Goal: Task Accomplishment & Management: Manage account settings

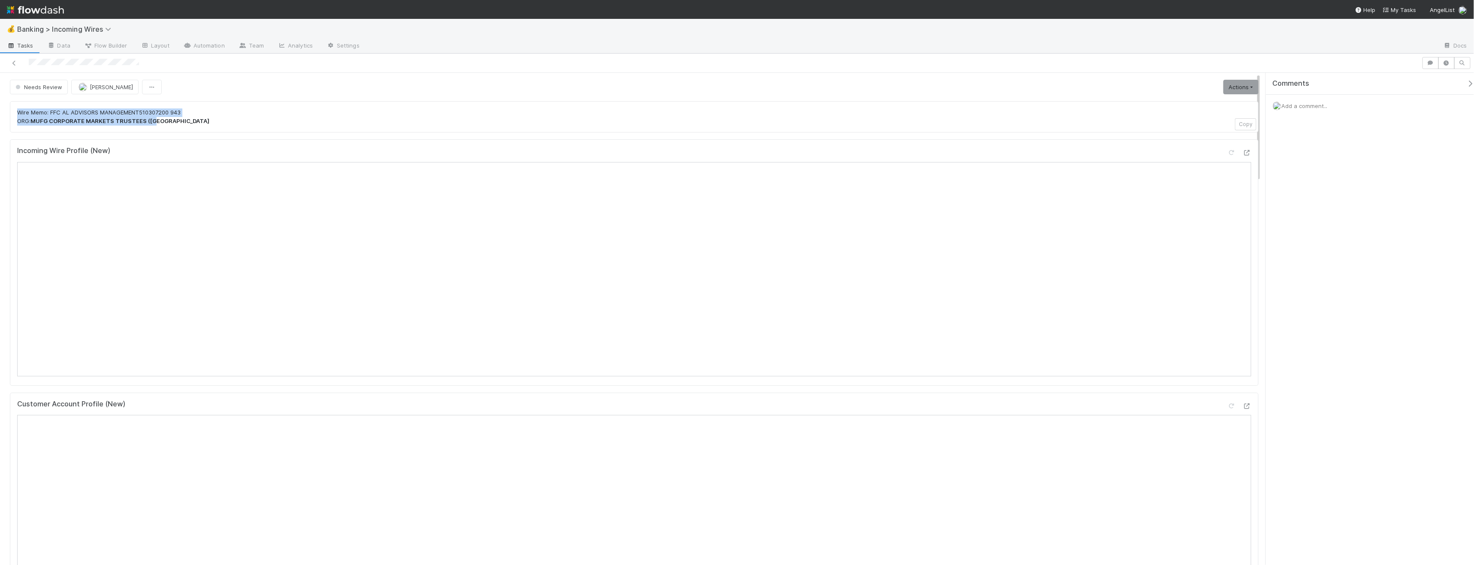
drag, startPoint x: 213, startPoint y: 123, endPoint x: 30, endPoint y: 105, distance: 183.7
click at [30, 105] on div "Wire Memo: FFC AL ADVISORS MANAGEMENT510307200 943 ORG: MUFG CORPORATE MARKETS …" at bounding box center [634, 116] width 1248 height 31
click at [173, 119] on p "Wire Memo: FFC AL ADVISORS MANAGEMENT510307200 943 ORG: MUFG CORPORATE MARKETS …" at bounding box center [634, 117] width 1234 height 17
click at [60, 26] on span "Banking > Incoming Wires" at bounding box center [66, 29] width 98 height 9
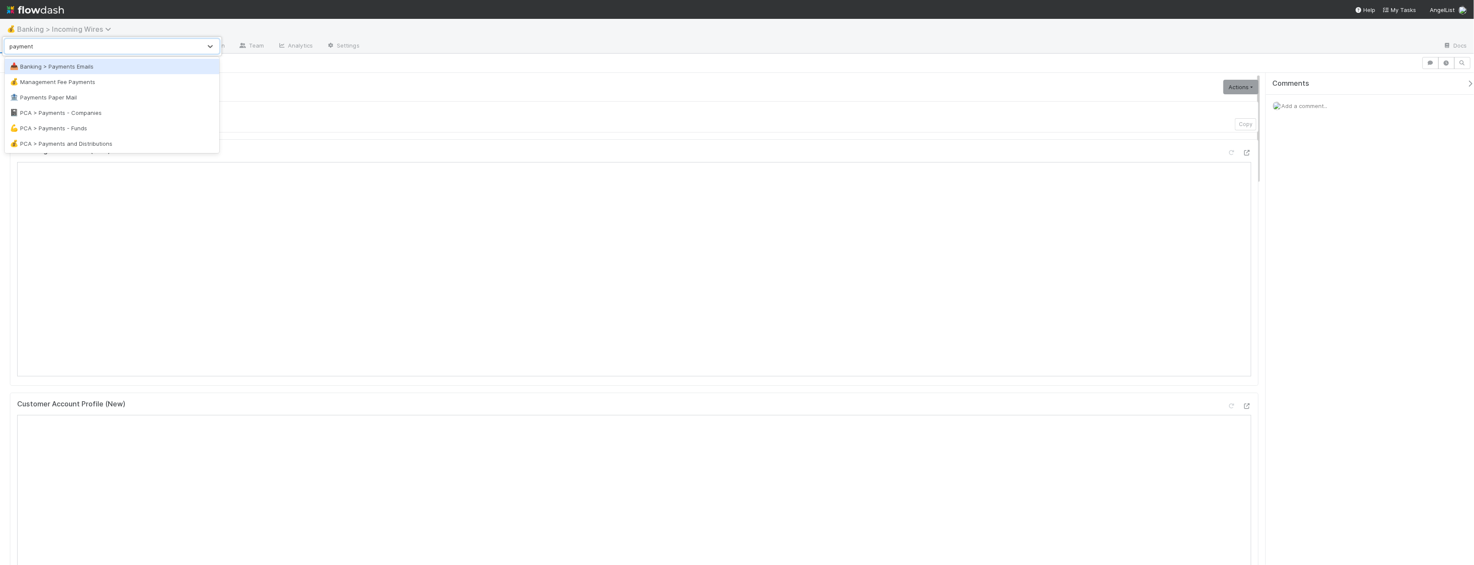
type input "payments"
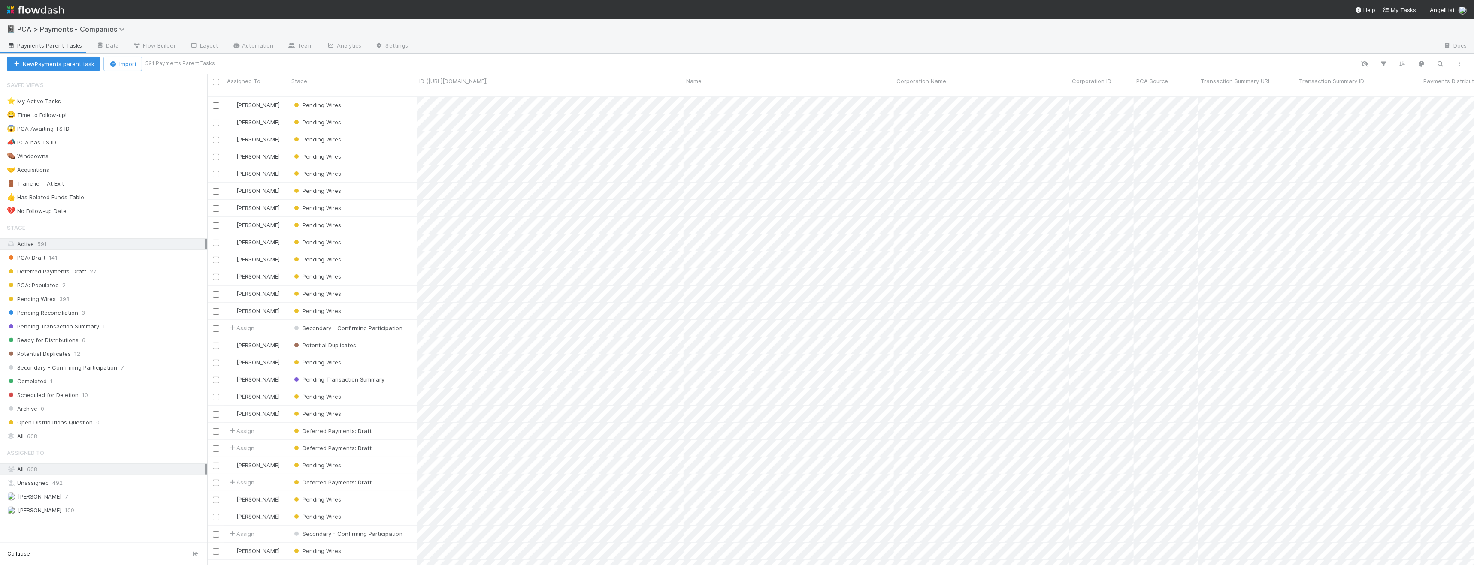
scroll to position [469, 1260]
click at [125, 310] on div "Pending Reconciliation 3" at bounding box center [107, 313] width 200 height 11
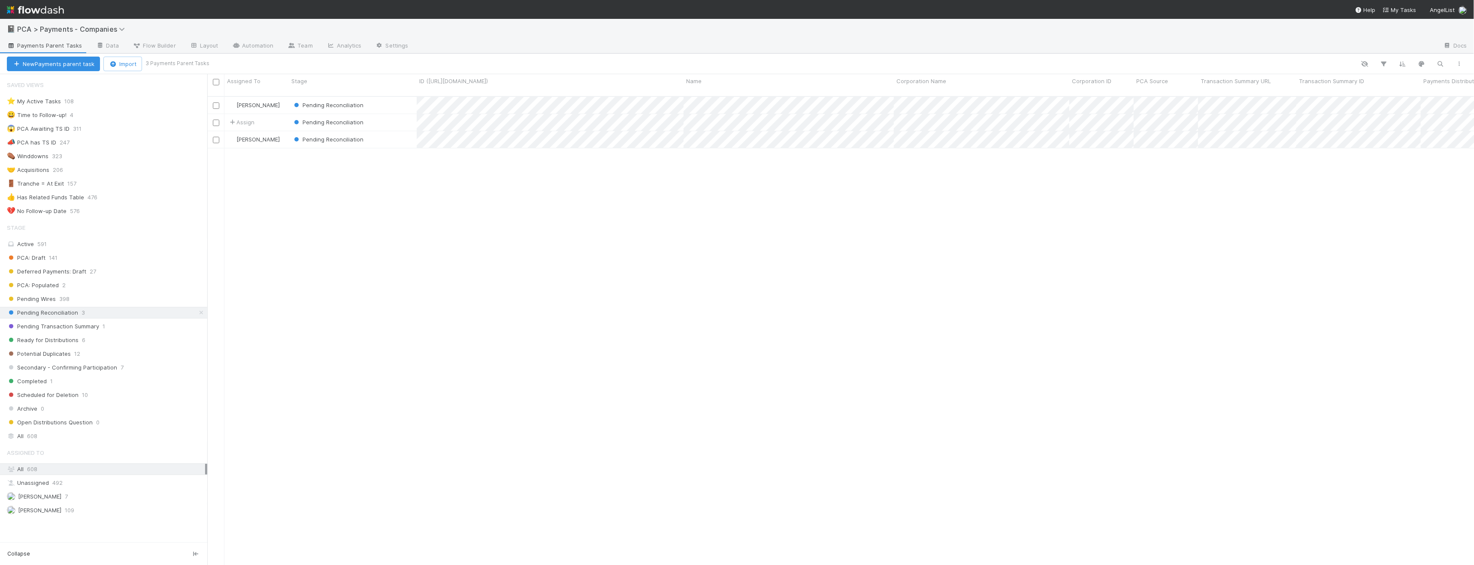
scroll to position [469, 1260]
click at [259, 102] on span "[PERSON_NAME]" at bounding box center [257, 105] width 43 height 7
click at [268, 115] on span "Meg Castanare" at bounding box center [262, 115] width 43 height 7
click at [251, 118] on span "Assign" at bounding box center [241, 122] width 27 height 9
click at [262, 131] on span "Meg Castanare" at bounding box center [262, 133] width 43 height 7
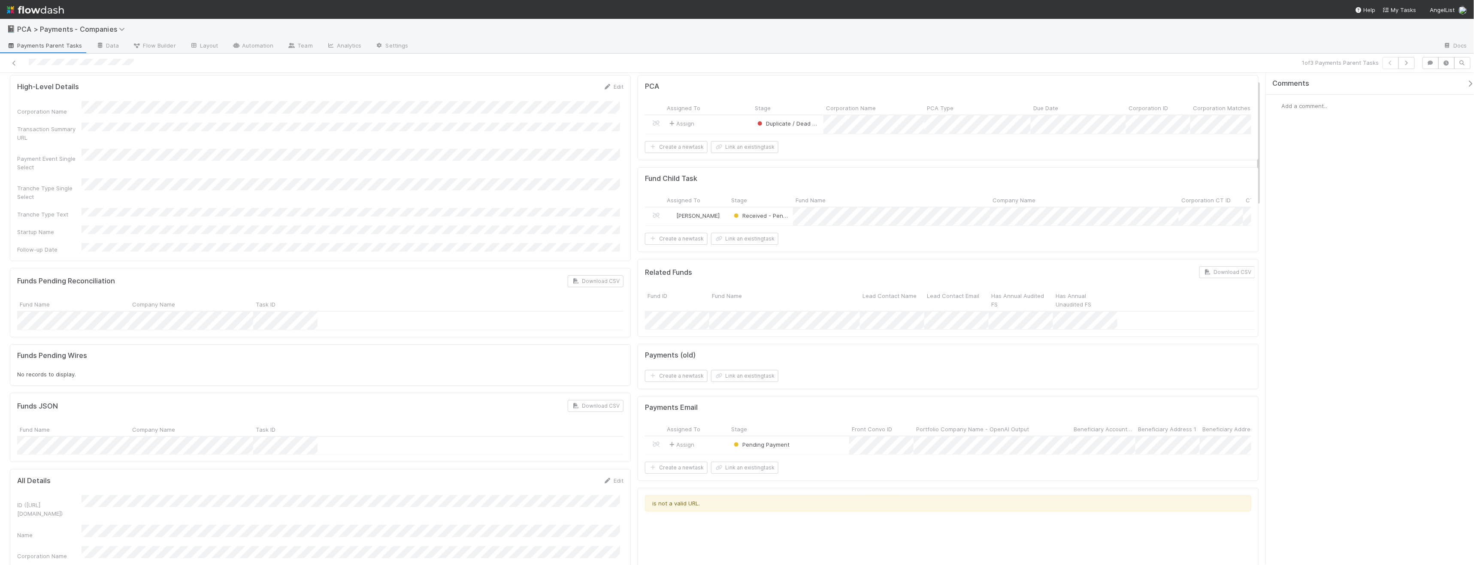
scroll to position [27, 0]
click at [495, 152] on button "Link an existing task" at bounding box center [744, 147] width 67 height 12
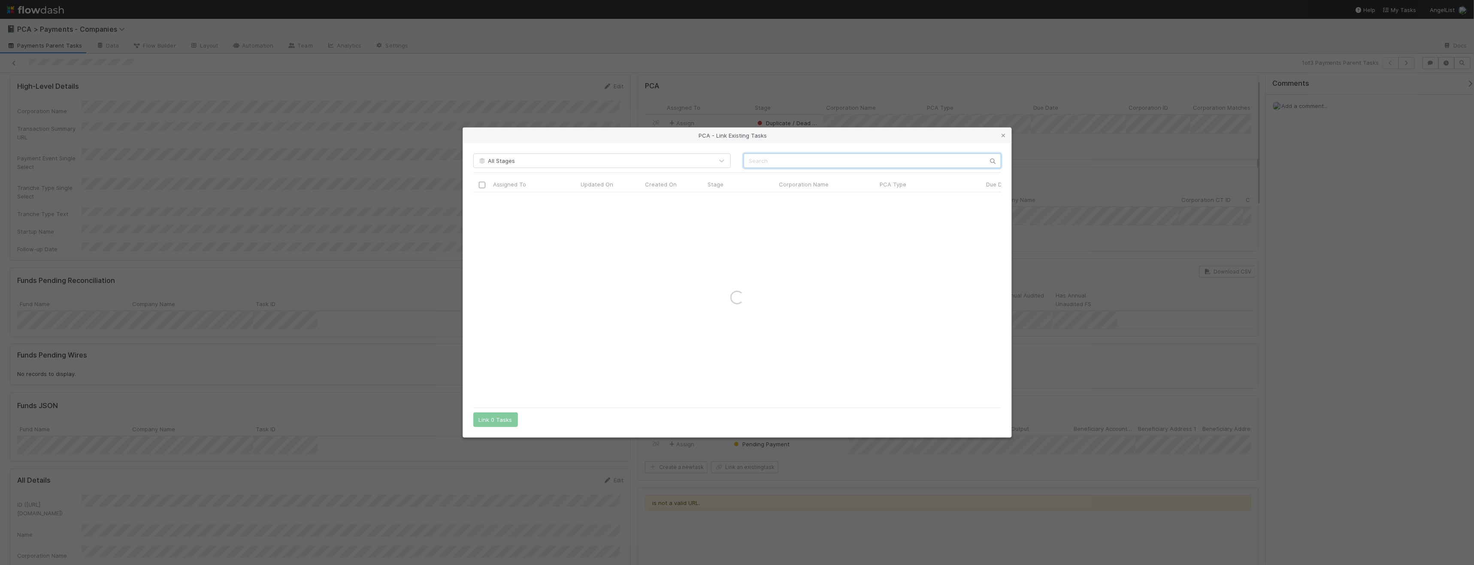
click at [495, 156] on input "text" at bounding box center [872, 161] width 257 height 15
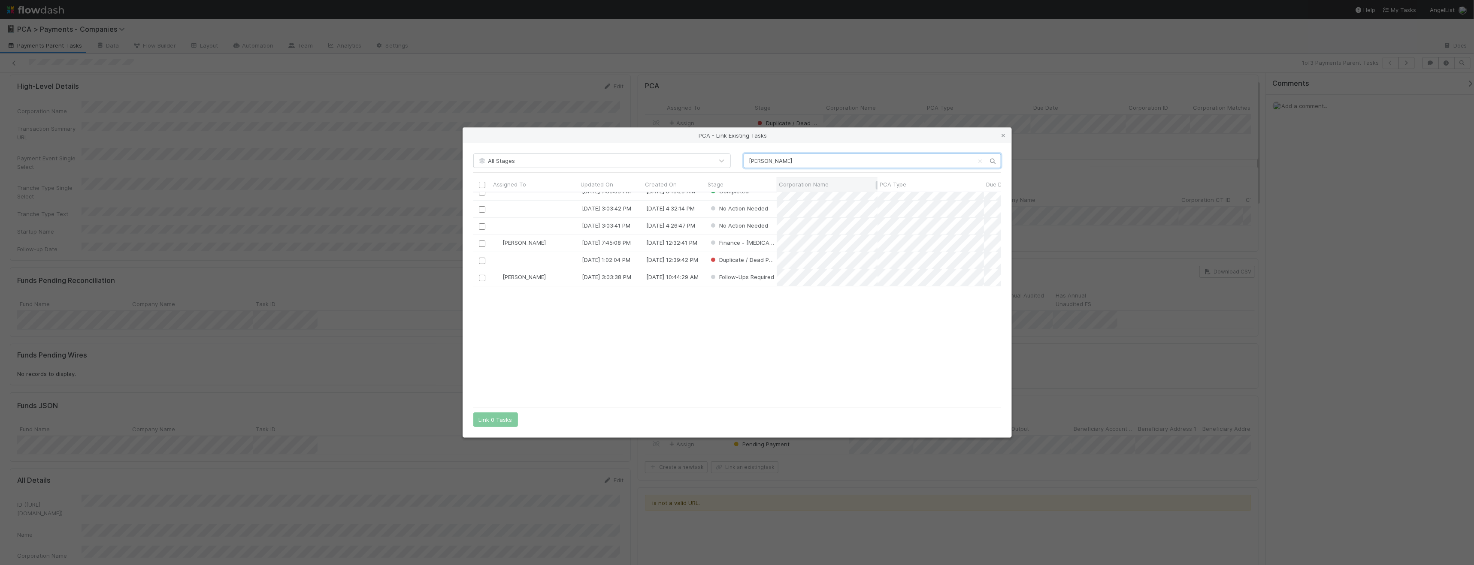
scroll to position [0, 0]
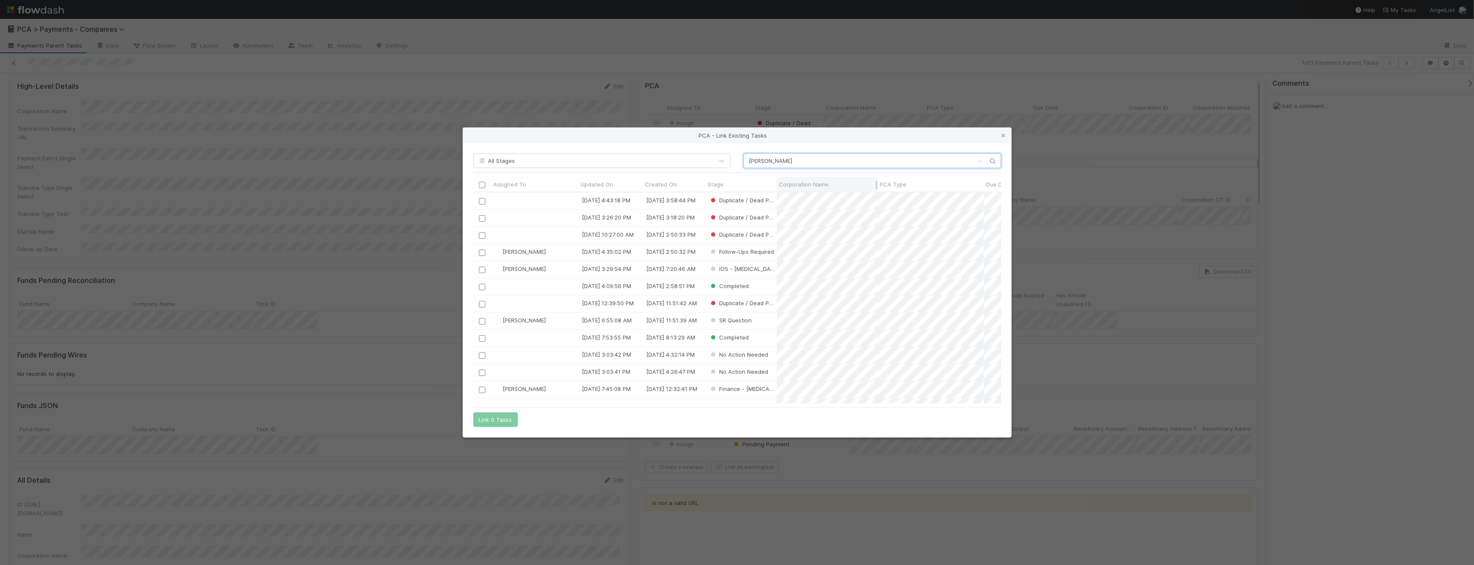
type input "avery"
click at [495, 186] on span "Corporation Name" at bounding box center [804, 184] width 50 height 9
click at [495, 200] on div "Sort A → Z" at bounding box center [829, 200] width 98 height 13
click at [478, 263] on div at bounding box center [482, 262] width 10 height 9
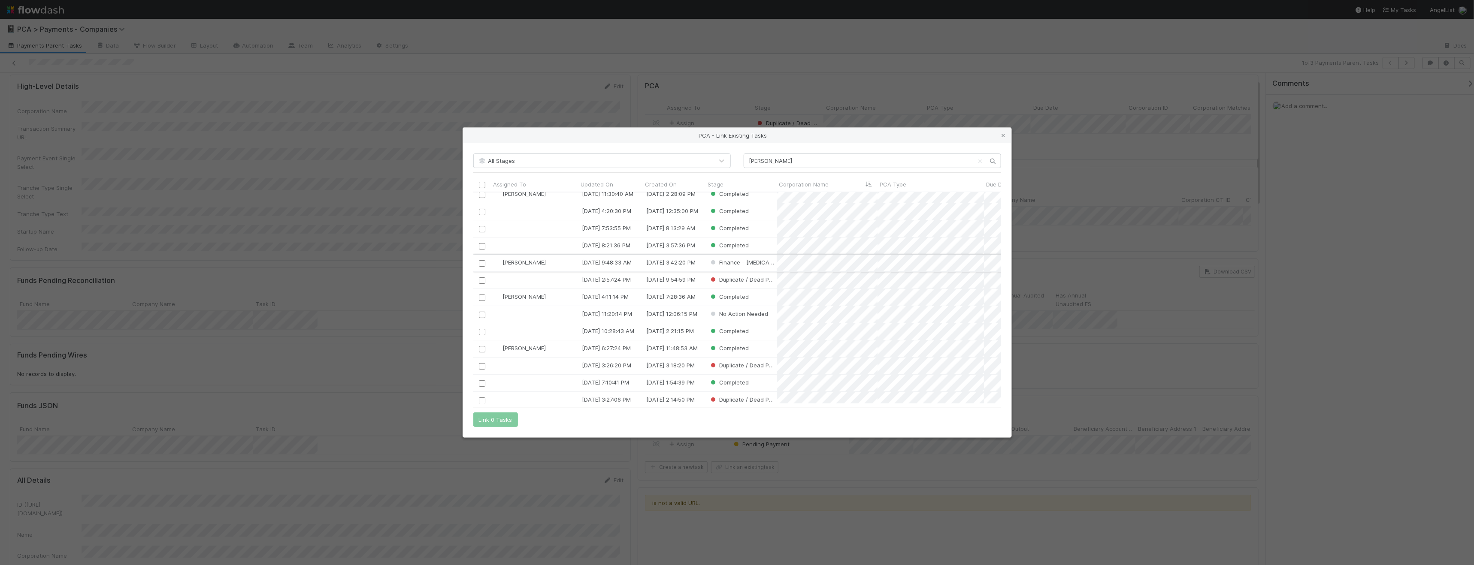
click at [482, 263] on input "checkbox" at bounding box center [481, 263] width 6 height 6
click at [495, 365] on button "Link 1 Task" at bounding box center [493, 420] width 41 height 15
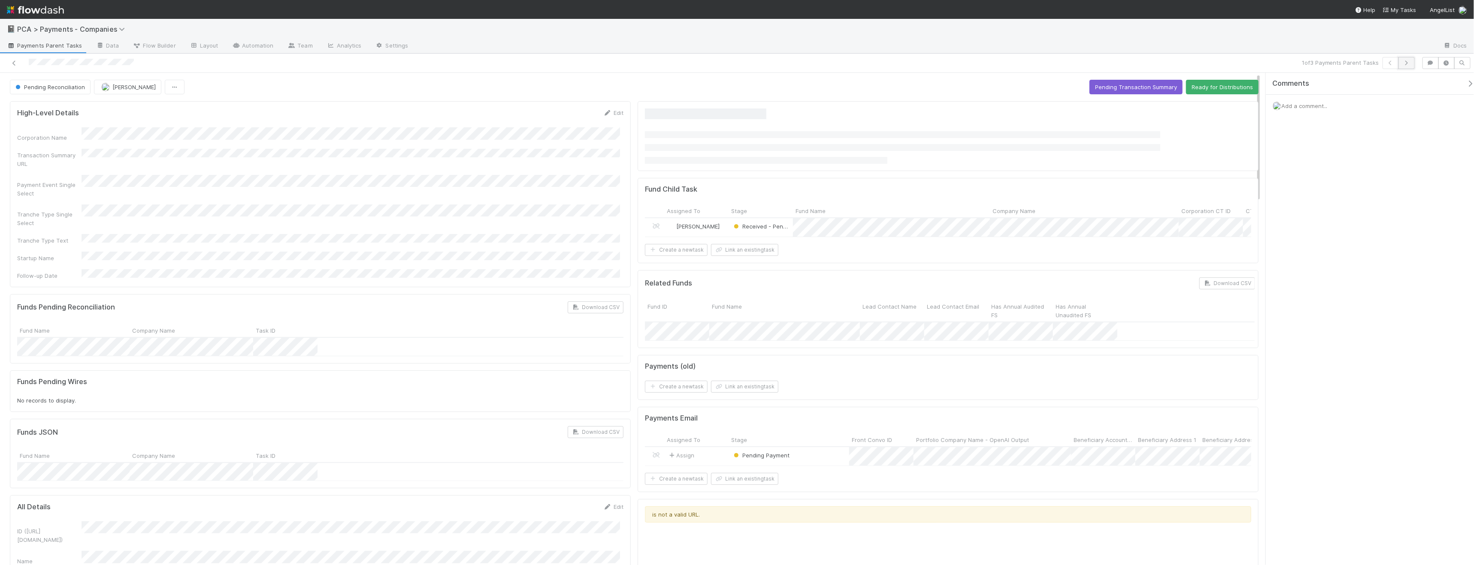
click at [495, 62] on icon "button" at bounding box center [1406, 62] width 9 height 5
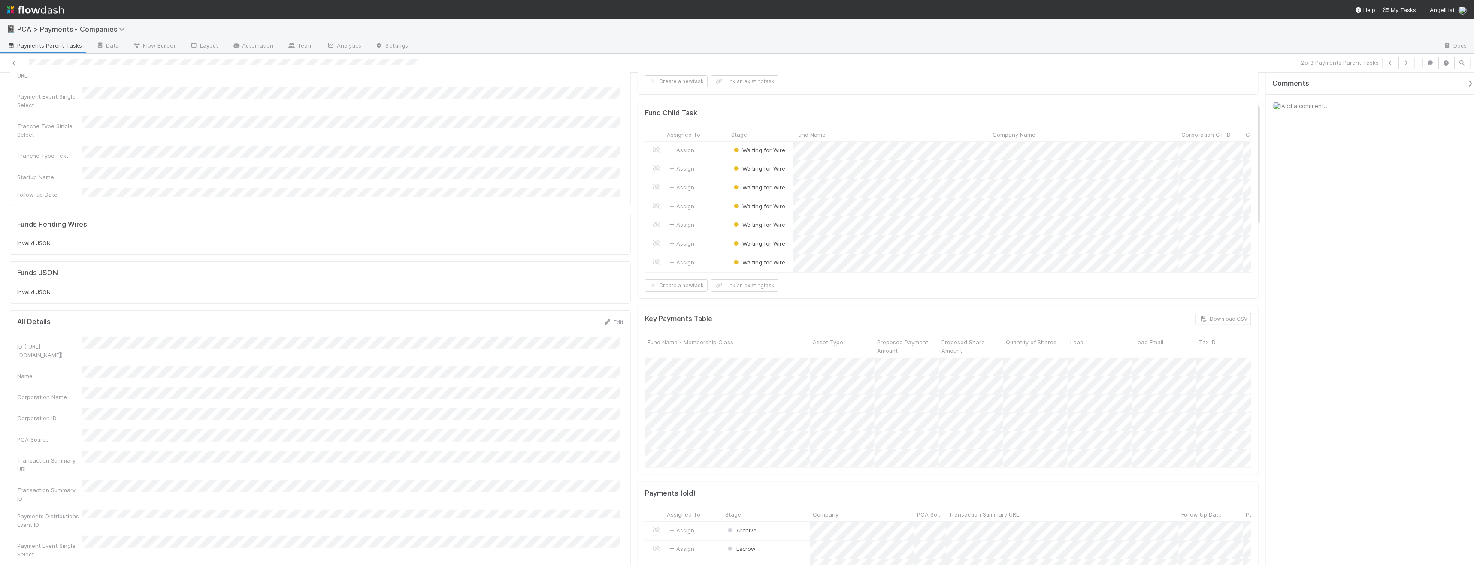
scroll to position [88, 0]
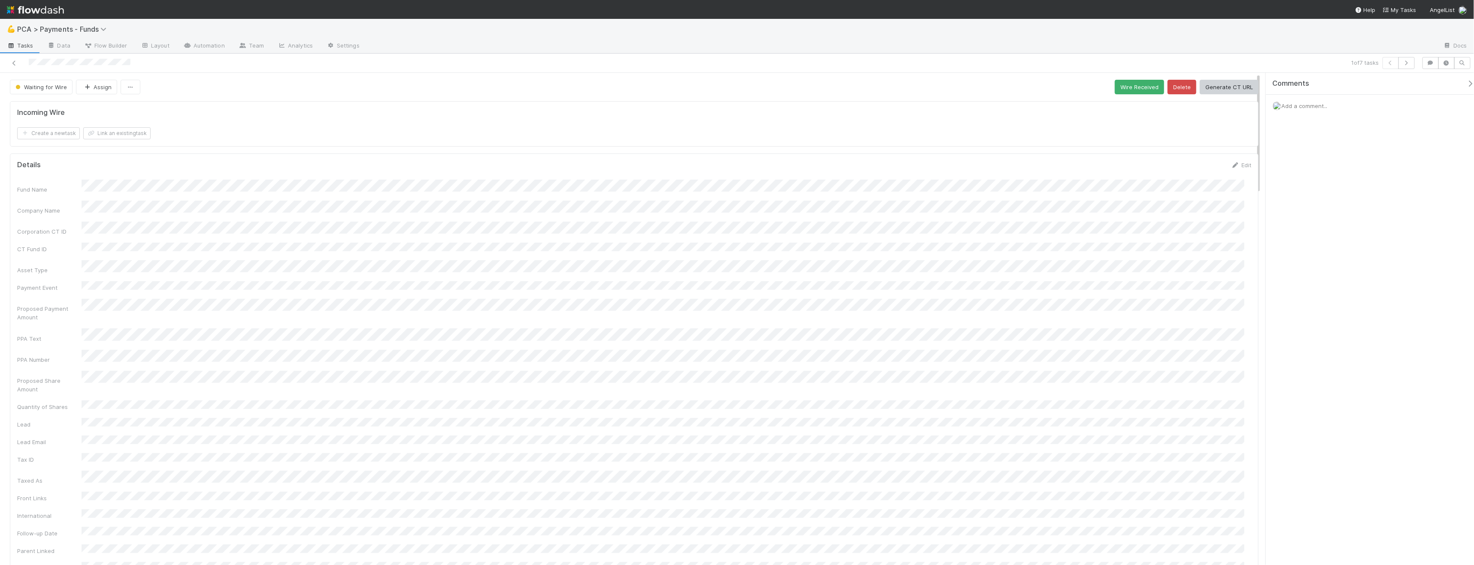
click at [141, 144] on div "Incoming Wire Create a new task Link an existing task" at bounding box center [634, 123] width 1248 height 45
click at [241, 127] on div "Create a new task Link an existing task" at bounding box center [634, 133] width 1234 height 12
click at [148, 134] on button "Link an existing task" at bounding box center [116, 133] width 67 height 12
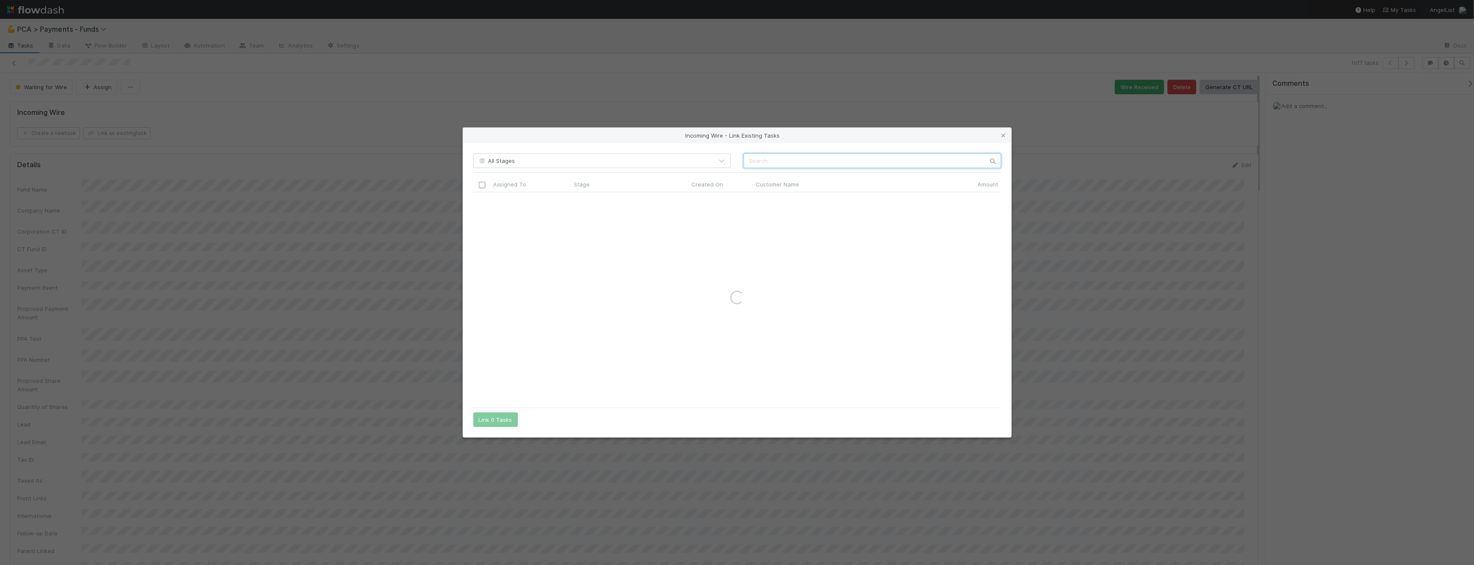
click at [495, 159] on input "text" at bounding box center [872, 161] width 257 height 15
paste input "Very Serious Ventures, LP - A1"
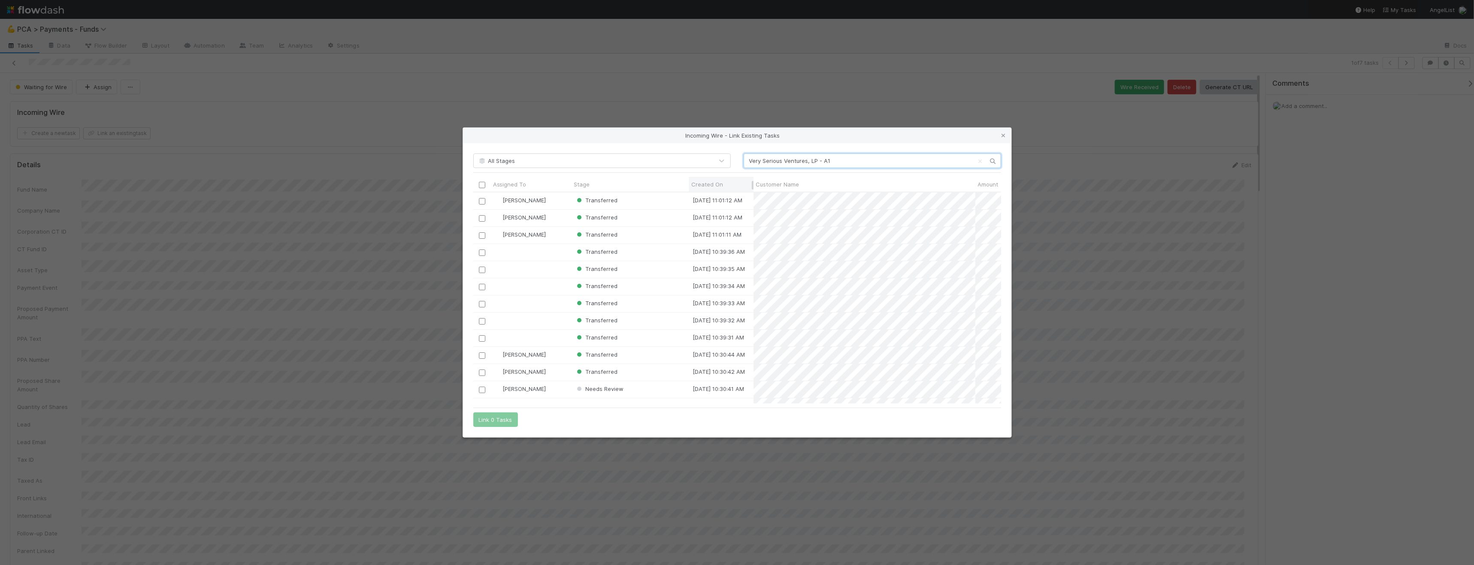
scroll to position [204, 520]
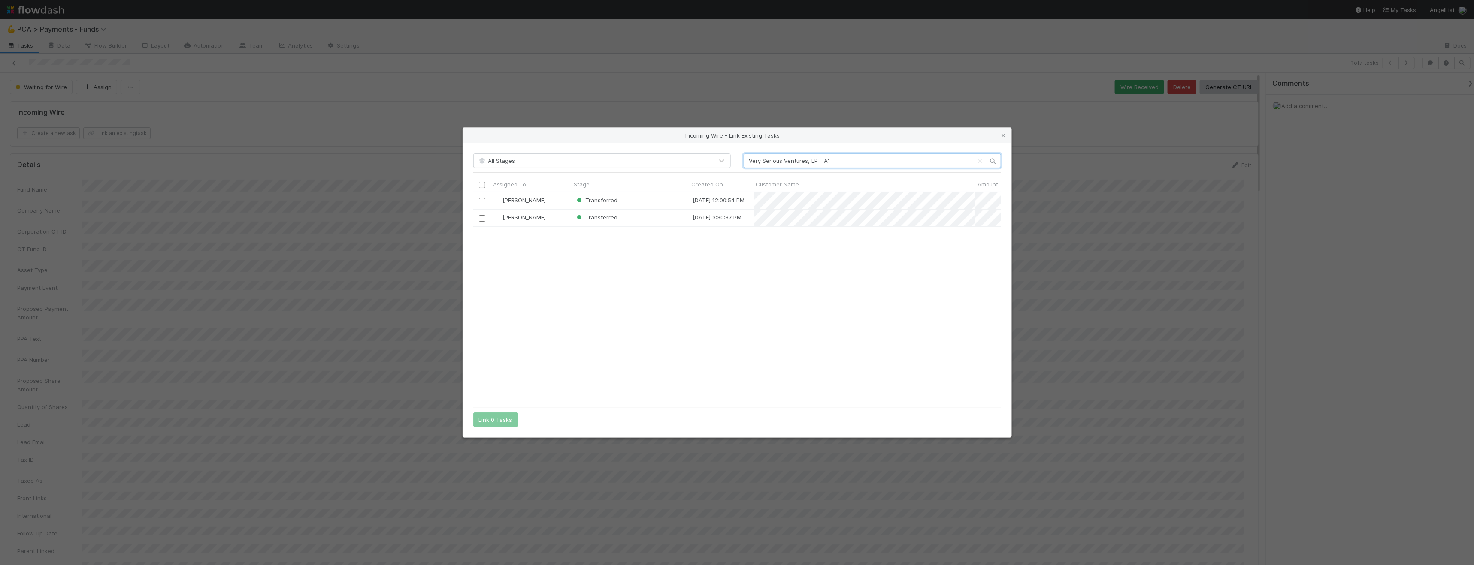
type input "Very Serious Ventures, LP - A1"
click at [495, 136] on div "Incoming Wire - Link Existing Tasks" at bounding box center [737, 135] width 548 height 15
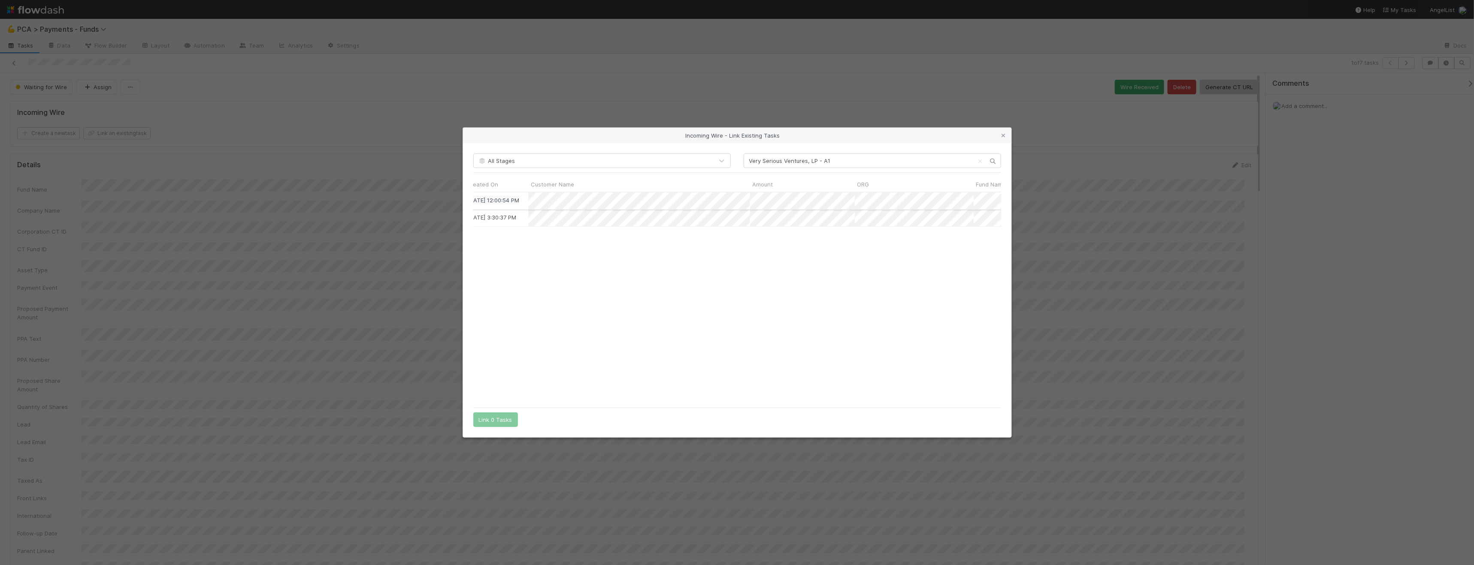
scroll to position [0, 0]
click at [481, 200] on input "checkbox" at bounding box center [481, 201] width 6 height 6
click at [495, 365] on button "Link 1 Task" at bounding box center [493, 420] width 41 height 15
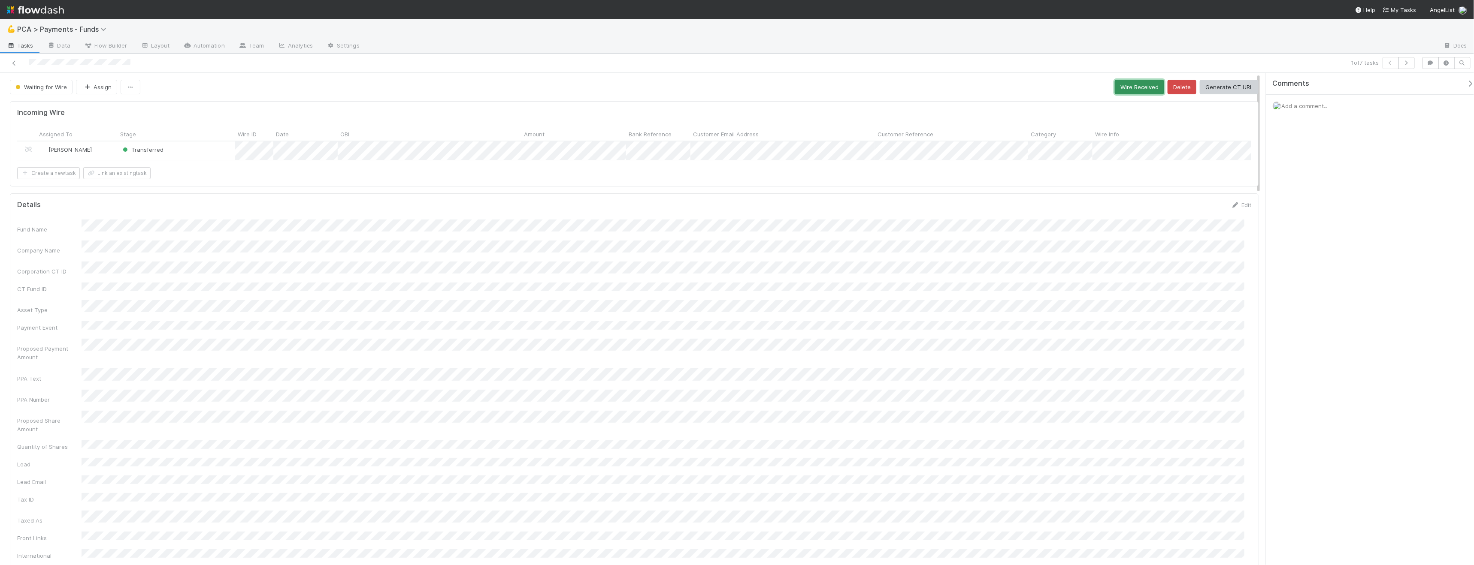
click at [495, 89] on button "Wire Received" at bounding box center [1139, 87] width 49 height 15
click at [495, 65] on button "button" at bounding box center [1406, 63] width 16 height 12
click at [107, 133] on button "Link an existing task" at bounding box center [116, 133] width 67 height 12
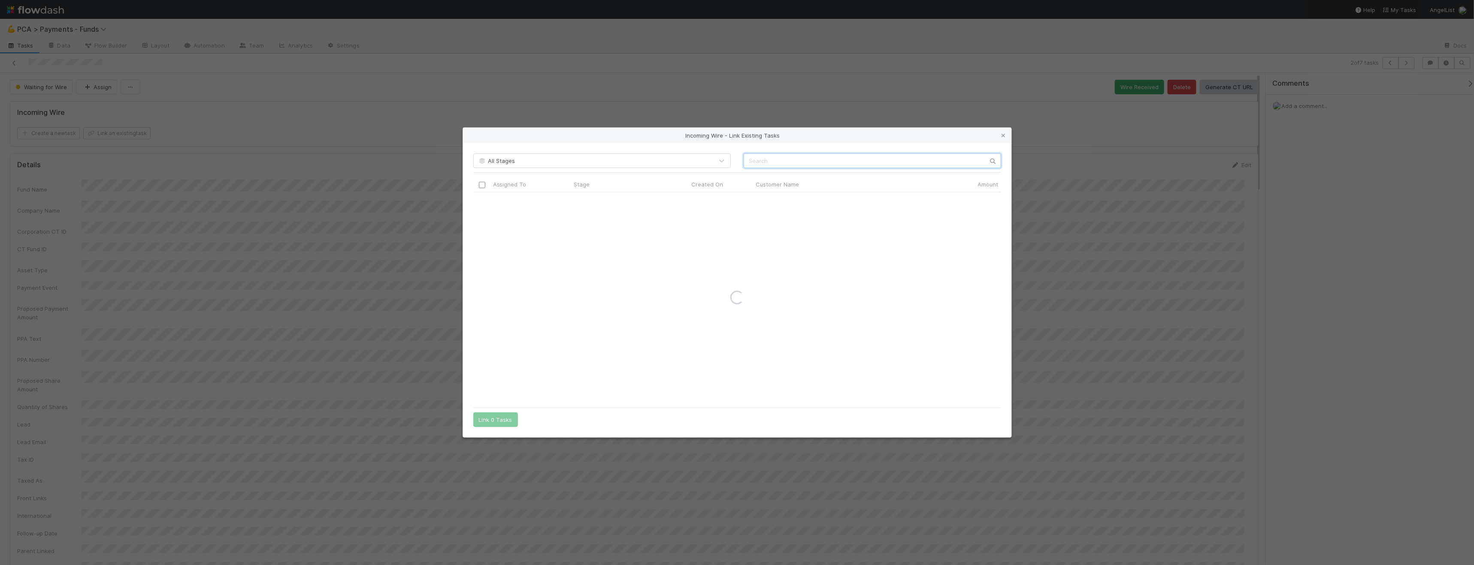
click at [495, 160] on input "text" at bounding box center [872, 161] width 257 height 15
paste input "Louise 326, LP - A2"
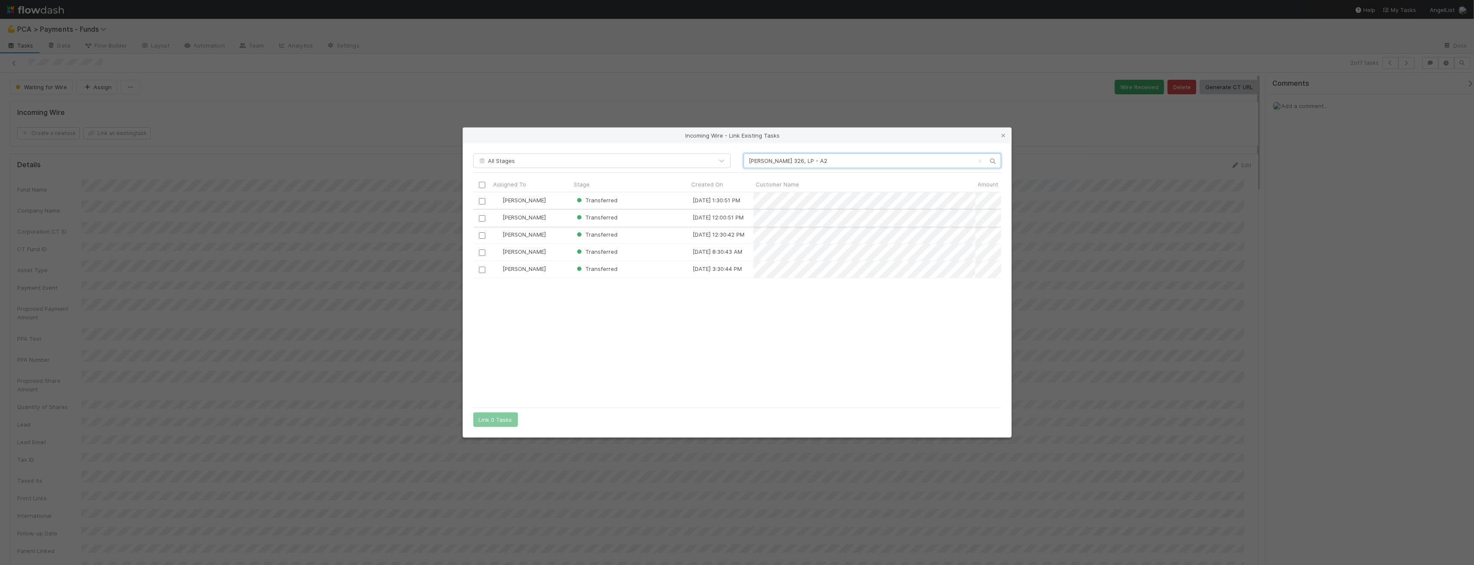
type input "Louise 326, LP - A2"
click at [481, 217] on input "checkbox" at bounding box center [481, 218] width 6 height 6
click at [495, 365] on button "Link 1 Task" at bounding box center [493, 420] width 41 height 15
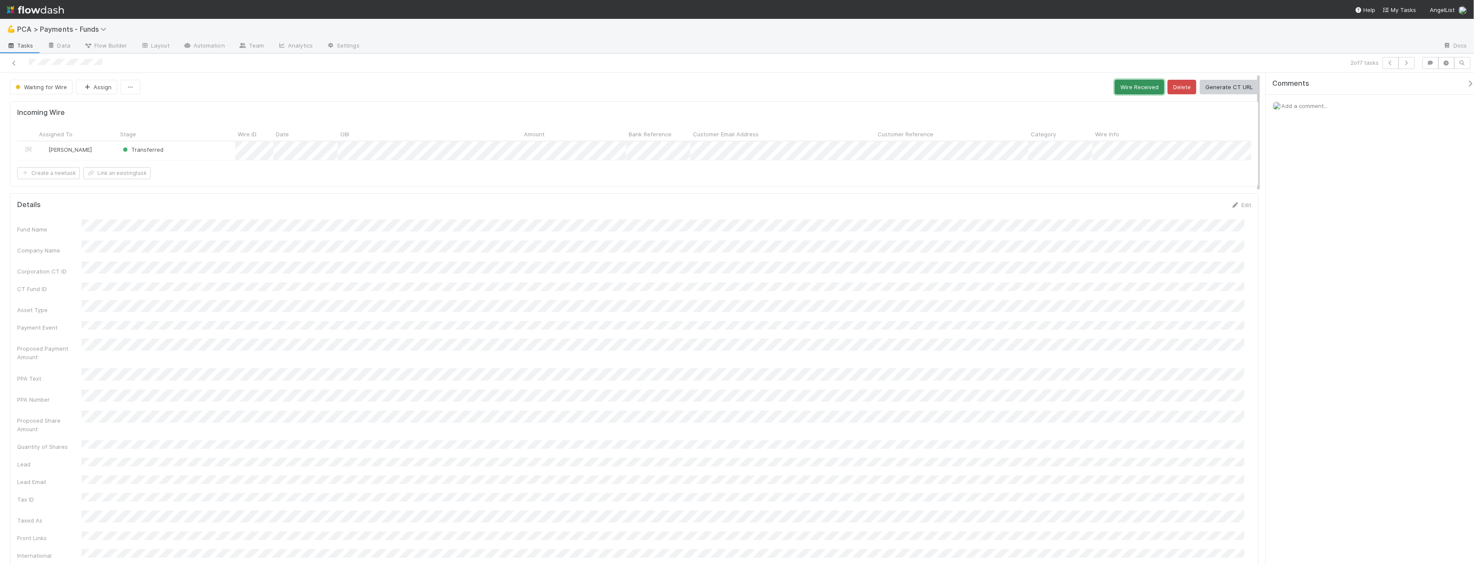
click at [495, 80] on button "Wire Received" at bounding box center [1139, 87] width 49 height 15
click at [495, 61] on icon "button" at bounding box center [1406, 62] width 9 height 5
click at [122, 132] on button "Link an existing task" at bounding box center [116, 133] width 67 height 12
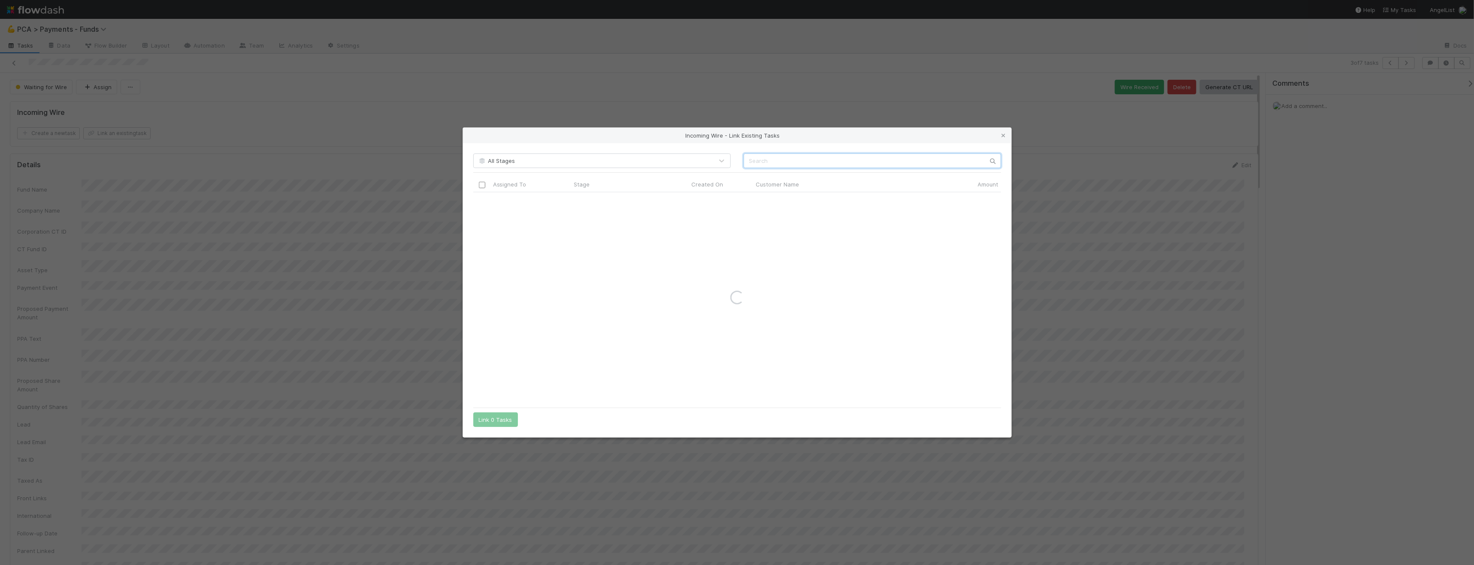
click at [495, 163] on input "text" at bounding box center [872, 161] width 257 height 15
paste input "Fund II, a series of Kearny Jackson, LP"
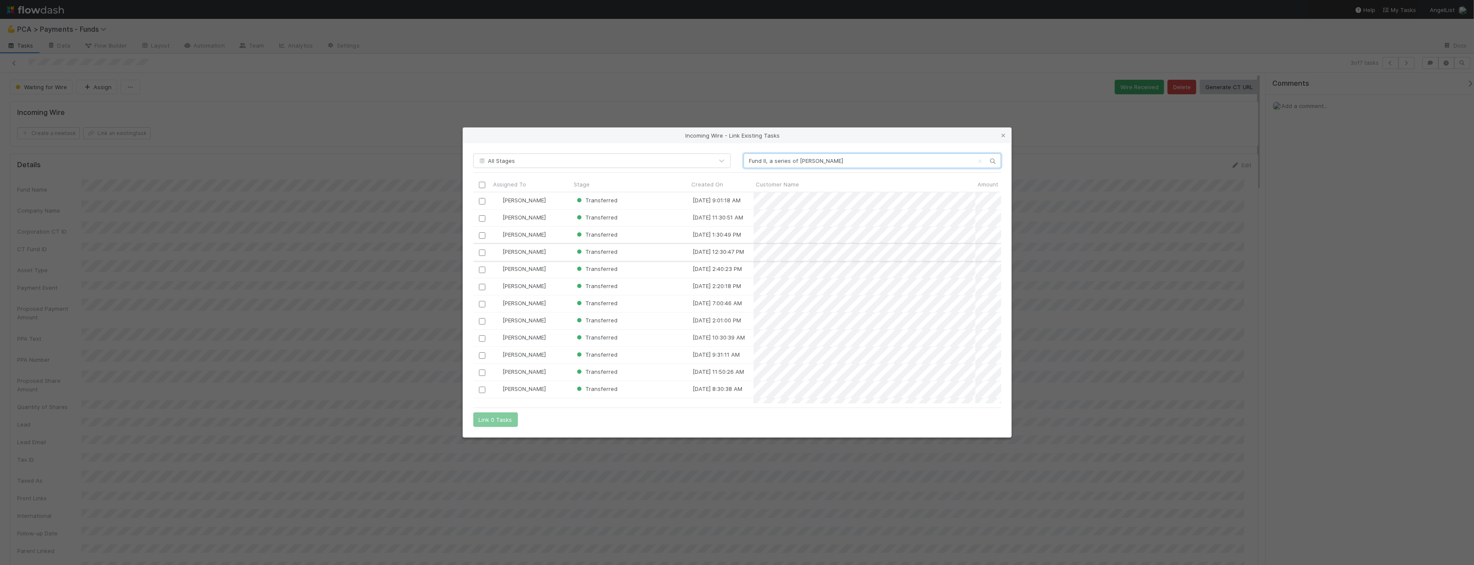
type input "Fund II, a series of Kearny Jackson, LP"
click at [481, 254] on input "checkbox" at bounding box center [481, 252] width 6 height 6
drag, startPoint x: 496, startPoint y: 422, endPoint x: 501, endPoint y: 421, distance: 4.8
click at [495, 365] on button "Link 1 Task" at bounding box center [493, 420] width 41 height 15
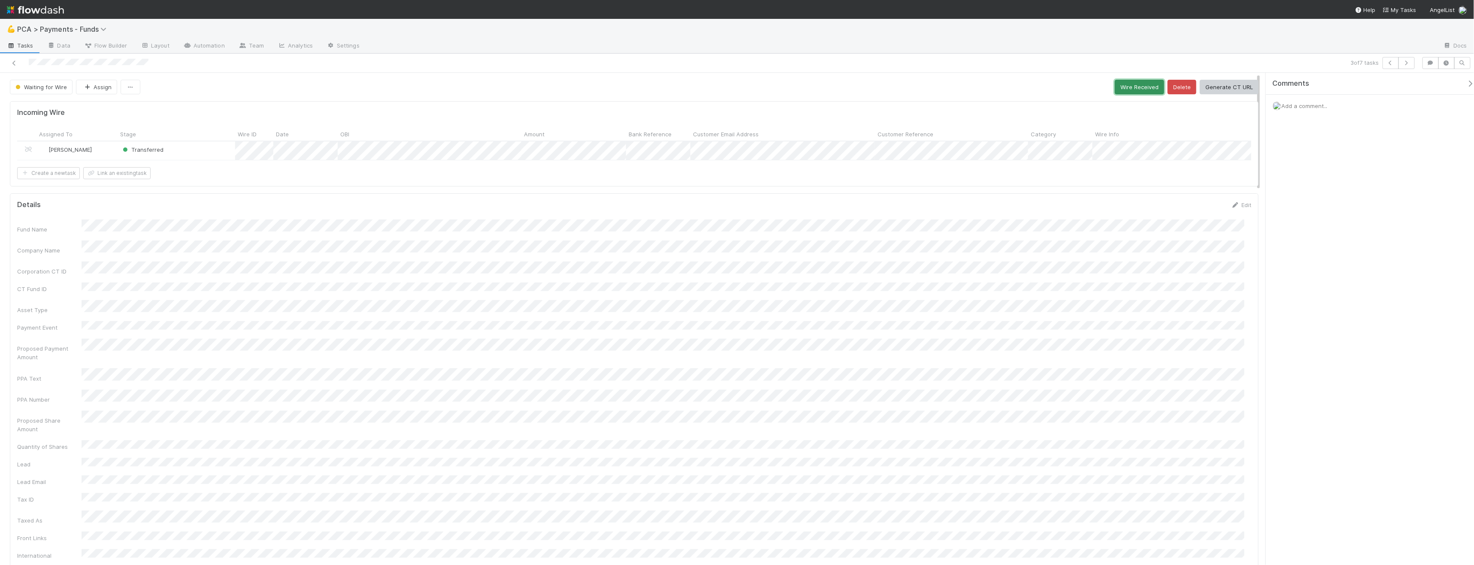
click at [495, 89] on button "Wire Received" at bounding box center [1139, 87] width 49 height 15
click at [495, 63] on button "button" at bounding box center [1406, 63] width 16 height 12
click at [50, 88] on span "Waiting for Wire" at bounding box center [40, 87] width 53 height 7
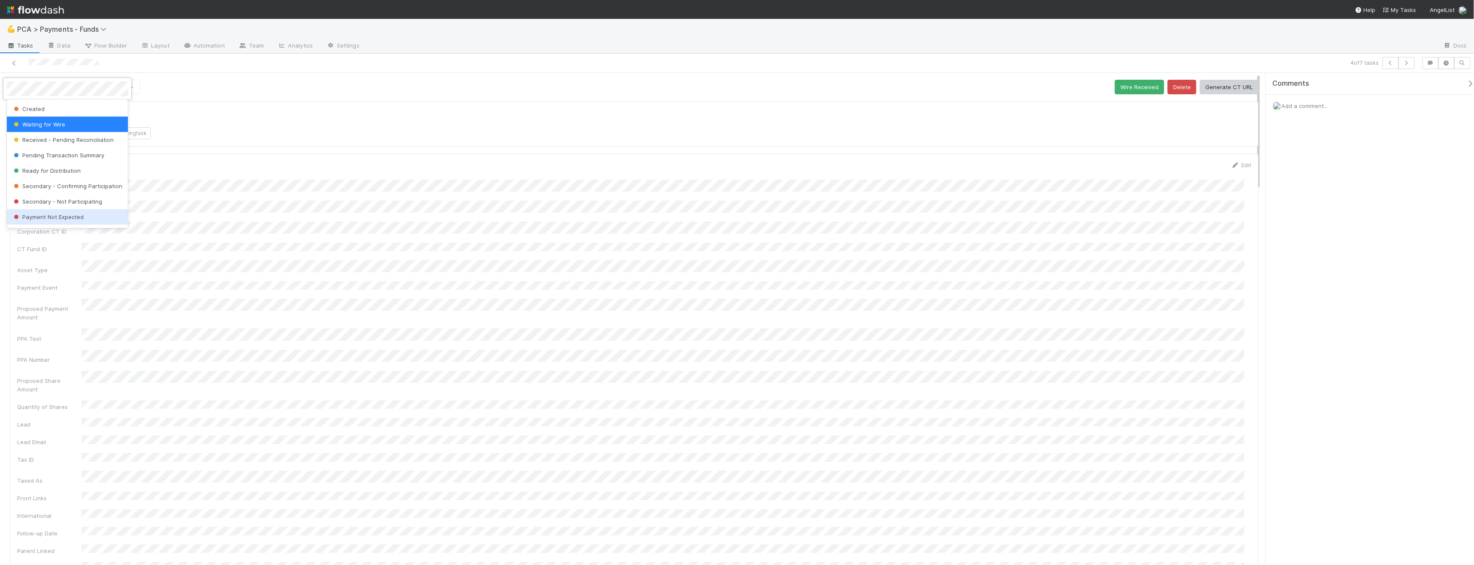
click at [70, 221] on span "Payment Not Expected" at bounding box center [48, 217] width 72 height 7
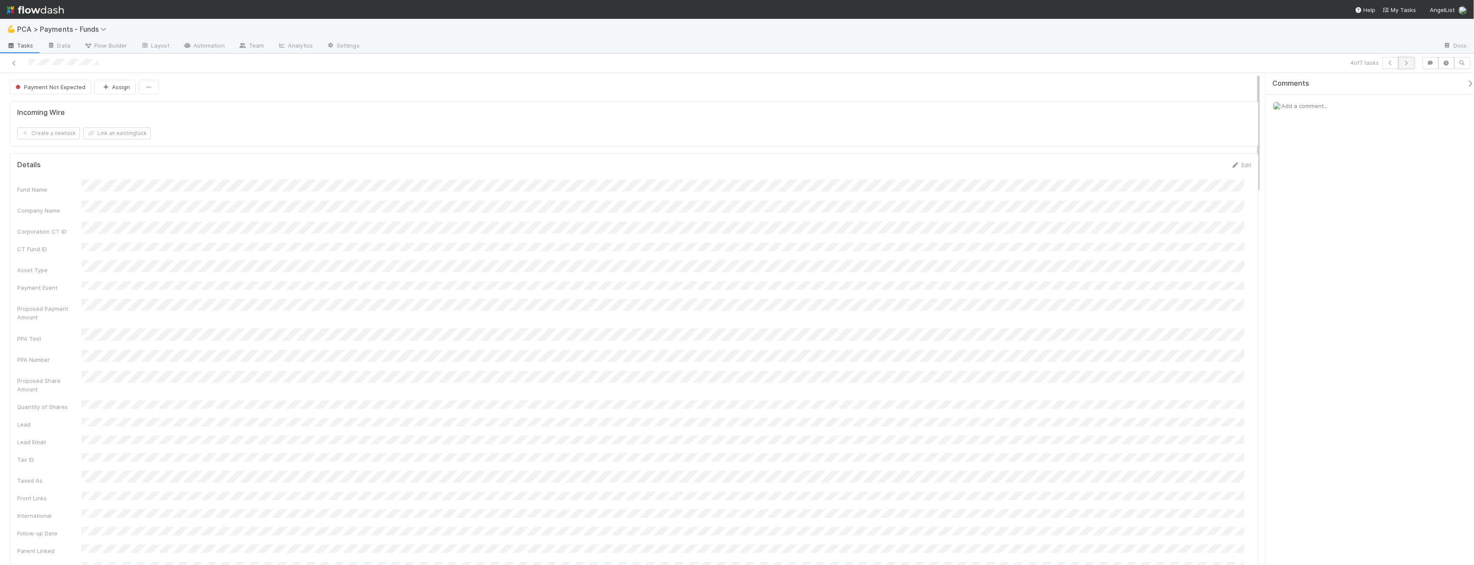
click at [495, 63] on icon "button" at bounding box center [1406, 62] width 9 height 5
click at [138, 142] on div "Incoming Wire Create a new task Link an existing task" at bounding box center [634, 123] width 1248 height 45
click at [148, 132] on button "Link an existing task" at bounding box center [116, 133] width 67 height 12
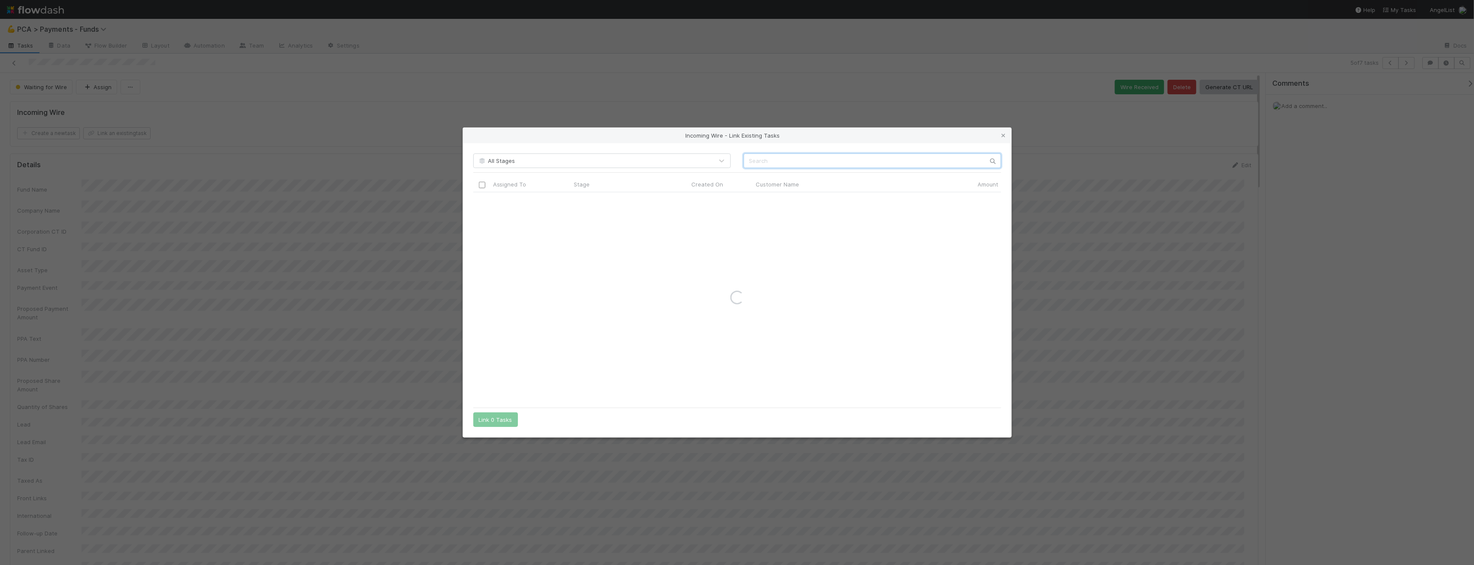
click at [495, 156] on input "text" at bounding box center [872, 161] width 257 height 15
paste input "Fund II, a series of Not Boring Capital, LP"
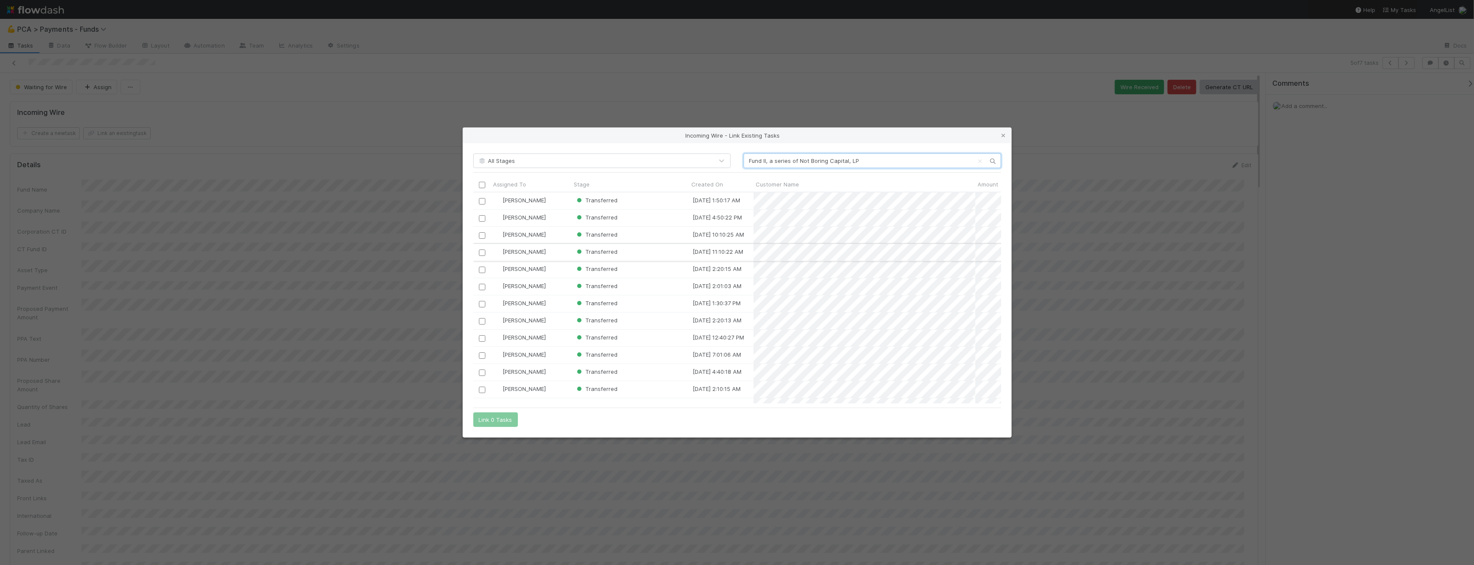
type input "Fund II, a series of Not Boring Capital, LP"
click at [483, 253] on input "checkbox" at bounding box center [481, 252] width 6 height 6
click at [495, 365] on button "Link 1 Task" at bounding box center [493, 420] width 41 height 15
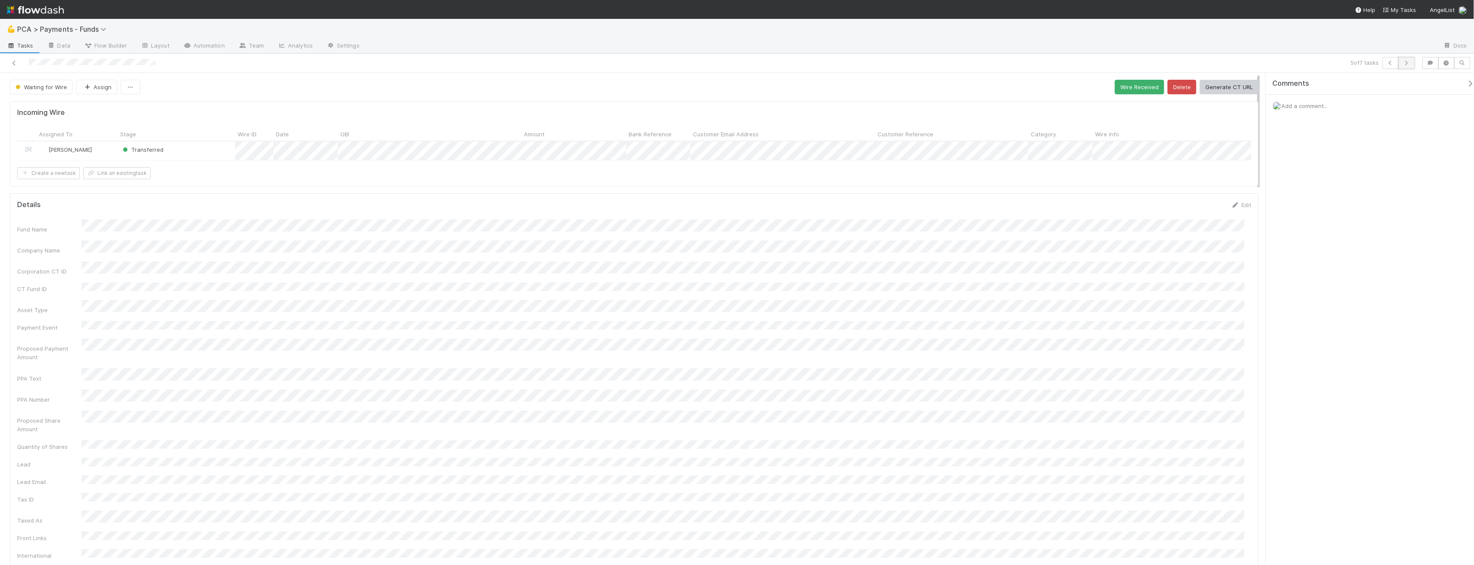
click at [495, 63] on icon "button" at bounding box center [1406, 62] width 9 height 5
click at [123, 127] on button "Link an existing task" at bounding box center [116, 133] width 67 height 12
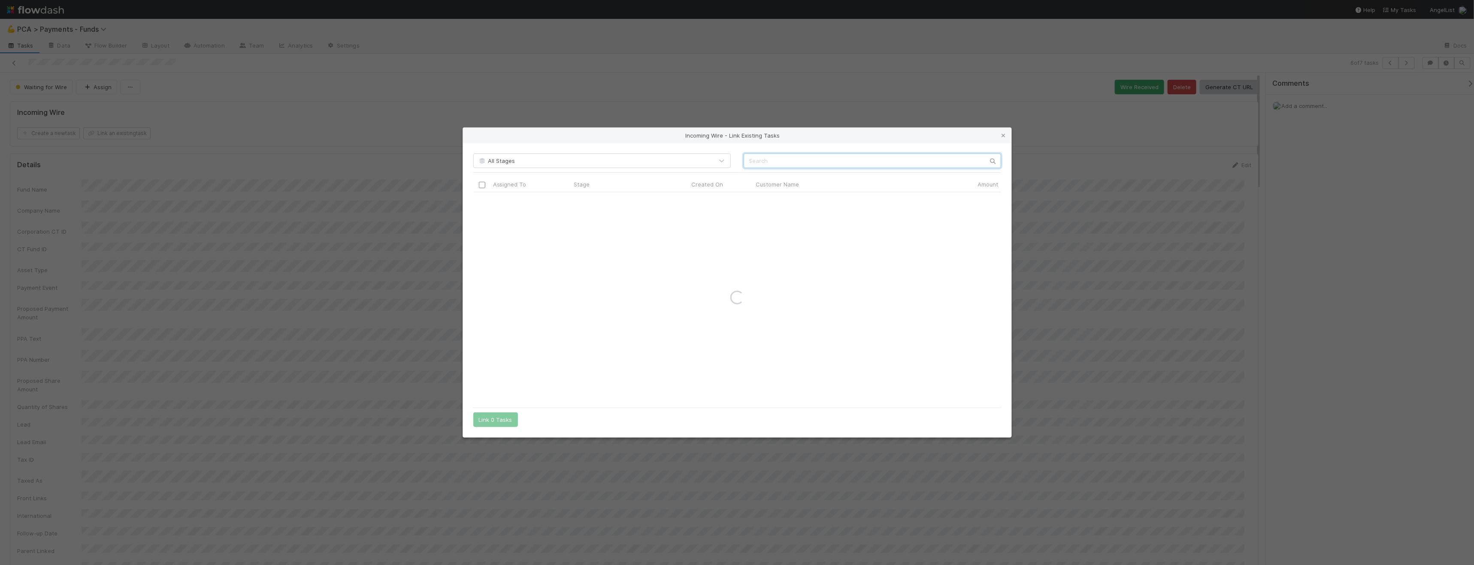
click at [495, 166] on input "text" at bounding box center [872, 161] width 257 height 15
paste input "Robot Ventures II, a series of Robot Ventures, LP"
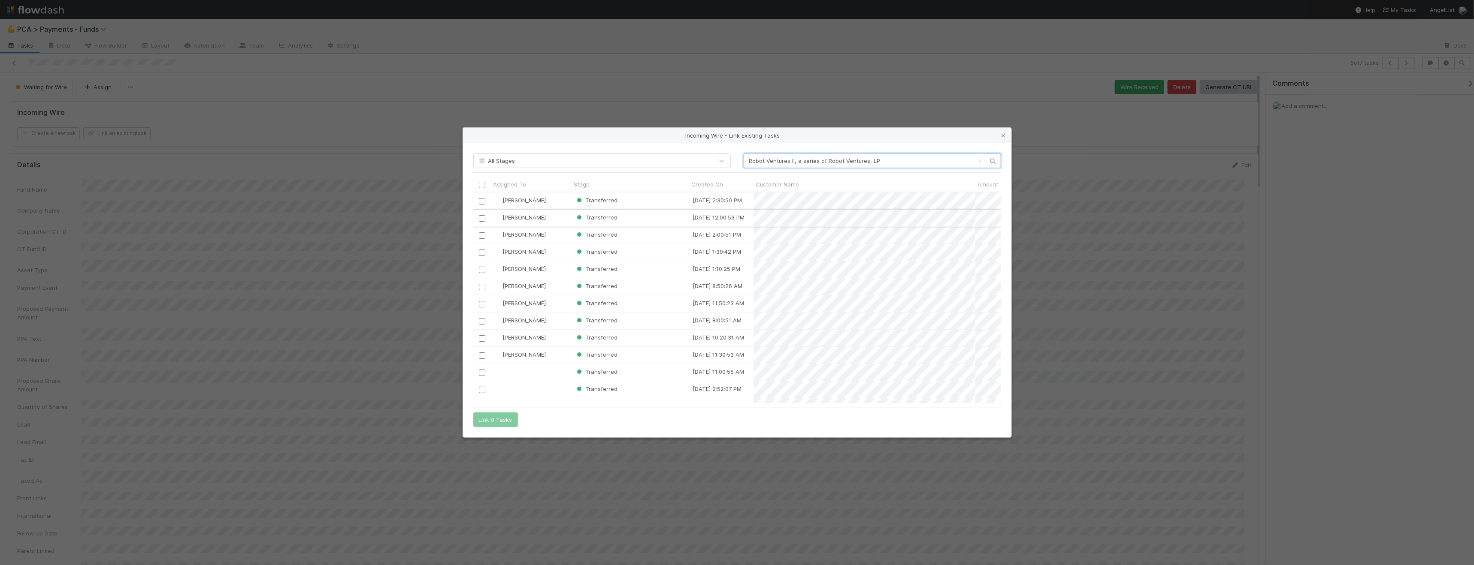
type input "Robot Ventures II, a series of Robot Ventures, LP"
click at [483, 217] on input "checkbox" at bounding box center [481, 218] width 6 height 6
click at [495, 365] on button "Link 1 Task" at bounding box center [493, 420] width 41 height 15
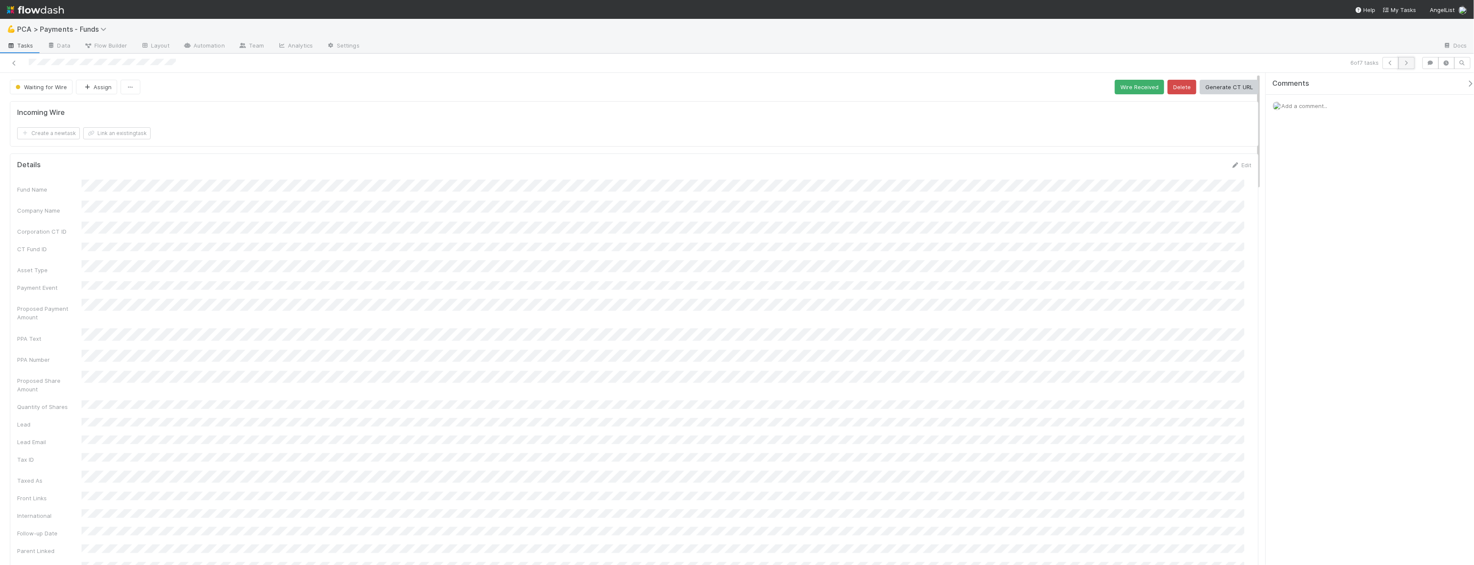
click at [495, 61] on icon "button" at bounding box center [1406, 62] width 9 height 5
click at [495, 63] on icon "button" at bounding box center [1390, 62] width 9 height 5
drag, startPoint x: 1131, startPoint y: 85, endPoint x: 1140, endPoint y: 85, distance: 9.4
click at [495, 85] on button "Wire Received" at bounding box center [1139, 87] width 49 height 15
click at [495, 62] on icon "button" at bounding box center [1406, 62] width 9 height 5
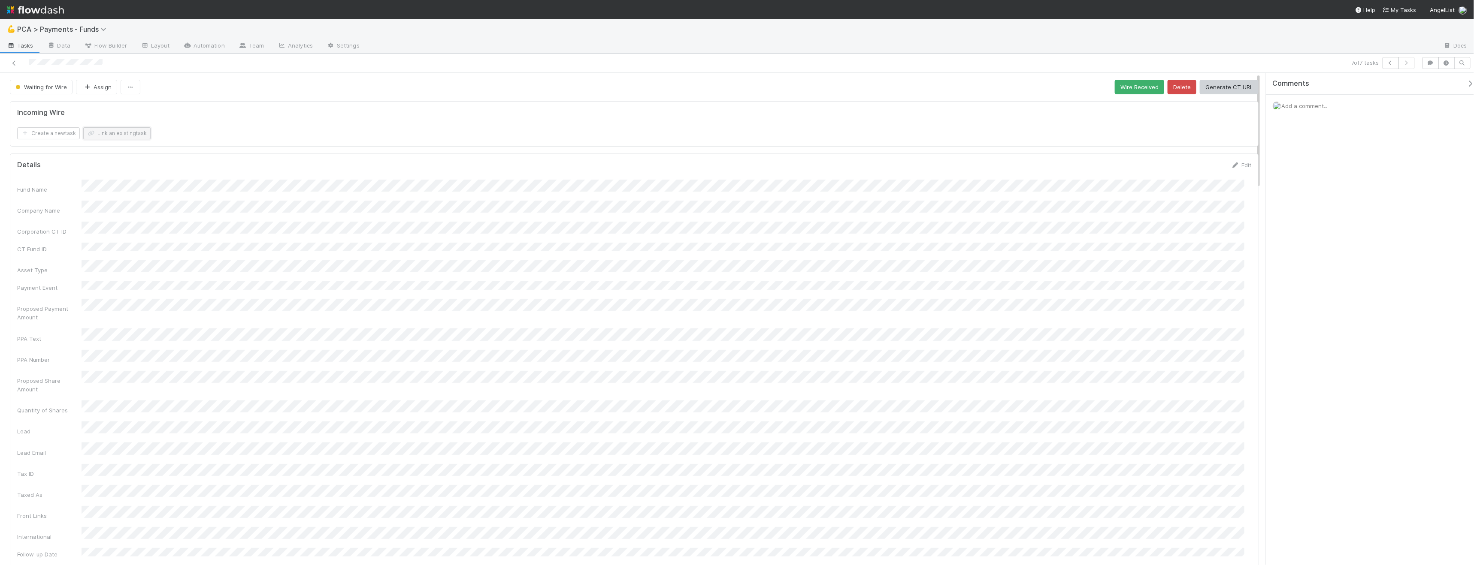
click at [124, 131] on button "Link an existing task" at bounding box center [116, 133] width 67 height 12
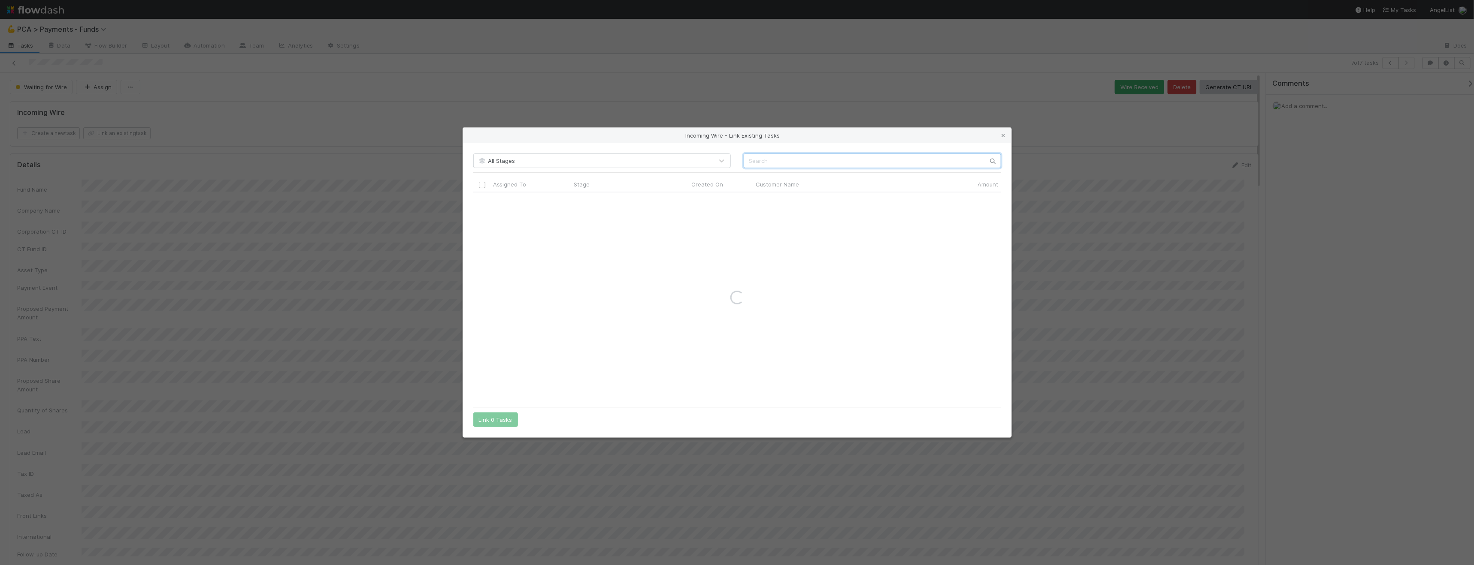
click at [495, 159] on input "text" at bounding box center [872, 161] width 257 height 15
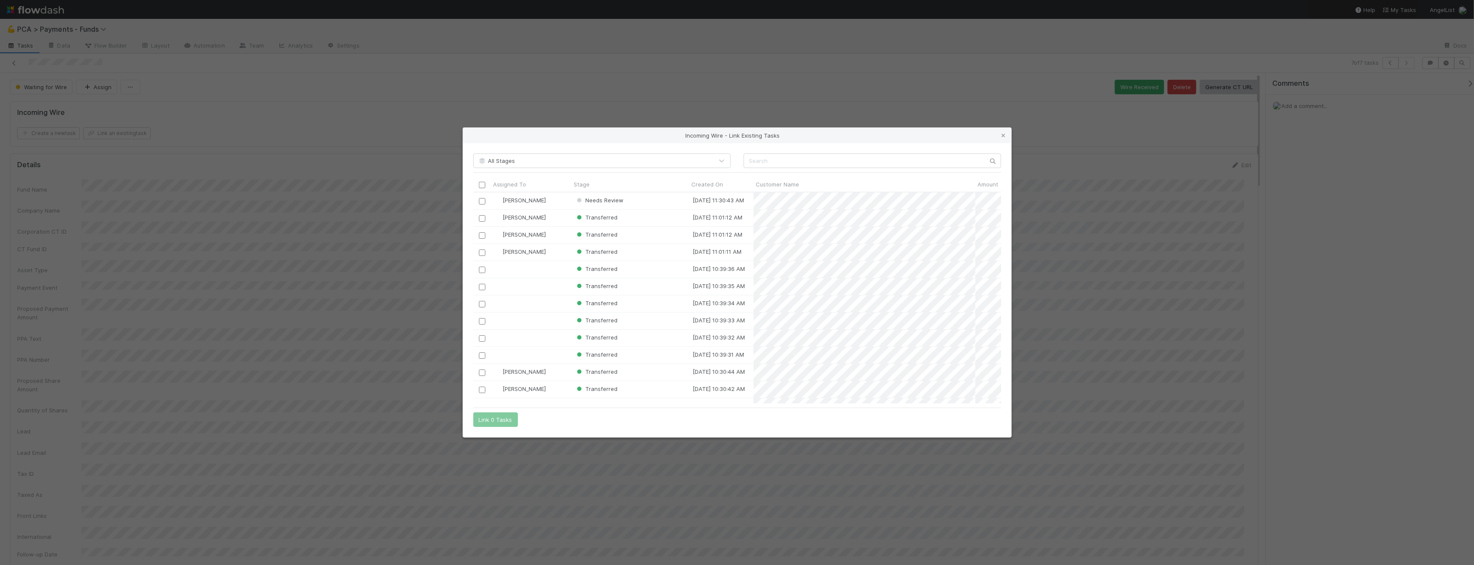
click at [381, 137] on div "Incoming Wire - Link Existing Tasks All Stages Assigned To Stage Created On Cus…" at bounding box center [737, 282] width 1474 height 565
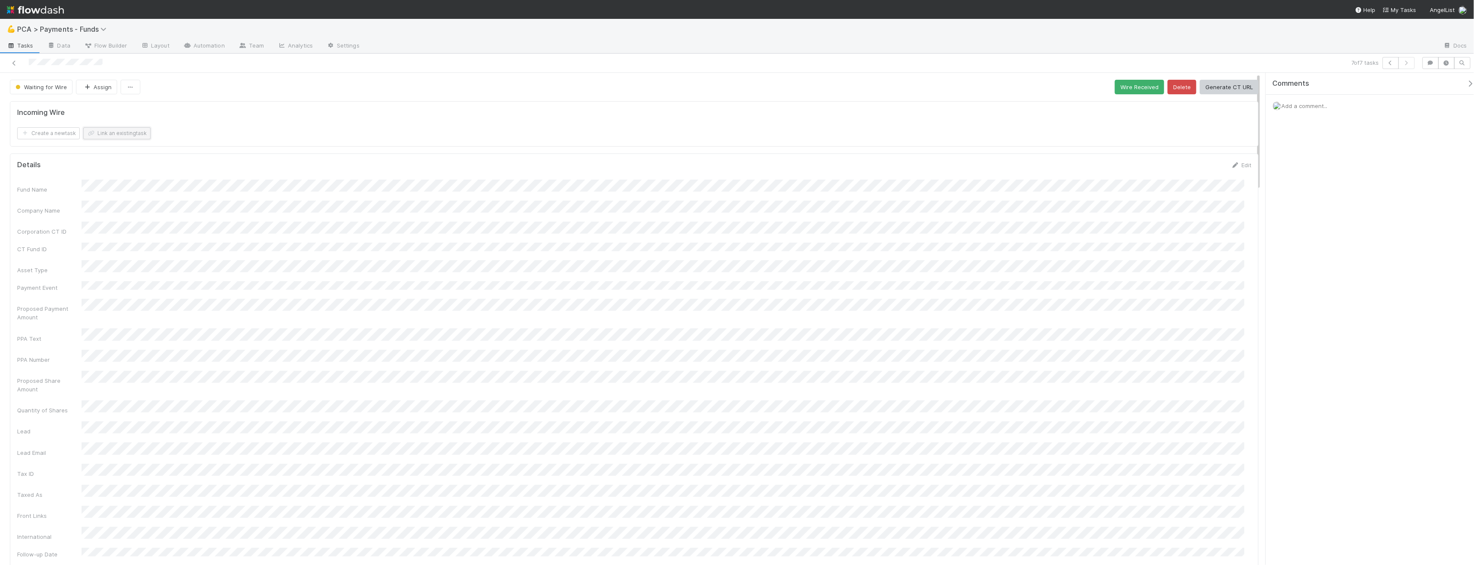
click at [127, 133] on button "Link an existing task" at bounding box center [116, 133] width 67 height 12
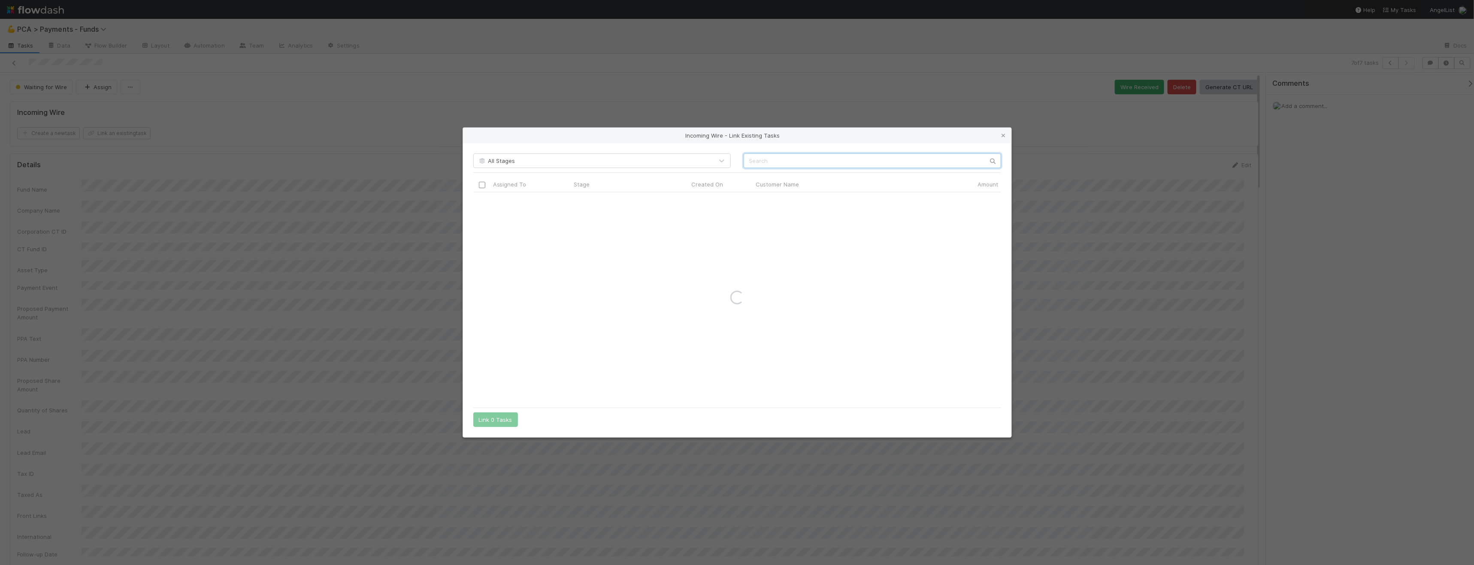
click at [495, 158] on input "text" at bounding box center [872, 161] width 257 height 15
paste input "Louise 326, LP - A2"
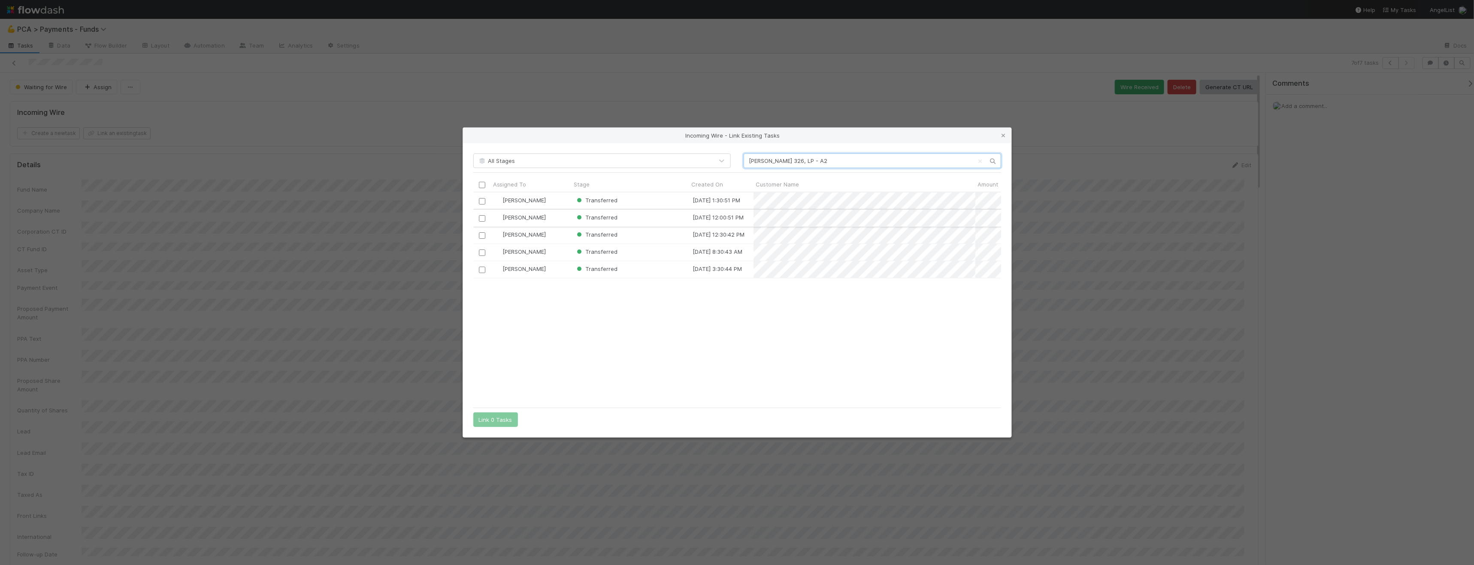
type input "Louise 326, LP - A2"
click at [482, 218] on input "checkbox" at bounding box center [481, 218] width 6 height 6
click at [495, 365] on button "Link 1 Task" at bounding box center [493, 420] width 41 height 15
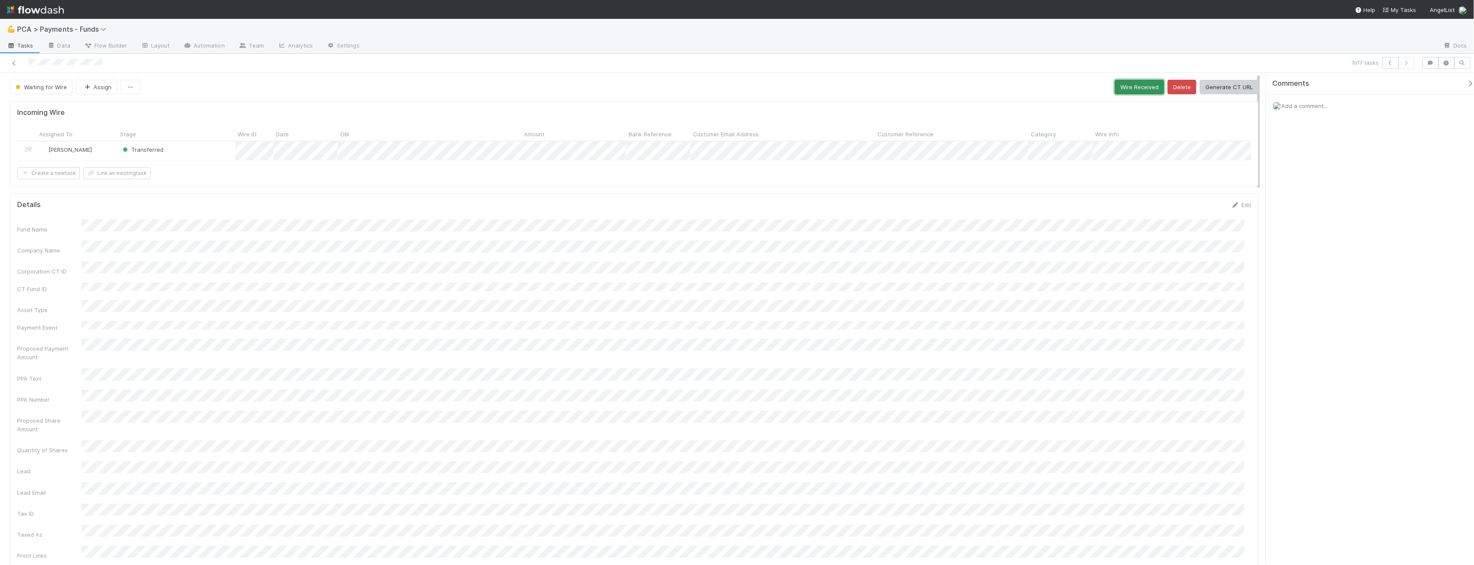
click at [495, 87] on button "Wire Received" at bounding box center [1139, 87] width 49 height 15
click at [15, 62] on icon at bounding box center [14, 63] width 9 height 6
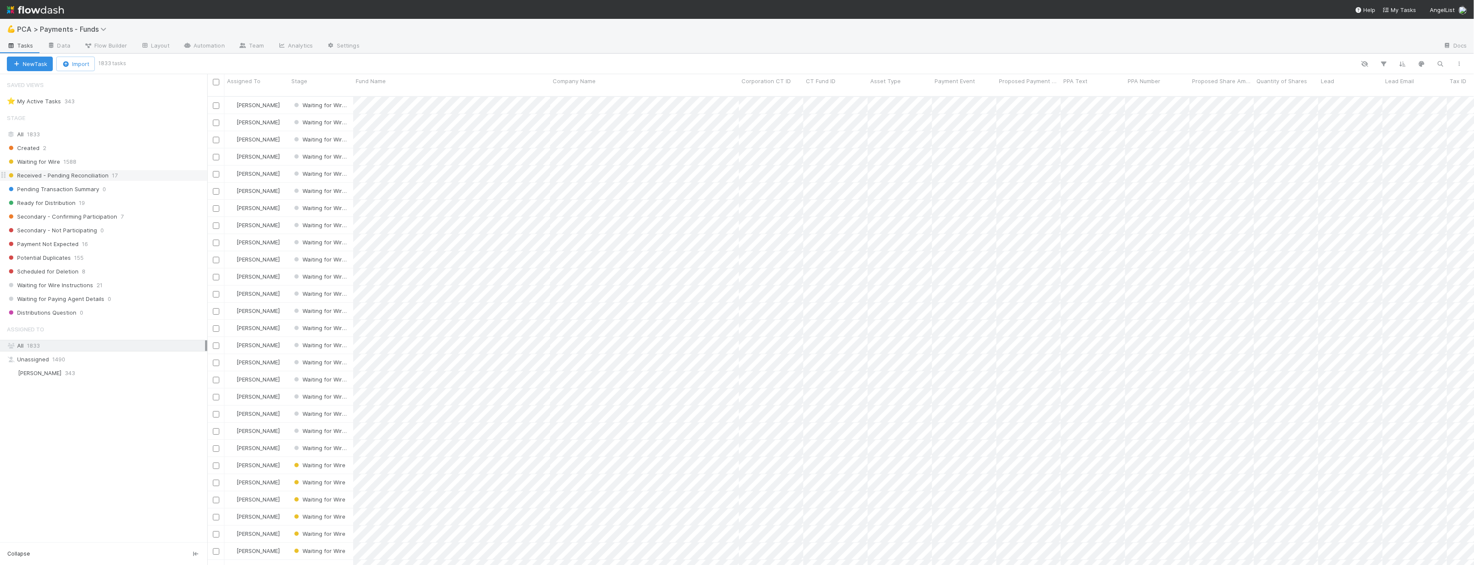
click at [84, 173] on span "Received - Pending Reconciliation" at bounding box center [58, 175] width 102 height 11
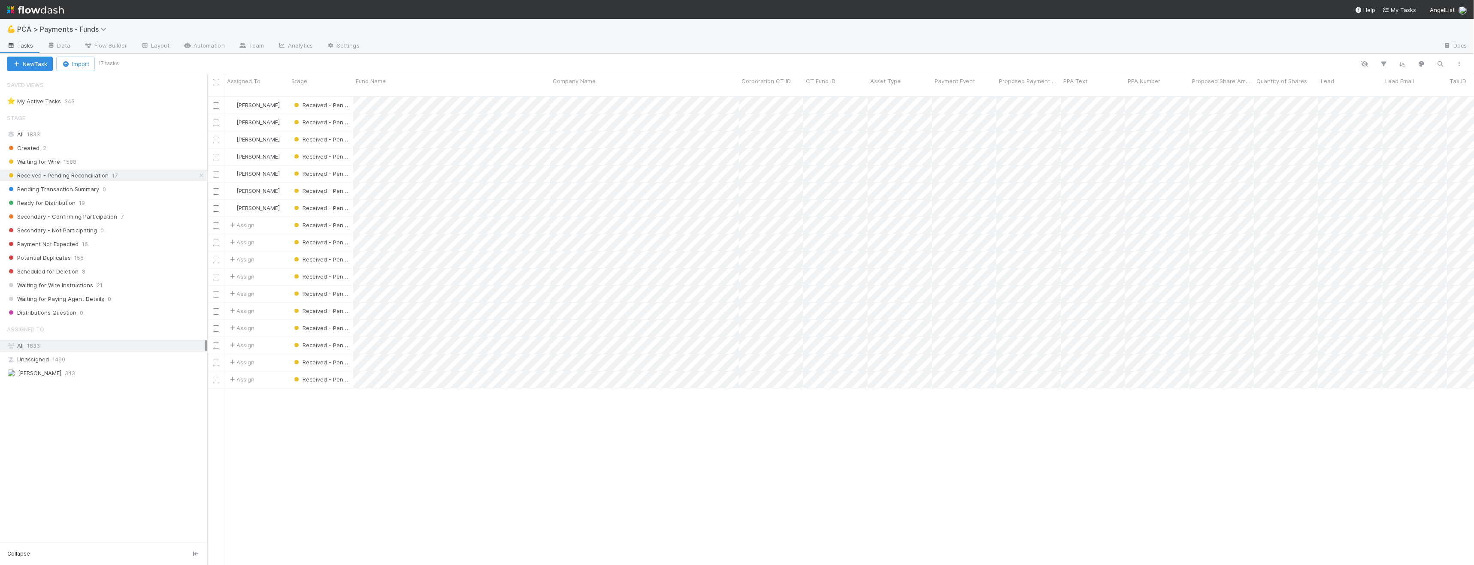
drag, startPoint x: 352, startPoint y: 80, endPoint x: 284, endPoint y: 60, distance: 70.4
click at [353, 78] on div at bounding box center [353, 85] width 0 height 21
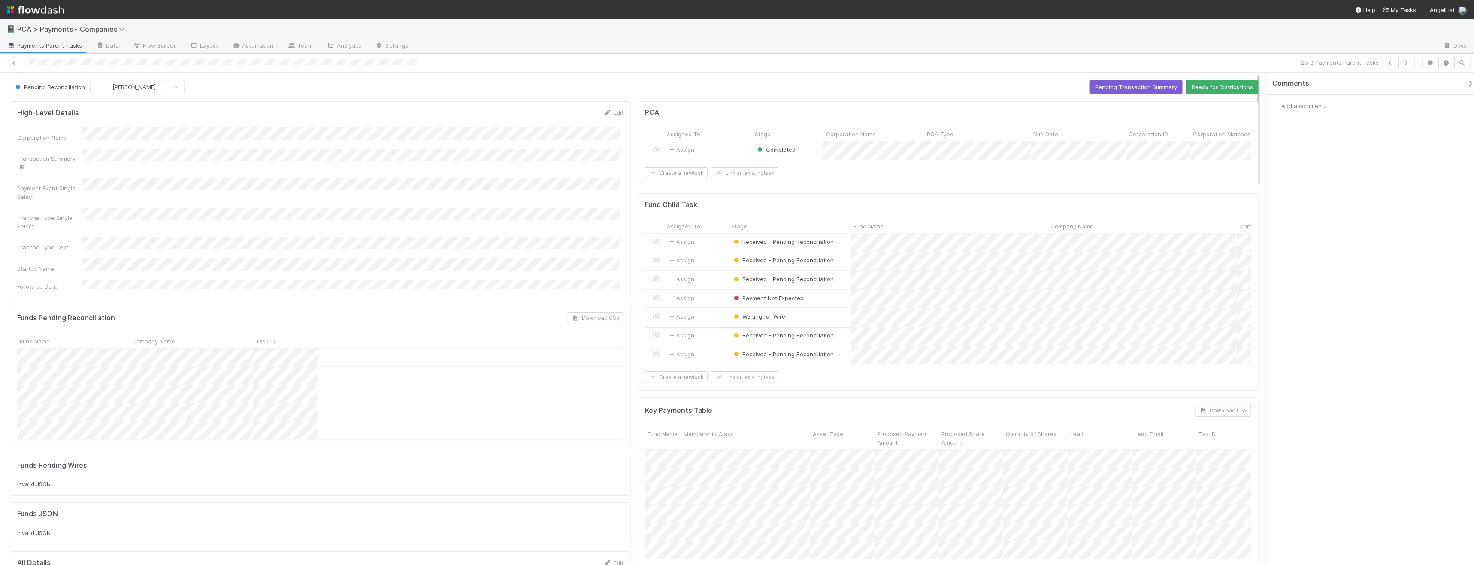
click at [495, 326] on div "Waiting for Wire" at bounding box center [789, 317] width 122 height 18
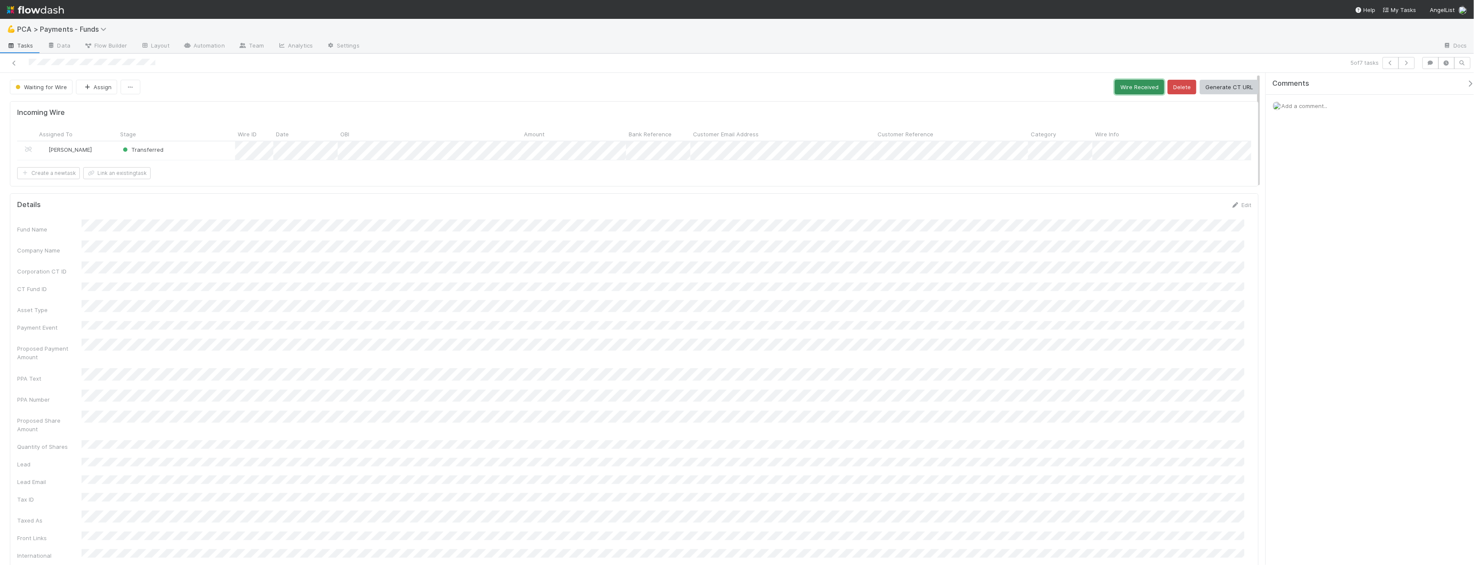
click at [495, 89] on button "Wire Received" at bounding box center [1139, 87] width 49 height 15
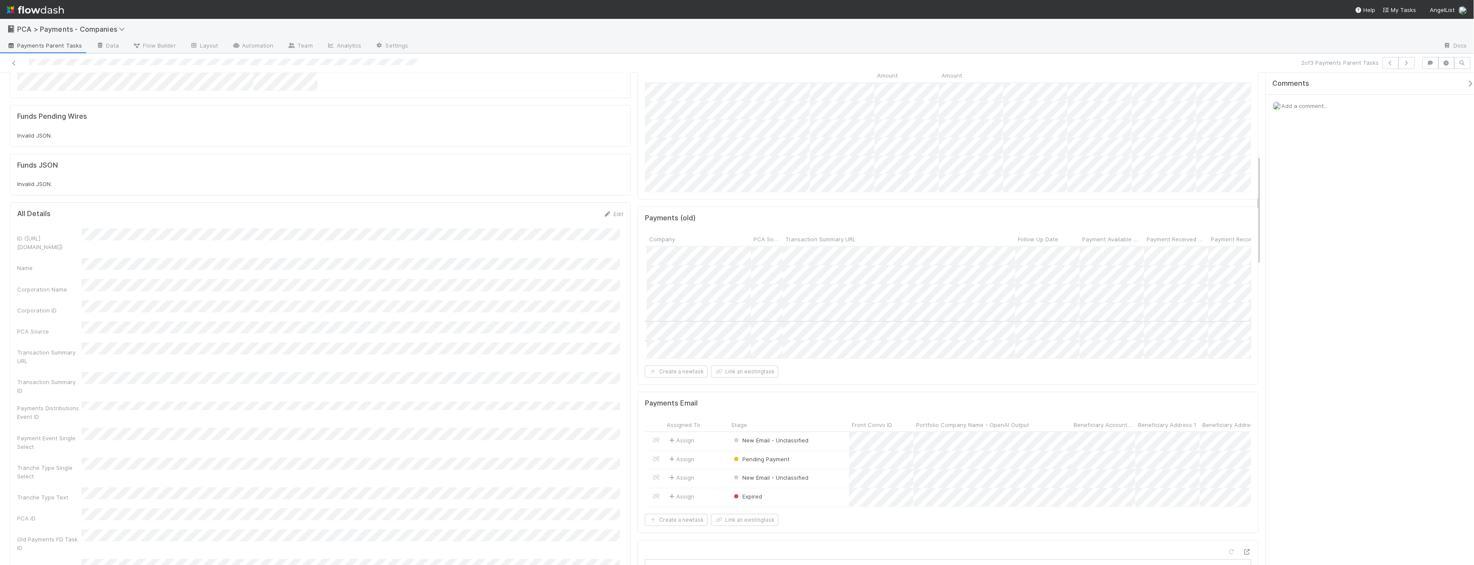
scroll to position [0, 167]
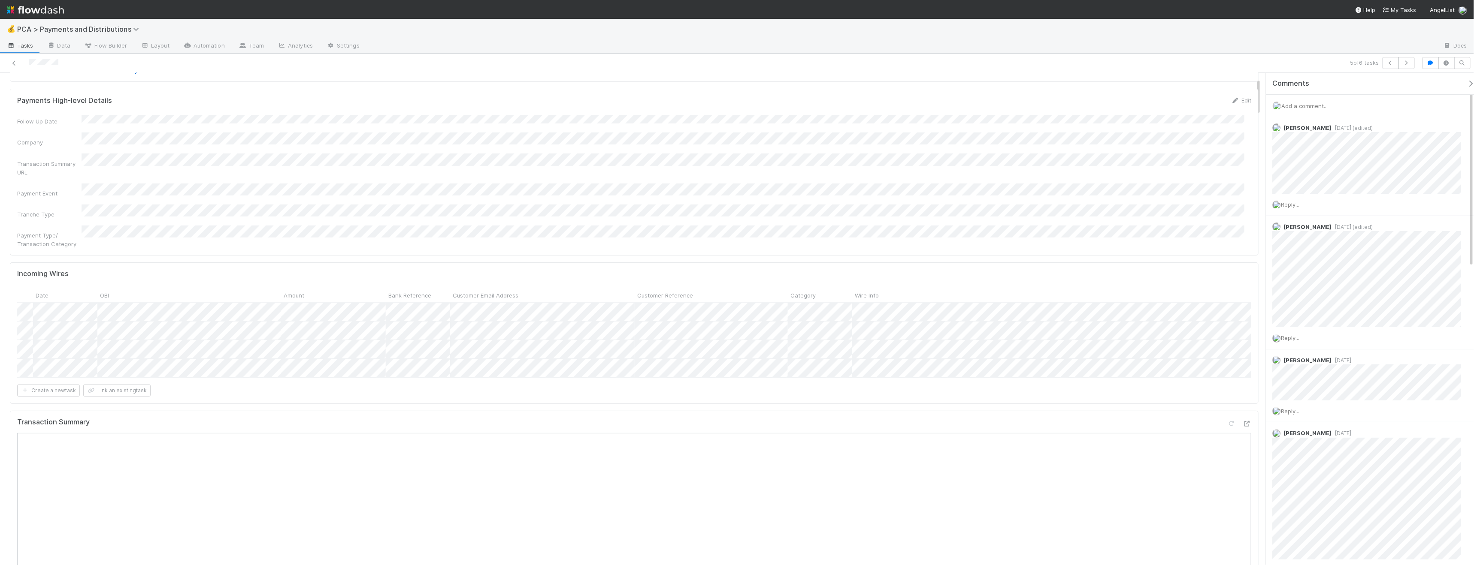
scroll to position [0, 200]
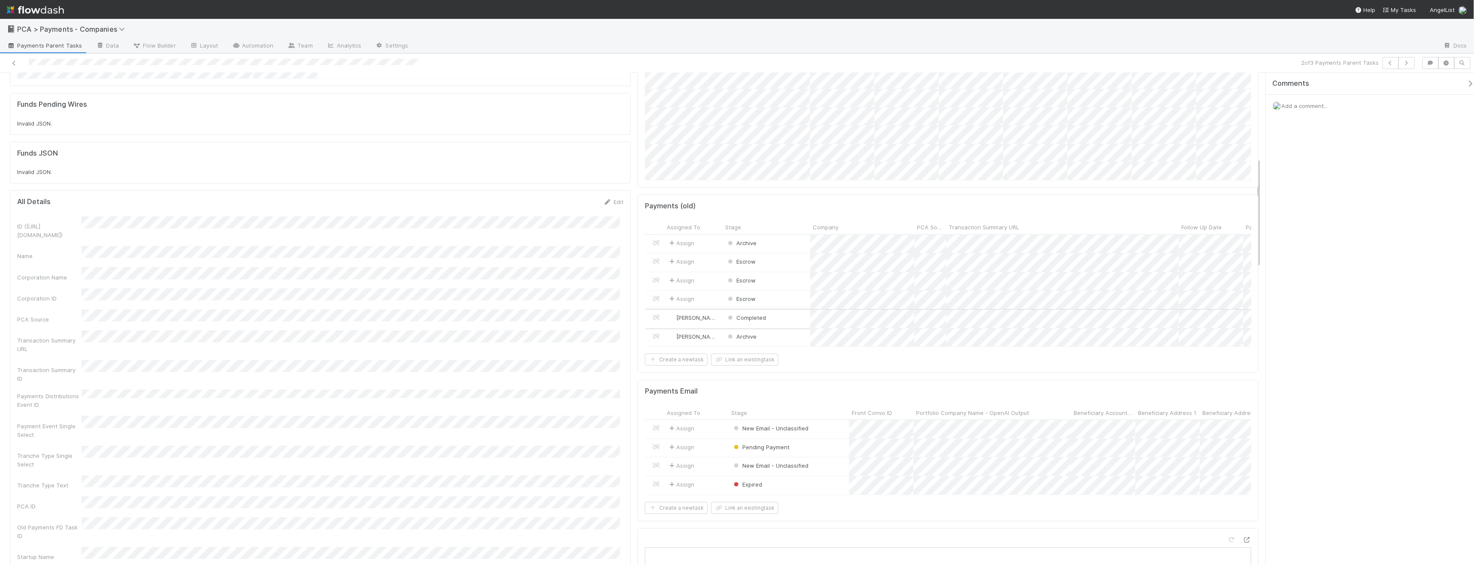
click at [495, 328] on div "Completed" at bounding box center [766, 319] width 88 height 18
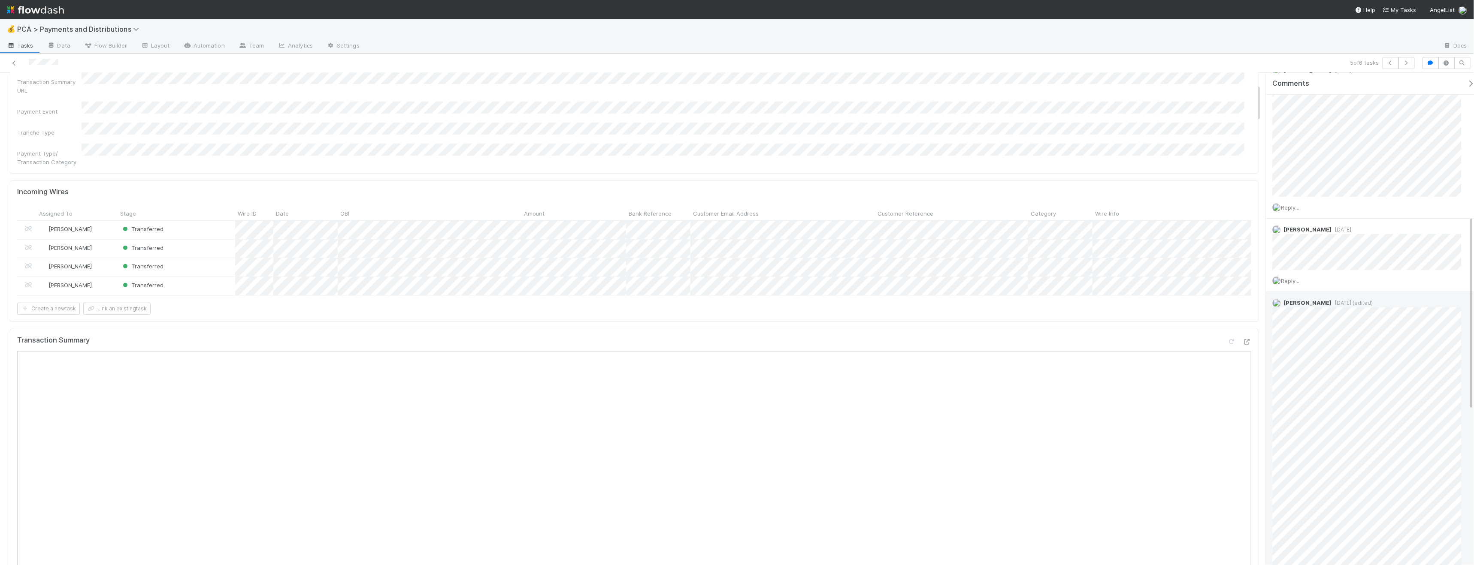
scroll to position [361, 0]
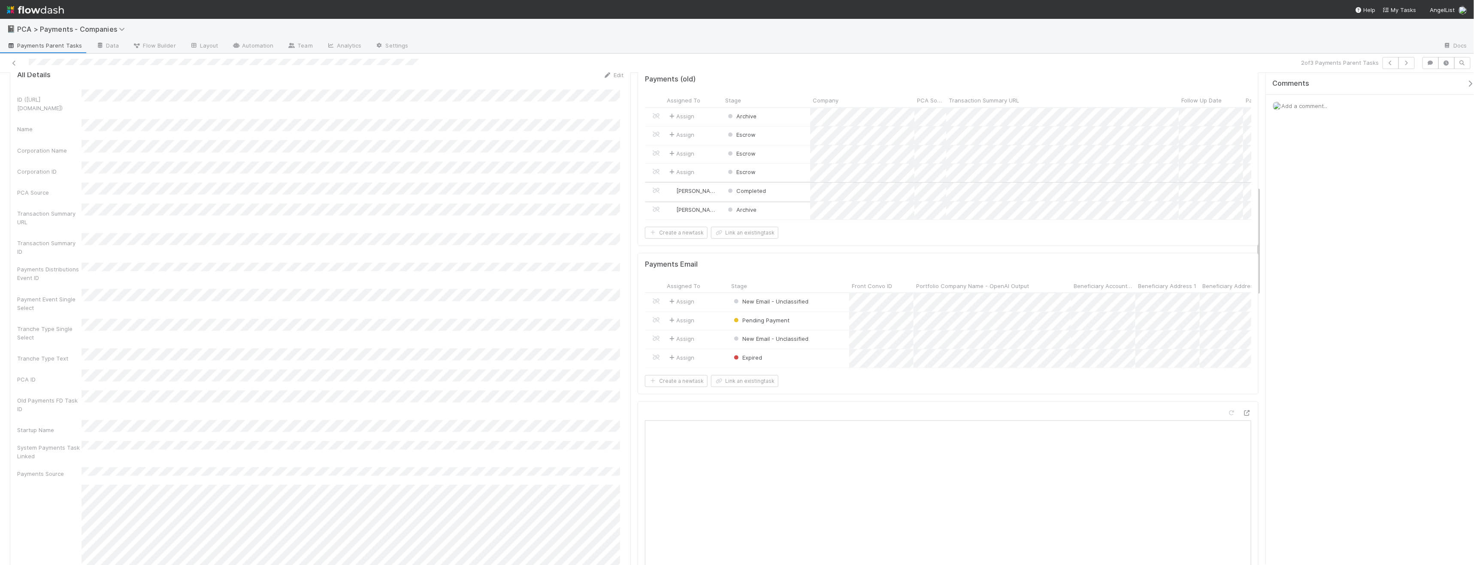
click at [495, 201] on div "Completed" at bounding box center [766, 192] width 88 height 18
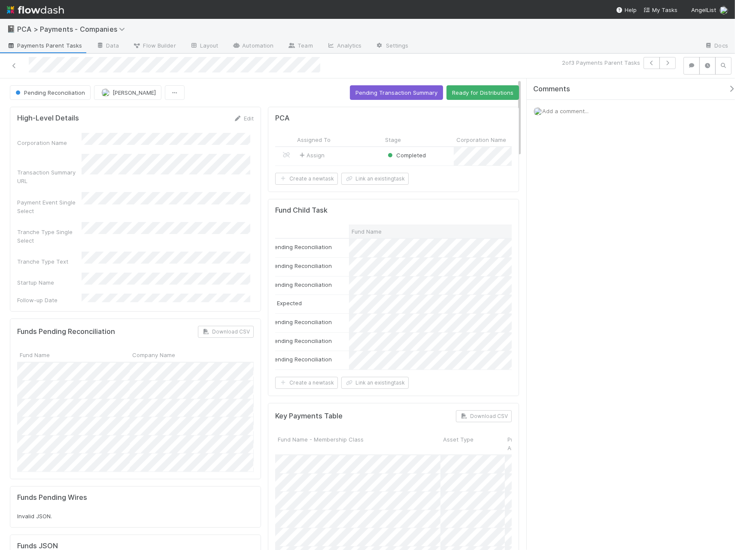
click at [417, 236] on div "Fund Name" at bounding box center [447, 231] width 192 height 9
click at [413, 254] on div "Sort A → Z" at bounding box center [397, 254] width 98 height 13
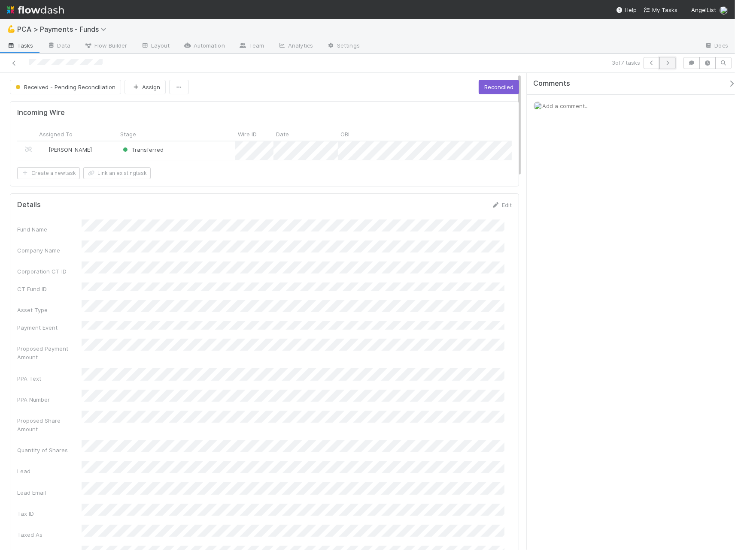
click at [495, 60] on button "button" at bounding box center [667, 63] width 16 height 12
click at [495, 64] on icon "button" at bounding box center [651, 62] width 9 height 5
click at [77, 90] on span "Received - Pending Reconciliation" at bounding box center [65, 87] width 102 height 7
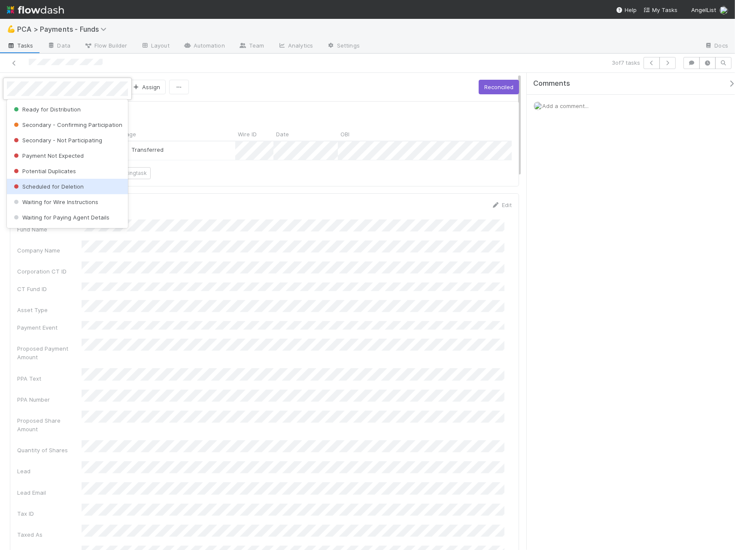
click at [78, 190] on div "Scheduled for Deletion" at bounding box center [67, 186] width 121 height 15
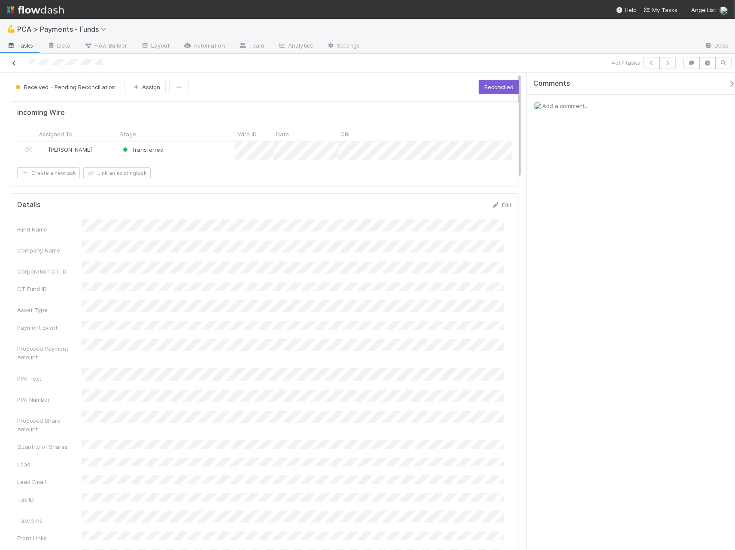
click at [15, 60] on icon at bounding box center [14, 63] width 9 height 6
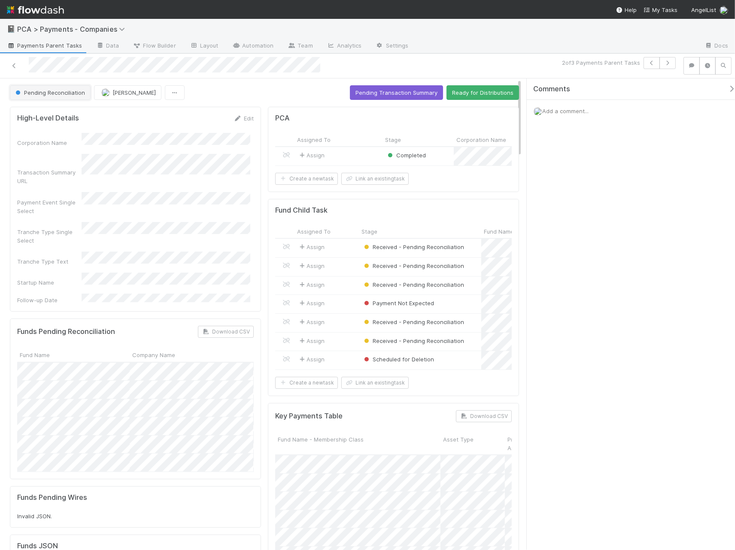
click at [43, 94] on span "Pending Reconciliation" at bounding box center [49, 92] width 71 height 7
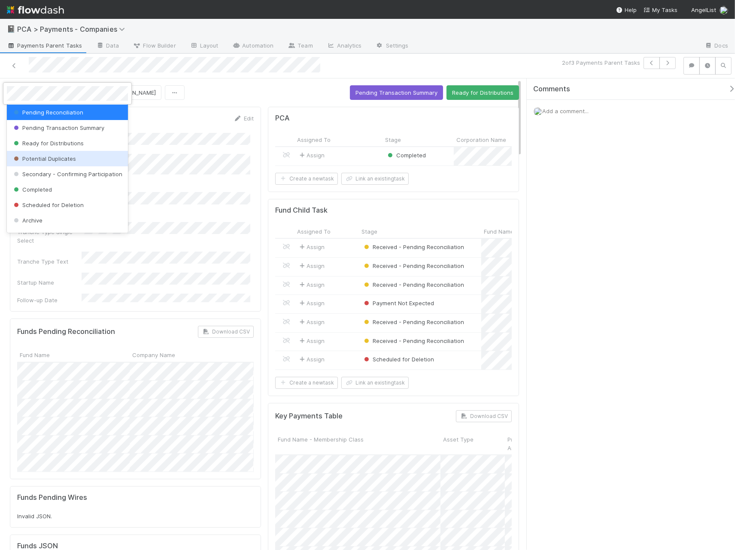
scroll to position [59, 0]
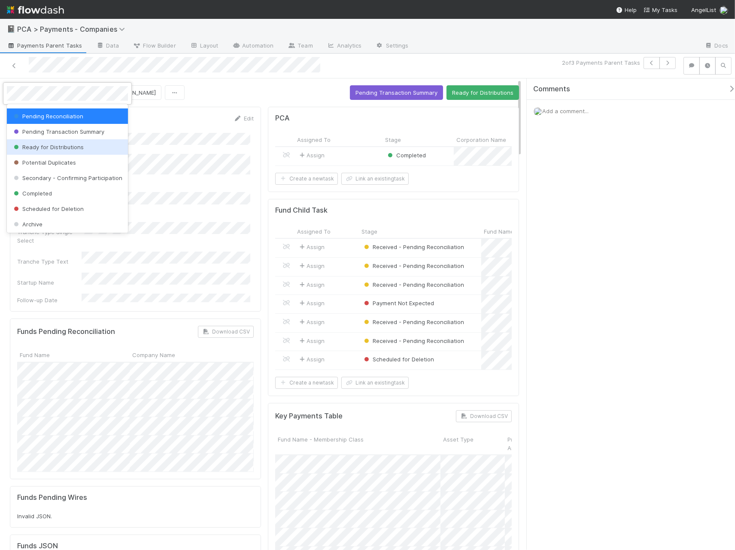
drag, startPoint x: 426, startPoint y: 116, endPoint x: 435, endPoint y: 115, distance: 8.7
click at [426, 116] on div at bounding box center [367, 275] width 735 height 550
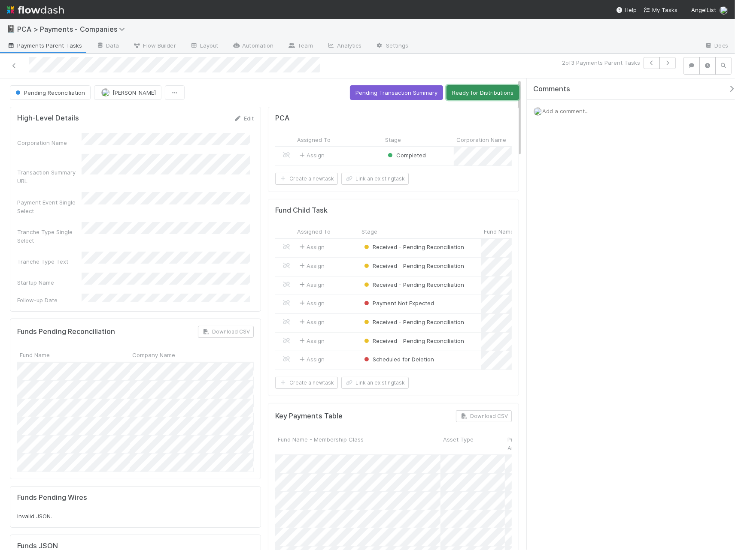
drag, startPoint x: 479, startPoint y: 89, endPoint x: 488, endPoint y: 120, distance: 31.9
click at [479, 90] on button "Ready for Distributions" at bounding box center [482, 92] width 73 height 15
click at [495, 89] on button "Complete" at bounding box center [499, 92] width 37 height 15
click at [495, 62] on icon "button" at bounding box center [667, 62] width 9 height 5
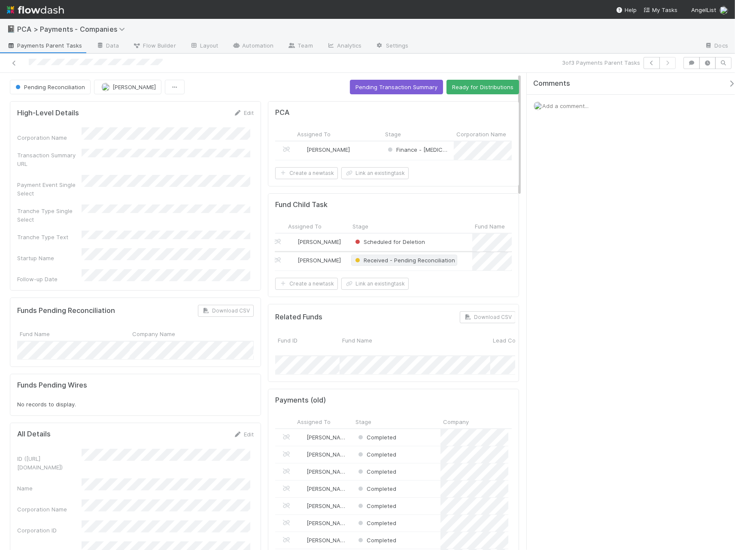
scroll to position [0, 12]
click at [12, 62] on icon at bounding box center [14, 63] width 9 height 6
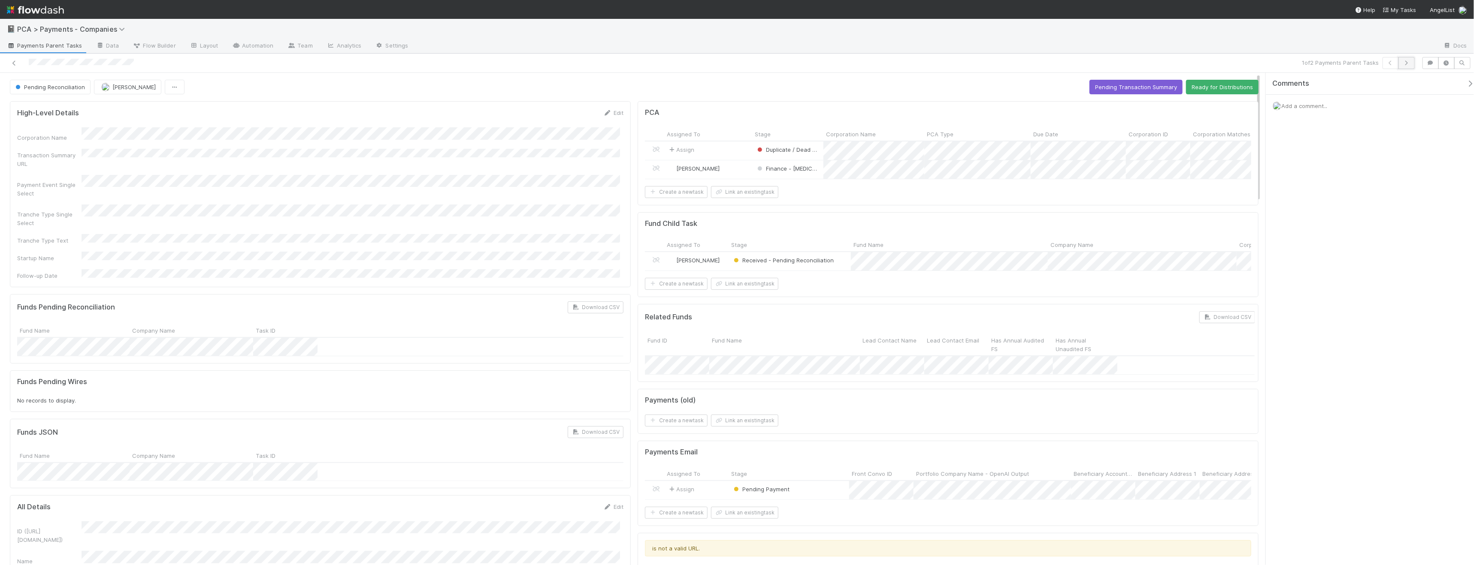
click at [495, 61] on button "button" at bounding box center [1406, 63] width 16 height 12
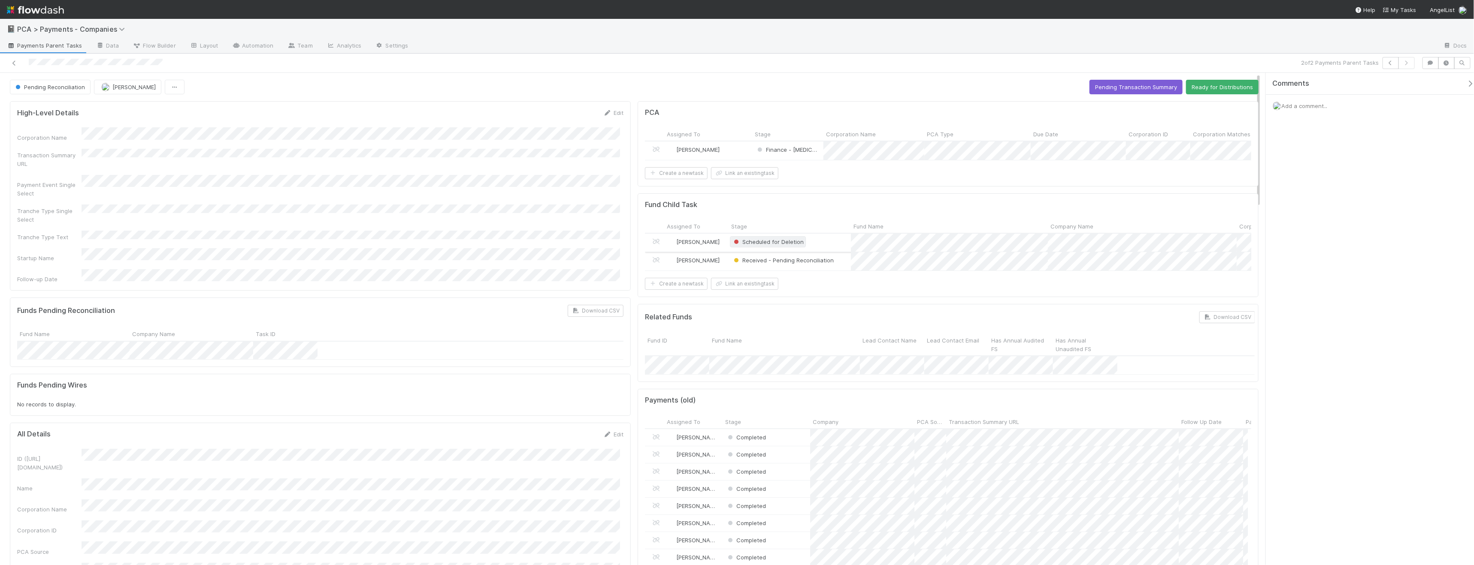
scroll to position [167, 595]
click at [495, 66] on button "button" at bounding box center [1390, 63] width 16 height 12
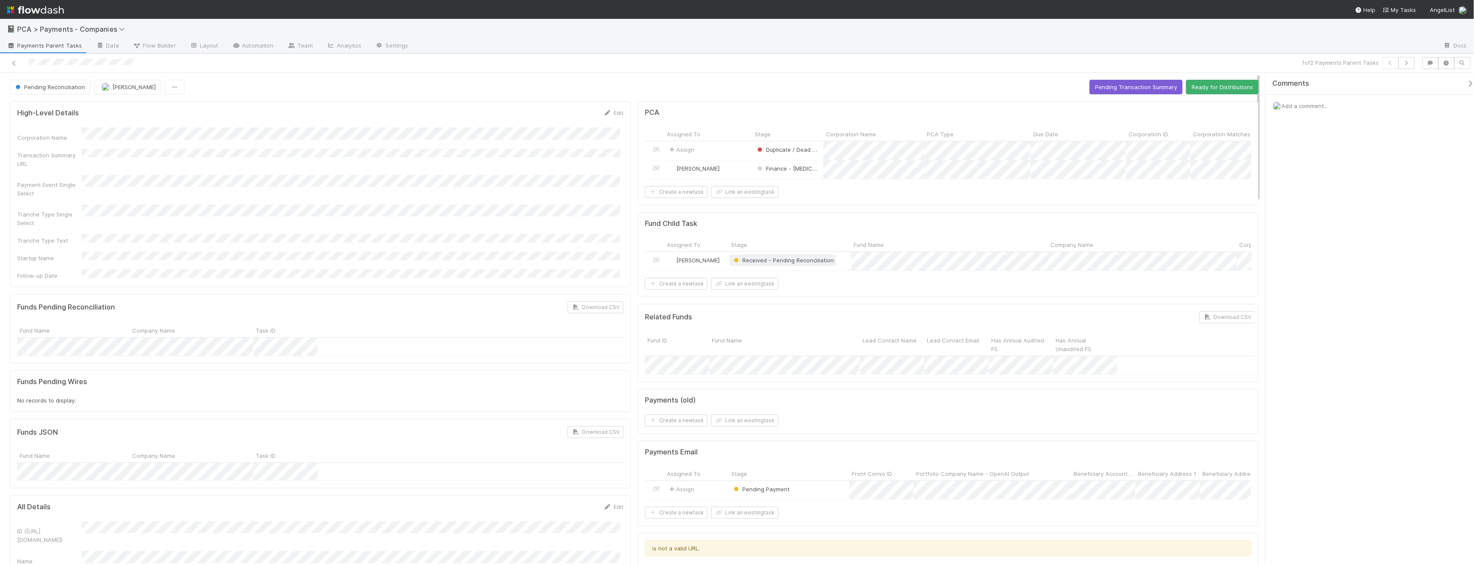
click at [495, 264] on span "Received - Pending Reconciliation" at bounding box center [783, 260] width 102 height 7
click at [495, 300] on span "Waiting for Wire" at bounding box center [757, 301] width 53 height 7
click at [495, 62] on icon "button" at bounding box center [1406, 62] width 9 height 5
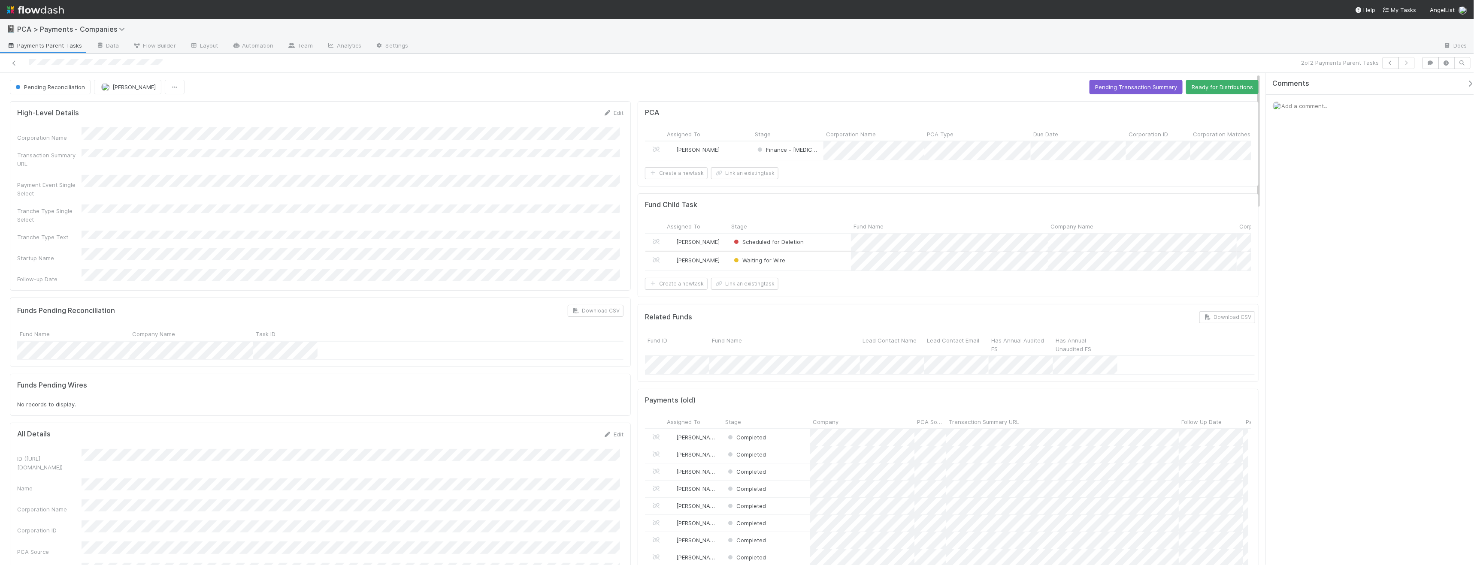
scroll to position [167, 595]
click at [495, 264] on span "Waiting for Wire" at bounding box center [758, 260] width 53 height 7
click at [495, 315] on span "Received - Pending Reconciliation" at bounding box center [782, 316] width 102 height 7
click at [495, 65] on icon "button" at bounding box center [1390, 62] width 9 height 5
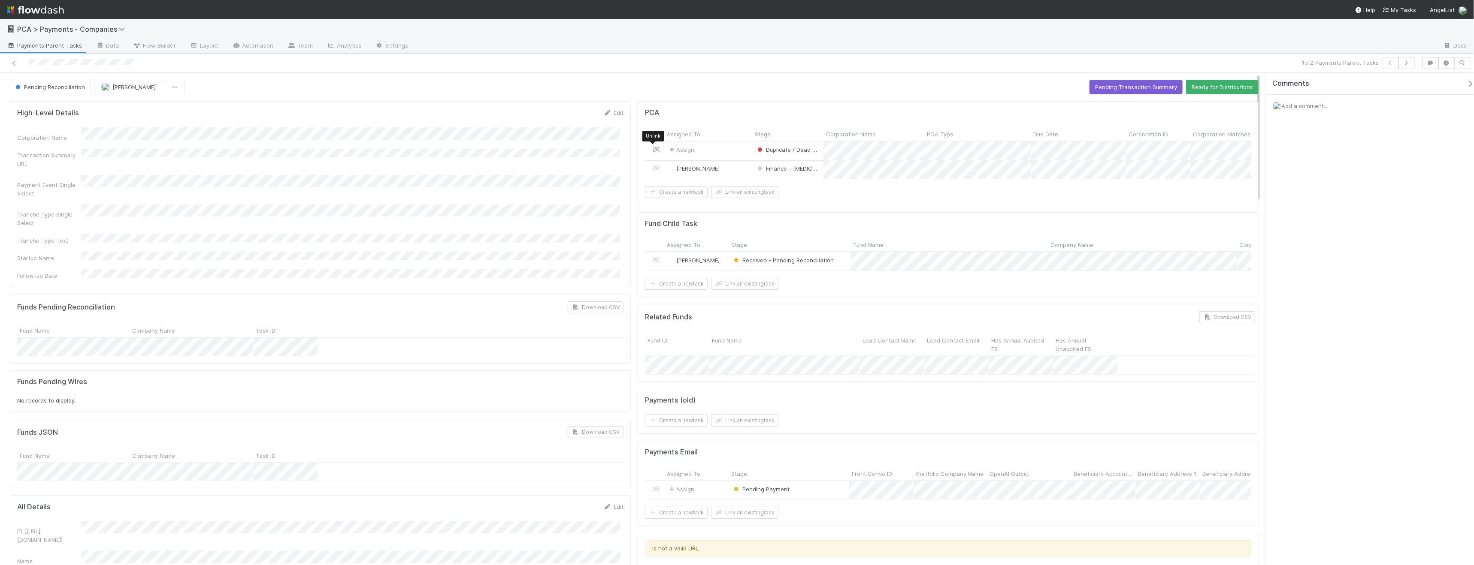
click at [495, 149] on icon at bounding box center [656, 150] width 9 height 6
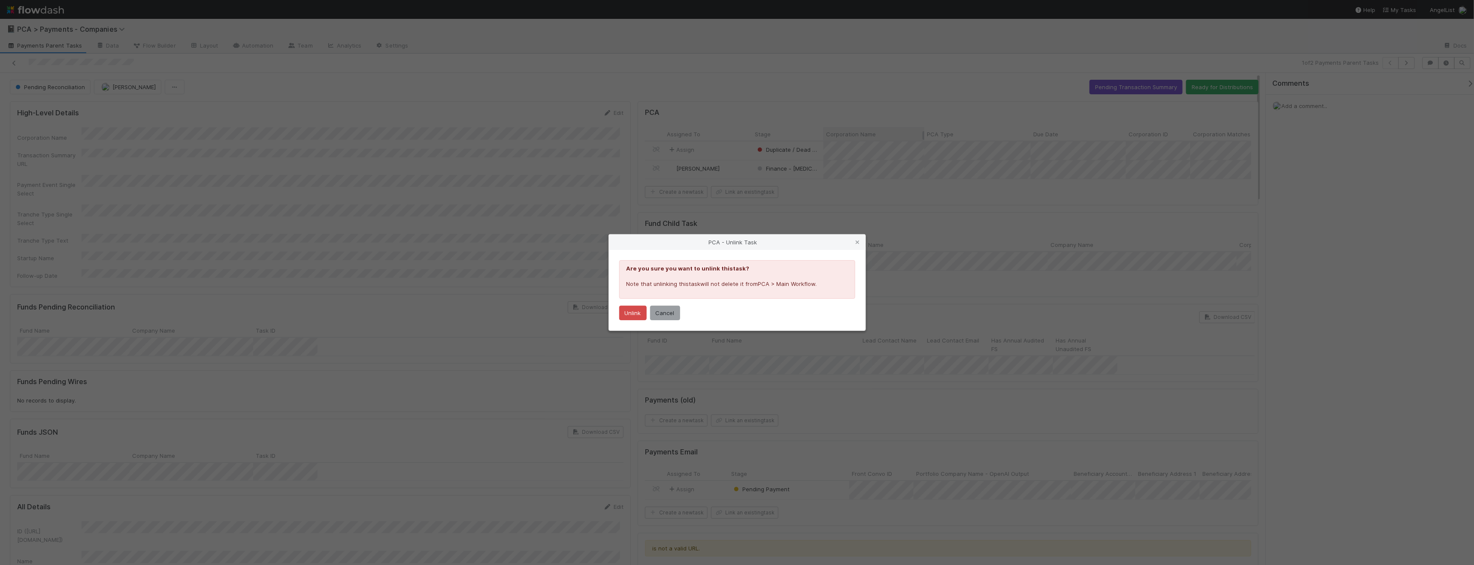
click at [495, 198] on div "PCA - Unlink Task Are you sure you want to unlink this task ? Note that unlinki…" at bounding box center [737, 282] width 1474 height 565
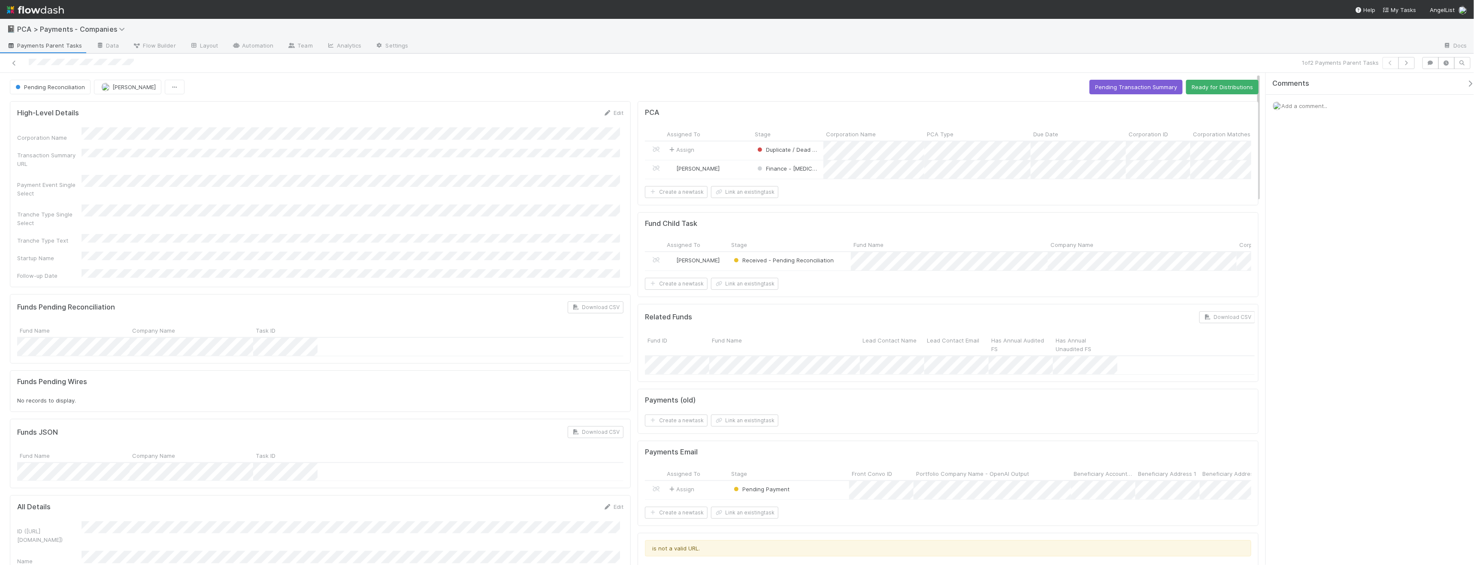
click at [46, 87] on span "Pending Reconciliation" at bounding box center [49, 87] width 71 height 7
click at [63, 189] on span "Scheduled for Deletion" at bounding box center [48, 187] width 72 height 7
click at [495, 60] on icon "button" at bounding box center [1406, 62] width 9 height 5
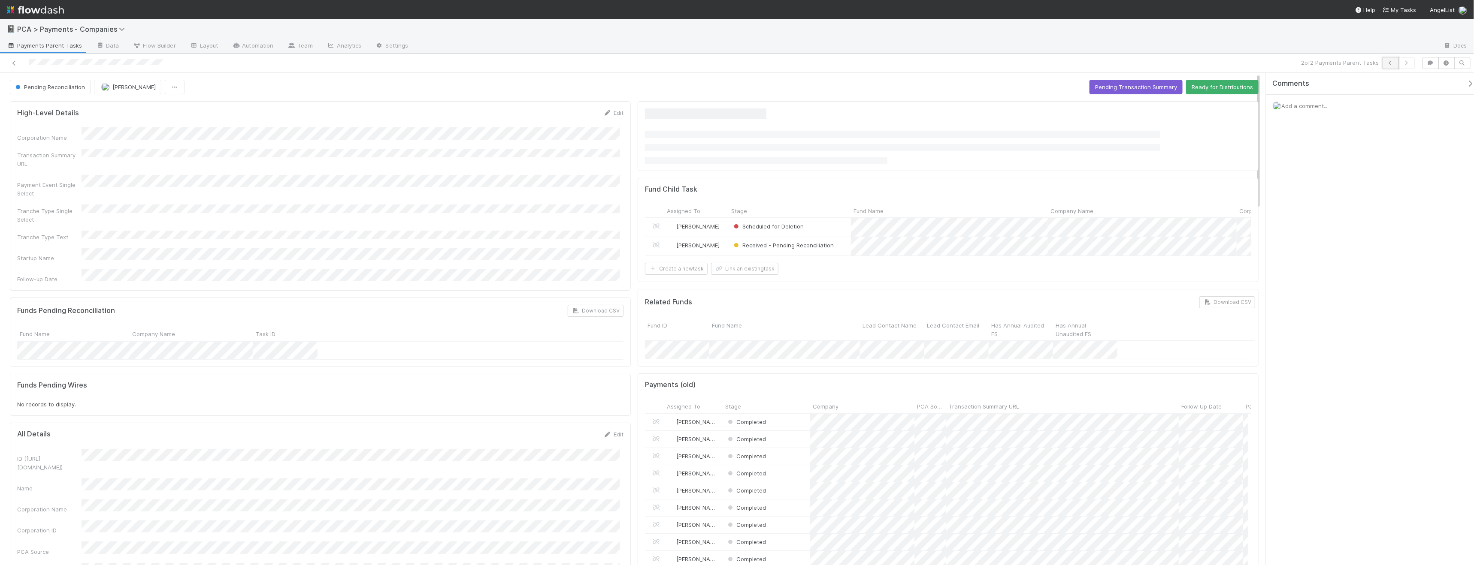
click at [495, 64] on icon "button" at bounding box center [1390, 62] width 9 height 5
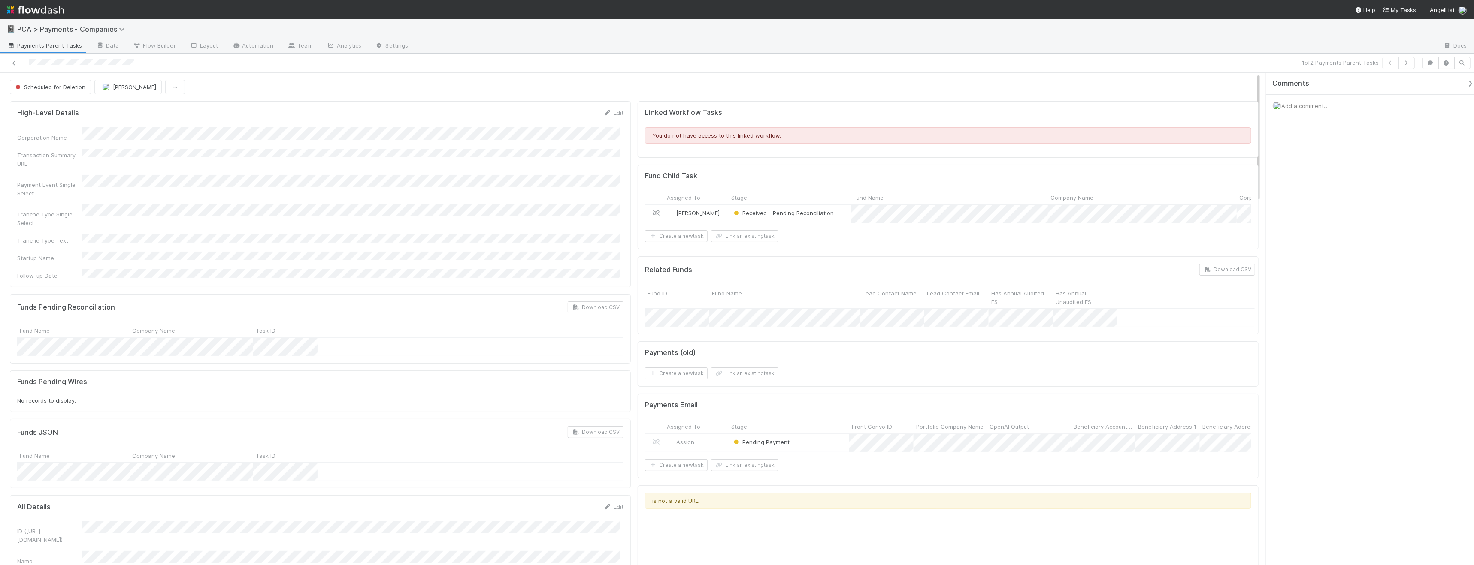
click at [495, 211] on icon at bounding box center [656, 213] width 9 height 6
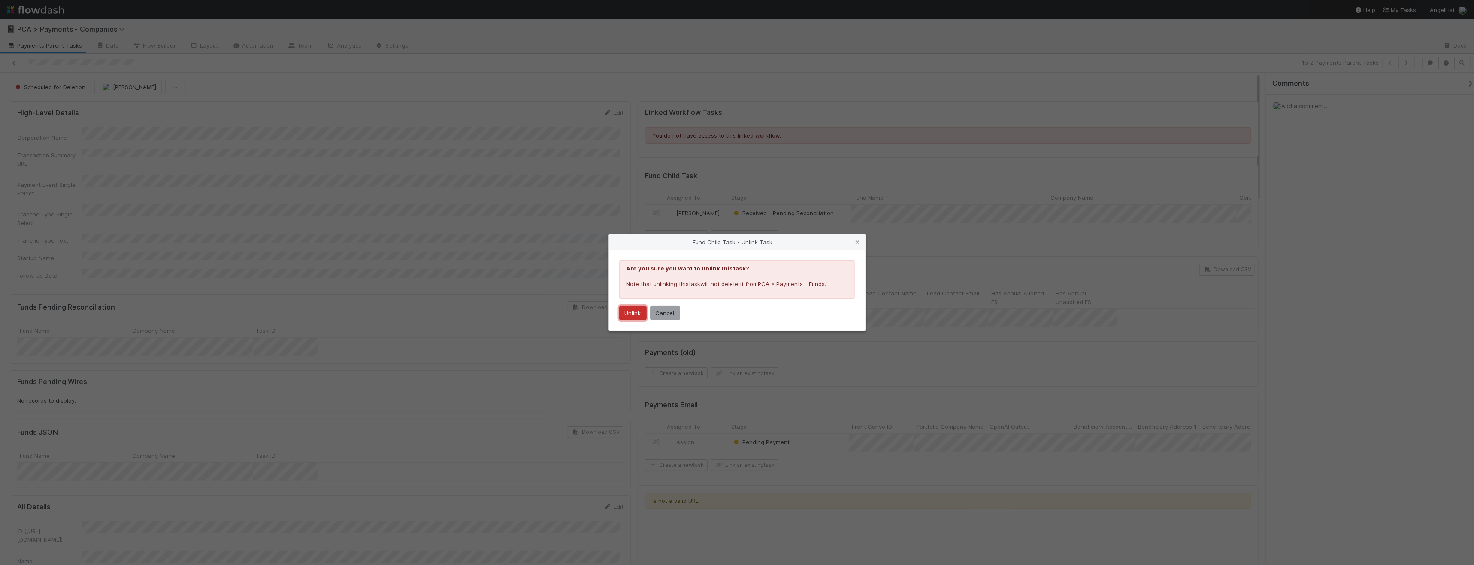
click at [495, 310] on button "Unlink" at bounding box center [632, 313] width 27 height 15
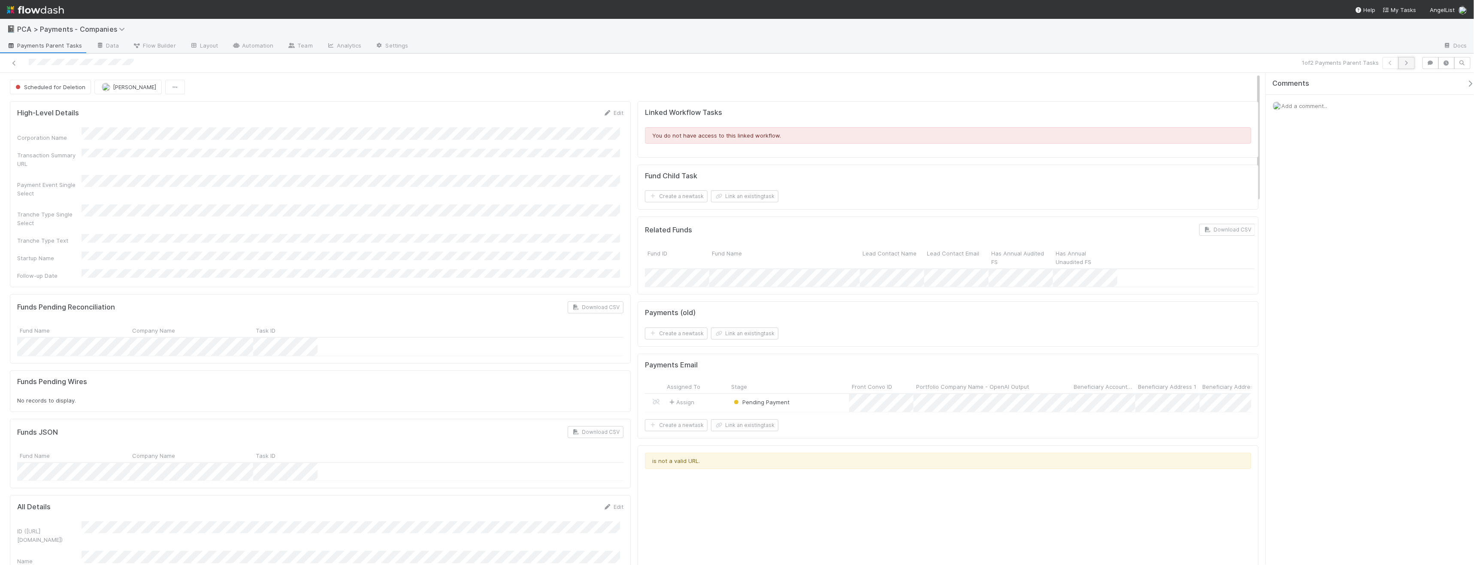
click at [495, 62] on icon "button" at bounding box center [1406, 62] width 9 height 5
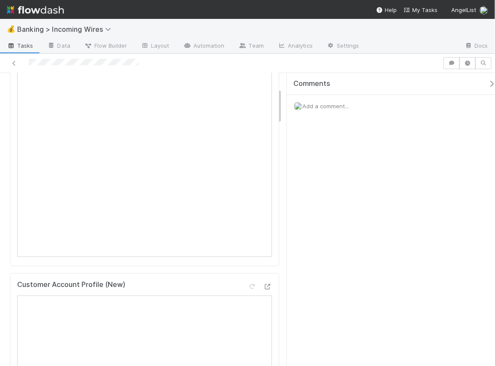
scroll to position [158, 0]
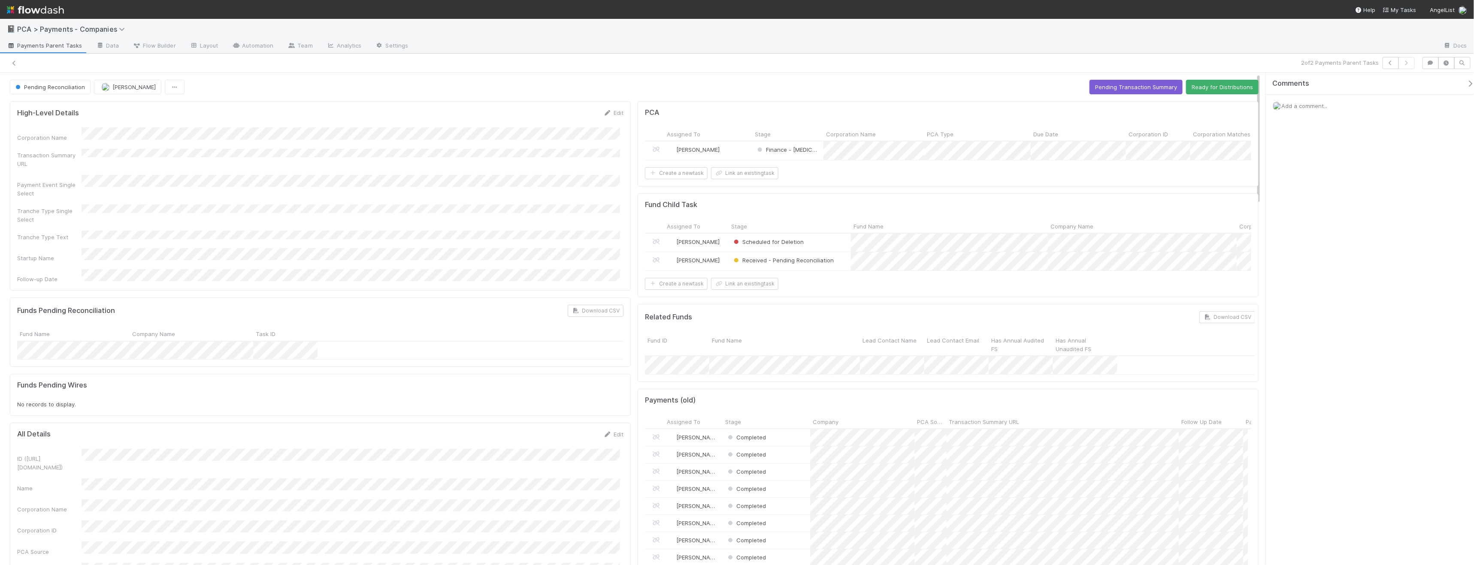
scroll to position [167, 595]
click at [741, 150] on div "Marvey Fuentes" at bounding box center [708, 151] width 88 height 18
click at [1137, 86] on button "Pending Transaction Summary" at bounding box center [1135, 87] width 93 height 15
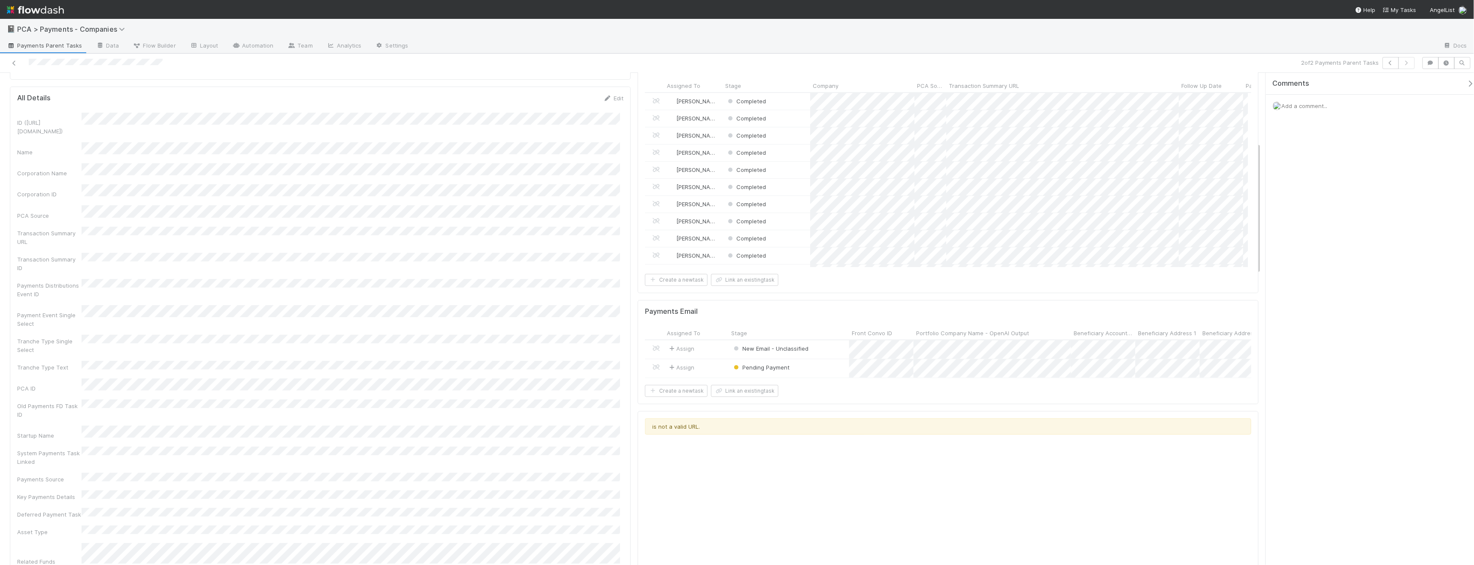
scroll to position [0, 0]
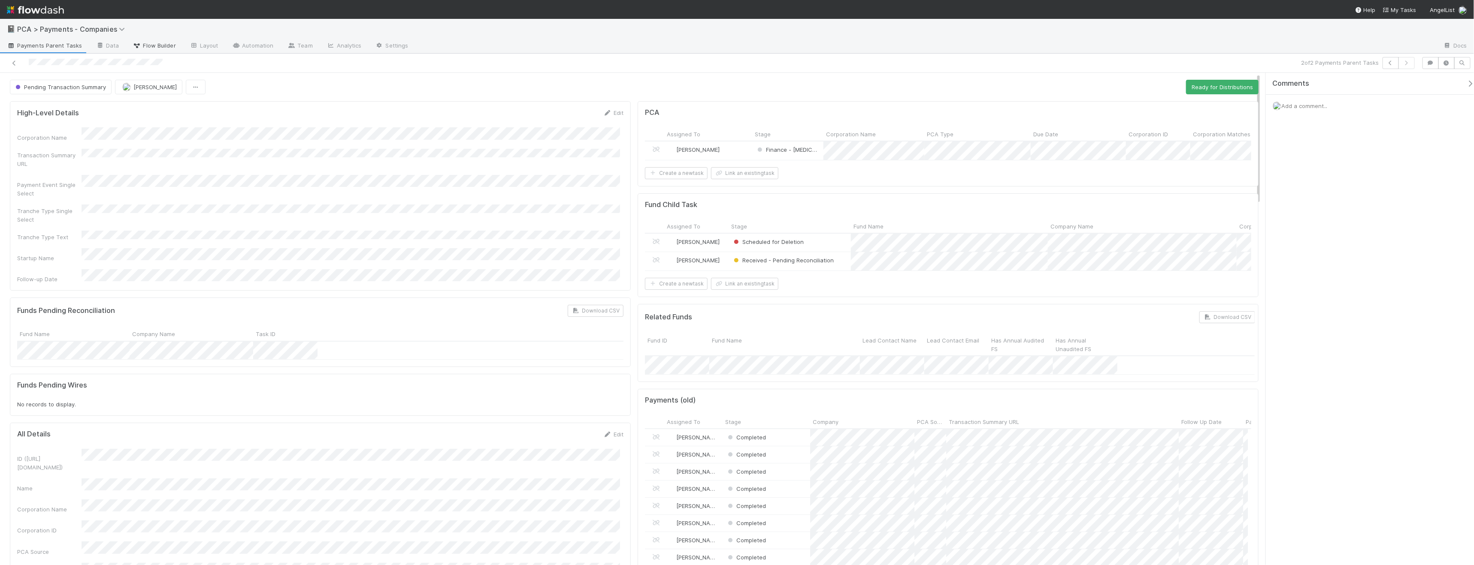
click at [151, 48] on span "Flow Builder" at bounding box center [154, 45] width 43 height 9
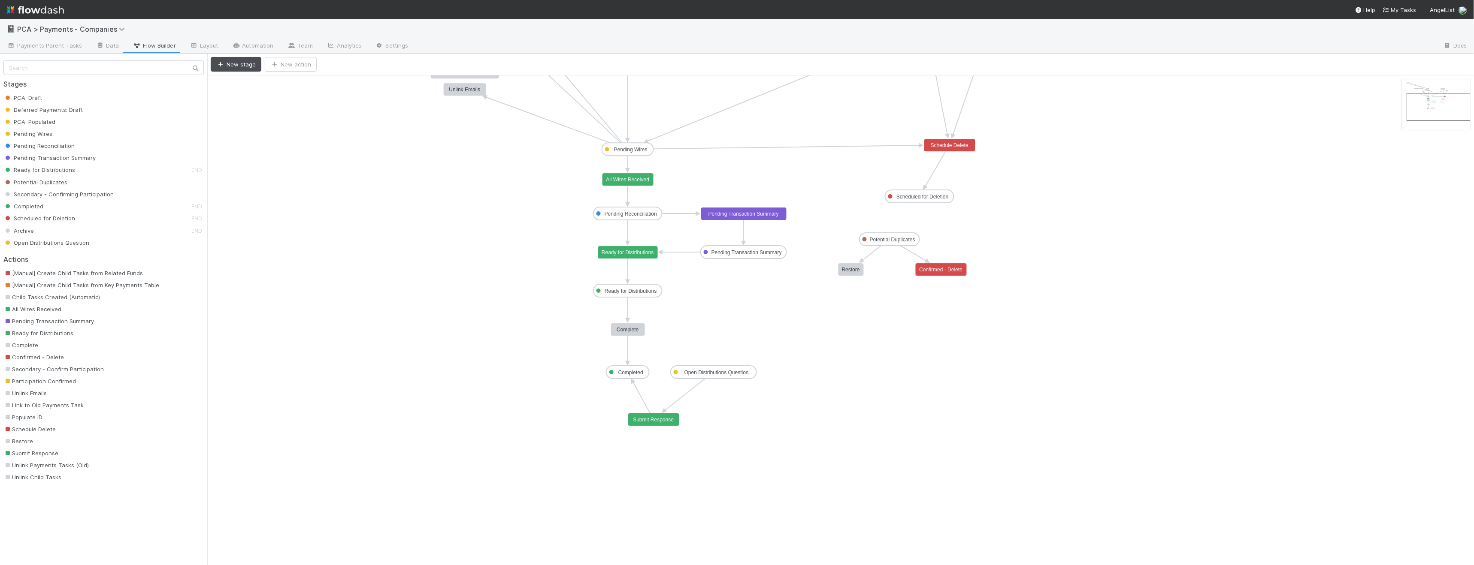
drag, startPoint x: 1430, startPoint y: 102, endPoint x: 1433, endPoint y: 118, distance: 17.0
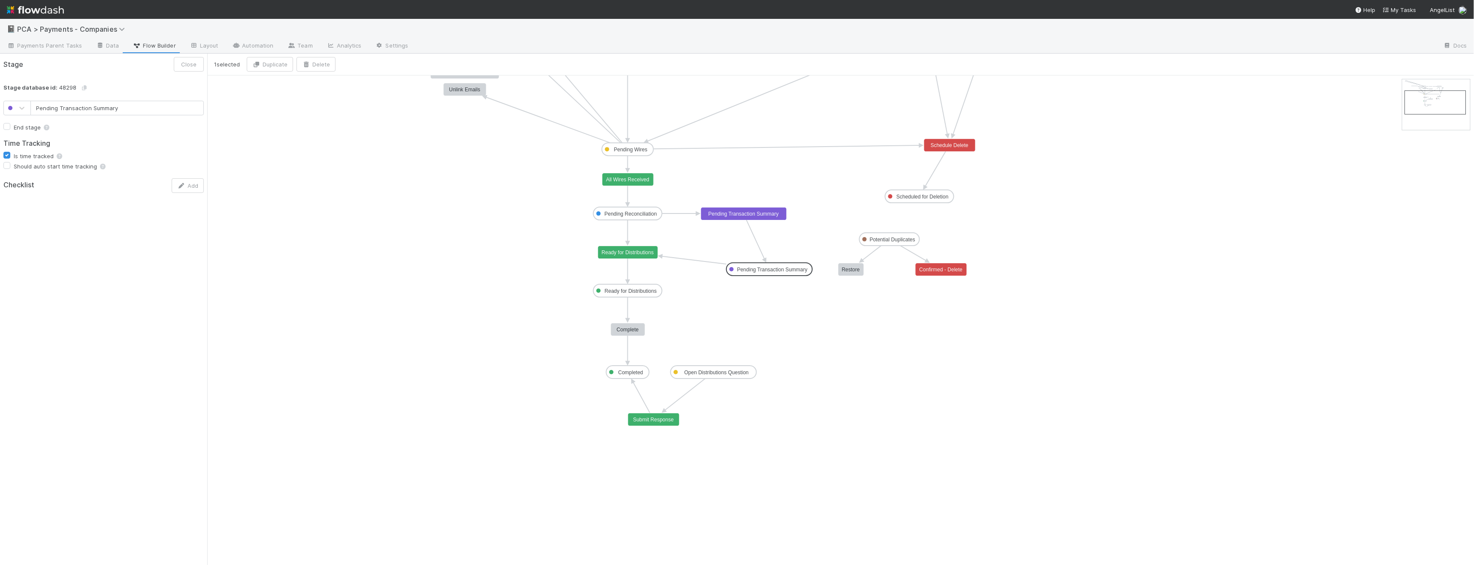
drag, startPoint x: 764, startPoint y: 253, endPoint x: 790, endPoint y: 270, distance: 31.3
drag, startPoint x: 768, startPoint y: 276, endPoint x: 644, endPoint y: 218, distance: 136.7
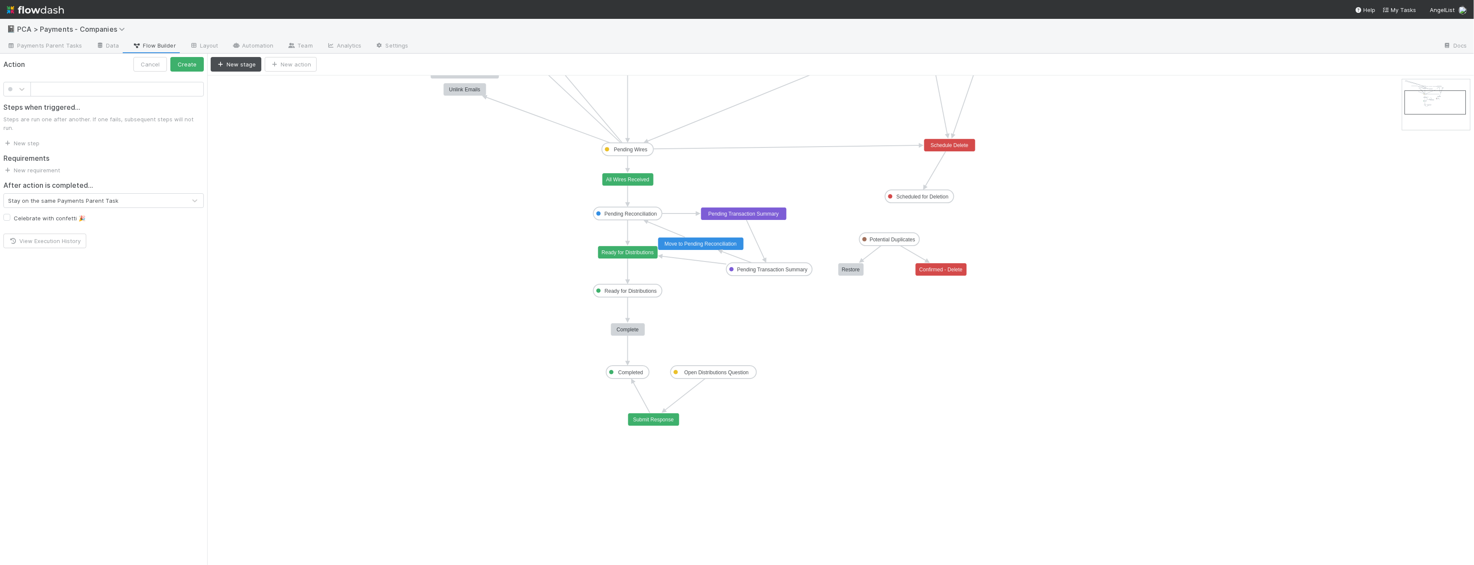
type input "Ready for Distributions"
drag, startPoint x: 633, startPoint y: 254, endPoint x: 633, endPoint y: 268, distance: 14.2
click at [671, 266] on icon at bounding box center [694, 267] width 64 height 2
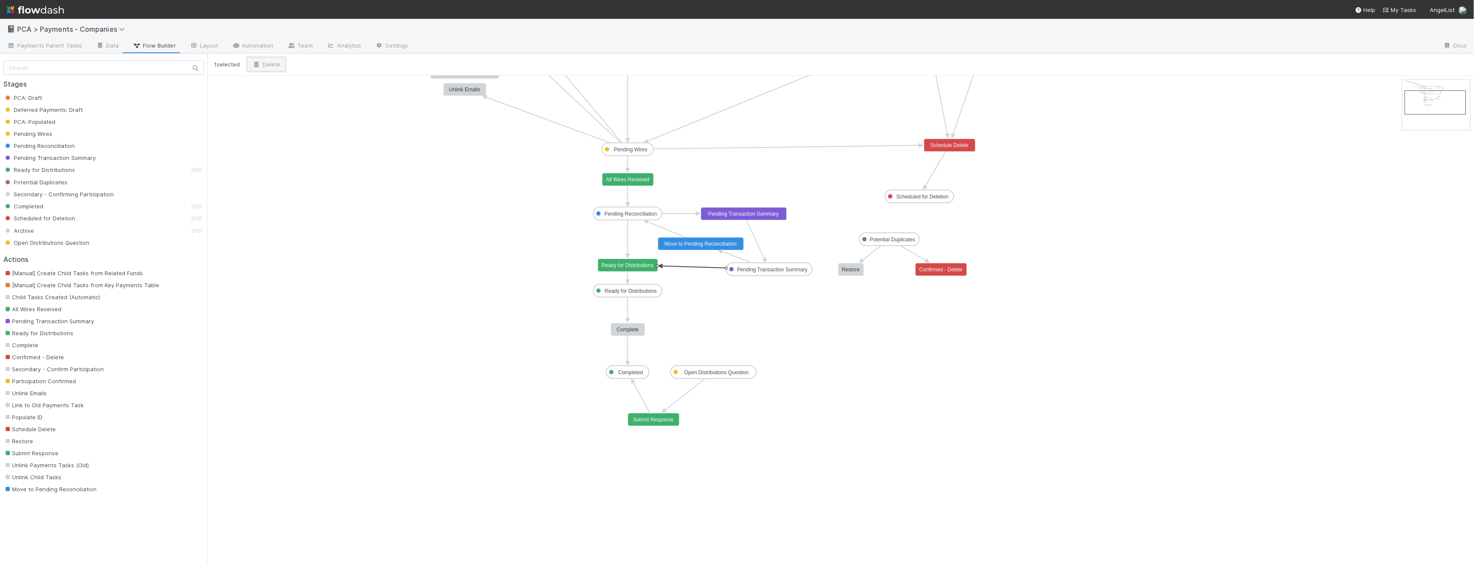
click at [260, 68] on button "Delete" at bounding box center [266, 64] width 39 height 15
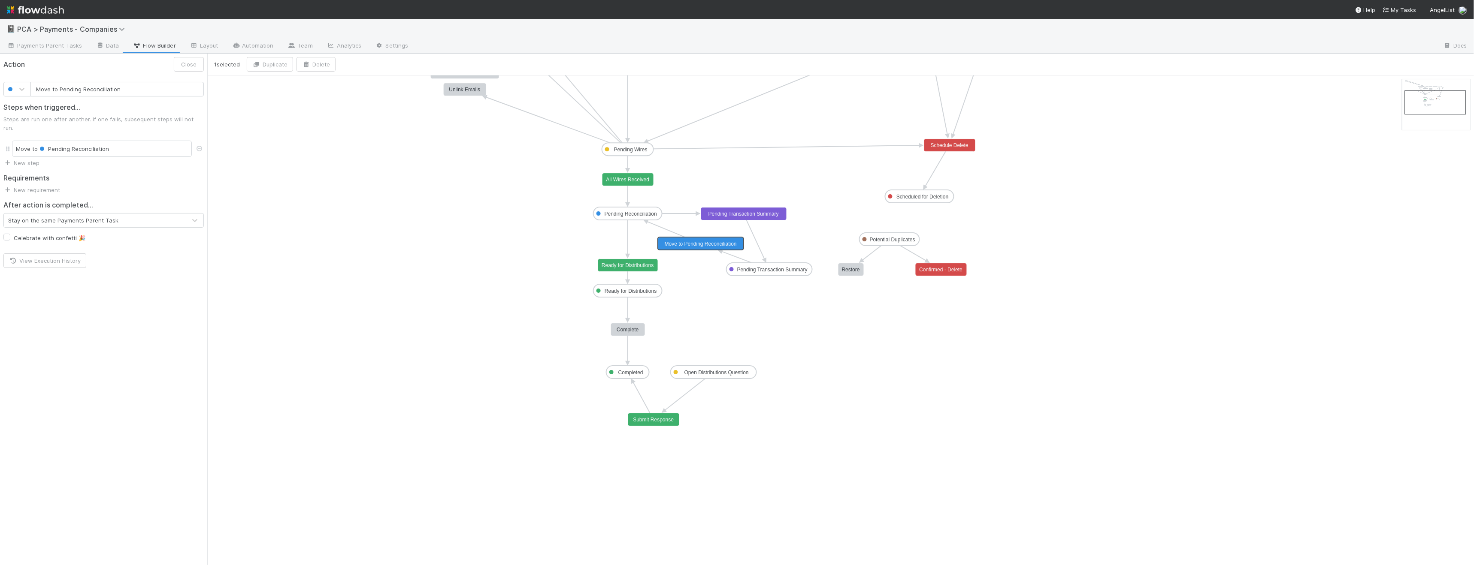
click at [711, 244] on text "Move to Pending Reconciliation" at bounding box center [701, 244] width 72 height 6
type input "Pending Transaction Summary"
drag, startPoint x: 774, startPoint y: 213, endPoint x: 806, endPoint y: 212, distance: 32.6
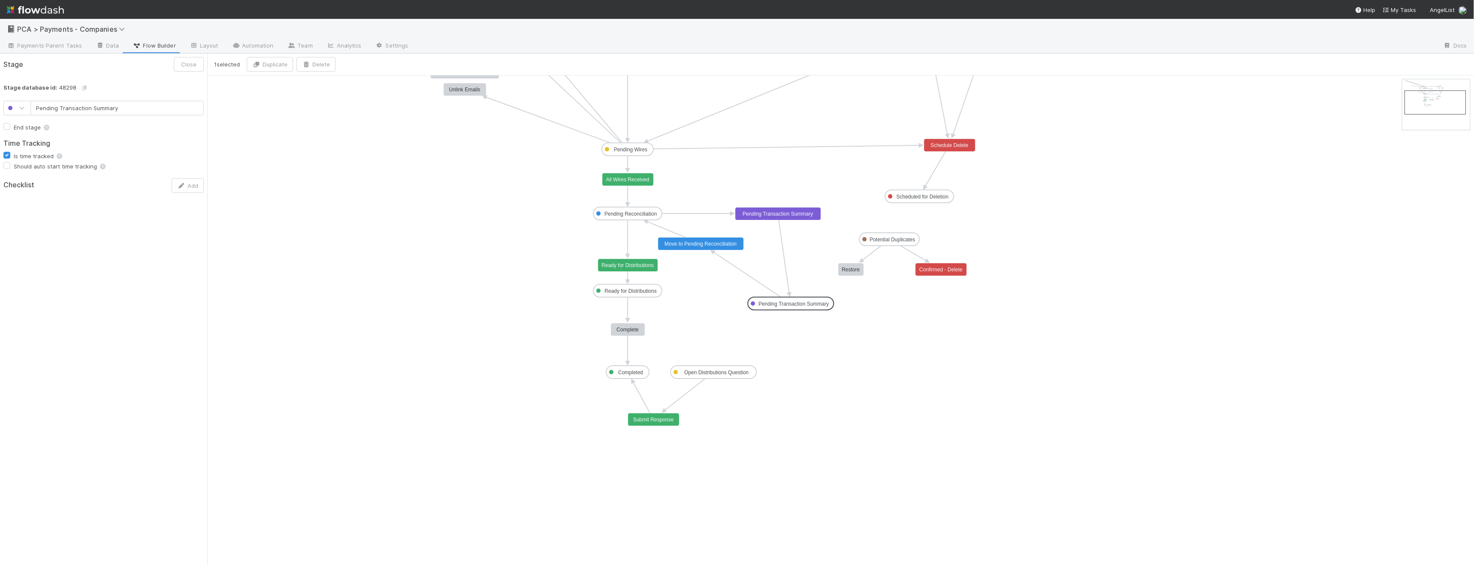
drag, startPoint x: 780, startPoint y: 266, endPoint x: 802, endPoint y: 299, distance: 40.1
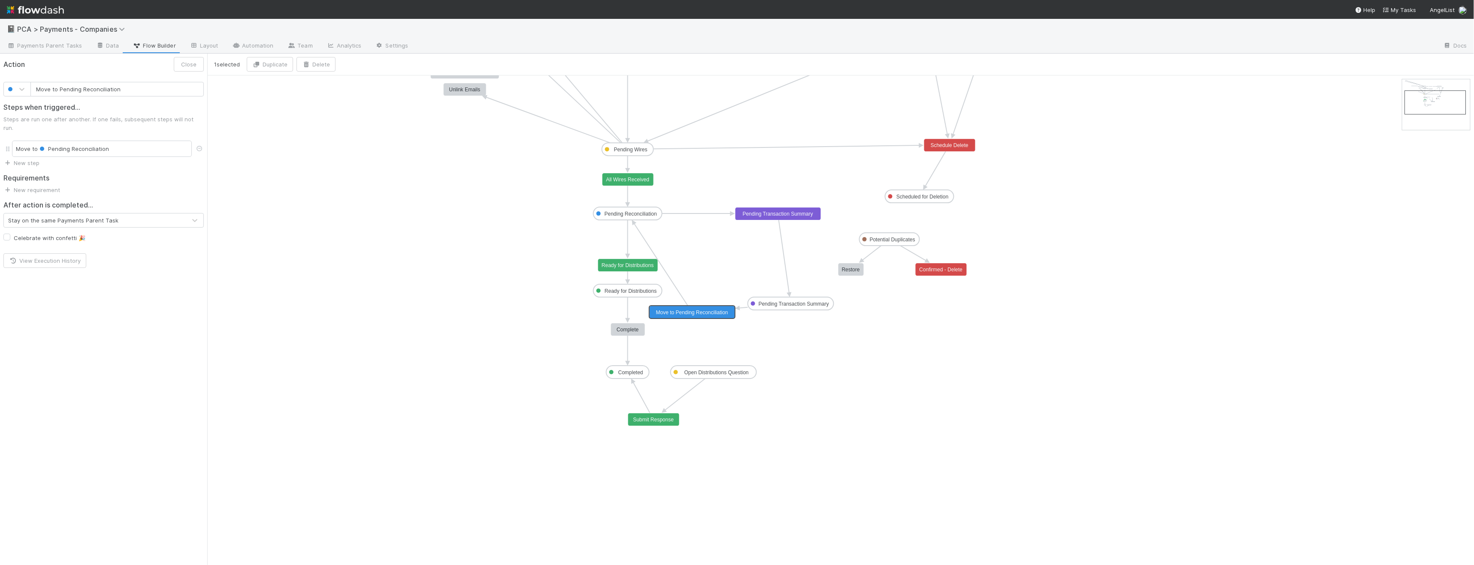
drag, startPoint x: 710, startPoint y: 241, endPoint x: 746, endPoint y: 305, distance: 73.0
drag, startPoint x: 793, startPoint y: 215, endPoint x: 808, endPoint y: 214, distance: 15.5
drag, startPoint x: 808, startPoint y: 214, endPoint x: 804, endPoint y: 213, distance: 4.7
drag, startPoint x: 804, startPoint y: 213, endPoint x: 799, endPoint y: 213, distance: 4.7
drag, startPoint x: 720, startPoint y: 309, endPoint x: 743, endPoint y: 253, distance: 60.8
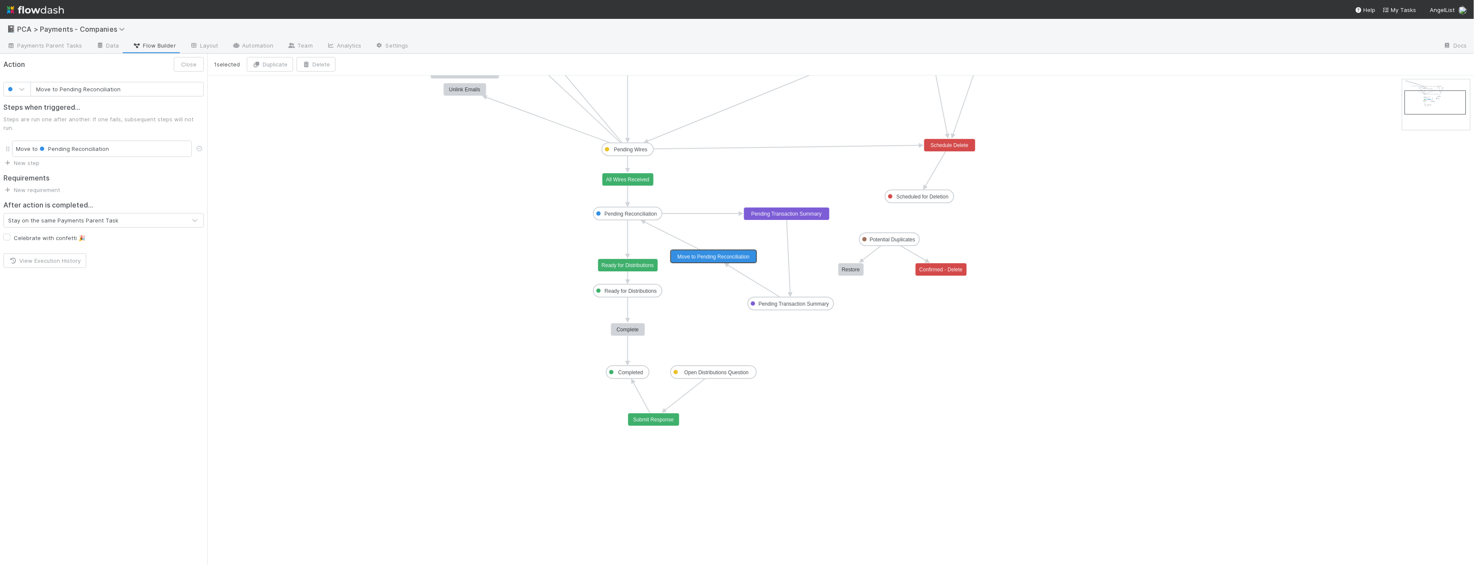
click at [181, 86] on input "Move to Pending Reconciliation" at bounding box center [116, 89] width 173 height 15
type input "TS Complete"
click at [196, 63] on button "Save" at bounding box center [190, 64] width 28 height 15
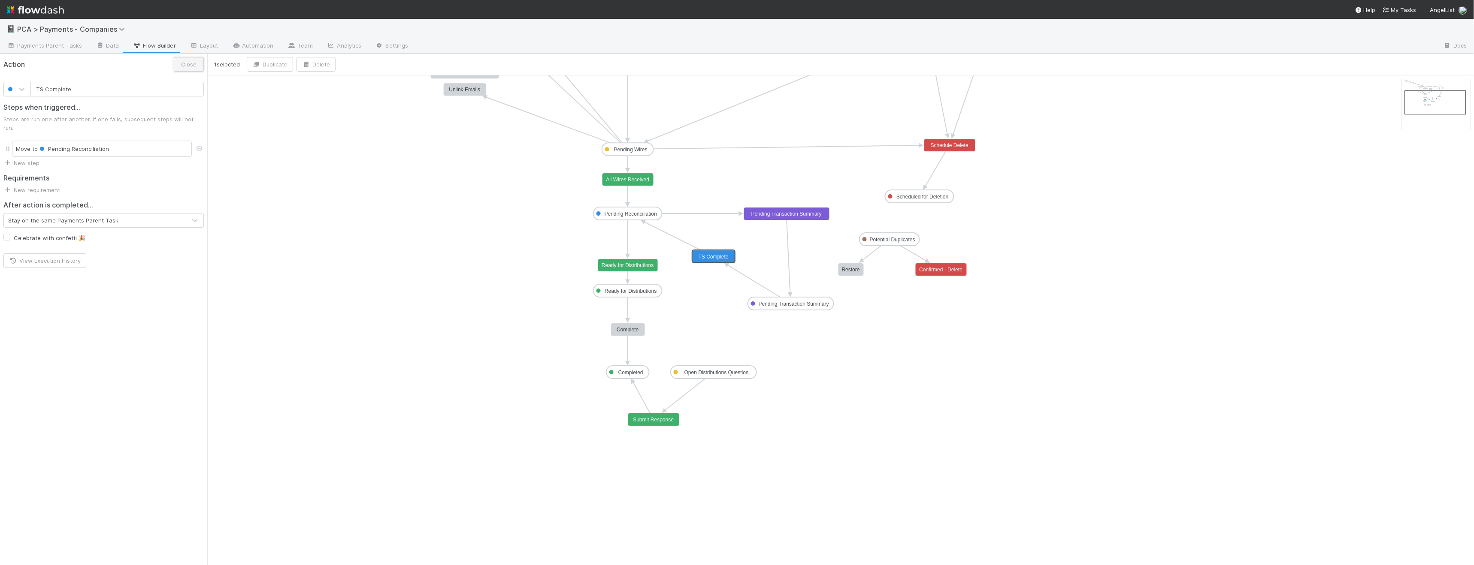
click at [197, 64] on button "Close" at bounding box center [189, 64] width 30 height 15
drag, startPoint x: 756, startPoint y: 390, endPoint x: 775, endPoint y: 418, distance: 33.7
drag, startPoint x: 636, startPoint y: 420, endPoint x: 626, endPoint y: 419, distance: 9.5
drag, startPoint x: 314, startPoint y: 299, endPoint x: 221, endPoint y: 221, distance: 120.9
click at [313, 299] on icon "PCA: Draft Deferred Payments: Draft PCA: Populated Pending Wires Pending Reconc…" at bounding box center [840, 366] width 1267 height 580
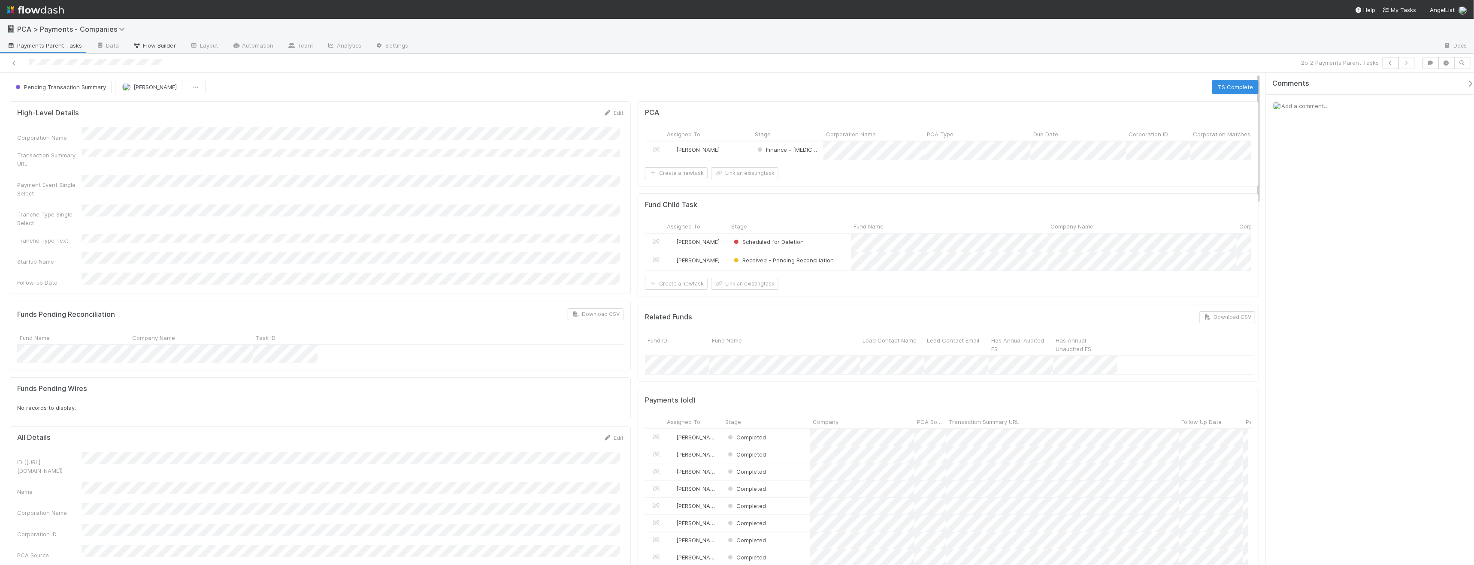
click at [152, 40] on link "Flow Builder" at bounding box center [154, 46] width 57 height 14
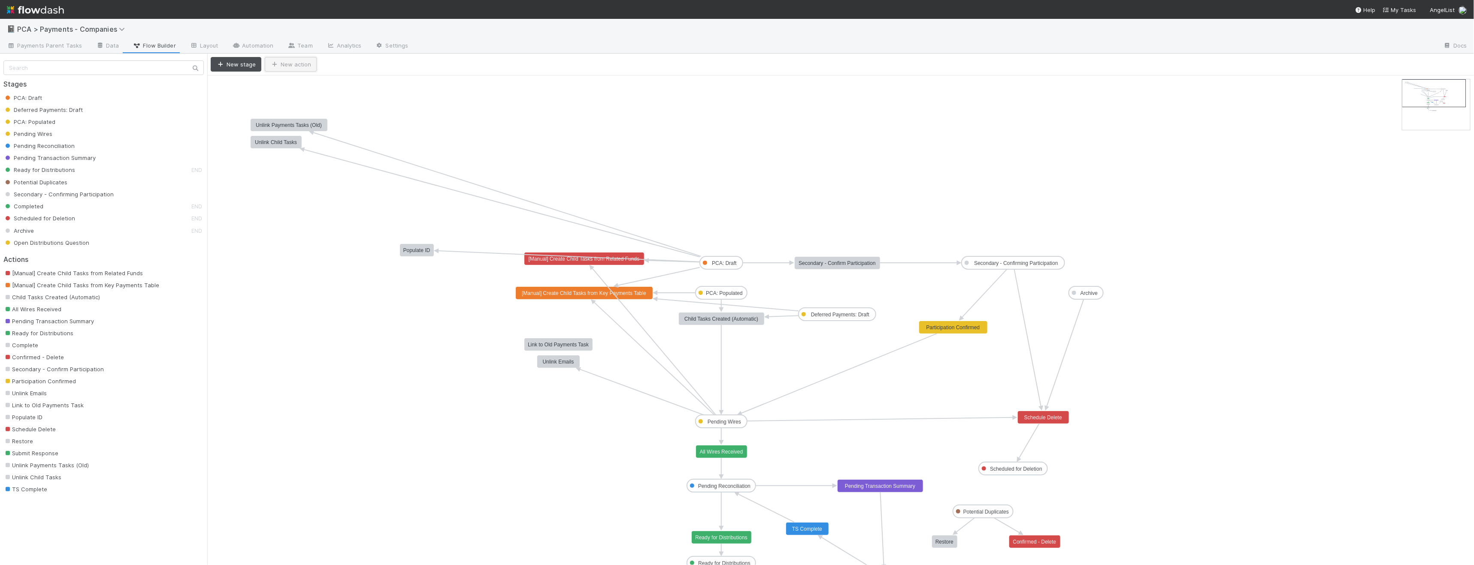
click at [278, 63] on button "New action" at bounding box center [291, 64] width 52 height 15
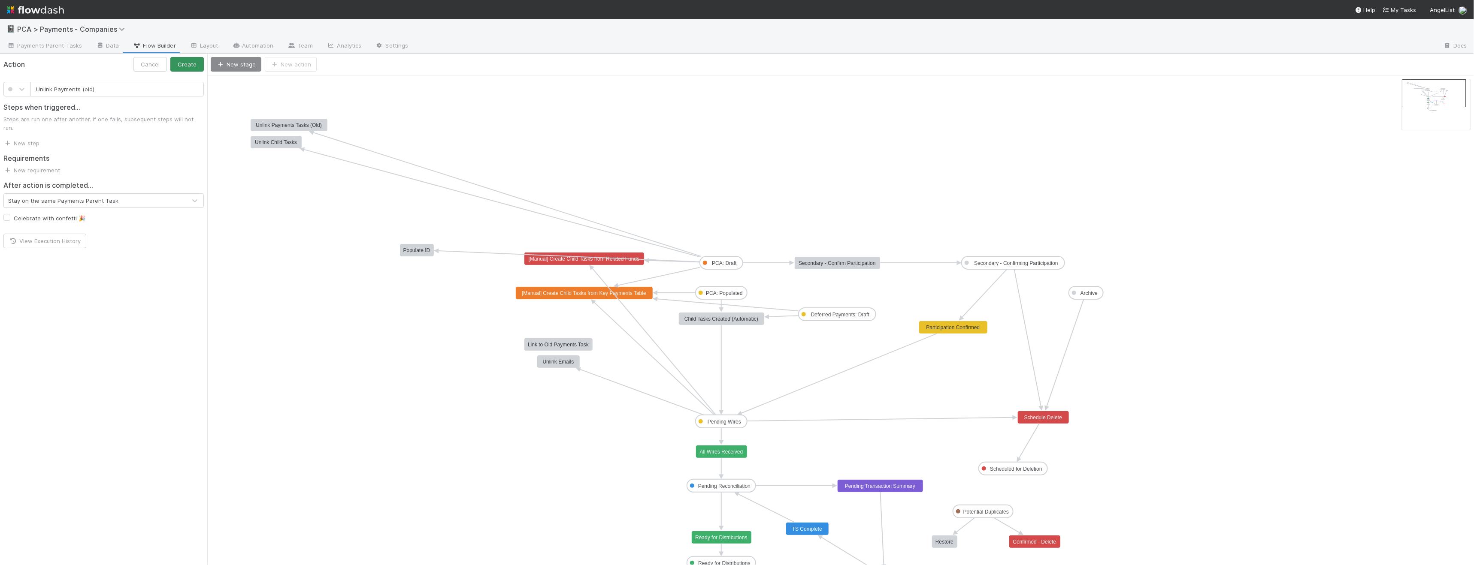
type input "Unlink Payments (old)"
click at [184, 61] on button "Create" at bounding box center [186, 64] width 33 height 15
drag, startPoint x: 307, startPoint y: 84, endPoint x: 288, endPoint y: 100, distance: 24.6
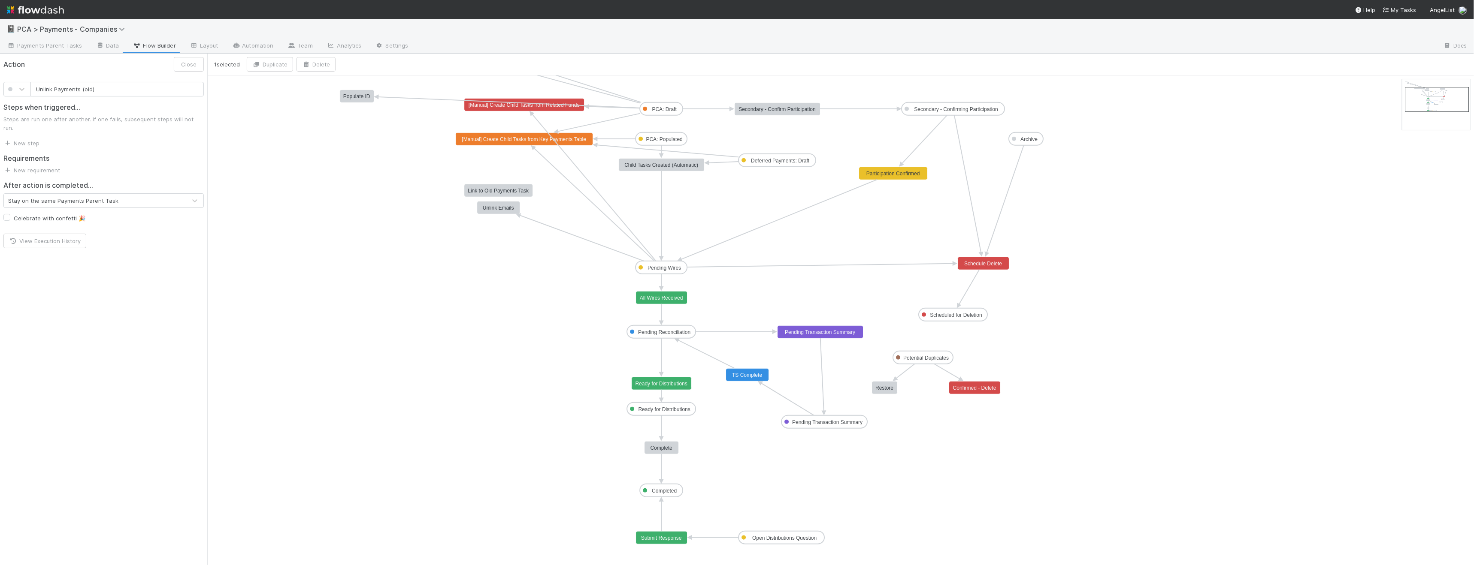
drag, startPoint x: 1450, startPoint y: 96, endPoint x: 1452, endPoint y: 107, distance: 10.9
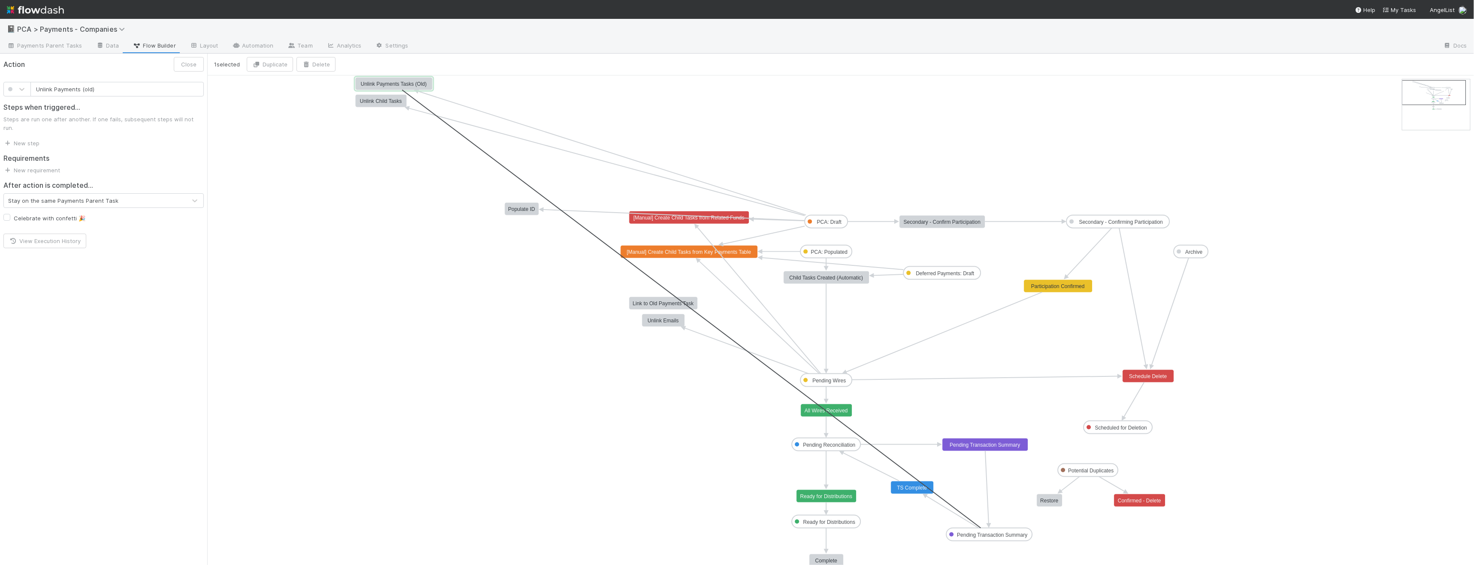
drag, startPoint x: 987, startPoint y: 542, endPoint x: 429, endPoint y: 88, distance: 719.8
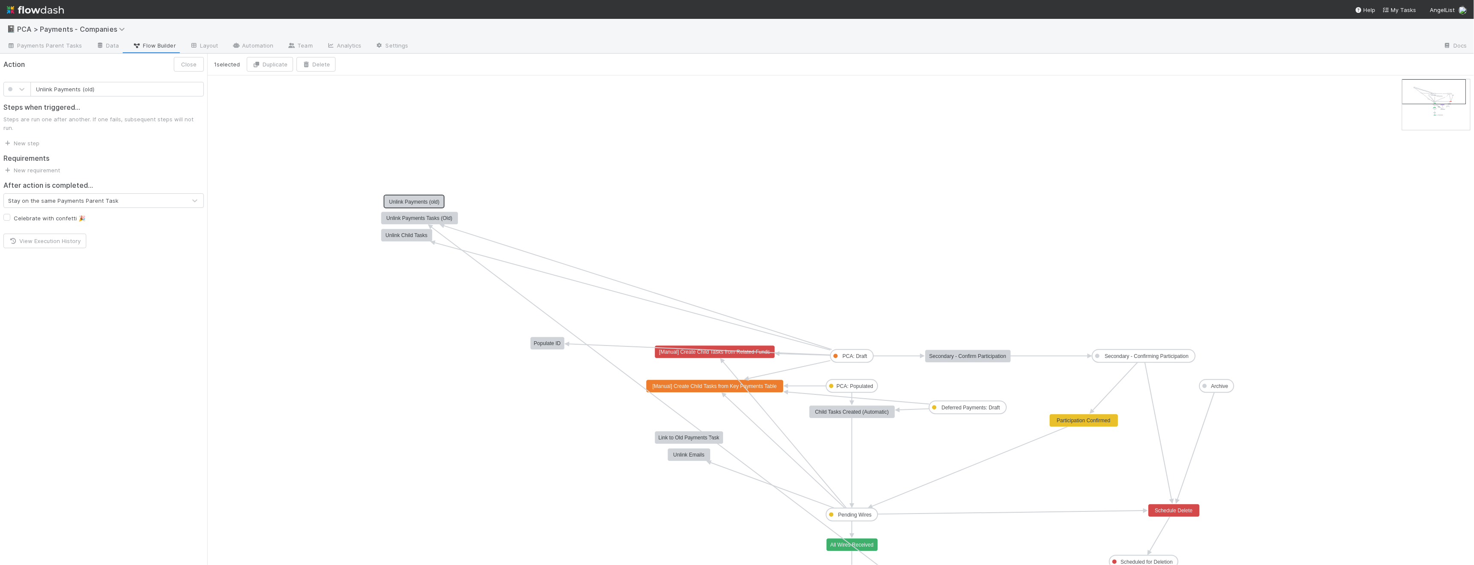
click at [427, 199] on text "Unlink Payments (old)" at bounding box center [414, 202] width 50 height 6
click at [321, 70] on button "Delete" at bounding box center [315, 64] width 39 height 15
click at [442, 123] on button "Delete" at bounding box center [383, 122] width 157 height 15
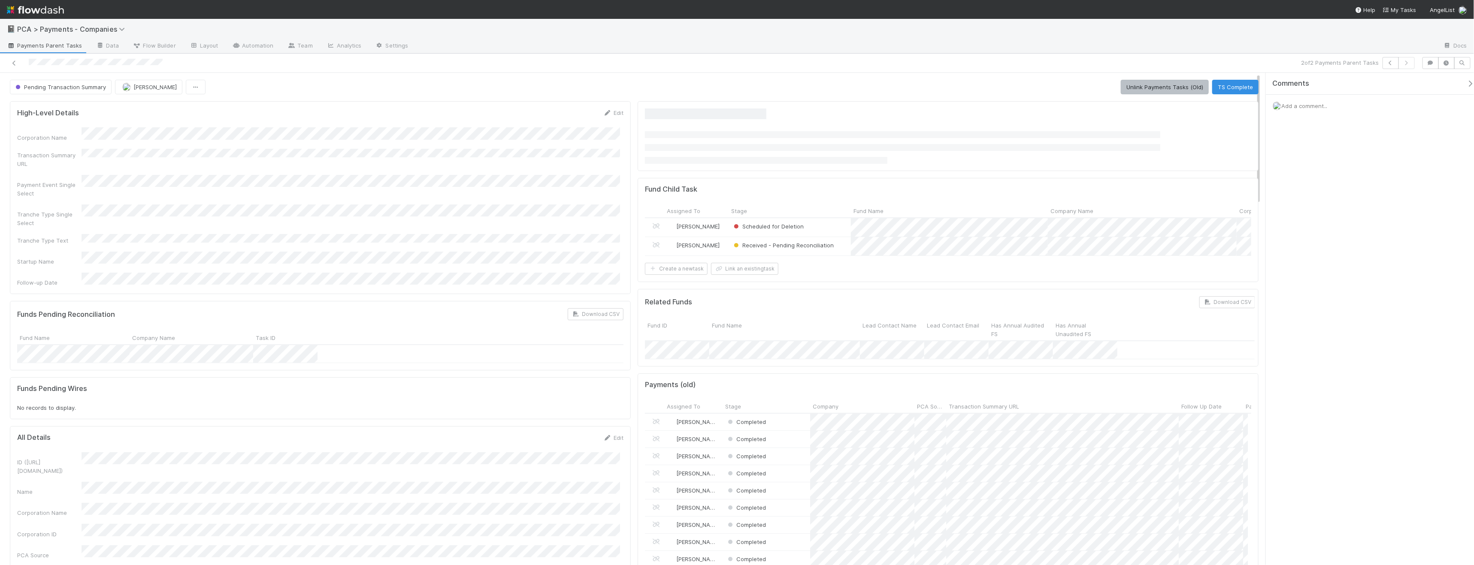
click at [1163, 87] on button "Unlink Payments Tasks (Old)" at bounding box center [1165, 87] width 88 height 15
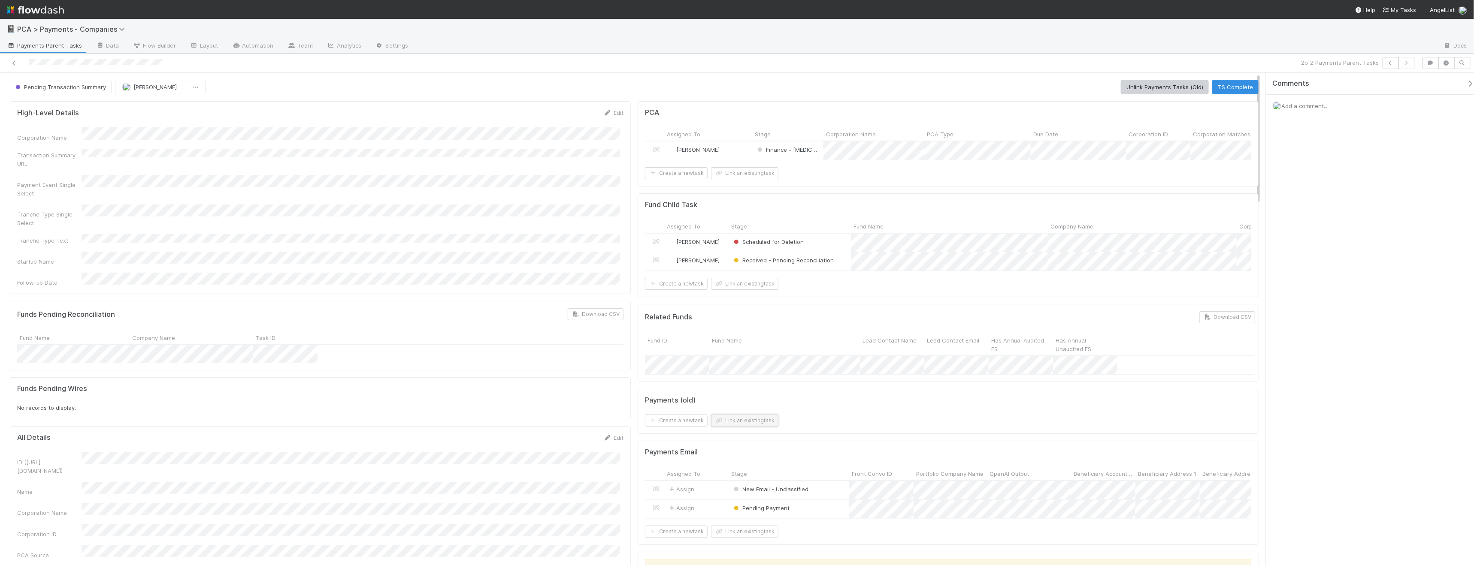
click at [763, 427] on button "Link an existing task" at bounding box center [744, 421] width 67 height 12
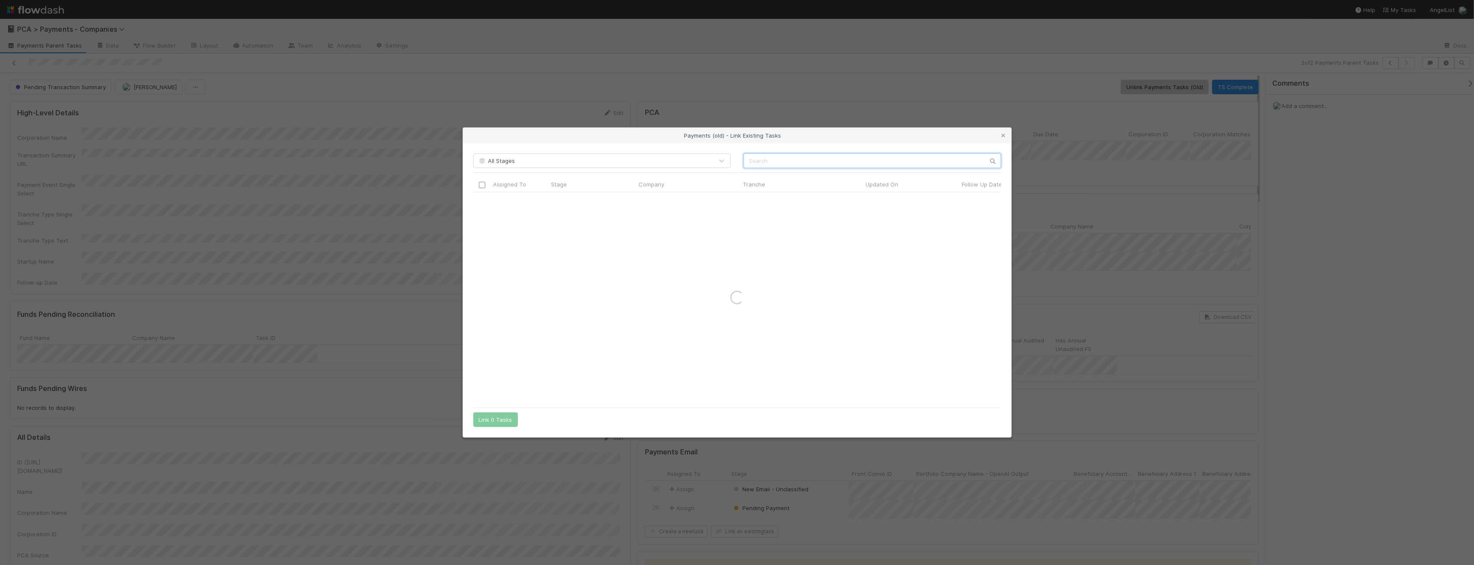
click at [827, 164] on input "text" at bounding box center [872, 161] width 257 height 15
type input "avery digital"
click at [482, 220] on input "checkbox" at bounding box center [481, 218] width 6 height 6
click at [493, 420] on button "Link 1 Task" at bounding box center [493, 420] width 41 height 15
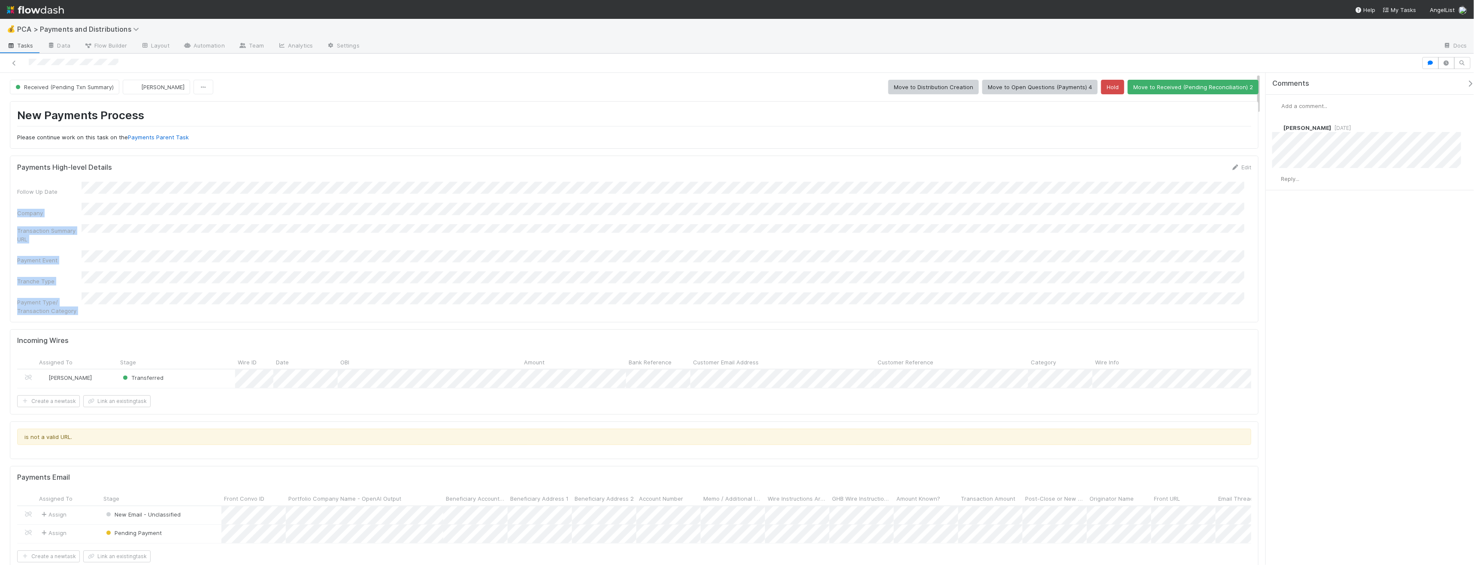
click at [0, 113] on html "💰 PCA > Payments and Distributions Tasks Data Flow Builder Layout Automation Te…" at bounding box center [737, 282] width 1474 height 565
click at [101, 109] on h1 "New Payments Process" at bounding box center [634, 118] width 1234 height 18
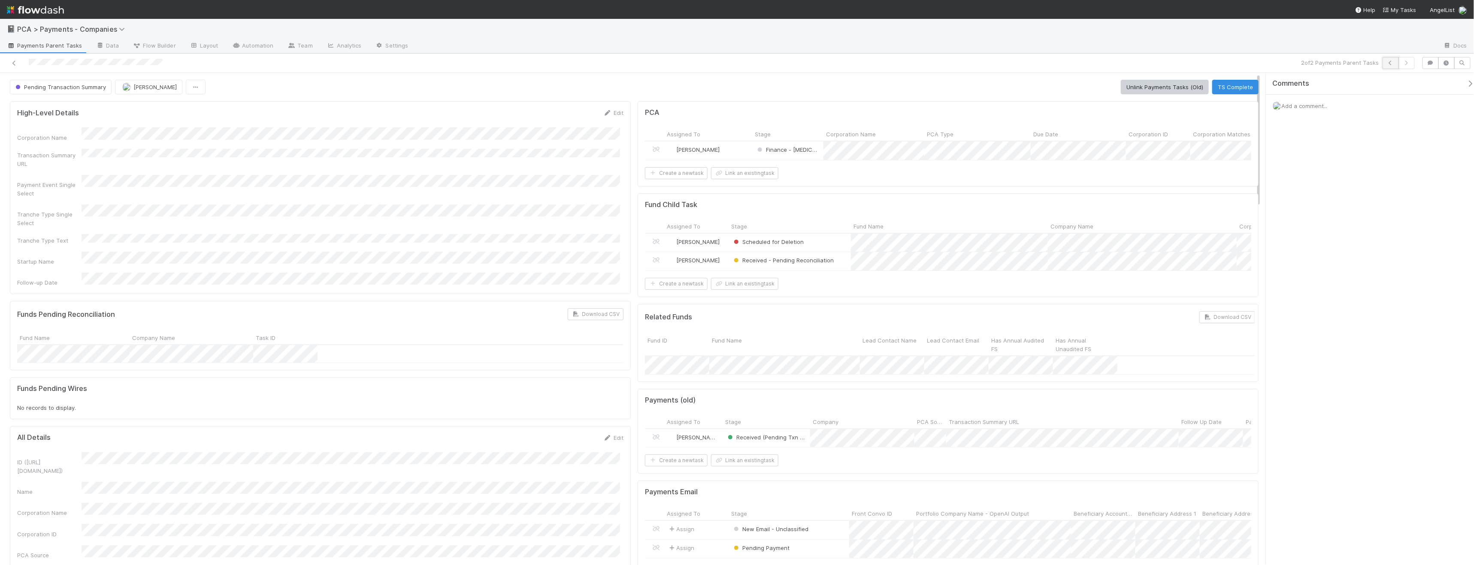
click at [1390, 65] on icon "button" at bounding box center [1390, 62] width 9 height 5
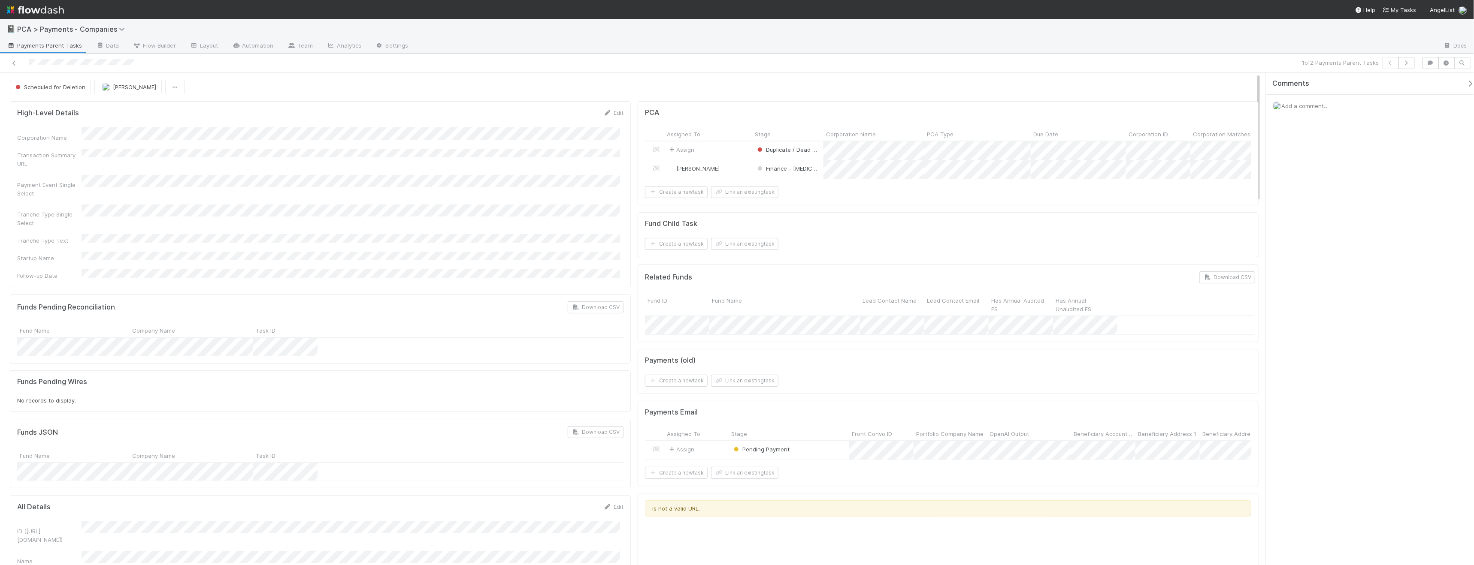
click at [20, 60] on div at bounding box center [357, 63] width 709 height 12
click at [14, 61] on icon at bounding box center [14, 63] width 9 height 6
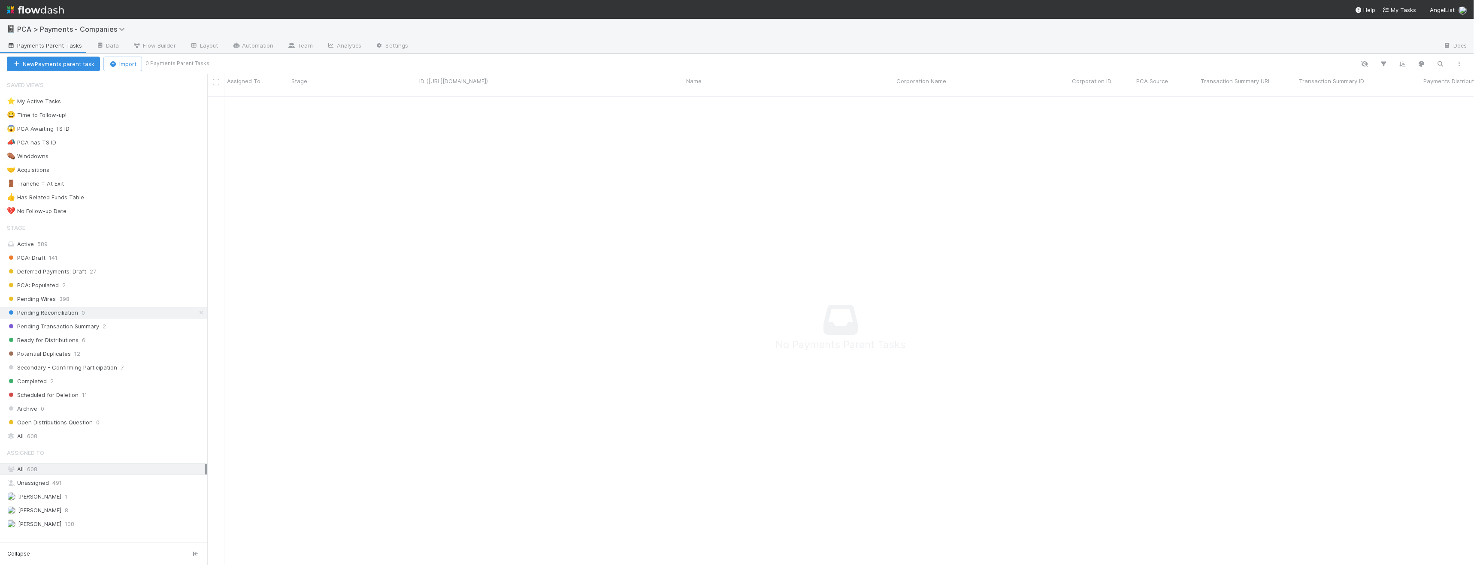
scroll to position [462, 1253]
click at [68, 396] on span "Scheduled for Deletion" at bounding box center [43, 395] width 72 height 11
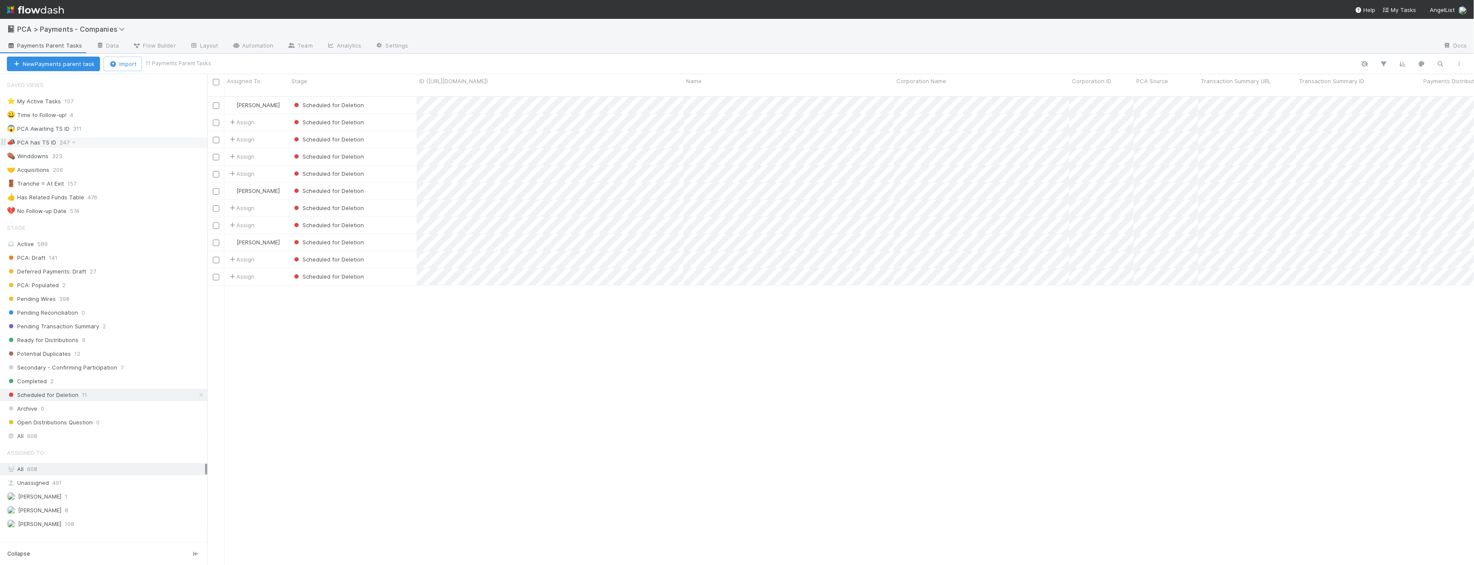
scroll to position [469, 1260]
click at [256, 45] on link "Automation" at bounding box center [252, 46] width 55 height 14
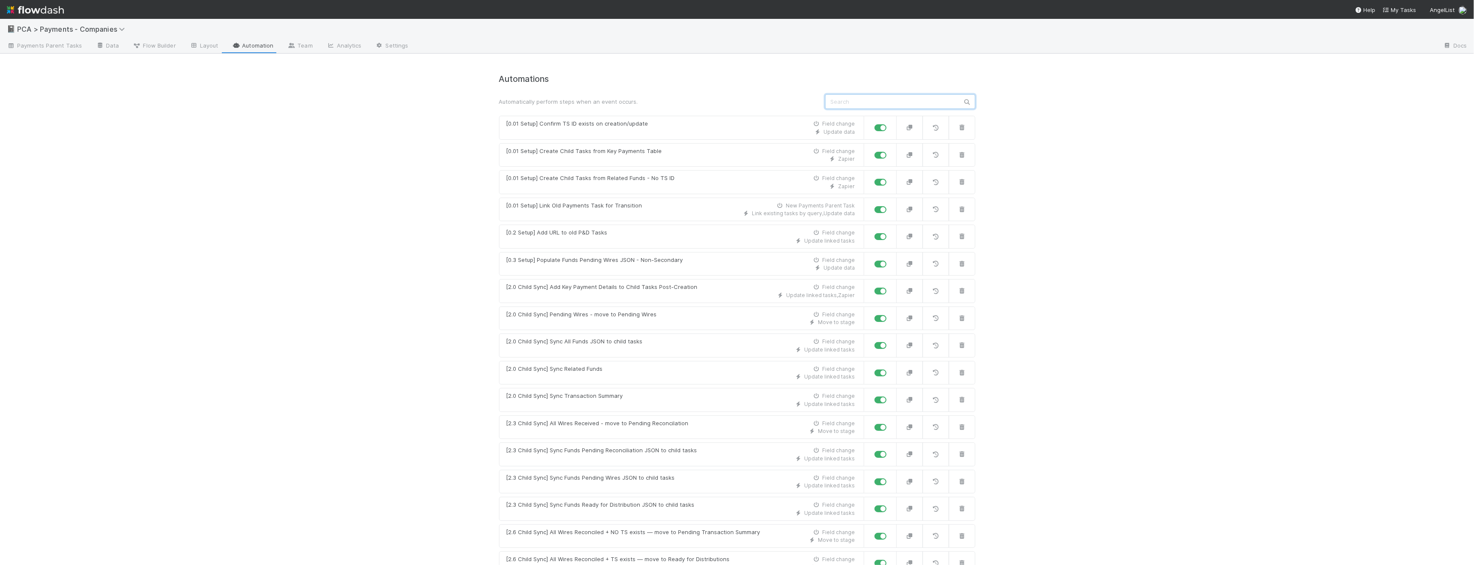
click at [842, 103] on input "text" at bounding box center [900, 101] width 150 height 15
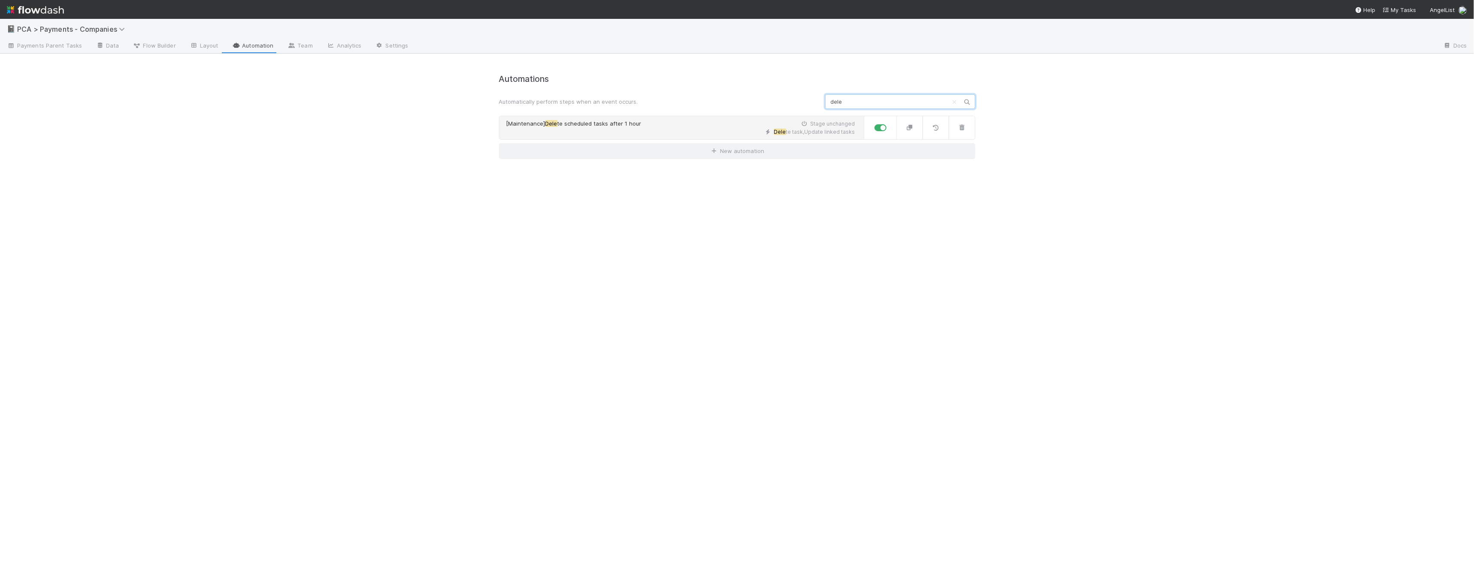
type input "dele"
click at [648, 124] on div "[Maintenance] Dele te scheduled tasks after 1 hour Stage unchanged" at bounding box center [680, 124] width 349 height 9
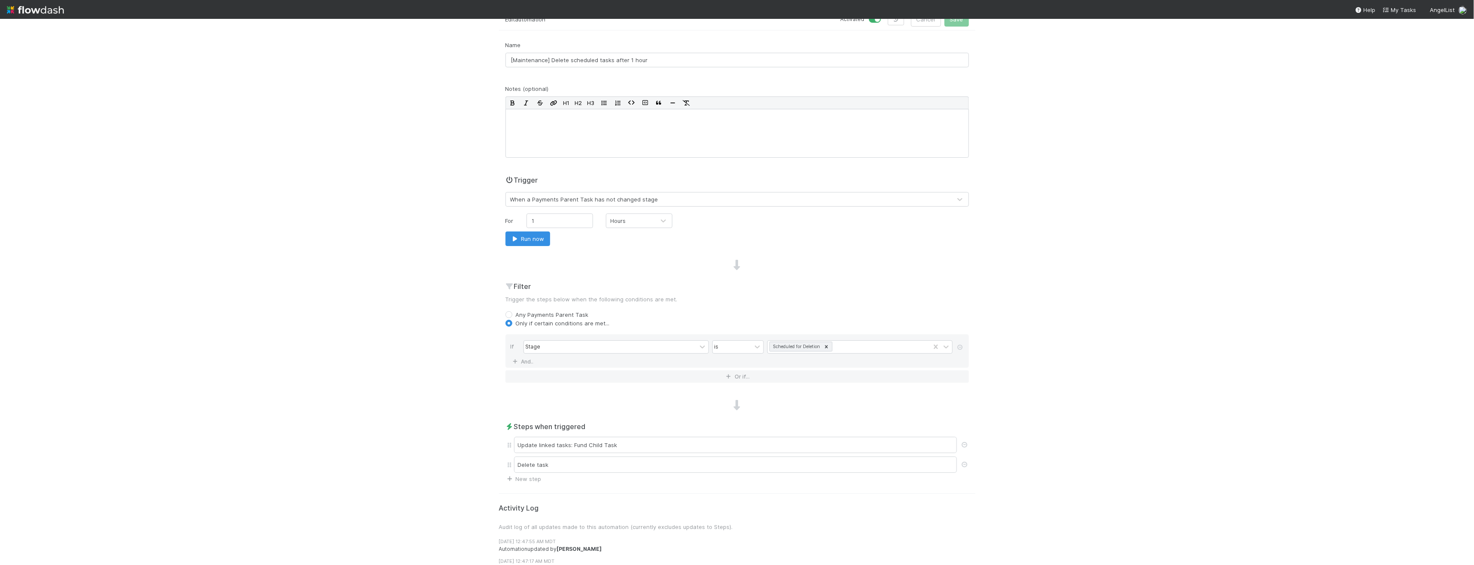
scroll to position [63, 0]
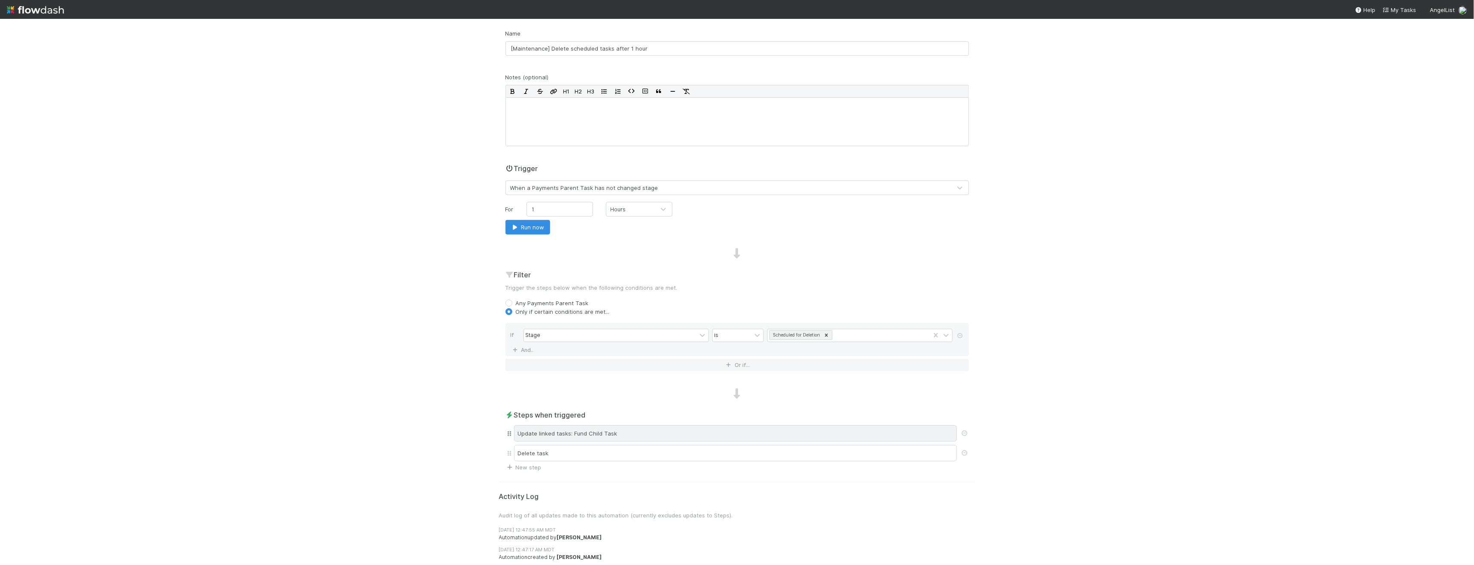
click at [642, 436] on div "Update linked tasks: Fund Child Task" at bounding box center [735, 434] width 443 height 16
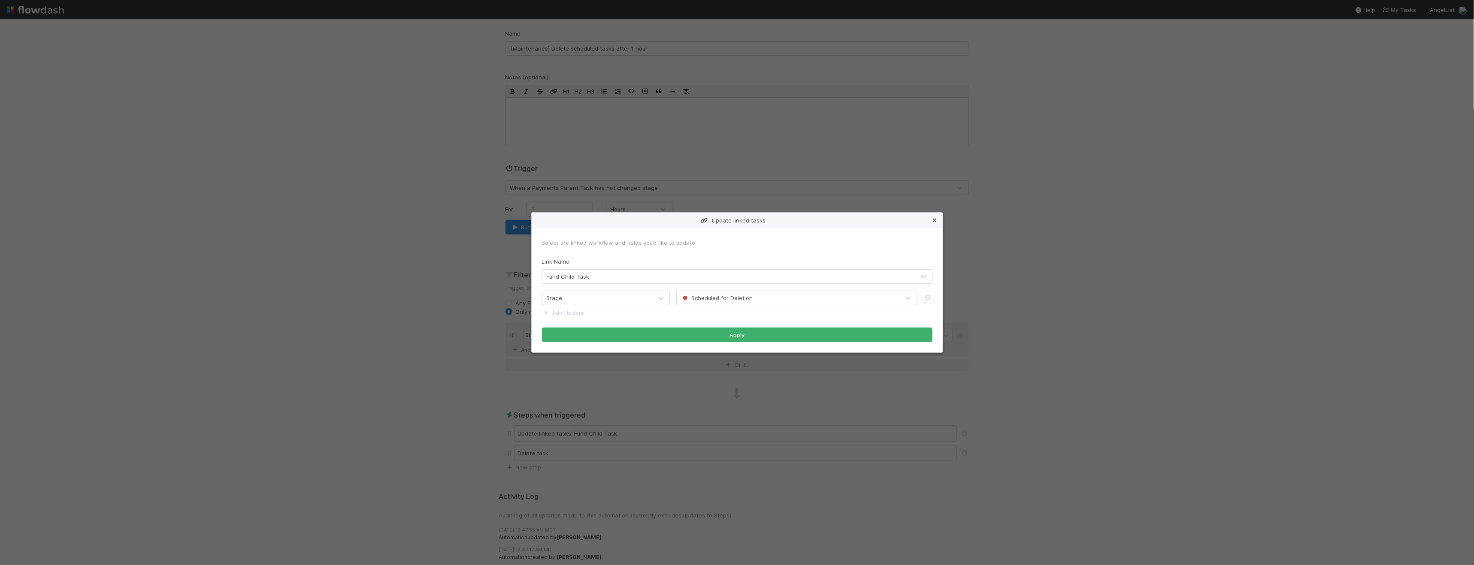
click at [935, 220] on icon at bounding box center [935, 221] width 9 height 6
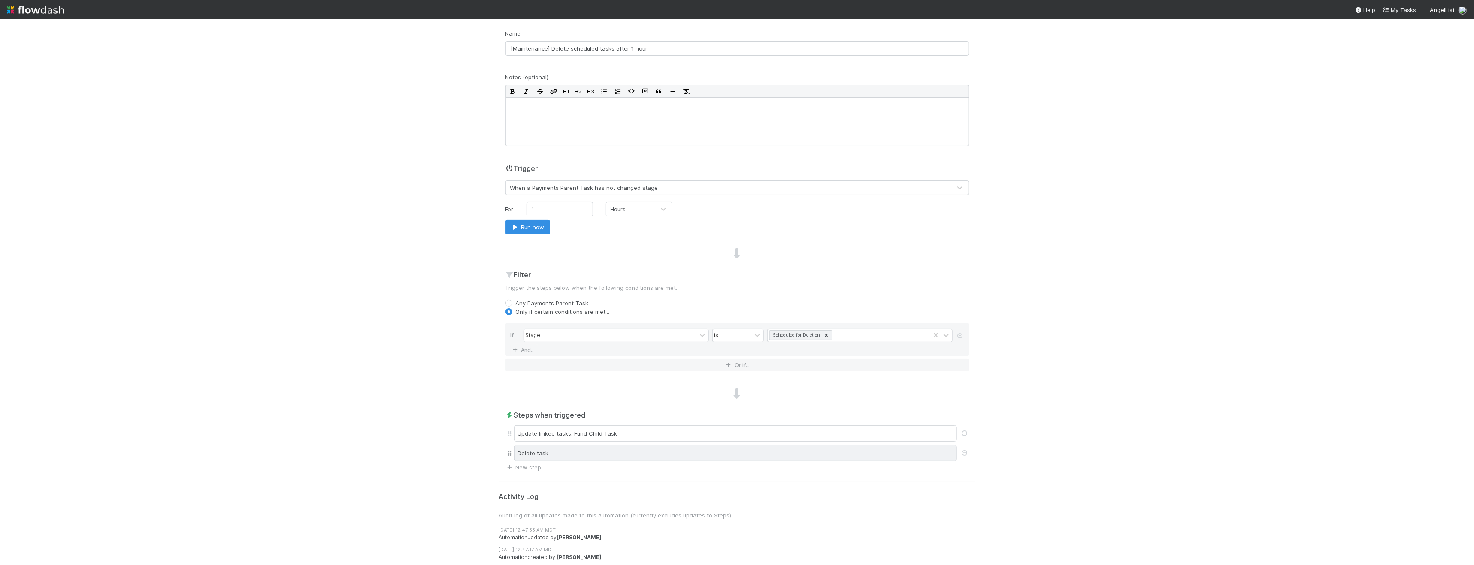
click at [592, 452] on div "Delete task" at bounding box center [735, 453] width 443 height 16
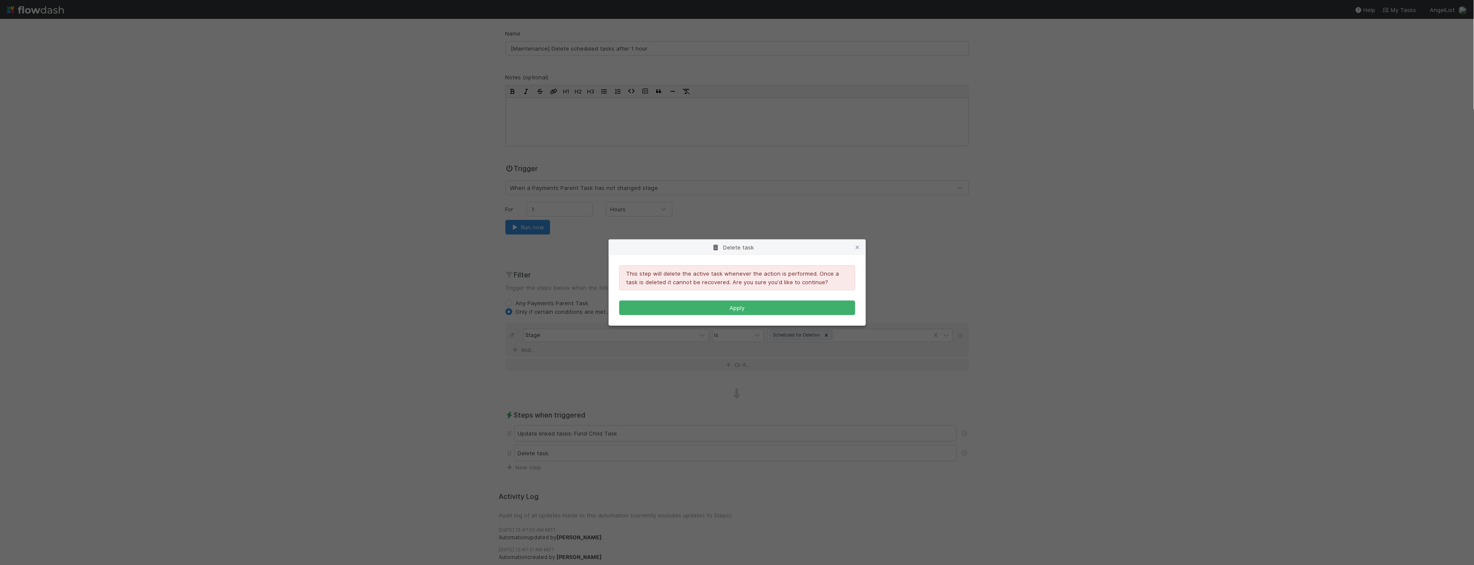
click at [714, 276] on div "This step will delete the active task whenever the action is performed. Once a …" at bounding box center [737, 278] width 236 height 25
click at [745, 276] on div "This step will delete the active task whenever the action is performed. Once a …" at bounding box center [737, 278] width 236 height 25
click at [855, 247] on icon at bounding box center [857, 248] width 9 height 6
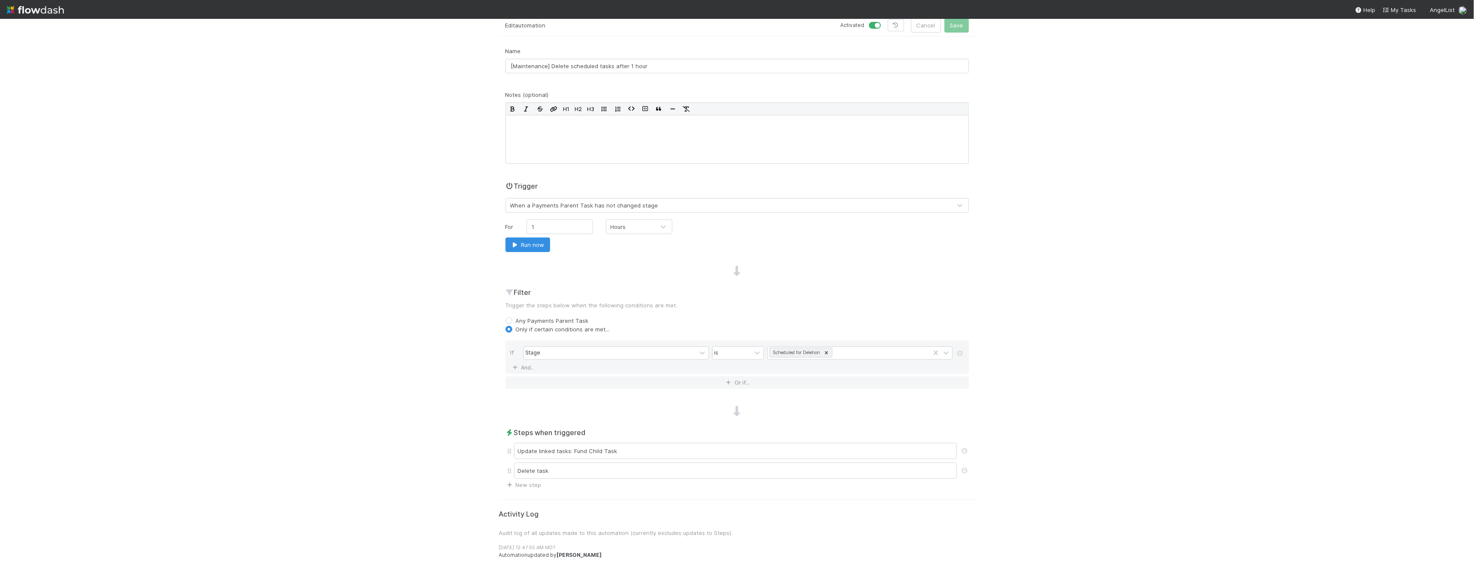
scroll to position [0, 0]
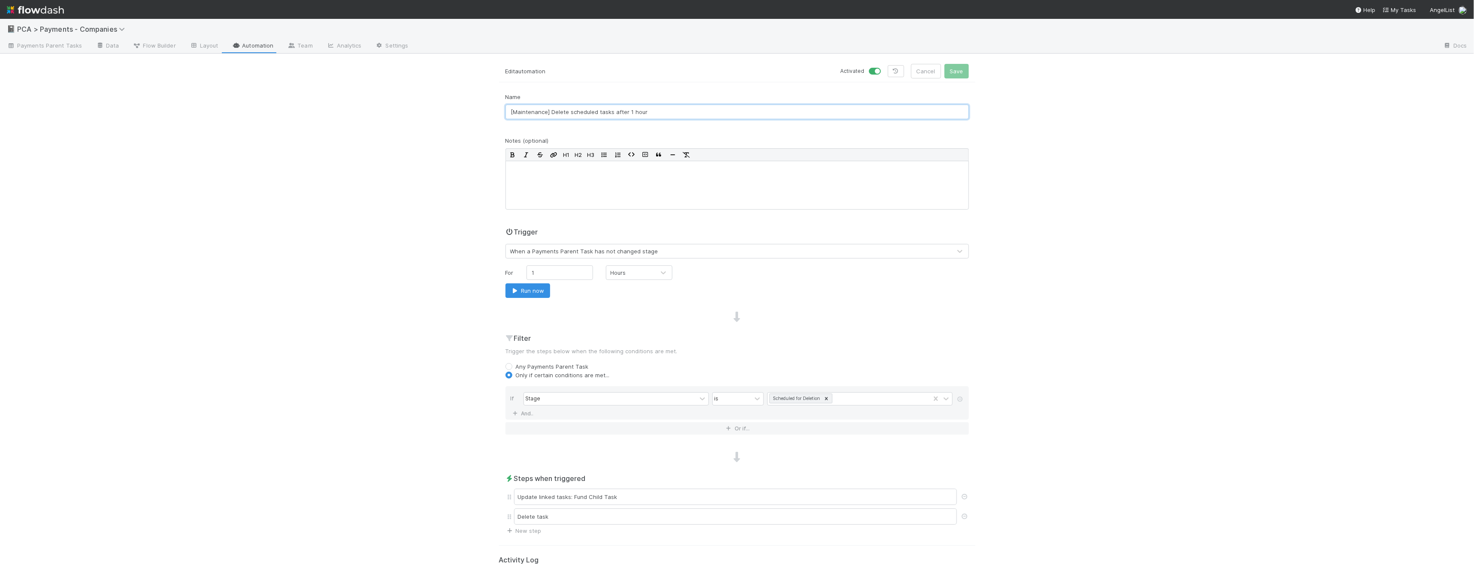
click at [571, 105] on input "[Maintenance] Delete scheduled tasks after 1 hour" at bounding box center [736, 112] width 463 height 15
click at [634, 112] on input "[Maintenance] Delete scheduled tasks after 1 hour" at bounding box center [736, 112] width 463 height 15
click at [893, 74] on link at bounding box center [896, 71] width 16 height 12
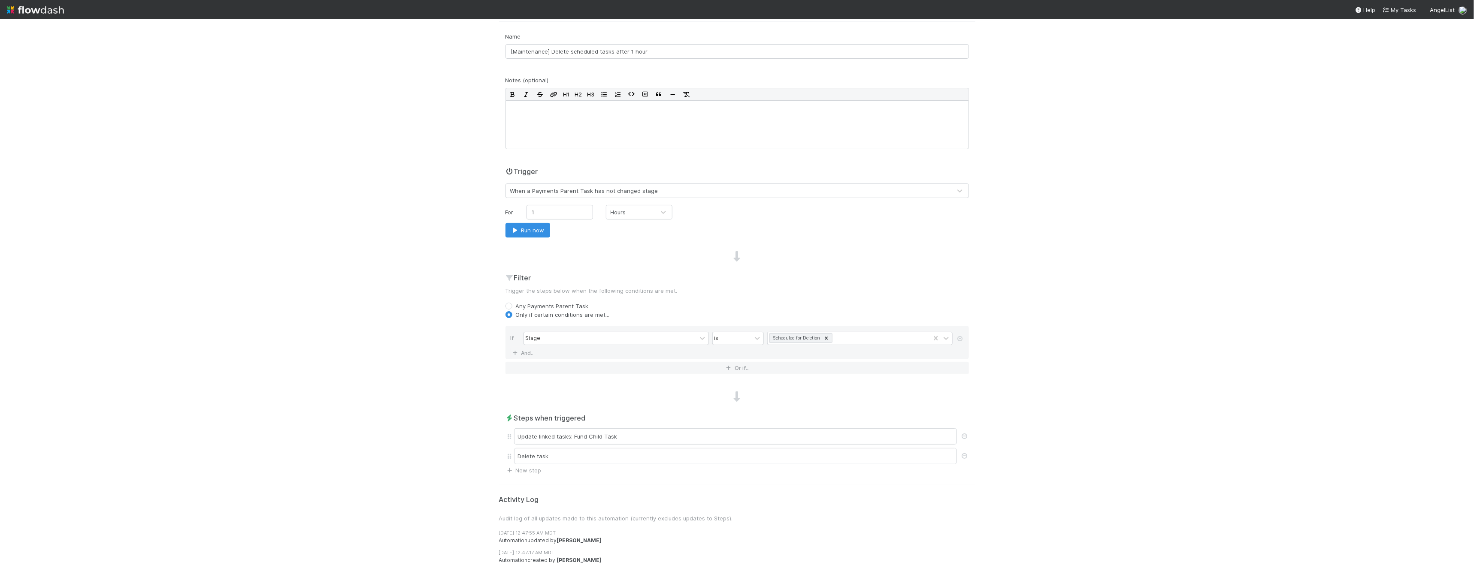
scroll to position [63, 0]
click at [708, 433] on div "Update linked tasks: Fund Child Task" at bounding box center [735, 434] width 443 height 16
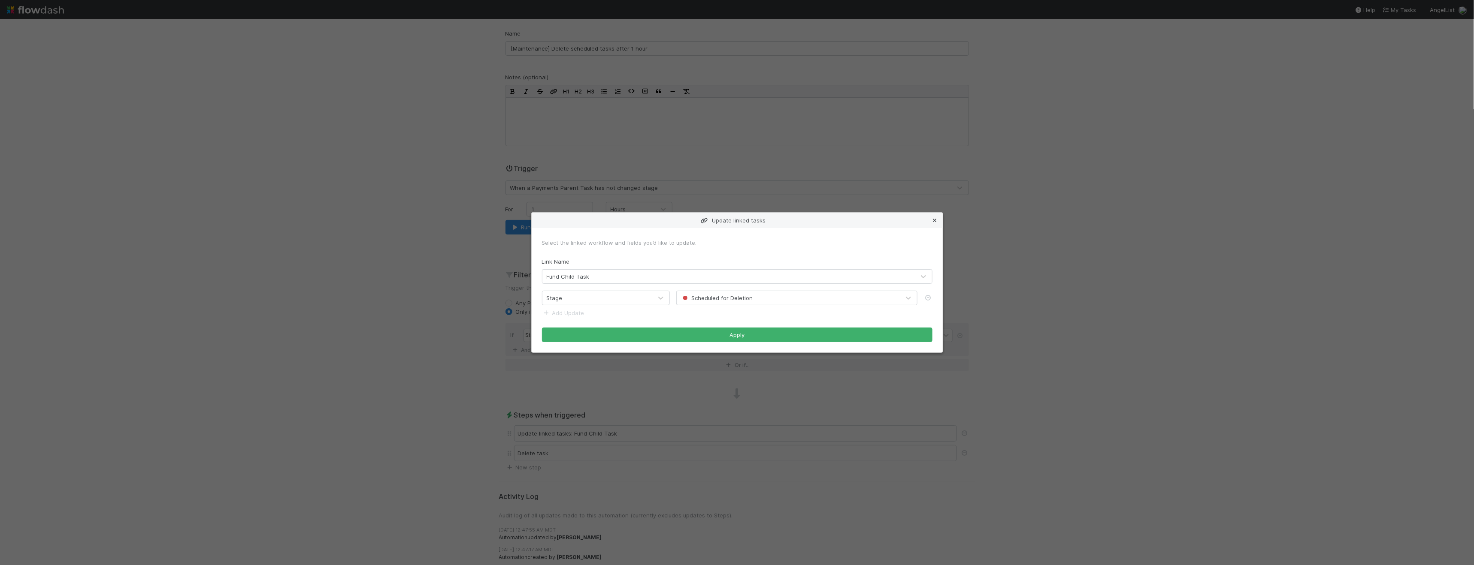
click at [935, 219] on icon at bounding box center [935, 221] width 9 height 6
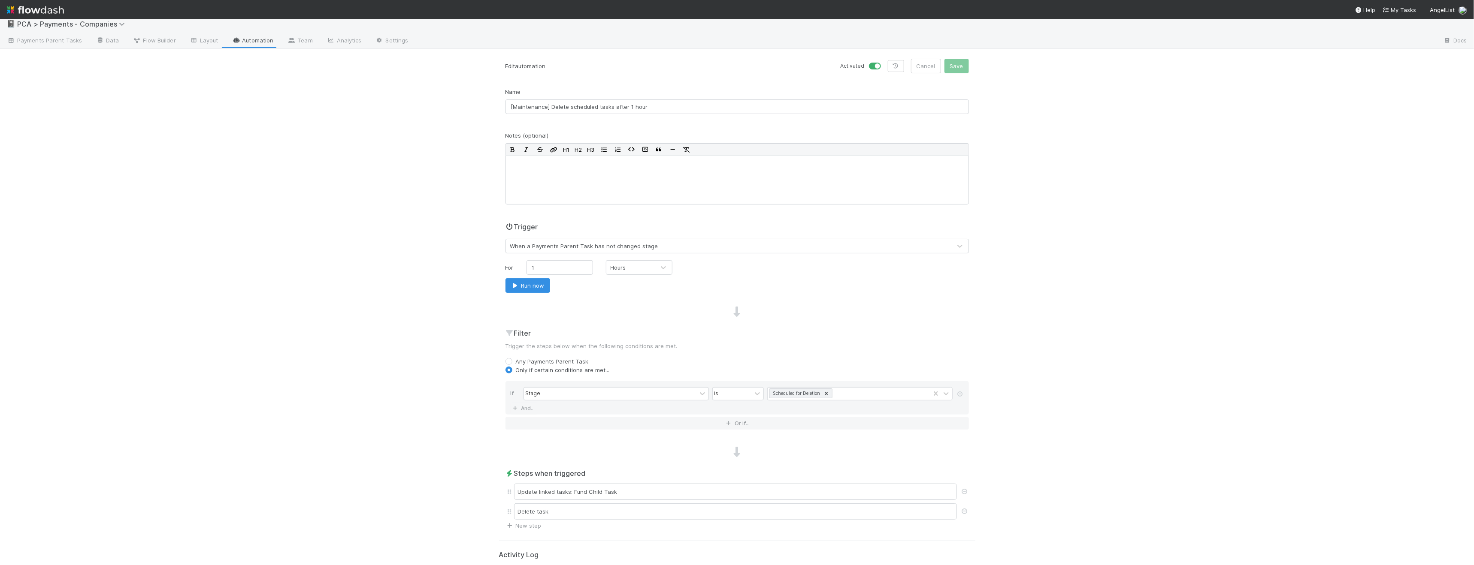
scroll to position [0, 0]
click at [55, 45] on span "Payments Parent Tasks" at bounding box center [44, 45] width 75 height 9
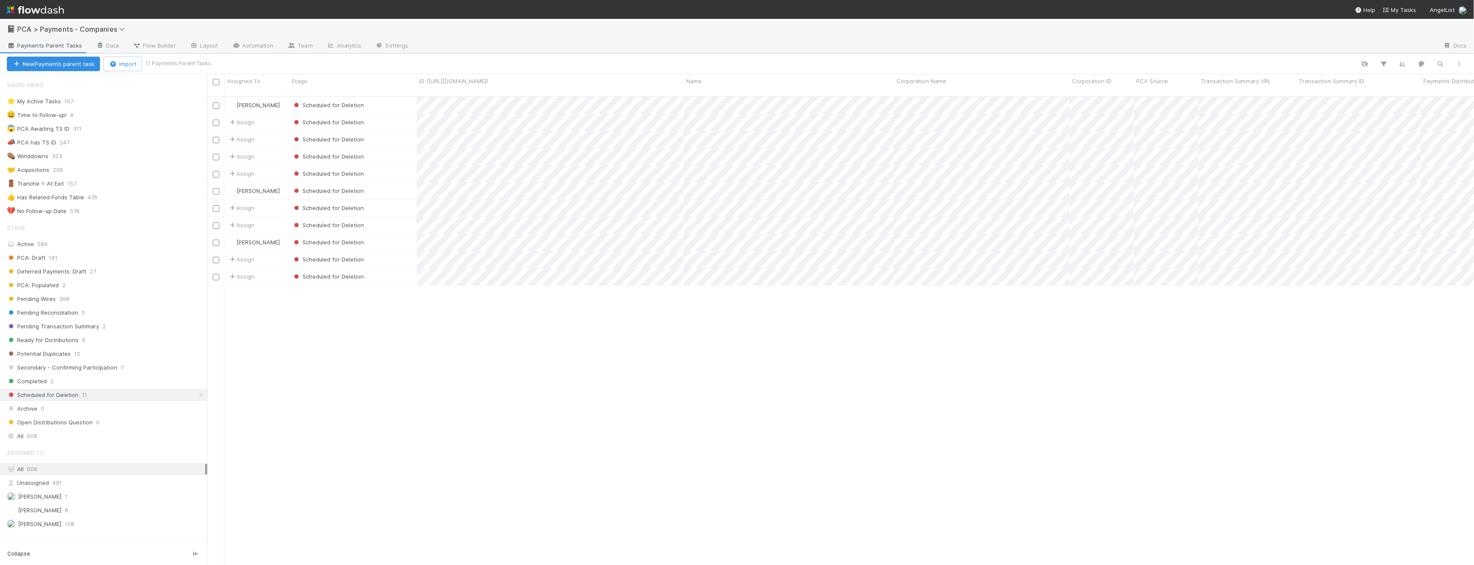
scroll to position [469, 1260]
click at [390, 97] on div "Scheduled for Deletion" at bounding box center [353, 105] width 128 height 17
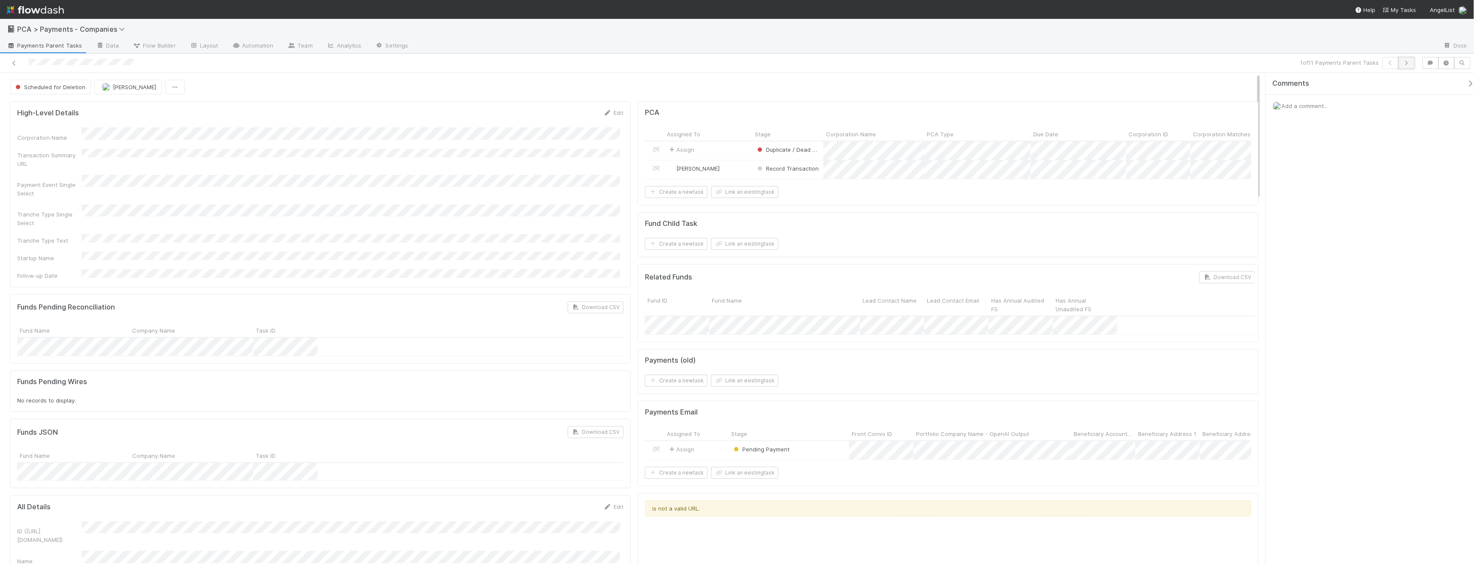
click at [1404, 67] on button "button" at bounding box center [1406, 63] width 16 height 12
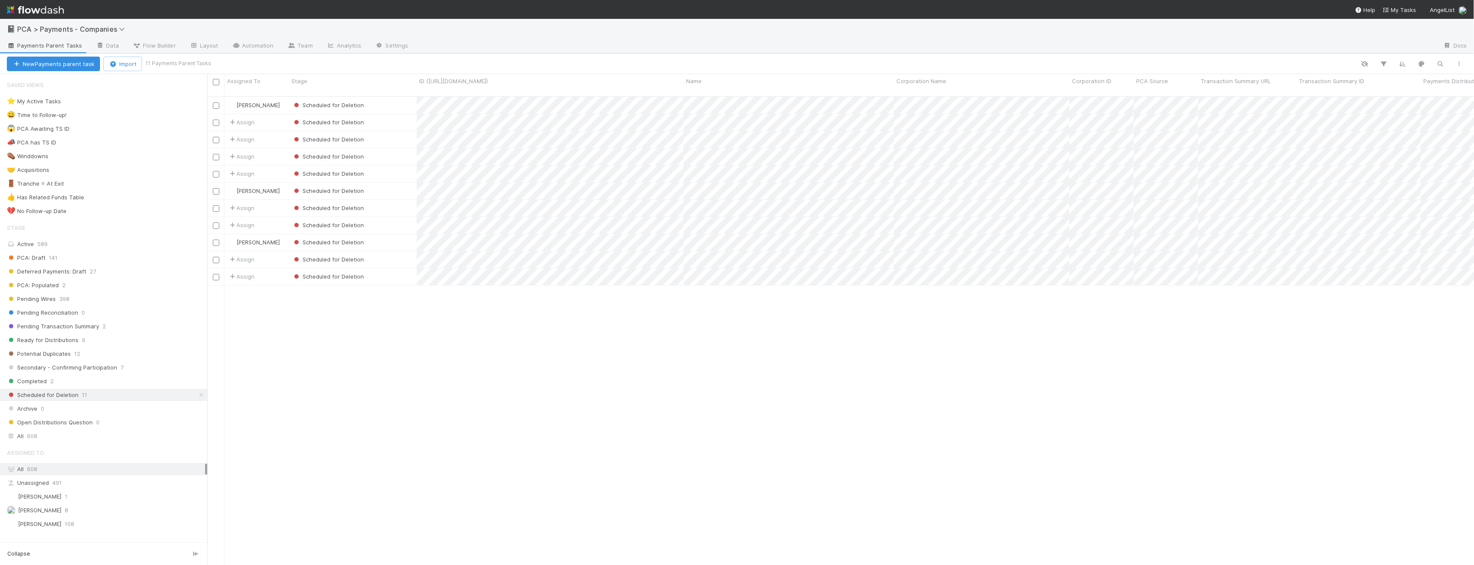
scroll to position [469, 1260]
click at [257, 41] on link "Automation" at bounding box center [252, 46] width 55 height 14
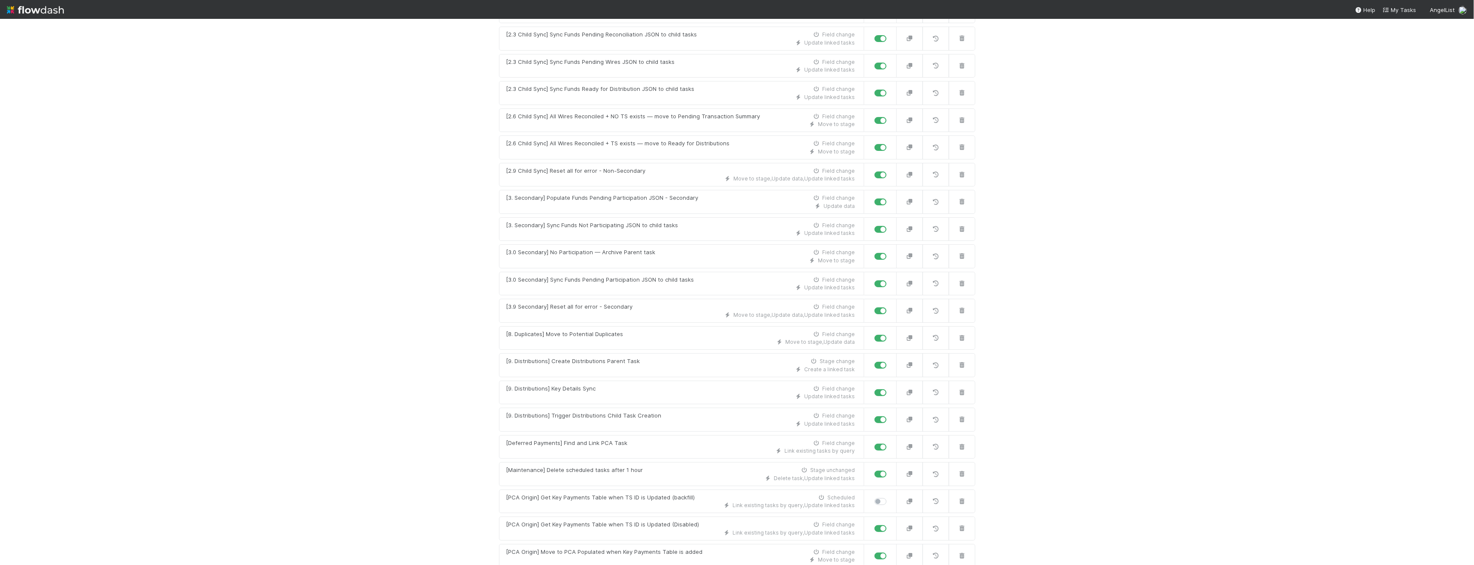
scroll to position [6, 0]
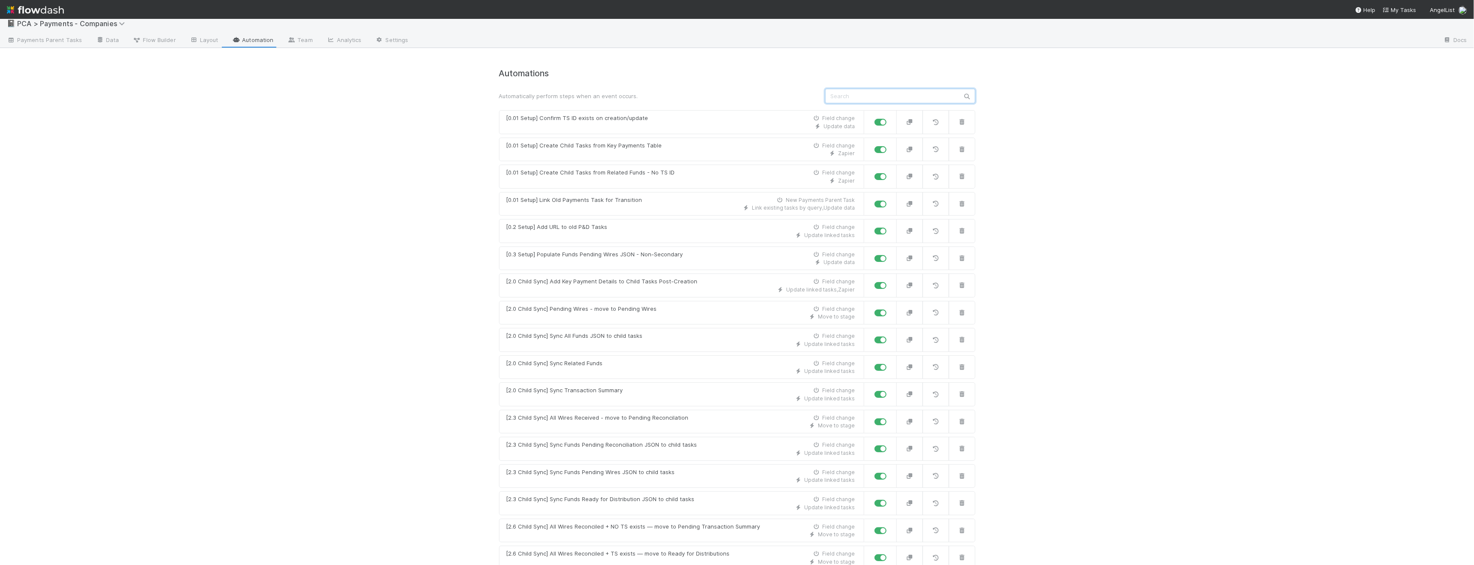
click at [919, 99] on input "text" at bounding box center [900, 96] width 150 height 15
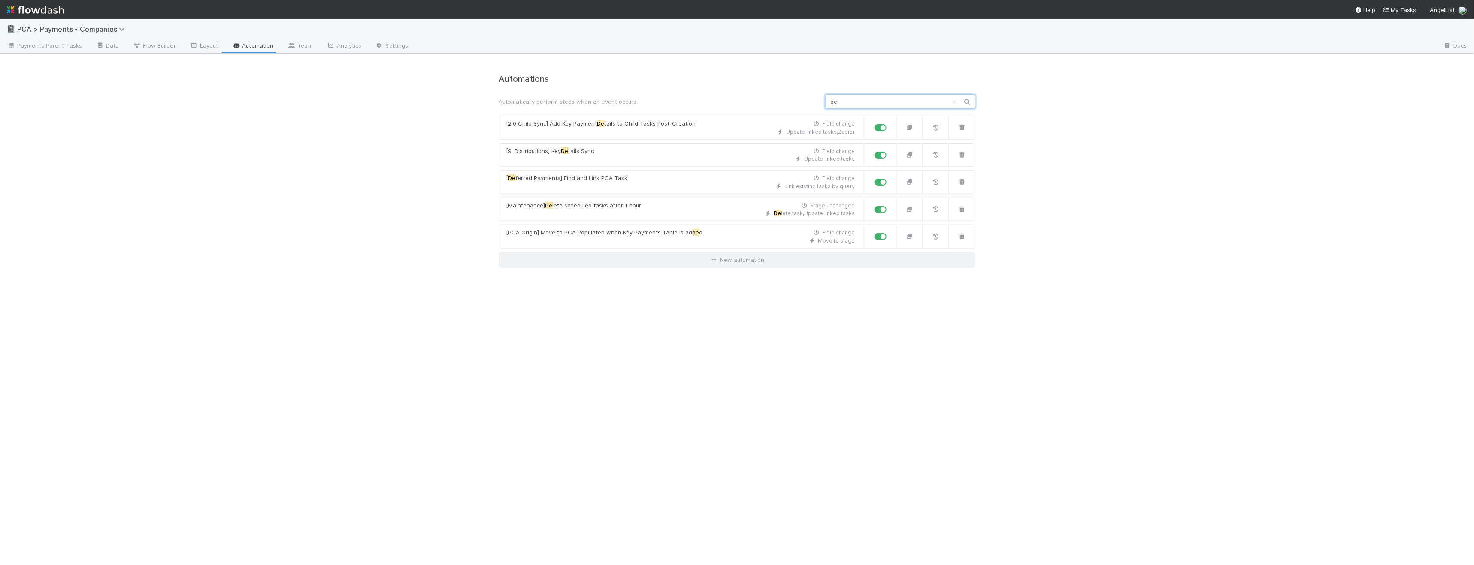
scroll to position [0, 0]
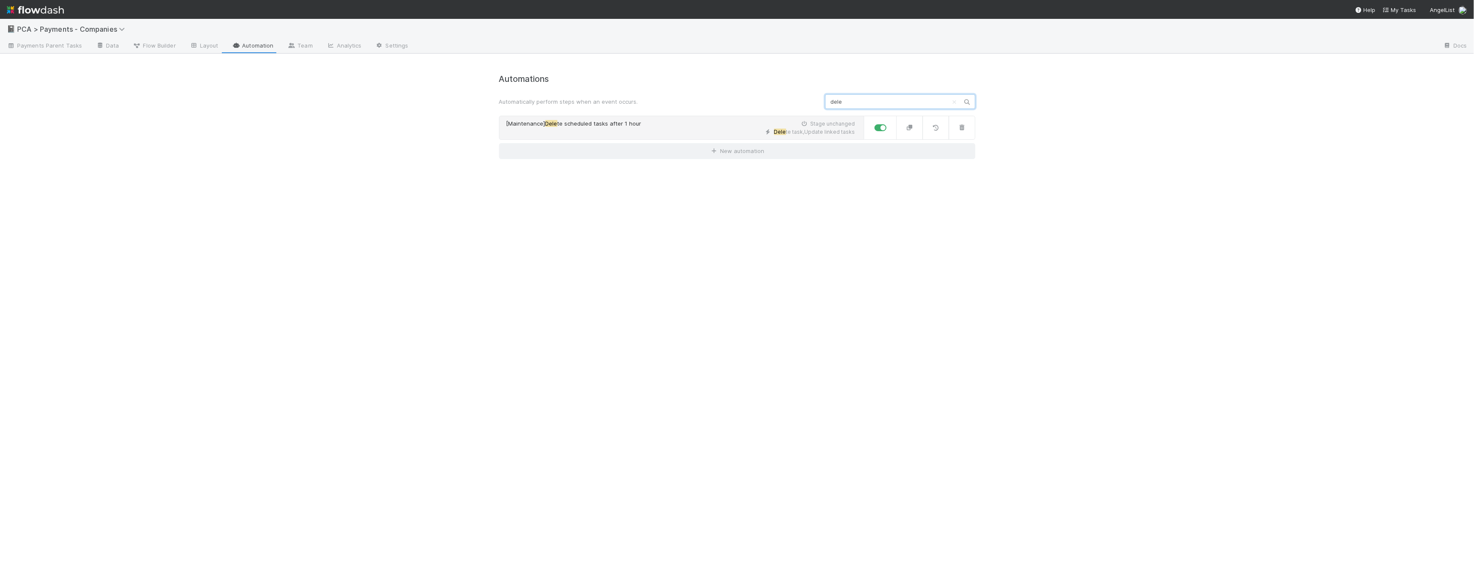
type input "dele"
click at [662, 119] on link "[Maintenance] Dele te scheduled tasks after 1 hour Stage unchanged Dele te task…" at bounding box center [681, 128] width 365 height 24
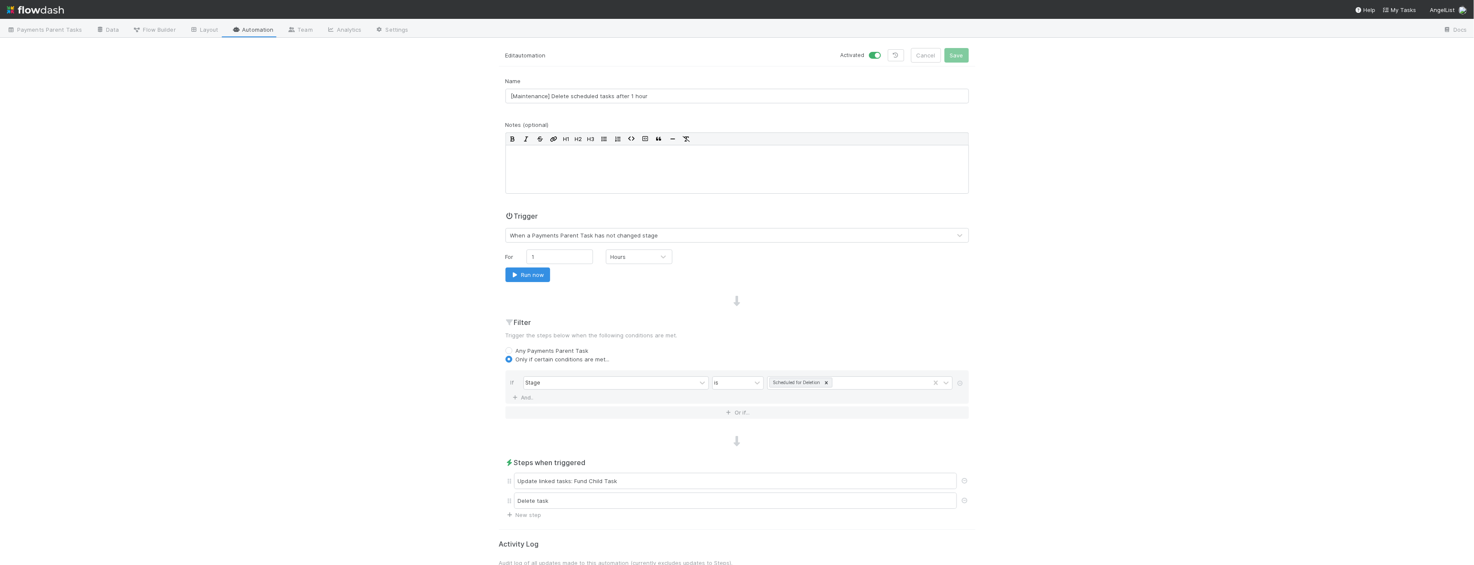
scroll to position [63, 0]
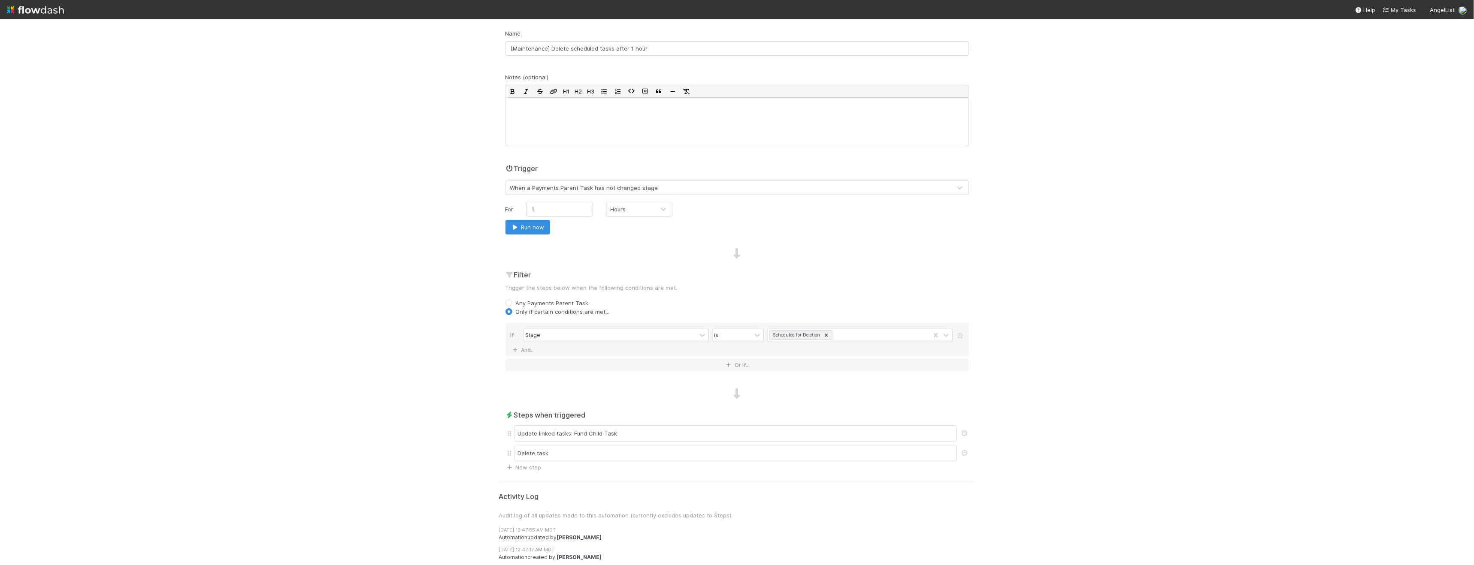
click at [260, 228] on div "📓 PCA > Payments - Companies Payments Parent Tasks Data Flow Builder Layout Aut…" at bounding box center [737, 292] width 1474 height 547
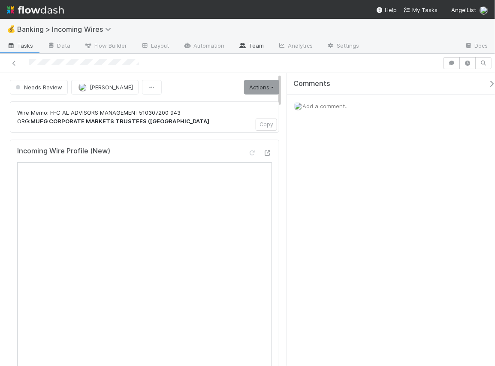
click at [260, 48] on link "Team" at bounding box center [251, 46] width 39 height 14
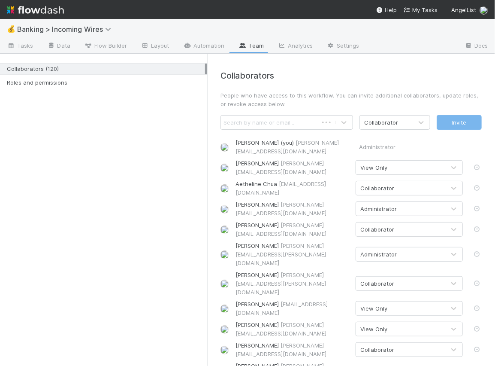
click at [284, 123] on div "Search by name or email..." at bounding box center [259, 122] width 71 height 9
type input "nad"
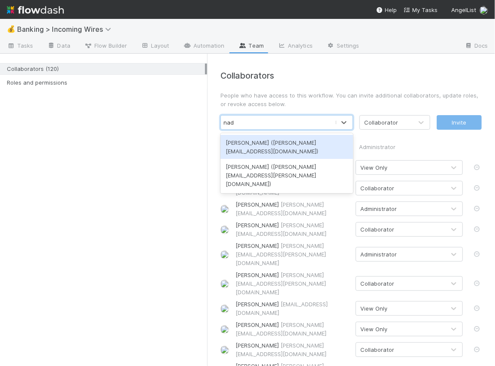
click at [287, 142] on div "Nadia Koritareva (nadia@angellist.com)" at bounding box center [287, 147] width 133 height 24
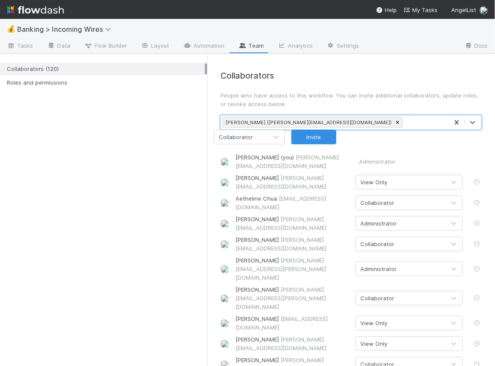
click at [267, 130] on div "Collaborator" at bounding box center [241, 137] width 53 height 14
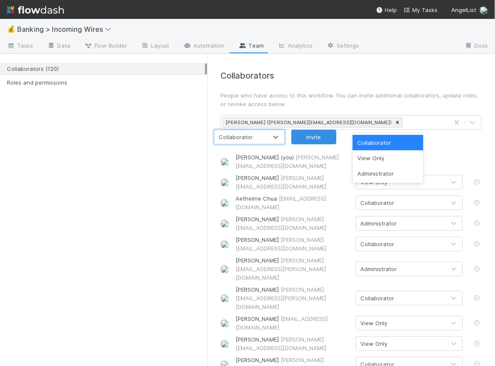
click at [429, 96] on p "People who have access to this workflow. You can invite additional collaborator…" at bounding box center [351, 99] width 261 height 17
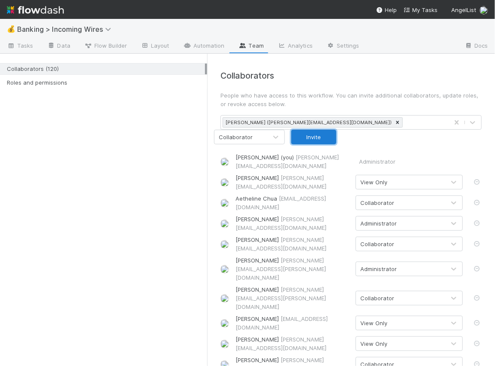
click at [336, 130] on button "Invite" at bounding box center [313, 137] width 45 height 15
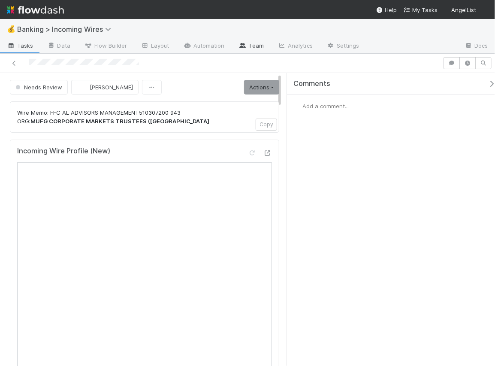
click at [247, 45] on link "Team" at bounding box center [251, 46] width 39 height 14
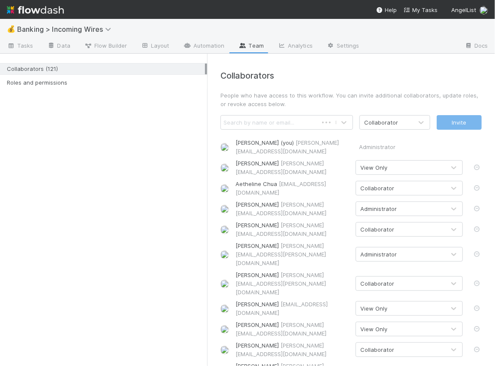
click at [286, 123] on div "Search by name or email..." at bounding box center [259, 122] width 71 height 9
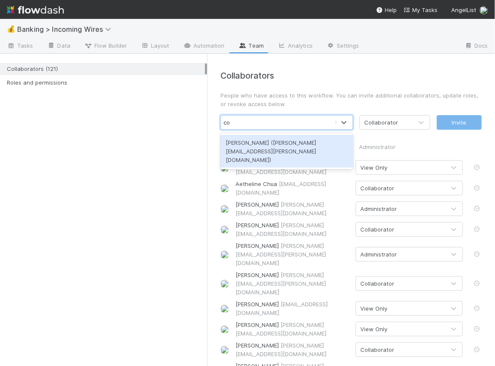
type input "c"
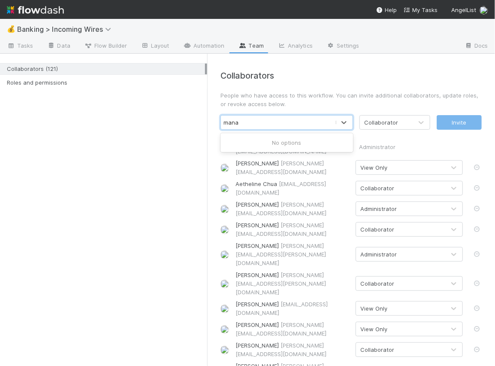
type input "mana"
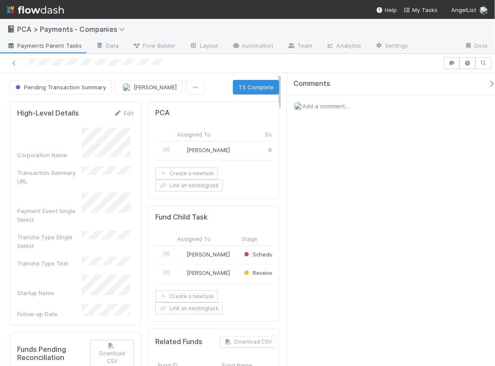
scroll to position [167, 106]
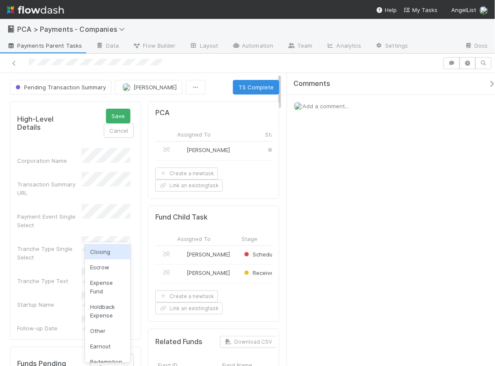
click at [102, 253] on div "Closing" at bounding box center [107, 251] width 45 height 15
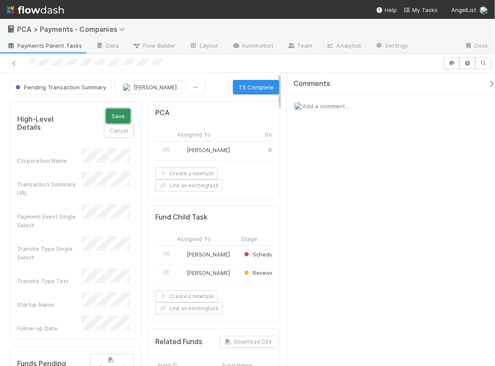
click at [117, 119] on button "Save" at bounding box center [118, 116] width 24 height 15
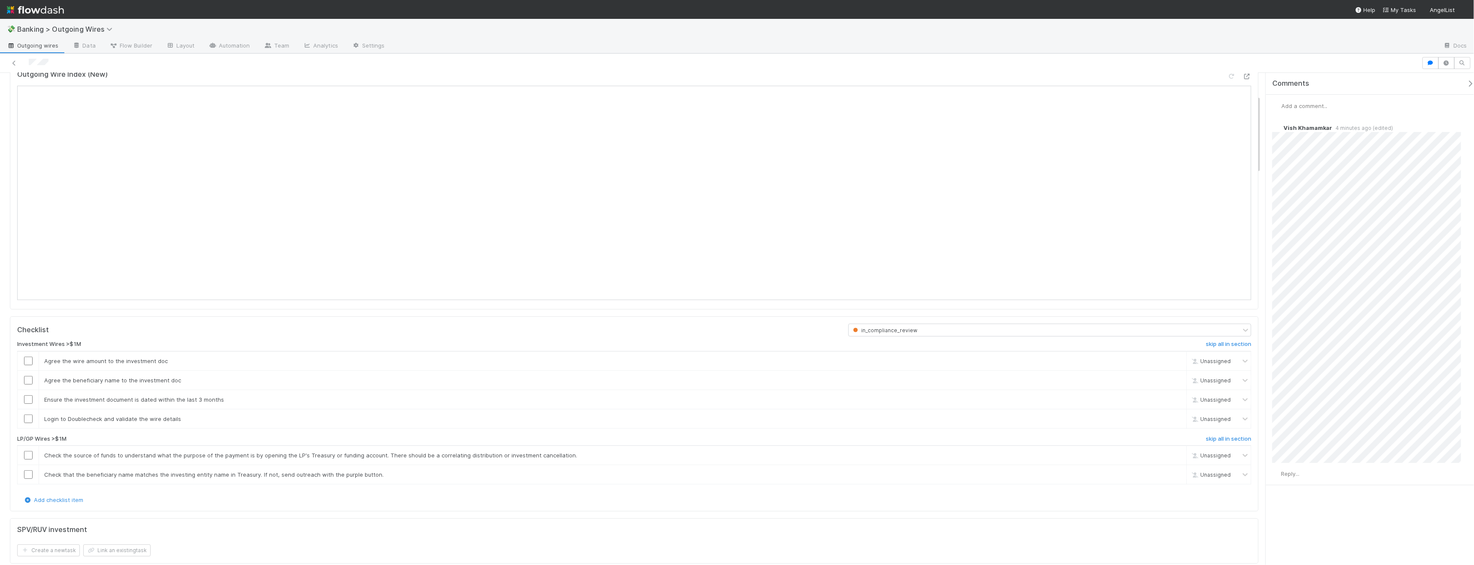
scroll to position [103, 0]
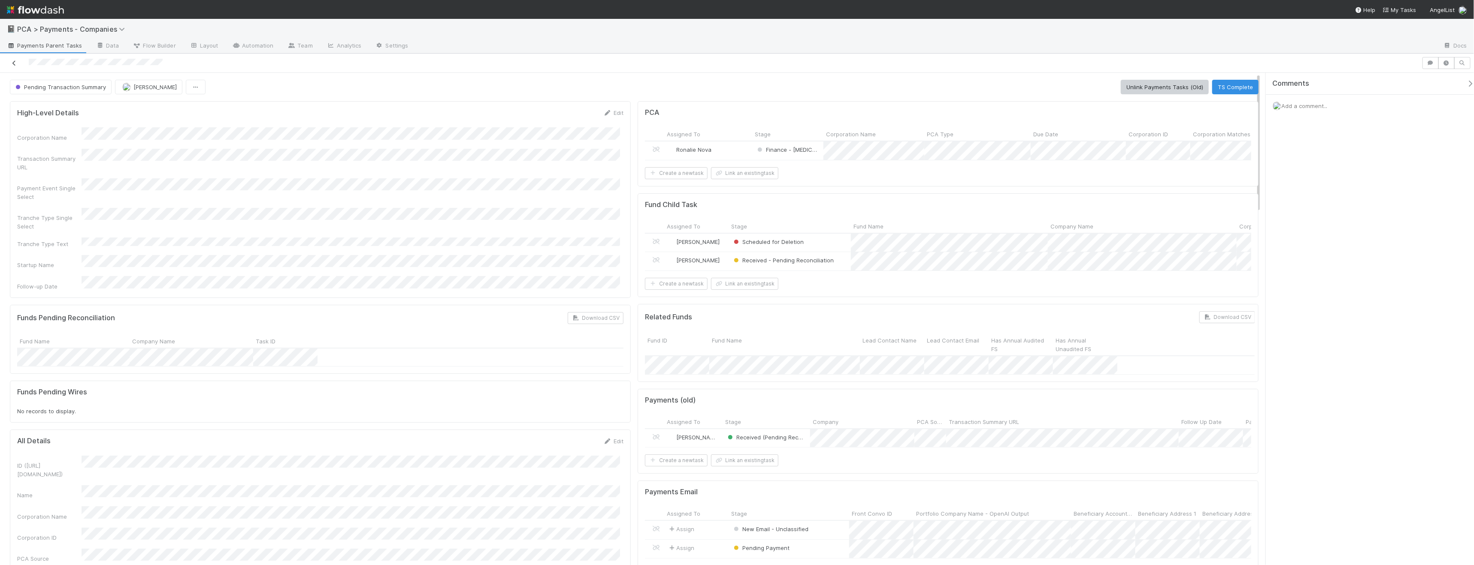
click at [15, 63] on icon at bounding box center [14, 63] width 9 height 6
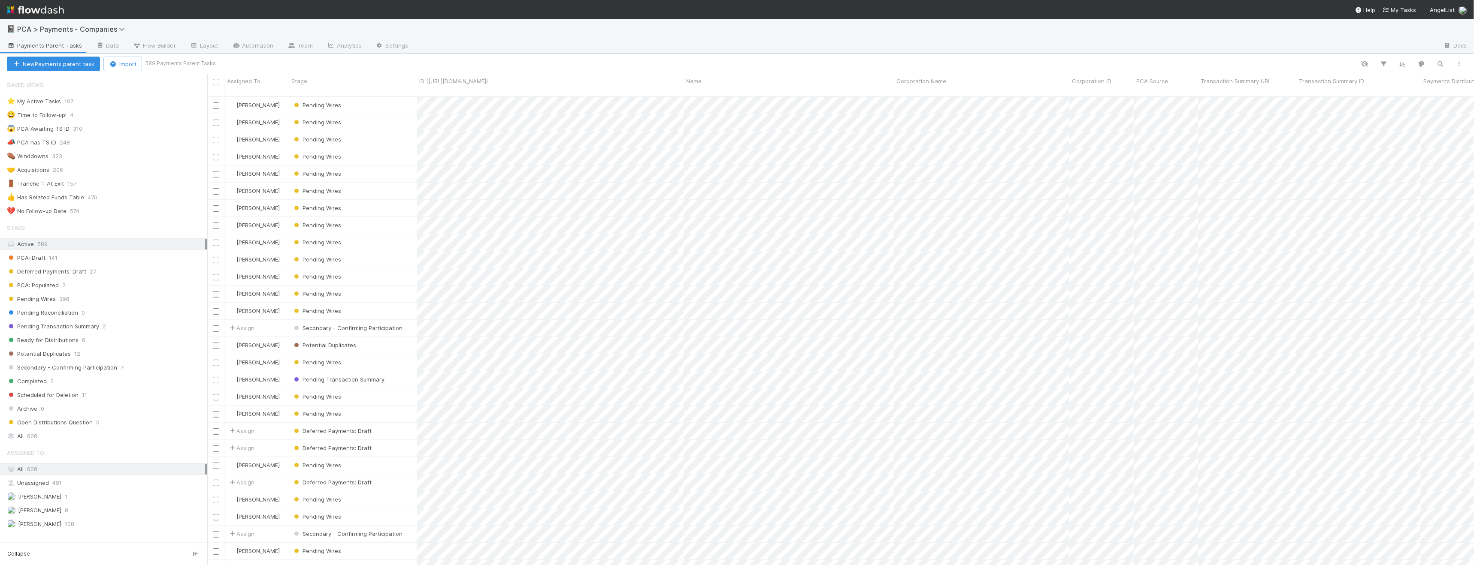
click at [104, 220] on div "Stage" at bounding box center [103, 227] width 207 height 17
click at [105, 215] on div "💔 No Follow-up Date 574" at bounding box center [107, 211] width 200 height 11
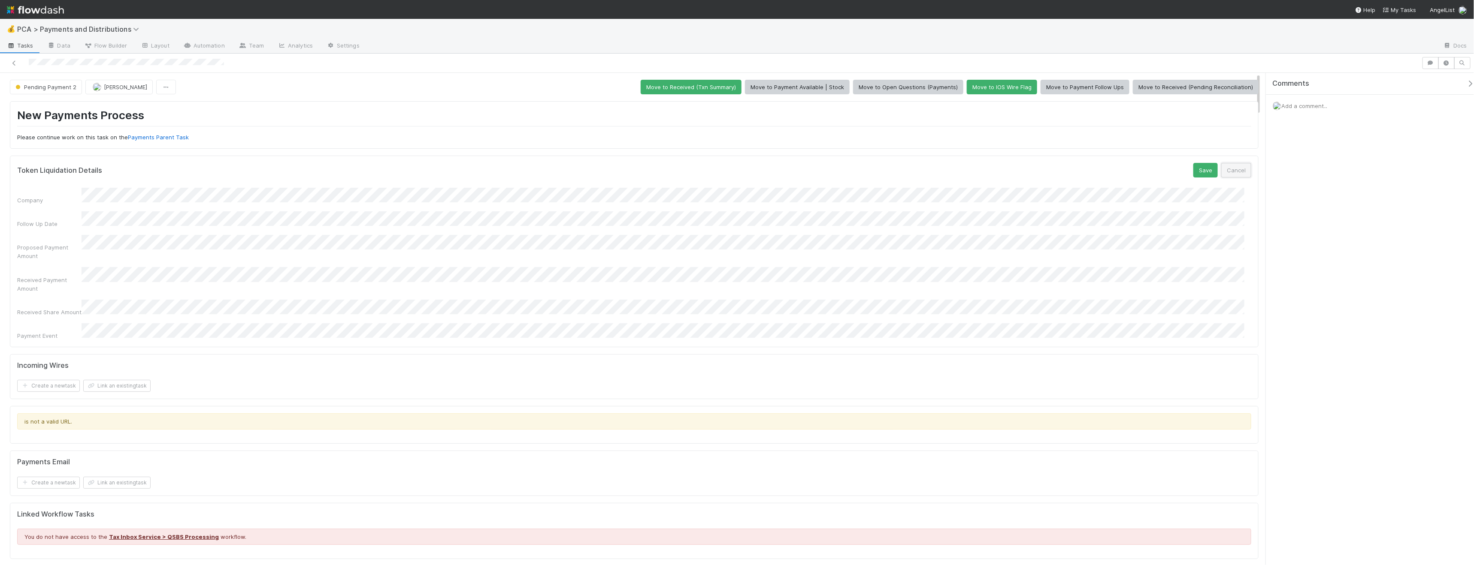
click at [1182, 167] on button "Cancel" at bounding box center [1236, 170] width 30 height 15
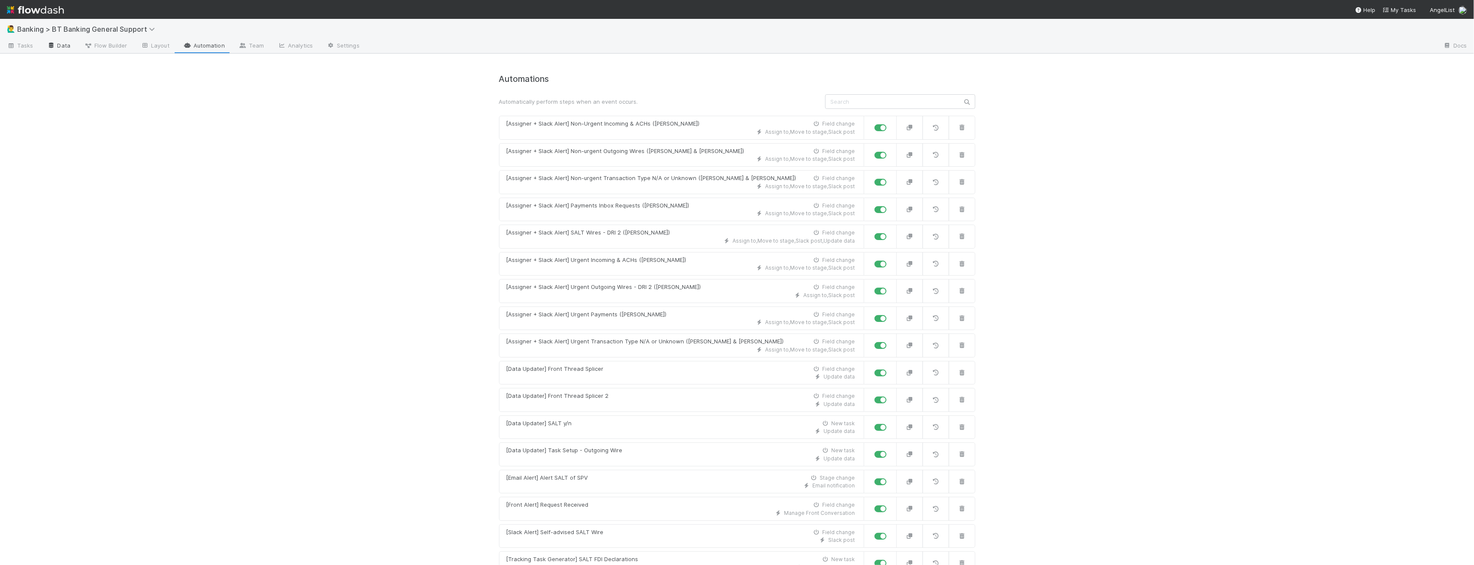
click at [55, 42] on link "Data" at bounding box center [58, 46] width 37 height 14
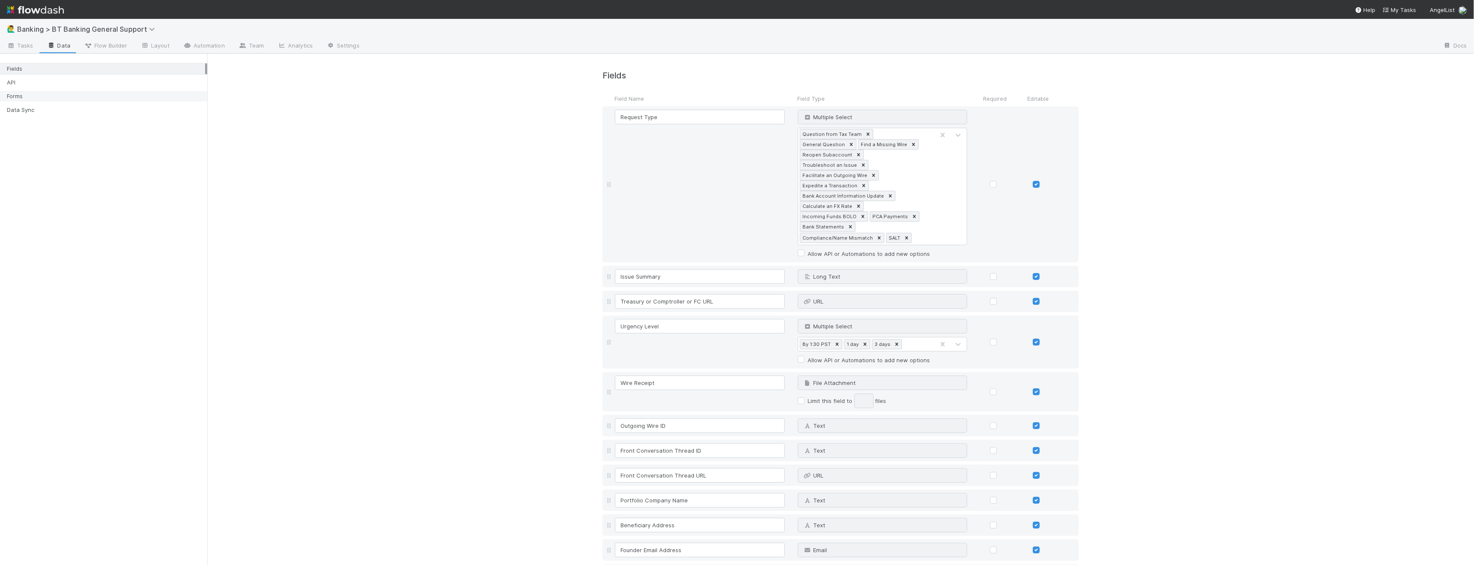
click at [102, 93] on div "Forms" at bounding box center [106, 96] width 198 height 11
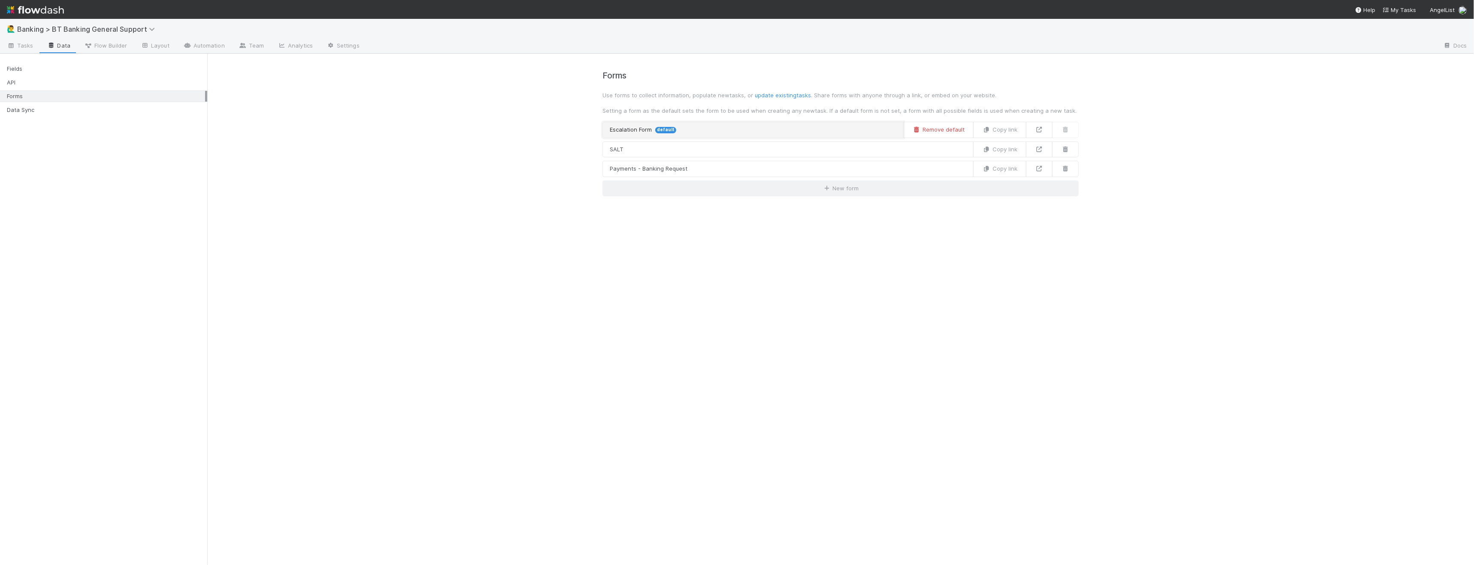
click at [754, 131] on link "Escalation Form default" at bounding box center [752, 130] width 301 height 16
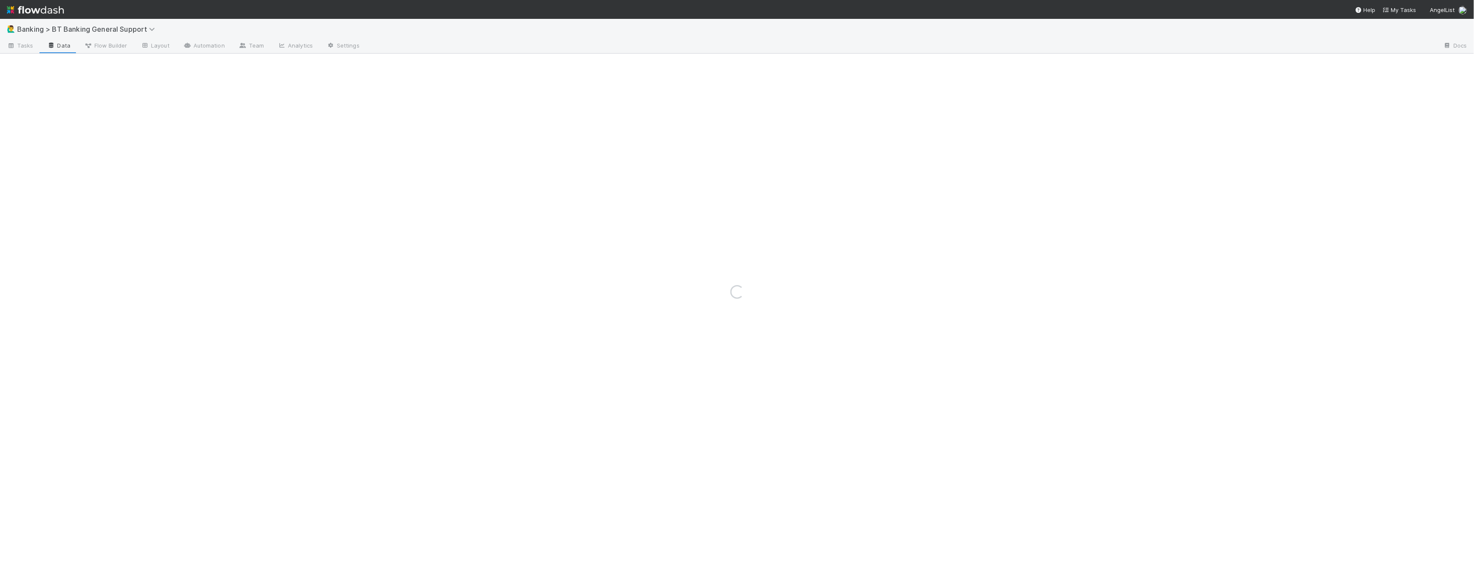
select select "US"
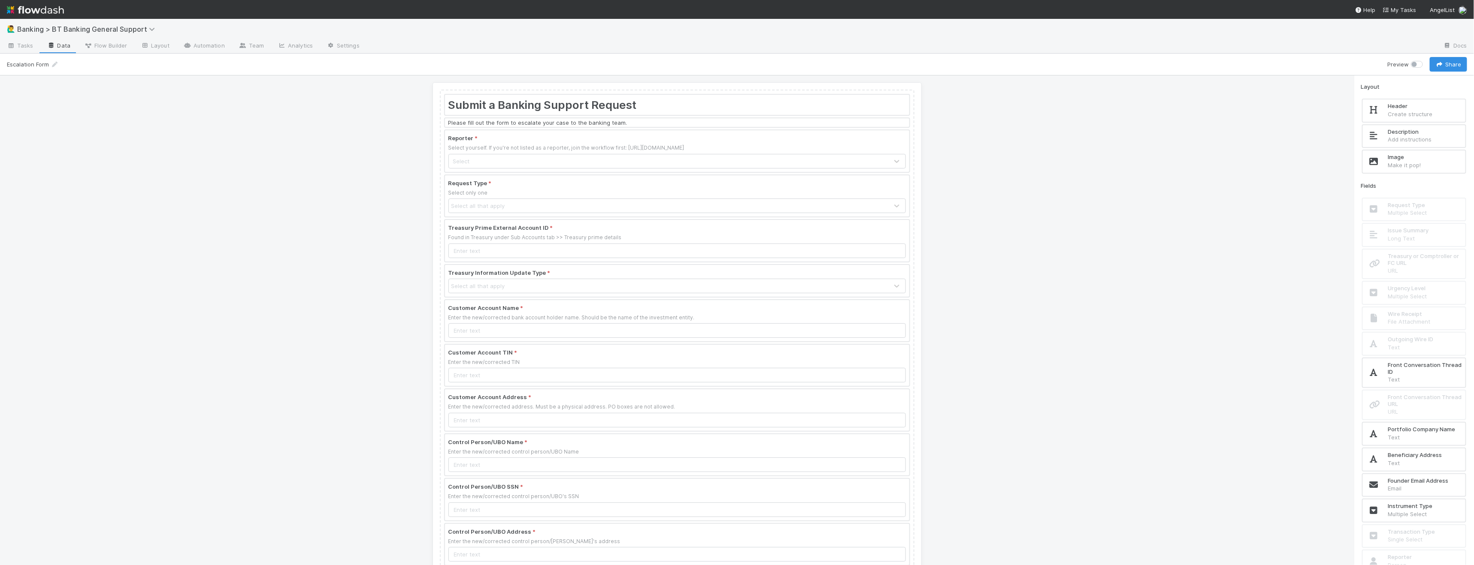
click at [563, 163] on div at bounding box center [677, 150] width 464 height 41
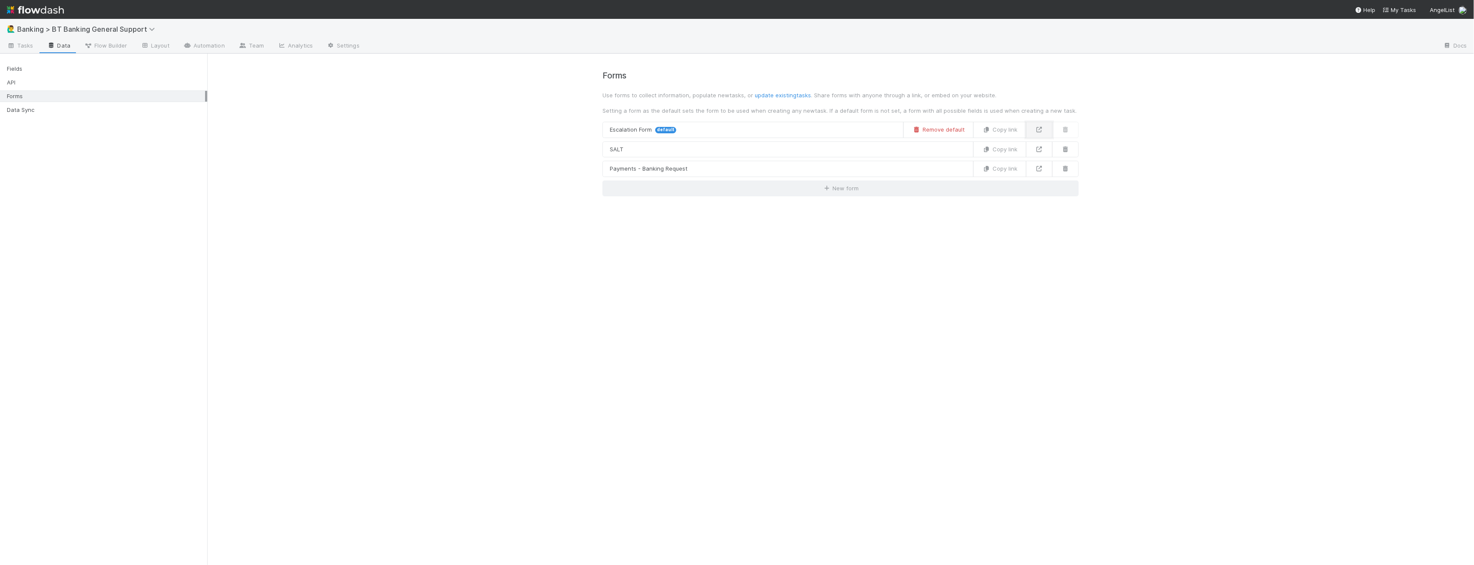
click at [1030, 129] on link at bounding box center [1039, 130] width 27 height 16
click at [28, 45] on span "Tasks" at bounding box center [20, 45] width 27 height 9
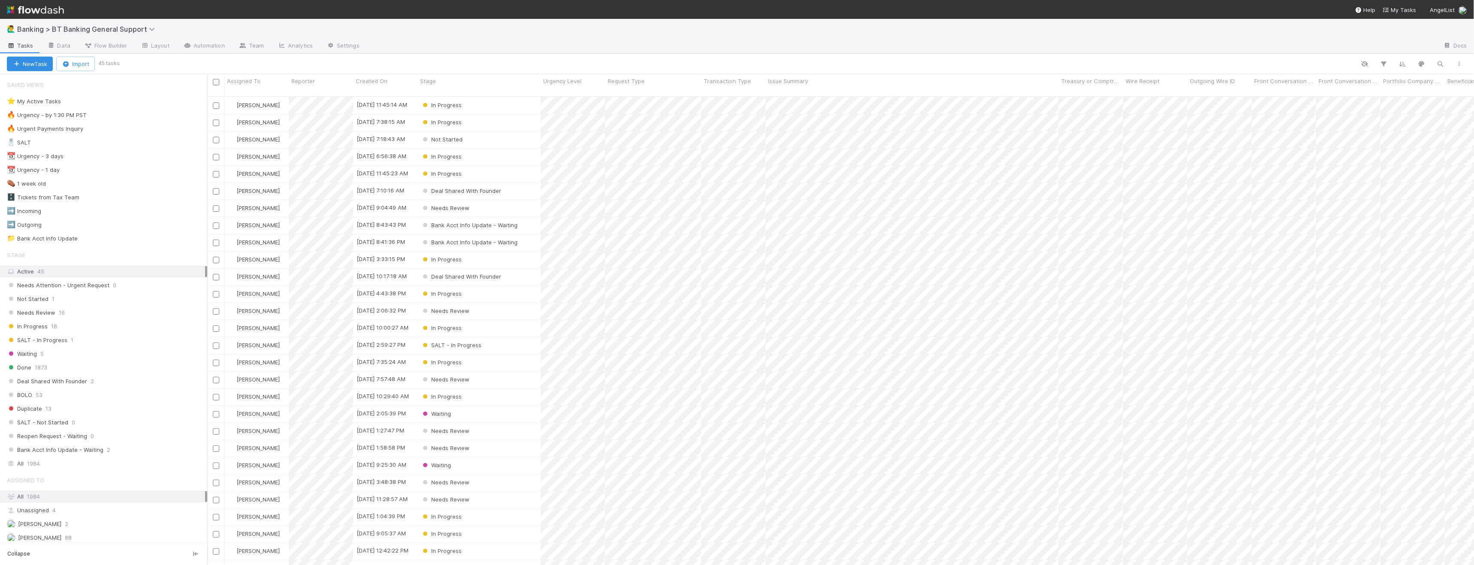
scroll to position [469, 1260]
click at [105, 101] on div "⭐ My Active Tasks 21" at bounding box center [107, 101] width 200 height 11
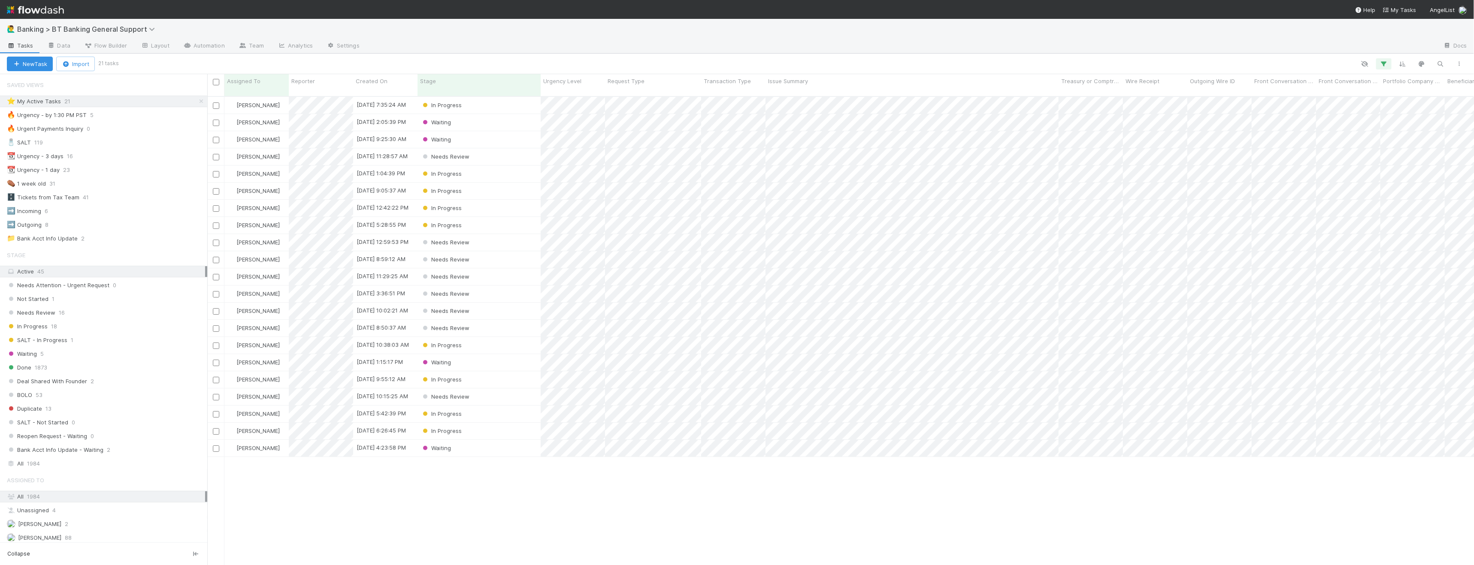
scroll to position [469, 1260]
click at [491, 97] on div "In Progress" at bounding box center [478, 105] width 123 height 17
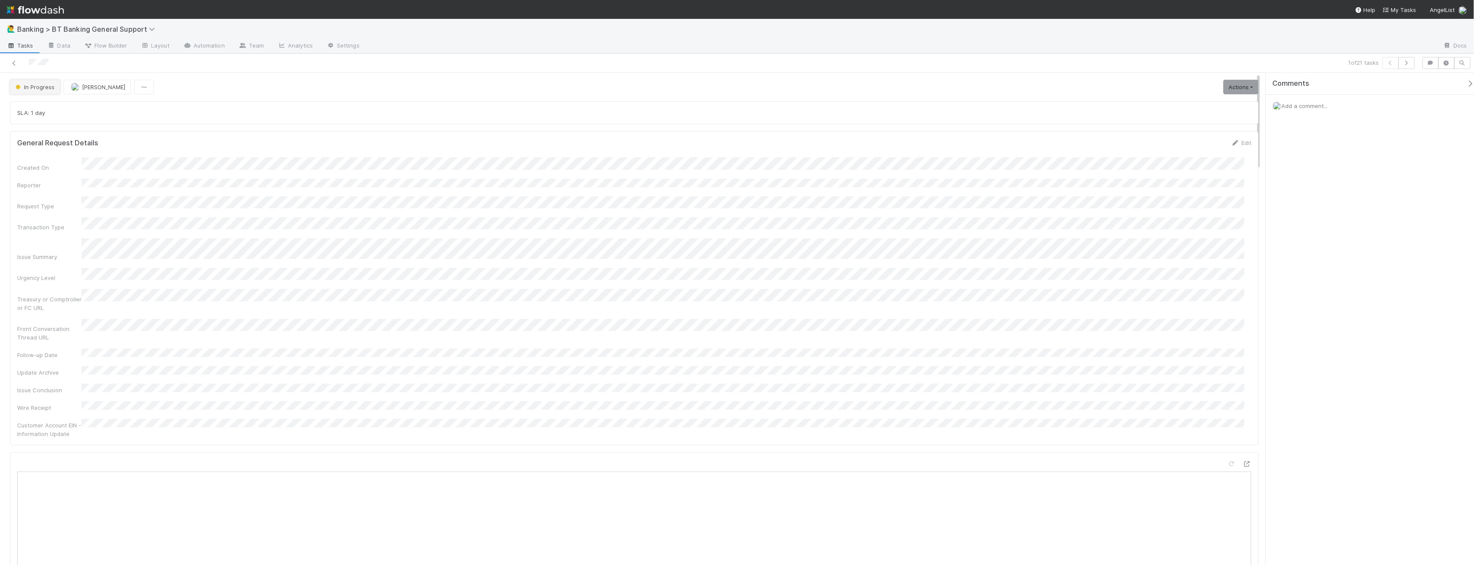
click at [29, 80] on button "In Progress" at bounding box center [35, 87] width 50 height 15
click at [44, 196] on div "Done" at bounding box center [67, 201] width 121 height 15
click at [1411, 61] on button "button" at bounding box center [1406, 63] width 16 height 12
drag, startPoint x: 51, startPoint y: 115, endPoint x: 4, endPoint y: 109, distance: 47.9
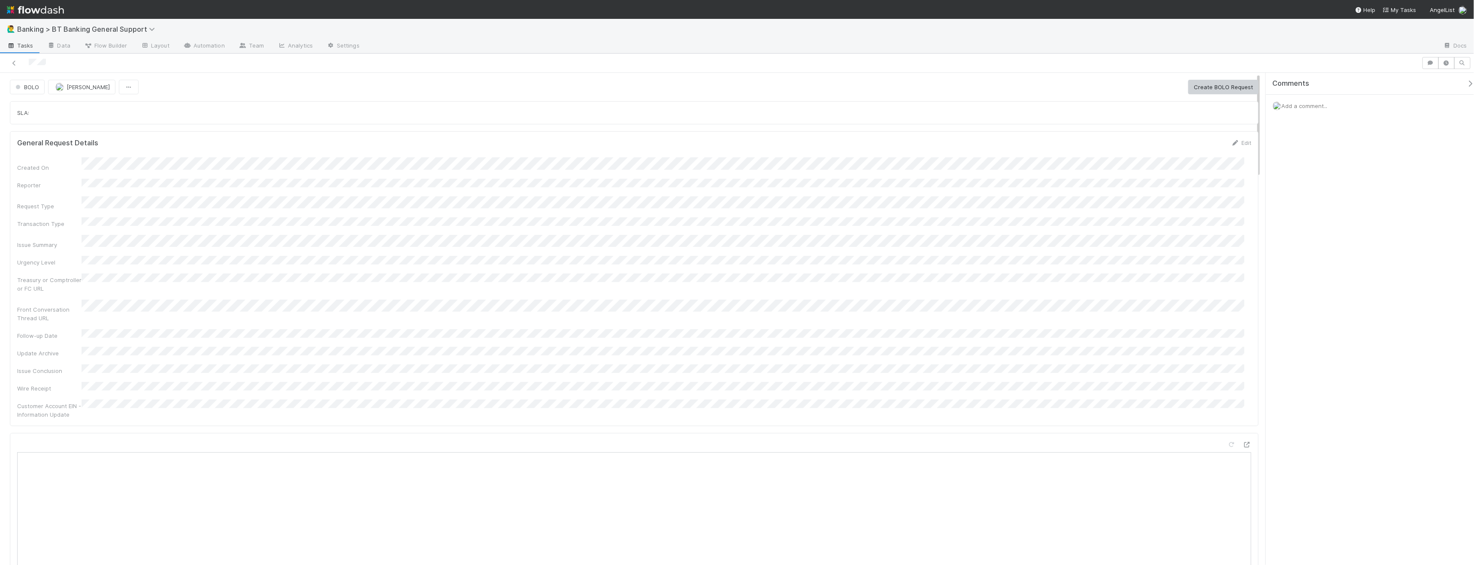
click at [193, 120] on div "SLA:" at bounding box center [634, 112] width 1248 height 23
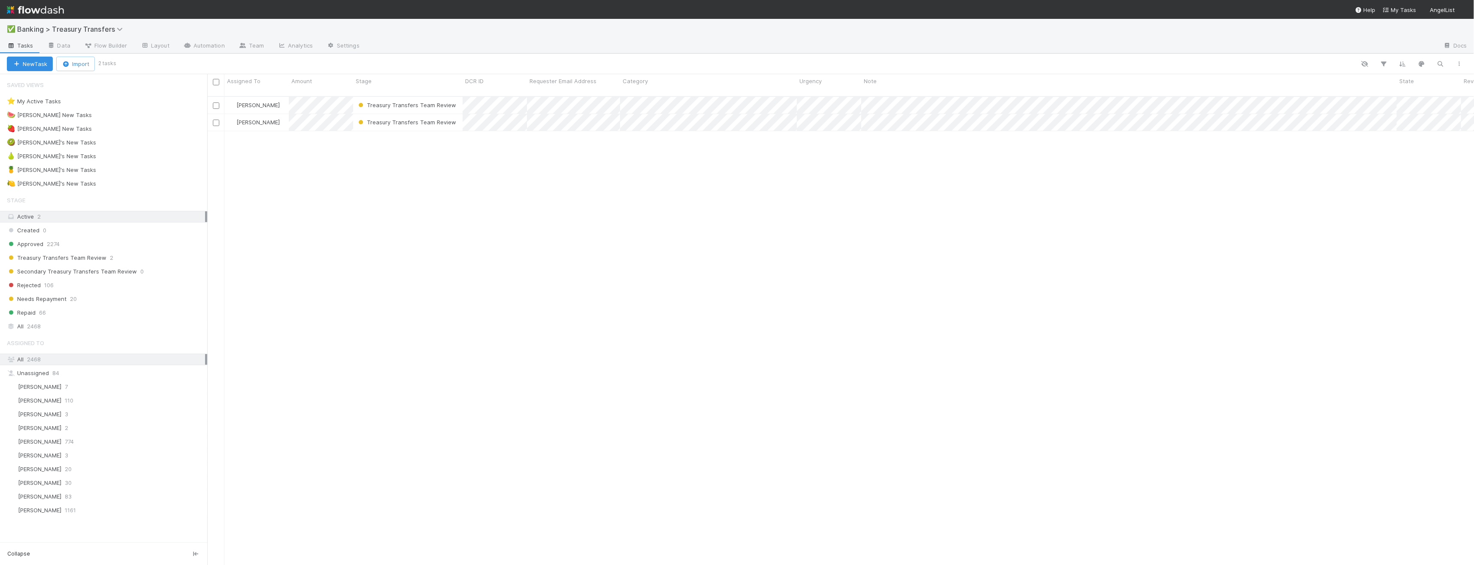
scroll to position [469, 1260]
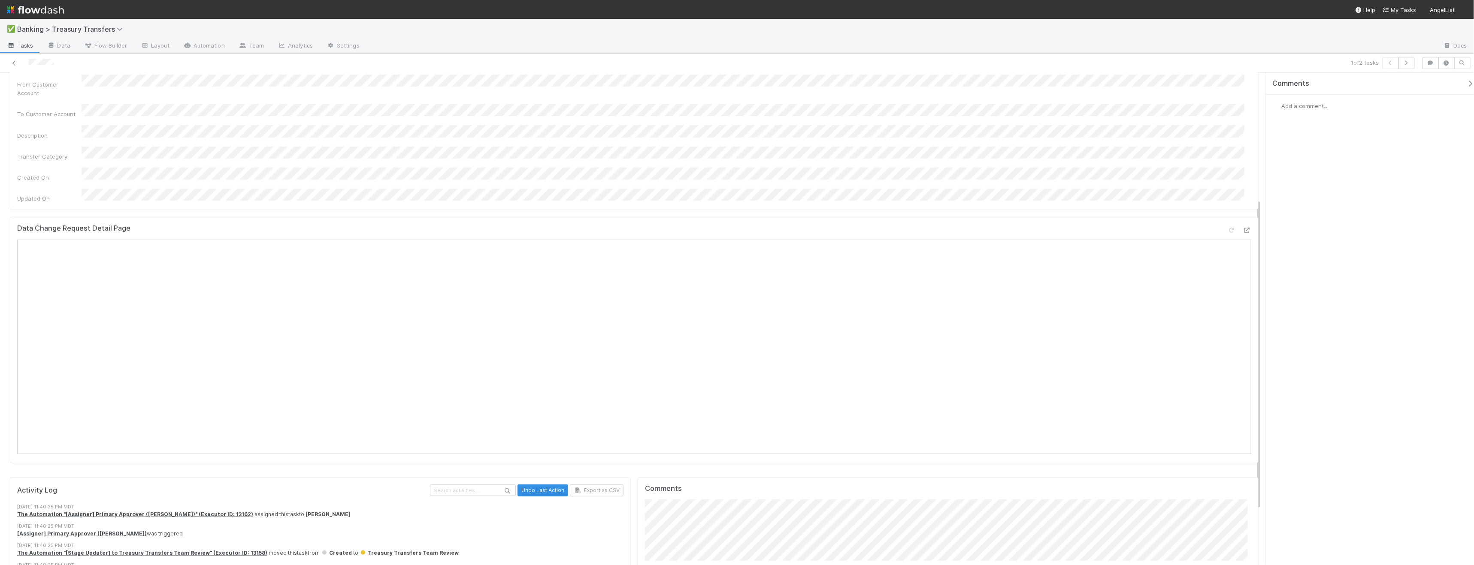
scroll to position [271, 0]
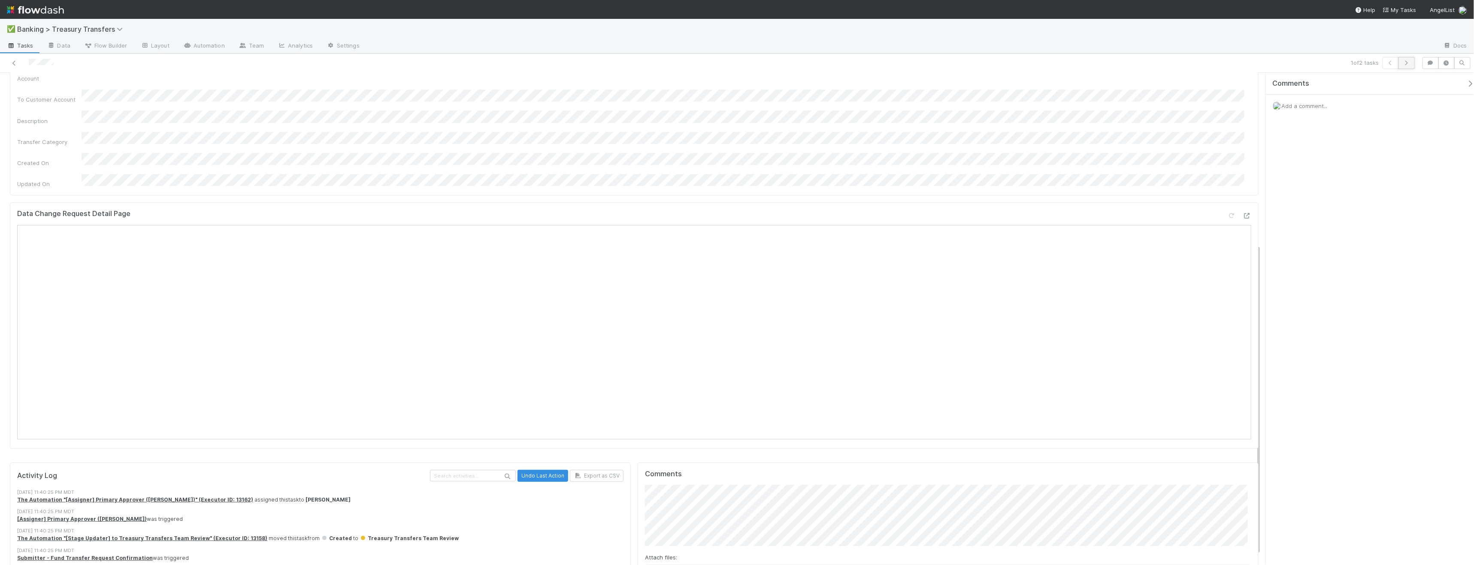
click at [1404, 63] on icon "button" at bounding box center [1406, 62] width 9 height 5
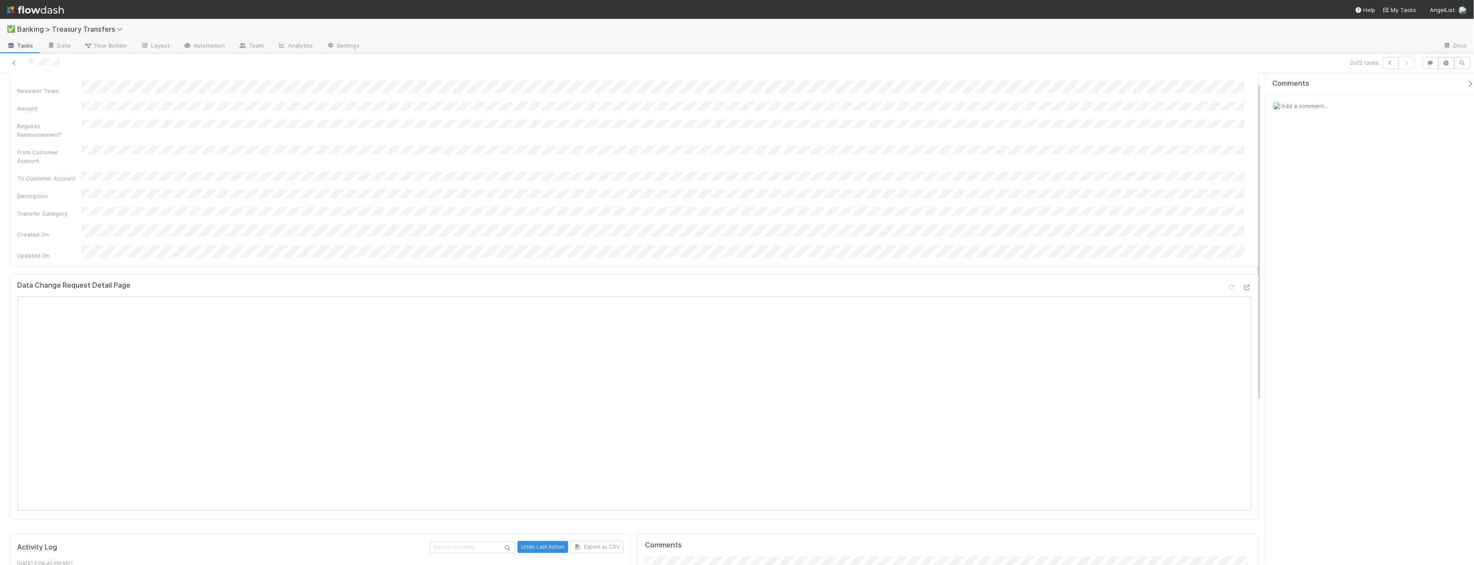
scroll to position [180, 0]
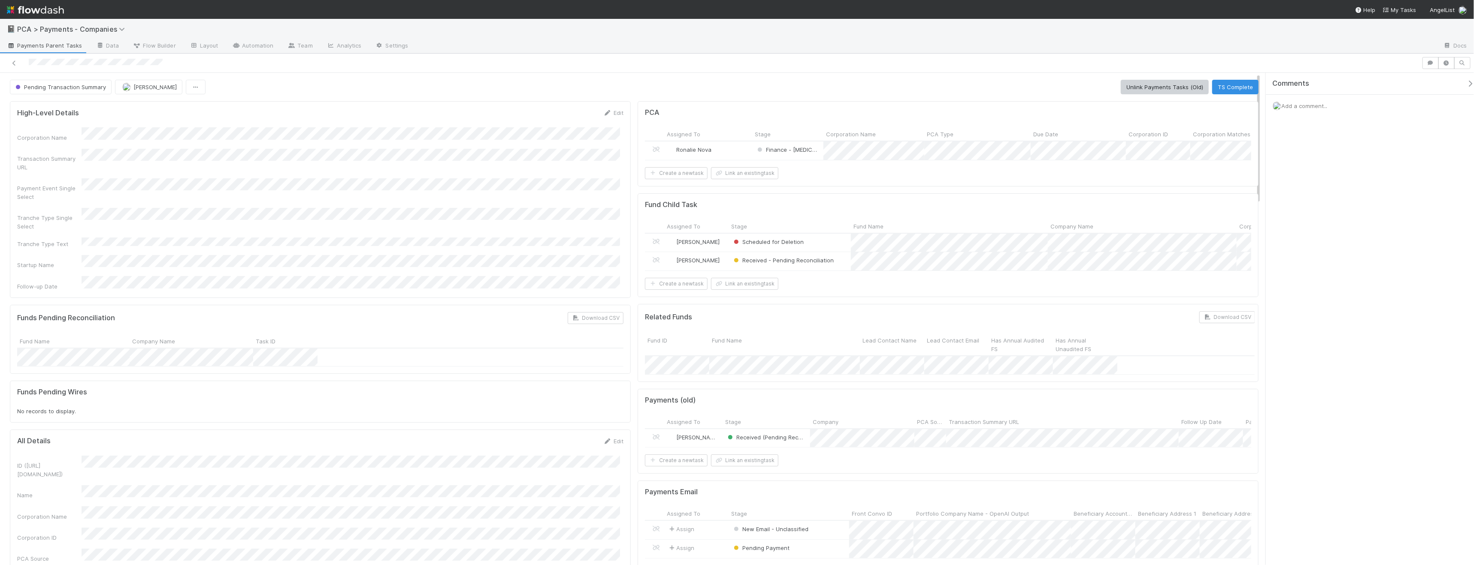
click at [29, 64] on div at bounding box center [710, 63] width 1415 height 12
click at [65, 30] on span "PCA > Payments - Companies" at bounding box center [73, 29] width 112 height 9
type input "8"
type input "incom"
click at [112, 66] on div "💰 Banking > Incoming Wires" at bounding box center [112, 66] width 204 height 9
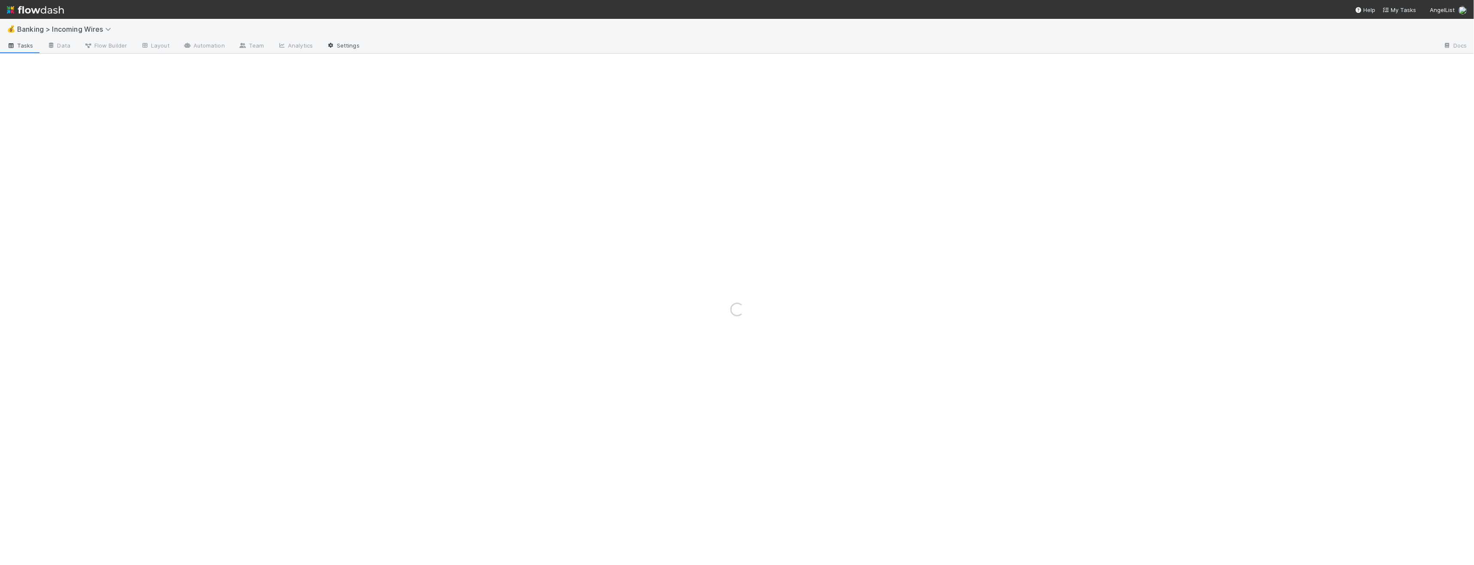
click at [337, 50] on link "Settings" at bounding box center [343, 46] width 47 height 14
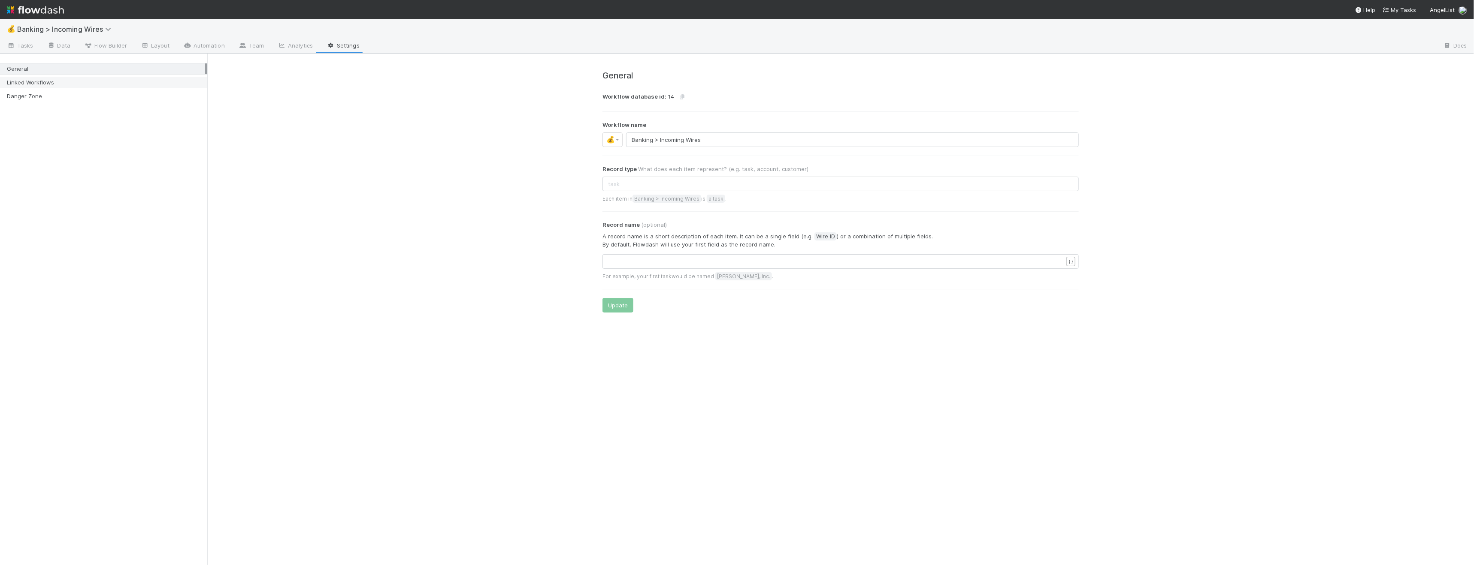
click at [45, 85] on div "Linked Workflows" at bounding box center [106, 82] width 198 height 11
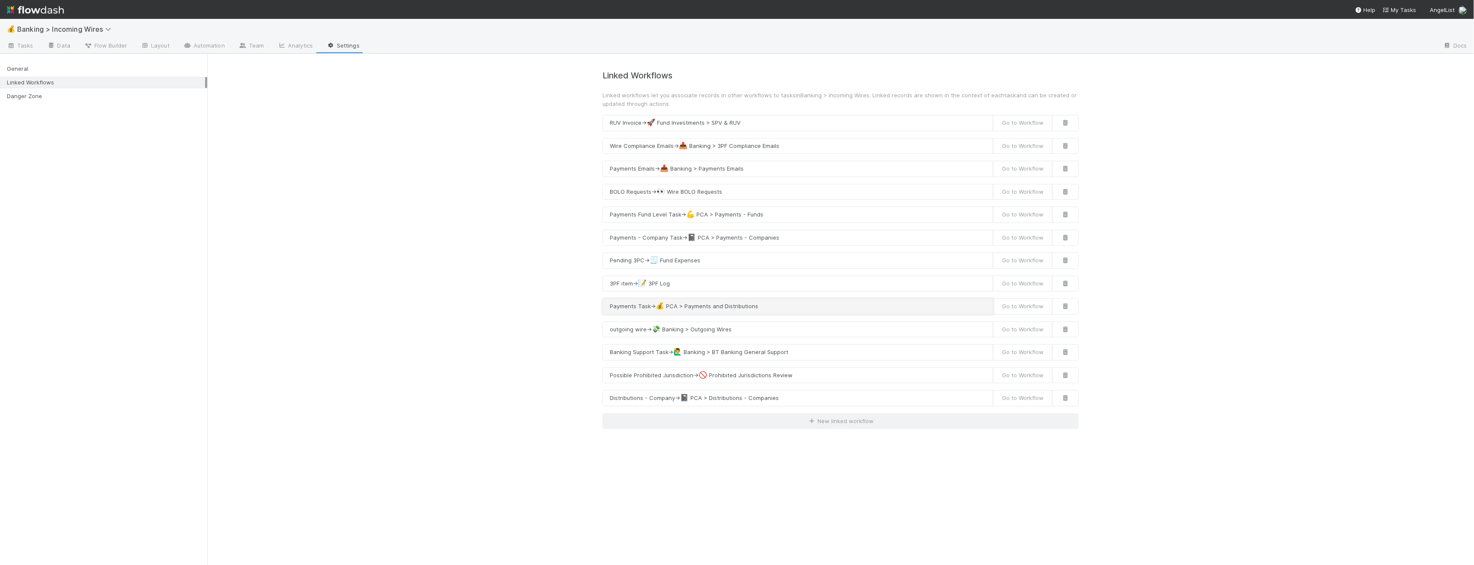
click at [495, 305] on button "Payments Task → 💰 PCA > Payments and Distributions" at bounding box center [797, 307] width 391 height 16
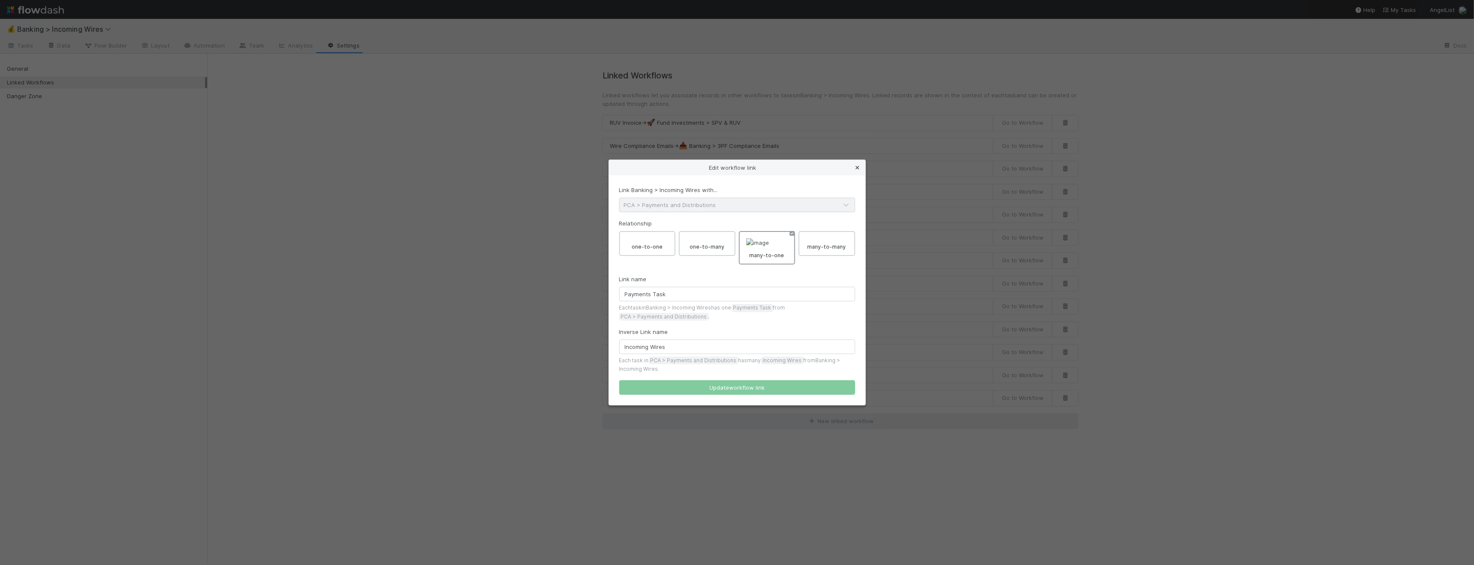
click at [495, 165] on icon at bounding box center [857, 168] width 9 height 6
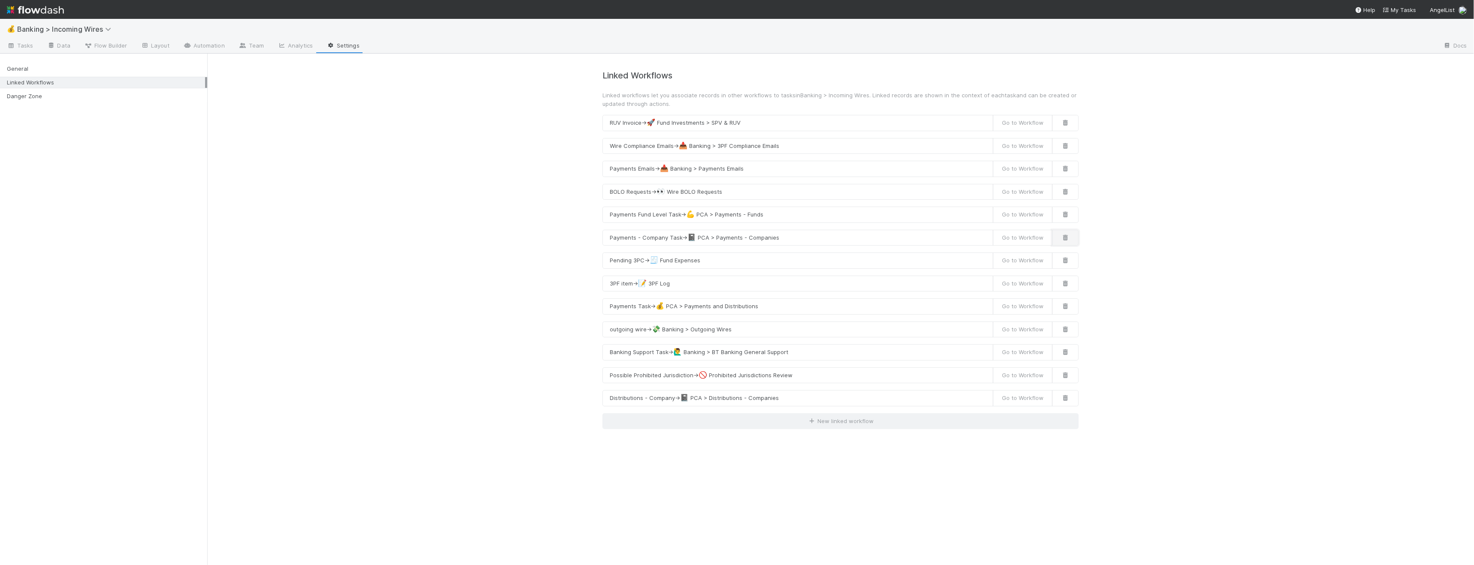
click at [495, 239] on icon "button" at bounding box center [1065, 238] width 9 height 6
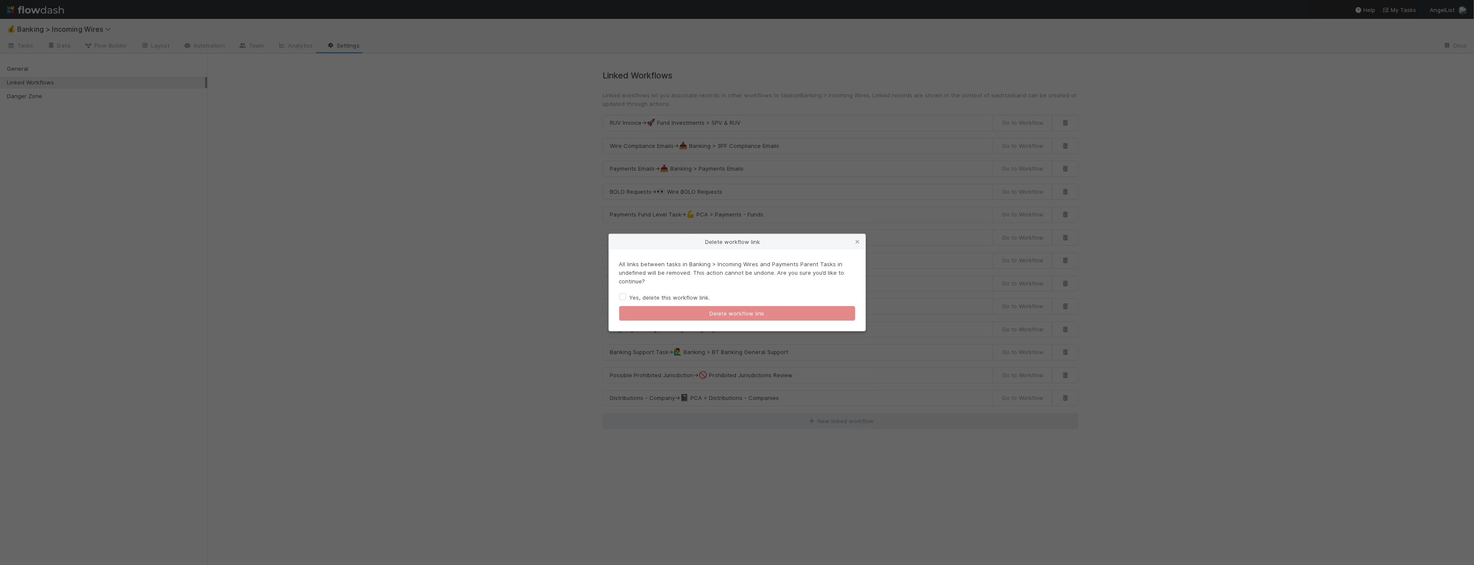
click at [495, 297] on label "Yes, delete this workflow link." at bounding box center [669, 298] width 81 height 10
click at [495, 297] on input "Yes, delete this workflow link." at bounding box center [622, 297] width 7 height 8
checkbox input "true"
click at [495, 318] on button "Delete workflow link" at bounding box center [737, 313] width 236 height 15
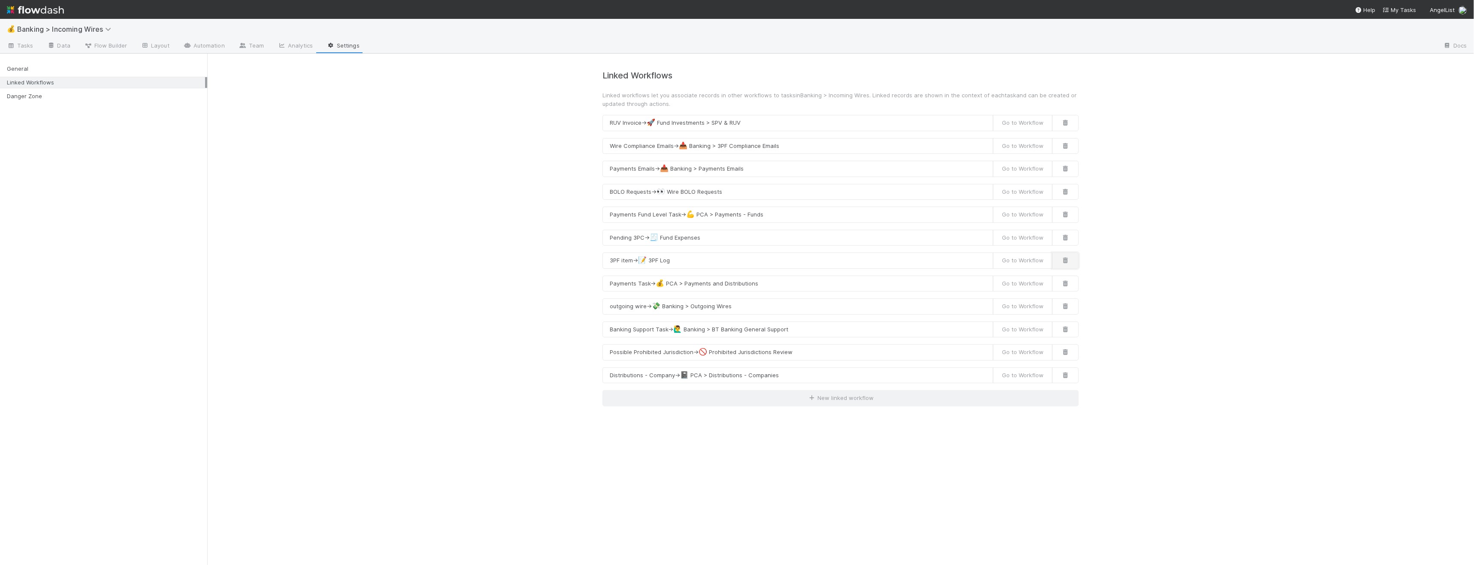
click at [495, 262] on icon "button" at bounding box center [1065, 261] width 9 height 6
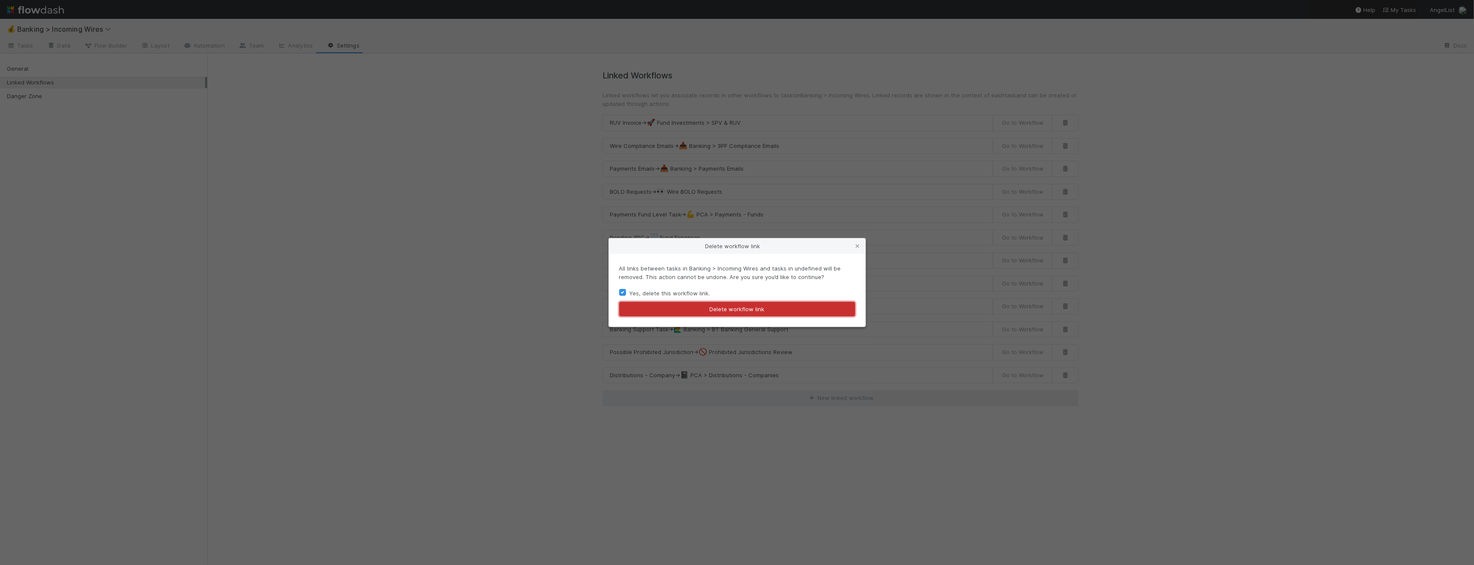
click at [495, 305] on button "Delete workflow link" at bounding box center [737, 309] width 236 height 15
click at [495, 307] on button "Delete workflow link" at bounding box center [737, 309] width 236 height 15
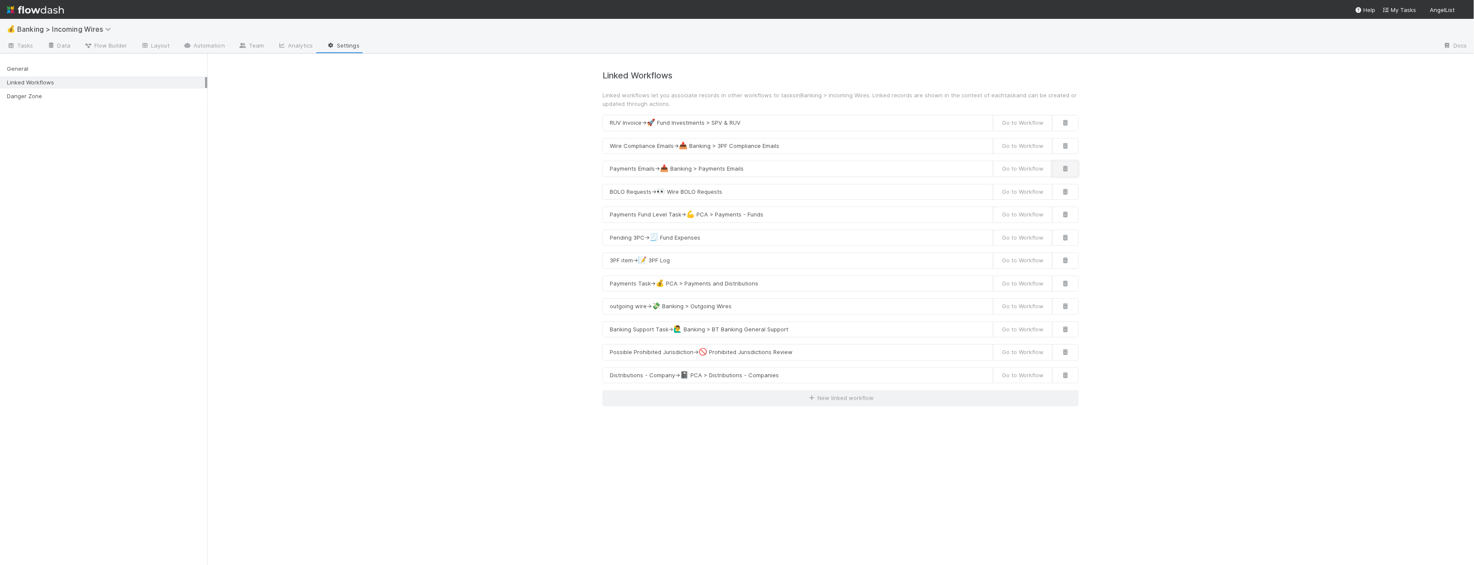
click at [1068, 169] on icon "button" at bounding box center [1065, 169] width 9 height 6
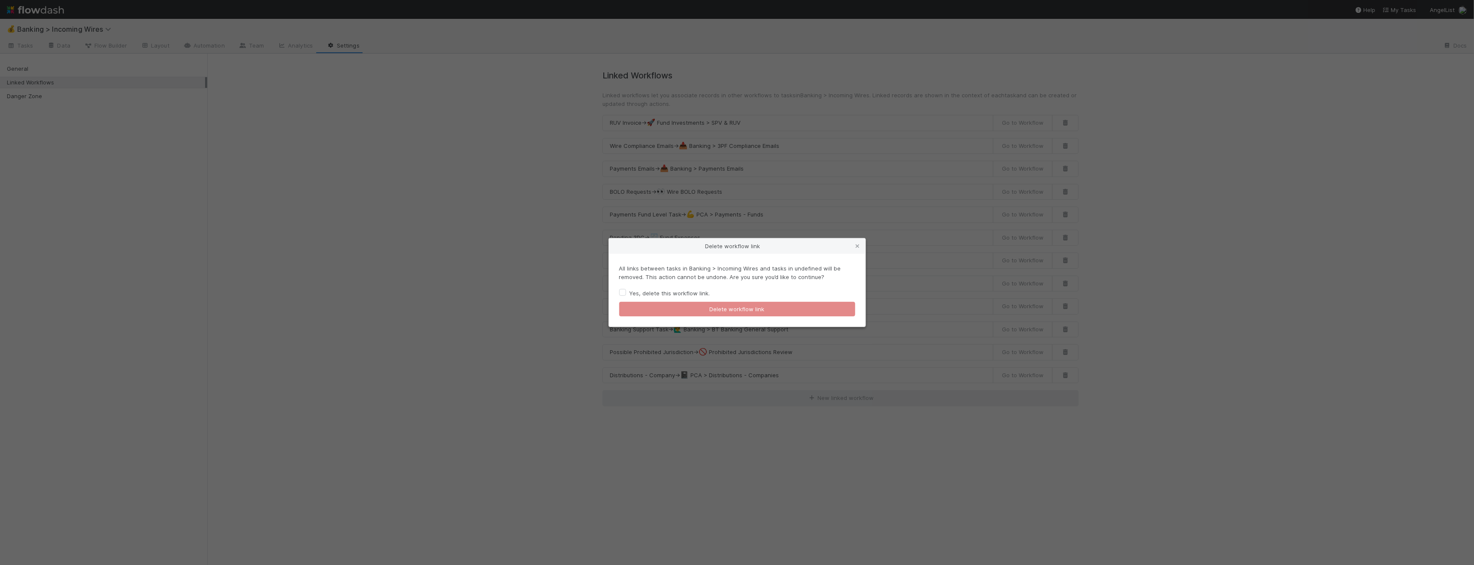
click at [653, 290] on label "Yes, delete this workflow link." at bounding box center [669, 293] width 81 height 10
click at [626, 290] on input "Yes, delete this workflow link." at bounding box center [622, 292] width 7 height 8
checkbox input "true"
click at [746, 307] on button "Delete workflow link" at bounding box center [737, 309] width 236 height 15
click at [858, 245] on icon at bounding box center [857, 247] width 9 height 6
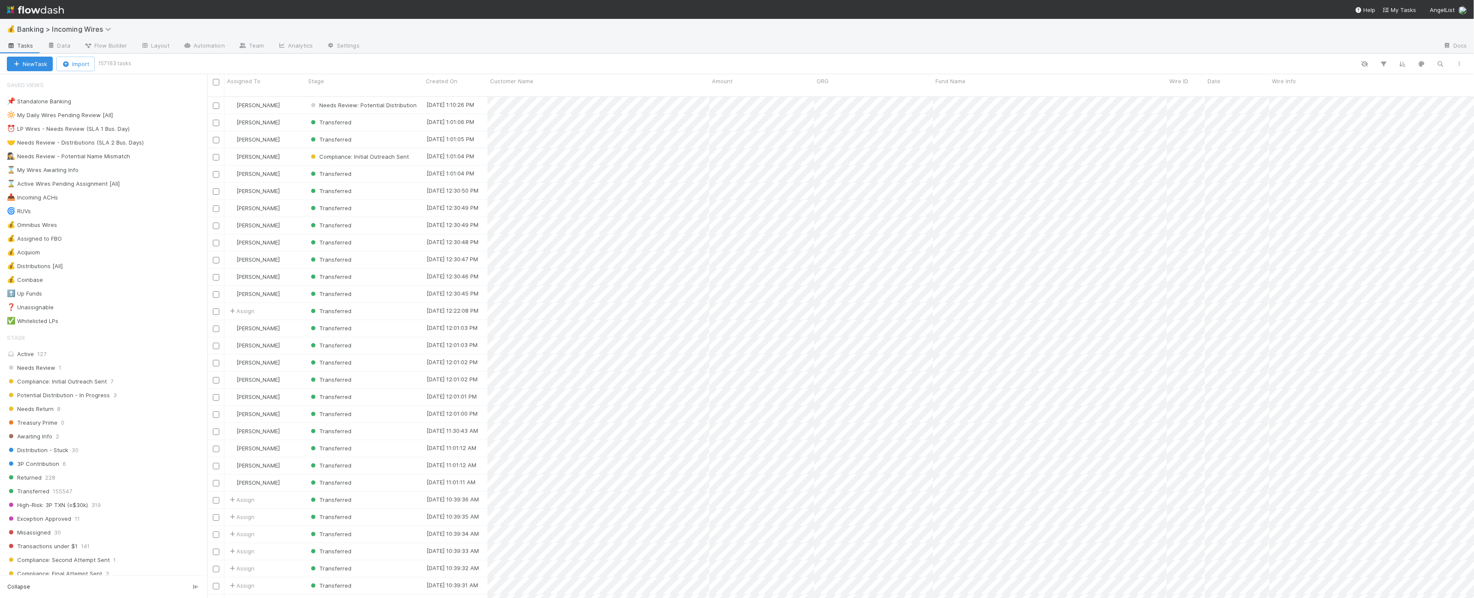
scroll to position [501, 1260]
click at [94, 140] on div "🤝 Needs Review - Distributions (SLA 2 Bus. Days)" at bounding box center [75, 142] width 137 height 11
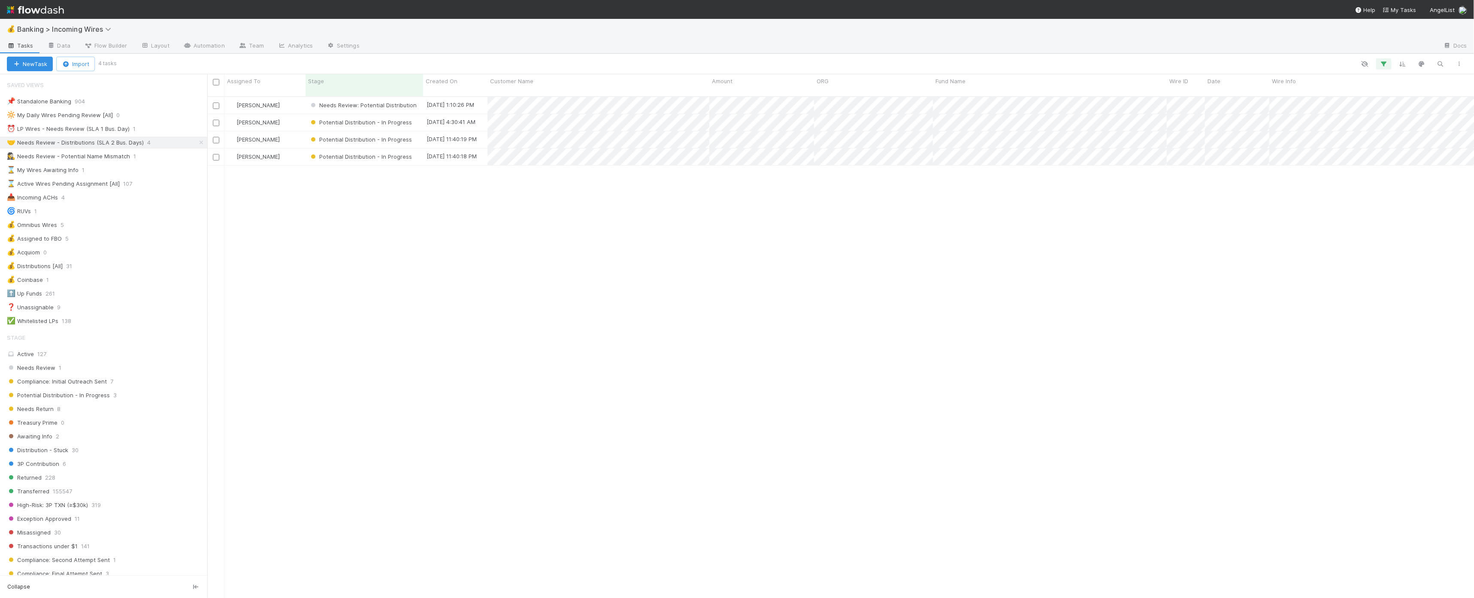
scroll to position [501, 1260]
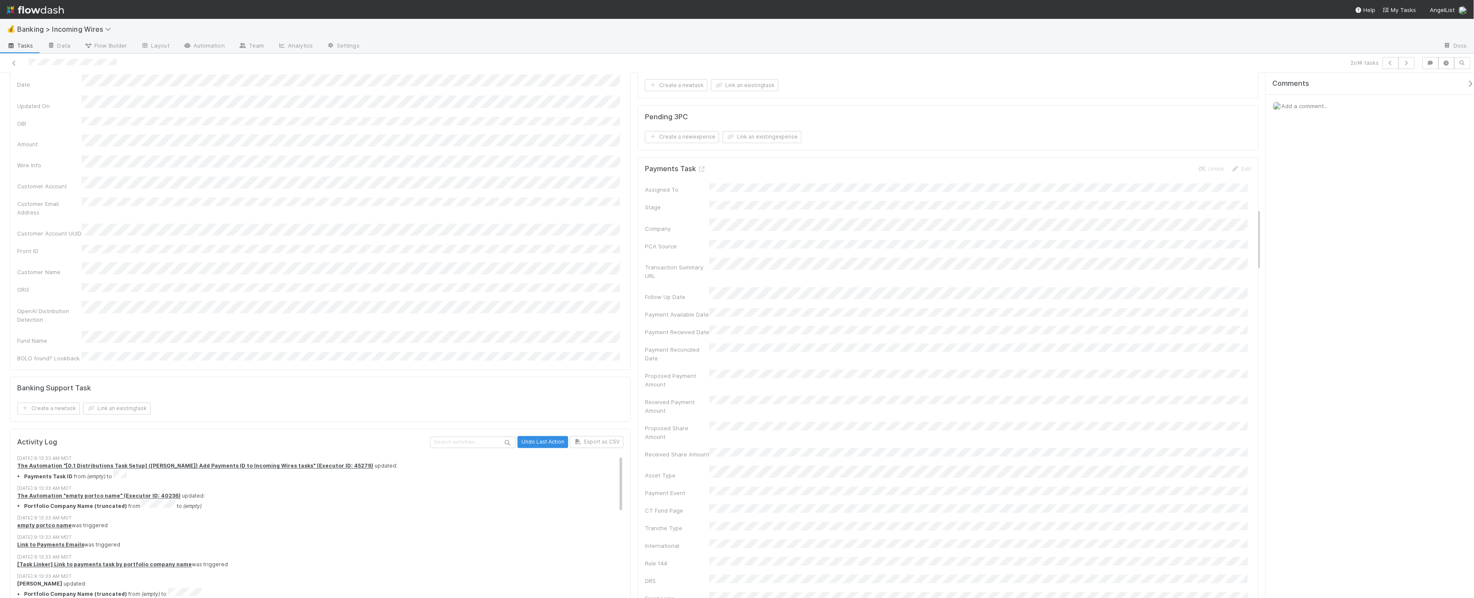
scroll to position [1266, 0]
click at [1197, 168] on icon at bounding box center [1201, 167] width 9 height 6
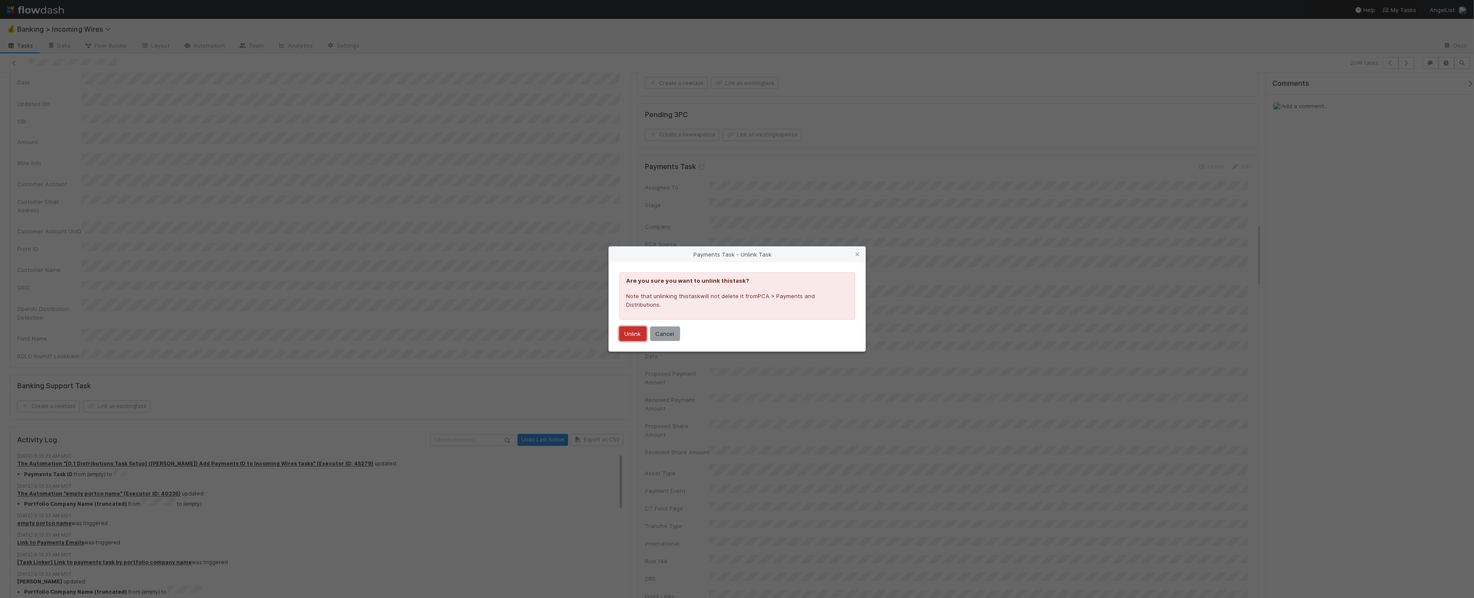
click at [625, 334] on button "Unlink" at bounding box center [632, 333] width 27 height 15
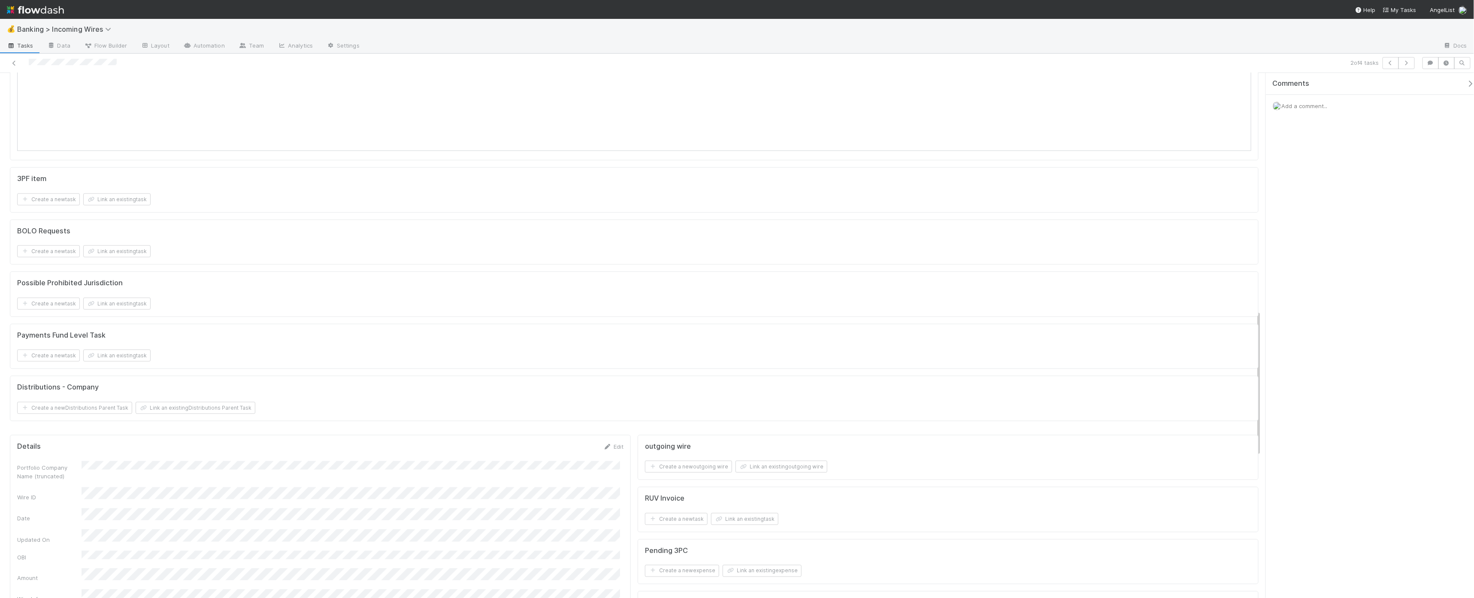
scroll to position [850, 0]
click at [113, 337] on button "Link an existing task" at bounding box center [116, 335] width 67 height 12
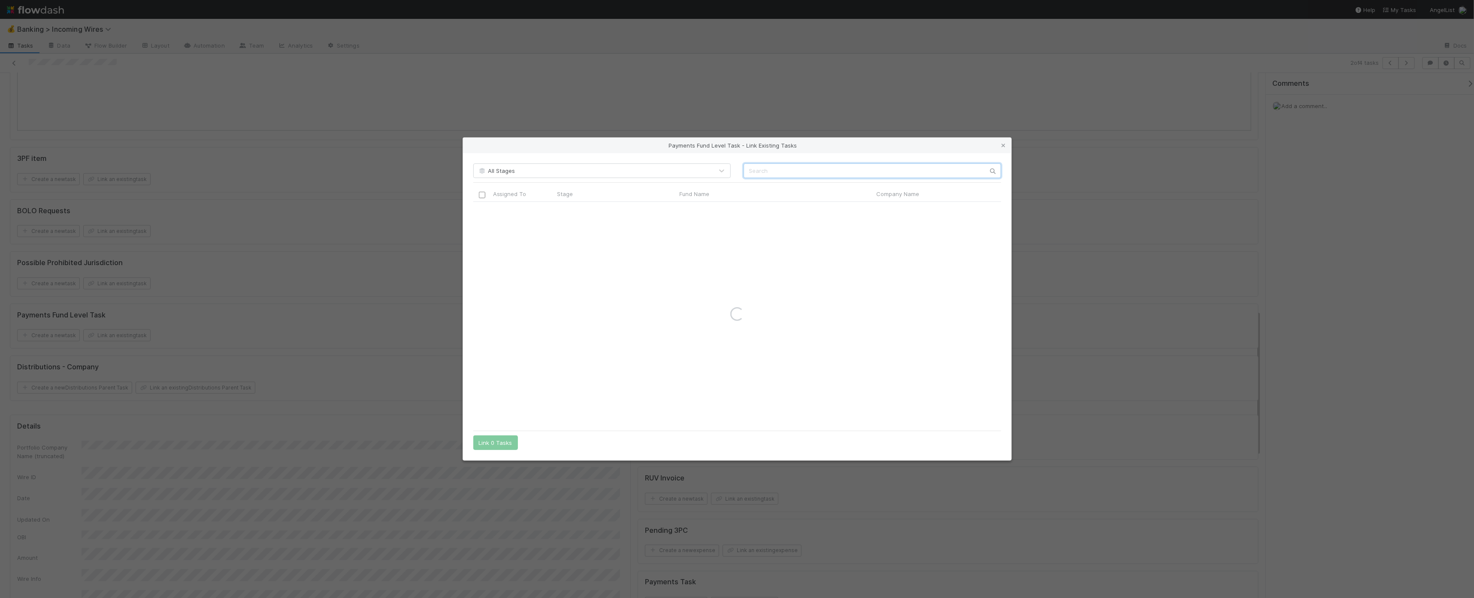
click at [803, 169] on input "text" at bounding box center [872, 170] width 257 height 15
type input "rubber ducky"
click at [482, 211] on input "checkbox" at bounding box center [481, 211] width 6 height 6
click at [499, 440] on button "Link 1 Task" at bounding box center [493, 442] width 41 height 15
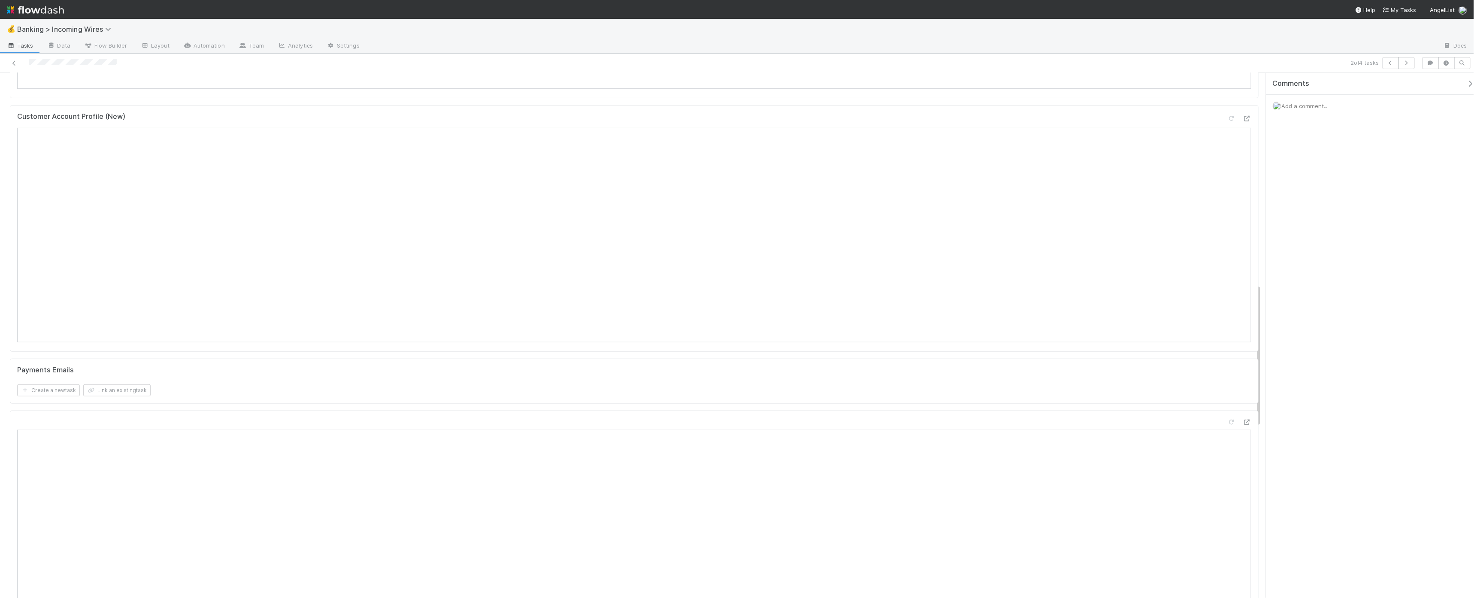
scroll to position [0, 0]
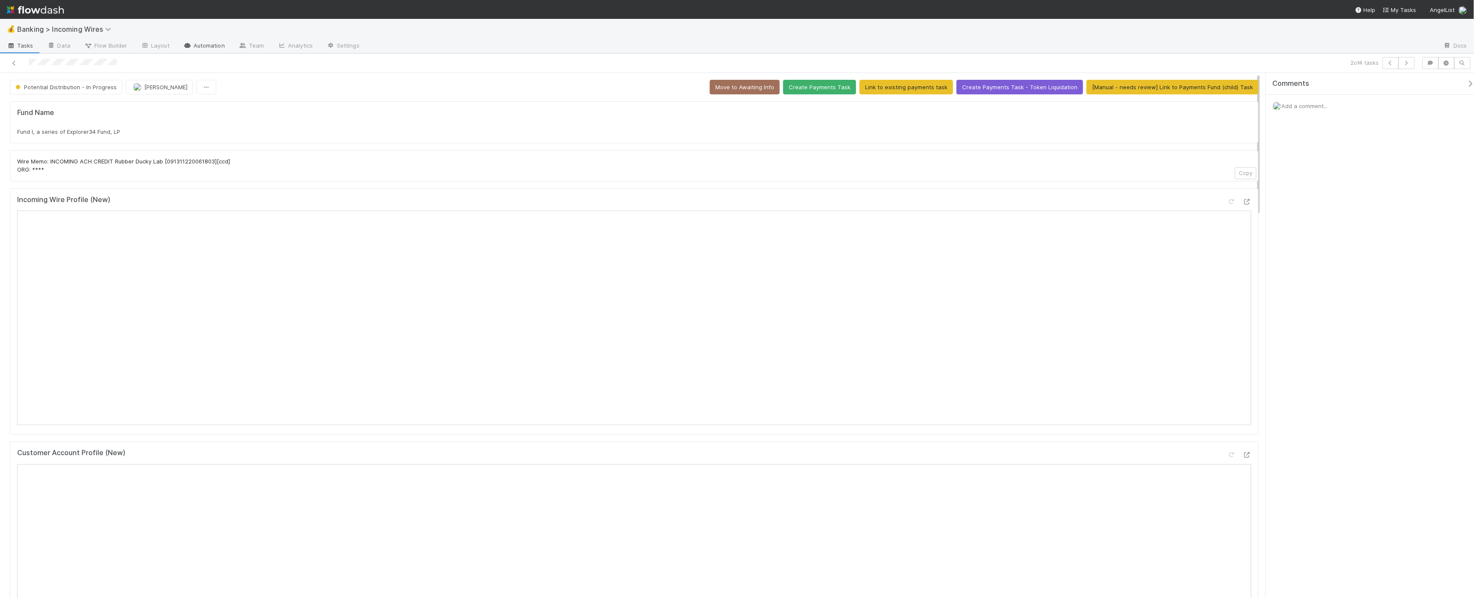
drag, startPoint x: 208, startPoint y: 56, endPoint x: 209, endPoint y: 51, distance: 4.8
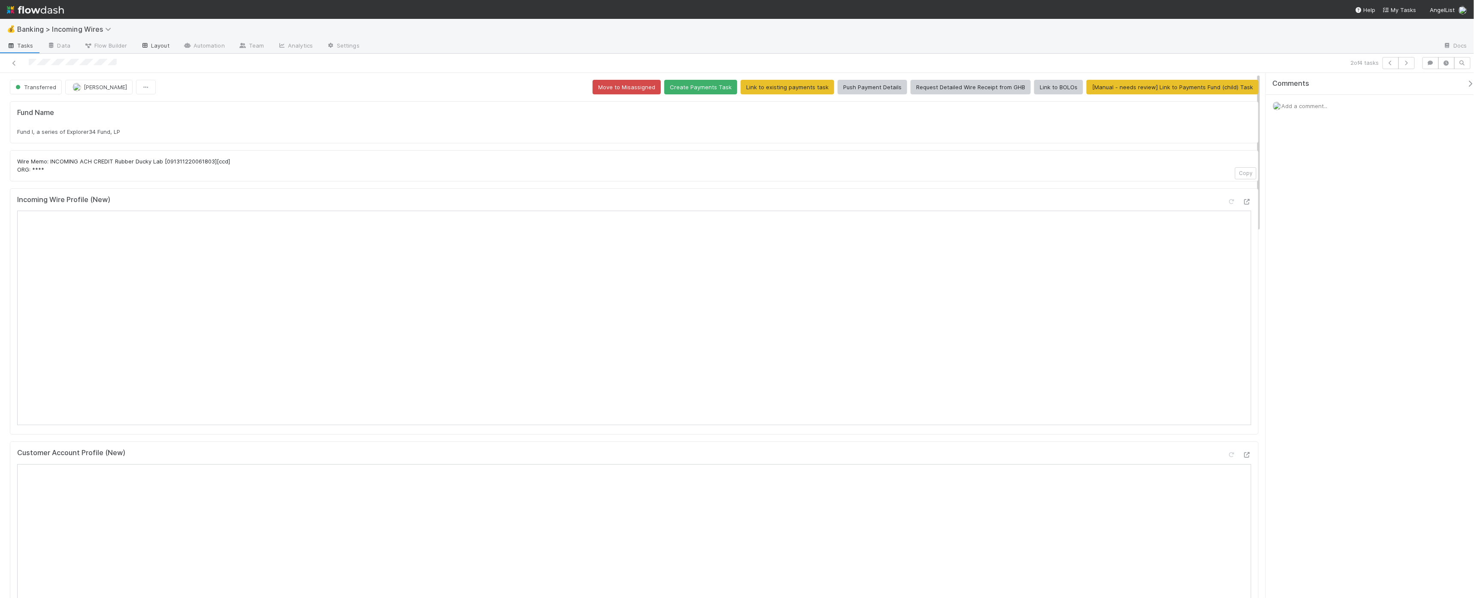
click at [153, 47] on link "Layout" at bounding box center [155, 46] width 42 height 14
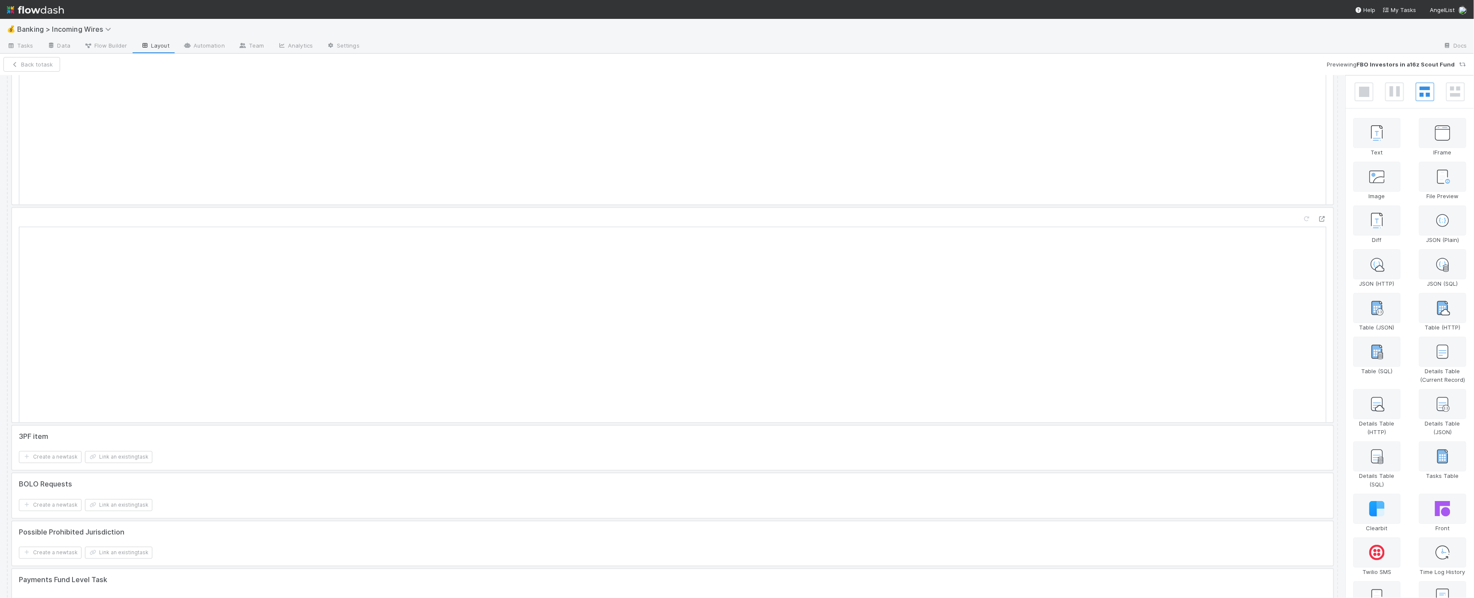
scroll to position [1476, 0]
click at [249, 505] on div at bounding box center [672, 532] width 1321 height 85
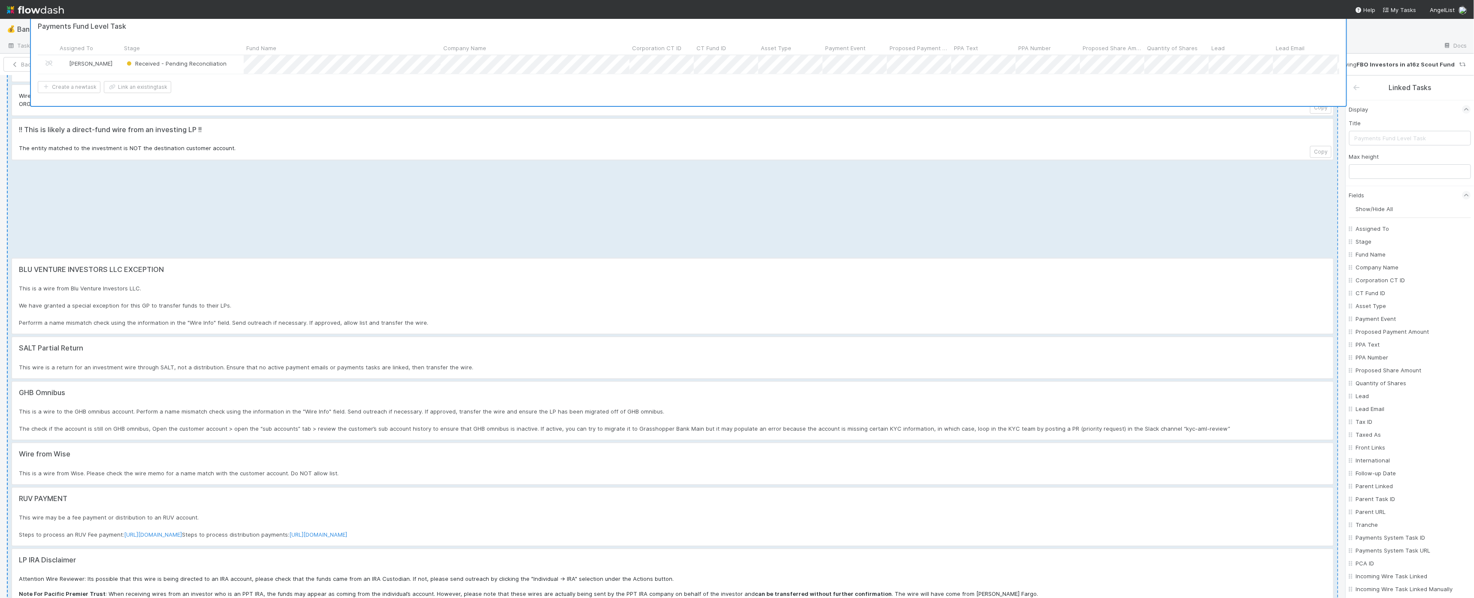
scroll to position [0, 0]
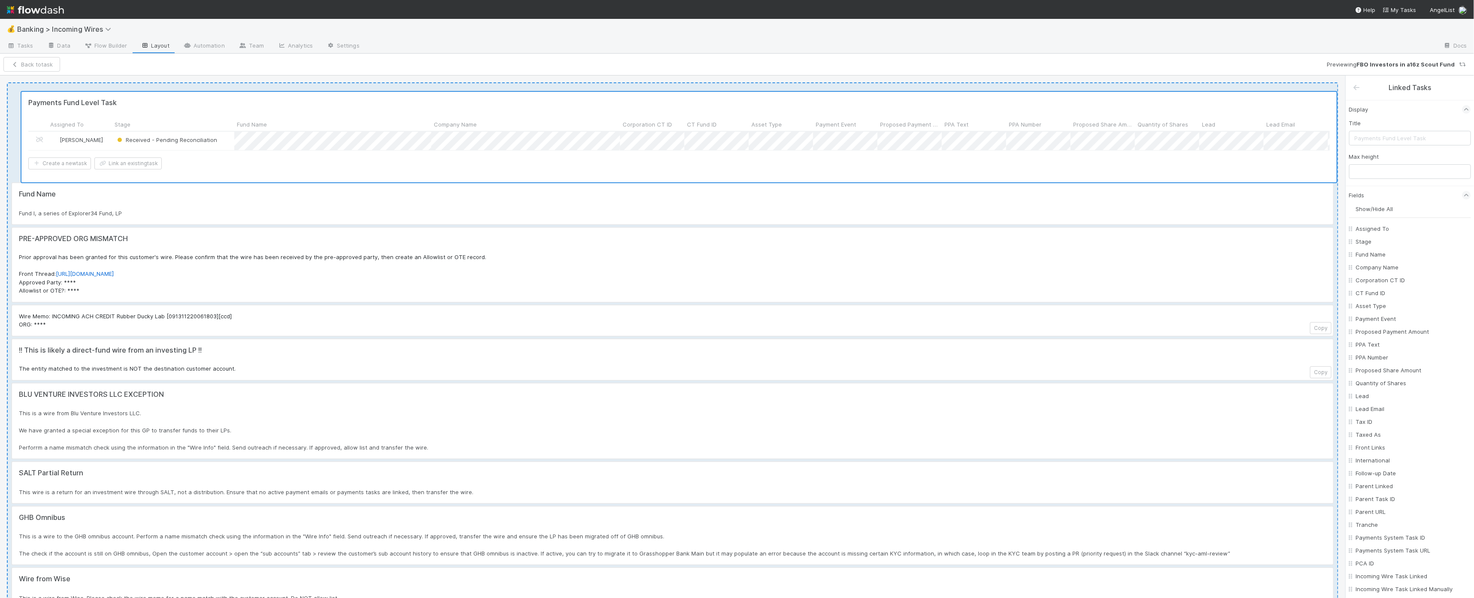
drag, startPoint x: 349, startPoint y: 508, endPoint x: 360, endPoint y: 112, distance: 395.7
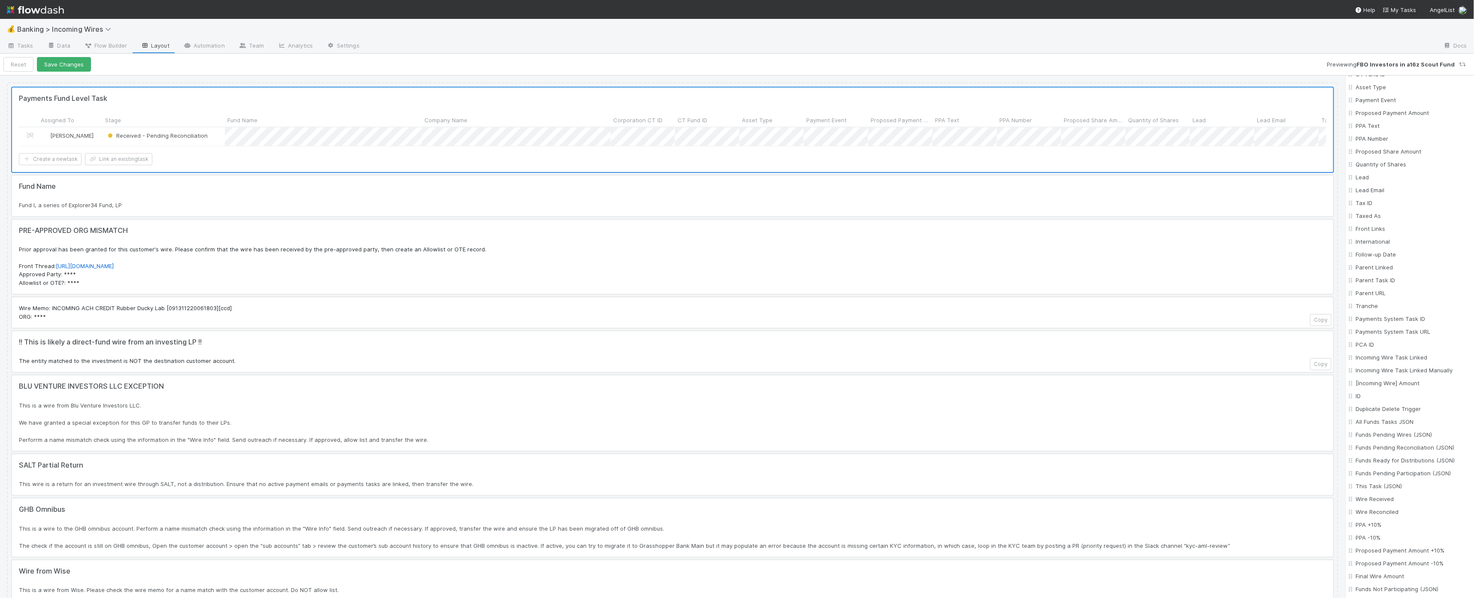
scroll to position [529, 0]
click at [1402, 519] on label "When conditions are met" at bounding box center [1393, 518] width 68 height 9
click at [1356, 519] on input "When conditions are met" at bounding box center [1352, 518] width 7 height 8
radio input "true"
radio input "false"
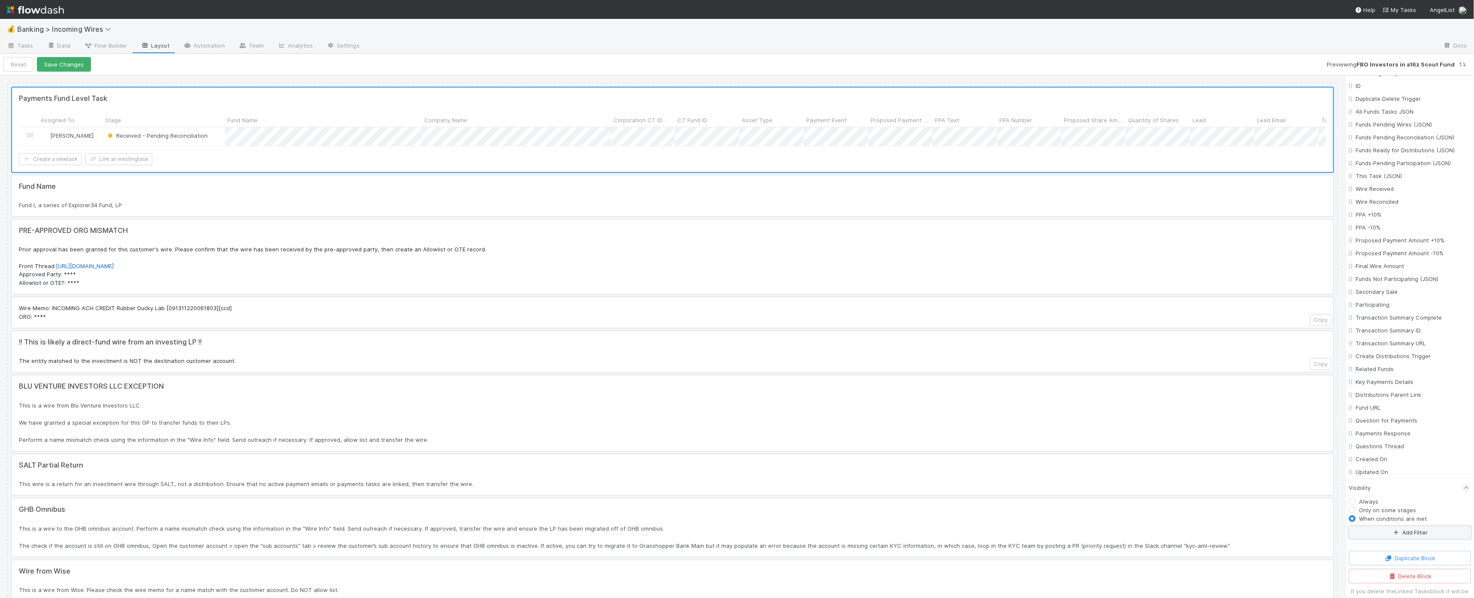
click at [1397, 528] on button "Add Filter" at bounding box center [1410, 532] width 122 height 12
click at [1398, 540] on div "Assigned To" at bounding box center [1384, 539] width 31 height 8
type input "fund"
click at [1412, 482] on div "Fund Name" at bounding box center [1407, 482] width 80 height 15
click at [1400, 554] on div "contains" at bounding box center [1404, 554] width 75 height 12
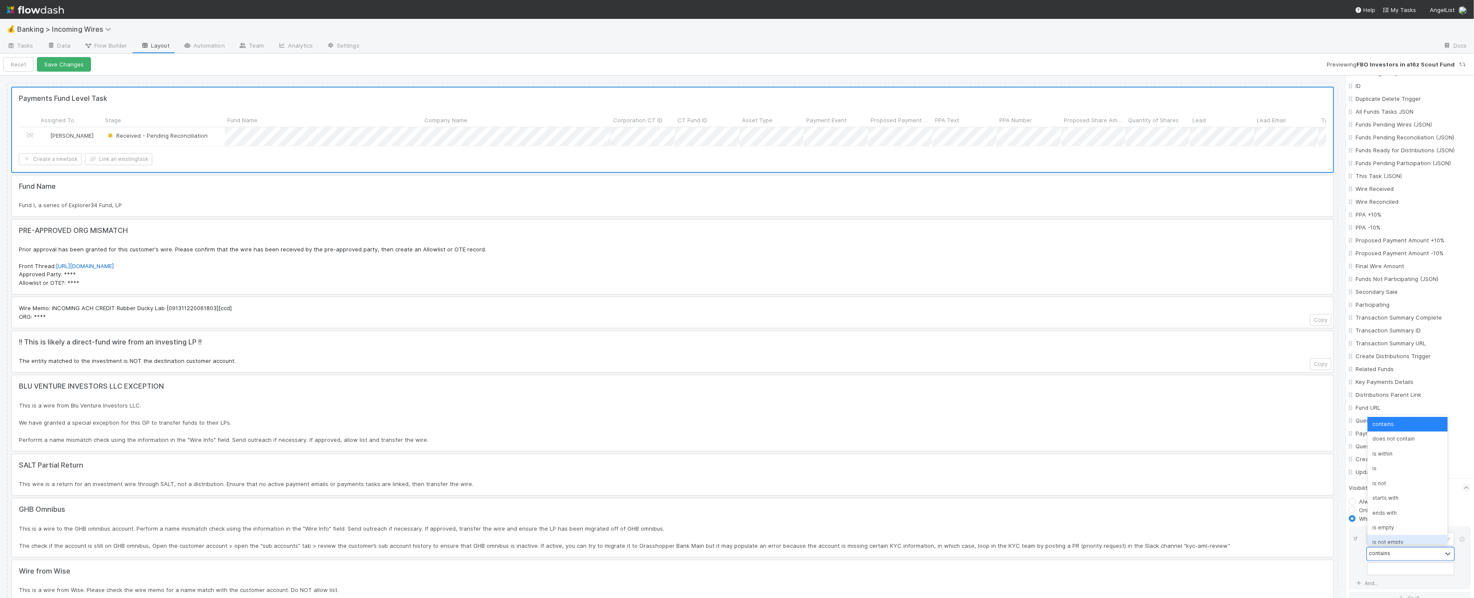
click at [1396, 540] on div "is not empty" at bounding box center [1407, 542] width 80 height 15
drag, startPoint x: 65, startPoint y: 64, endPoint x: 665, endPoint y: 242, distance: 625.2
click at [66, 64] on button "Save Changes" at bounding box center [64, 64] width 54 height 15
drag, startPoint x: 24, startPoint y: 54, endPoint x: 30, endPoint y: 67, distance: 14.4
click at [24, 54] on div "Back to task Previewing FBO Investors in a16z Scout Fund" at bounding box center [737, 65] width 1474 height 22
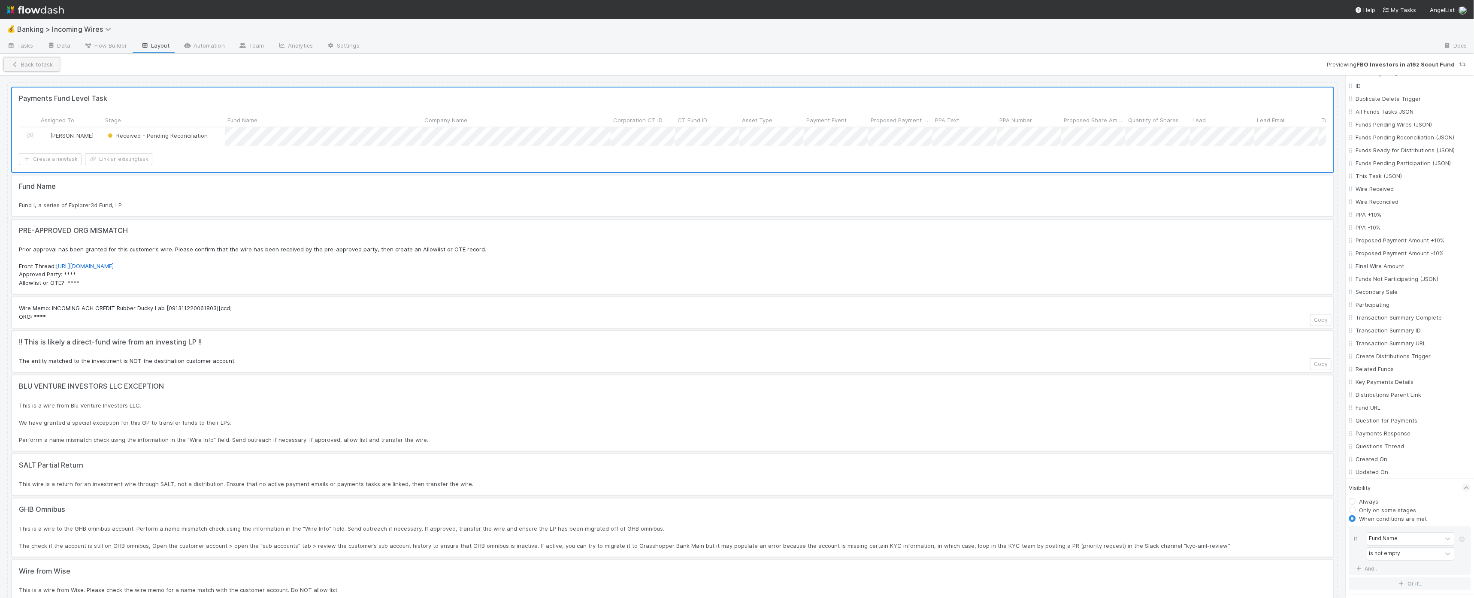
click at [31, 67] on button "Back to task" at bounding box center [31, 64] width 57 height 15
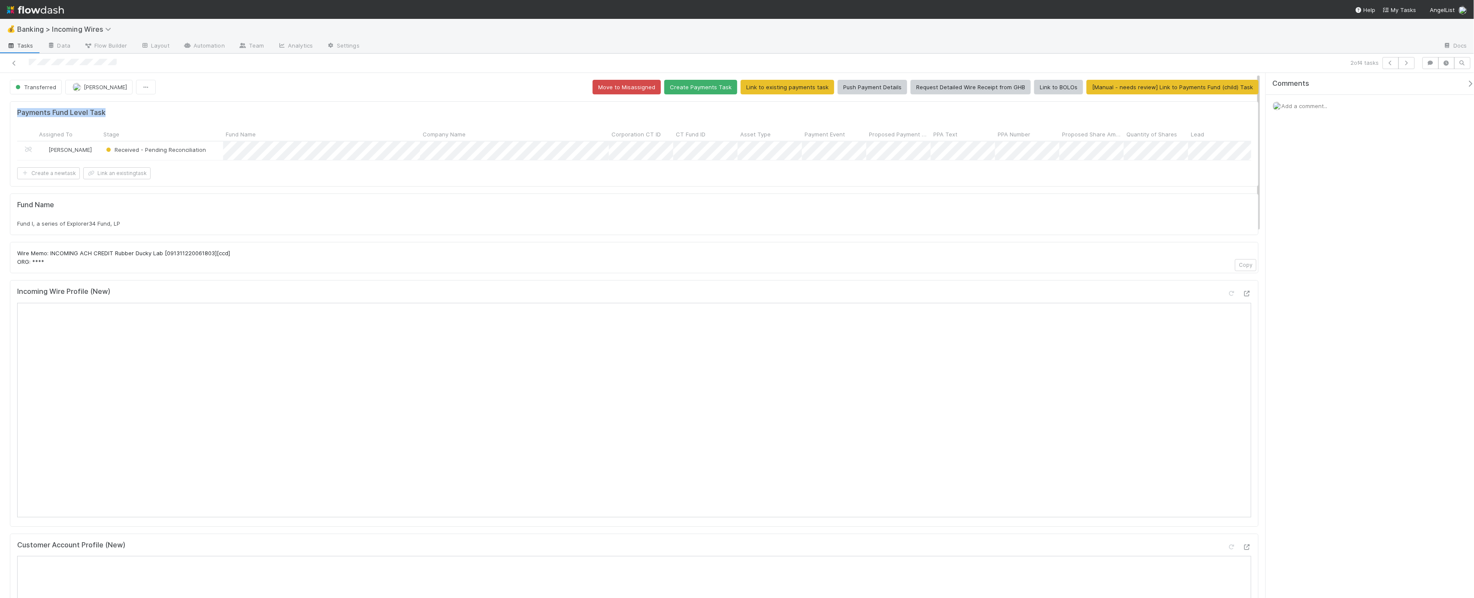
drag, startPoint x: 17, startPoint y: 109, endPoint x: 161, endPoint y: 113, distance: 144.2
click at [161, 113] on div "Payments Fund Level Task Assigned To Stage Fund Name Company Name Corporation C…" at bounding box center [634, 143] width 1248 height 85
click at [1040, 228] on div "Fund I, a series of Explorer34 Fund, LP" at bounding box center [634, 223] width 1234 height 9
click at [1412, 65] on button "button" at bounding box center [1406, 63] width 16 height 12
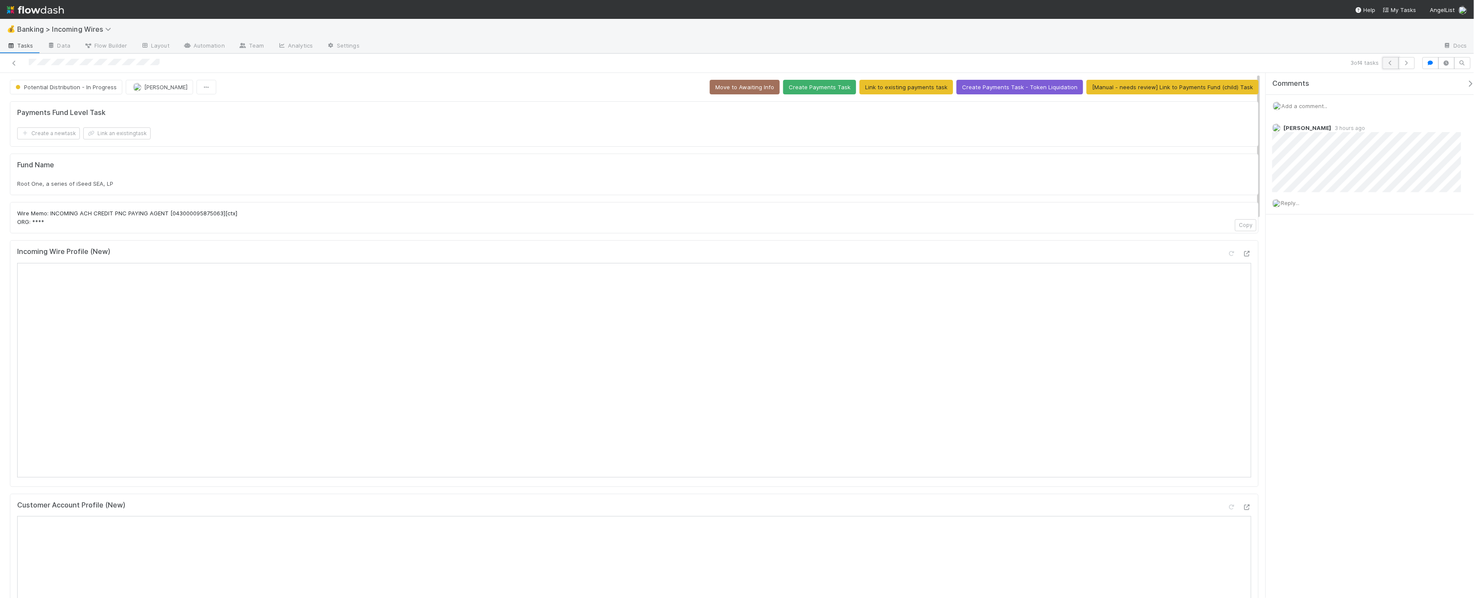
click at [1386, 63] on icon "button" at bounding box center [1390, 62] width 9 height 5
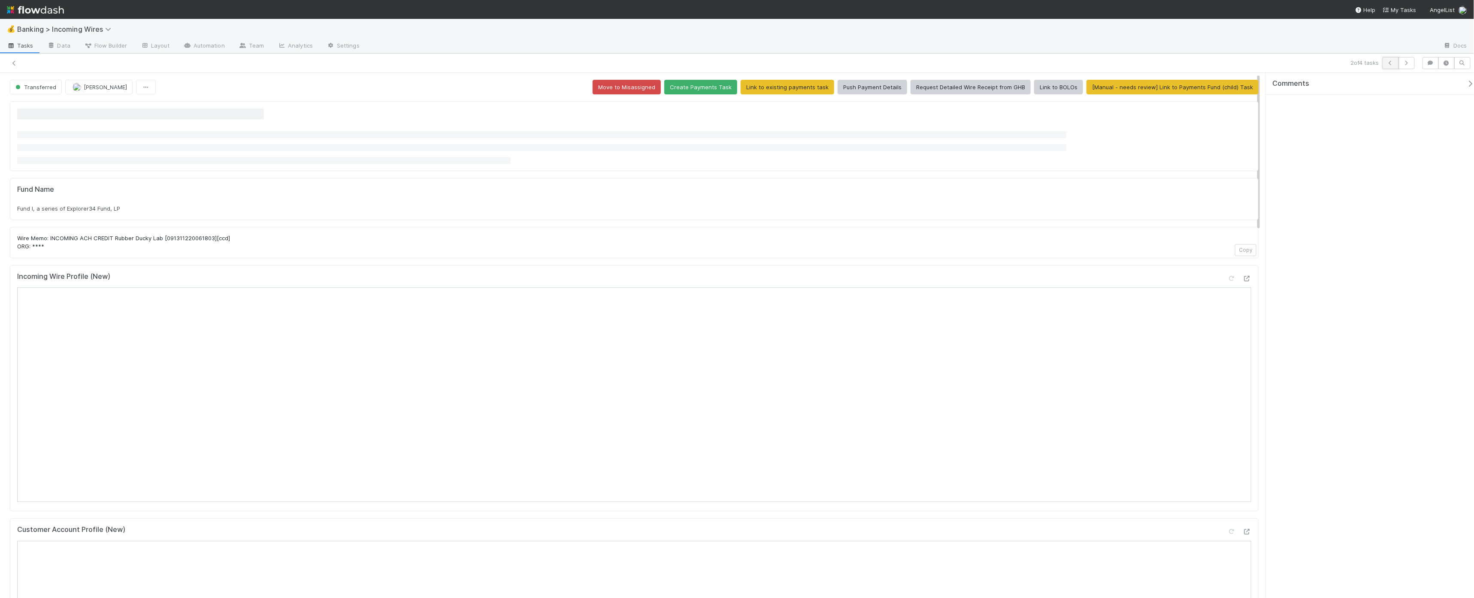
click at [1390, 64] on icon "button" at bounding box center [1390, 62] width 9 height 5
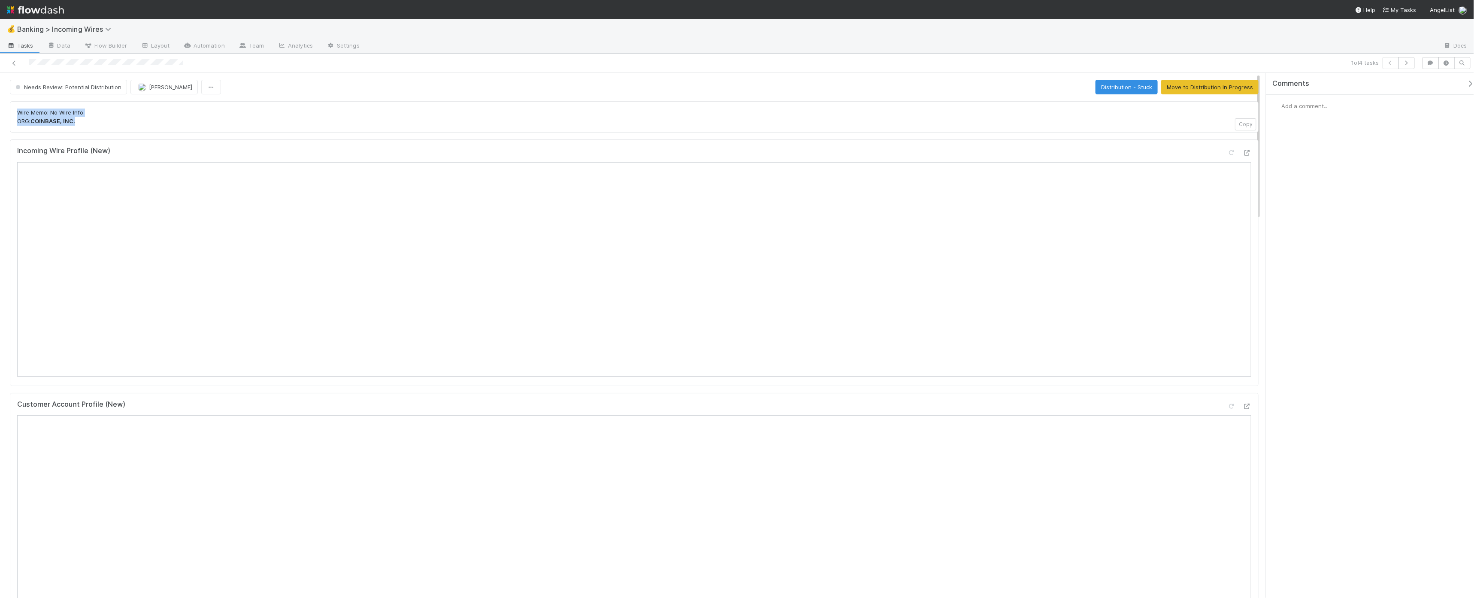
drag, startPoint x: 24, startPoint y: 113, endPoint x: 142, endPoint y: 124, distance: 118.9
click at [142, 124] on p "Wire Memo: No Wire Info ORG: COINBASE, INC." at bounding box center [634, 117] width 1234 height 17
click at [144, 124] on p "Wire Memo: No Wire Info ORG: COINBASE, INC." at bounding box center [634, 117] width 1234 height 17
click at [156, 86] on span "[PERSON_NAME]" at bounding box center [170, 87] width 43 height 7
click at [170, 109] on span "Thomas Ambrosia you" at bounding box center [170, 109] width 56 height 7
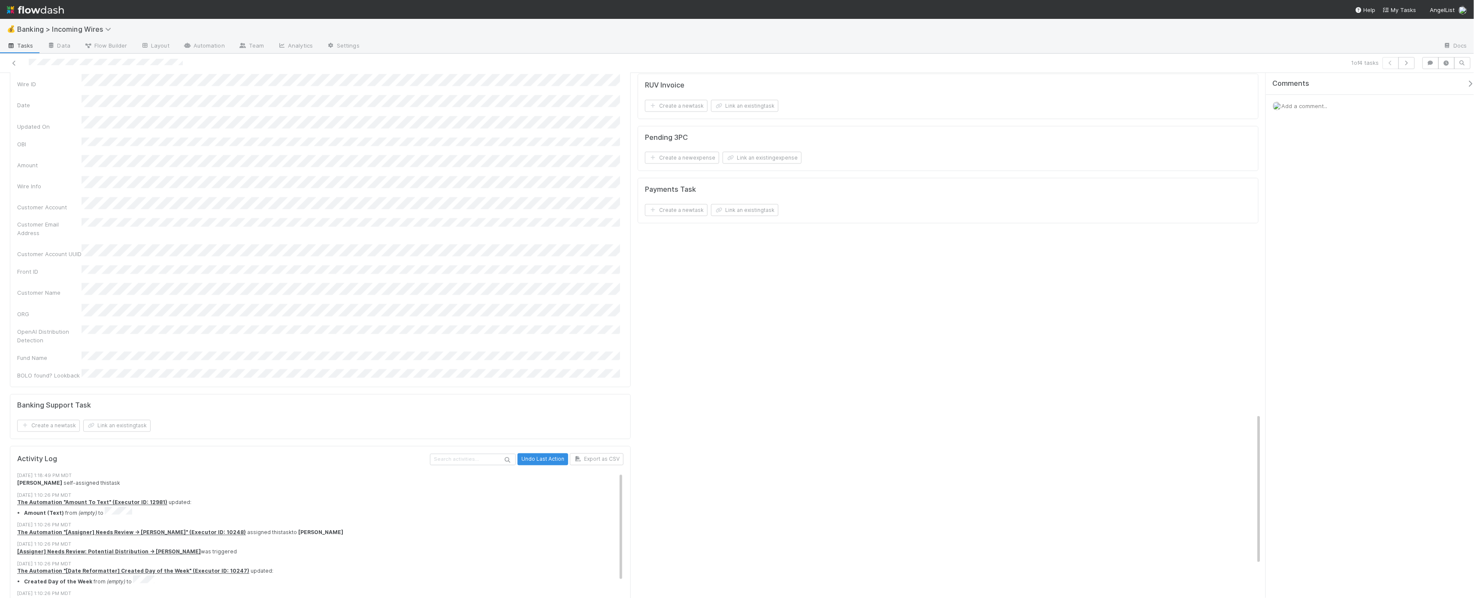
scroll to position [1176, 0]
drag, startPoint x: 753, startPoint y: 233, endPoint x: 774, endPoint y: 224, distance: 22.1
click at [753, 229] on div "Payments Task Create a new task Link an existing task" at bounding box center [948, 206] width 621 height 45
click at [766, 222] on button "Link an existing task" at bounding box center [744, 216] width 67 height 12
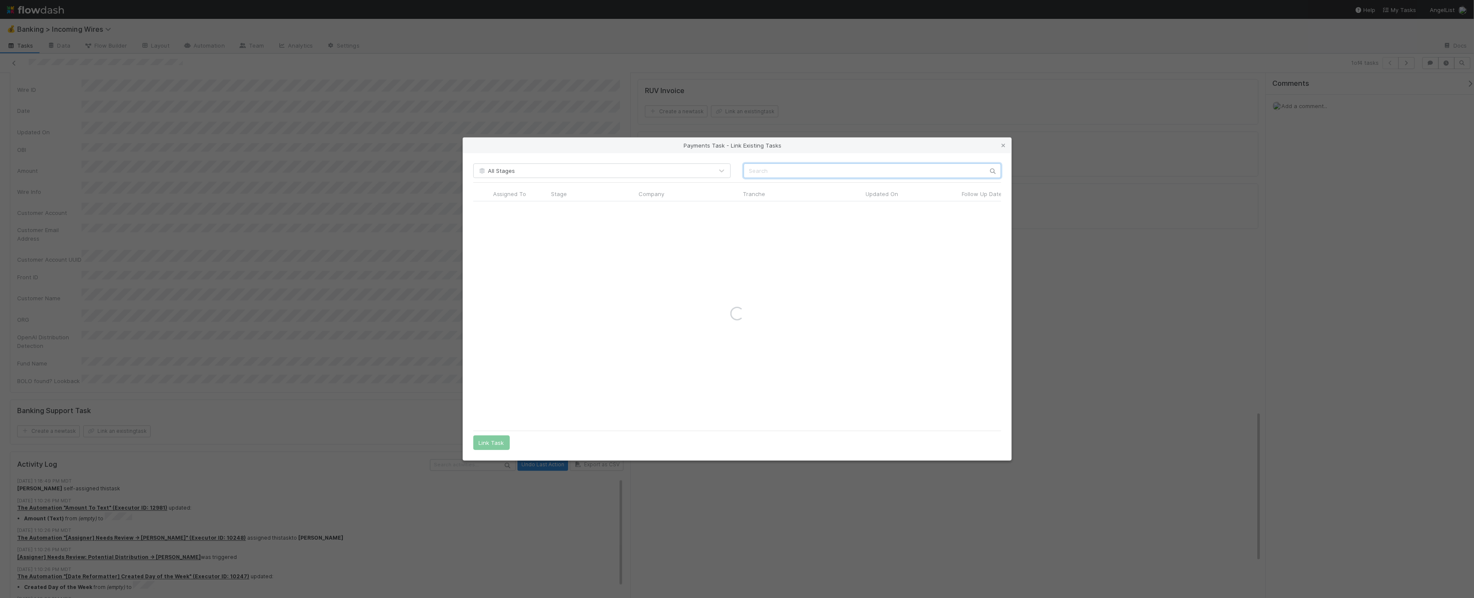
click at [844, 174] on input "text" at bounding box center [872, 170] width 257 height 15
click at [1008, 144] on div "Payments Task - Link Existing Tasks" at bounding box center [737, 145] width 548 height 15
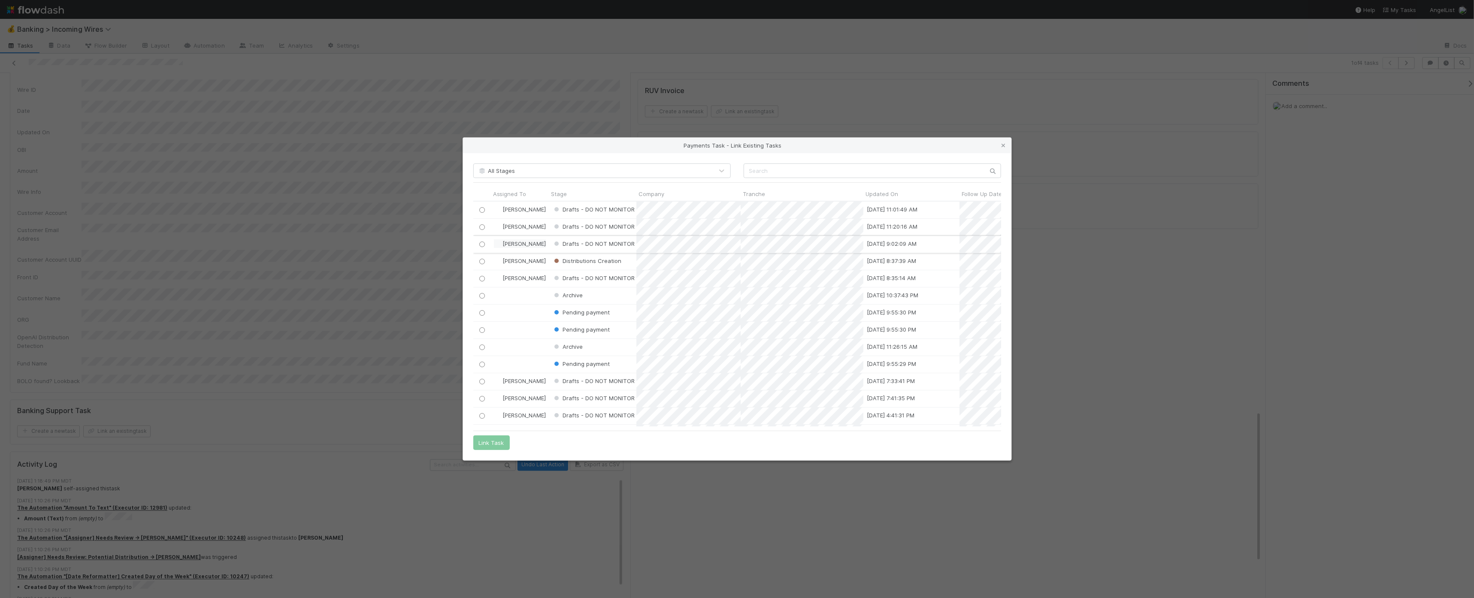
scroll to position [218, 520]
click at [1004, 145] on icon at bounding box center [1003, 146] width 9 height 6
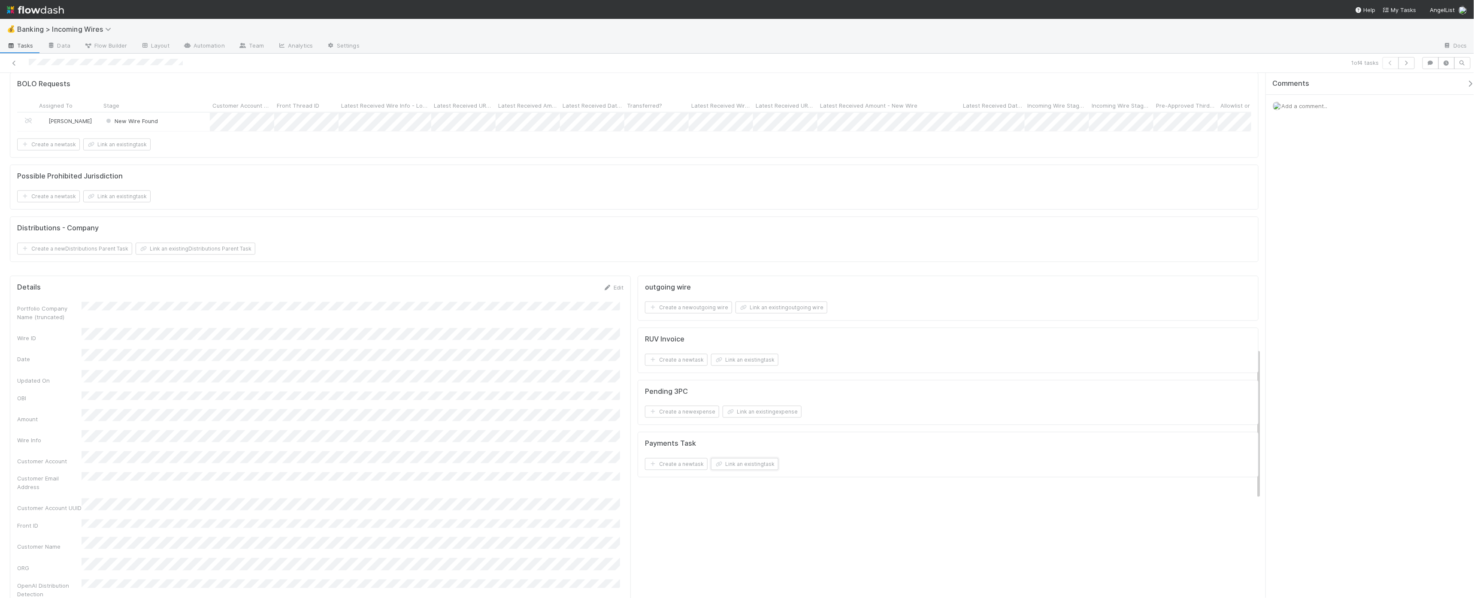
scroll to position [1024, 0]
click at [747, 373] on button "Link an existing task" at bounding box center [744, 369] width 67 height 12
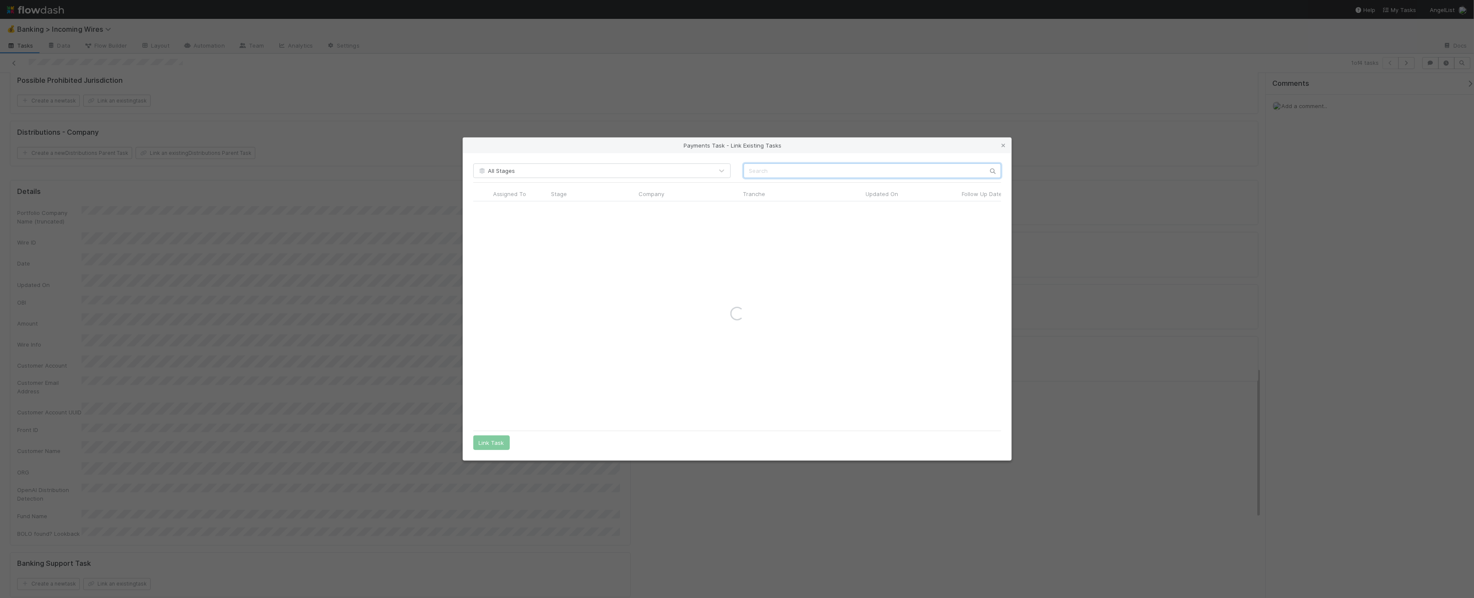
click at [860, 177] on input "text" at bounding box center [872, 170] width 257 height 15
paste input "NEAR Liquidation - Fund VI, a series of Naval Ravikant AngelList Funds, LP"
type input "NEAR Liquidation - Fund VI, a series of Naval Ravikant AngelList Funds, LP"
click at [484, 209] on input "radio" at bounding box center [482, 210] width 6 height 6
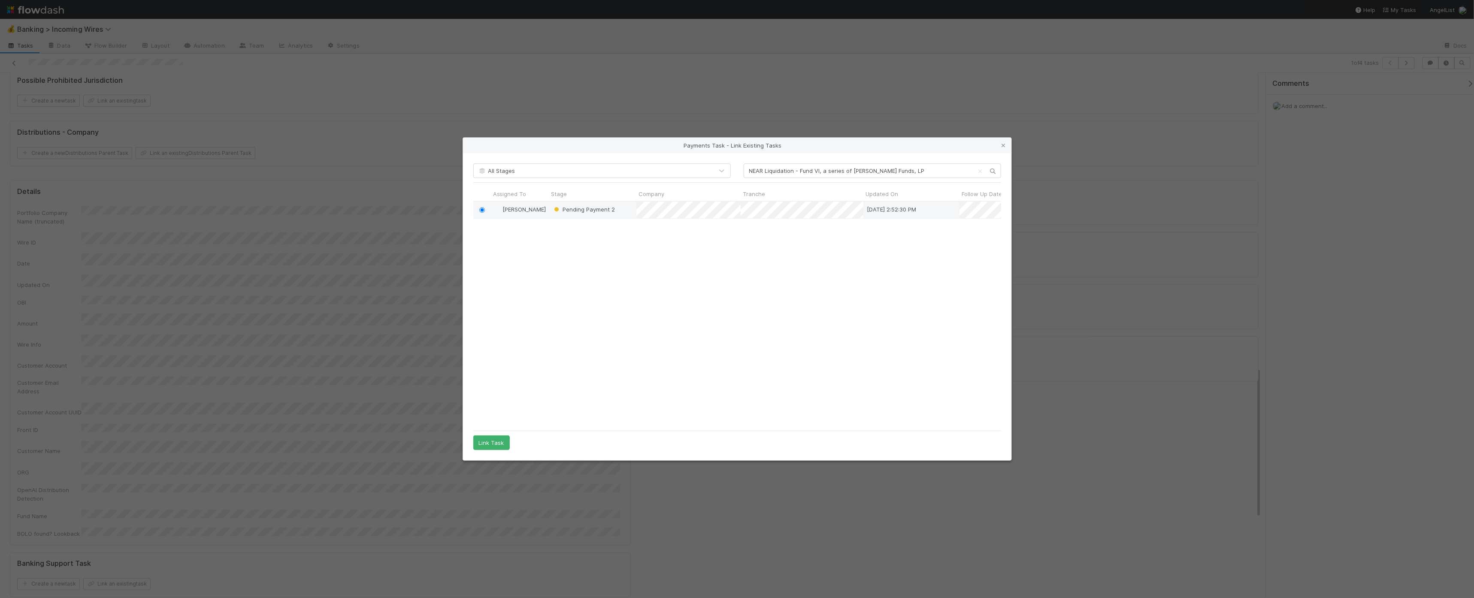
click at [493, 450] on div "All Stages NEAR Liquidation - Fund VI, a series of Naval Ravikant AngelList Fun…" at bounding box center [737, 306] width 548 height 307
click at [495, 441] on button "Link Task" at bounding box center [491, 442] width 36 height 15
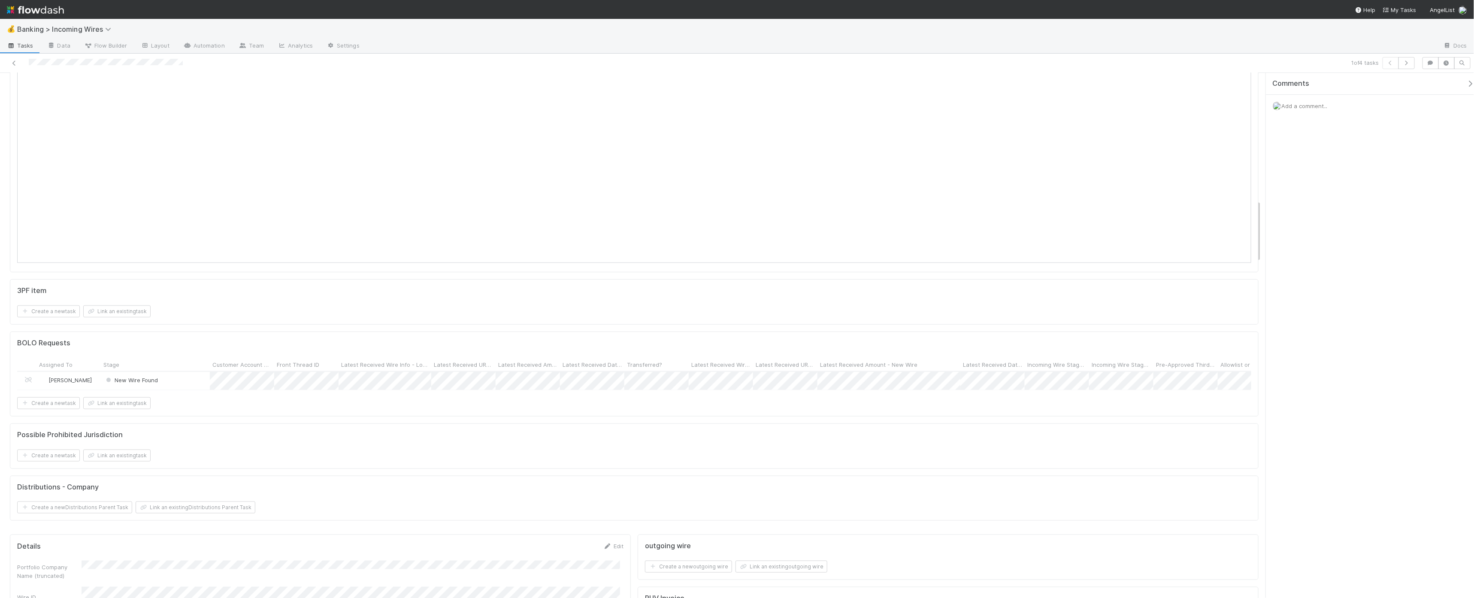
scroll to position [0, 0]
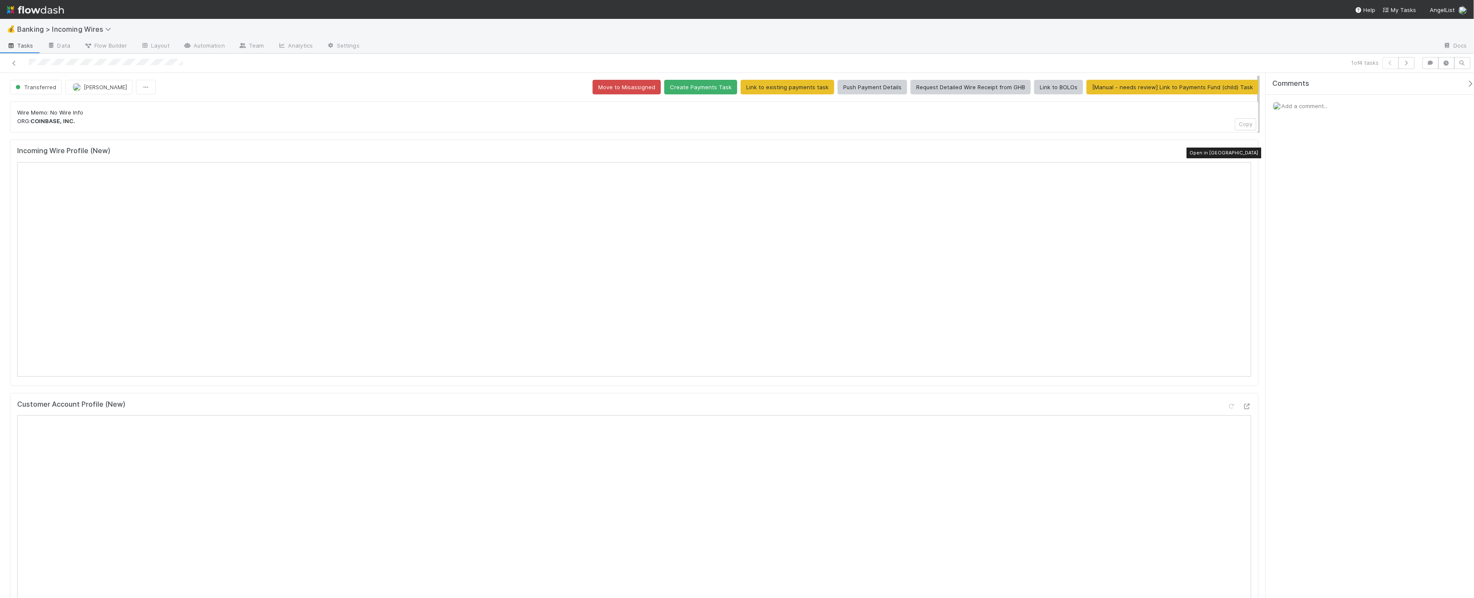
drag, startPoint x: 1242, startPoint y: 151, endPoint x: 1135, endPoint y: 158, distance: 107.5
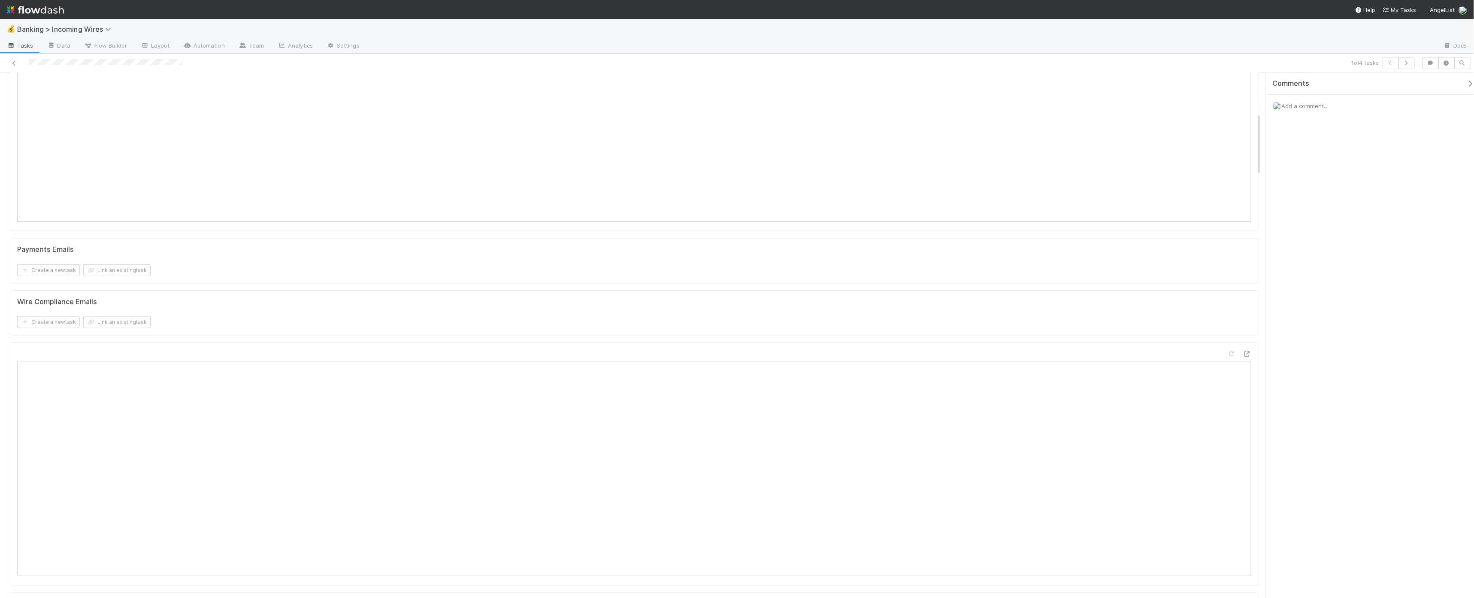
scroll to position [174, 0]
click at [1242, 231] on icon at bounding box center [1246, 233] width 9 height 6
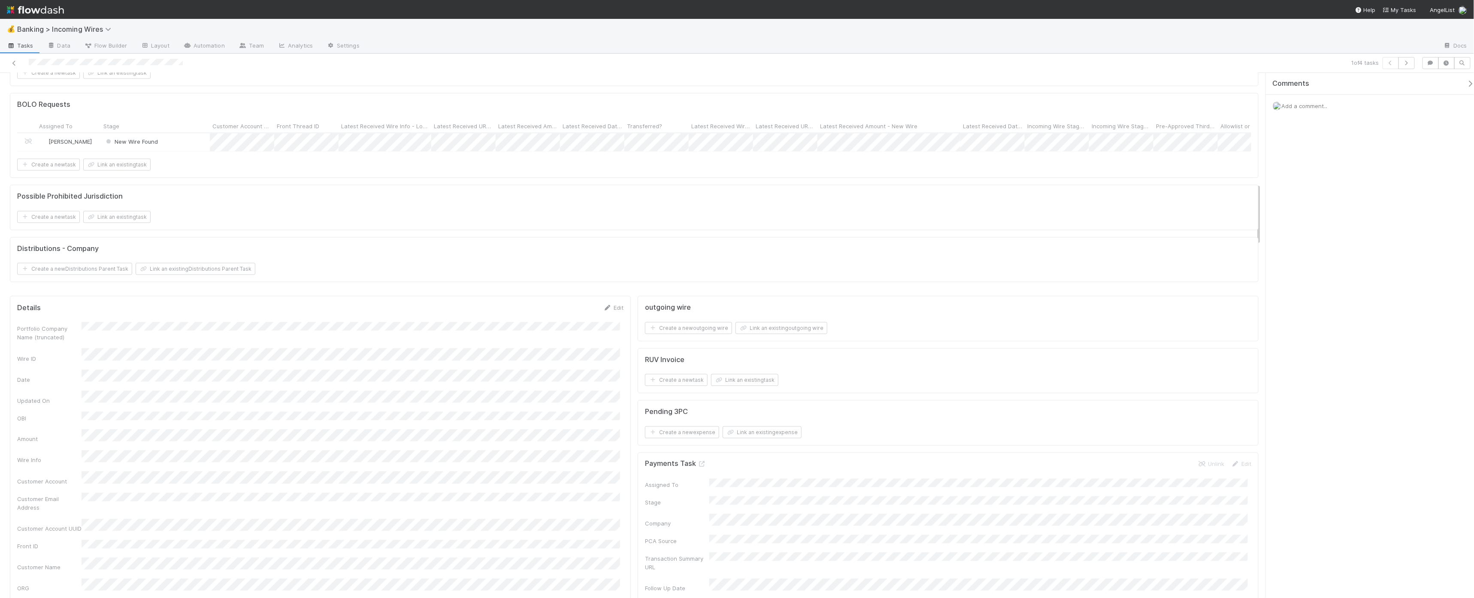
scroll to position [1122, 0]
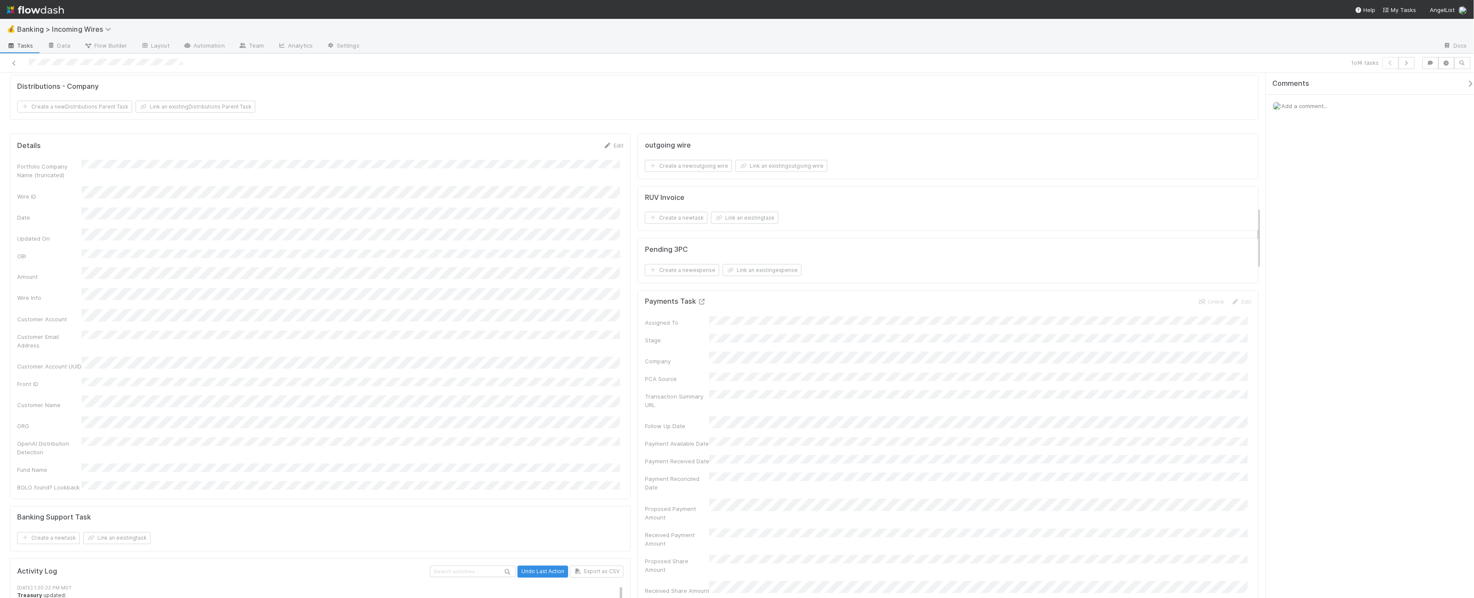
click at [699, 305] on icon at bounding box center [702, 302] width 9 height 6
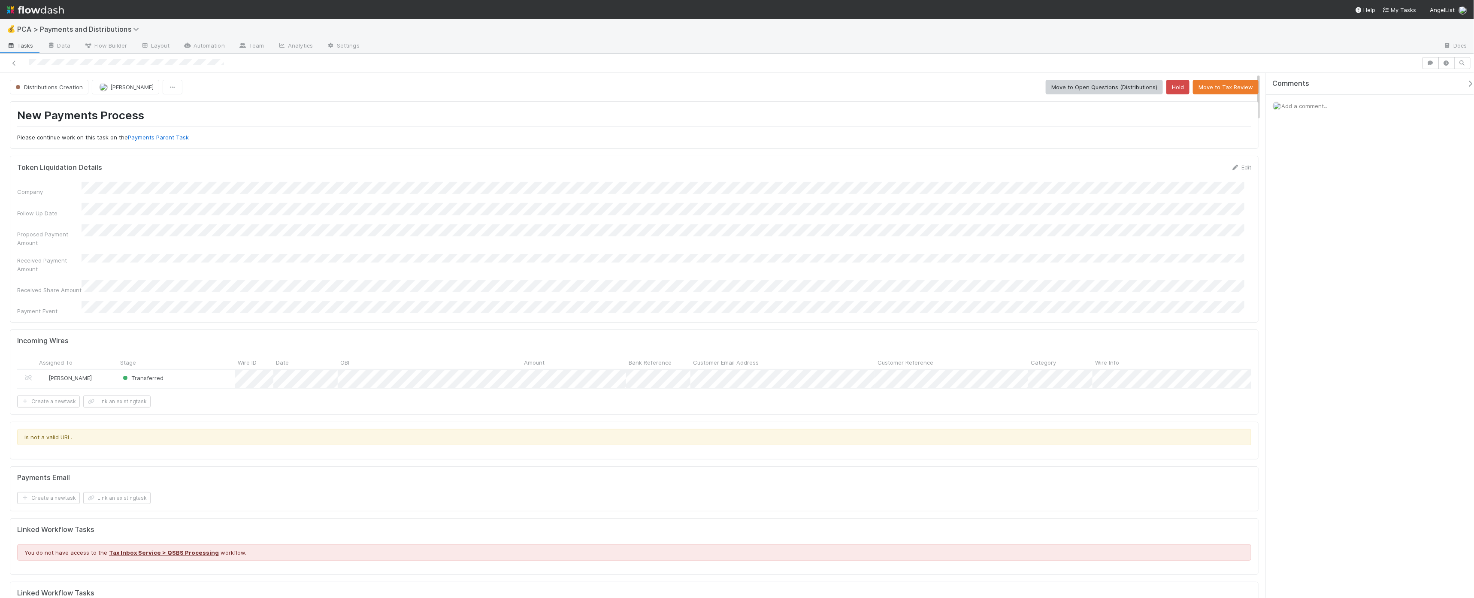
click at [1312, 107] on span "Add a comment..." at bounding box center [1304, 106] width 46 height 7
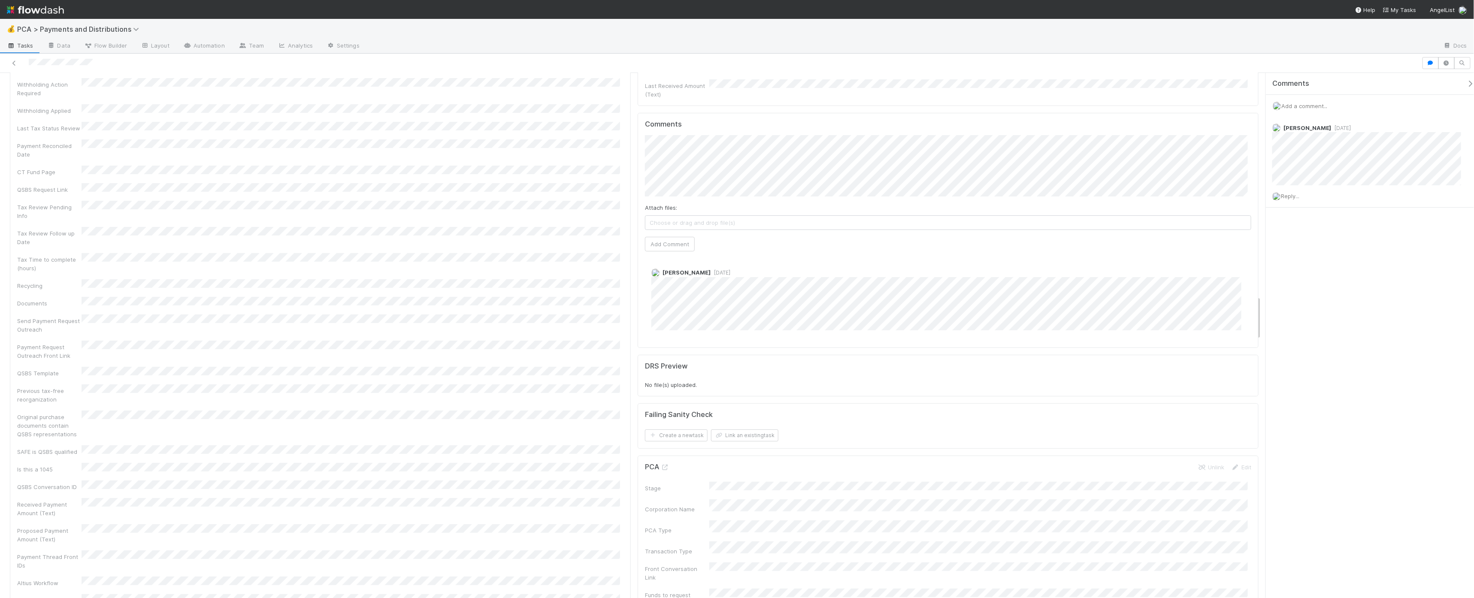
scroll to position [2602, 0]
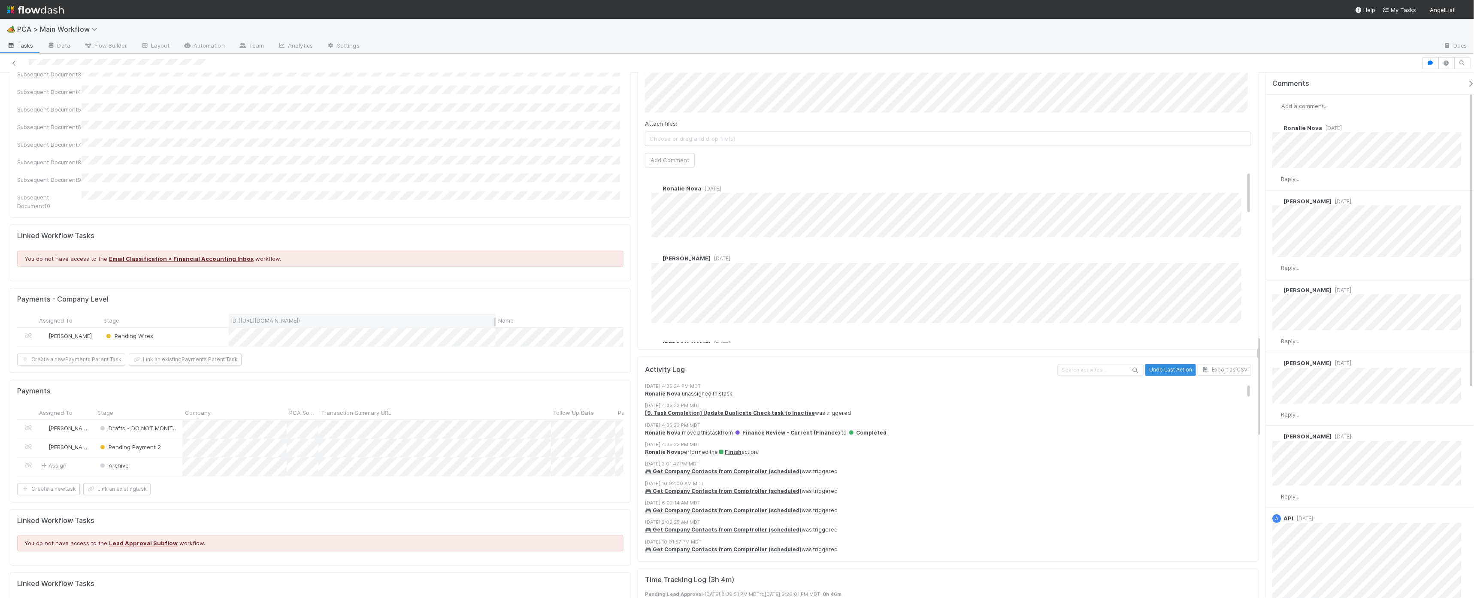
scroll to position [1366, 0]
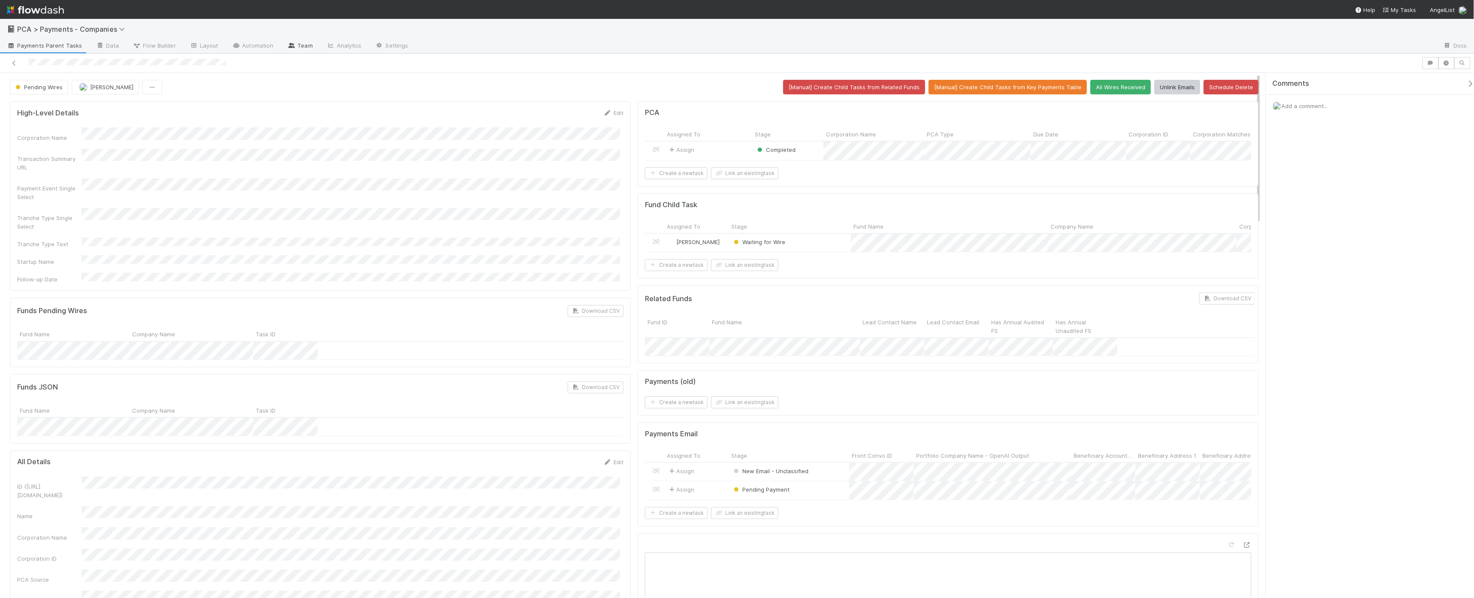
click at [290, 41] on link "Team" at bounding box center [299, 46] width 39 height 14
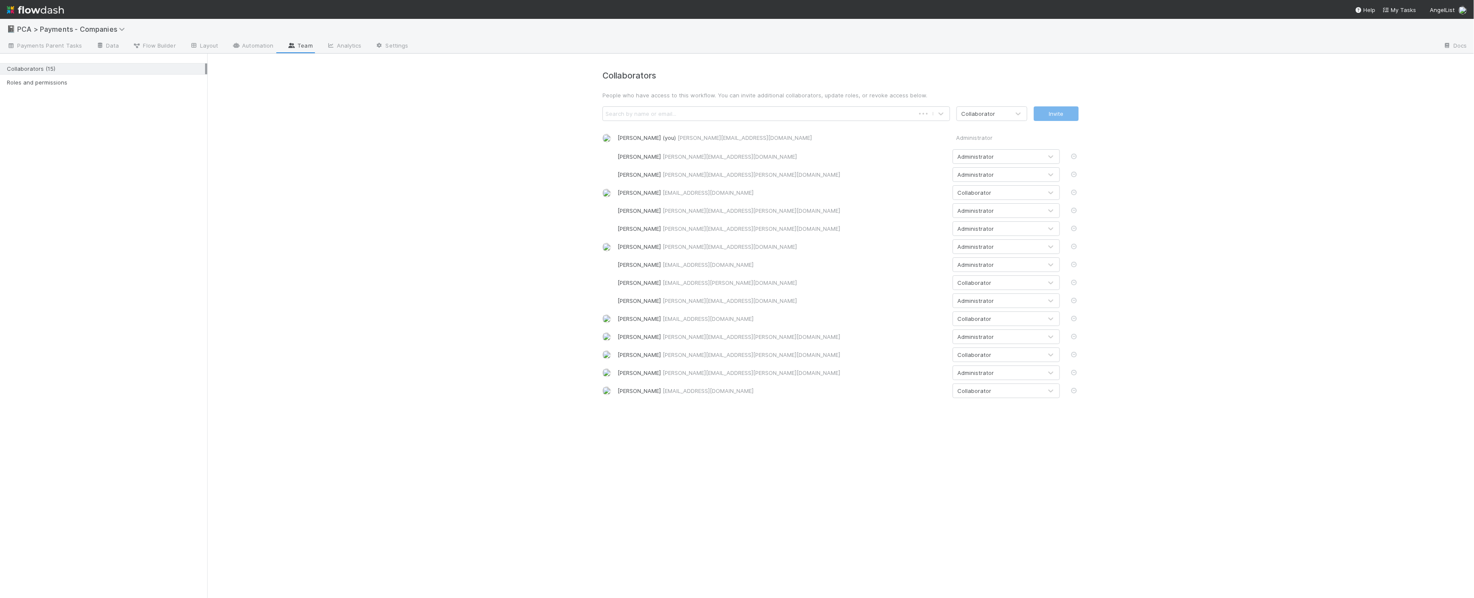
click at [874, 113] on div "Search by name or email..." at bounding box center [759, 114] width 312 height 14
type input "nate"
click at [730, 145] on div "[PERSON_NAME] ([PERSON_NAME][EMAIL_ADDRESS][DOMAIN_NAME])" at bounding box center [776, 149] width 348 height 15
click at [1003, 115] on div "Collaborator" at bounding box center [983, 114] width 53 height 14
click at [994, 145] on div "Administrator" at bounding box center [991, 149] width 71 height 15
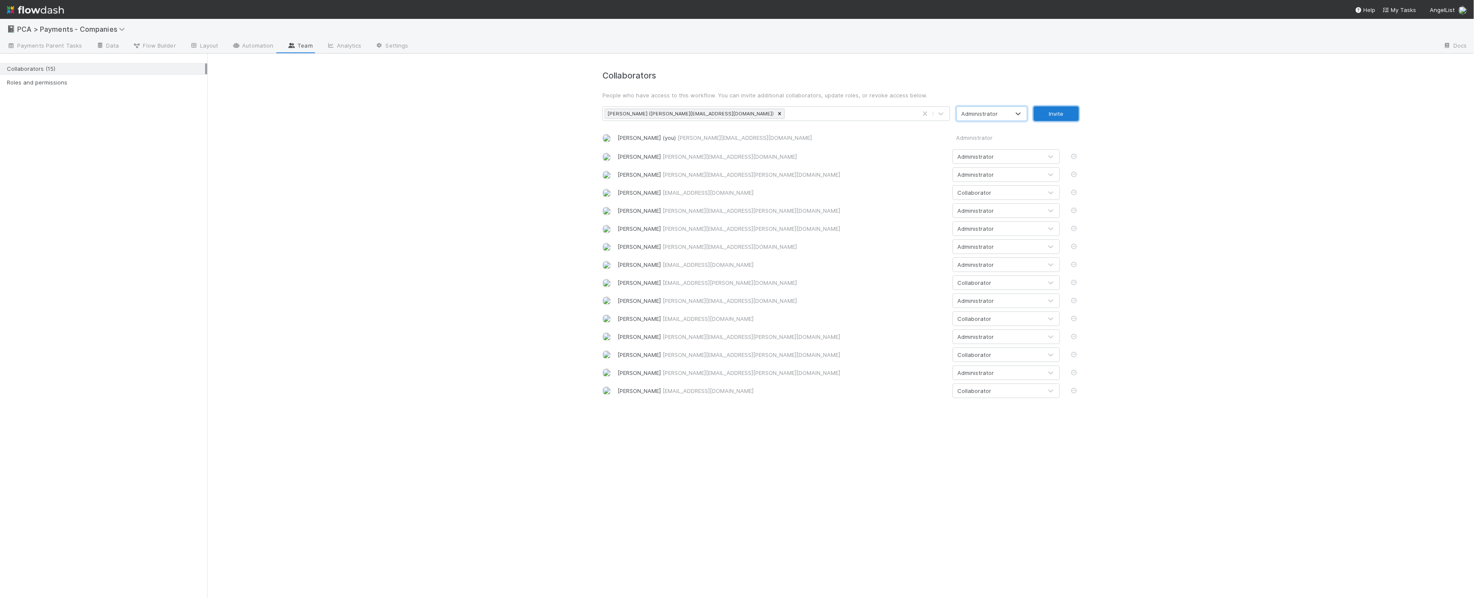
click at [1072, 110] on button "Invite" at bounding box center [1056, 113] width 45 height 15
click at [60, 33] on span "PCA > Payments - Companies" at bounding box center [73, 29] width 112 height 9
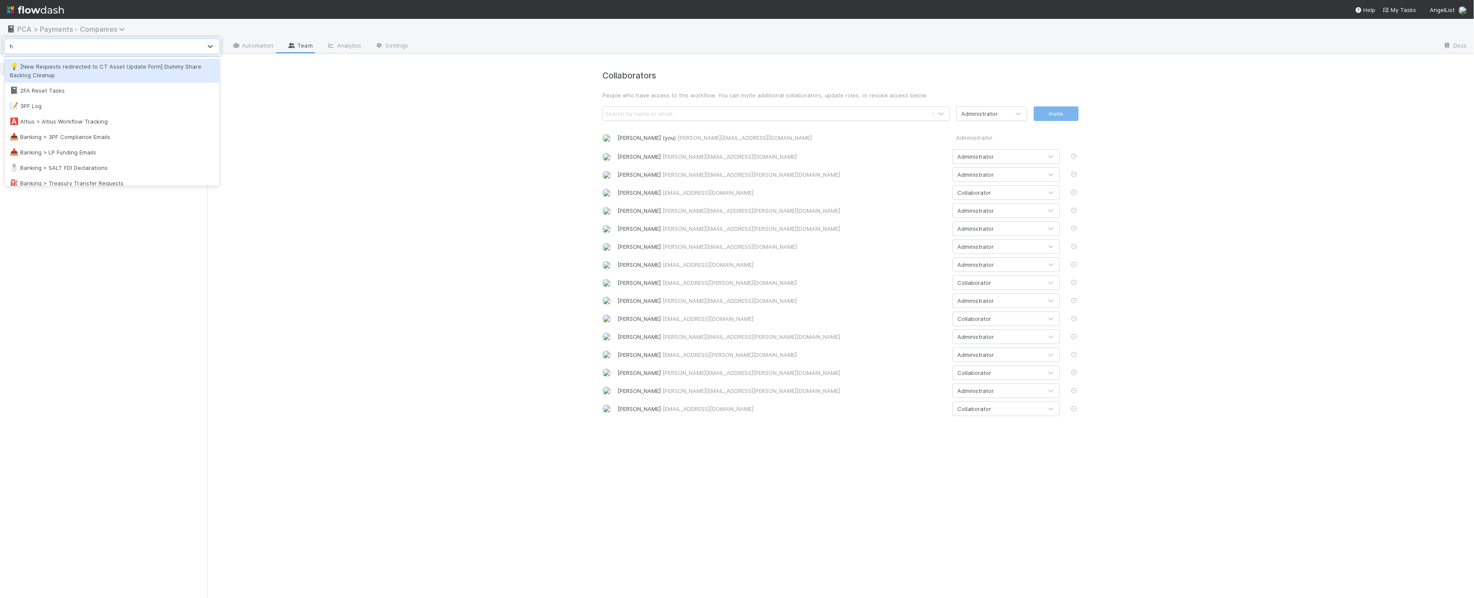
type input "fund"
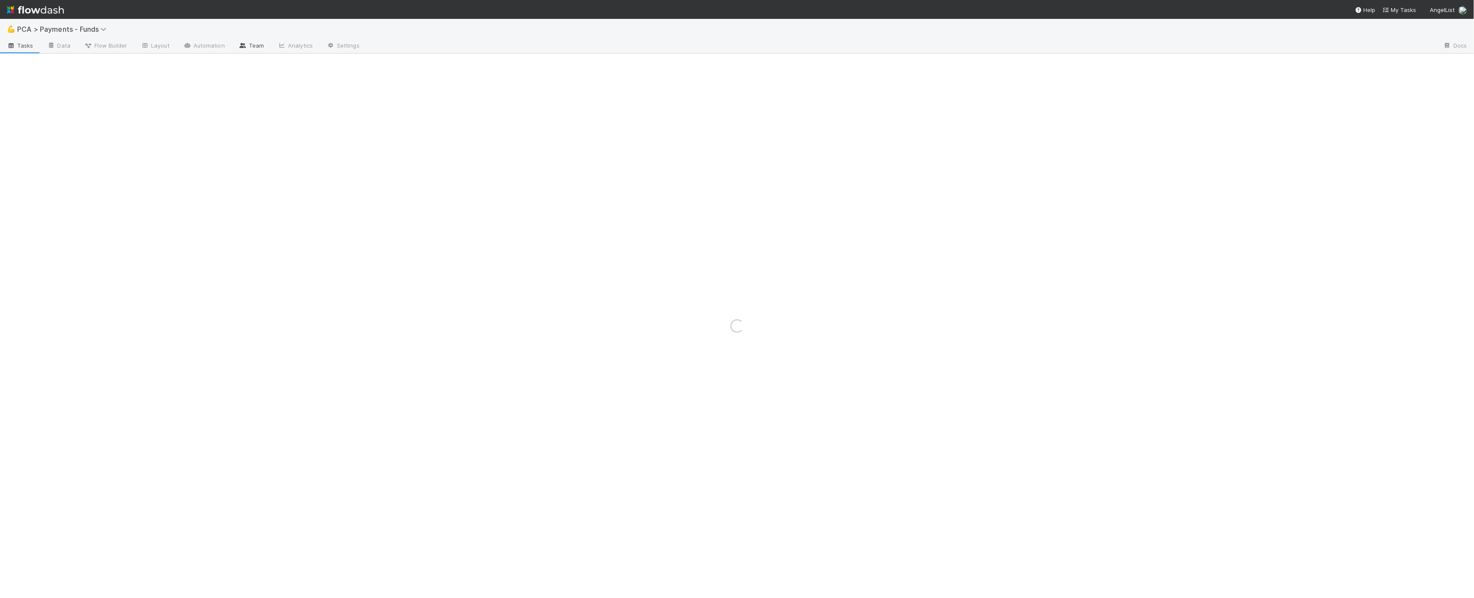
click at [248, 48] on link "Team" at bounding box center [251, 46] width 39 height 14
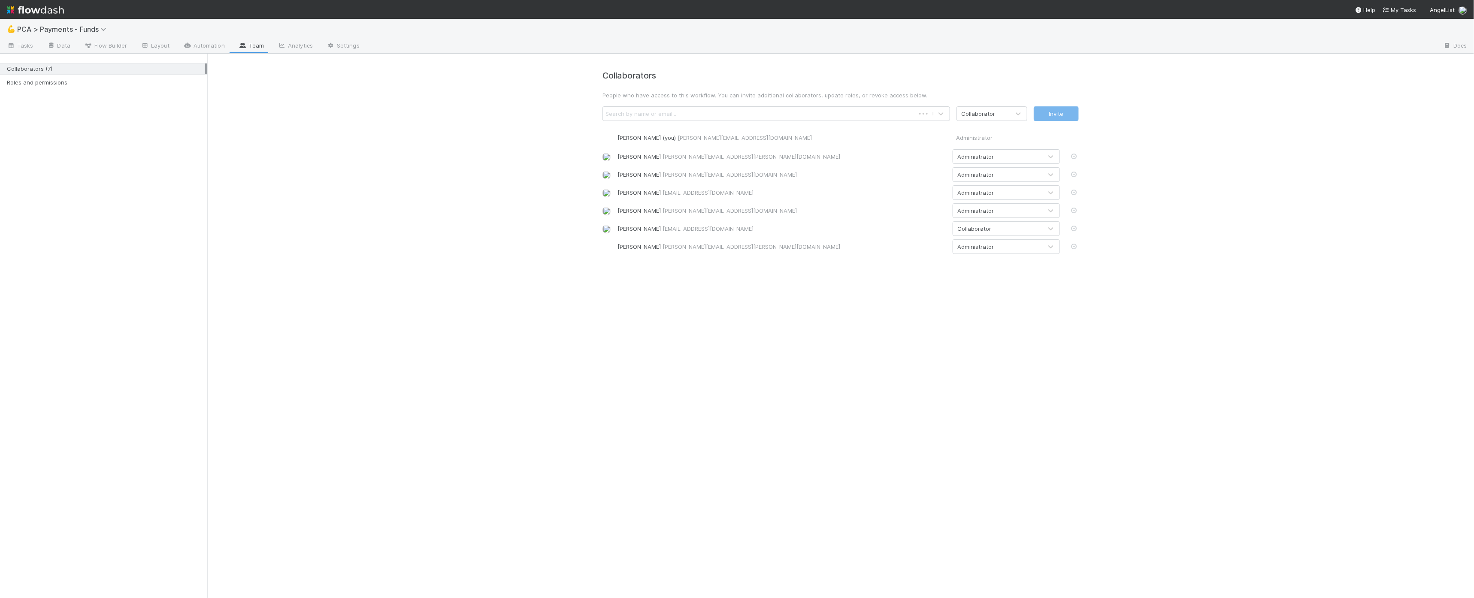
click at [850, 111] on div "Search by name or email..." at bounding box center [759, 114] width 312 height 14
type input "nate"
click at [682, 147] on div "[PERSON_NAME] ([PERSON_NAME][EMAIL_ADDRESS][DOMAIN_NAME])" at bounding box center [776, 149] width 348 height 15
click at [981, 114] on div "Collaborator" at bounding box center [978, 113] width 34 height 9
click at [981, 148] on div "Administrator" at bounding box center [991, 149] width 71 height 15
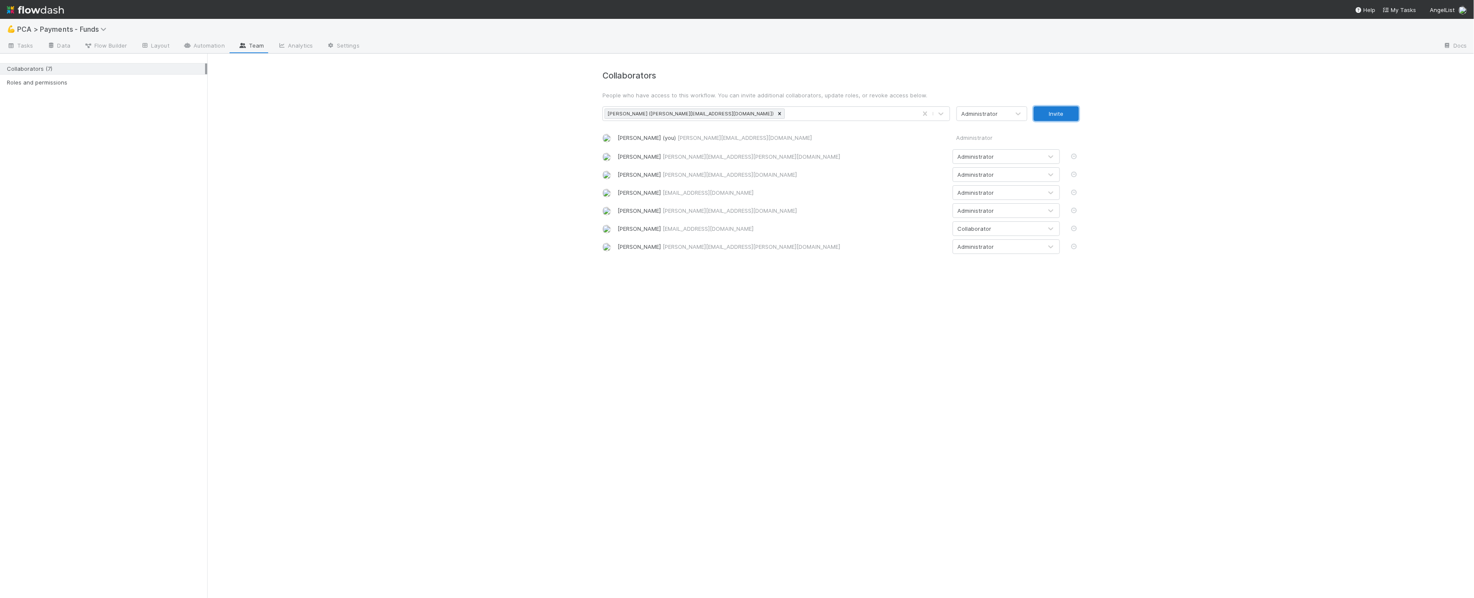
click at [1051, 111] on button "Invite" at bounding box center [1056, 113] width 45 height 15
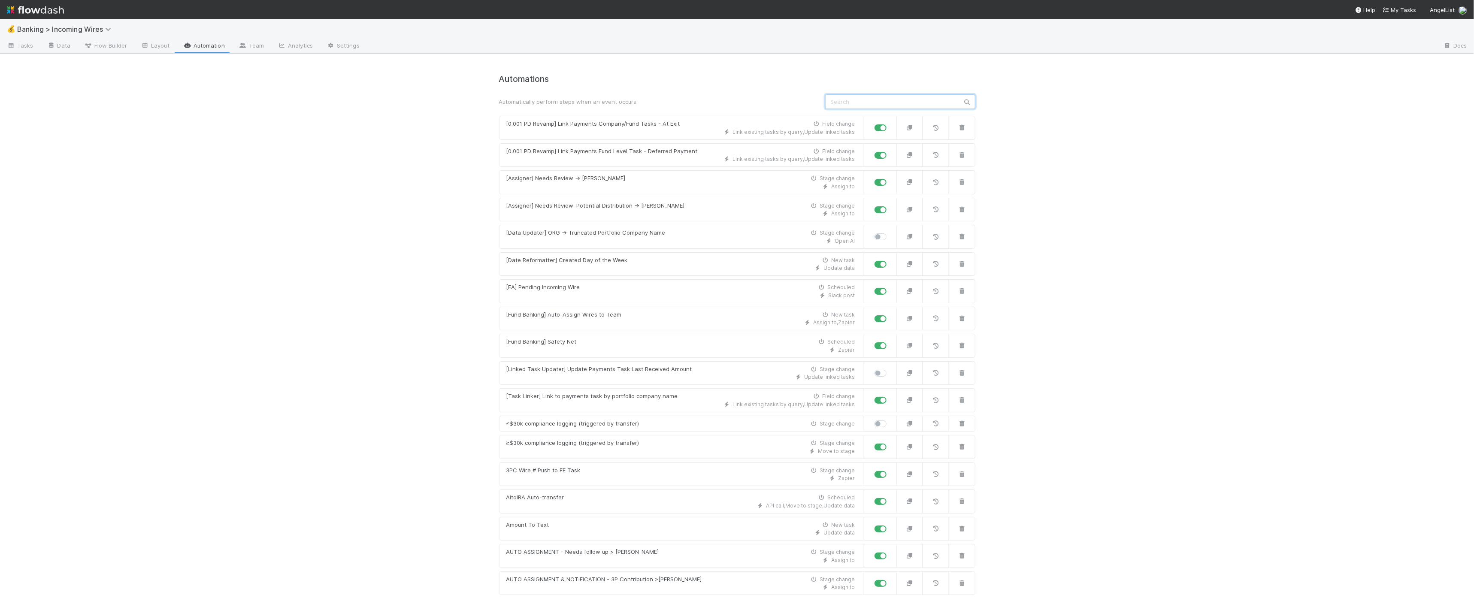
click at [889, 101] on input "text" at bounding box center [900, 101] width 150 height 15
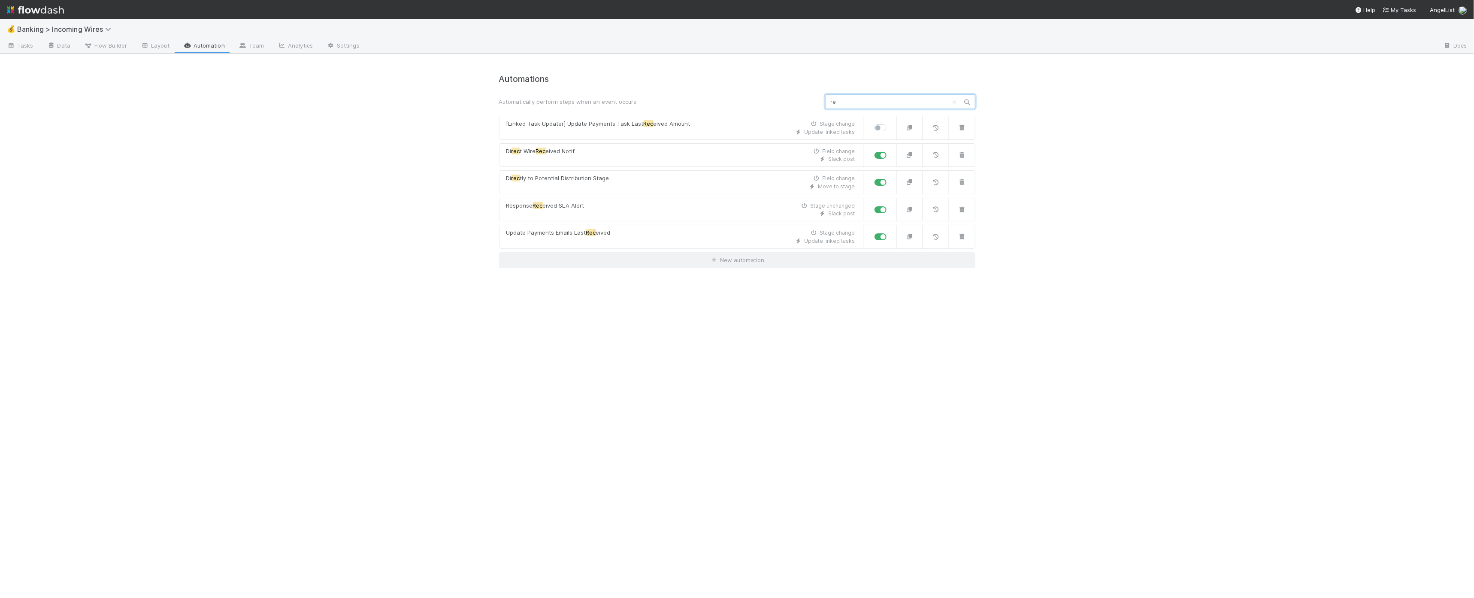
type input "r"
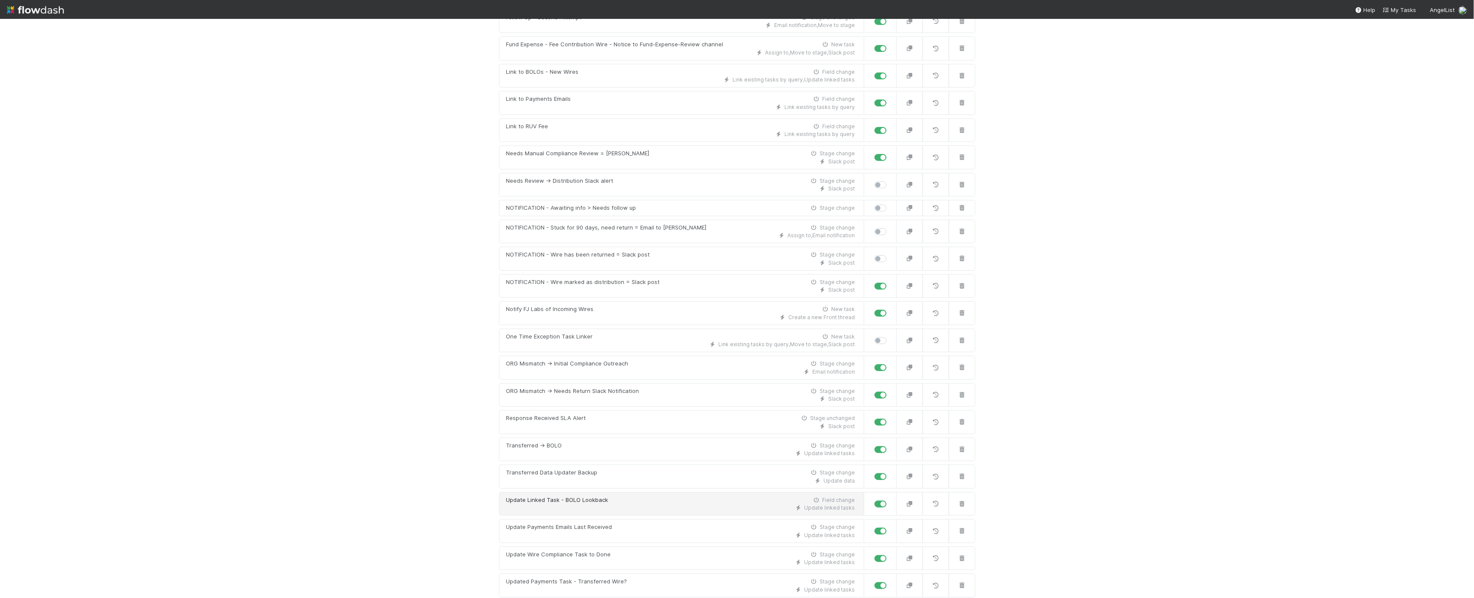
scroll to position [1157, 0]
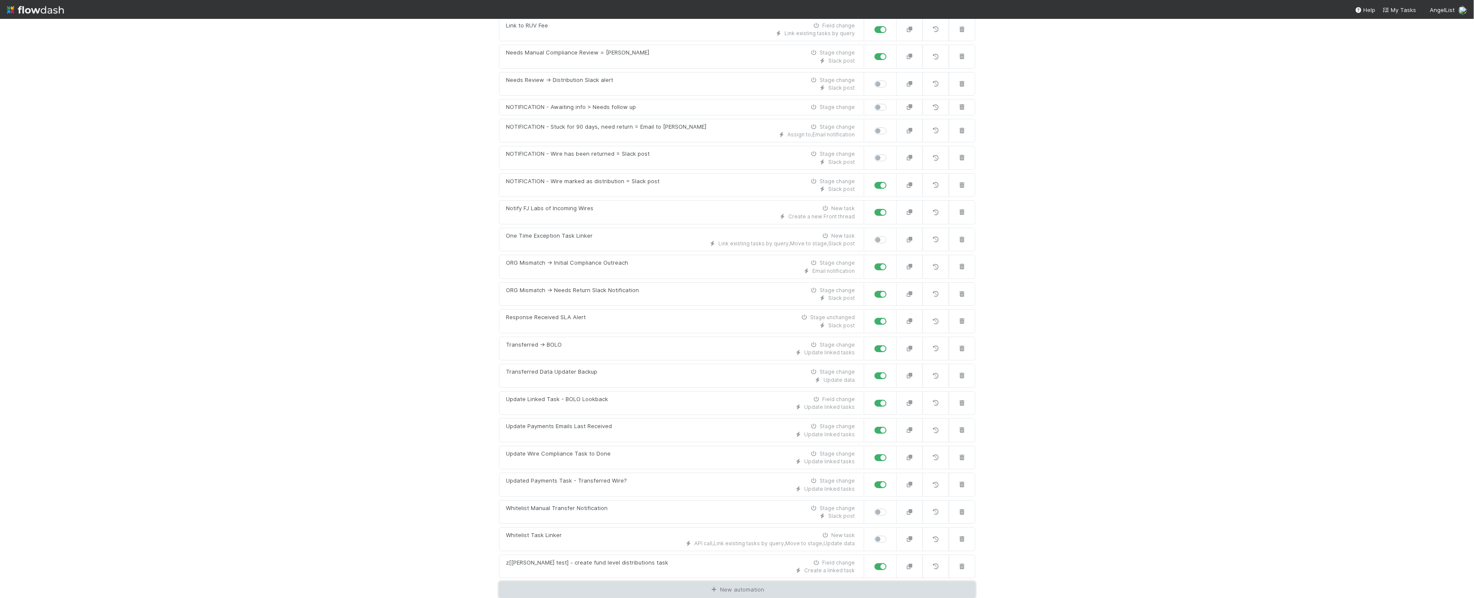
click at [724, 590] on link "New automation" at bounding box center [737, 590] width 476 height 16
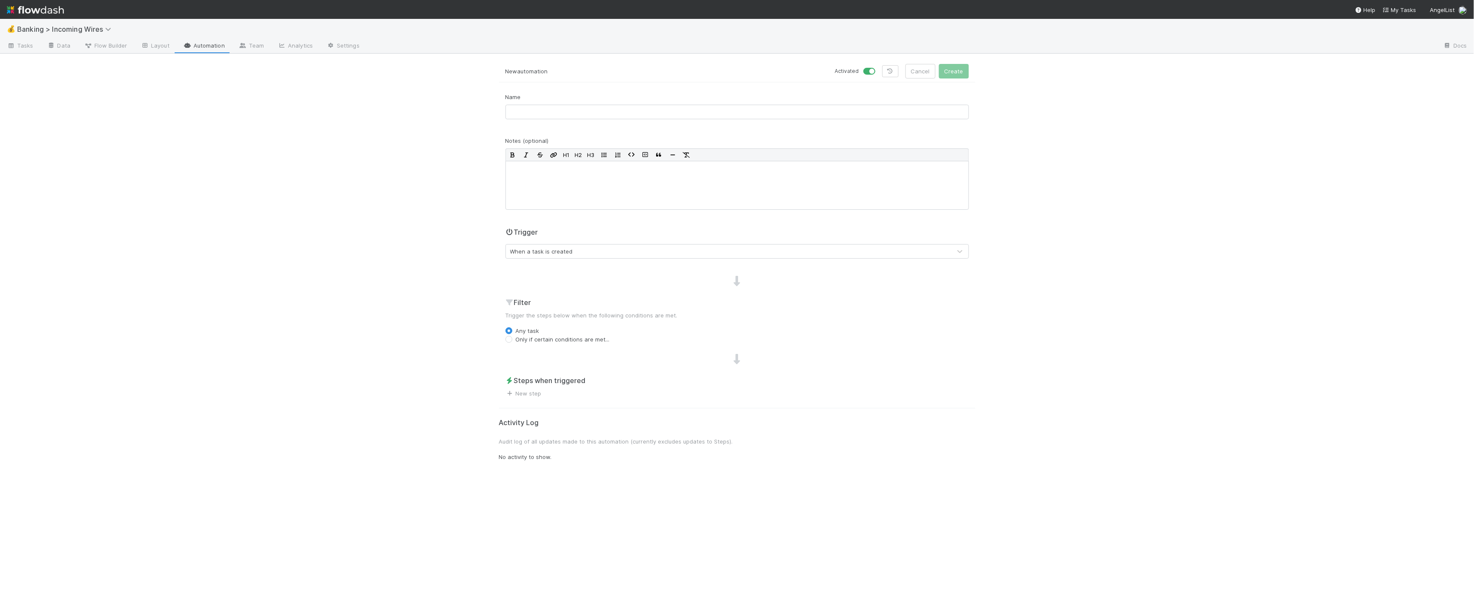
click at [574, 247] on div "When a task is created" at bounding box center [728, 252] width 445 height 14
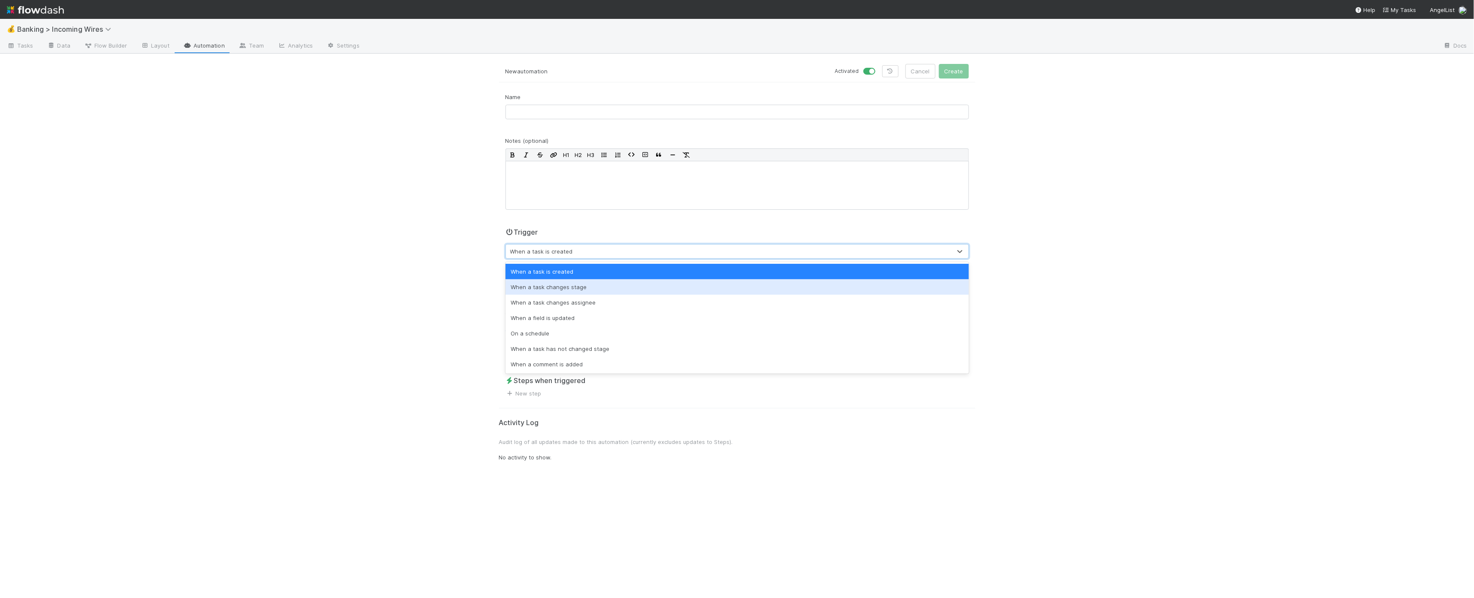
click at [572, 287] on div "When a task changes stage" at bounding box center [736, 286] width 463 height 15
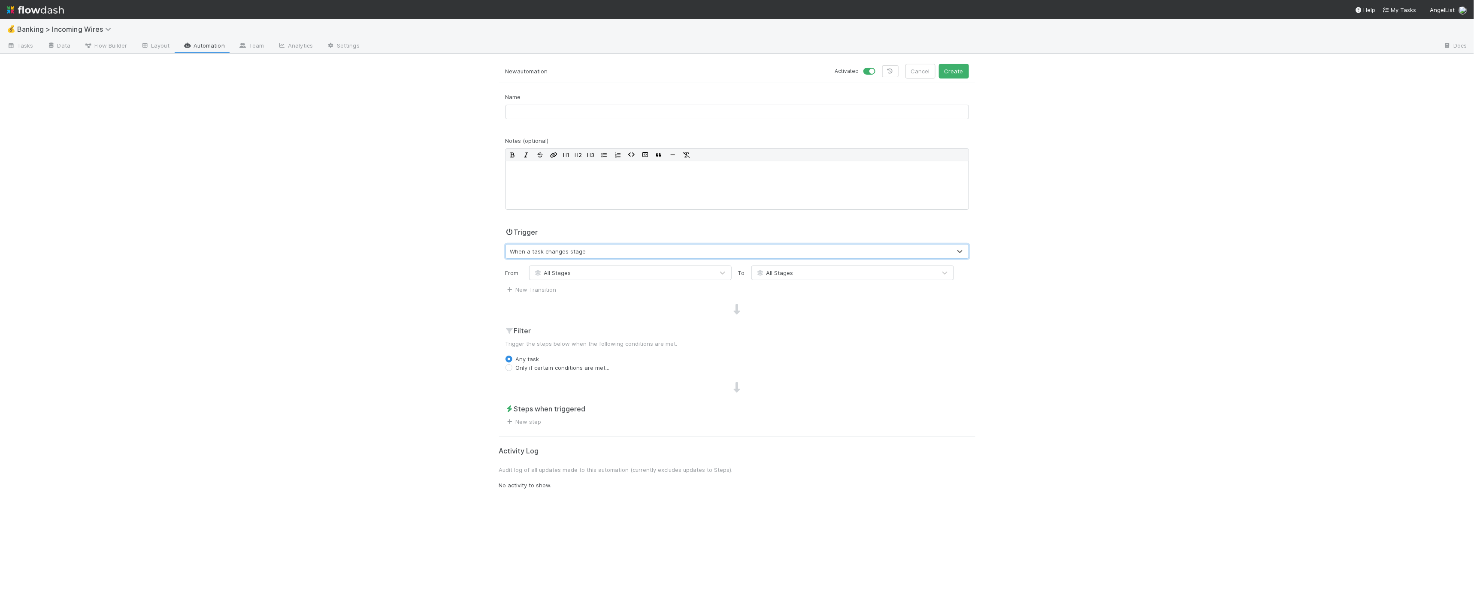
click at [689, 272] on div "All Stages" at bounding box center [621, 273] width 184 height 14
click at [785, 273] on span "All Stages" at bounding box center [774, 272] width 37 height 7
type input "tra"
click at [787, 290] on span "Transferred" at bounding box center [777, 293] width 42 height 7
click at [548, 375] on div "Name Notes (optional) H1 H2 H3 Trigger When a task changes stage From All Stage…" at bounding box center [737, 259] width 476 height 333
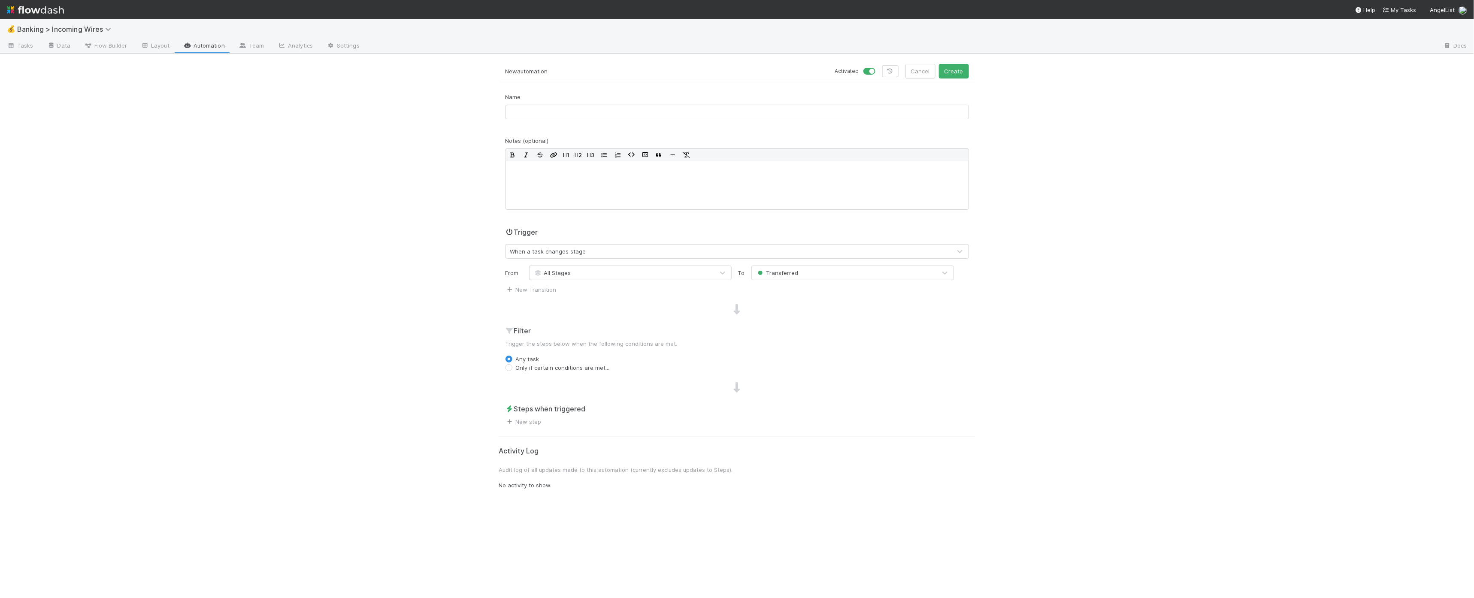
click at [552, 365] on label "Only if certain conditions are met..." at bounding box center [563, 367] width 94 height 9
click at [512, 365] on input "Only if certain conditions are met..." at bounding box center [508, 367] width 7 height 8
radio input "true"
click at [591, 384] on button "Add Filter" at bounding box center [736, 385] width 463 height 12
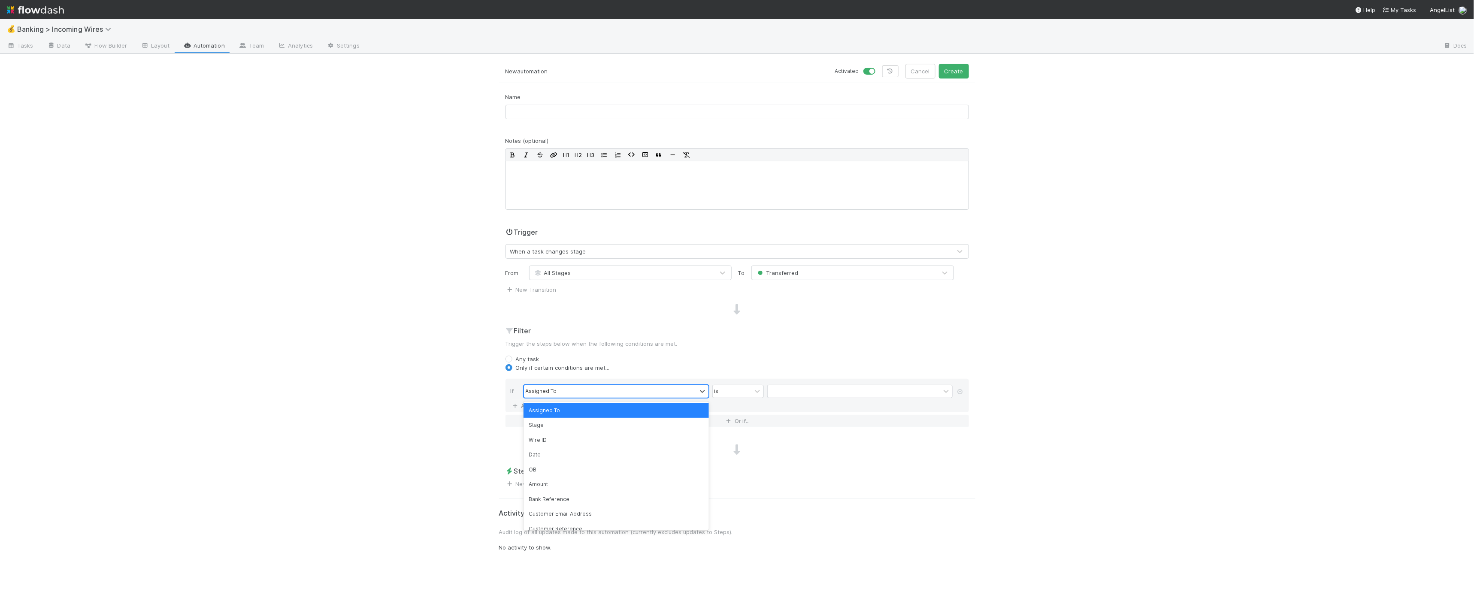
click at [597, 393] on div "Assigned To" at bounding box center [610, 391] width 172 height 12
click at [516, 359] on label "Any task" at bounding box center [528, 359] width 24 height 9
click at [508, 359] on input "Any task" at bounding box center [508, 359] width 7 height 8
radio input "true"
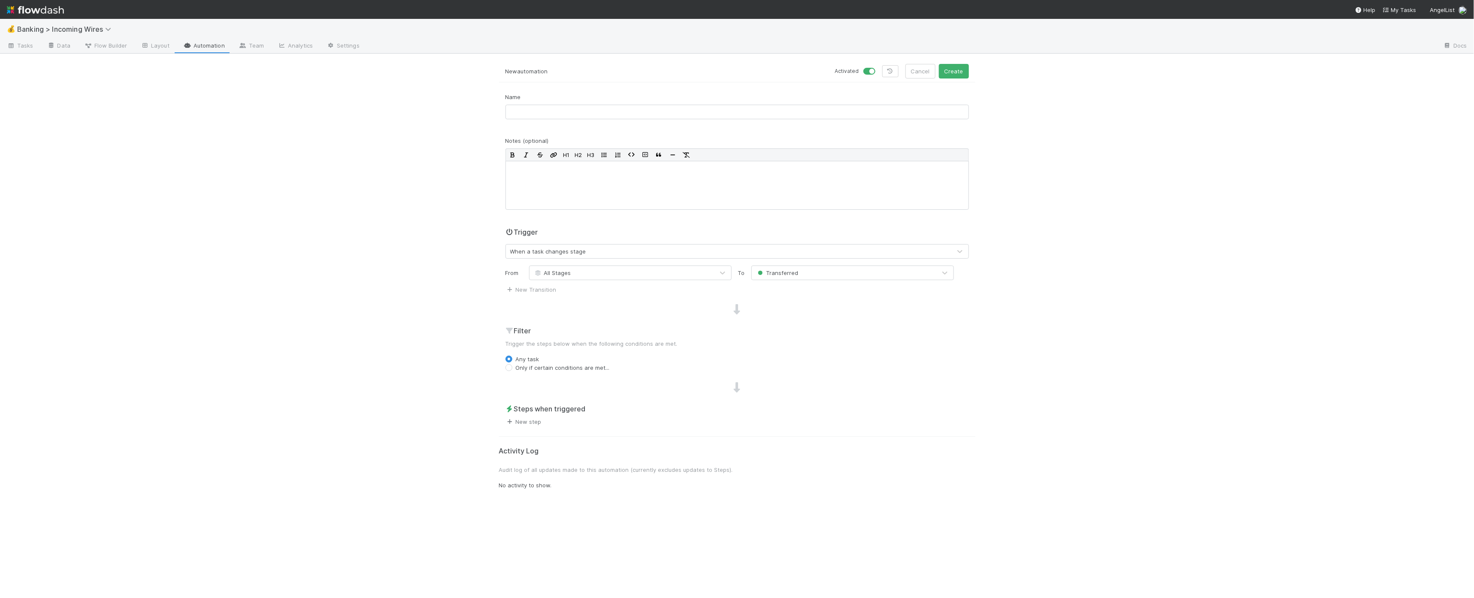
click at [532, 418] on link "New step" at bounding box center [523, 421] width 36 height 7
click at [78, 156] on div "Move to stage Assign to Update data Delete task Schedule stage change Start dat…" at bounding box center [737, 299] width 1474 height 598
click at [538, 421] on link "New step" at bounding box center [523, 421] width 36 height 7
click at [442, 304] on div "Move to stage Assign to Update data Delete task Schedule stage change Start dat…" at bounding box center [737, 299] width 1474 height 598
click at [532, 423] on link "New step" at bounding box center [523, 421] width 36 height 7
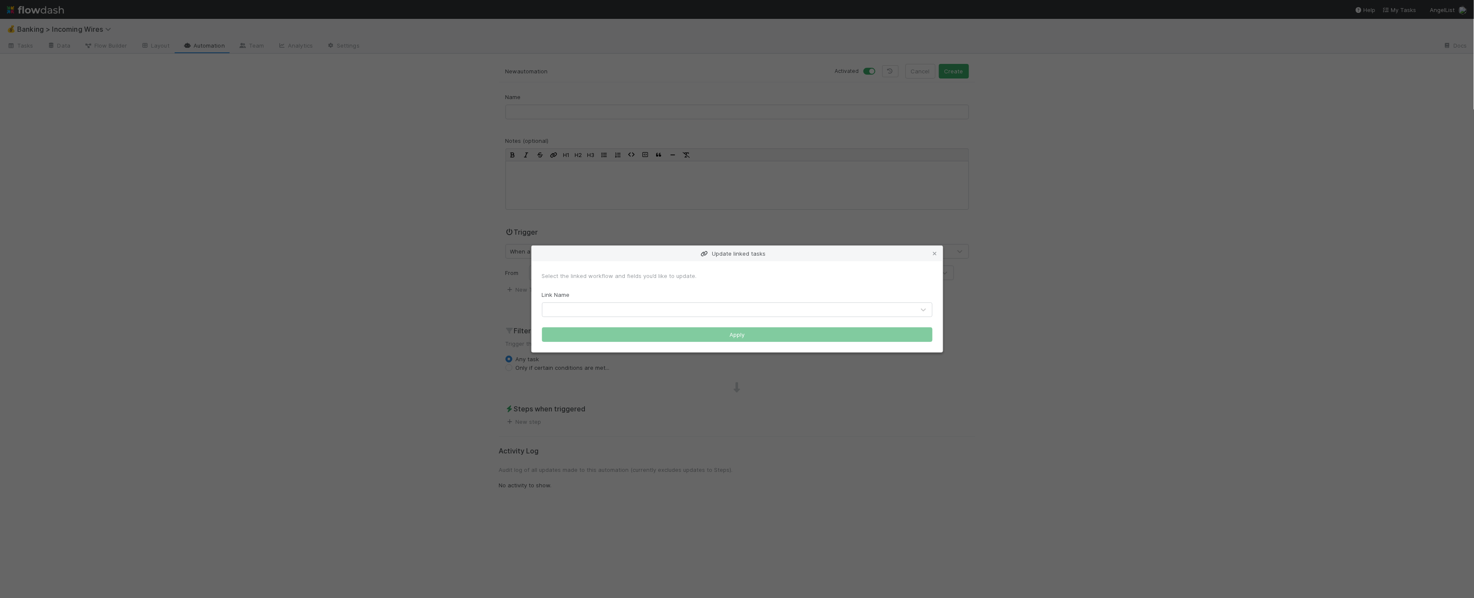
click at [693, 307] on div at bounding box center [728, 310] width 372 height 14
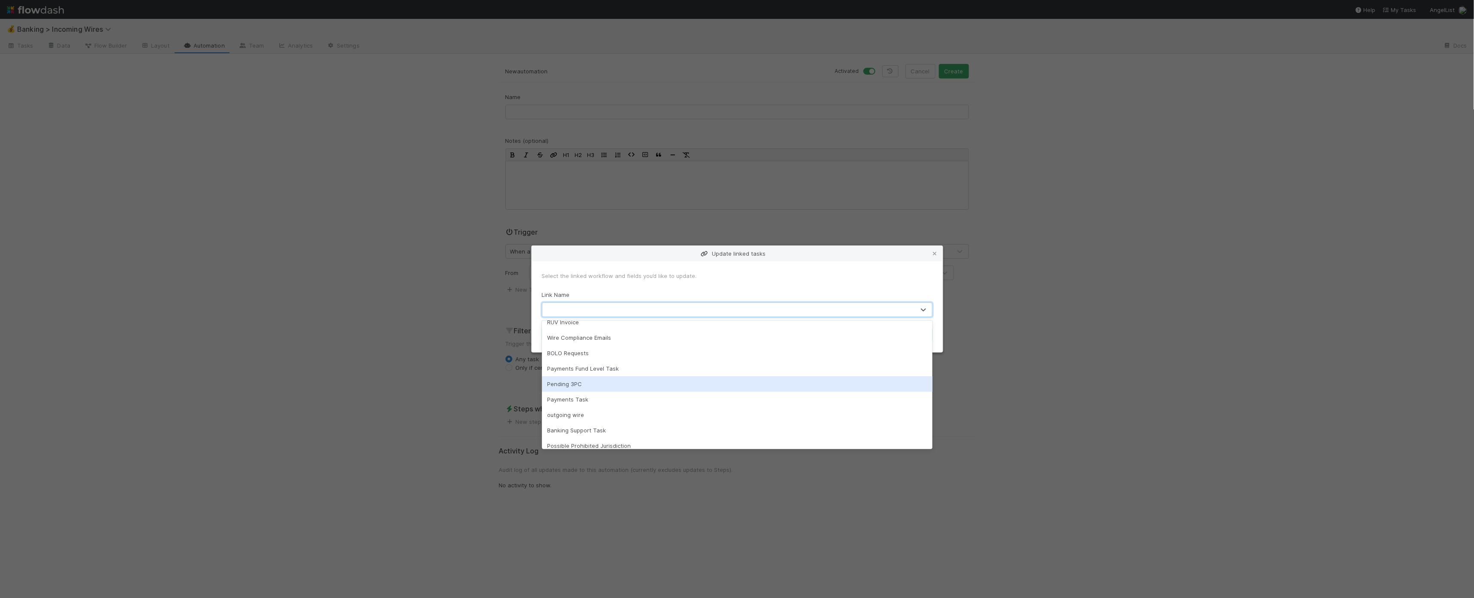
scroll to position [7, 0]
click at [637, 366] on div "Payments Fund Level Task" at bounding box center [737, 368] width 390 height 15
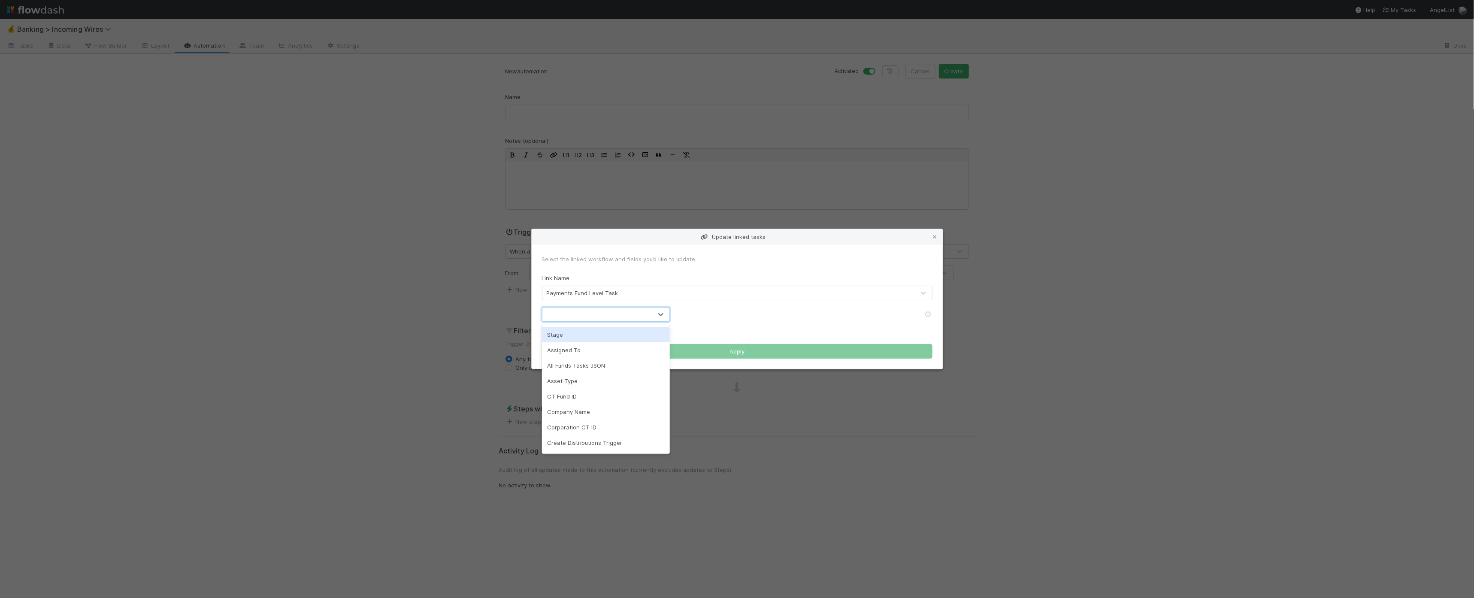
drag, startPoint x: 586, startPoint y: 308, endPoint x: 589, endPoint y: 312, distance: 4.9
click at [587, 308] on div at bounding box center [597, 315] width 110 height 14
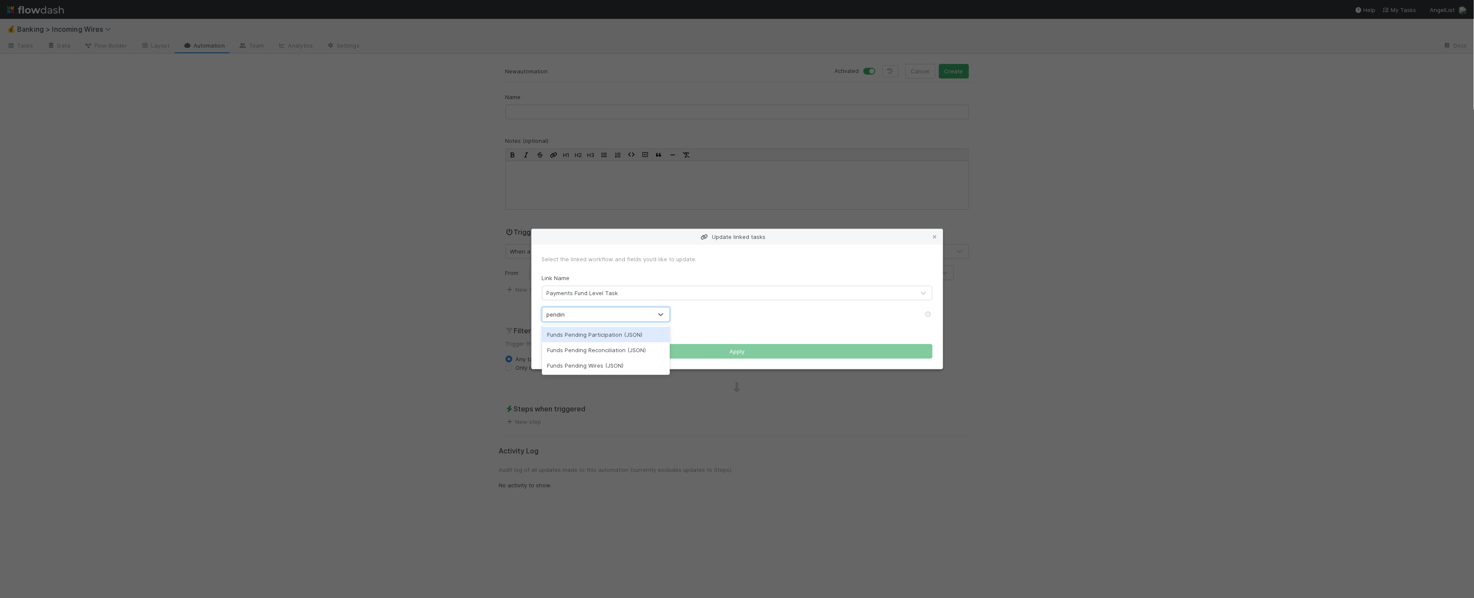
type input "pendins"
click at [617, 313] on div "pendins" at bounding box center [597, 315] width 110 height 14
type input "stage"
click at [599, 340] on div "Stage" at bounding box center [606, 334] width 128 height 15
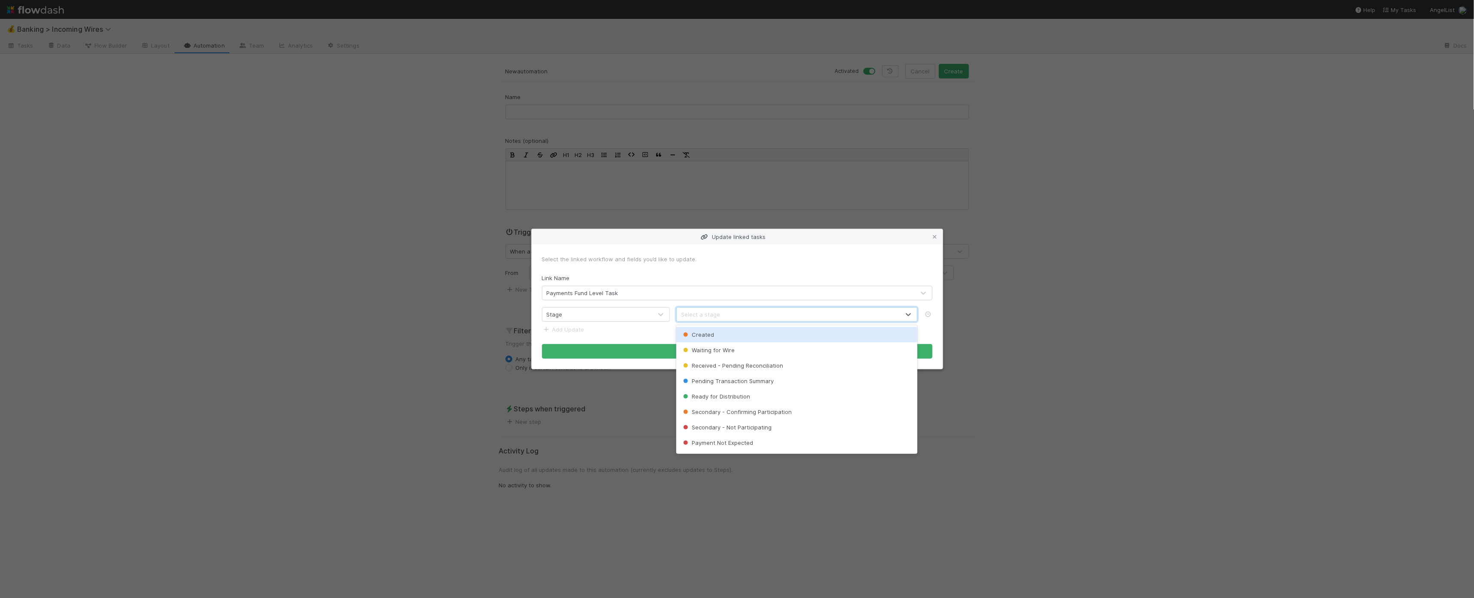
click at [714, 321] on div "Select a stage" at bounding box center [788, 315] width 223 height 14
type input "rec"
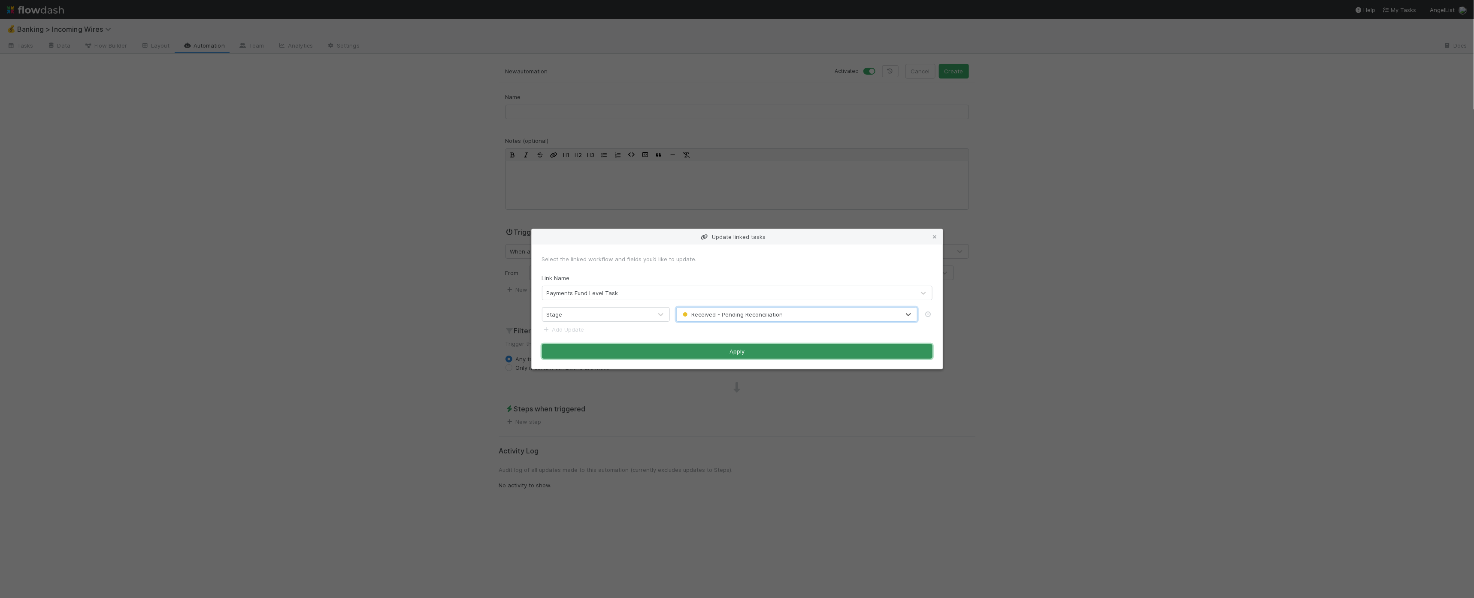
click at [727, 346] on button "Apply" at bounding box center [737, 351] width 390 height 15
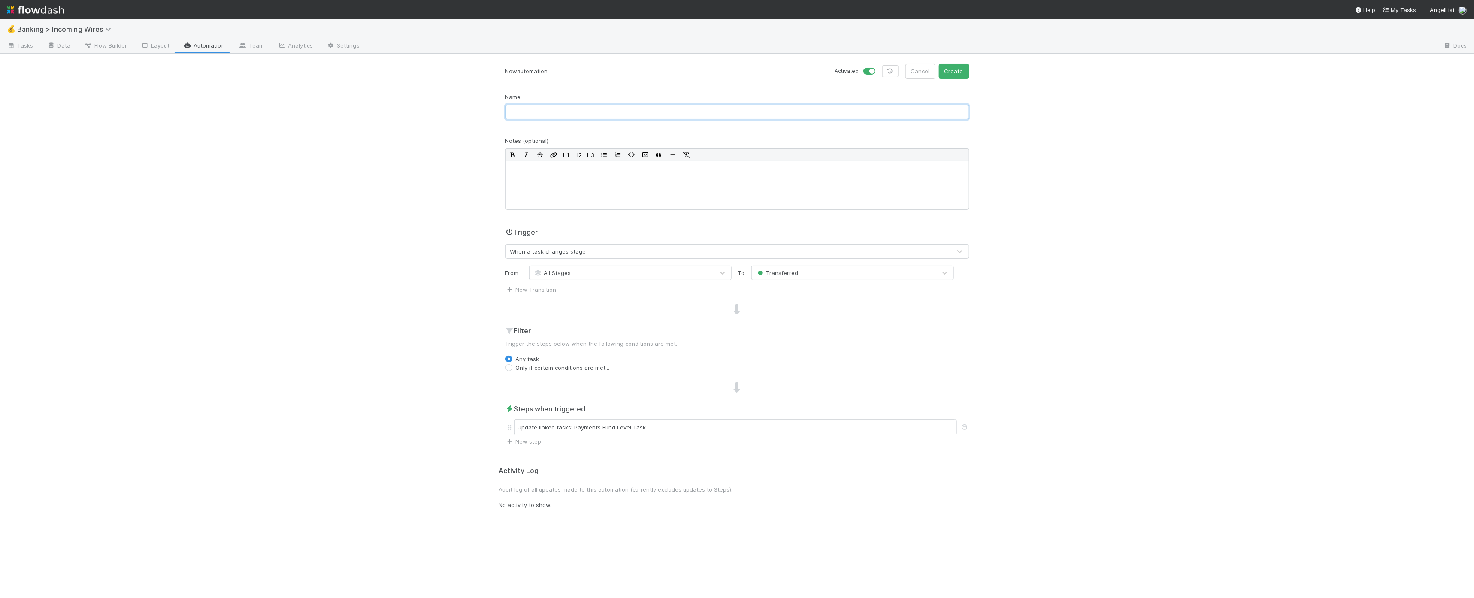
click at [641, 115] on input "text" at bounding box center [736, 112] width 463 height 15
type input "Move Payments Child Task to Pending Recon after Transferring"
click at [963, 72] on button "Create" at bounding box center [954, 71] width 30 height 15
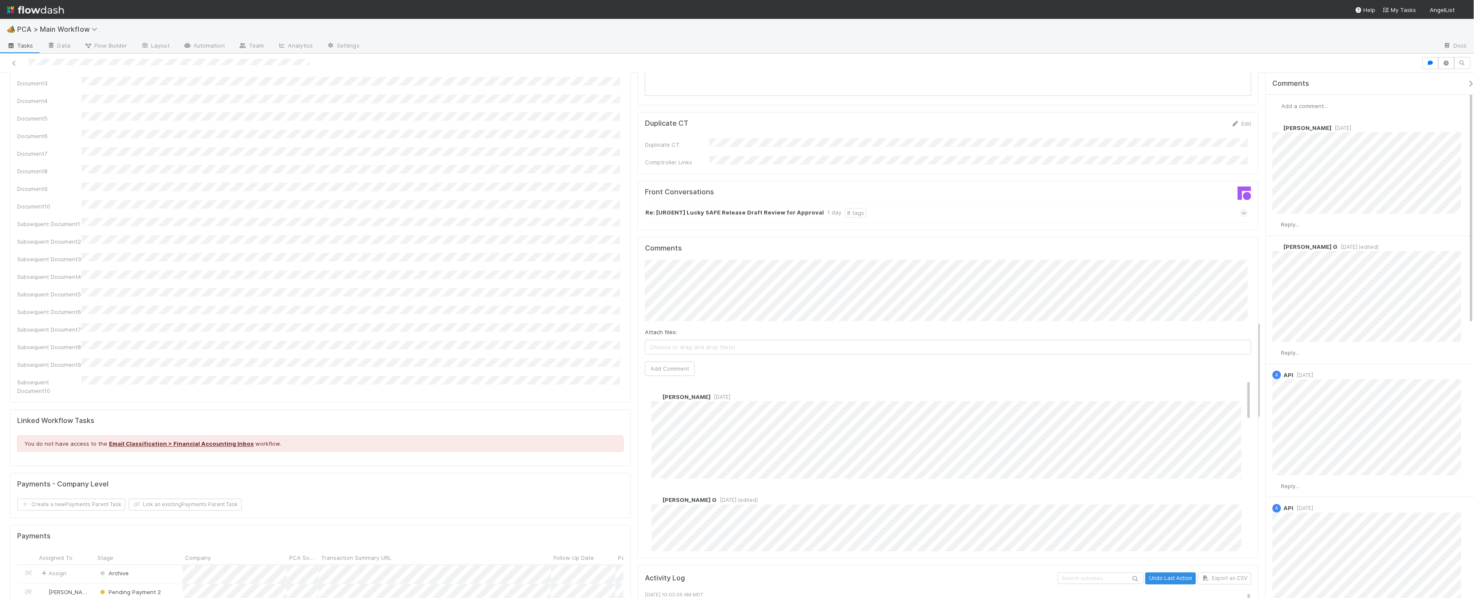
scroll to position [1387, 0]
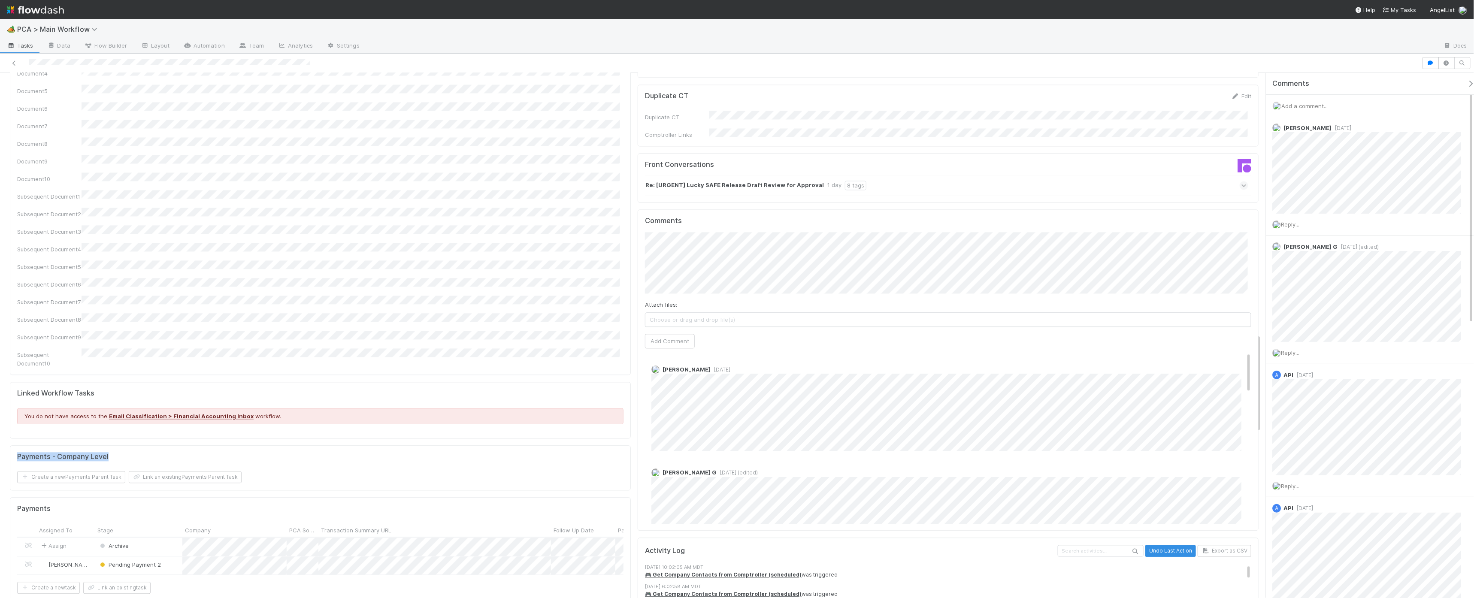
drag, startPoint x: 16, startPoint y: 302, endPoint x: 180, endPoint y: 304, distance: 163.5
click at [180, 446] on div "Payments - Company Level Create a new Payments Parent Task Link an existing Pay…" at bounding box center [320, 468] width 621 height 45
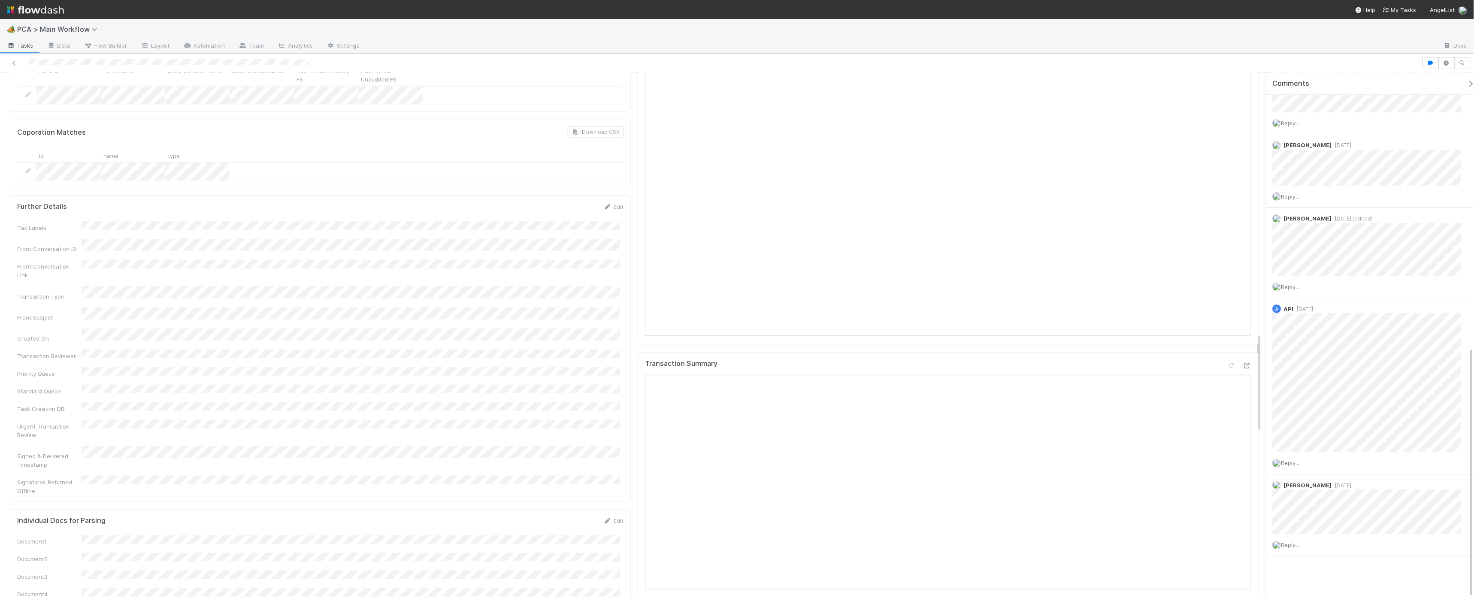
scroll to position [0, 0]
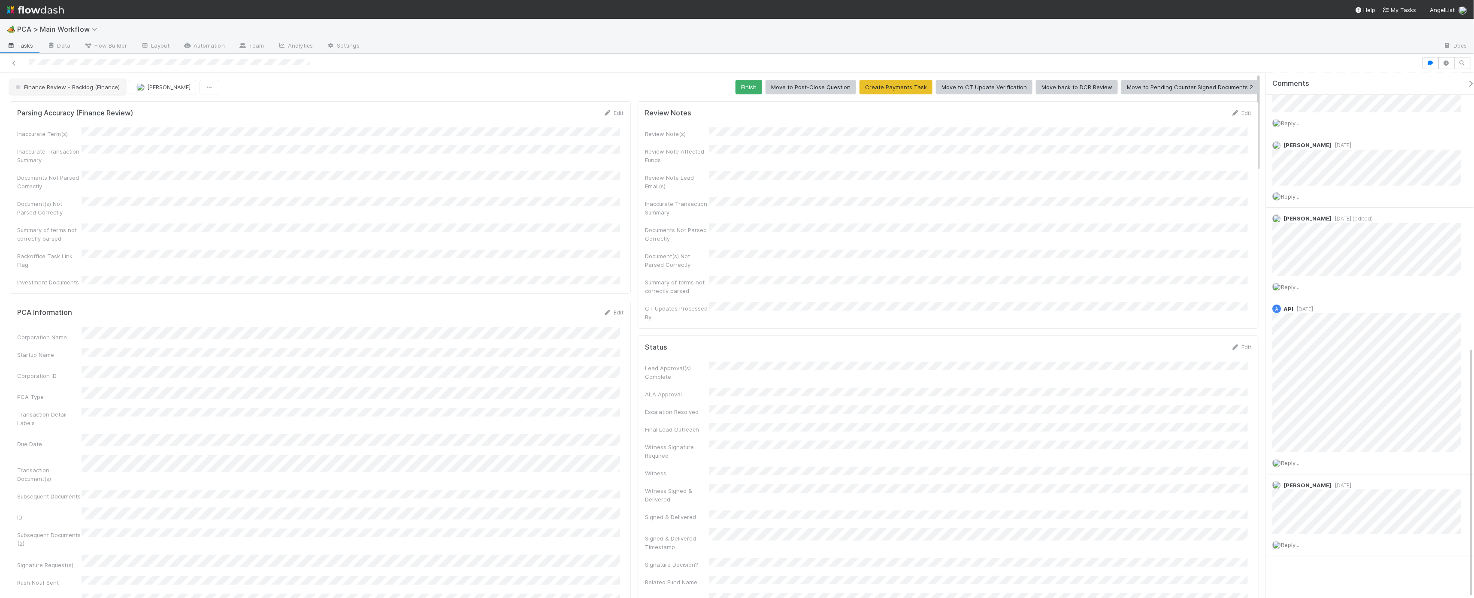
click at [91, 89] on span "Finance Review - Backlog (Finance)" at bounding box center [67, 87] width 106 height 7
click at [39, 91] on button "Initial Reachout" at bounding box center [40, 87] width 61 height 15
click at [368, 151] on div at bounding box center [737, 299] width 1474 height 598
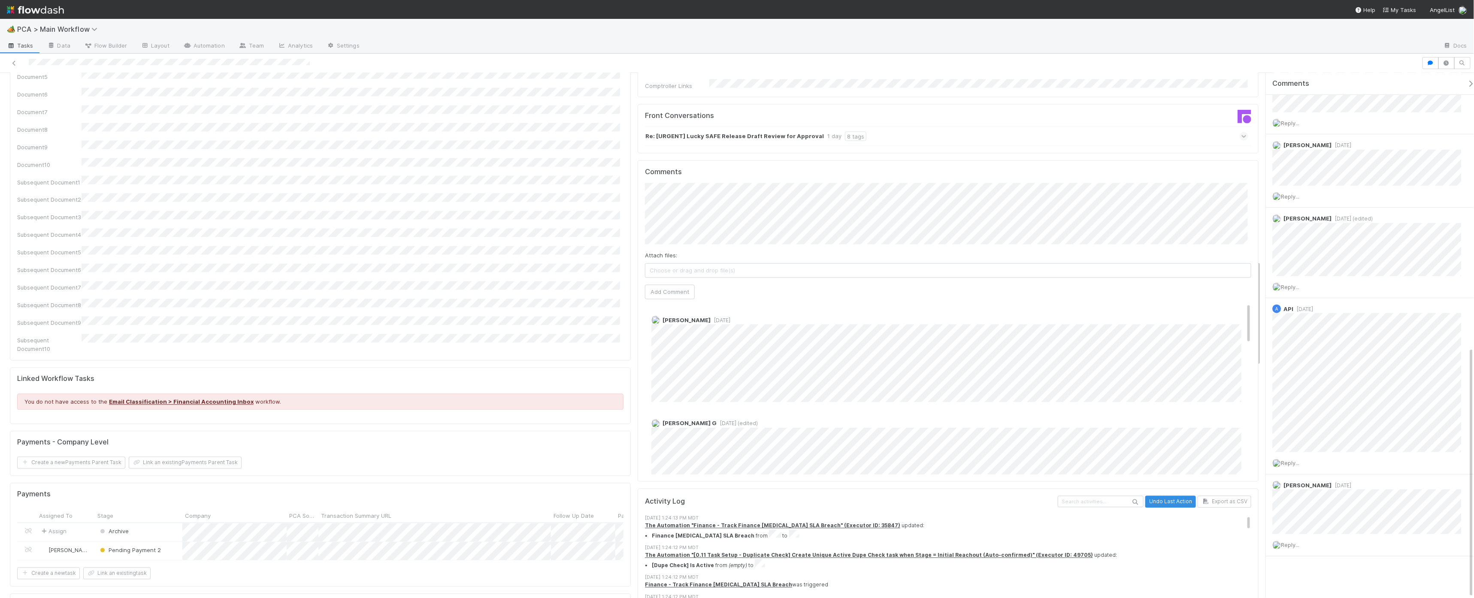
scroll to position [1225, 0]
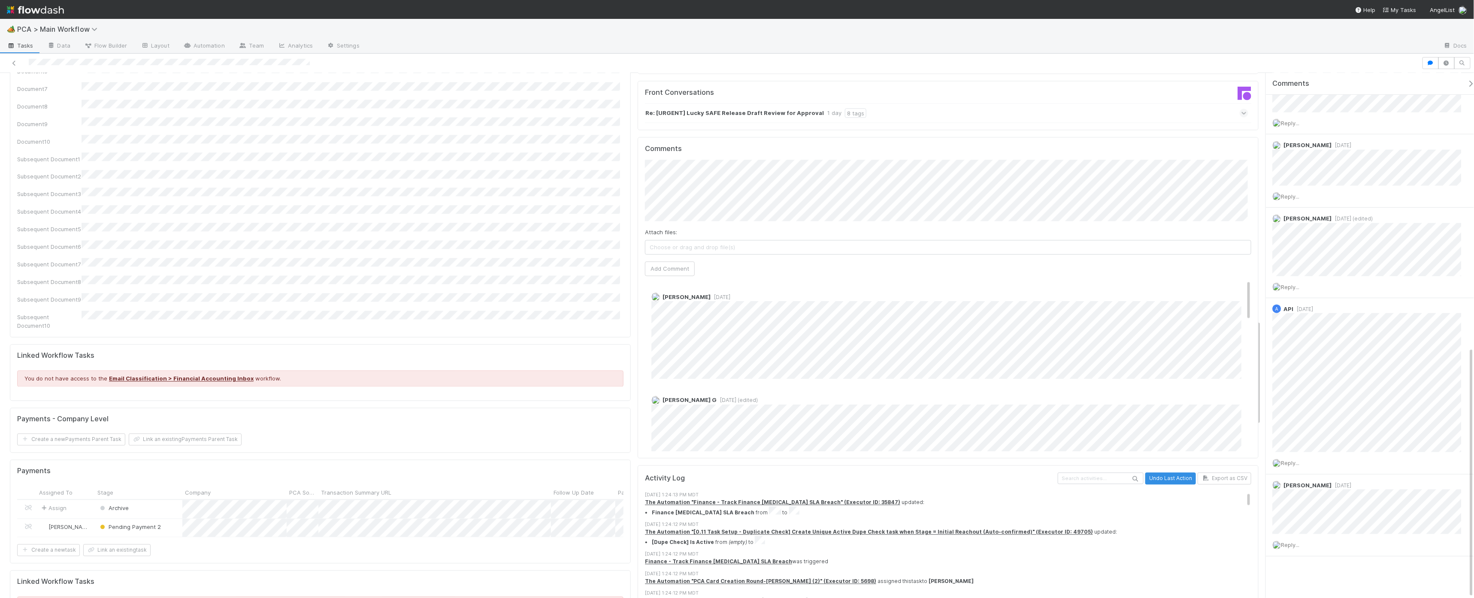
click at [75, 415] on h5 "Payments - Company Level" at bounding box center [62, 419] width 91 height 9
click at [227, 415] on div "Payments - Company Level" at bounding box center [320, 419] width 606 height 9
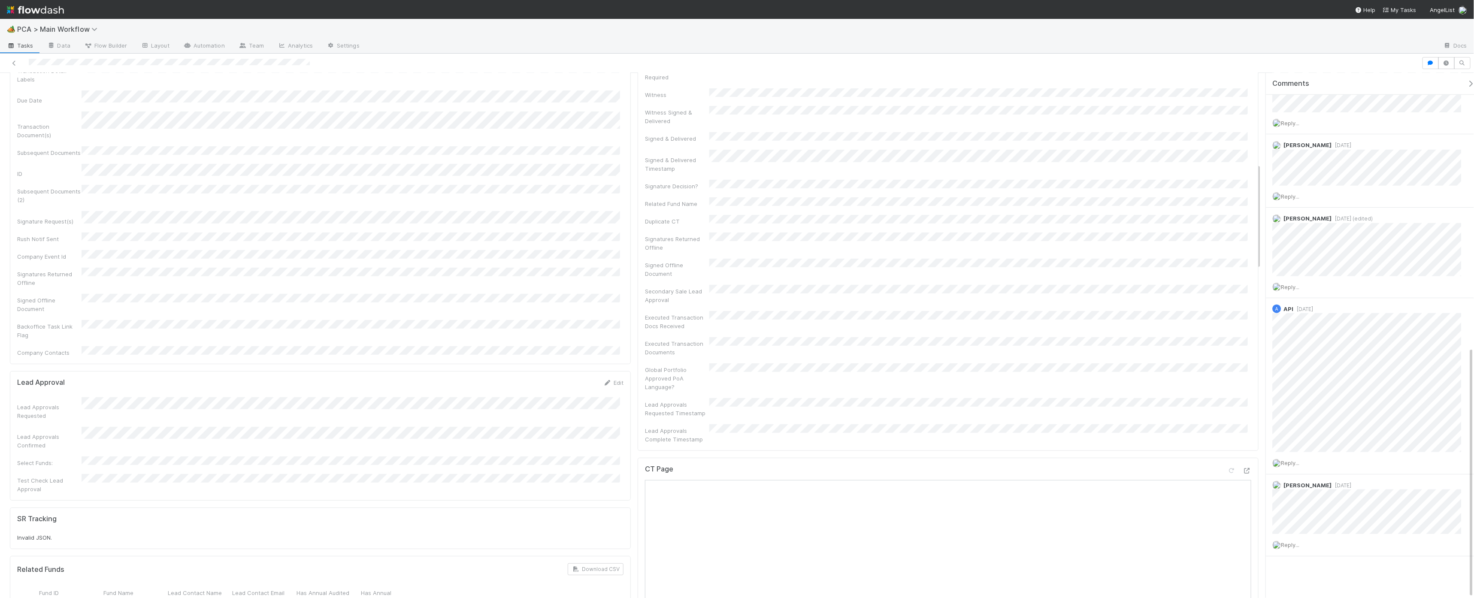
scroll to position [0, 0]
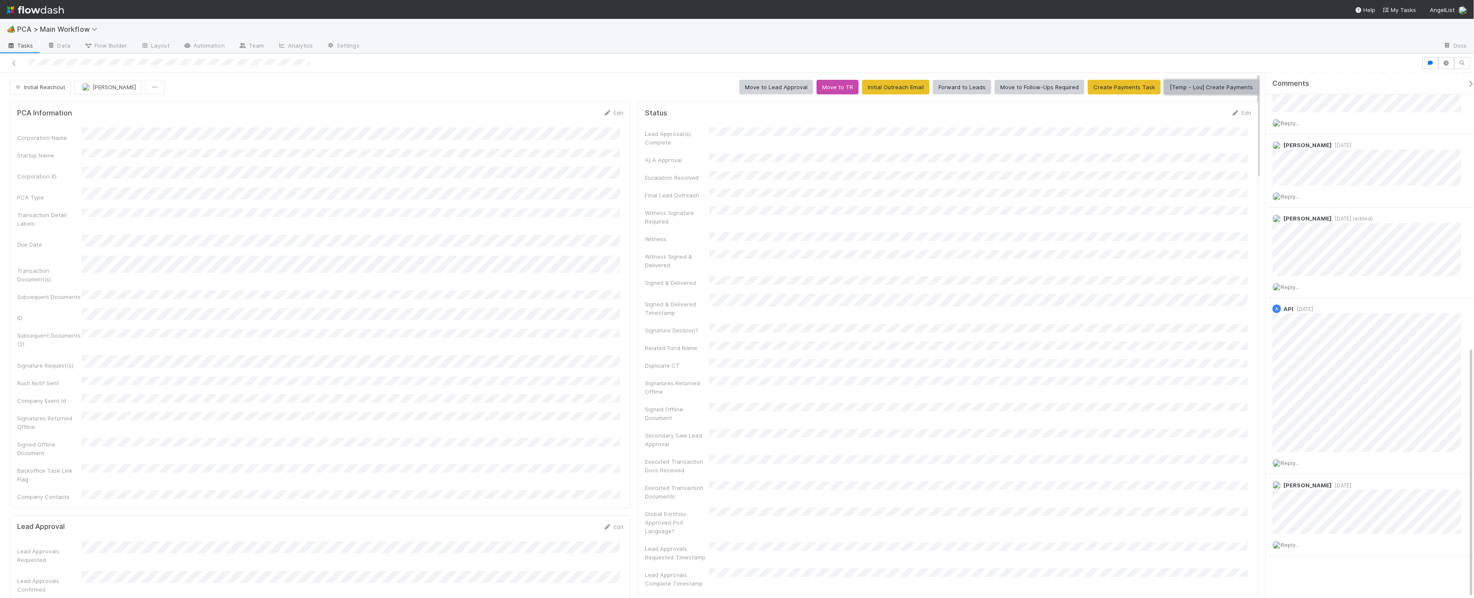
click at [1182, 84] on button "[Temp - Lou] Create Payments" at bounding box center [1211, 87] width 94 height 15
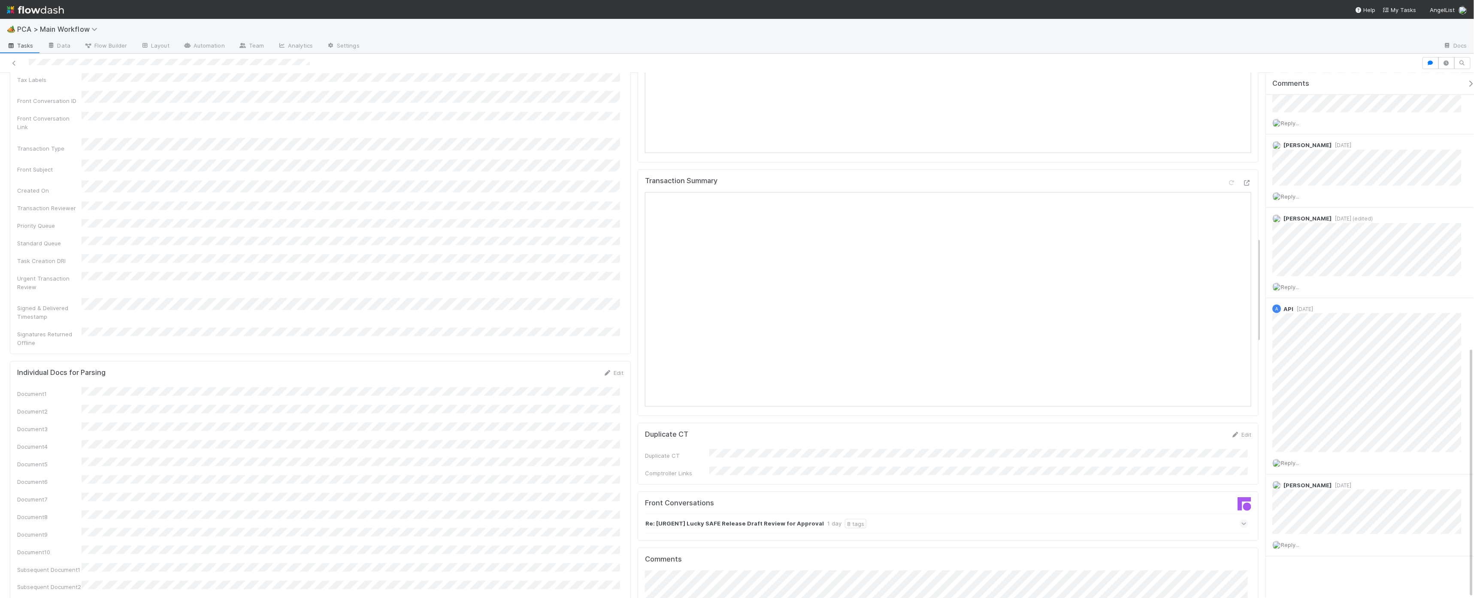
scroll to position [1132, 0]
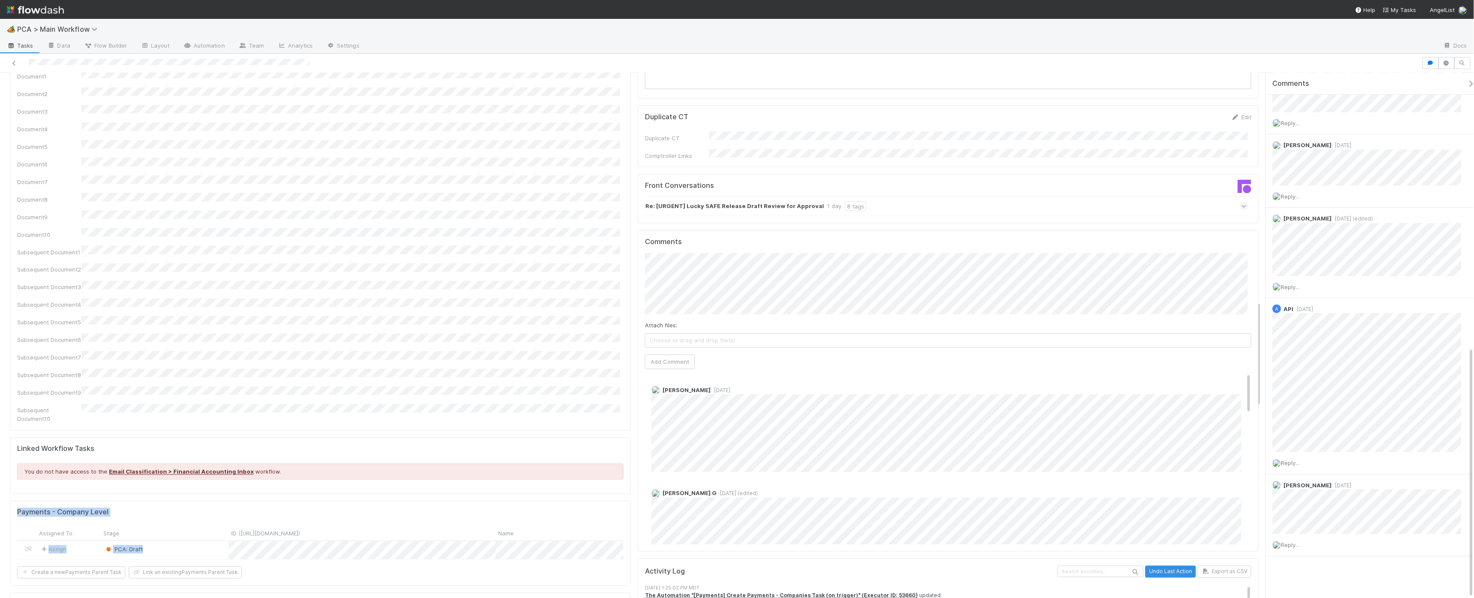
click at [178, 508] on div "Payments - Company Level" at bounding box center [320, 512] width 606 height 9
click at [187, 541] on div "PCA: Draft" at bounding box center [165, 550] width 128 height 18
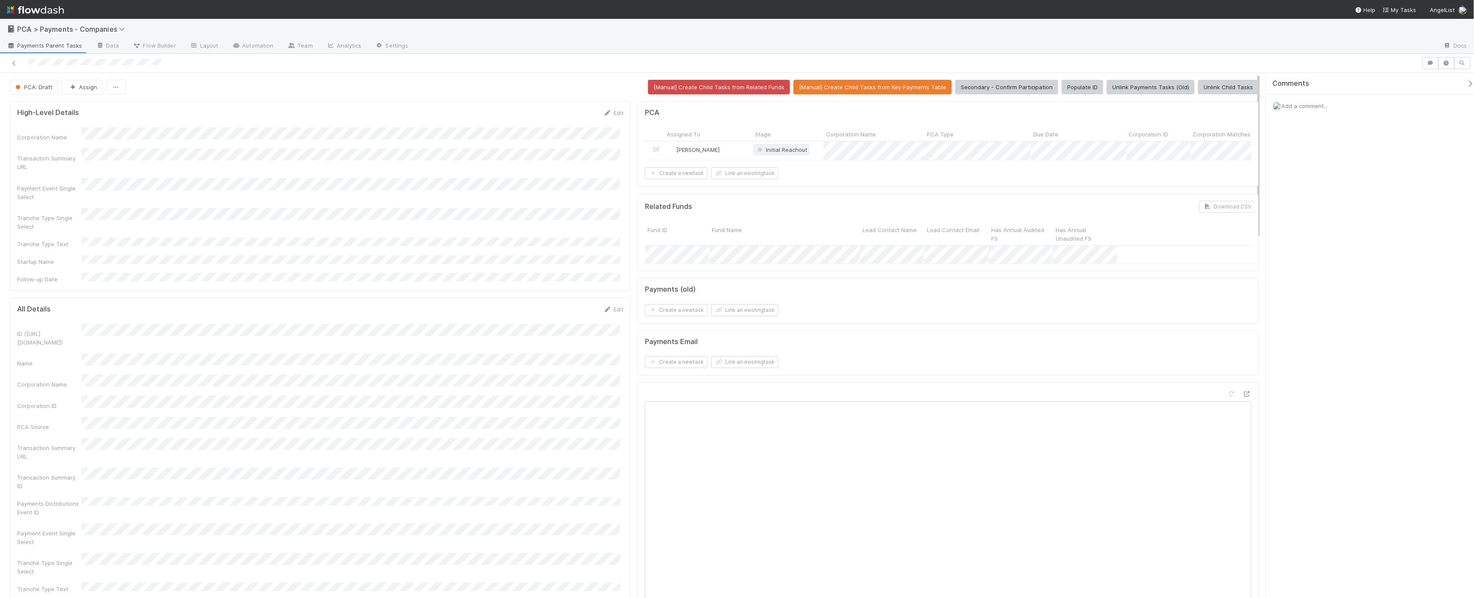
click at [784, 147] on span "Initial Reachout" at bounding box center [781, 149] width 51 height 7
click at [689, 151] on span "Ronalie Nova" at bounding box center [693, 149] width 35 height 7
click at [532, 166] on div "Corporation Name Transaction Summary URL Payment Event Single Select Tranche Ty…" at bounding box center [320, 205] width 606 height 156
drag, startPoint x: 695, startPoint y: 214, endPoint x: 735, endPoint y: 215, distance: 40.3
click at [735, 213] on div "Related Funds Download CSV" at bounding box center [950, 207] width 610 height 12
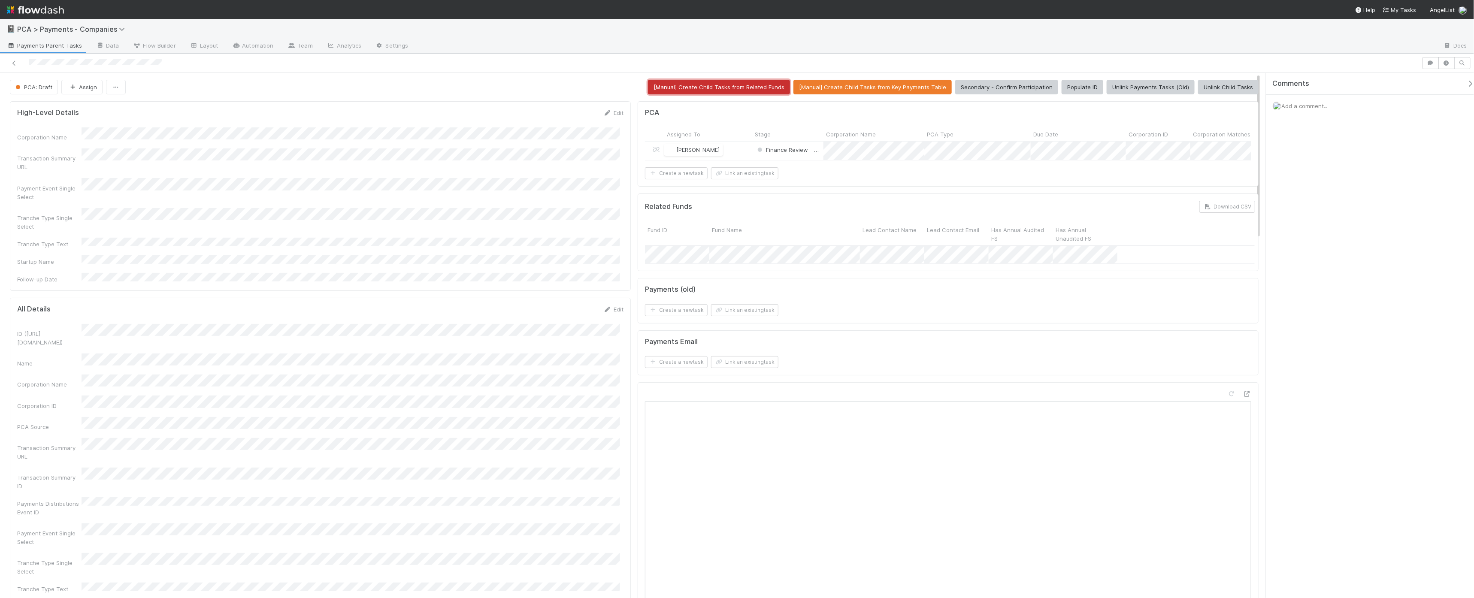
click at [738, 84] on button "[Manual] Create Child Tasks from Related Funds" at bounding box center [719, 87] width 142 height 15
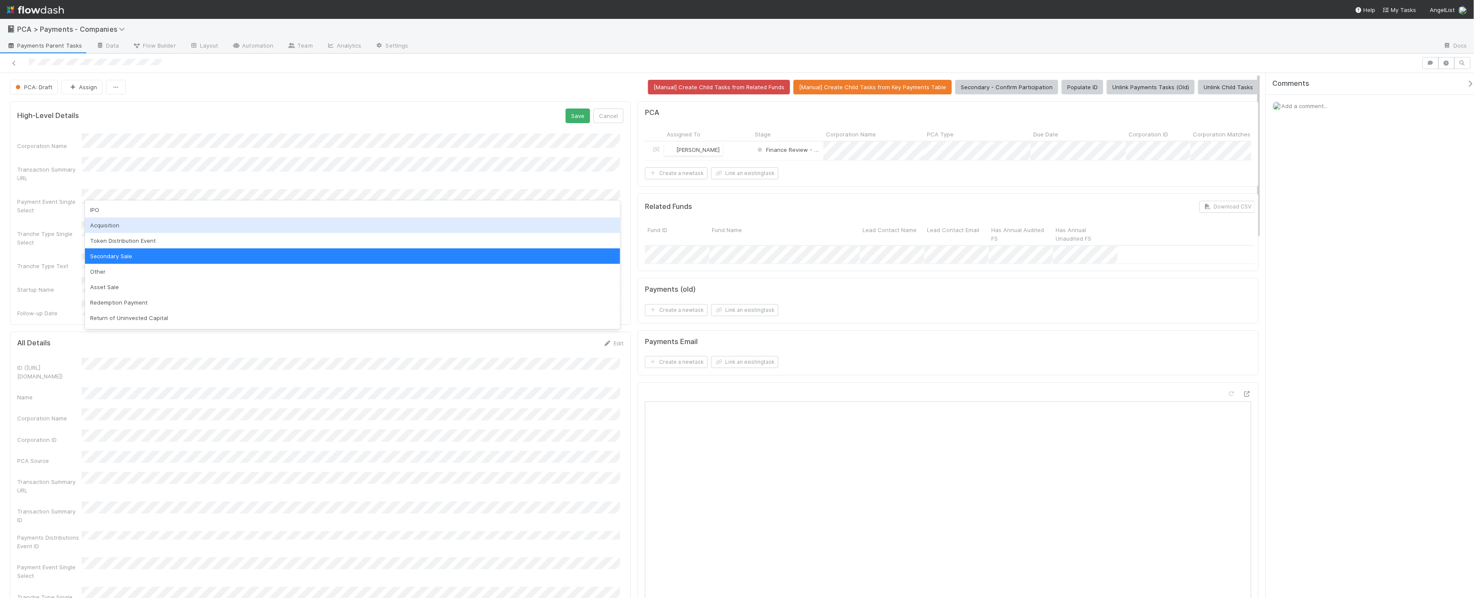
click at [114, 221] on div "Acquisition" at bounding box center [352, 225] width 535 height 15
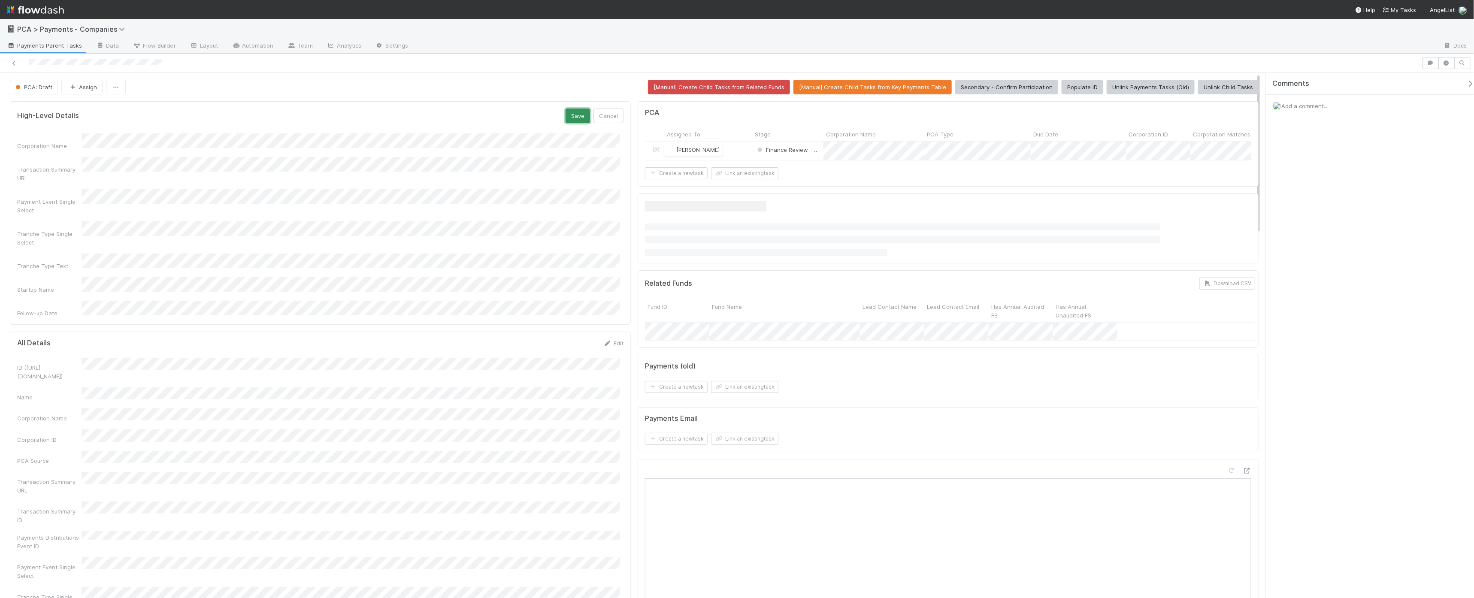
click at [573, 117] on button "Save" at bounding box center [577, 116] width 24 height 15
click at [795, 245] on span "Secondary - Confirming Participation" at bounding box center [787, 241] width 110 height 7
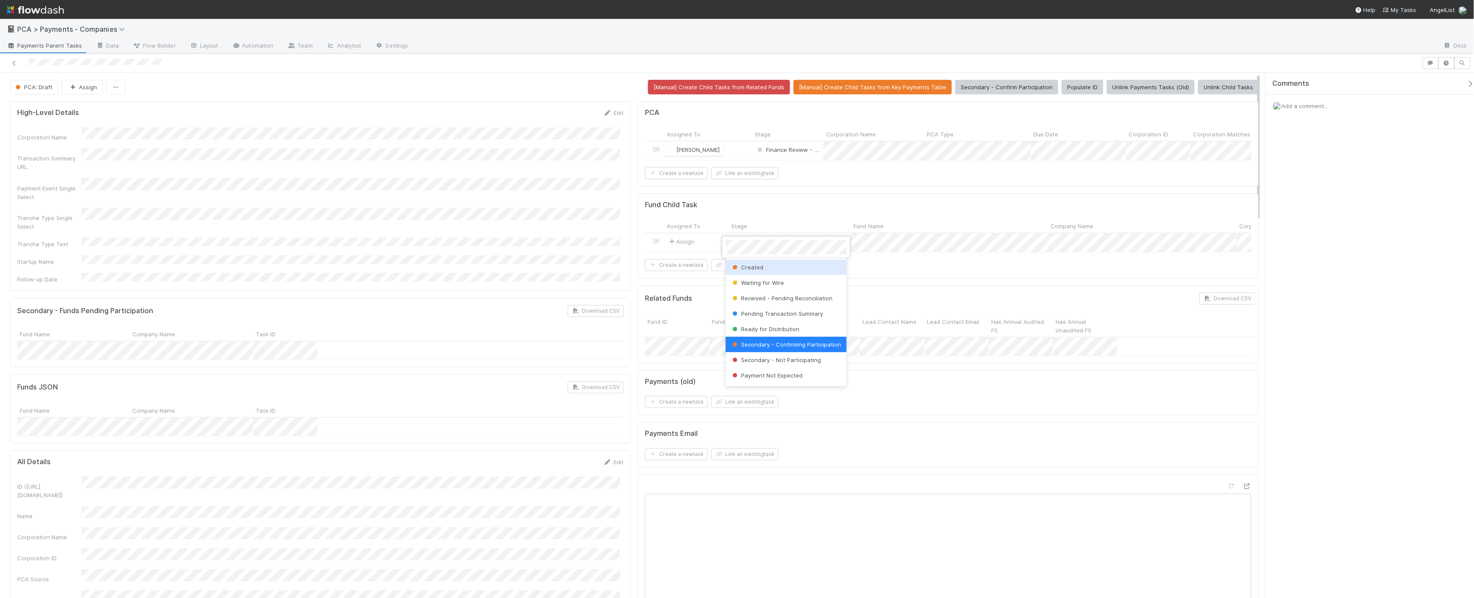
click at [145, 191] on div at bounding box center [737, 299] width 1474 height 598
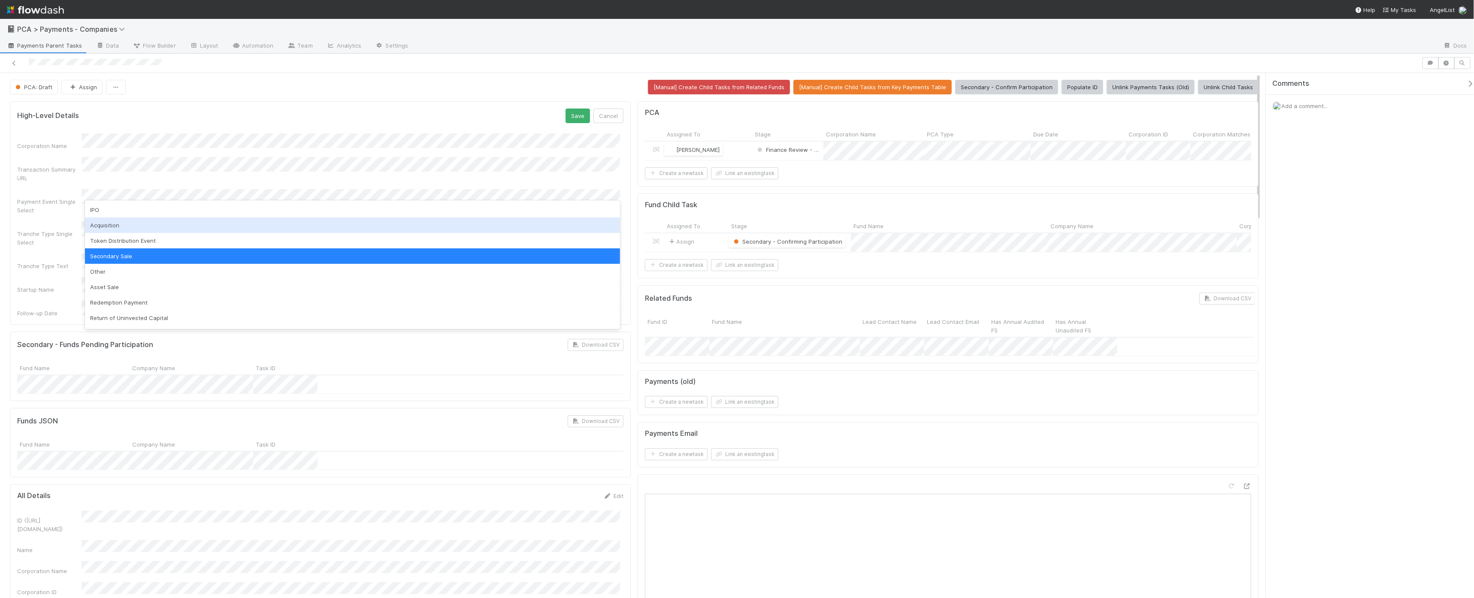
click at [112, 227] on div "Acquisition" at bounding box center [352, 225] width 535 height 15
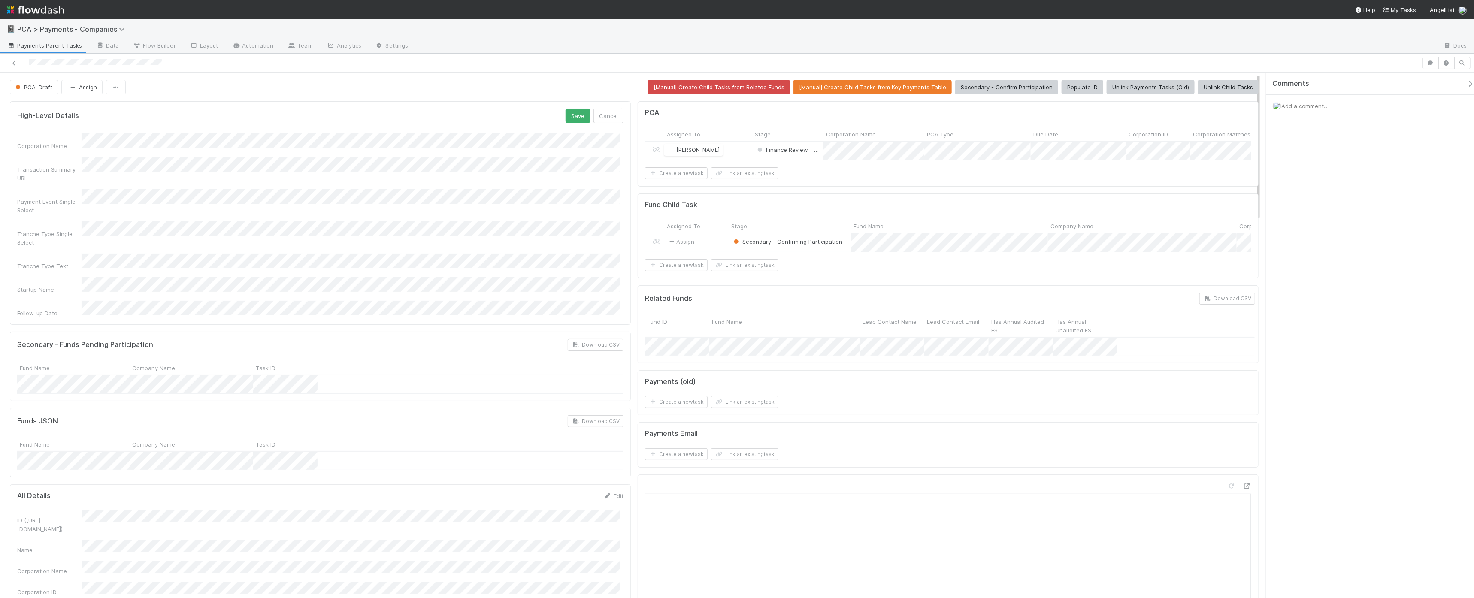
click at [889, 207] on div "Fund Child Task Assigned To Stage Fund Name Company Name Corporation CT ID CT F…" at bounding box center [948, 235] width 621 height 85
click at [575, 113] on button "Save" at bounding box center [577, 116] width 24 height 15
click at [788, 245] on span "Secondary - Confirming Participation" at bounding box center [787, 241] width 110 height 7
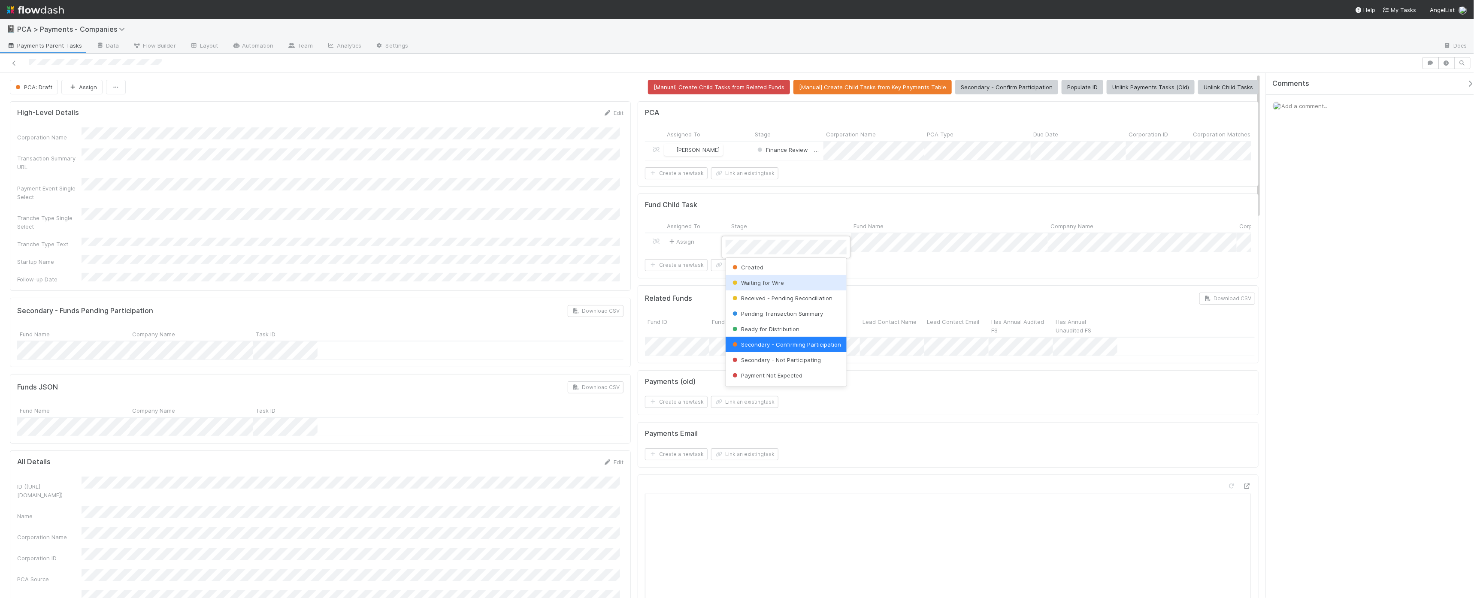
click at [797, 281] on div "Waiting for Wire" at bounding box center [785, 282] width 121 height 15
click at [36, 91] on button "PCA: Draft" at bounding box center [34, 87] width 48 height 15
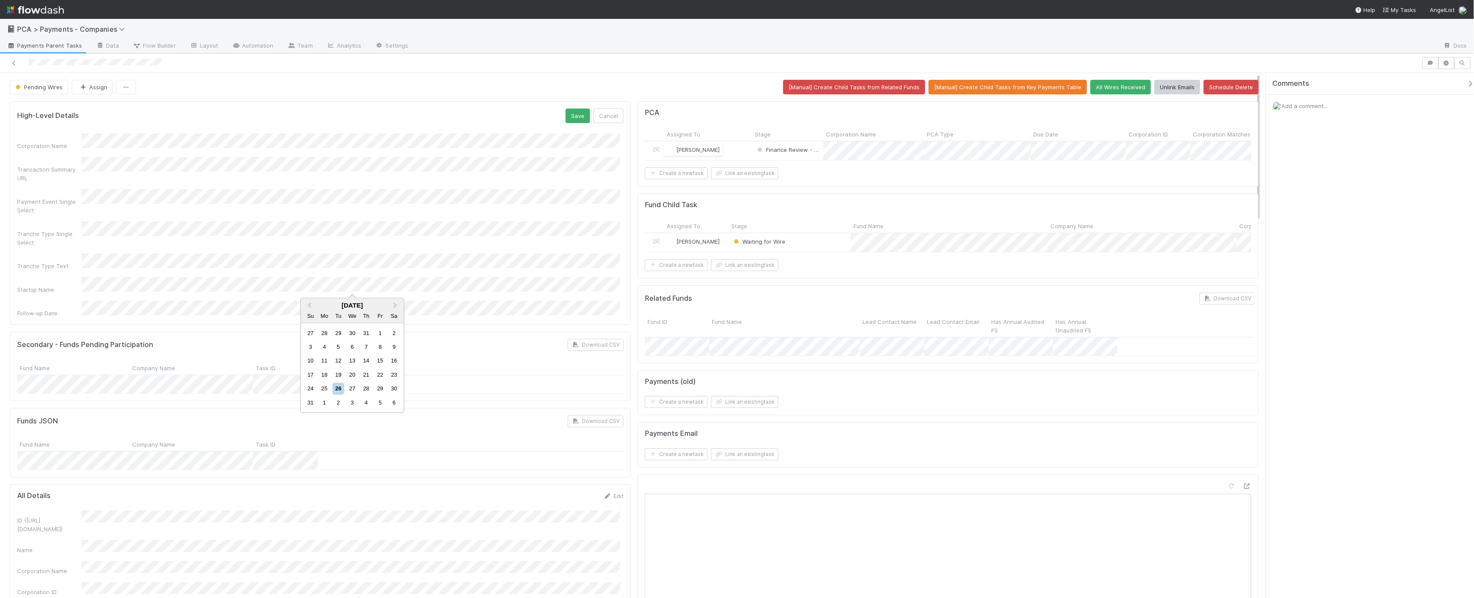
click at [339, 404] on div "2" at bounding box center [339, 403] width 12 height 12
click at [573, 110] on button "Save" at bounding box center [577, 116] width 24 height 15
drag, startPoint x: 912, startPoint y: 236, endPoint x: 967, endPoint y: 236, distance: 55.3
click at [932, 233] on div at bounding box center [932, 226] width 0 height 13
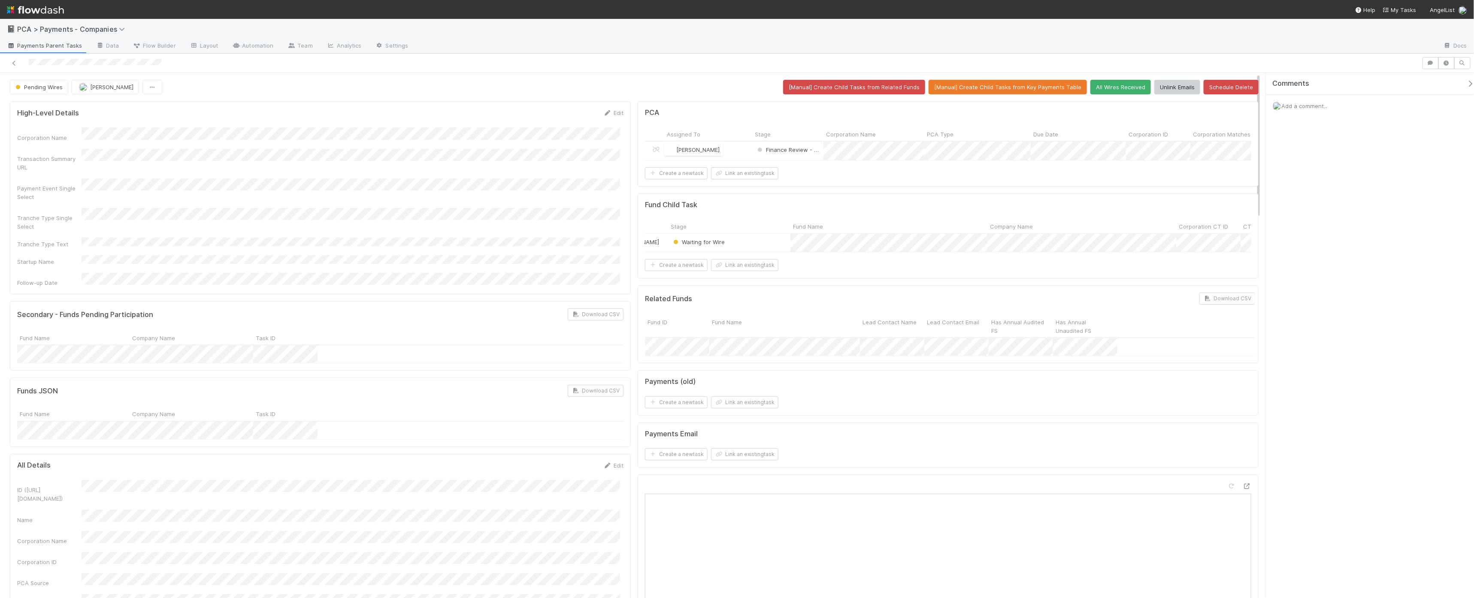
scroll to position [0, 471]
click at [194, 70] on div at bounding box center [737, 63] width 1474 height 19
click at [753, 245] on span "Waiting for Wire" at bounding box center [758, 242] width 53 height 7
click at [916, 285] on div at bounding box center [737, 299] width 1474 height 598
click at [826, 209] on div "Fund Child Task" at bounding box center [948, 205] width 606 height 9
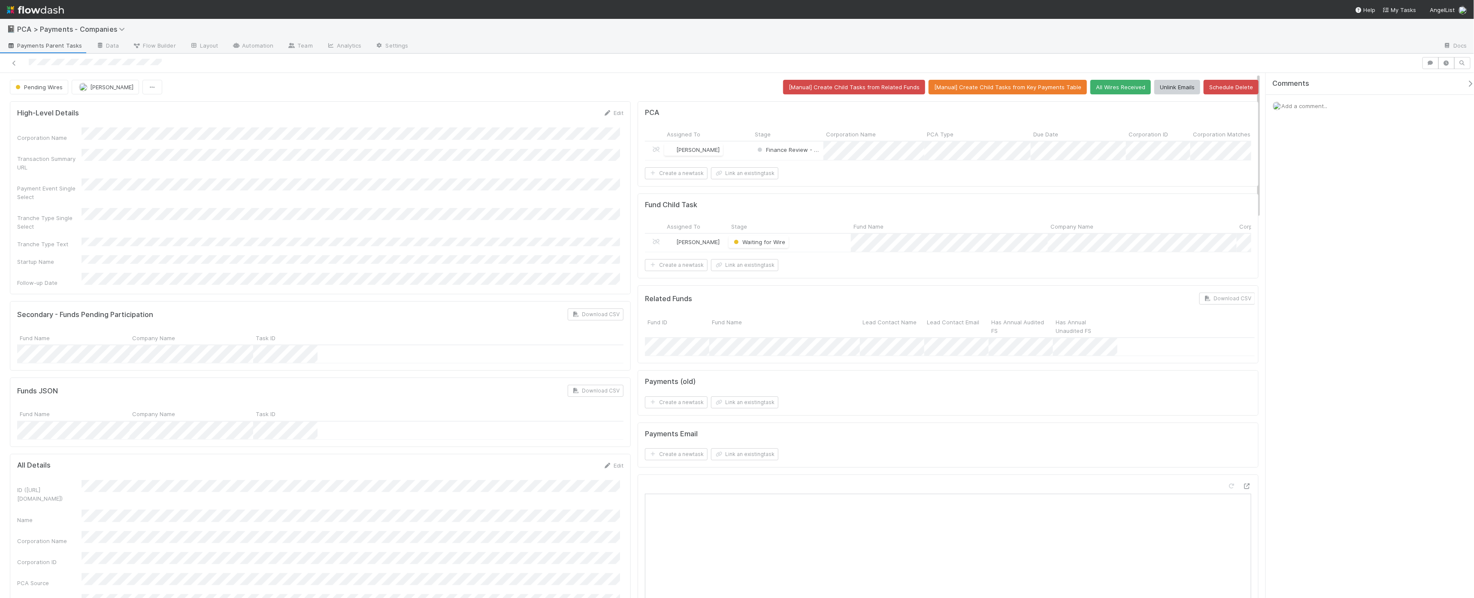
click at [822, 221] on form "Fund Child Task Assigned To Stage Fund Name Company Name Corporation CT ID CT F…" at bounding box center [948, 236] width 606 height 71
click at [1182, 109] on div "Add a comment..." at bounding box center [1373, 106] width 215 height 22
click at [1182, 105] on span "Add a comment..." at bounding box center [1304, 106] width 46 height 7
click at [1182, 238] on button "Add Comment" at bounding box center [1304, 238] width 50 height 15
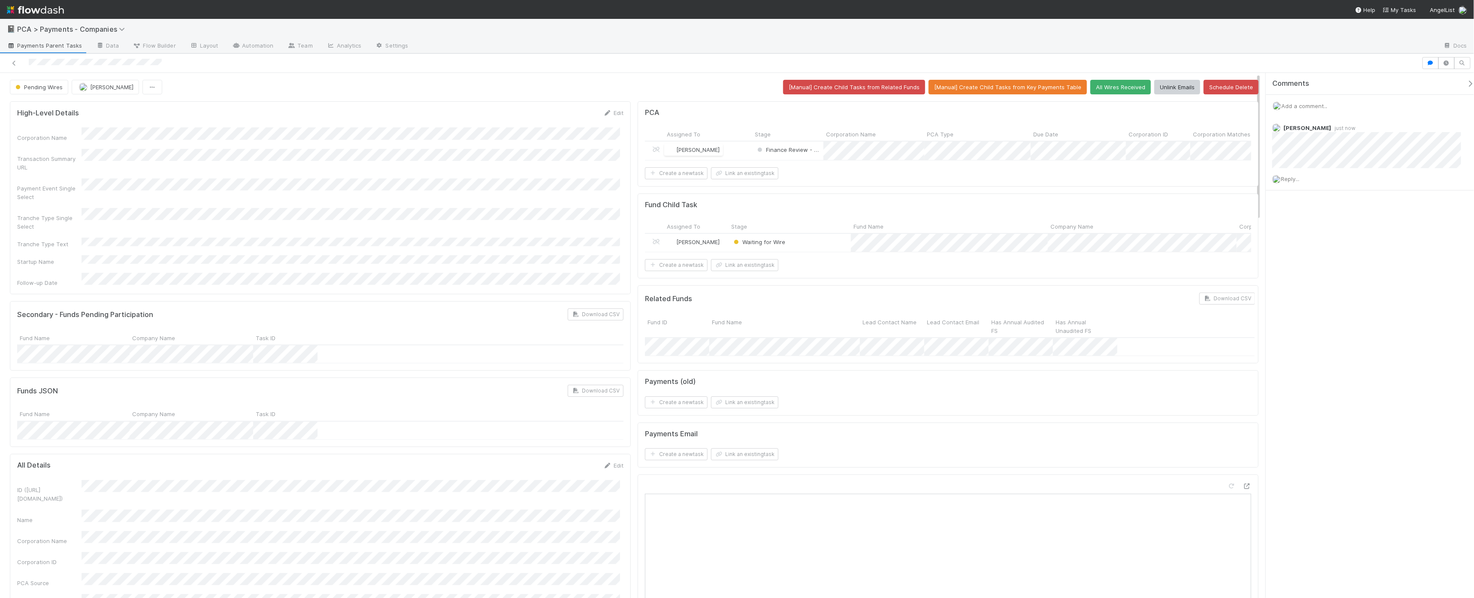
click at [12, 58] on div at bounding box center [710, 63] width 1415 height 12
click at [4, 64] on div at bounding box center [710, 63] width 1415 height 12
click at [13, 61] on icon at bounding box center [14, 63] width 9 height 6
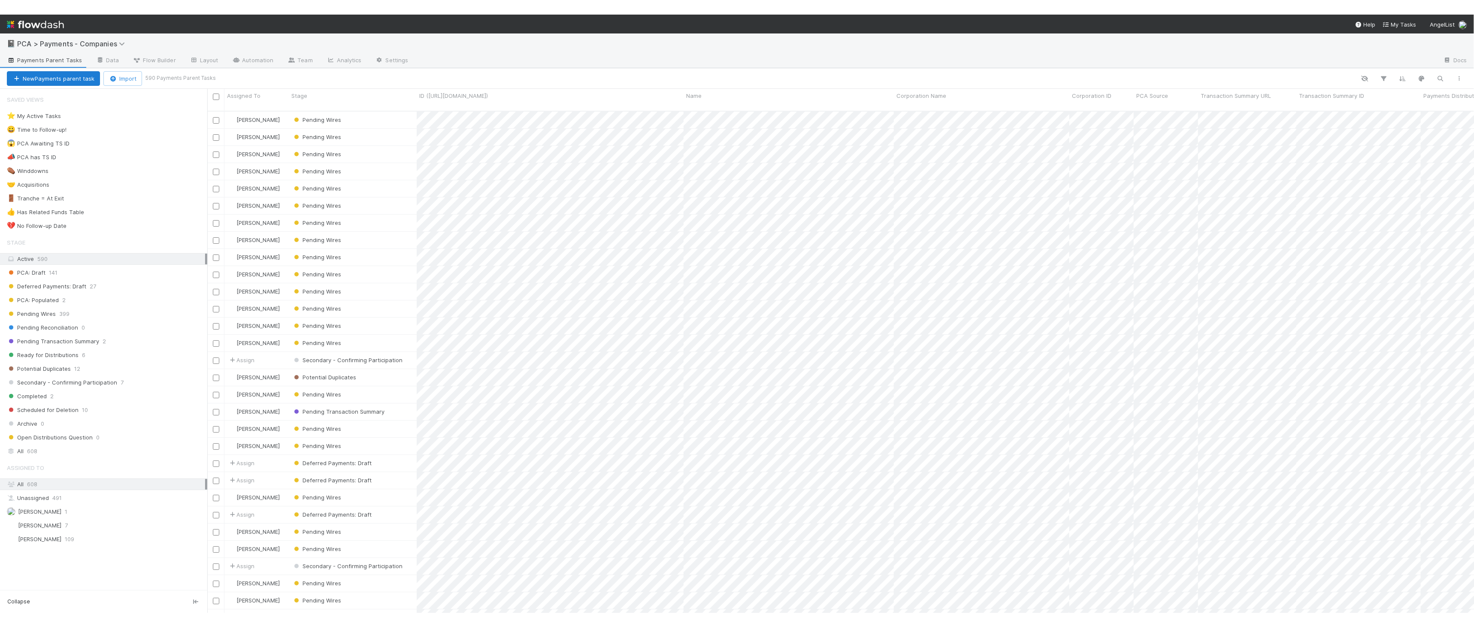
scroll to position [501, 1260]
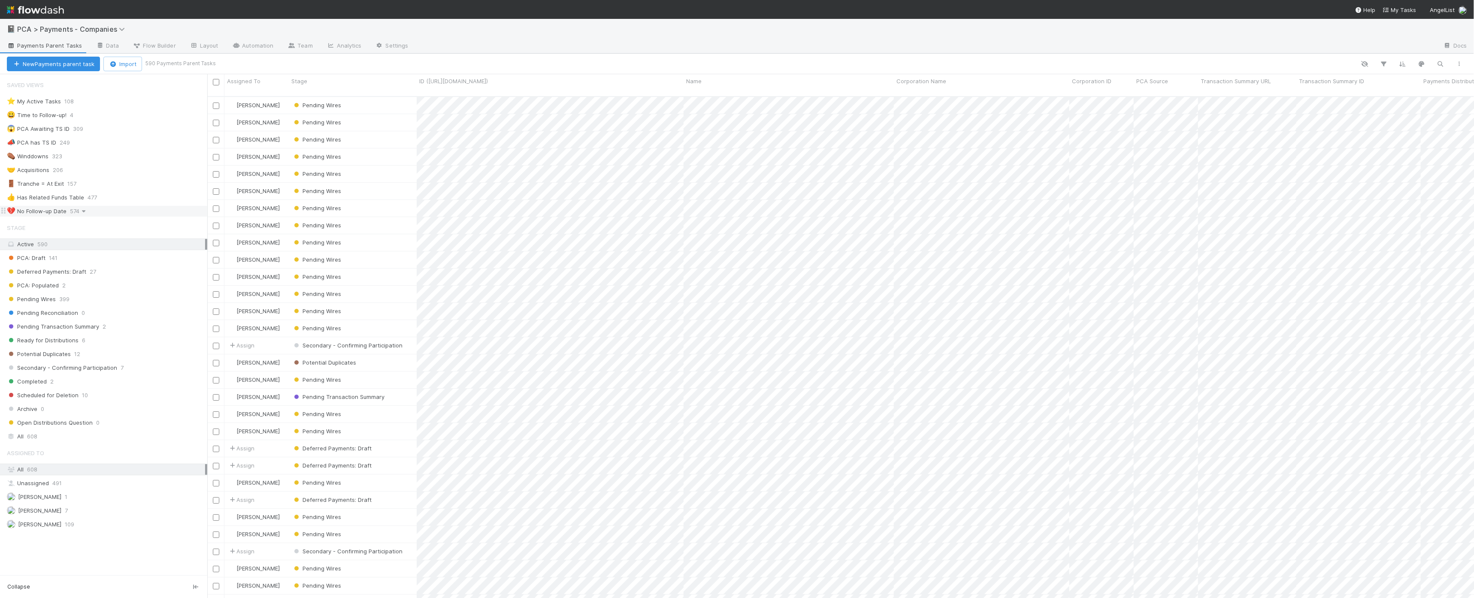
click at [86, 210] on icon at bounding box center [83, 212] width 9 height 6
drag, startPoint x: 31, startPoint y: 227, endPoint x: 46, endPoint y: 221, distance: 16.0
click at [31, 227] on div "View Settings Default for everyone Rename this view Delete this view" at bounding box center [737, 299] width 1474 height 598
click at [76, 224] on div "Stage" at bounding box center [103, 227] width 207 height 17
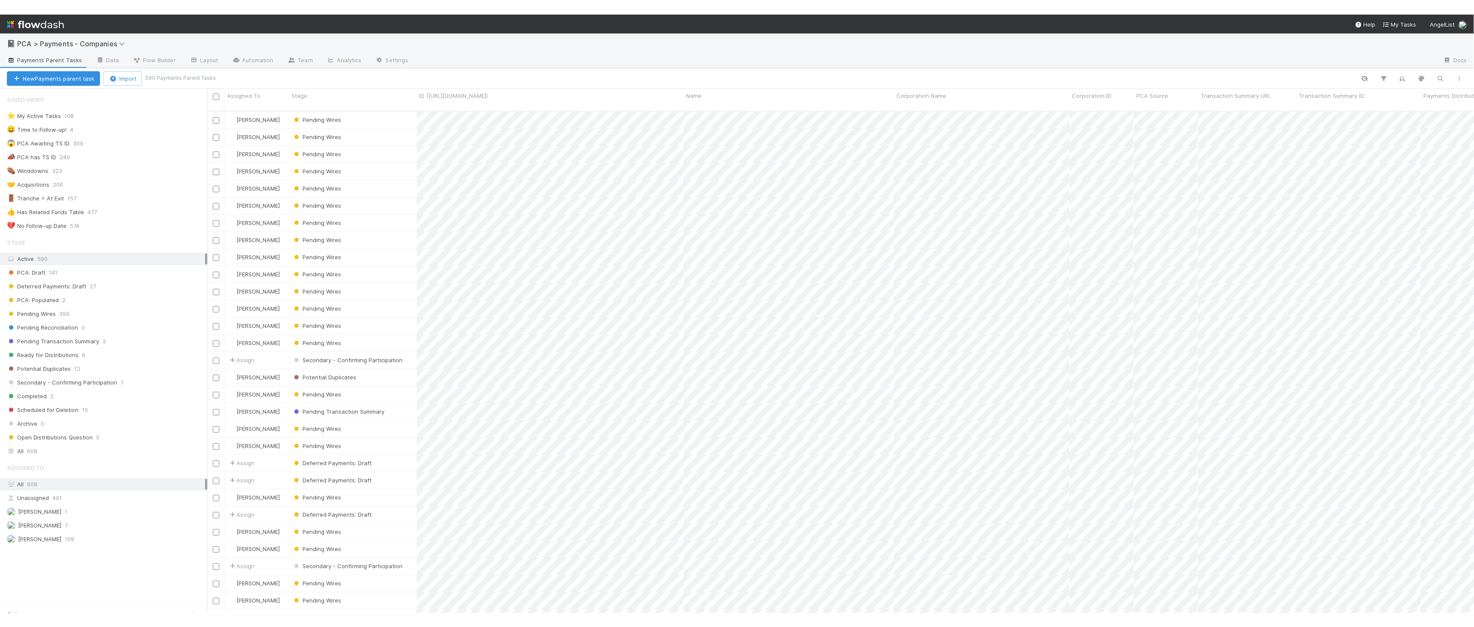
scroll to position [530, 1260]
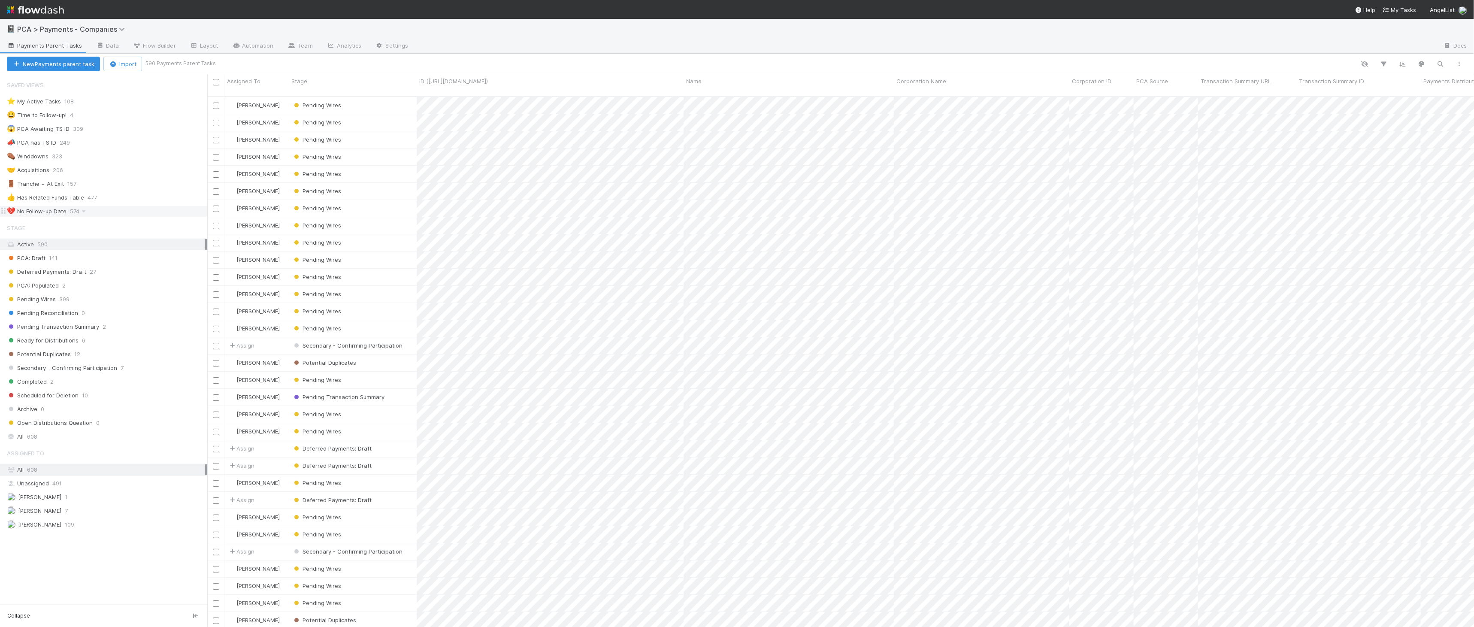
click at [120, 212] on div "💔 No Follow-up Date 574" at bounding box center [107, 211] width 200 height 11
click at [202, 209] on icon at bounding box center [201, 212] width 9 height 6
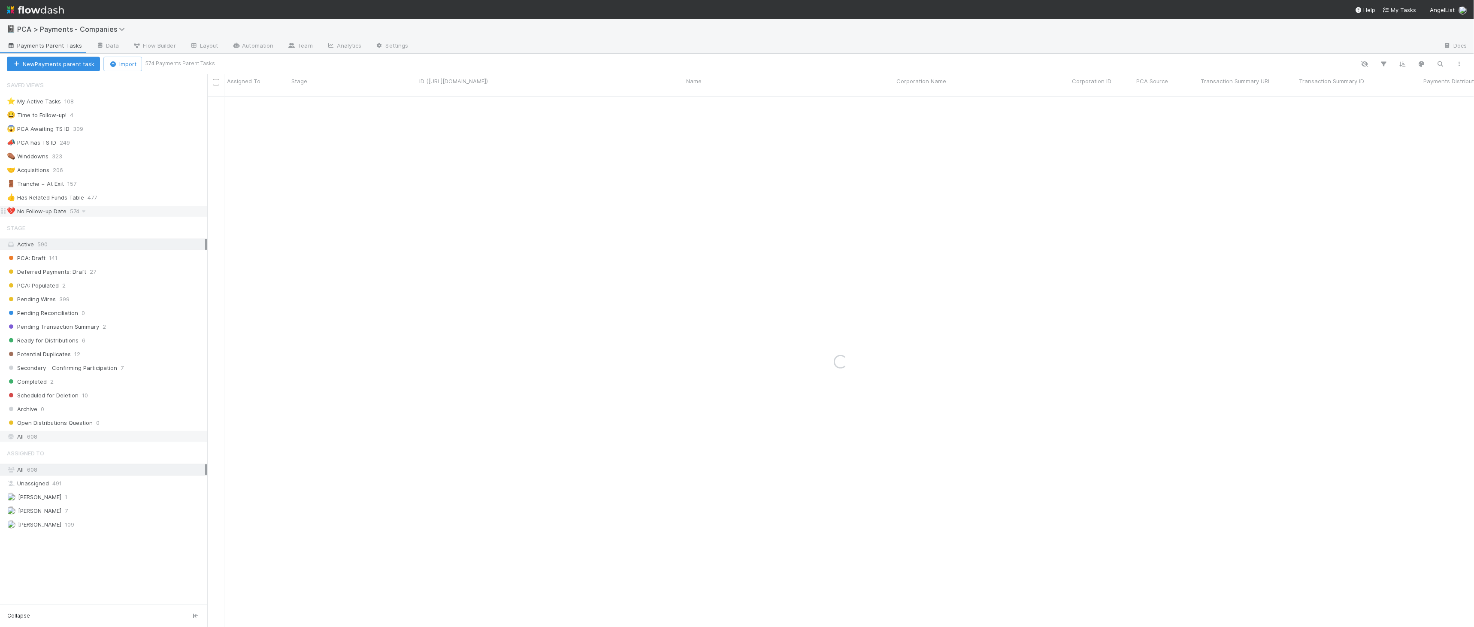
click at [102, 439] on div "All 608" at bounding box center [106, 436] width 198 height 11
click at [1182, 62] on icon "button" at bounding box center [1440, 64] width 9 height 8
type input "darwin"
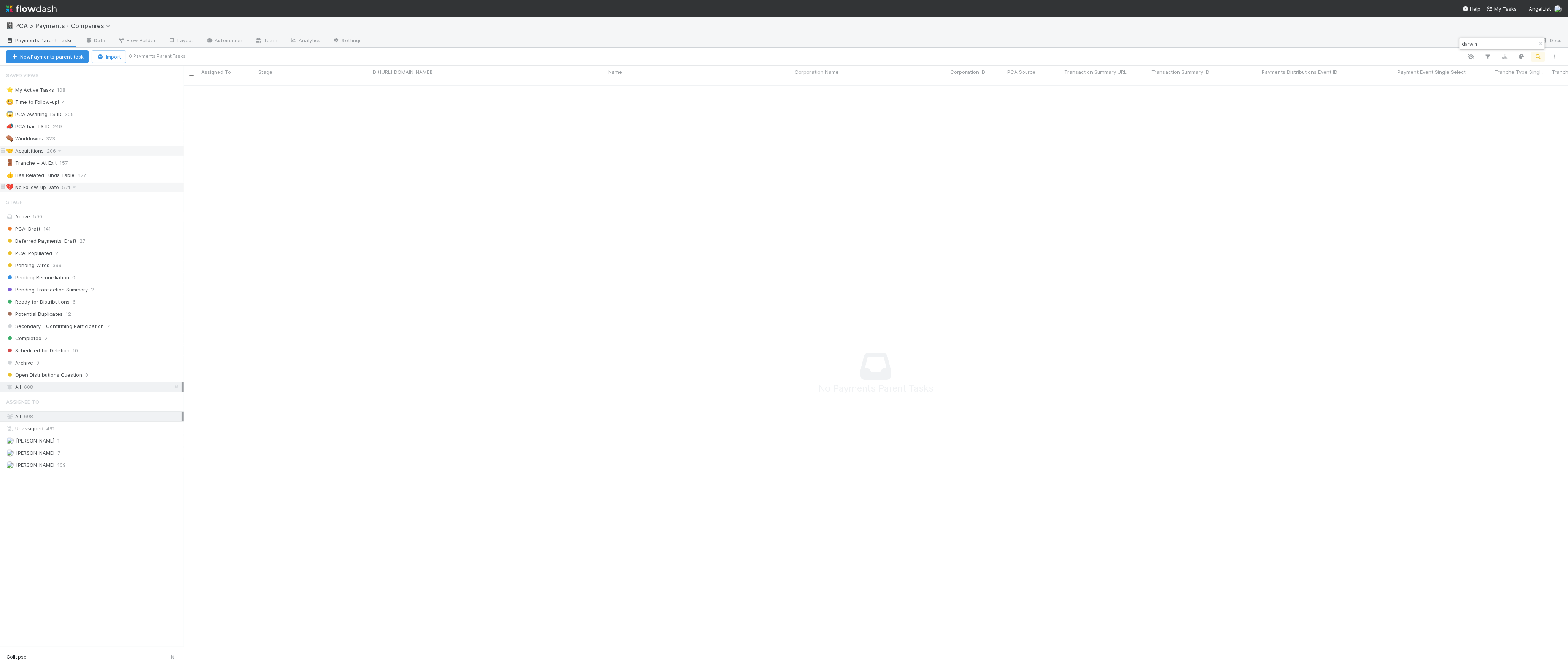
scroll to position [572, 1370]
click at [98, 40] on link "Data" at bounding box center [95, 41] width 33 height 12
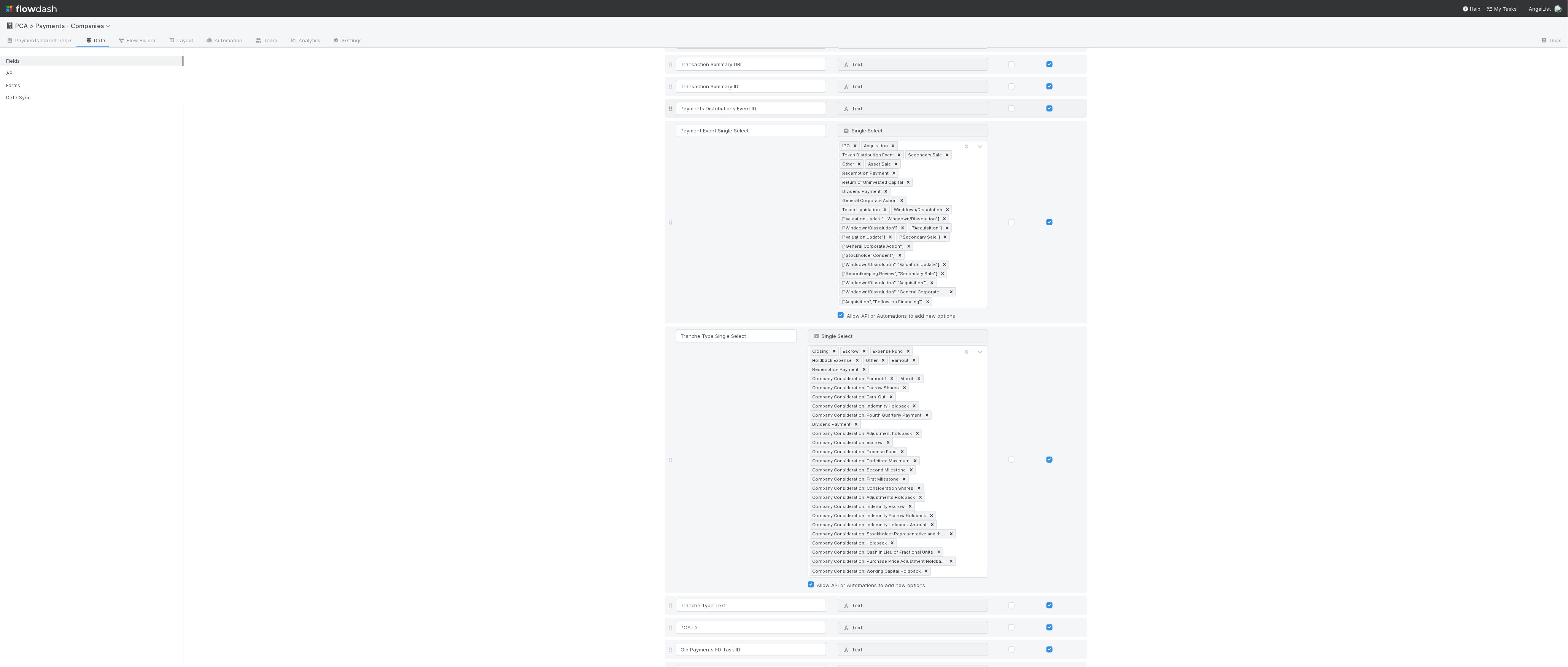
scroll to position [161, 0]
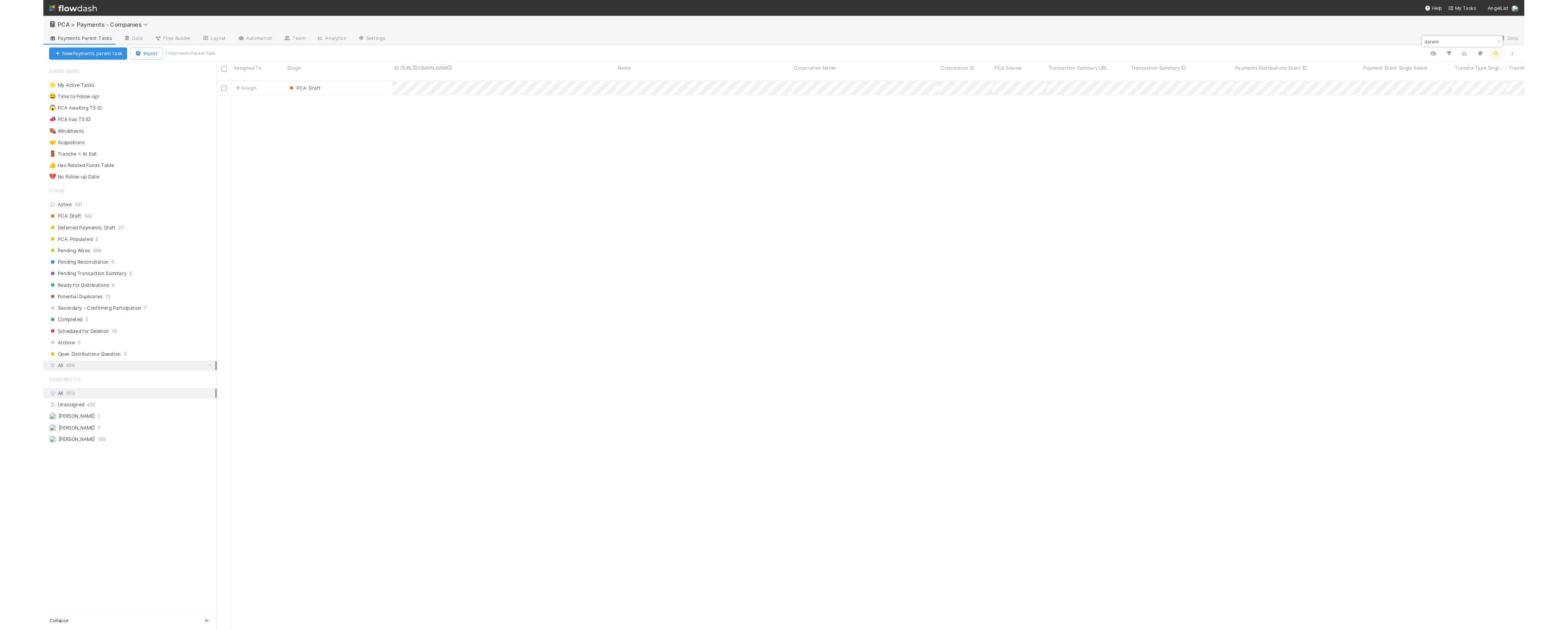
scroll to position [580, 1377]
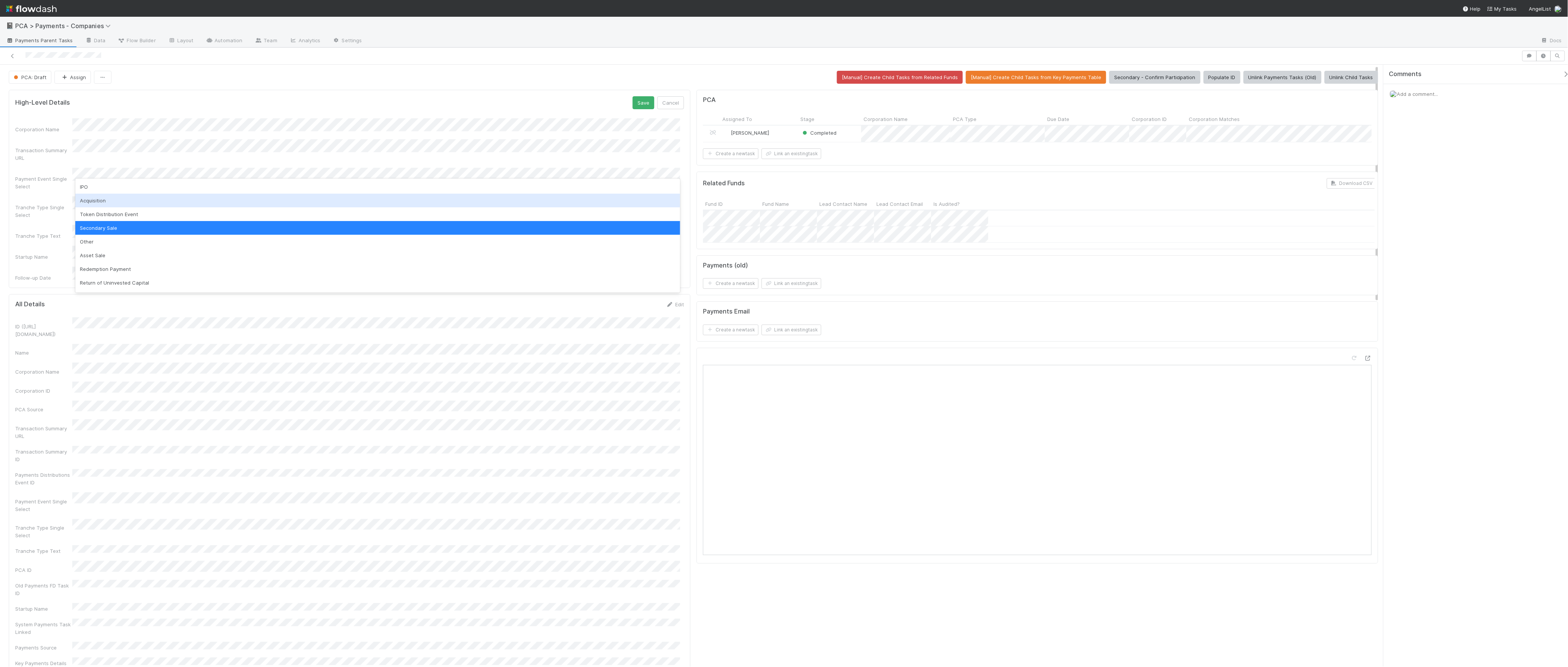
click at [110, 199] on div "Acquisition" at bounding box center [378, 200] width 605 height 13
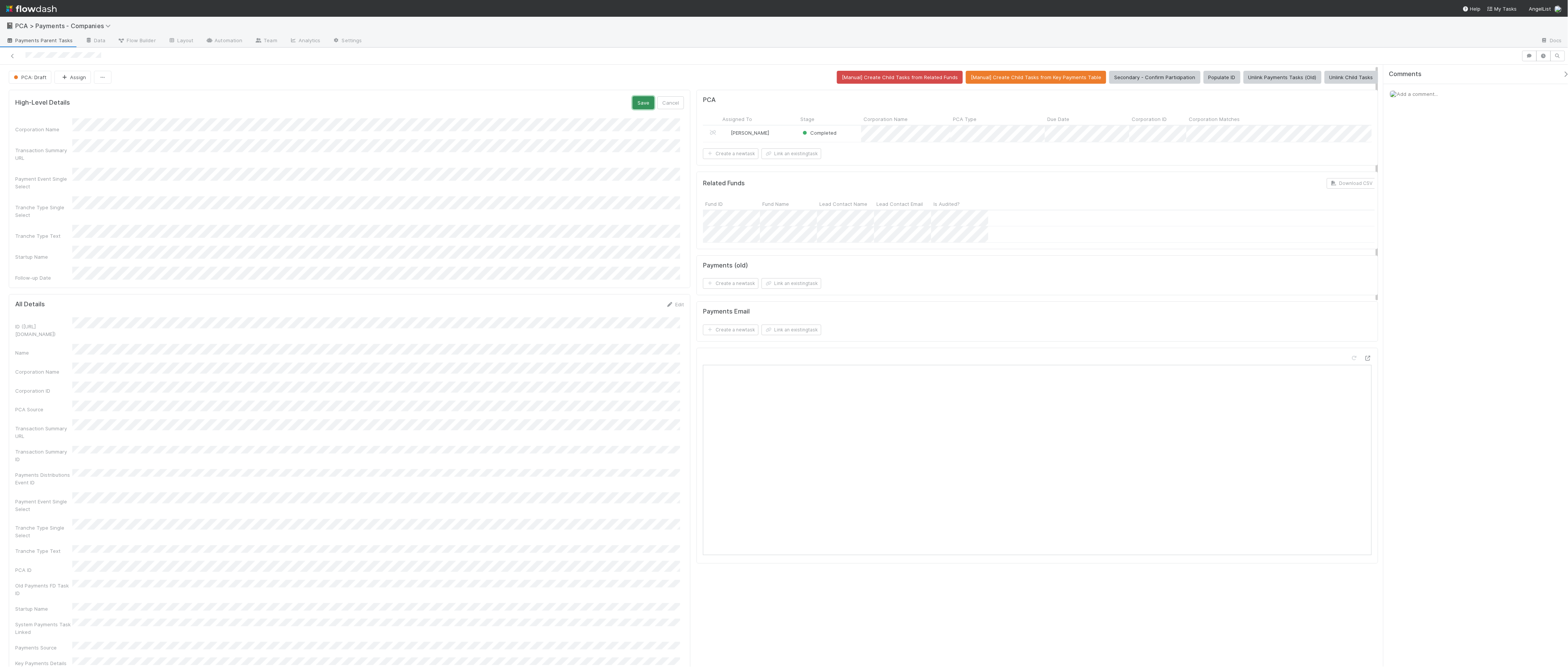
click at [639, 104] on button "Save" at bounding box center [643, 103] width 21 height 13
click at [913, 79] on button "[Manual] Create Child Tasks from Related Funds" at bounding box center [900, 77] width 126 height 13
drag, startPoint x: 812, startPoint y: 305, endPoint x: 969, endPoint y: 303, distance: 157.0
click at [969, 303] on div "Related Funds Download CSV Fund ID Fund Name Lead Contact Name Lead Contact Ema…" at bounding box center [1039, 292] width 673 height 65
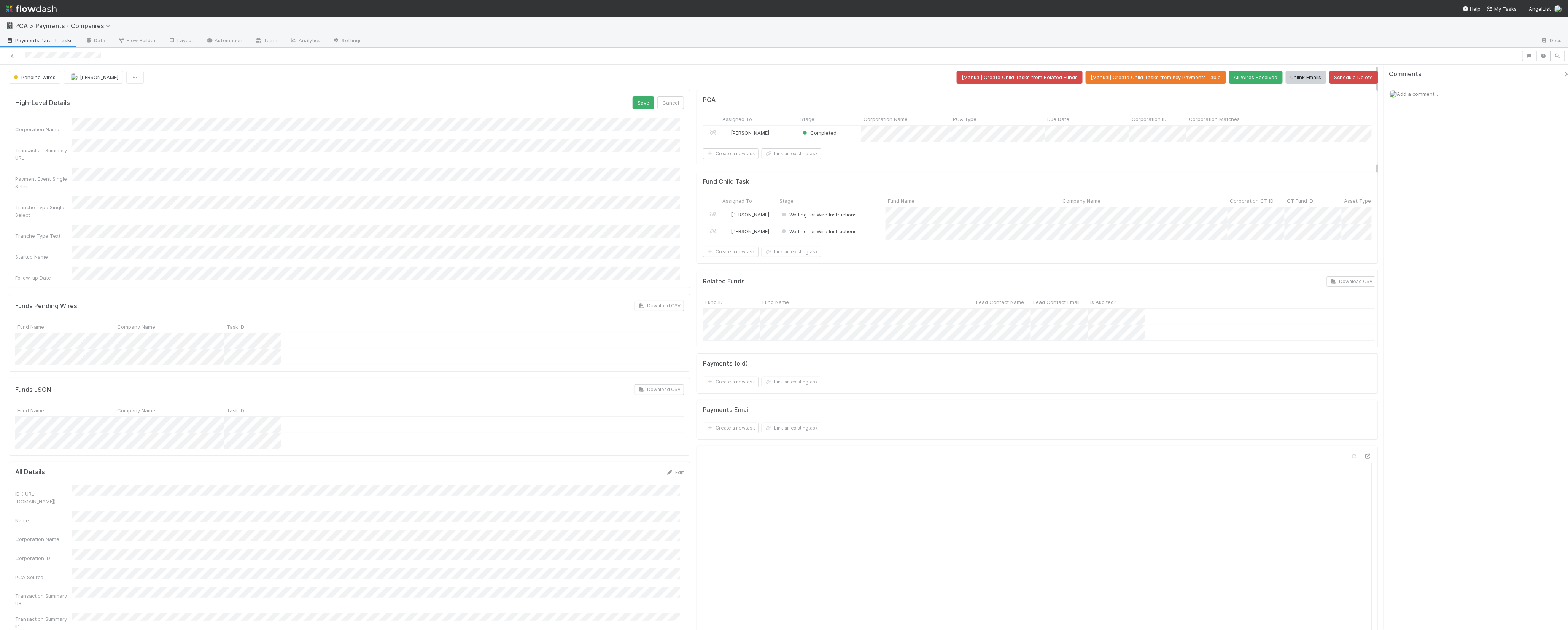
click at [87, 209] on div "Corporation Name Transaction Summary URL Payment Event Single Select Tranche Ty…" at bounding box center [349, 200] width 669 height 163
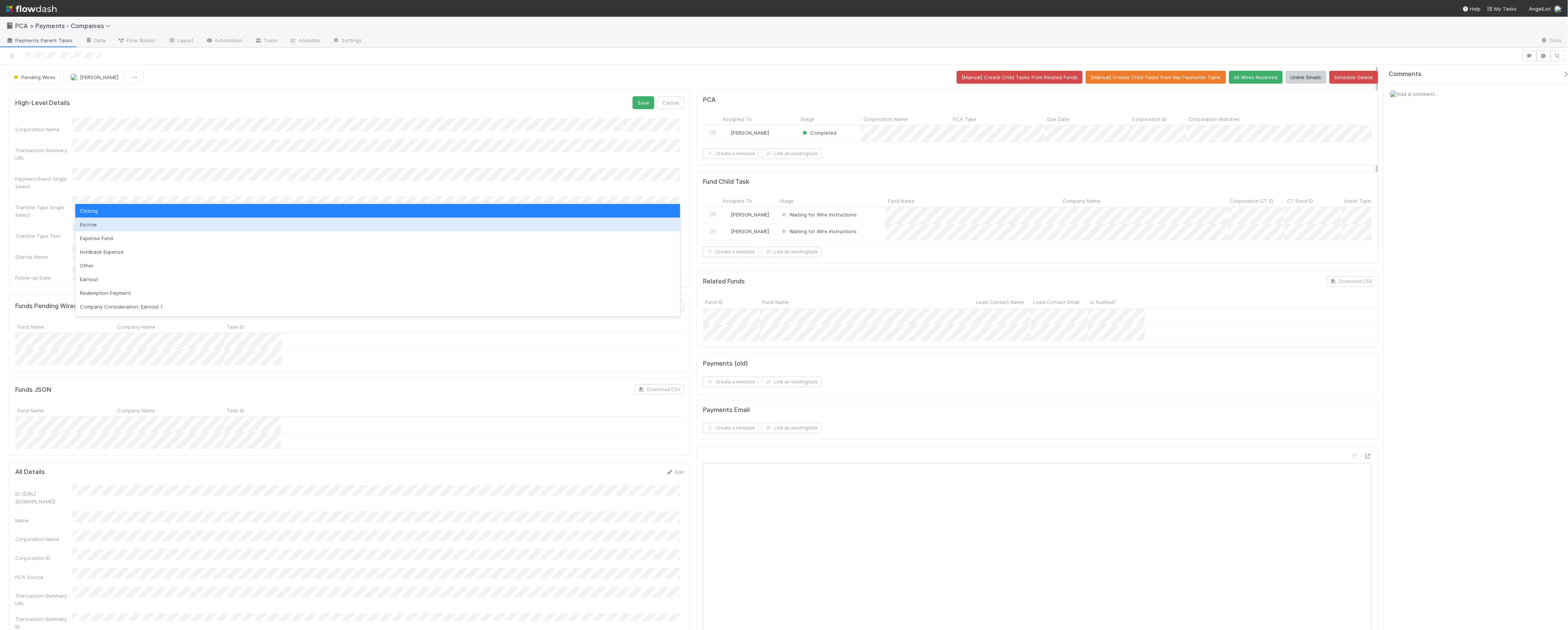
click at [114, 223] on div "Escrow" at bounding box center [378, 224] width 605 height 13
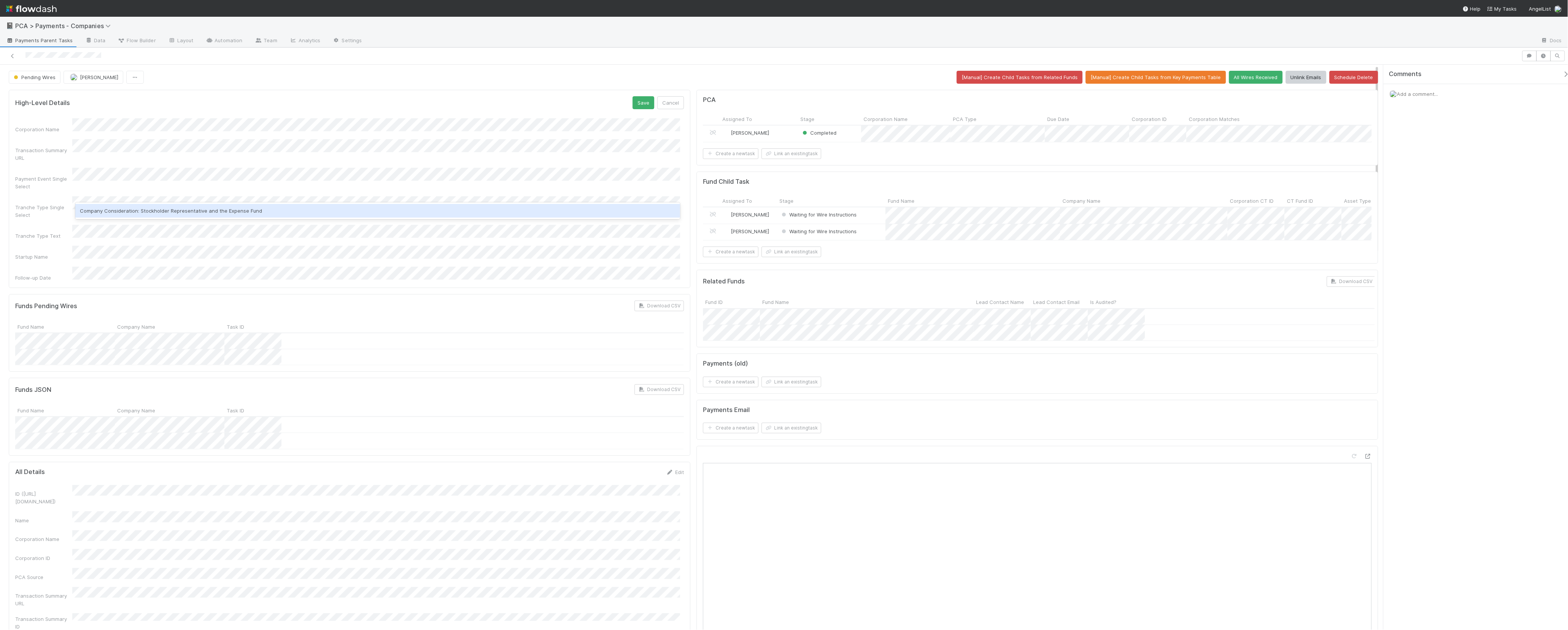
click at [66, 175] on div "Payment Event Single Select" at bounding box center [43, 182] width 57 height 15
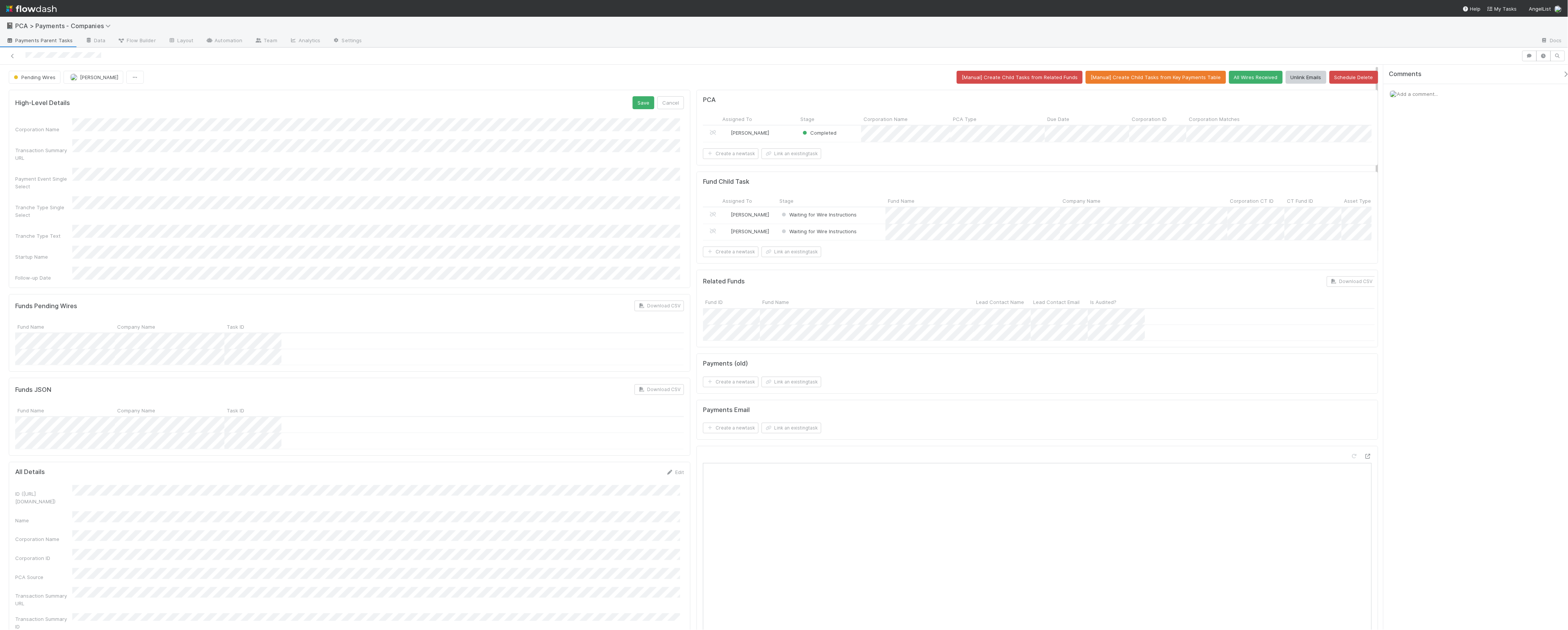
click at [52, 180] on div "Payment Event Single Select" at bounding box center [43, 182] width 57 height 15
click at [632, 105] on button "Save" at bounding box center [643, 103] width 21 height 13
drag, startPoint x: 701, startPoint y: 298, endPoint x: 827, endPoint y: 303, distance: 126.1
click at [827, 287] on div "Related Funds Download CSV" at bounding box center [1039, 281] width 673 height 11
click at [828, 287] on div "Related Funds Download CSV" at bounding box center [1039, 281] width 673 height 11
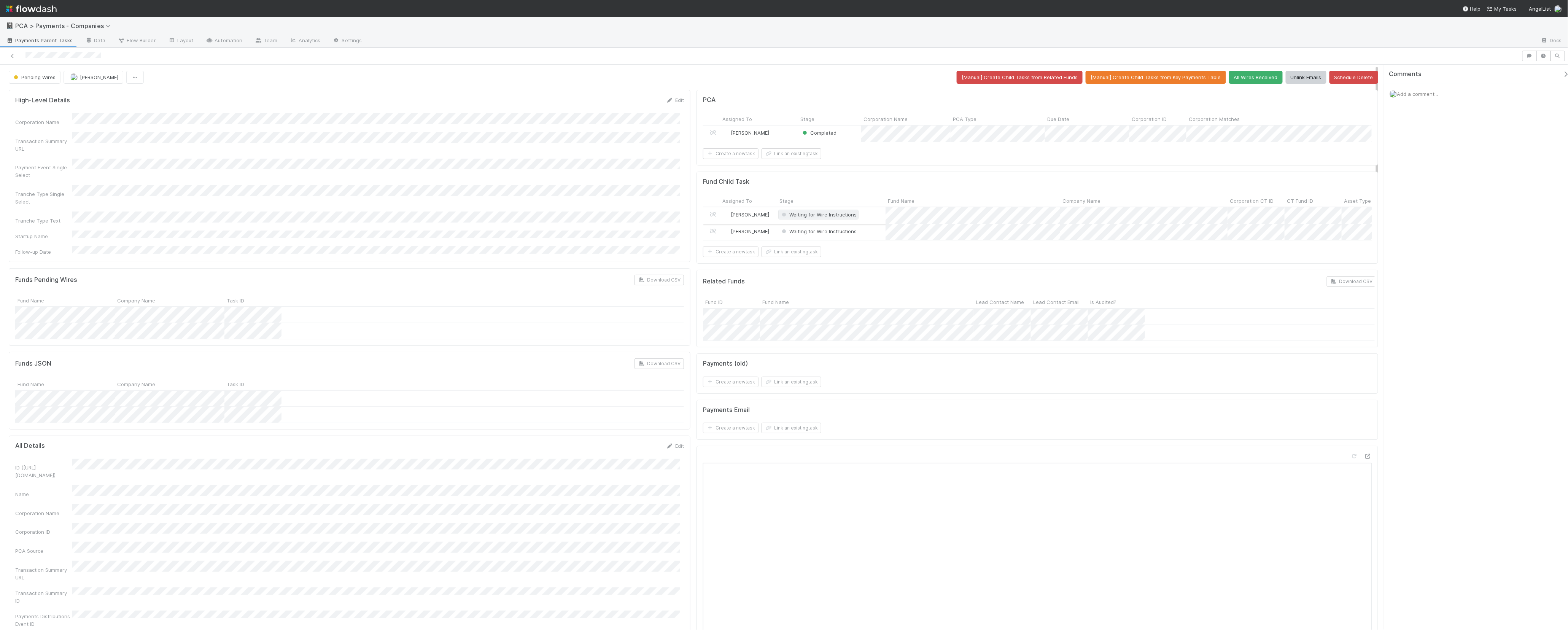
click at [799, 217] on span "Waiting for Wire Instructions" at bounding box center [819, 215] width 76 height 6
drag, startPoint x: 427, startPoint y: 185, endPoint x: 268, endPoint y: 189, distance: 159.1
click at [427, 185] on div at bounding box center [784, 315] width 1568 height 630
drag, startPoint x: 165, startPoint y: 204, endPoint x: 62, endPoint y: 200, distance: 103.1
click at [43, 200] on div at bounding box center [784, 315] width 1568 height 630
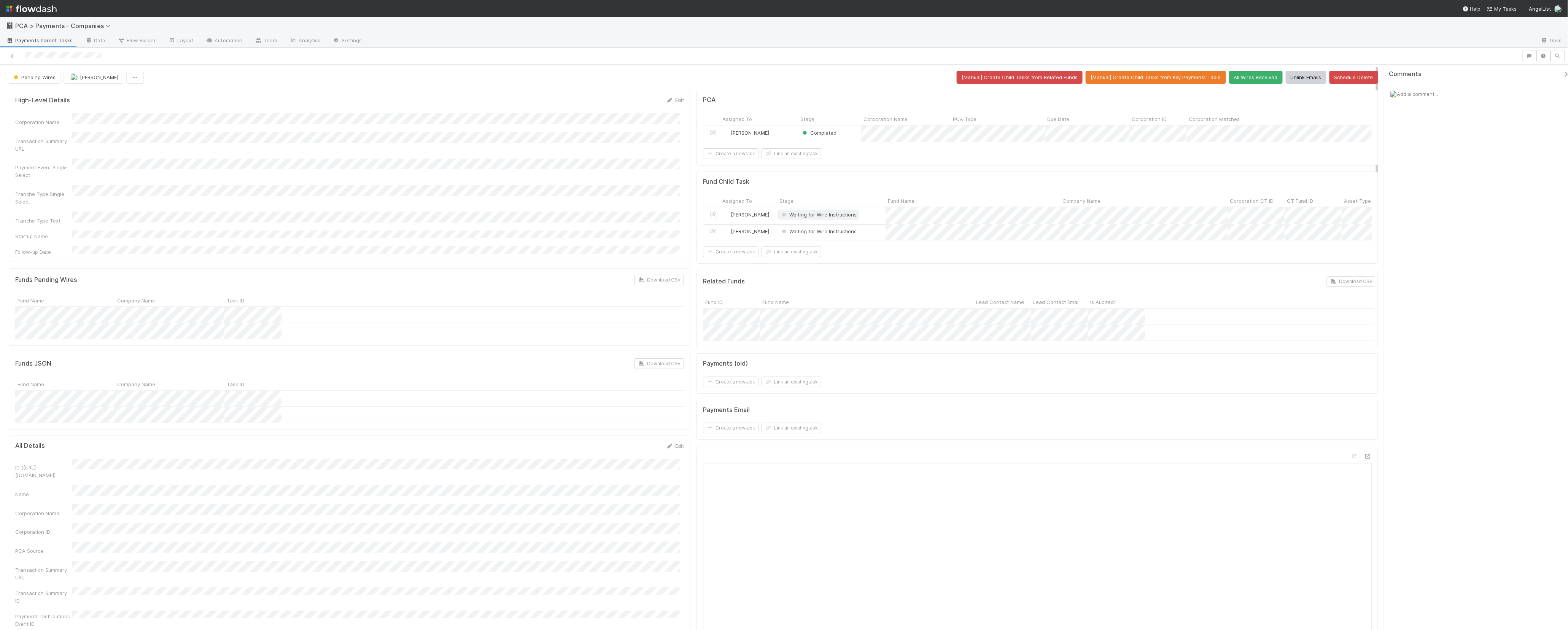
click at [820, 217] on span "Waiting for Wire Instructions" at bounding box center [819, 215] width 76 height 6
click at [835, 217] on span "Received - Pending Reconciliation" at bounding box center [826, 215] width 90 height 6
click at [834, 234] on span "Waiting for Wire Instructions" at bounding box center [819, 231] width 76 height 6
click at [831, 256] on div "Waiting for Wire" at bounding box center [827, 256] width 107 height 13
click at [1048, 95] on span "Add a comment..." at bounding box center [1418, 94] width 41 height 6
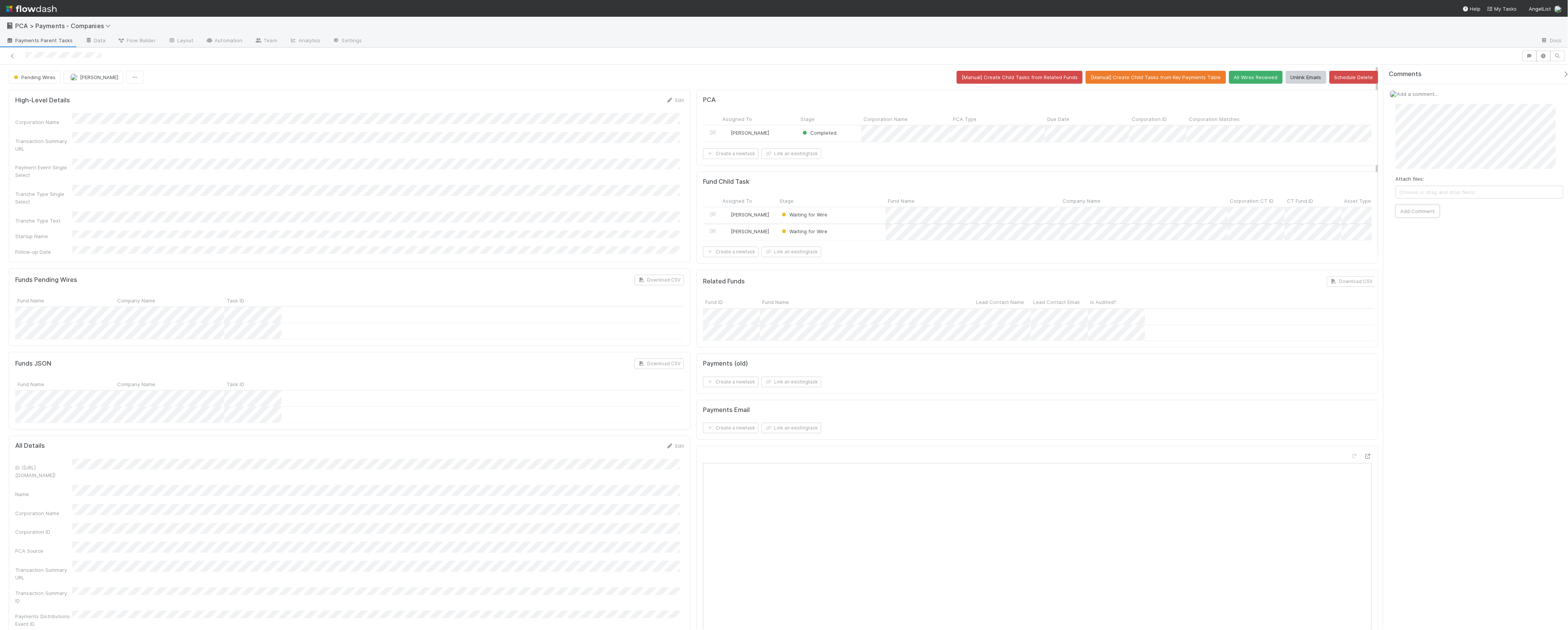
drag, startPoint x: 1426, startPoint y: 212, endPoint x: 1509, endPoint y: 257, distance: 94.4
click at [1048, 212] on button "Add Comment" at bounding box center [1418, 211] width 44 height 13
click at [363, 357] on div "2" at bounding box center [365, 358] width 11 height 11
click at [641, 104] on button "Save" at bounding box center [643, 103] width 21 height 13
click at [9, 54] on icon at bounding box center [12, 56] width 8 height 5
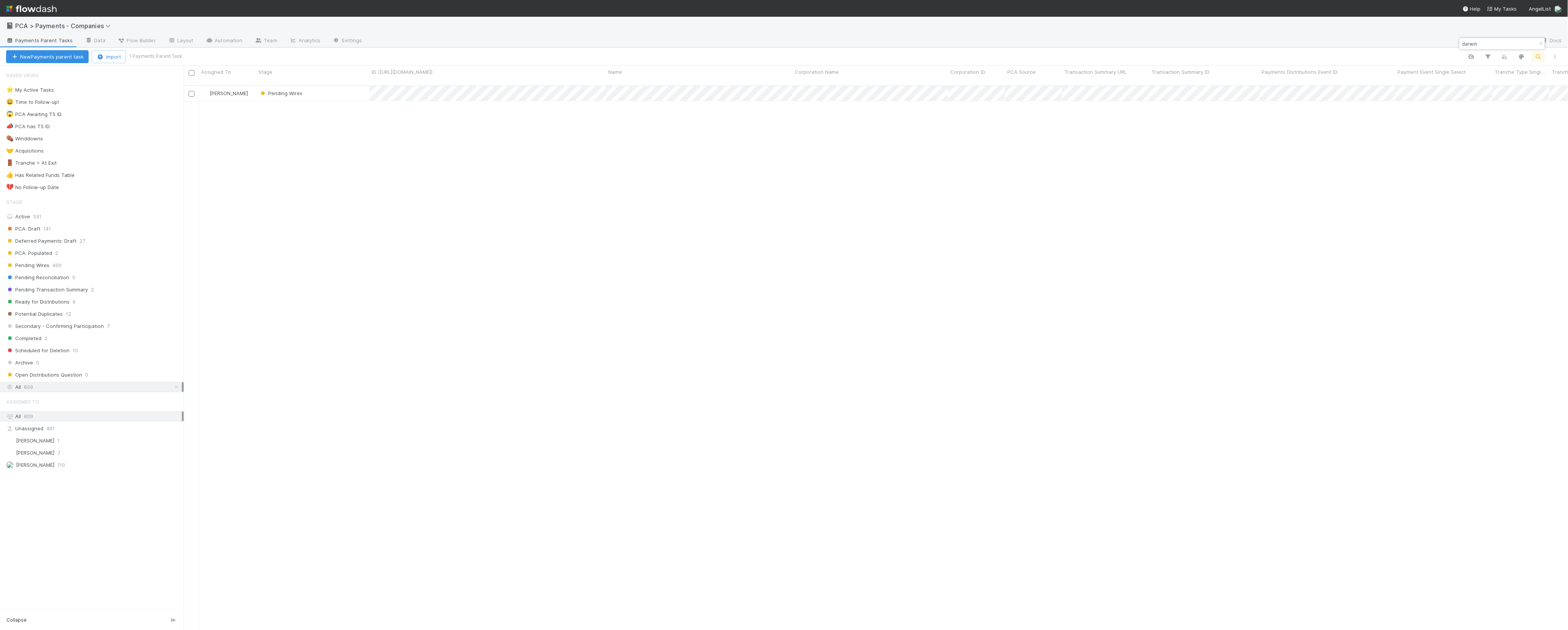
scroll to position [544, 1377]
click at [1048, 40] on input "darwin" at bounding box center [1499, 43] width 76 height 9
click at [1048, 44] on input "ableai" at bounding box center [1499, 43] width 76 height 9
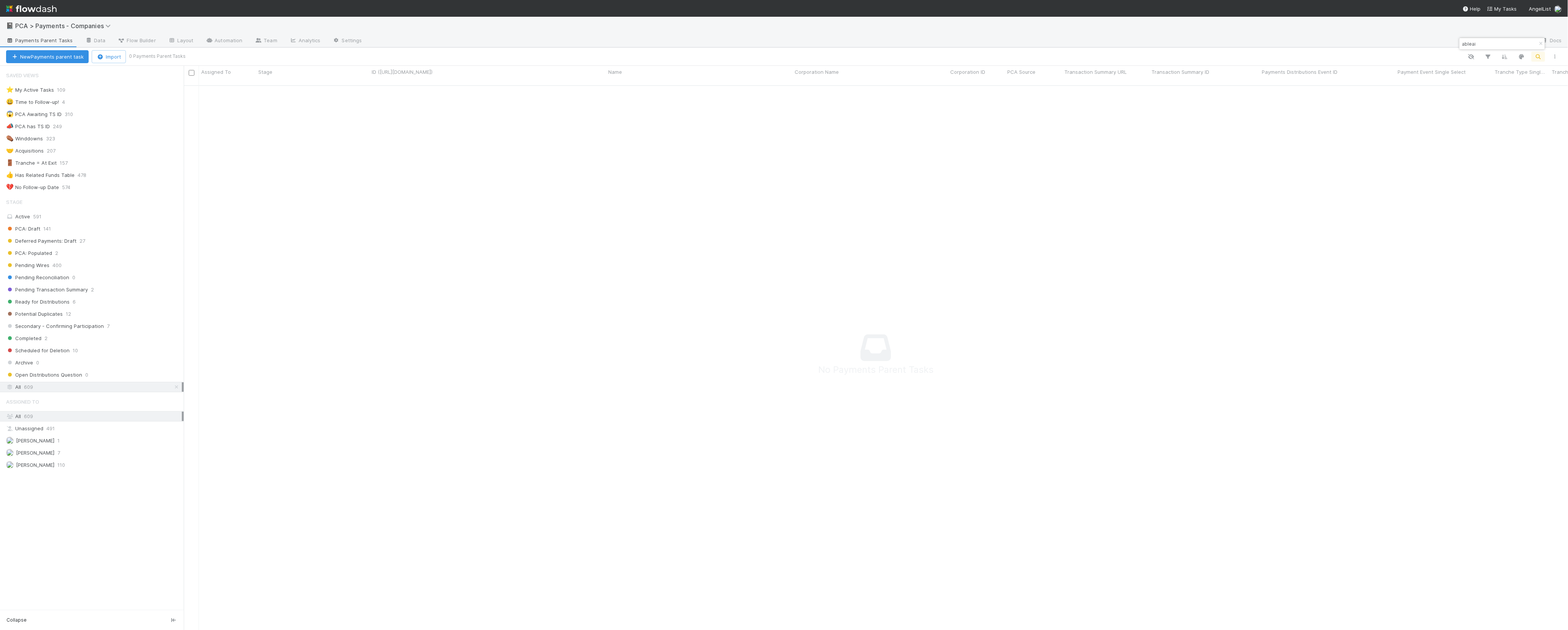
click at [1048, 44] on input "ableai" at bounding box center [1499, 43] width 76 height 9
type input "blue door"
click at [69, 392] on div "All 609" at bounding box center [94, 387] width 176 height 10
click at [73, 375] on div "Open Distributions Question 0" at bounding box center [91, 375] width 184 height 11
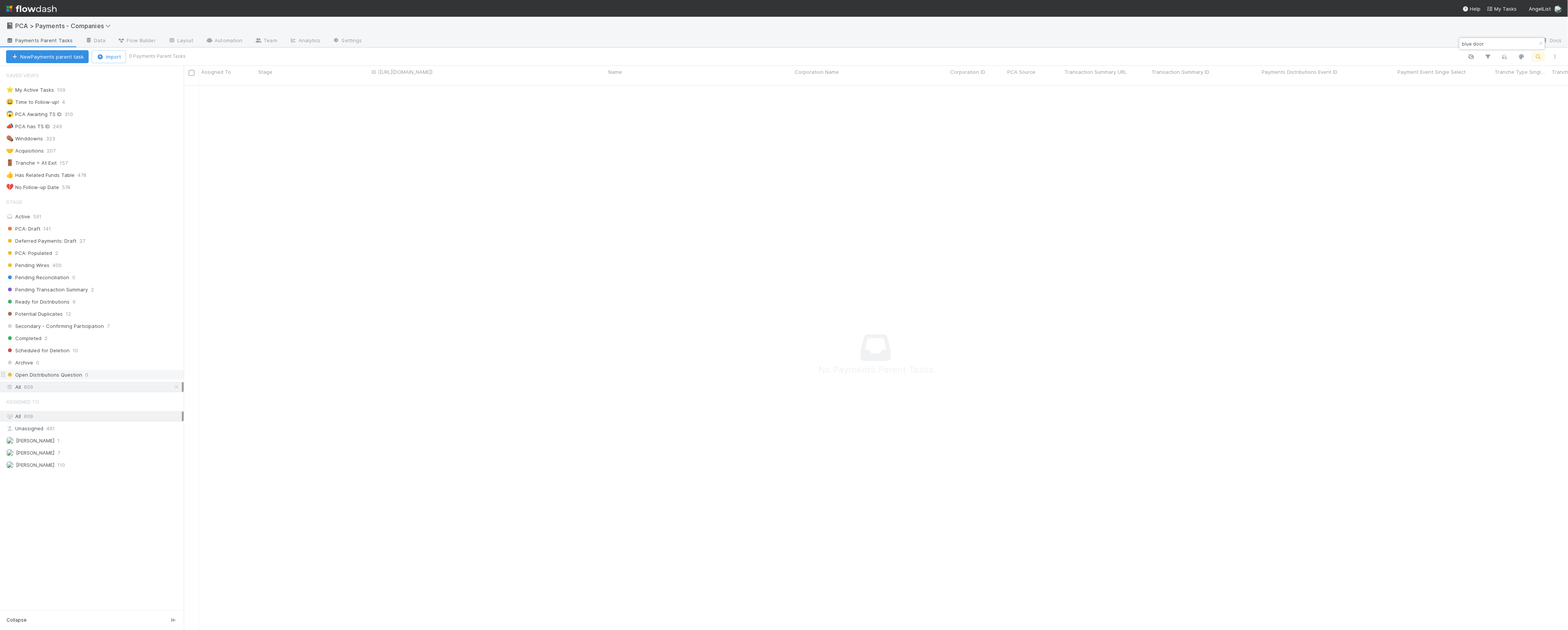
click at [74, 378] on span "Open Distributions Question" at bounding box center [44, 374] width 76 height 10
click at [85, 392] on div "All 609" at bounding box center [94, 387] width 176 height 10
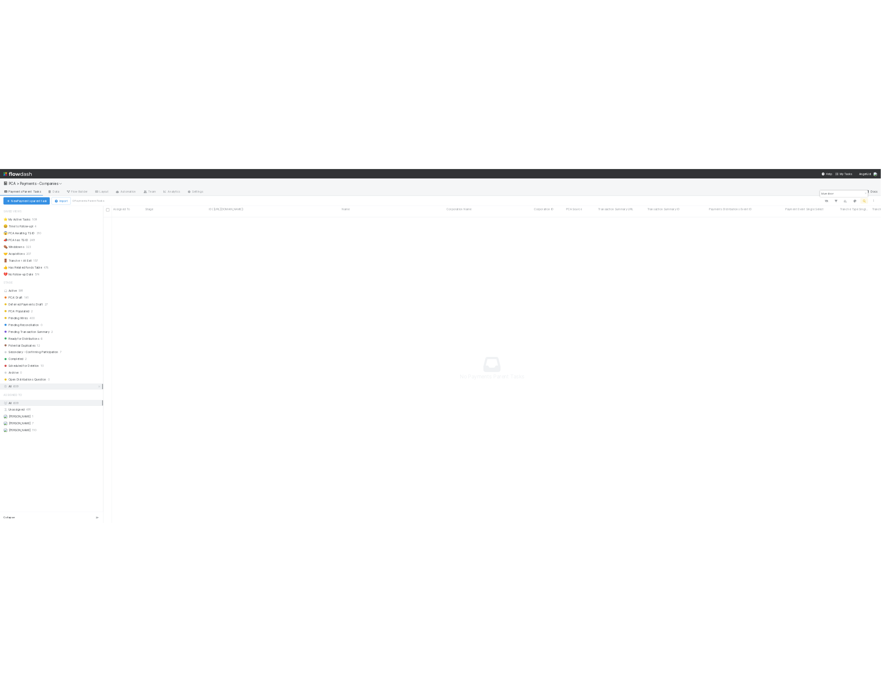
scroll to position [604, 1545]
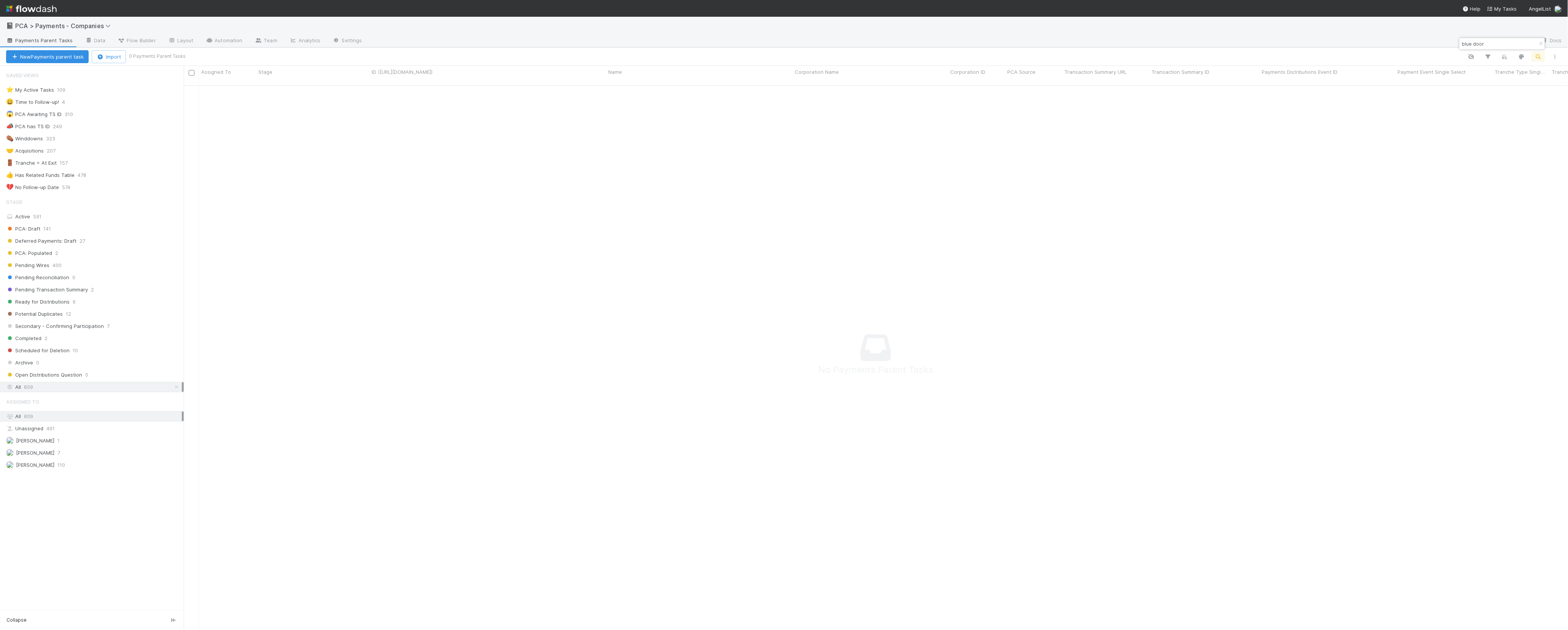
click at [1048, 45] on input "blue door" at bounding box center [1499, 43] width 76 height 9
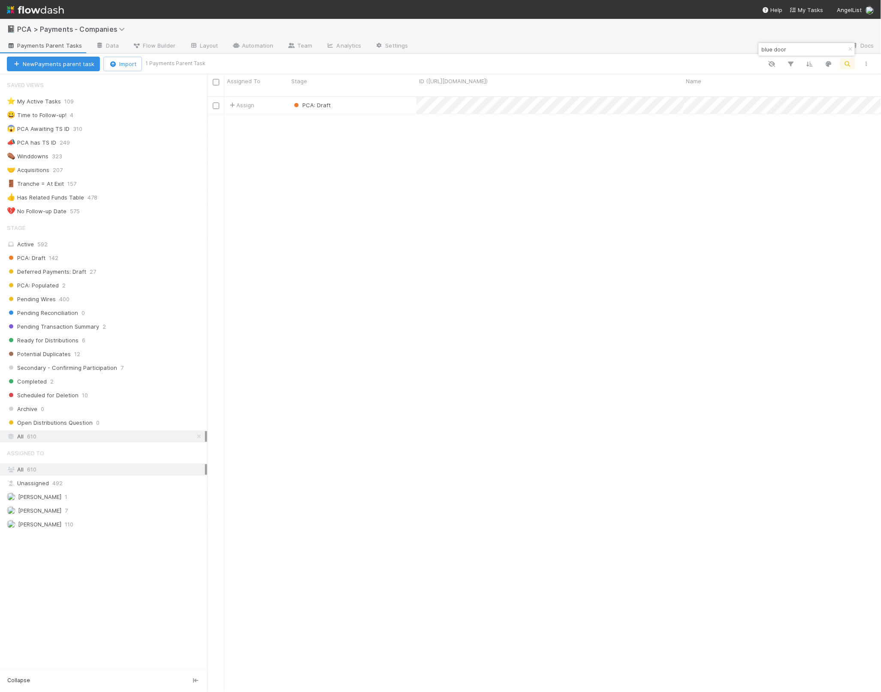
scroll to position [594, 666]
click at [553, 111] on div "Assign PCA: Draft 0 0 0 1 8/26/25, 1:49:17 PM 8/26/25, 1:49:17 PM 0 0 0" at bounding box center [544, 398] width 674 height 602
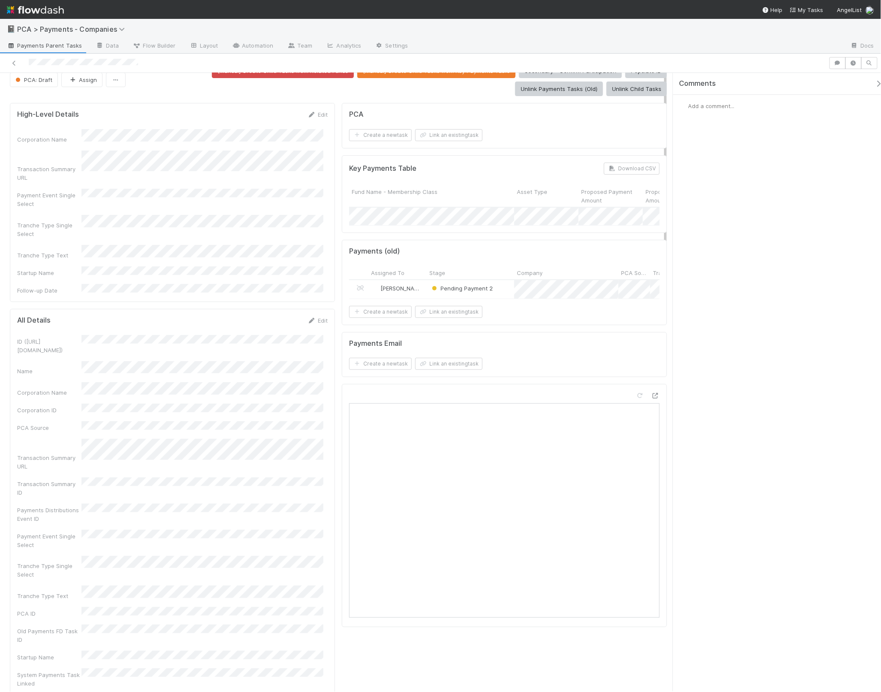
scroll to position [18, 0]
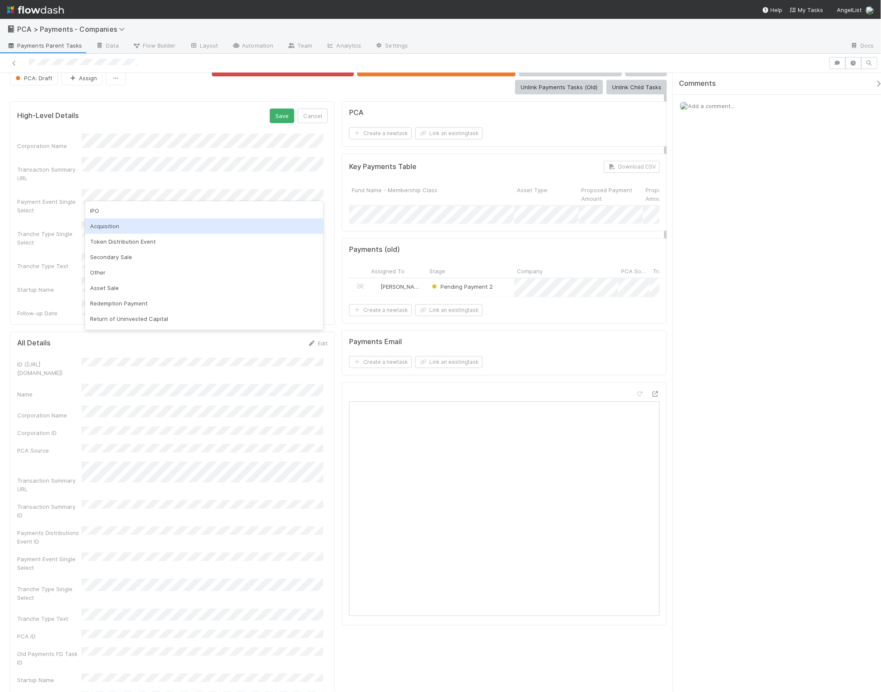
click at [124, 227] on div "Acquisition" at bounding box center [204, 225] width 239 height 15
click at [277, 115] on button "Save" at bounding box center [282, 116] width 24 height 15
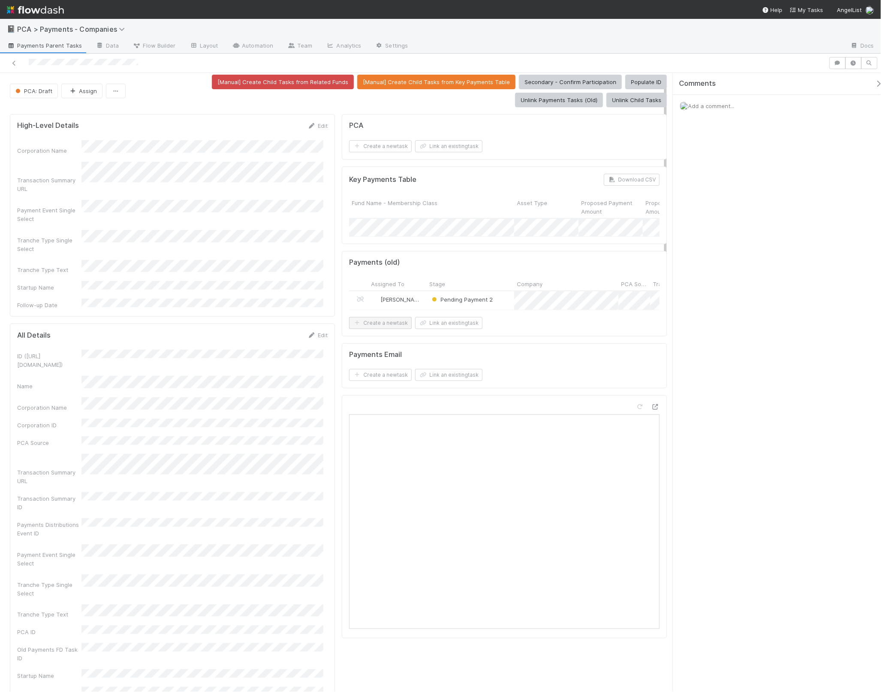
scroll to position [0, 0]
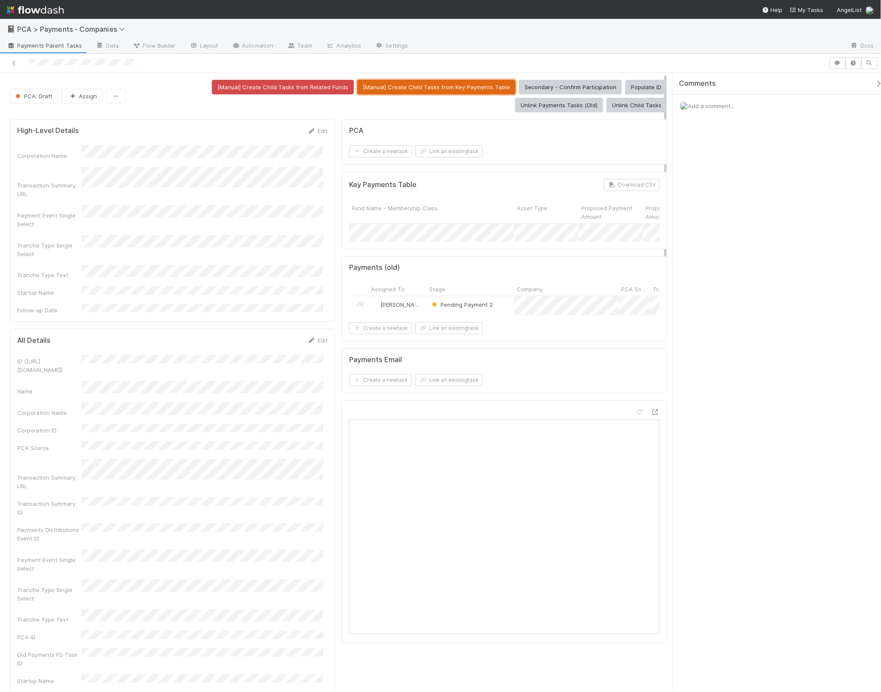
click at [435, 86] on button "[Manual] Create Child Tasks from Key Payments Table" at bounding box center [436, 87] width 158 height 15
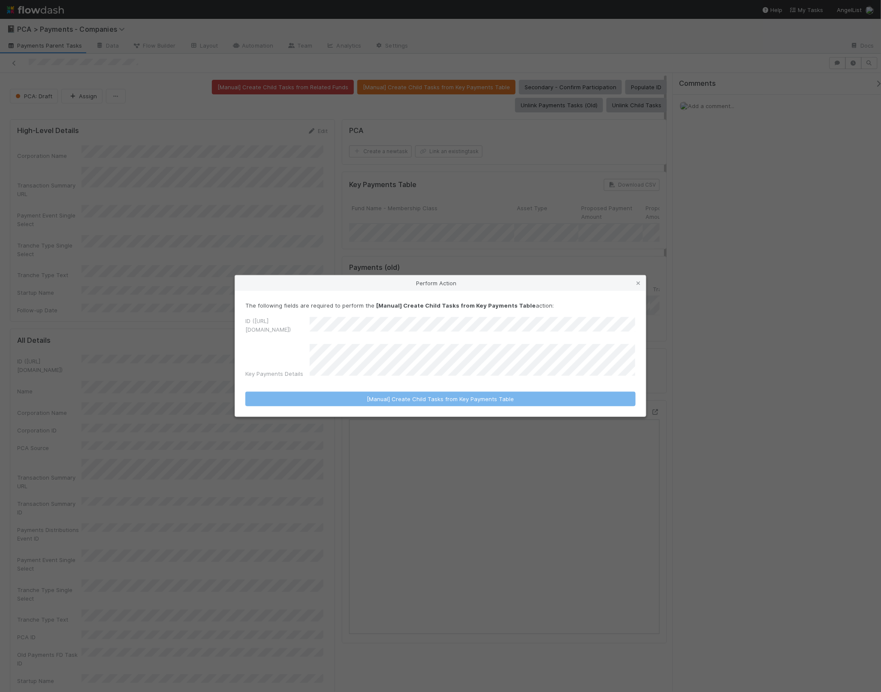
click at [228, 136] on div "Perform Action The following fields are required to perform the [Manual] Create…" at bounding box center [440, 346] width 881 height 692
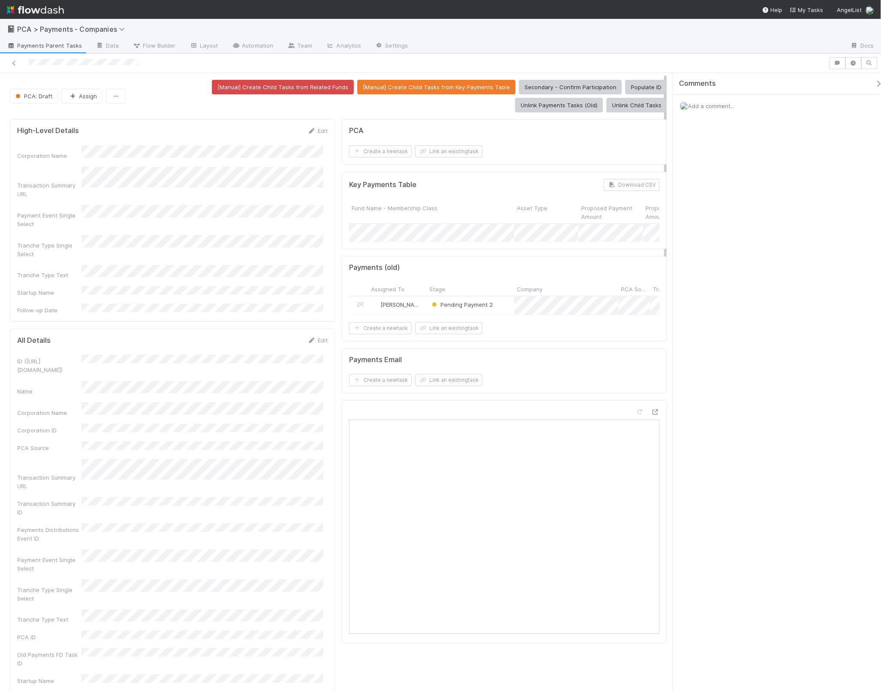
click at [290, 126] on div "High-Level Details Edit Corporation Name Transaction Summary URL Payment Event …" at bounding box center [172, 220] width 325 height 203
click at [45, 100] on button "PCA: Draft" at bounding box center [34, 96] width 48 height 15
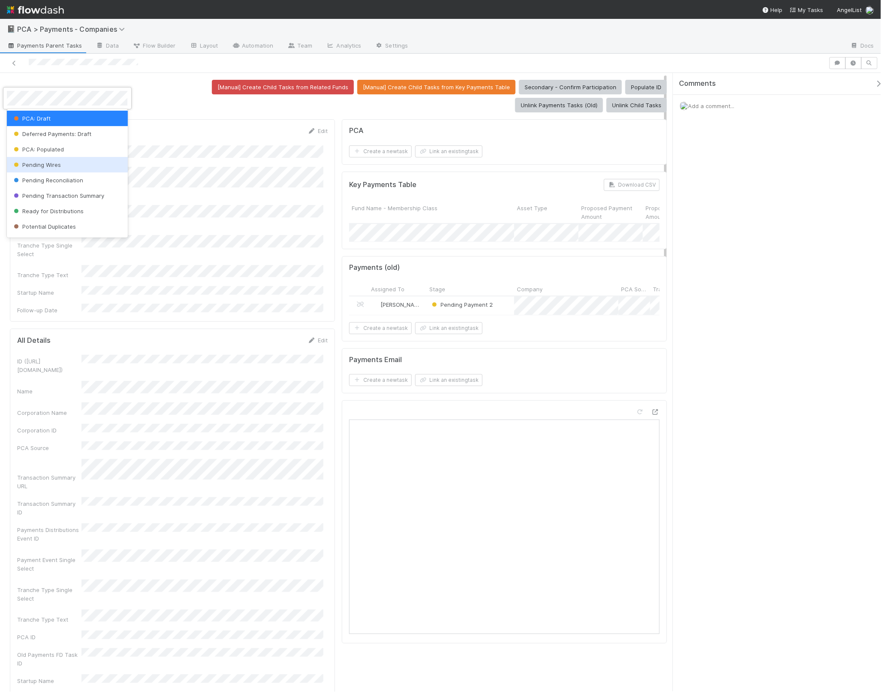
click at [80, 167] on div "Pending Wires" at bounding box center [67, 164] width 121 height 15
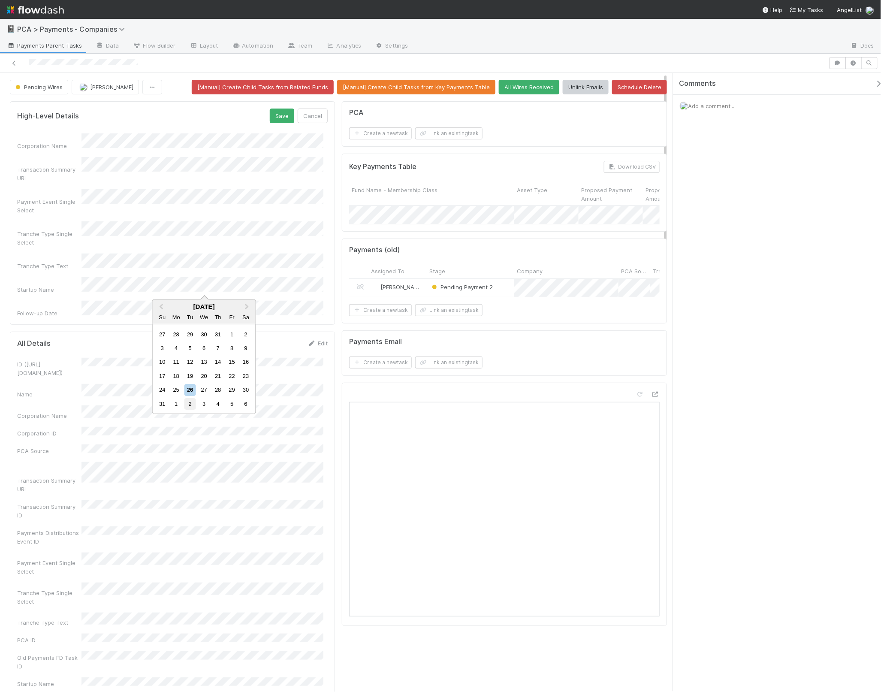
click at [190, 407] on div "2" at bounding box center [190, 404] width 12 height 12
click at [278, 119] on button "Save" at bounding box center [282, 116] width 24 height 15
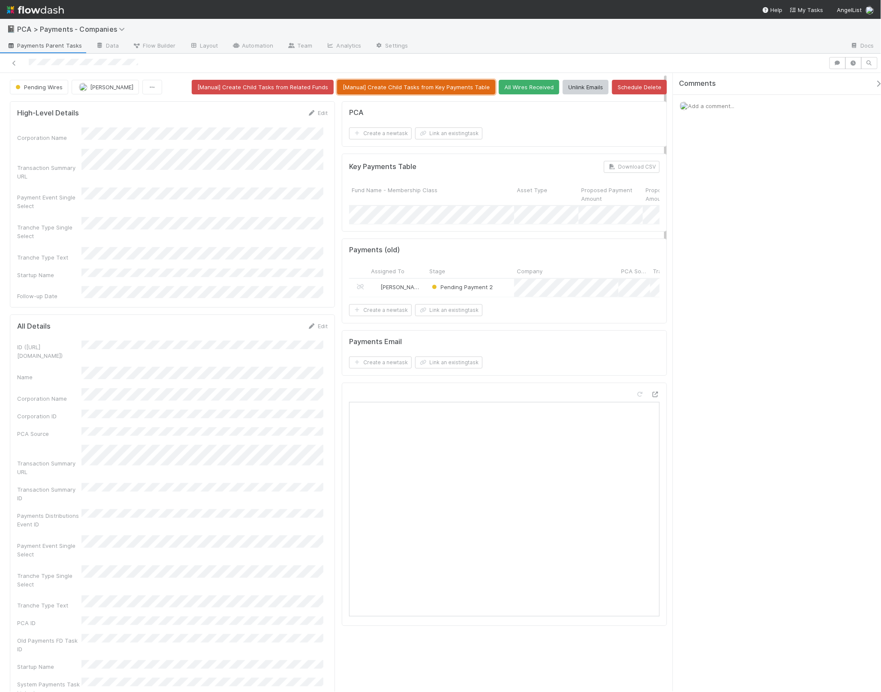
click at [433, 87] on button "[Manual] Create Child Tasks from Key Payments Table" at bounding box center [416, 87] width 158 height 15
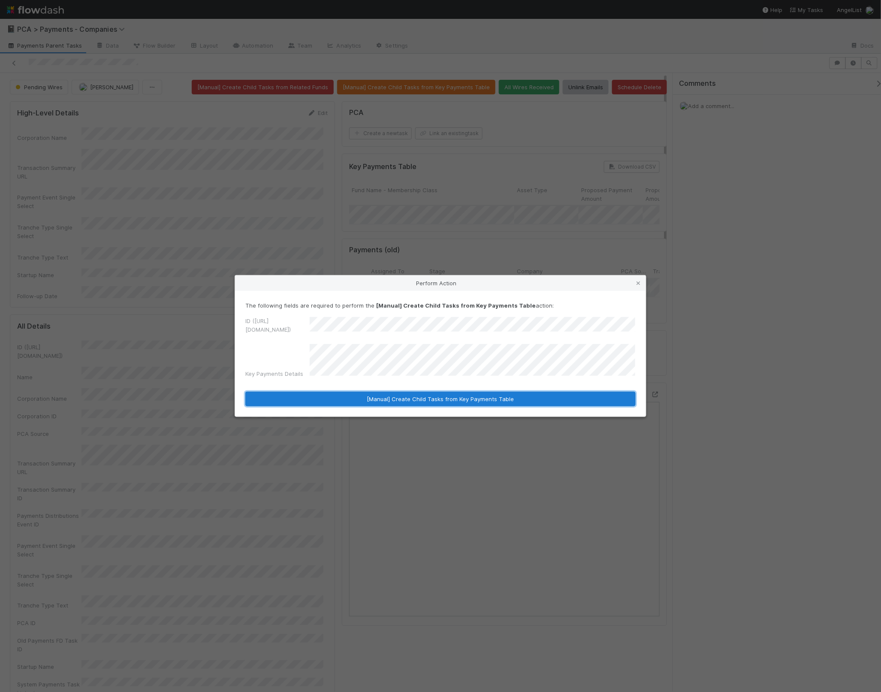
click at [453, 392] on button "[Manual] Create Child Tasks from Key Payments Table" at bounding box center [440, 399] width 390 height 15
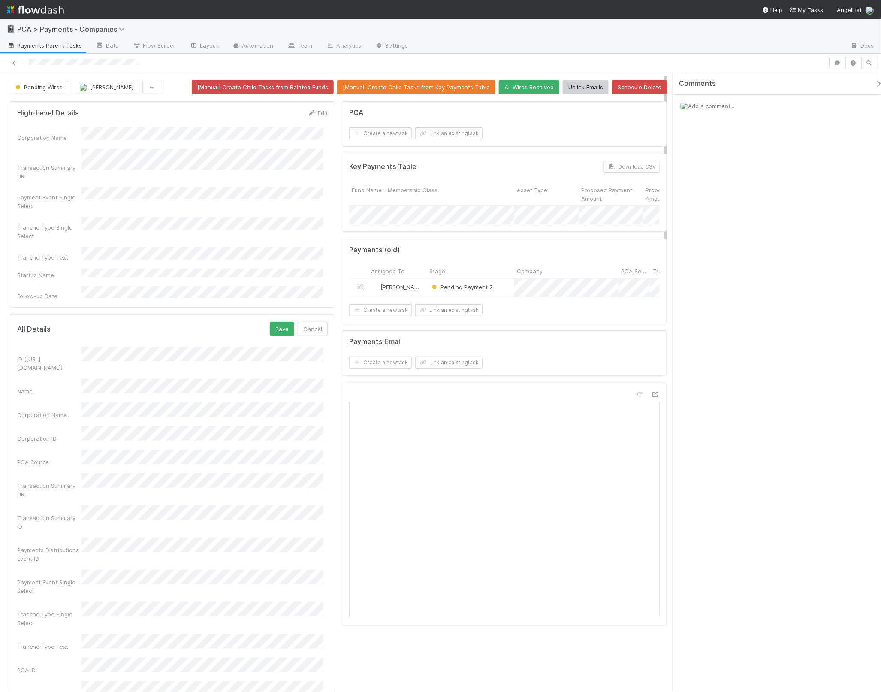
click at [420, 109] on div "PCA" at bounding box center [504, 113] width 311 height 9
click at [315, 322] on button "Cancel" at bounding box center [313, 329] width 30 height 15
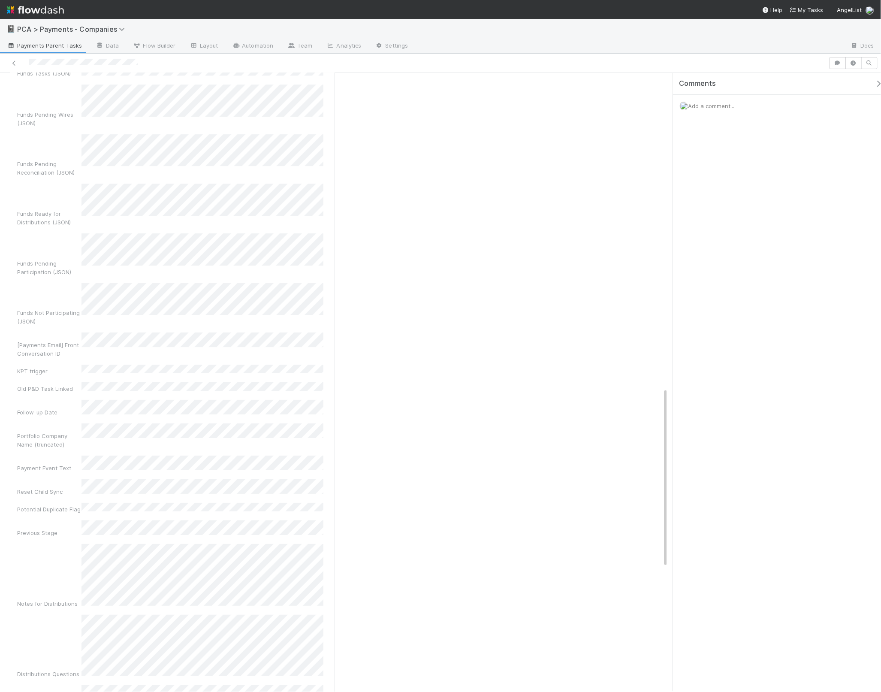
scroll to position [1508, 0]
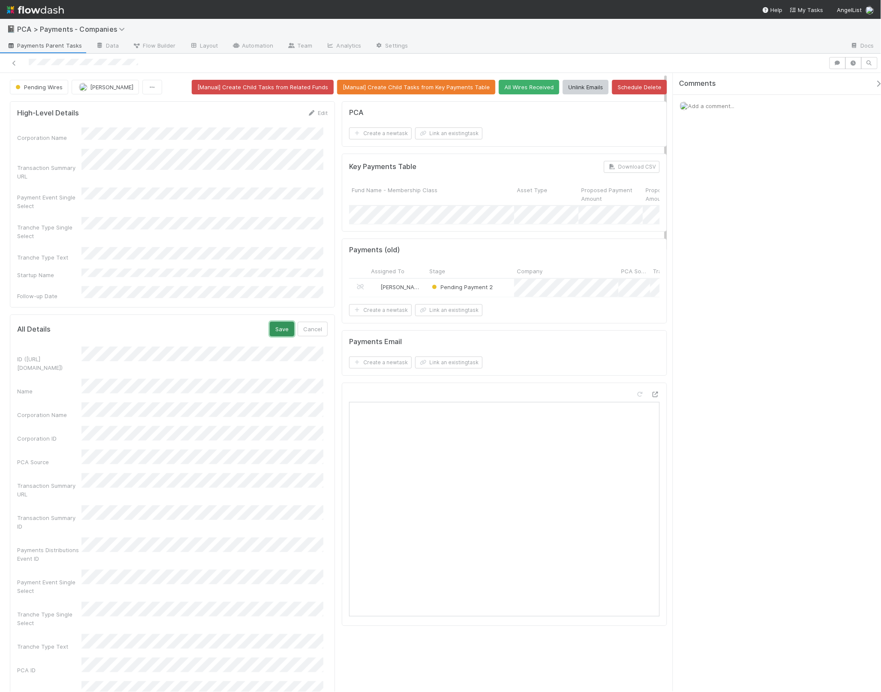
click at [277, 322] on button "Save" at bounding box center [282, 329] width 24 height 15
click at [314, 323] on link "Edit" at bounding box center [318, 326] width 20 height 7
click at [280, 322] on button "Save" at bounding box center [282, 329] width 24 height 15
click at [433, 88] on button "[Manual] Create Child Tasks from Key Payments Table" at bounding box center [416, 87] width 158 height 15
click at [221, 48] on link "Layout" at bounding box center [204, 46] width 42 height 14
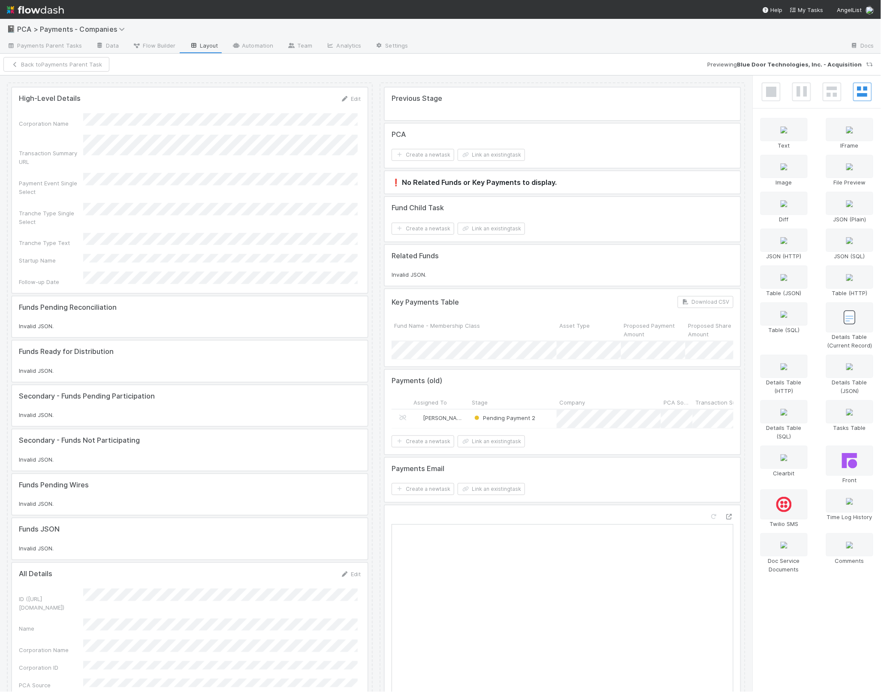
click at [584, 212] on div at bounding box center [563, 219] width 356 height 45
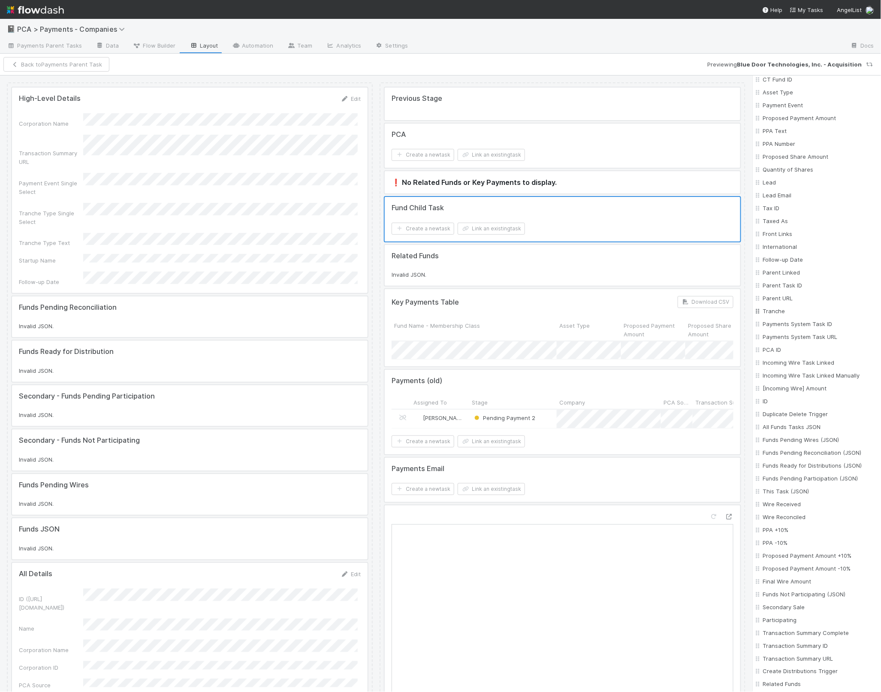
scroll to position [541, 0]
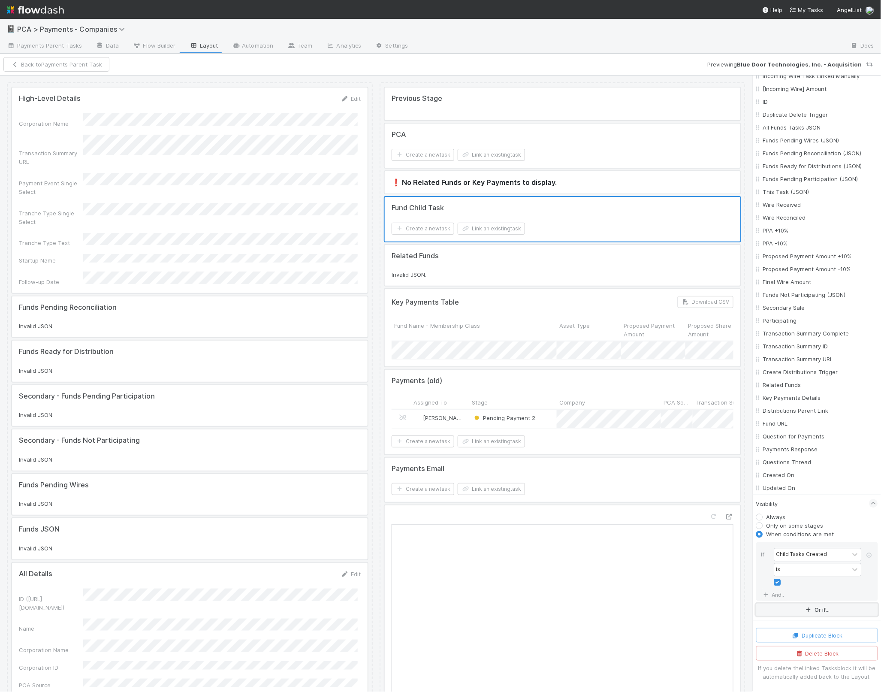
click at [807, 596] on icon "button" at bounding box center [809, 610] width 9 height 5
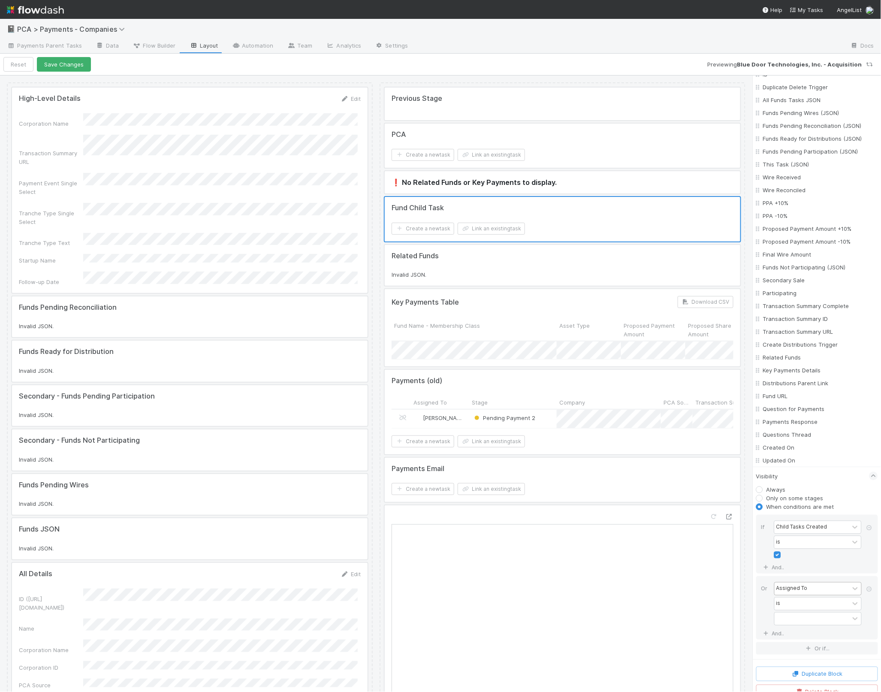
click at [801, 592] on div "Assigned To" at bounding box center [792, 589] width 31 height 8
type input "stage"
click at [824, 596] on div "Stage" at bounding box center [814, 627] width 79 height 15
click at [793, 596] on div at bounding box center [812, 619] width 75 height 12
click at [814, 511] on div "PCA: Draft" at bounding box center [814, 508] width 79 height 15
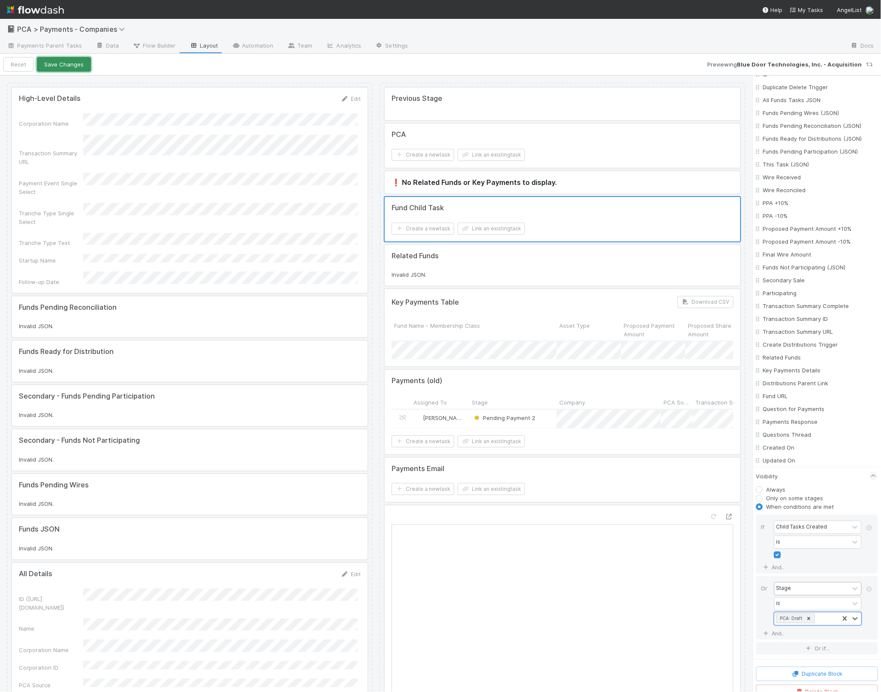
click at [67, 64] on button "Save Changes" at bounding box center [64, 64] width 54 height 15
click at [57, 62] on button "Back to Payments Parent Task" at bounding box center [56, 64] width 106 height 15
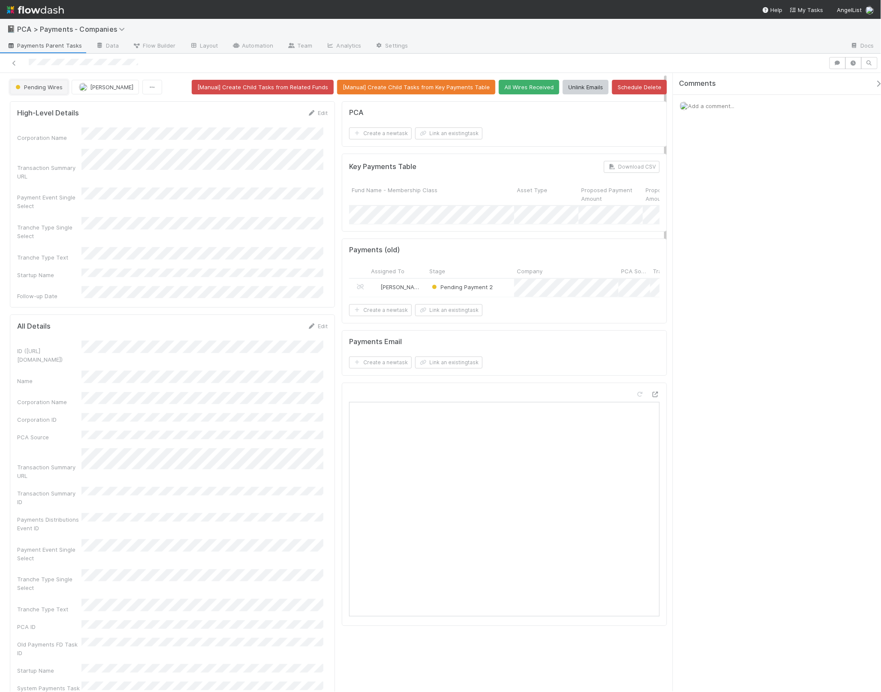
click at [33, 92] on button "Pending Wires" at bounding box center [39, 87] width 58 height 15
click at [57, 110] on div "PCA: Draft" at bounding box center [67, 109] width 121 height 15
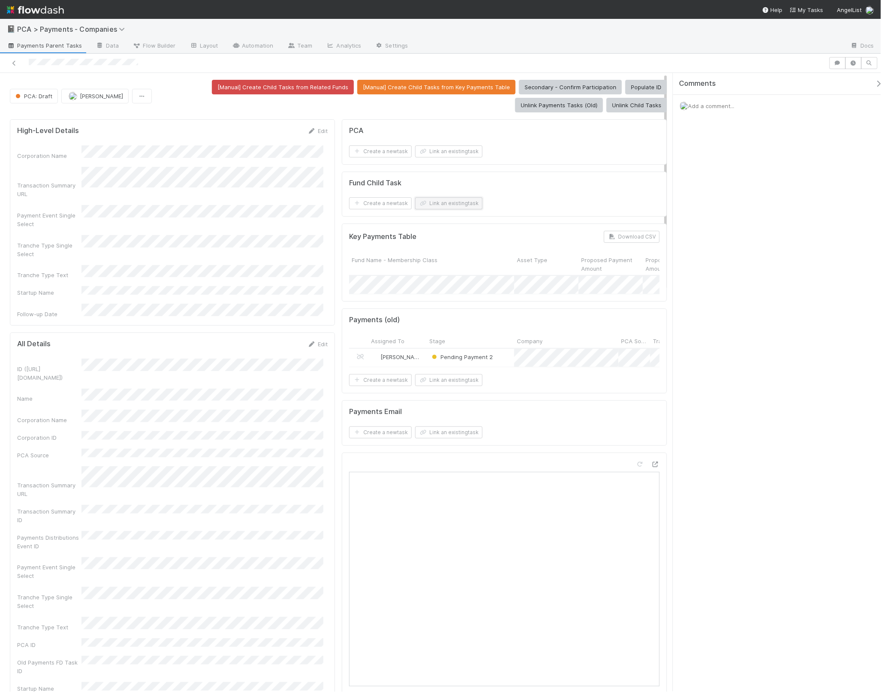
click at [446, 205] on button "Link an existing task" at bounding box center [448, 203] width 67 height 12
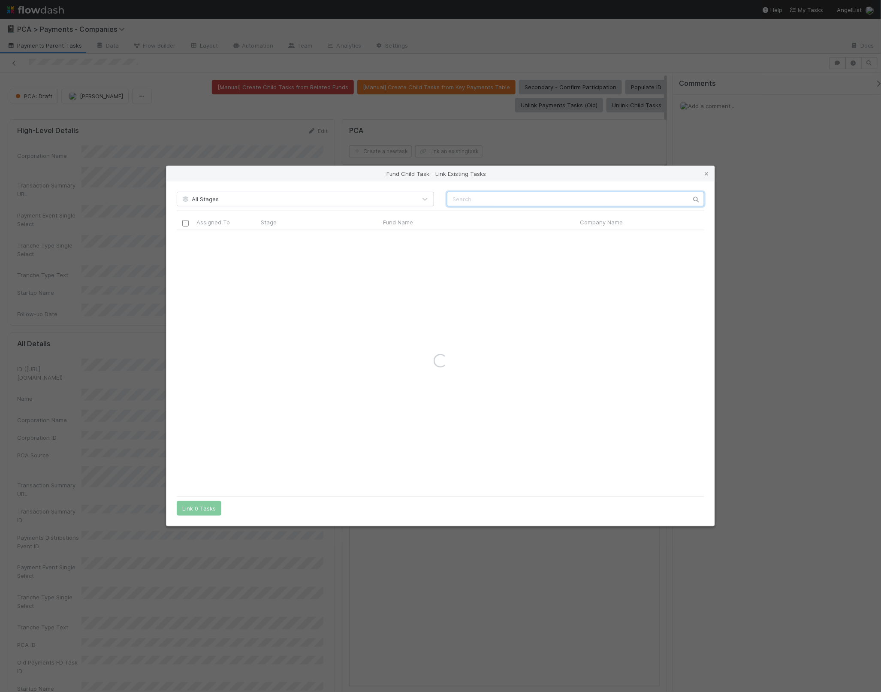
click at [518, 196] on input "text" at bounding box center [575, 199] width 257 height 15
type input "blue door"
click at [709, 172] on icon at bounding box center [707, 174] width 9 height 6
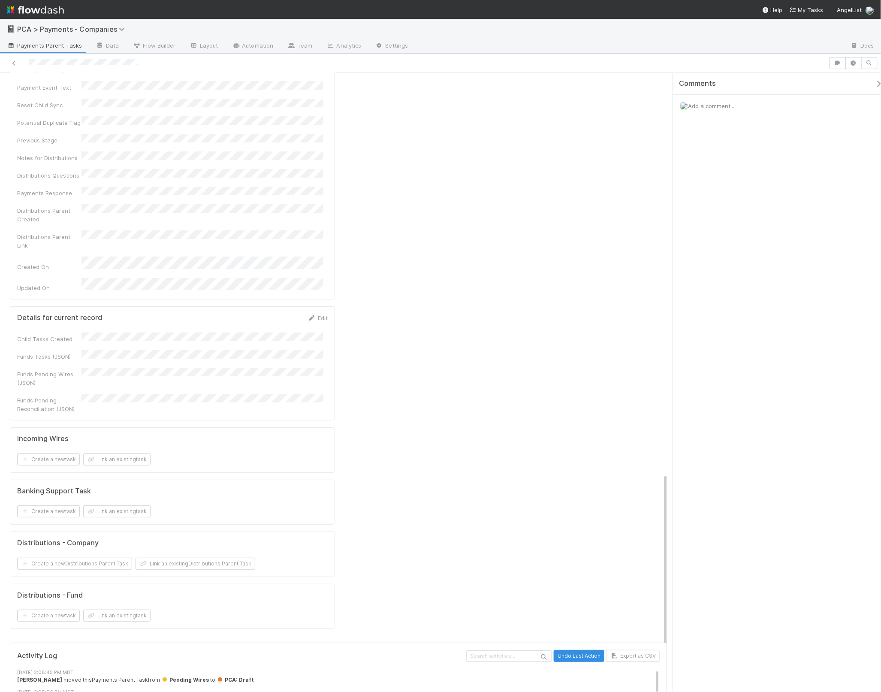
scroll to position [1136, 0]
drag, startPoint x: 67, startPoint y: 536, endPoint x: 250, endPoint y: 544, distance: 183.0
click at [245, 596] on div "Thomas Ambrosia updated: ID (TS_PCA.ID) from to" at bounding box center [342, 701] width 651 height 18
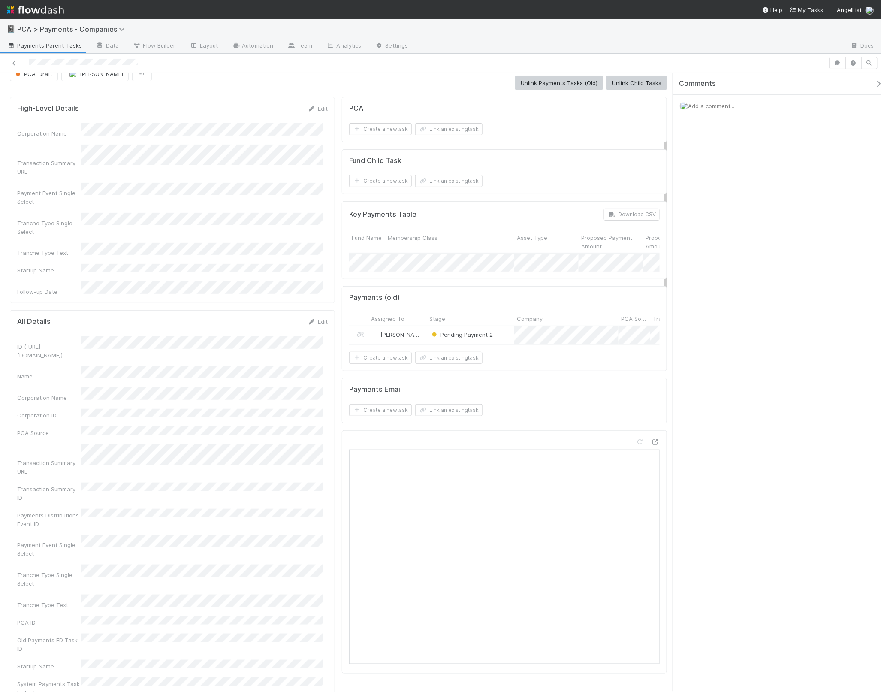
scroll to position [0, 0]
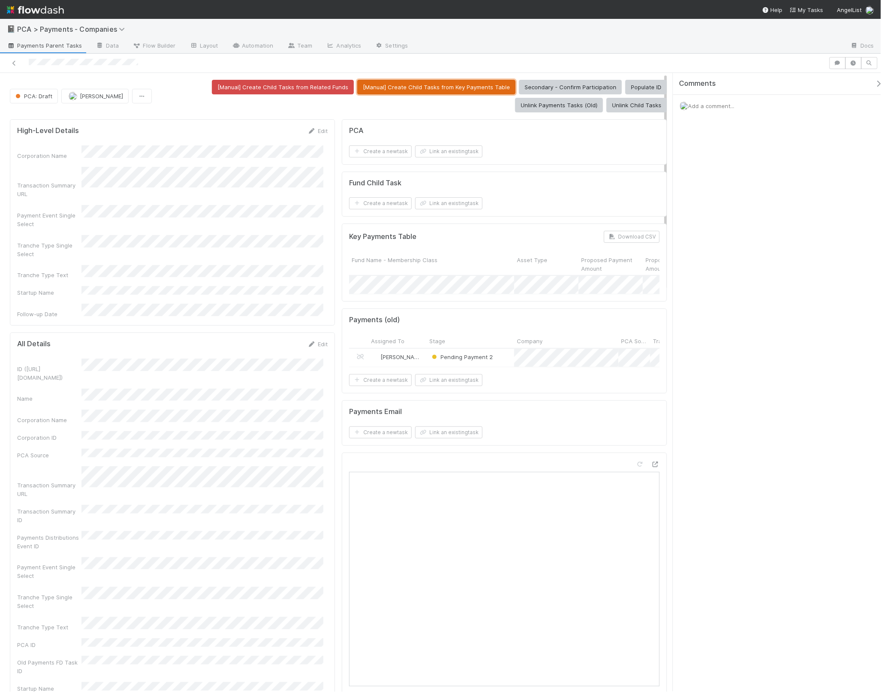
click at [475, 88] on button "[Manual] Create Child Tasks from Key Payments Table" at bounding box center [436, 87] width 158 height 15
click at [285, 340] on button "Save" at bounding box center [282, 347] width 24 height 15
click at [456, 86] on button "[Manual] Create Child Tasks from Key Payments Table" at bounding box center [436, 87] width 158 height 15
click at [143, 99] on icon "button" at bounding box center [142, 97] width 9 height 6
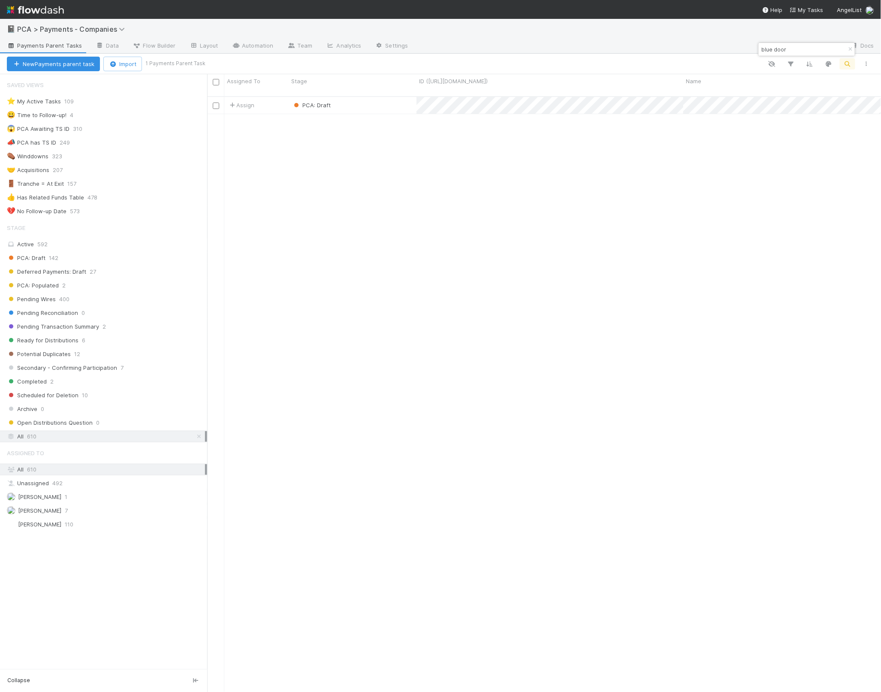
scroll to position [594, 666]
click at [586, 109] on div "Assign PCA: Draft 0 0 0 1 8/26/25, 2:09:43 PM 8/26/25, 2:09:43 PM 0 0 0" at bounding box center [544, 398] width 674 height 602
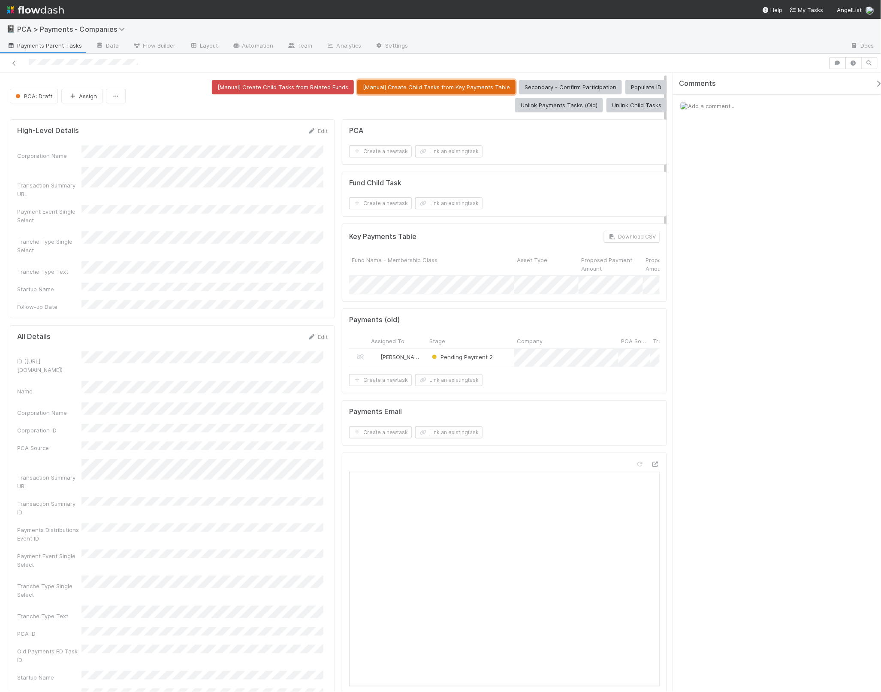
click at [429, 88] on button "[Manual] Create Child Tasks from Key Payments Table" at bounding box center [436, 87] width 158 height 15
click at [116, 101] on button "button" at bounding box center [116, 96] width 20 height 15
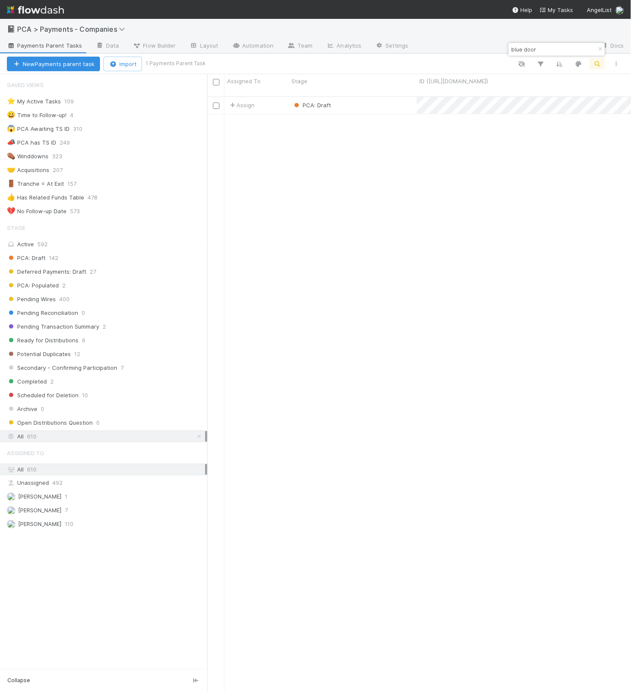
scroll to position [9, 9]
click at [373, 97] on div "PCA: Draft" at bounding box center [353, 105] width 128 height 17
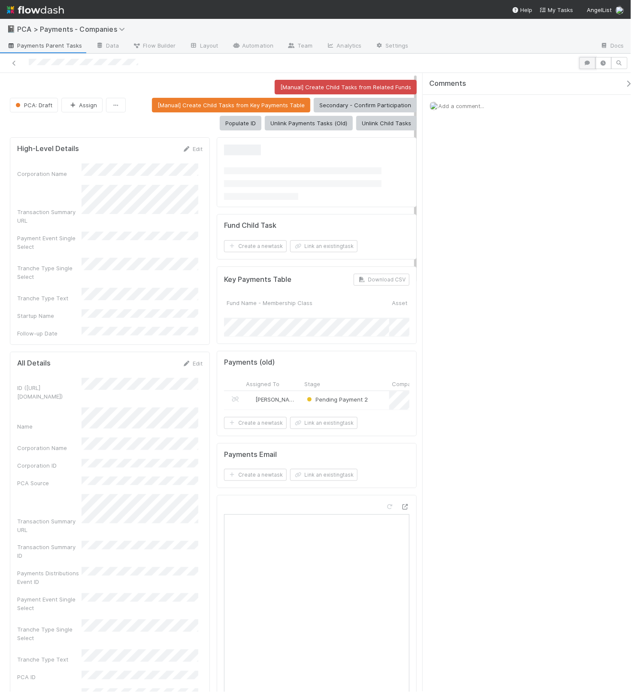
click at [587, 61] on icon "button" at bounding box center [587, 62] width 9 height 5
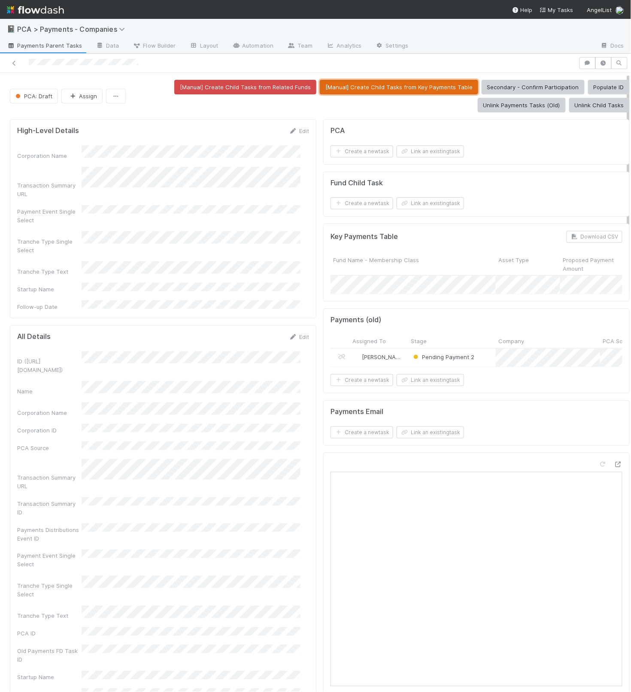
click at [396, 87] on button "[Manual] Create Child Tasks from Key Payments Table" at bounding box center [399, 87] width 158 height 15
click at [214, 258] on div "Corporation Name Transaction Summary URL Payment Event Single Select Tranche Ty…" at bounding box center [163, 228] width 292 height 166
click at [114, 93] on button "button" at bounding box center [116, 96] width 20 height 15
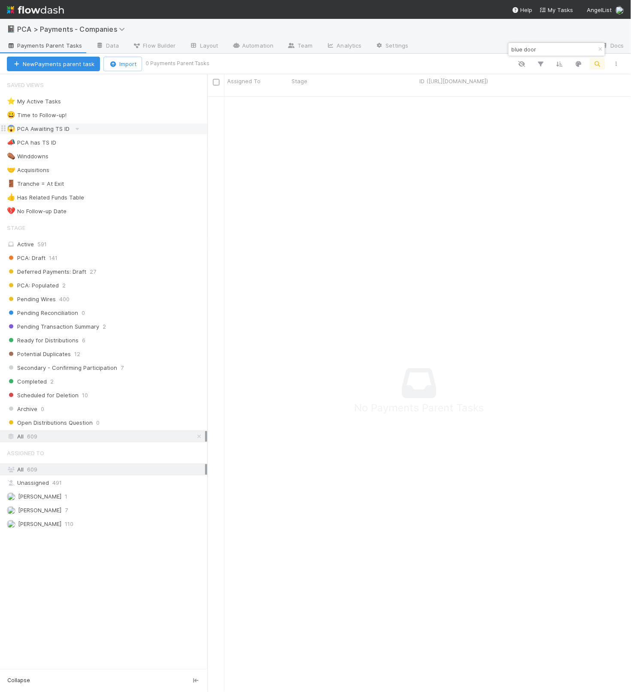
scroll to position [9, 9]
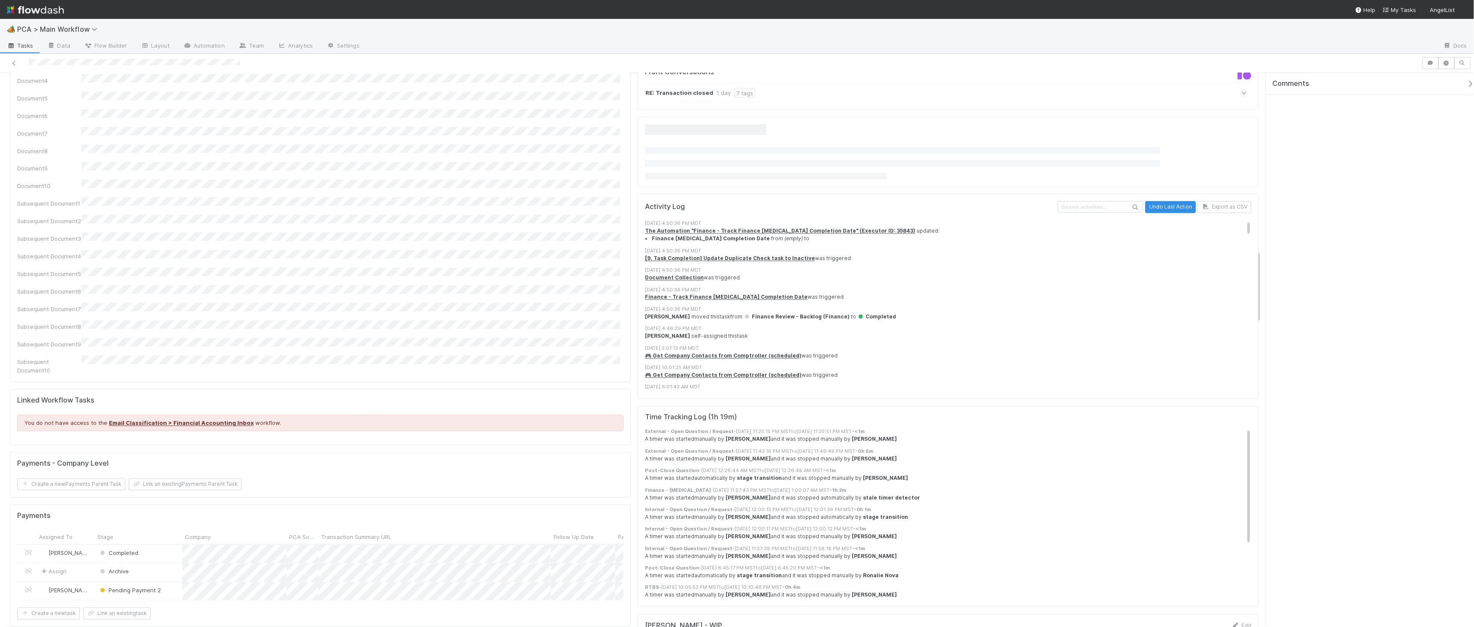
scroll to position [1341, 0]
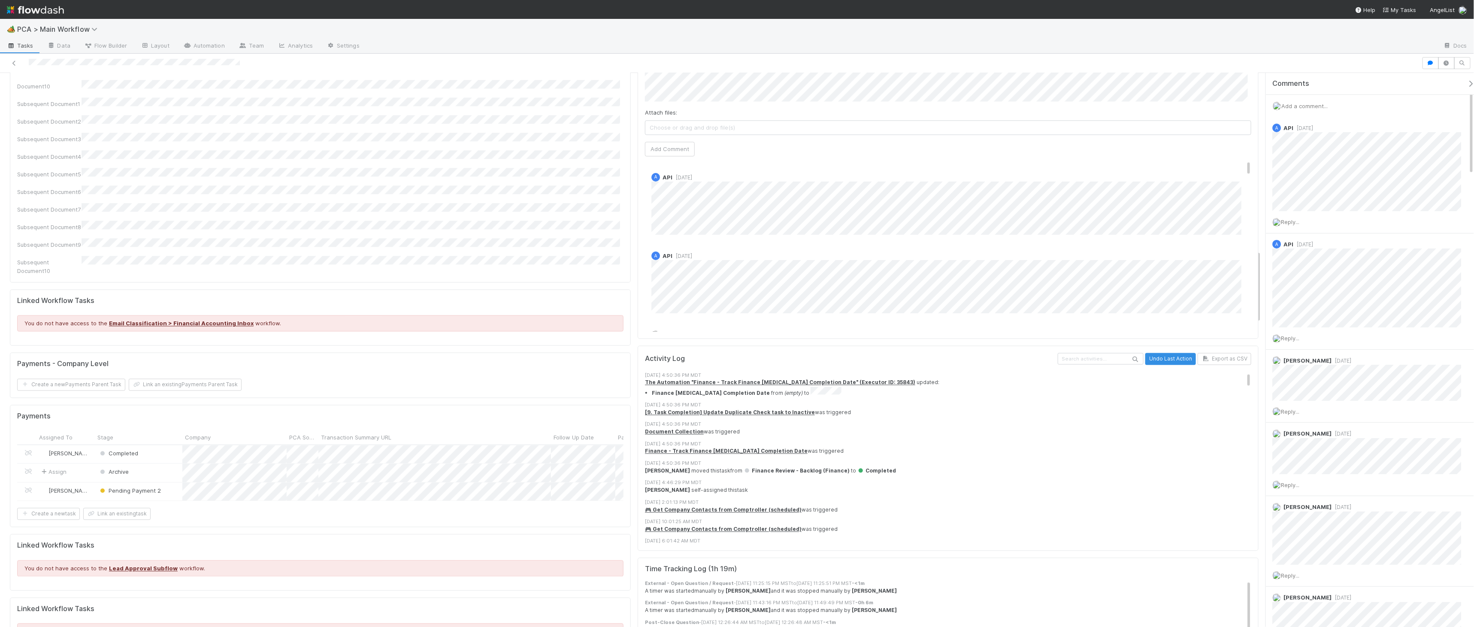
click at [70, 360] on h5 "Payments - Company Level" at bounding box center [62, 364] width 91 height 9
click at [163, 360] on div "Payments - Company Level" at bounding box center [320, 364] width 606 height 9
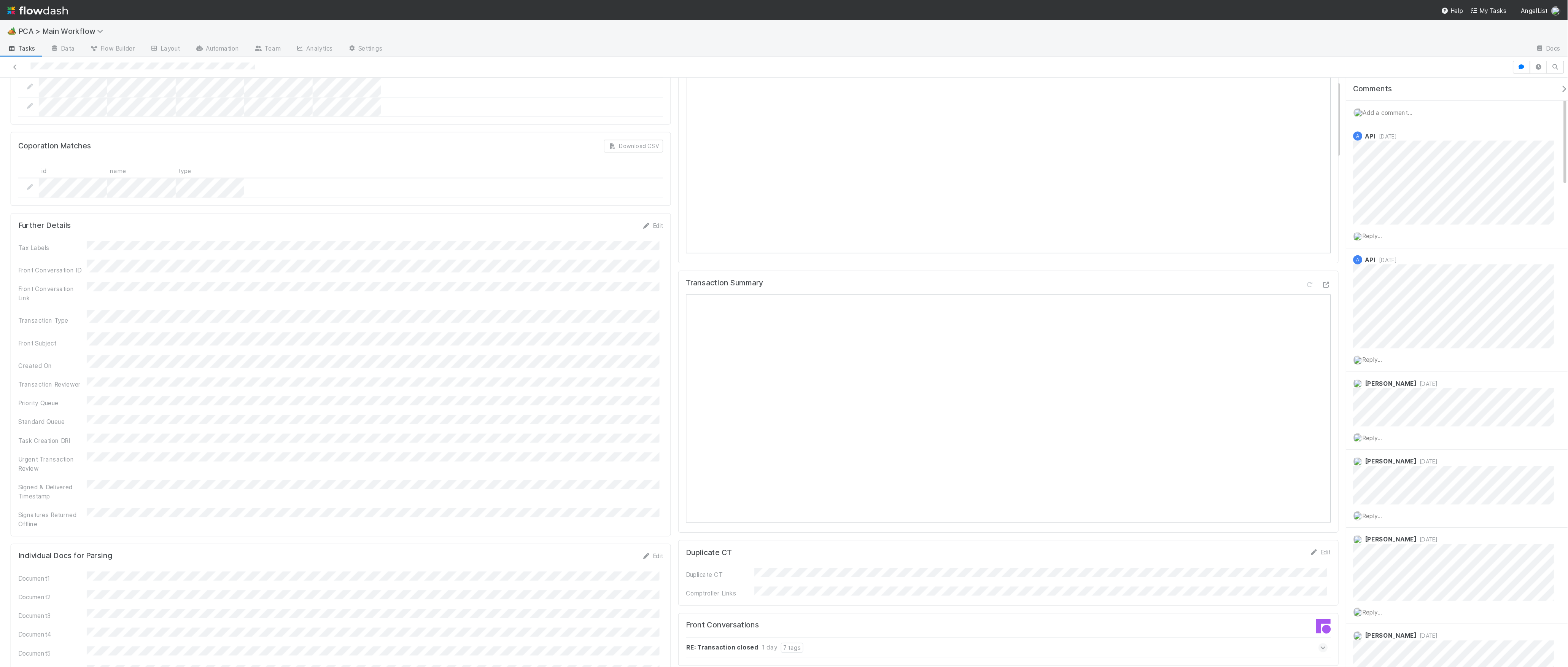
scroll to position [0, 0]
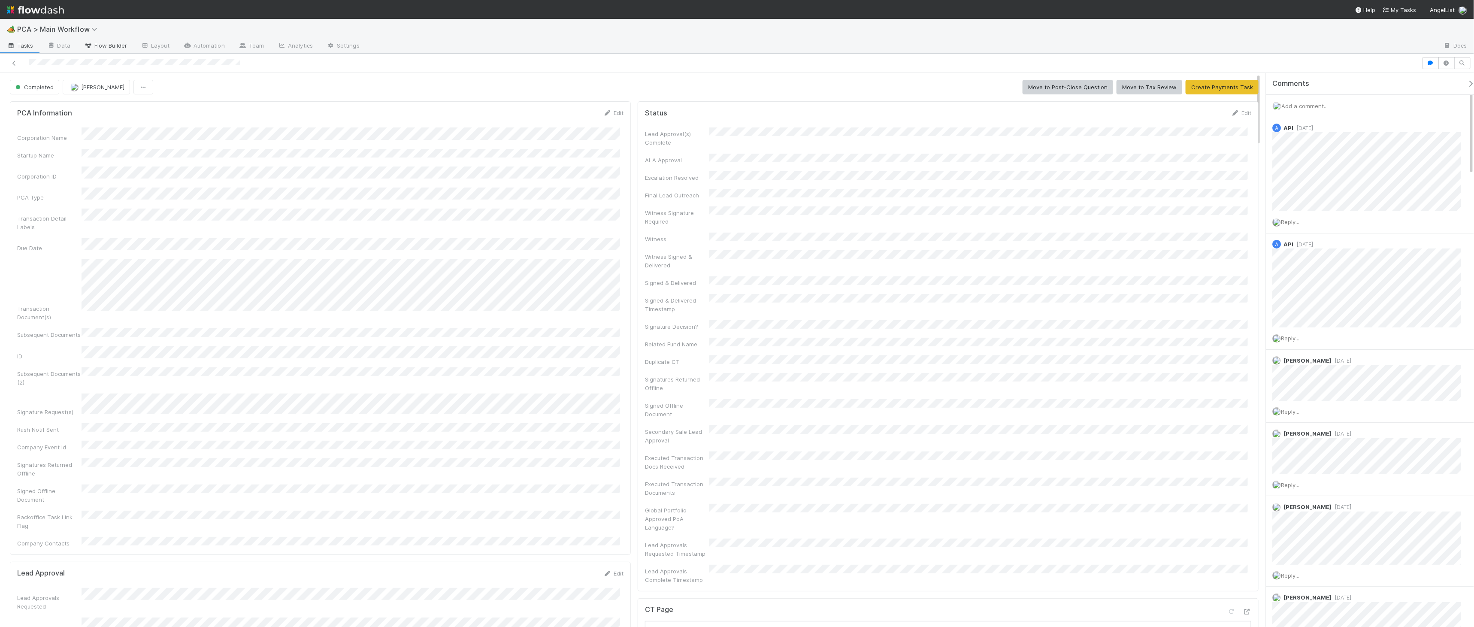
click at [107, 45] on span "Flow Builder" at bounding box center [105, 45] width 43 height 9
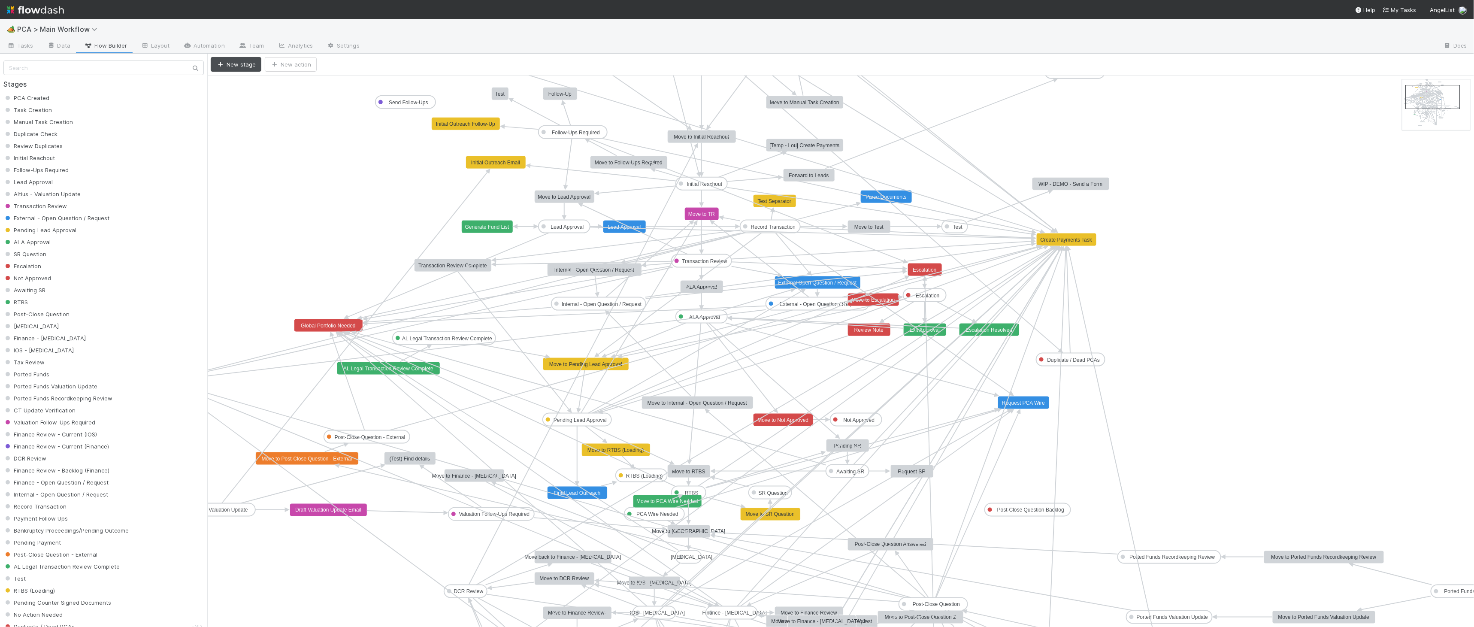
click at [1085, 237] on text "Create Payments Task" at bounding box center [1066, 240] width 52 height 6
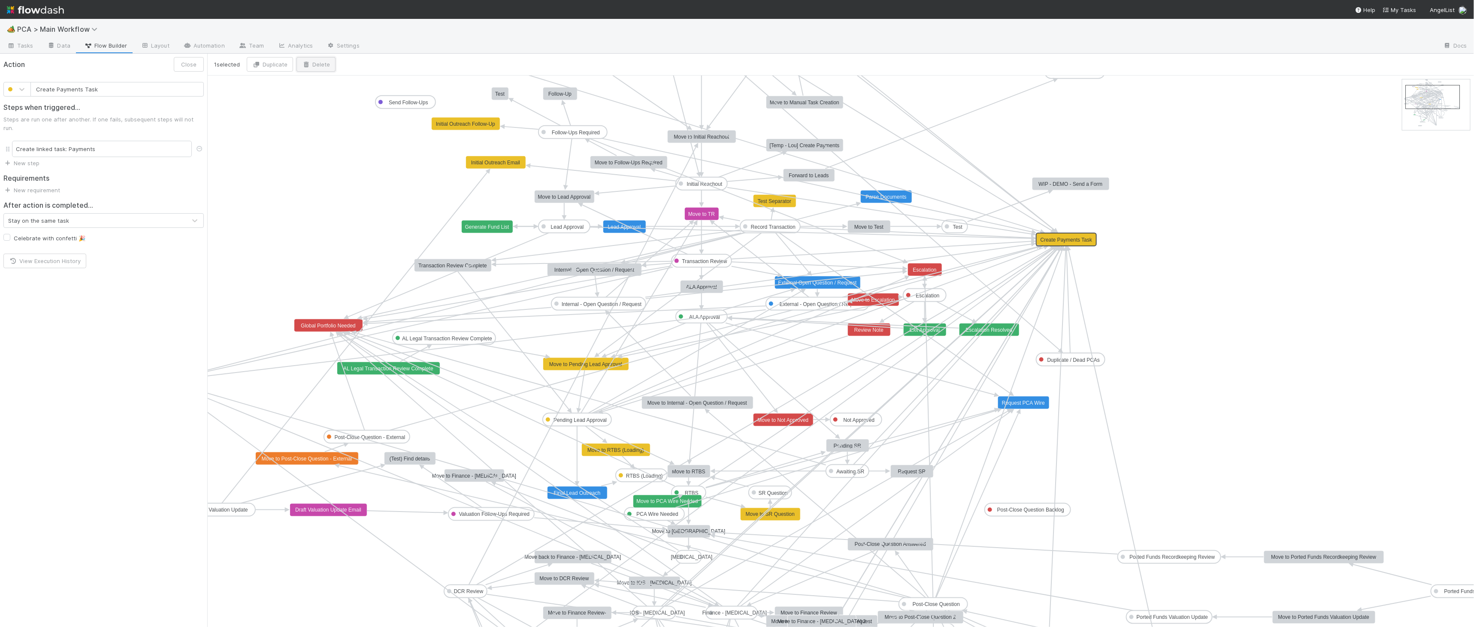
click at [332, 62] on button "Delete" at bounding box center [315, 64] width 39 height 15
click at [369, 119] on button "Delete" at bounding box center [383, 122] width 157 height 15
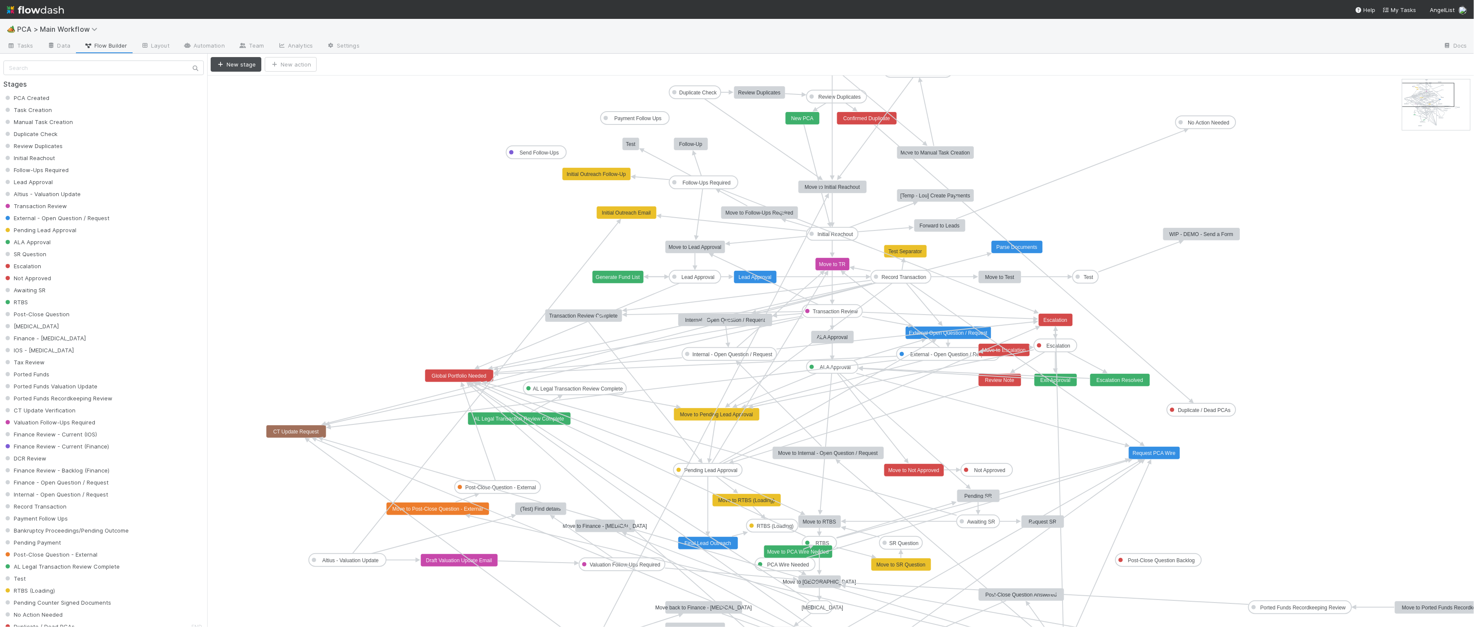
drag, startPoint x: 1429, startPoint y: 102, endPoint x: 1423, endPoint y: 100, distance: 6.0
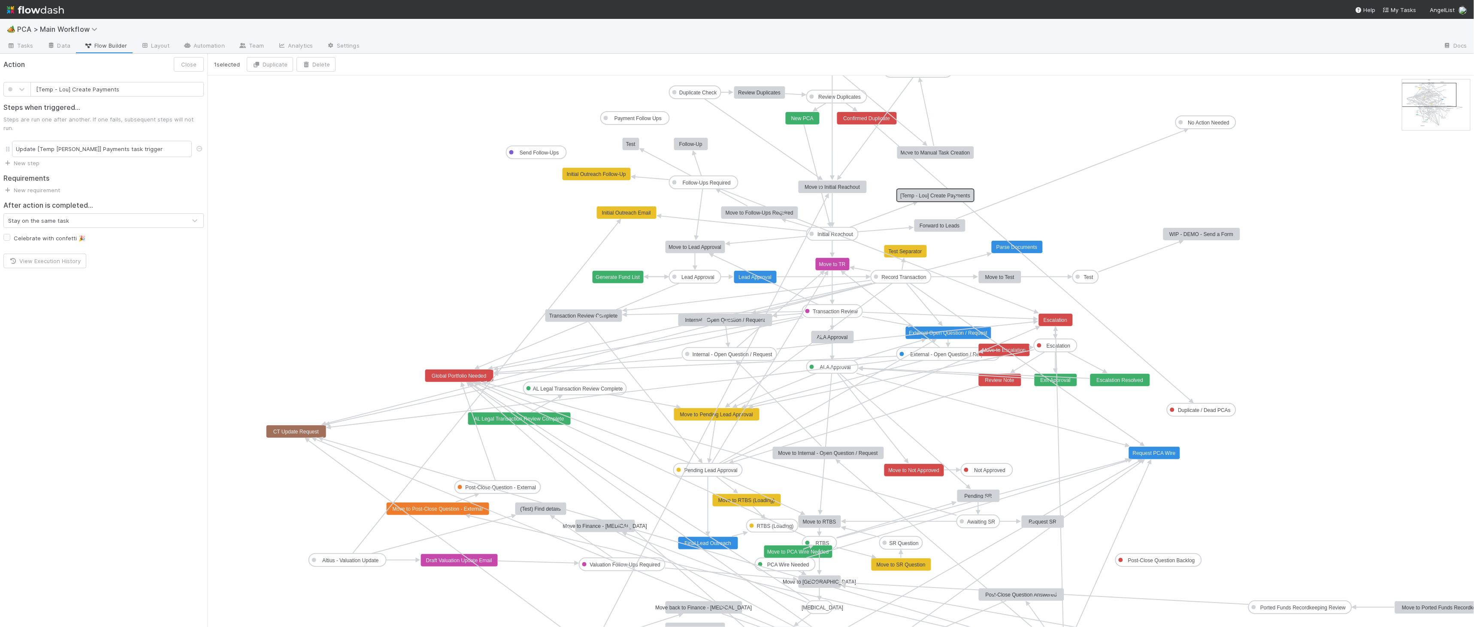
click at [937, 196] on text "[Temp - Lou] Create Payments" at bounding box center [935, 196] width 70 height 6
drag, startPoint x: 966, startPoint y: 193, endPoint x: 1179, endPoint y: 194, distance: 212.8
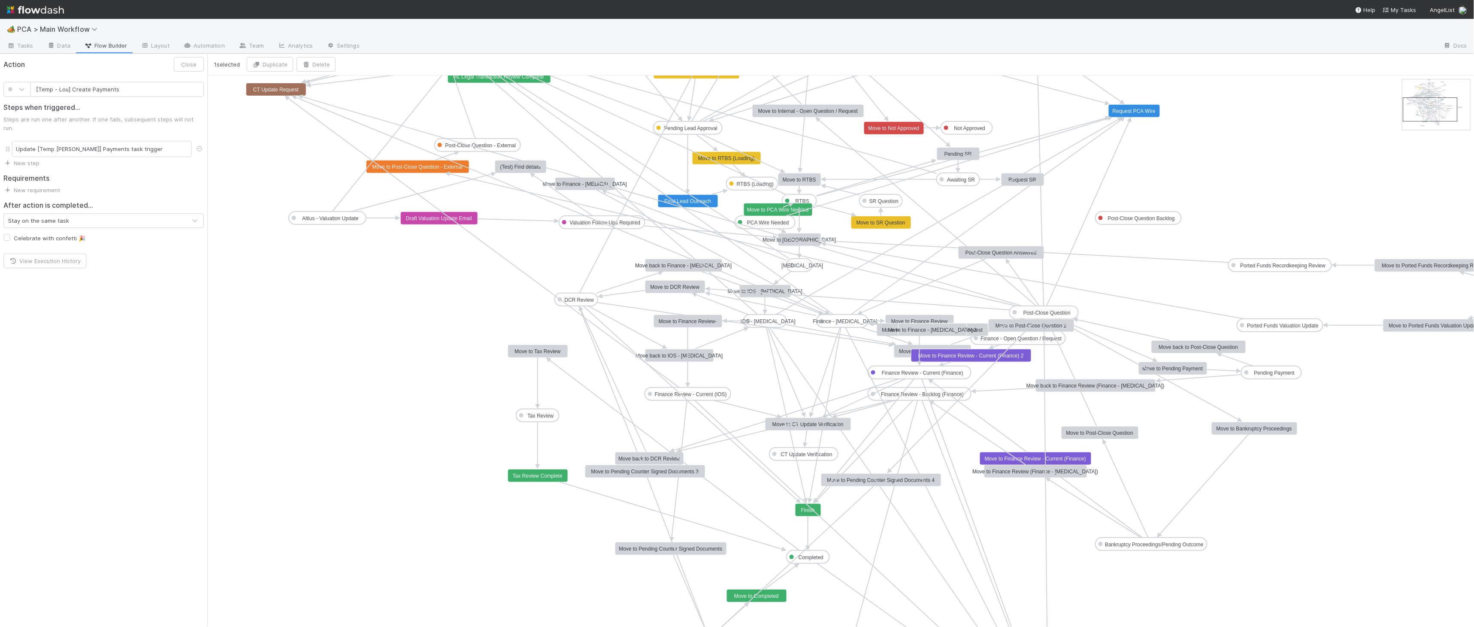
drag, startPoint x: 1429, startPoint y: 98, endPoint x: 1429, endPoint y: 111, distance: 12.4
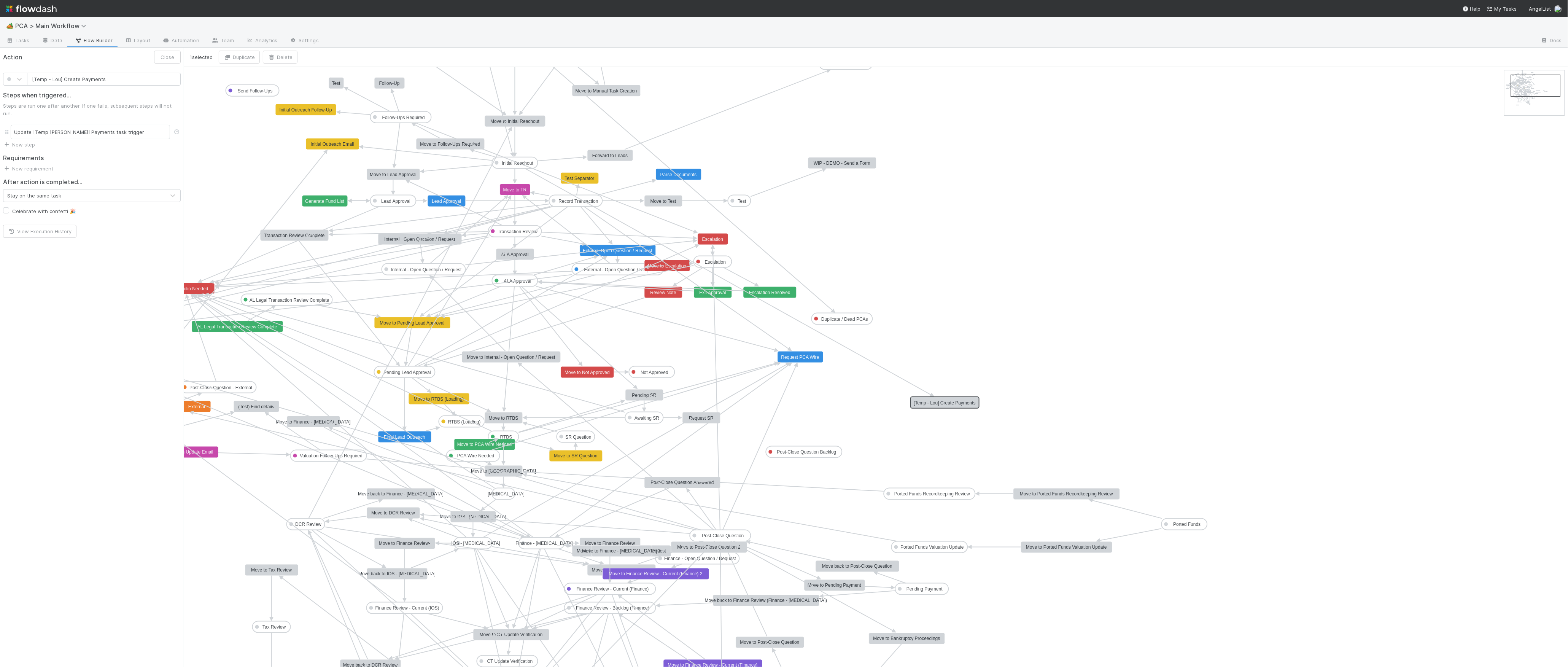
drag, startPoint x: 814, startPoint y: 127, endPoint x: 962, endPoint y: 403, distance: 313.2
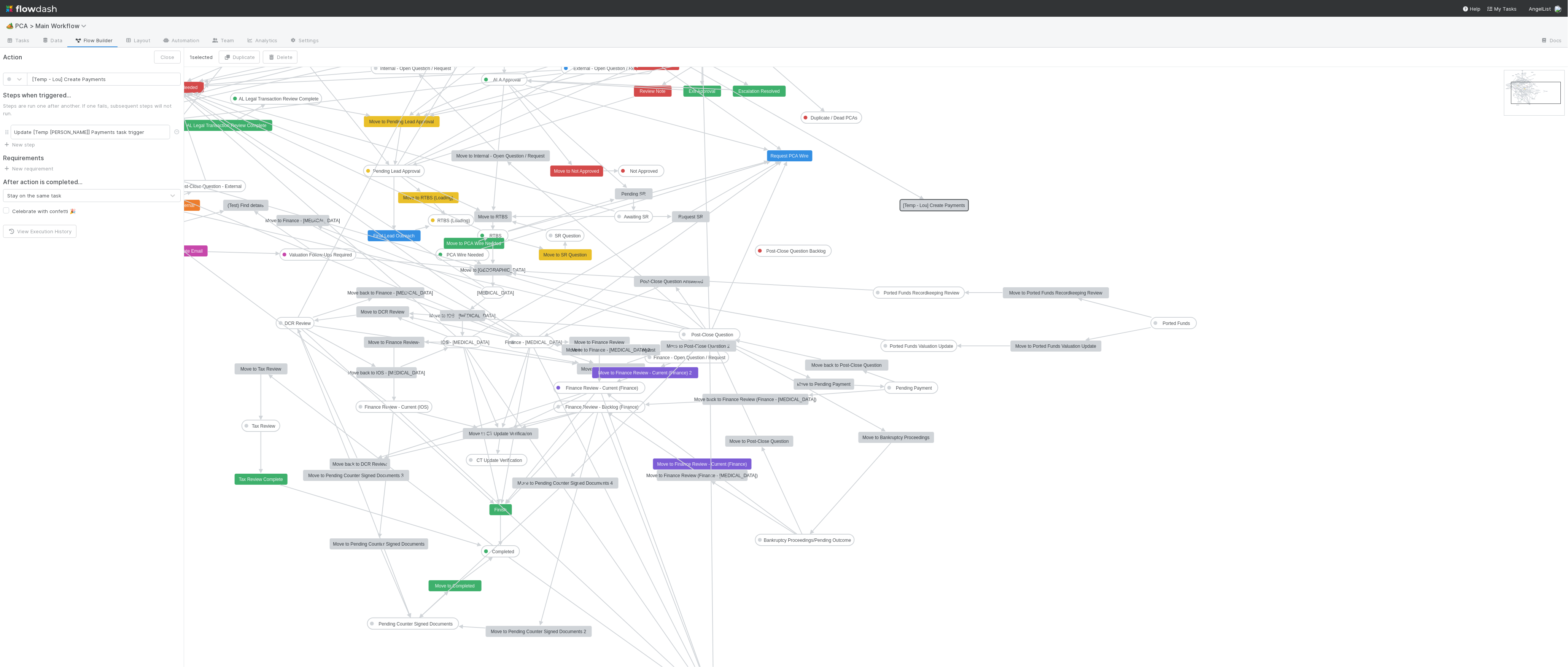
drag, startPoint x: 1523, startPoint y: 90, endPoint x: 1523, endPoint y: 97, distance: 7.0
drag, startPoint x: 501, startPoint y: 558, endPoint x: 922, endPoint y: 211, distance: 545.6
click at [172, 56] on button "Close" at bounding box center [168, 57] width 27 height 13
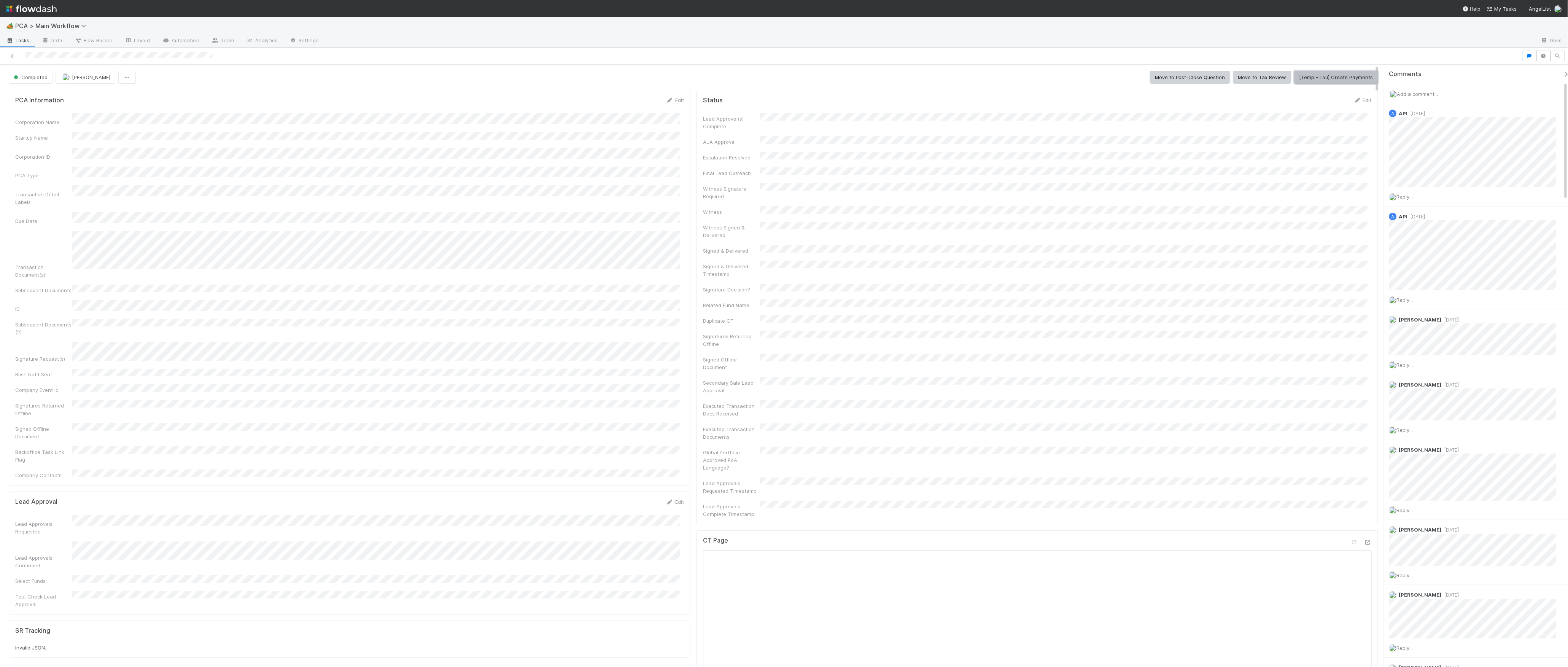
click at [1048, 77] on button "[Temp - Lou] Create Payments" at bounding box center [1337, 77] width 83 height 13
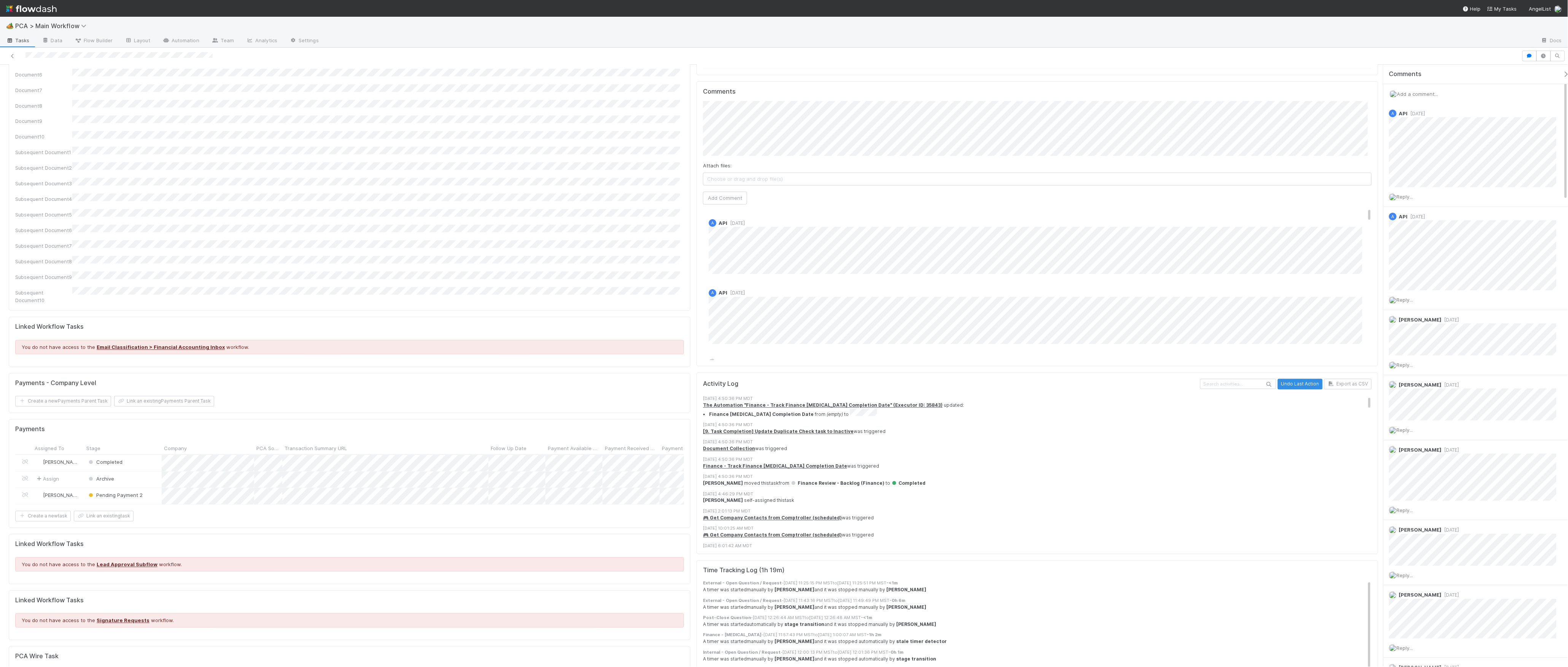
scroll to position [1129, 0]
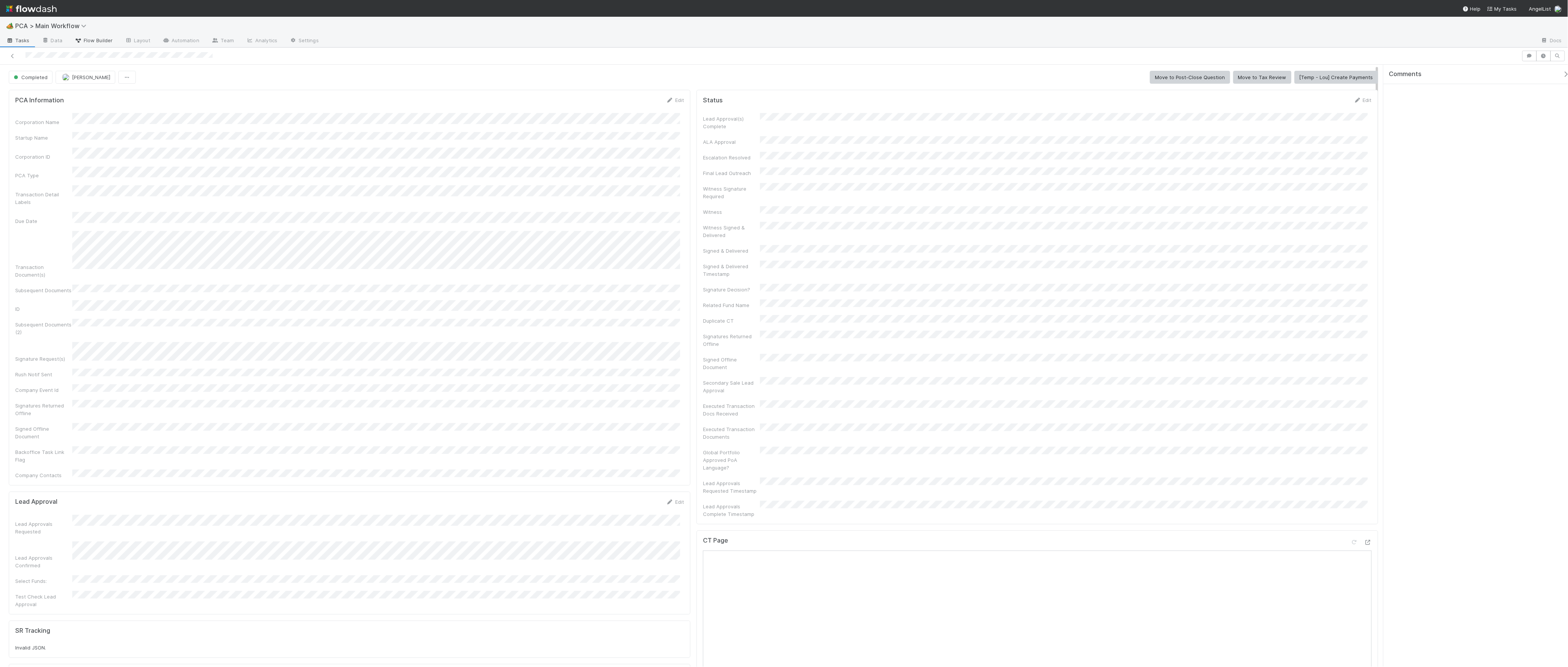
click at [96, 43] on span "Flow Builder" at bounding box center [93, 40] width 38 height 8
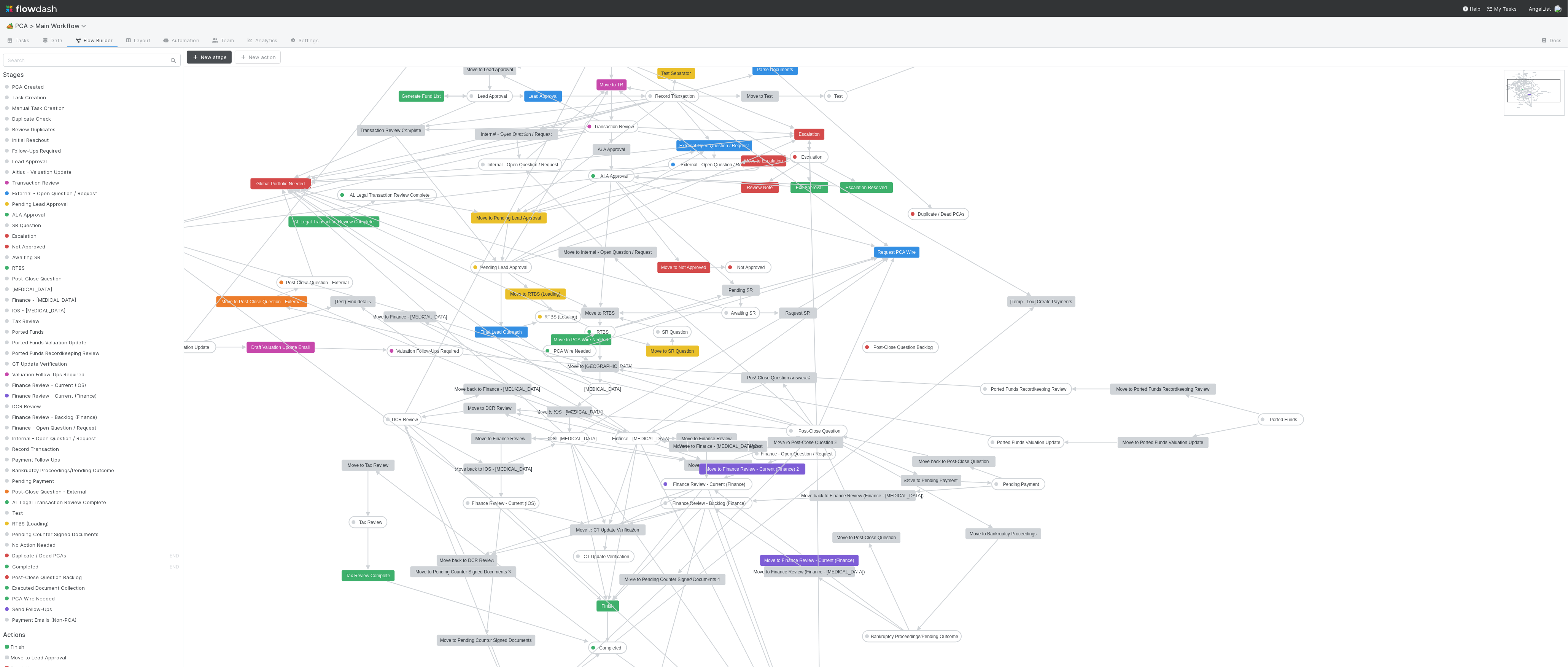
click at [1048, 301] on text "[Temp - Lou] Create Payments" at bounding box center [1042, 302] width 62 height 5
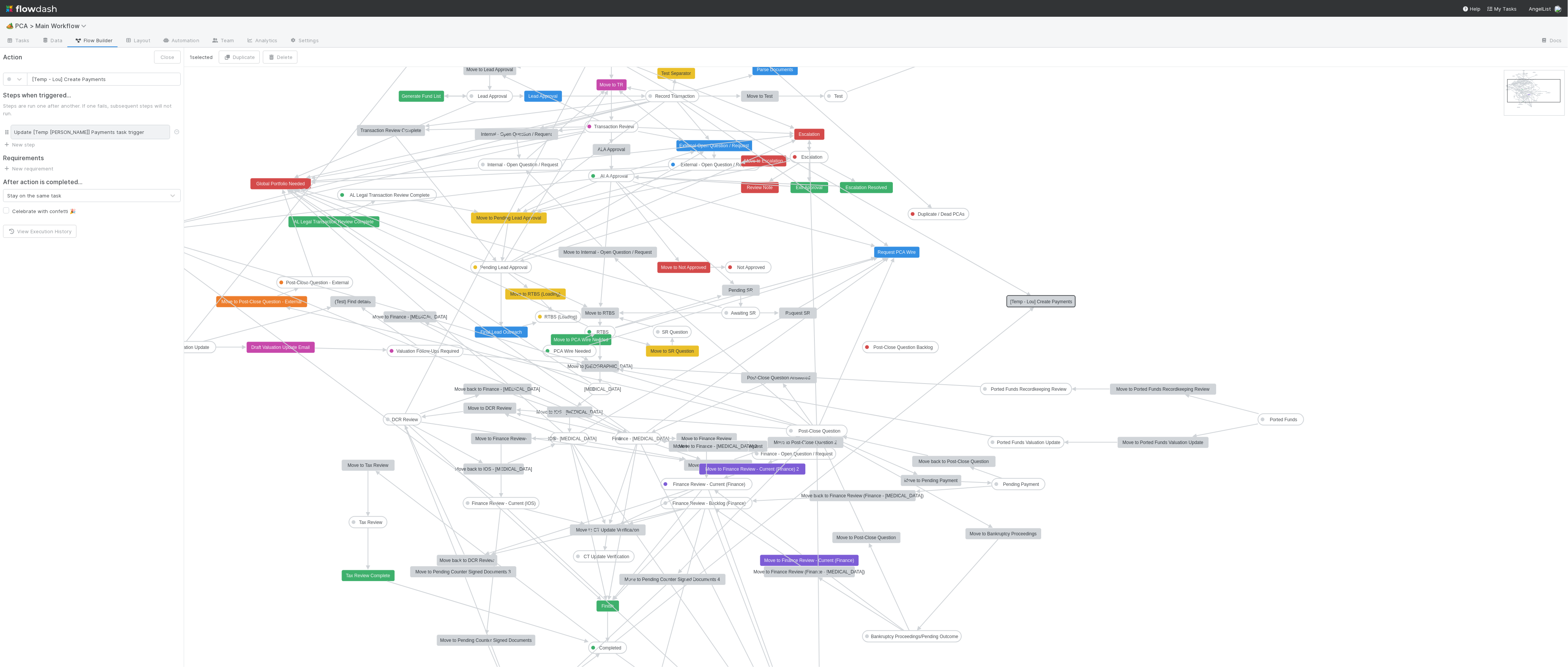
click at [81, 125] on div "Update [Temp Lou] Payments task trigger" at bounding box center [90, 132] width 160 height 14
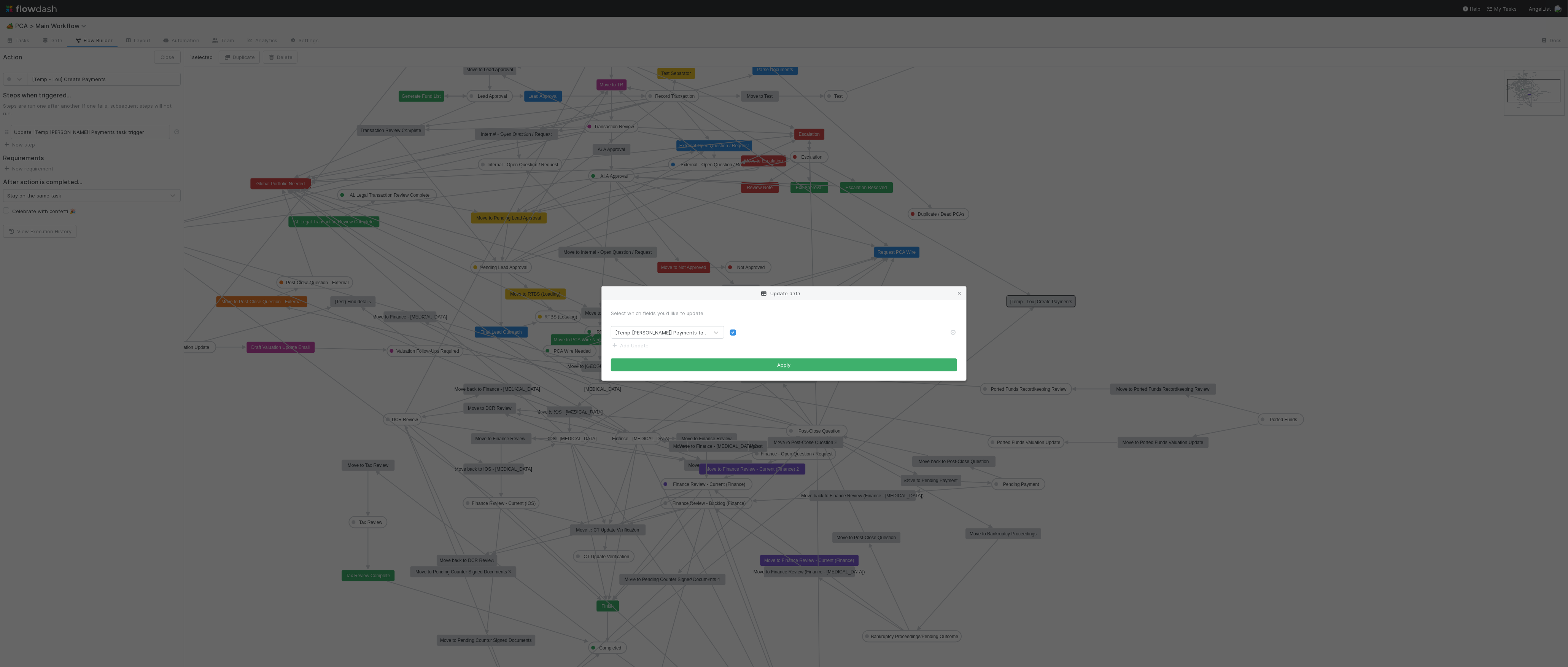
click at [954, 294] on div "Update data" at bounding box center [784, 293] width 365 height 13
click at [960, 292] on icon at bounding box center [960, 294] width 8 height 5
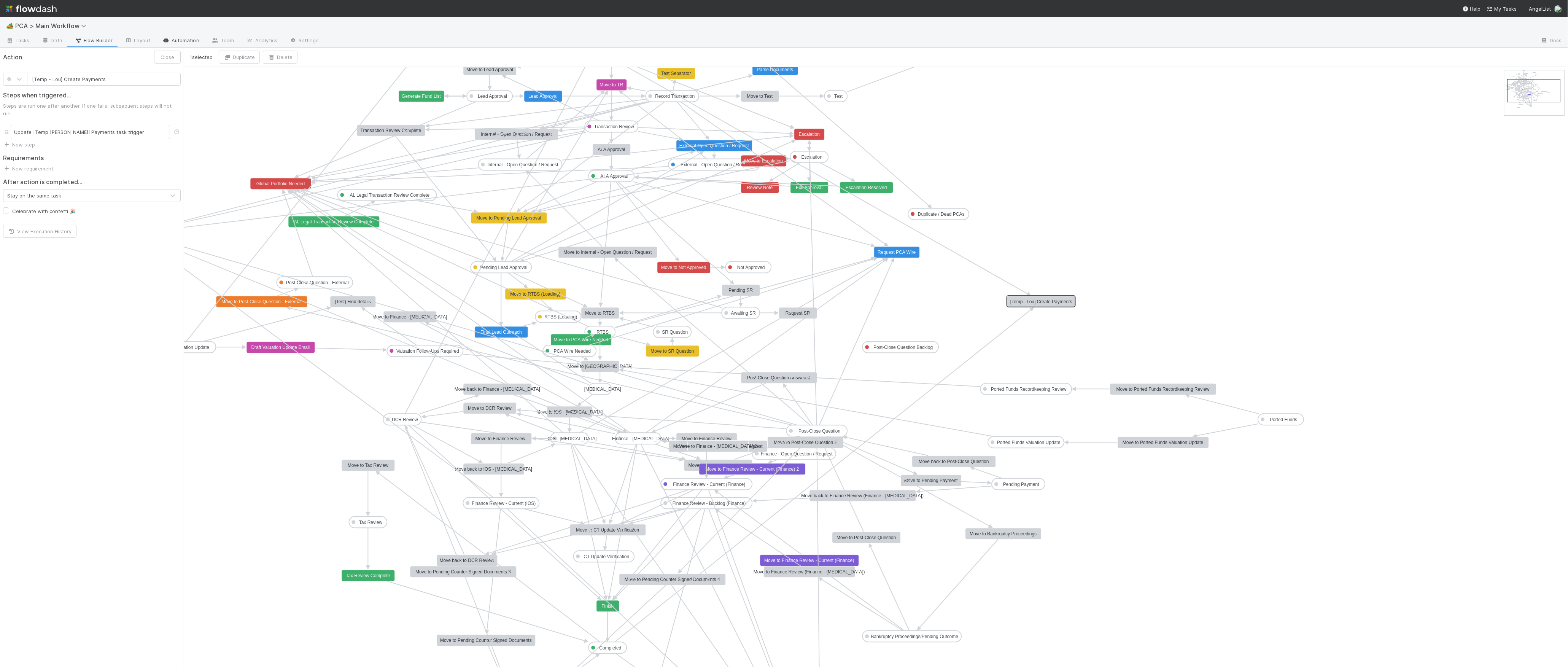
click at [199, 41] on link "Automation" at bounding box center [180, 41] width 49 height 12
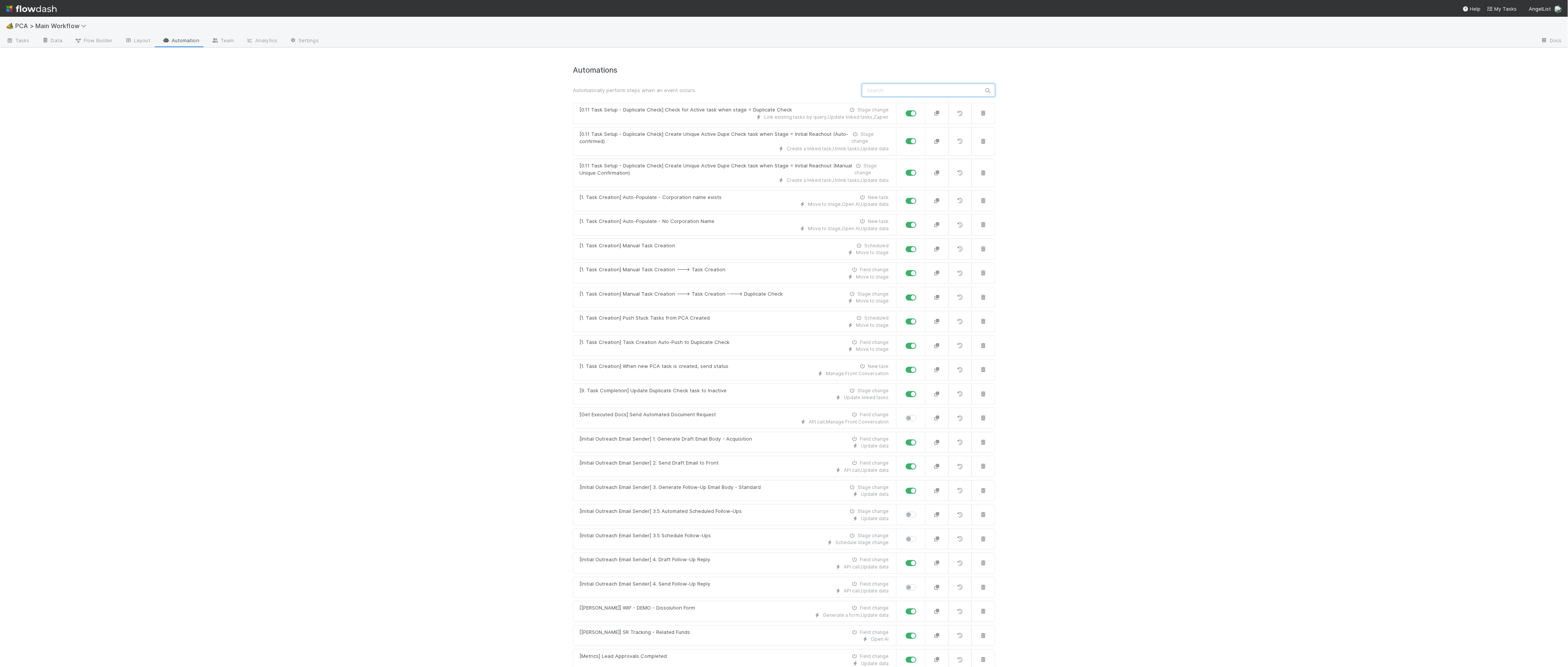
click at [911, 94] on input "text" at bounding box center [929, 90] width 133 height 13
type input "t"
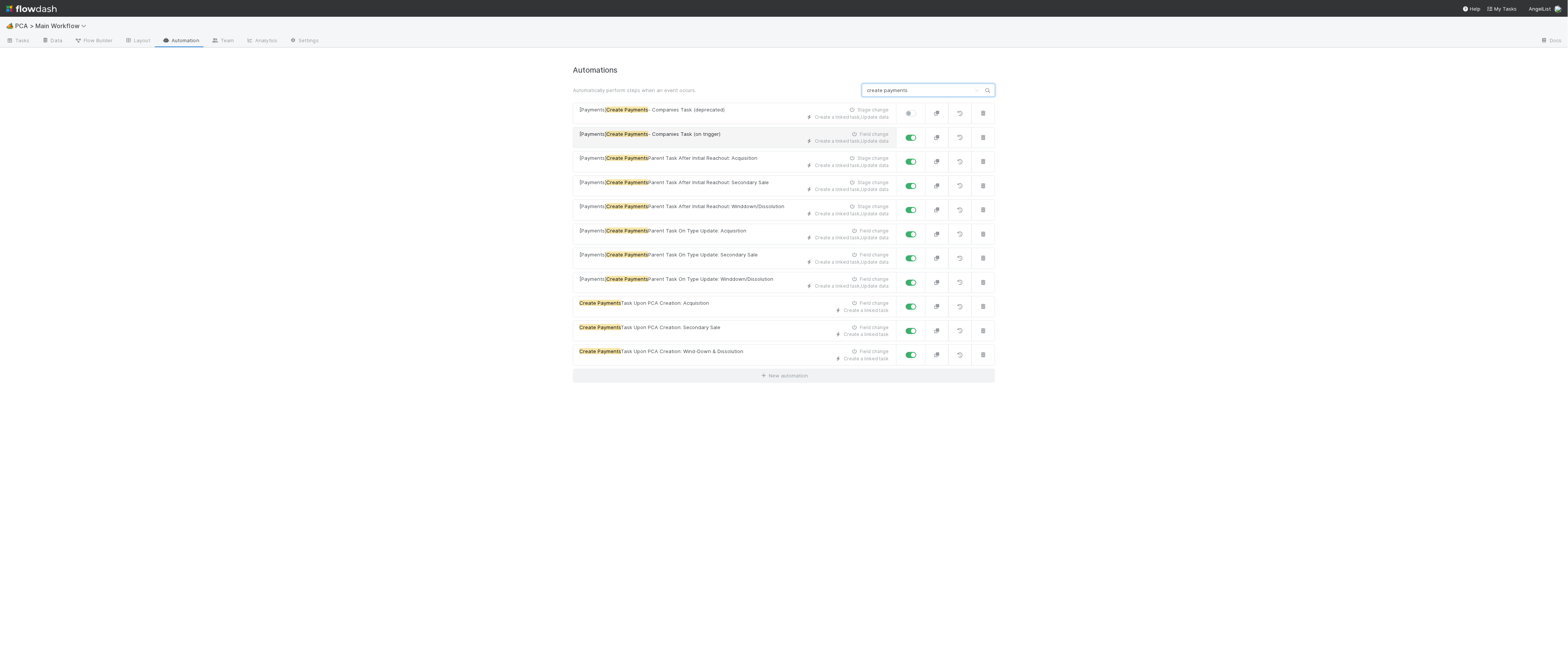
type input "create payments"
click at [729, 136] on div "[Payments] Create Payments - Companies Task (on trigger) Field change" at bounding box center [733, 134] width 310 height 8
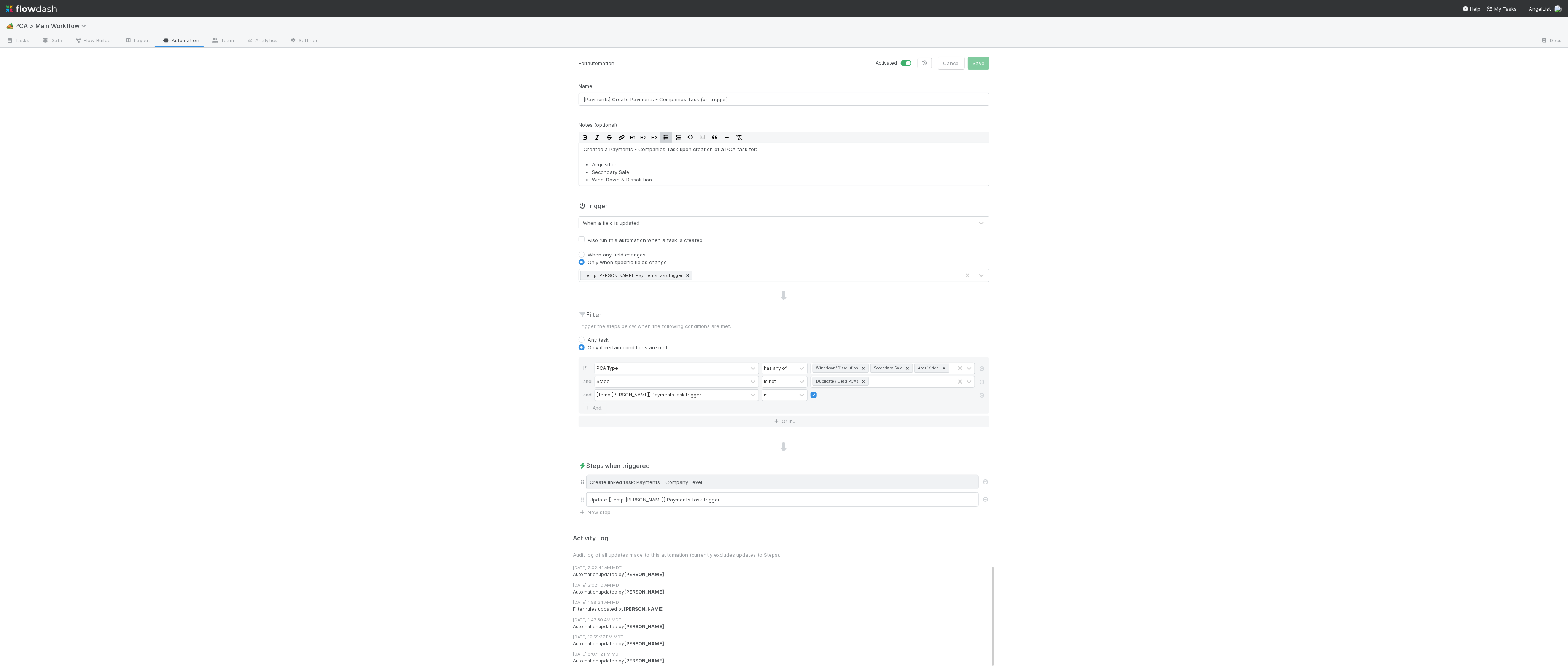
click at [783, 481] on div "Create linked task: Payments - Company Level" at bounding box center [782, 482] width 393 height 14
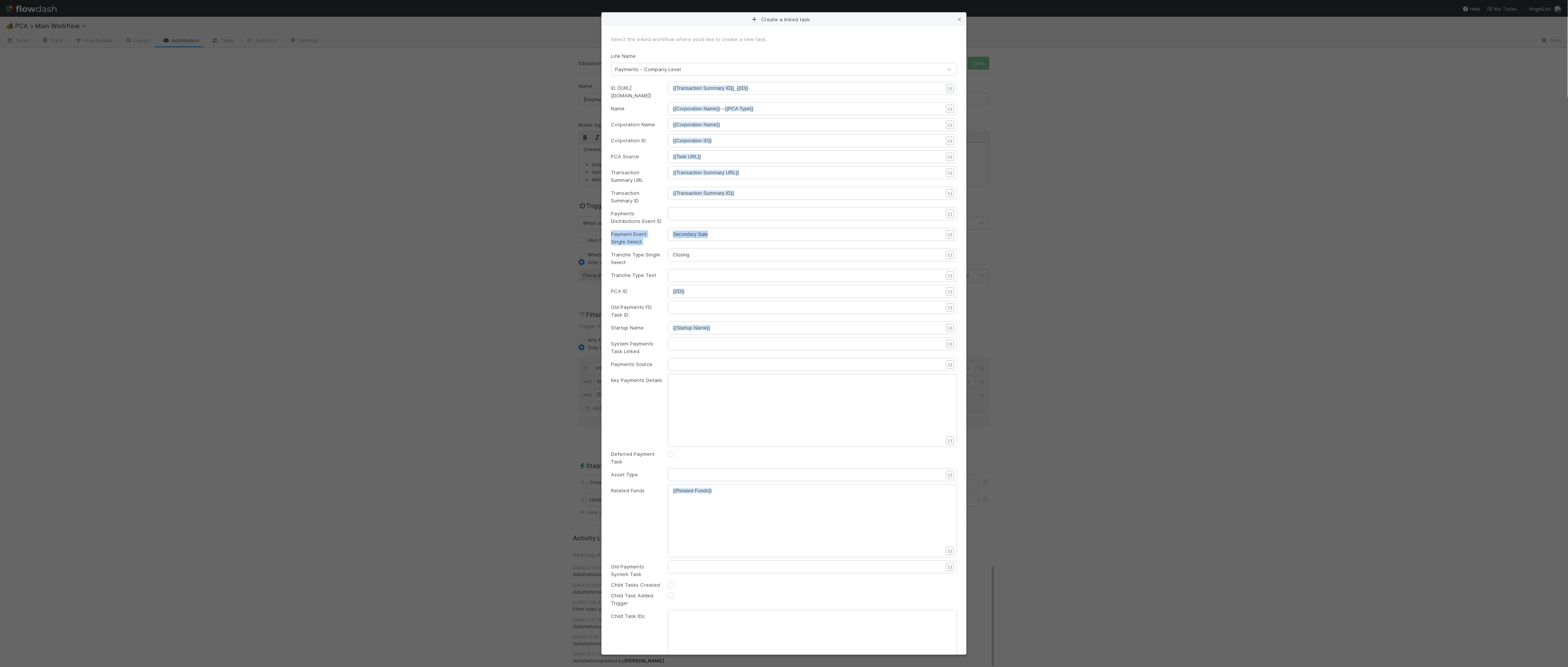
drag, startPoint x: 608, startPoint y: 231, endPoint x: 748, endPoint y: 239, distance: 140.2
click at [748, 239] on div "Payment Event Single Select xxxxxxxxxx Secondary Sale { }" at bounding box center [784, 237] width 357 height 18
click at [596, 239] on div "Create a linked task Select the linked workflow where you’d like to create a ne…" at bounding box center [784, 334] width 1568 height 667
click at [633, 236] on div "Payment Event Single Select" at bounding box center [634, 238] width 57 height 15
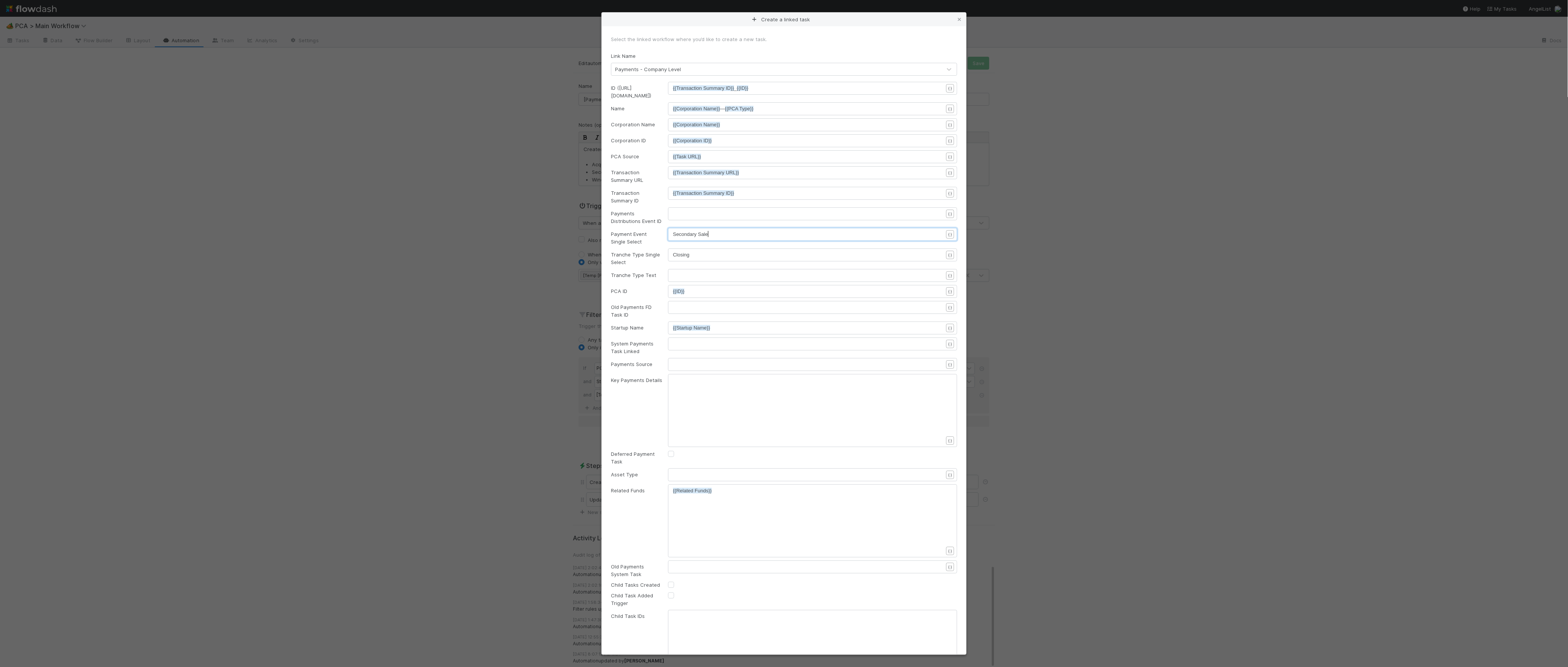
click at [718, 233] on pre "Secondary Sale" at bounding box center [811, 234] width 278 height 8
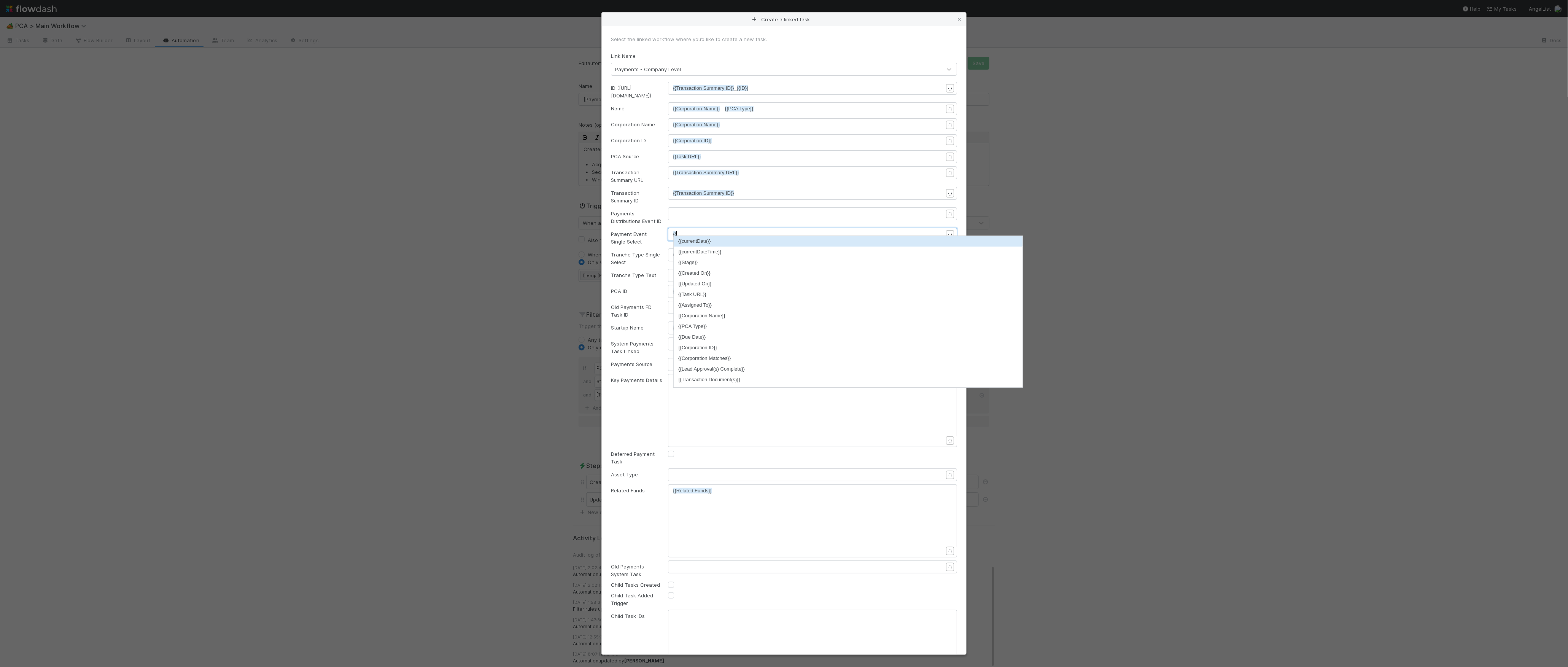
scroll to position [3, 3]
type textarea "{{tyop"
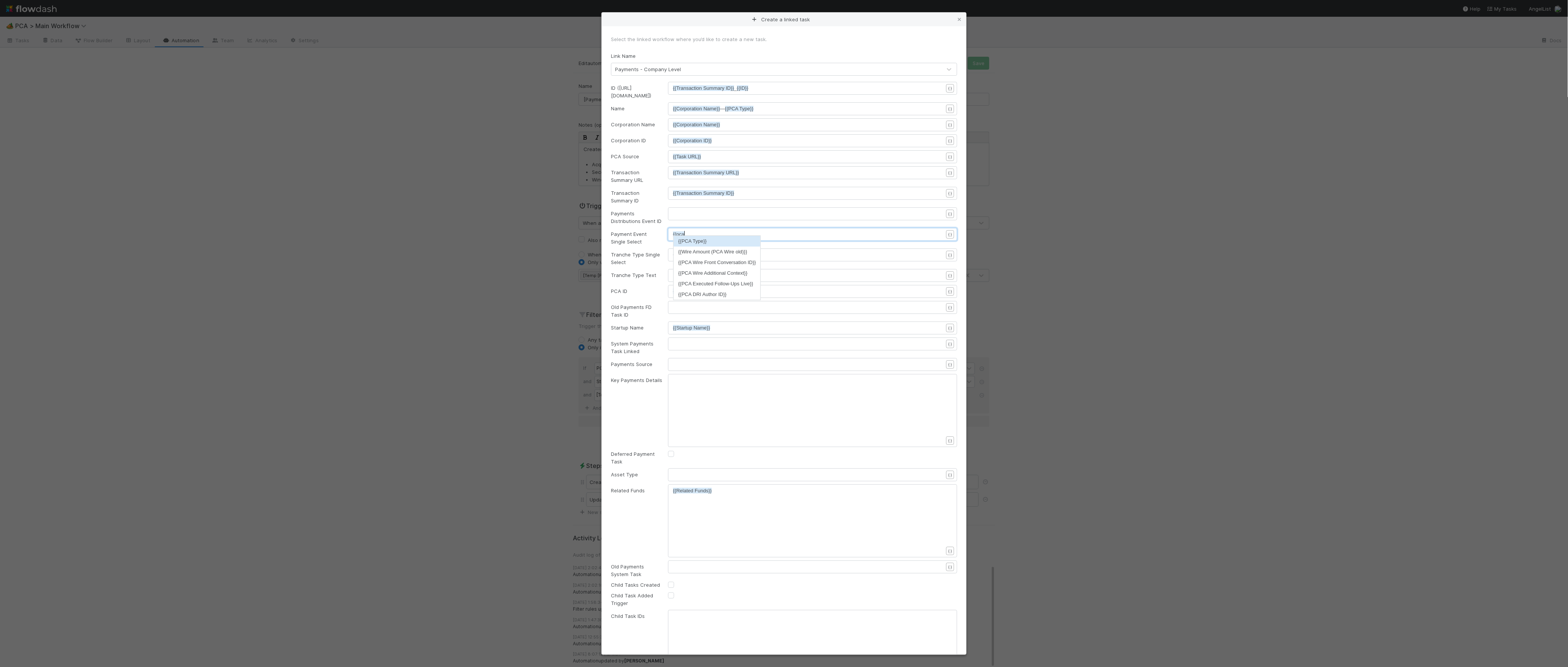
scroll to position [3, 8]
type textarea "pca"
click at [726, 241] on li "{{PCA Type}}" at bounding box center [717, 241] width 87 height 11
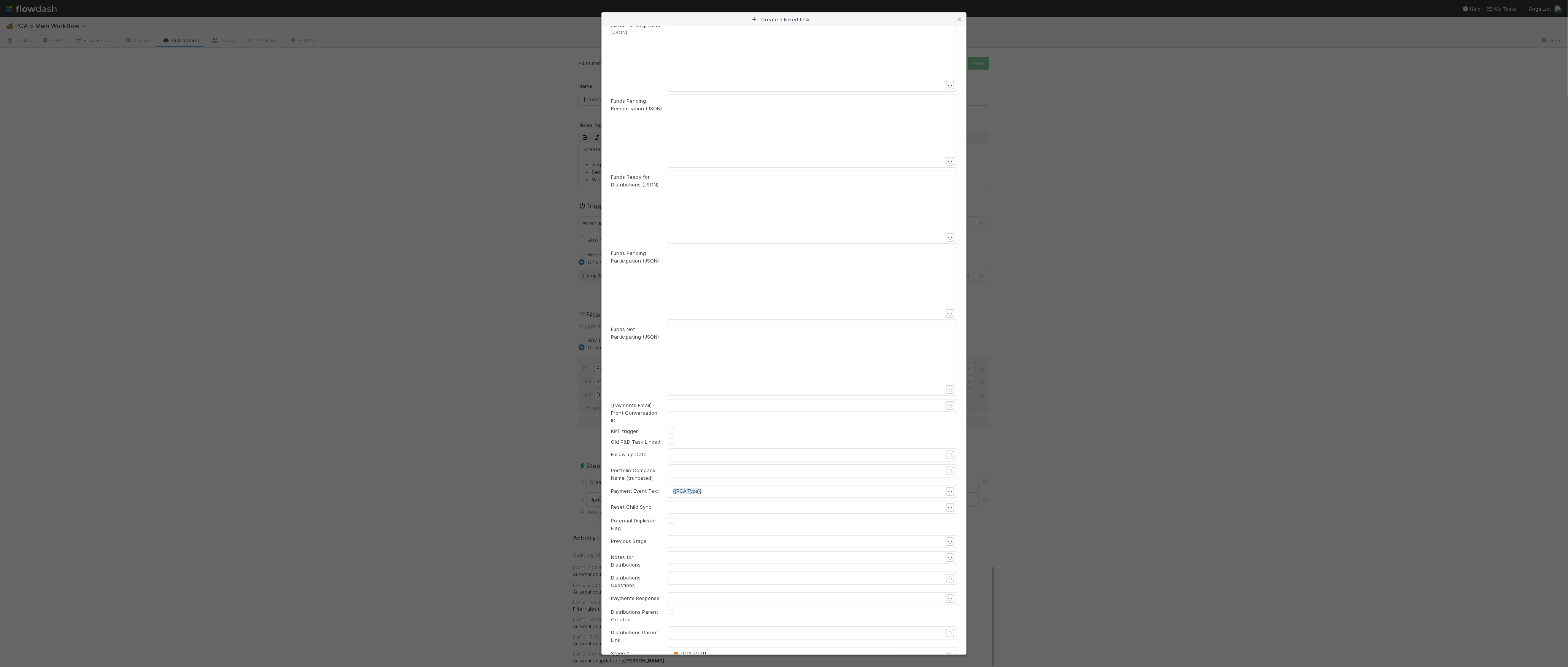
scroll to position [802, 0]
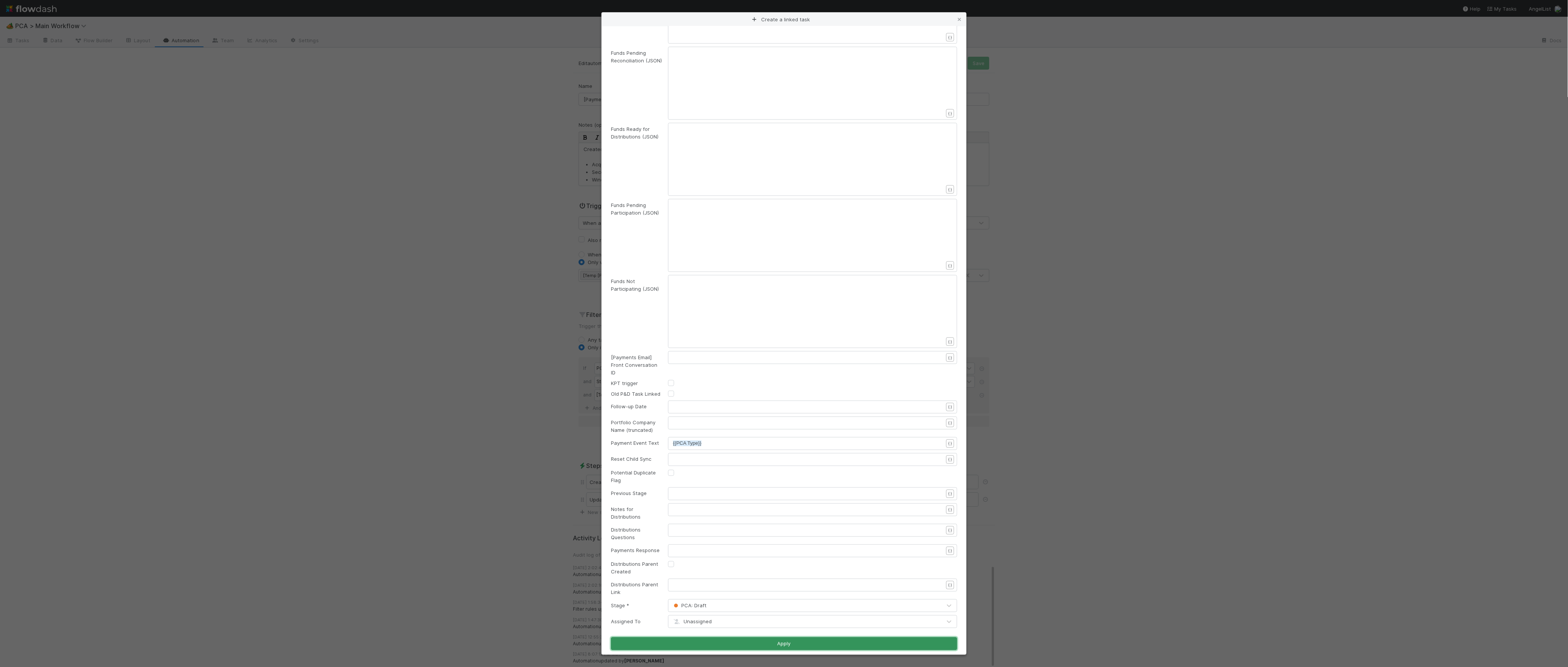
click at [794, 553] on button "Apply" at bounding box center [784, 644] width 346 height 13
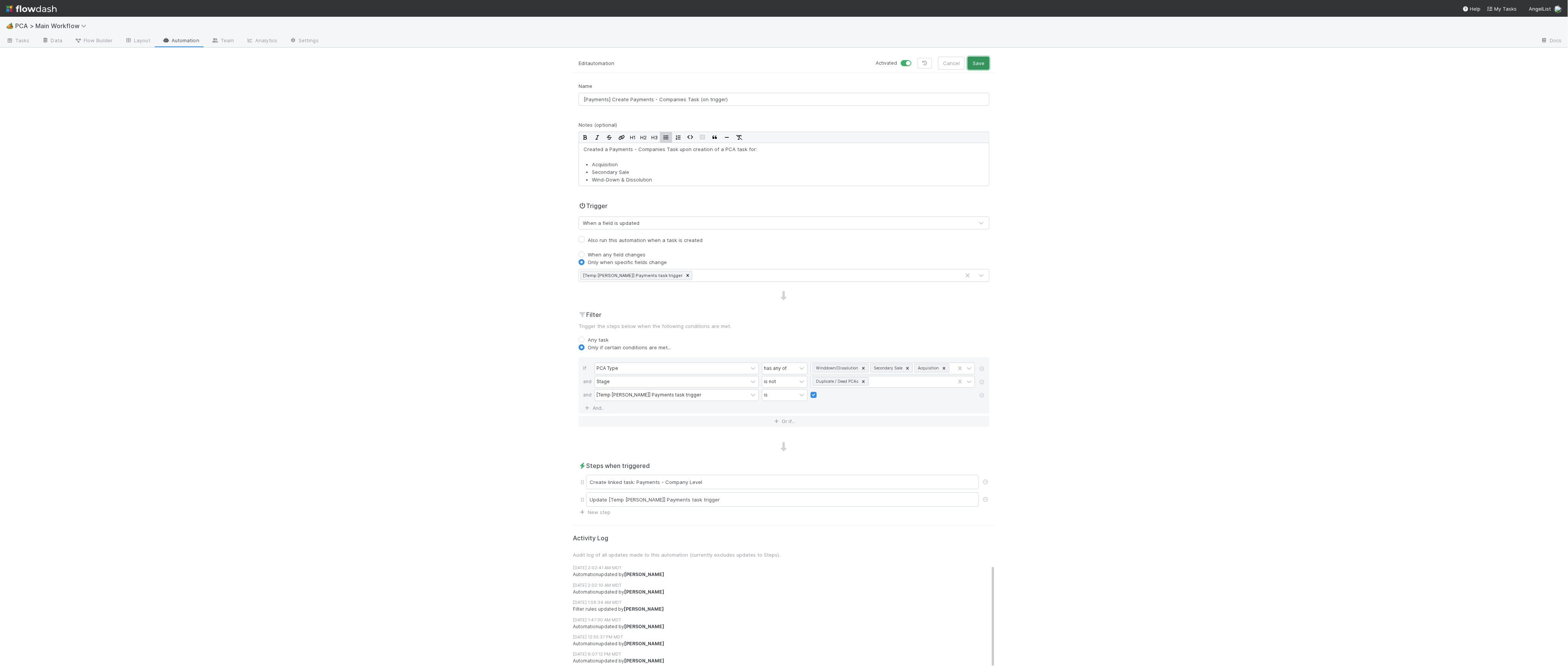
click at [980, 62] on button "Save" at bounding box center [978, 63] width 21 height 13
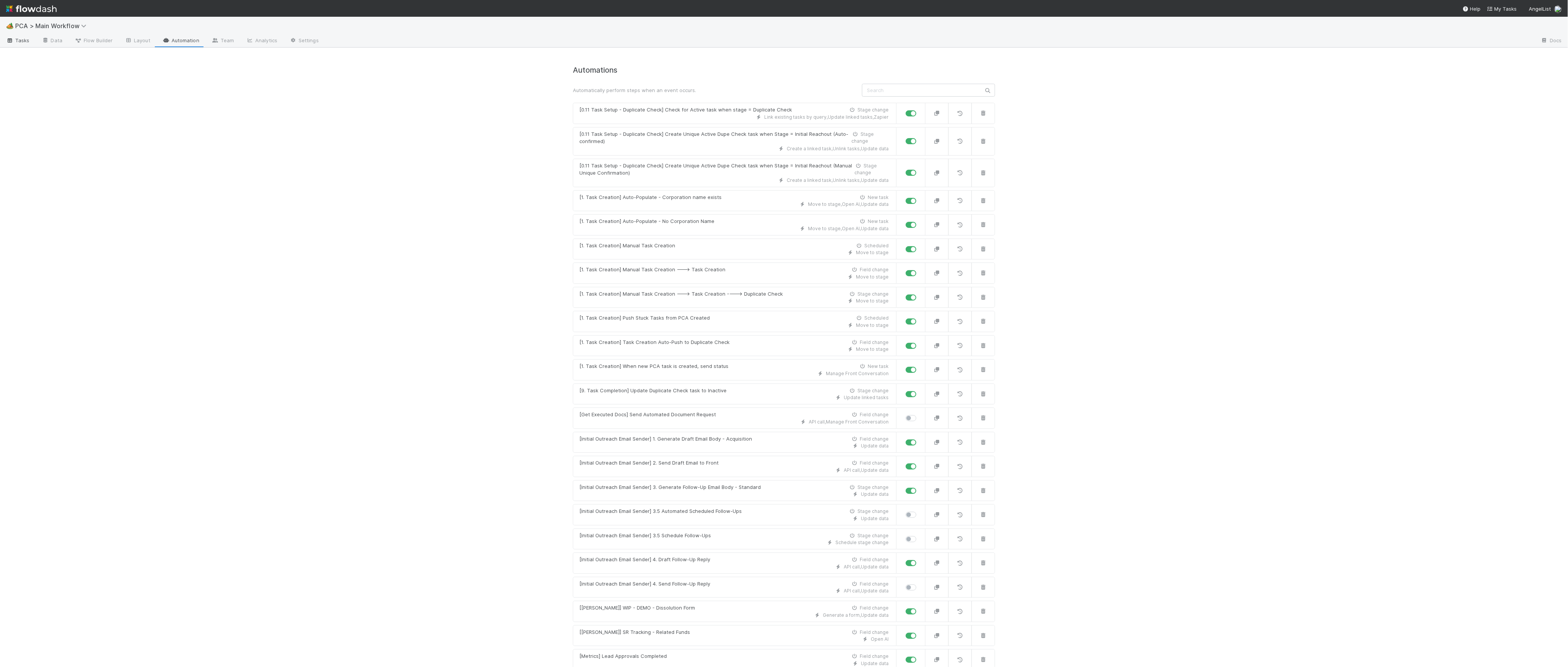
click at [20, 45] on link "Tasks" at bounding box center [18, 41] width 35 height 12
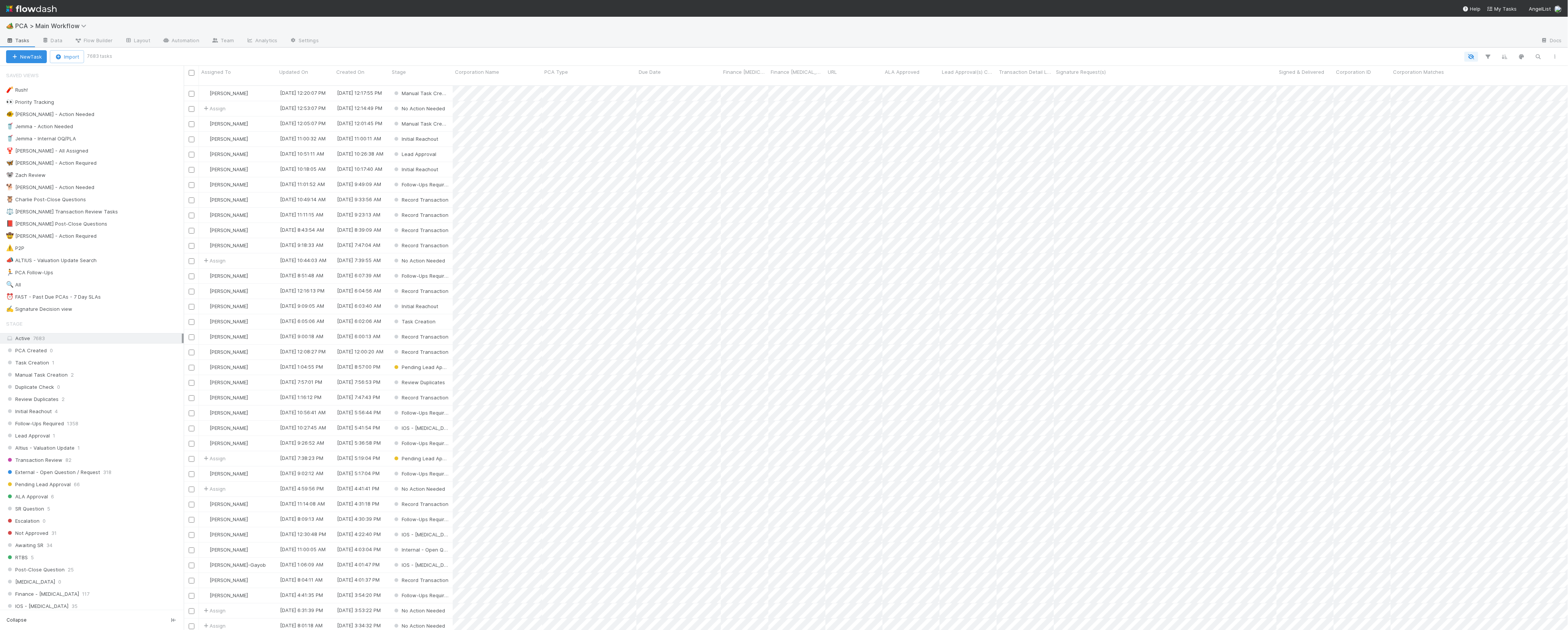
scroll to position [544, 1377]
click at [1535, 59] on icon "button" at bounding box center [1539, 57] width 8 height 7
type input "a"
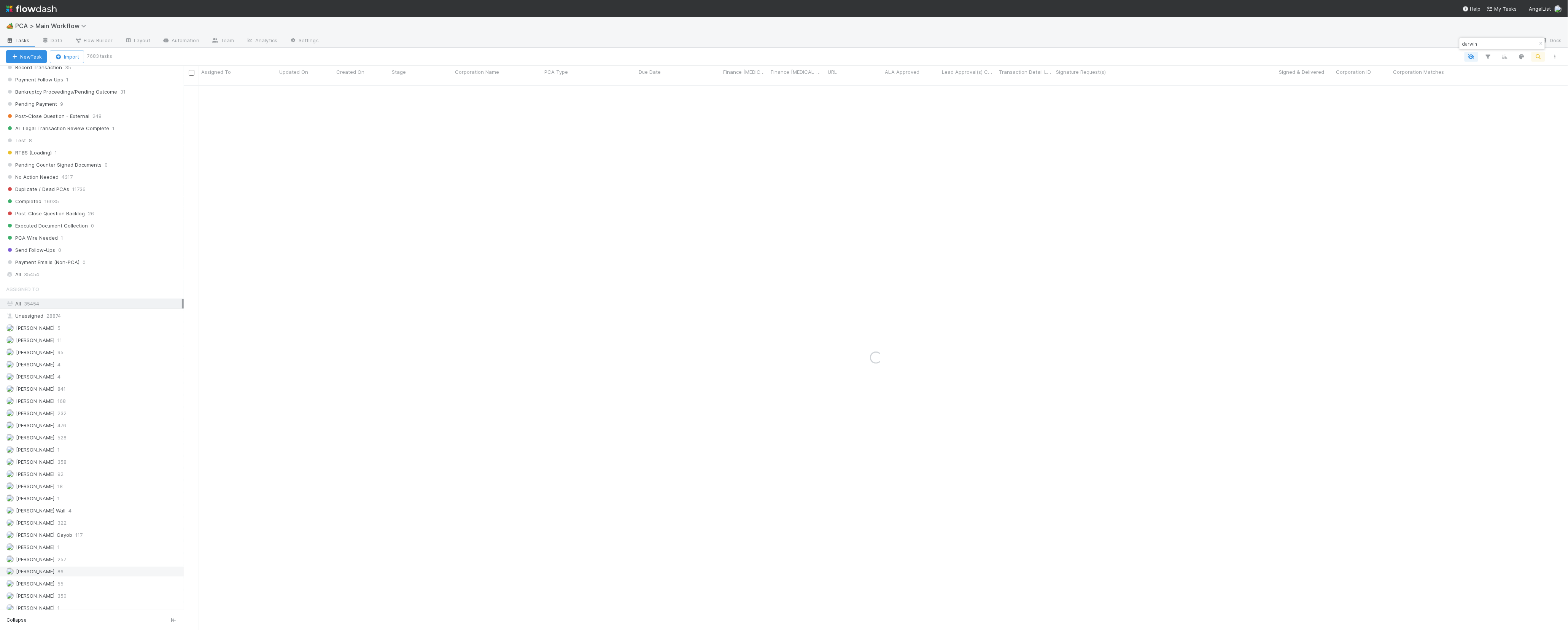
scroll to position [813, 0]
type input "darwin"
click at [75, 152] on span "Payment Emails (Non-PCA)" at bounding box center [43, 146] width 74 height 10
click at [75, 163] on div "All 35454" at bounding box center [94, 159] width 176 height 10
click at [1487, 43] on input "darwin" at bounding box center [1499, 43] width 76 height 9
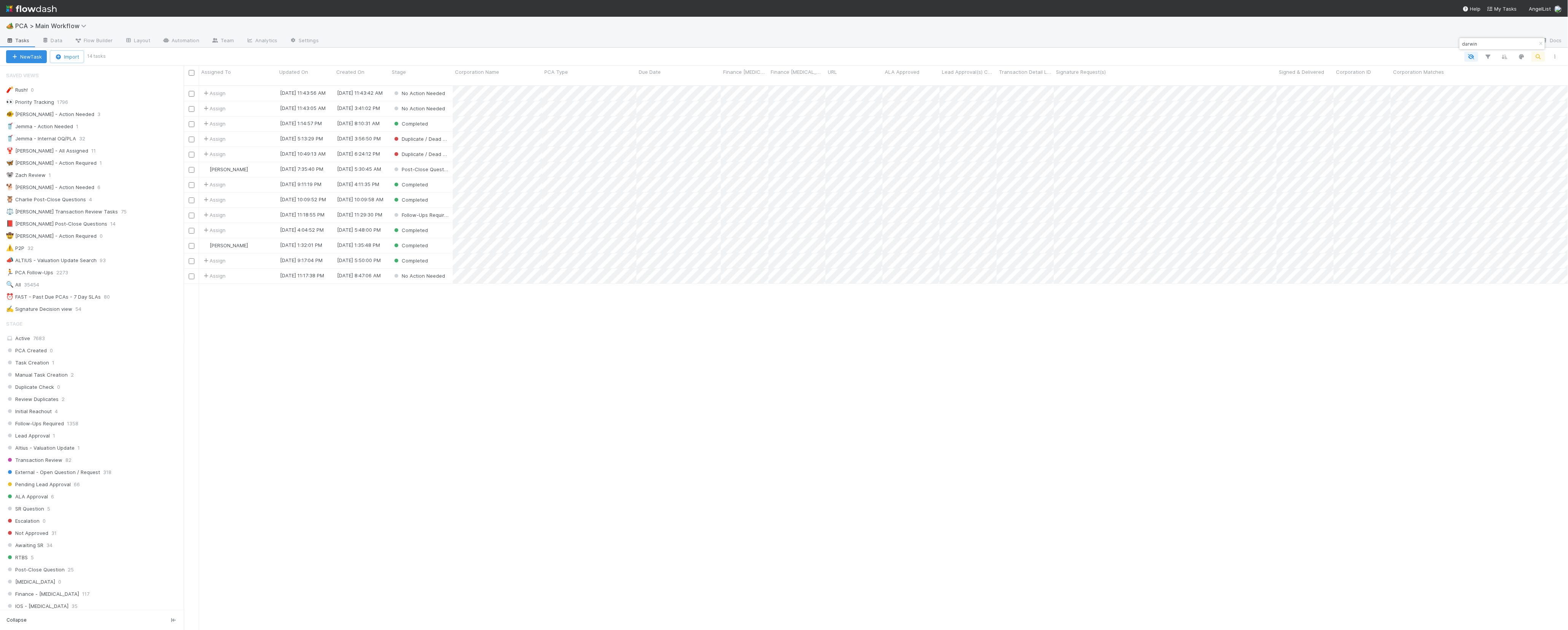
scroll to position [544, 1377]
click at [440, 239] on div "Completed" at bounding box center [420, 246] width 63 height 15
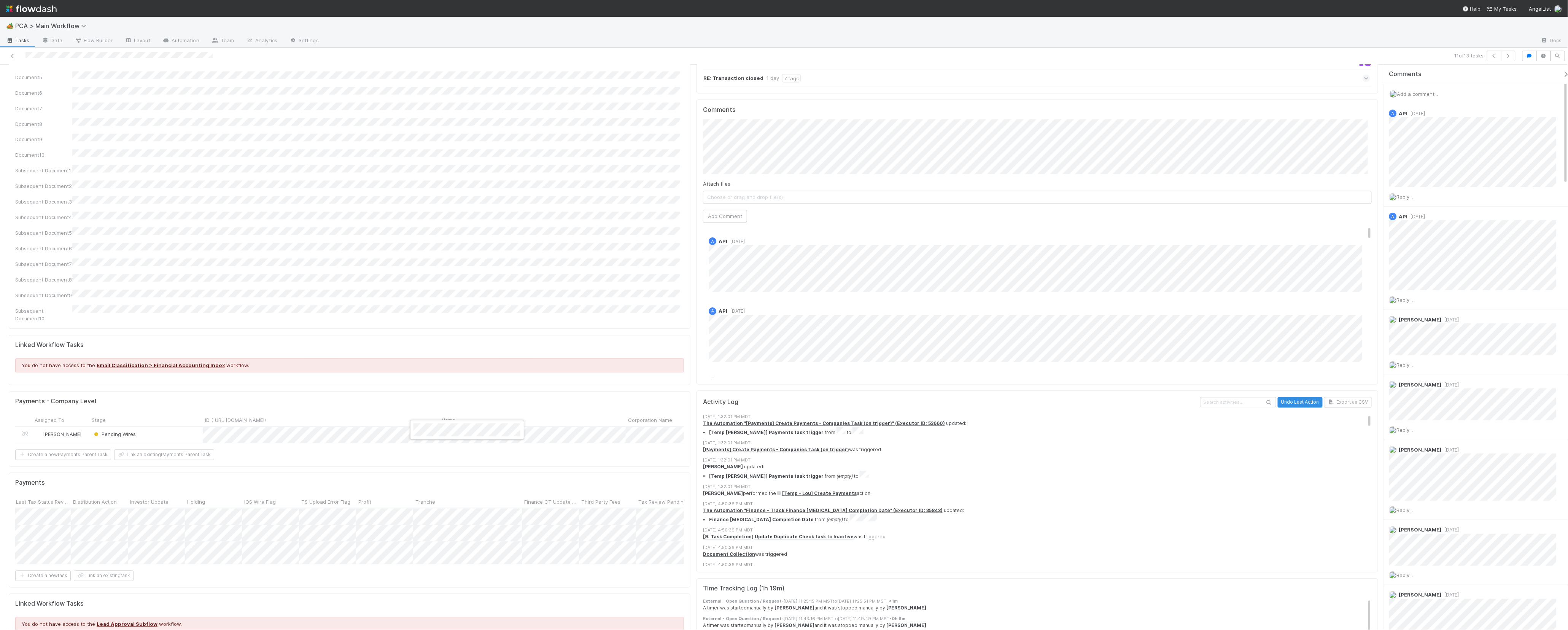
click at [421, 356] on div at bounding box center [784, 315] width 1568 height 630
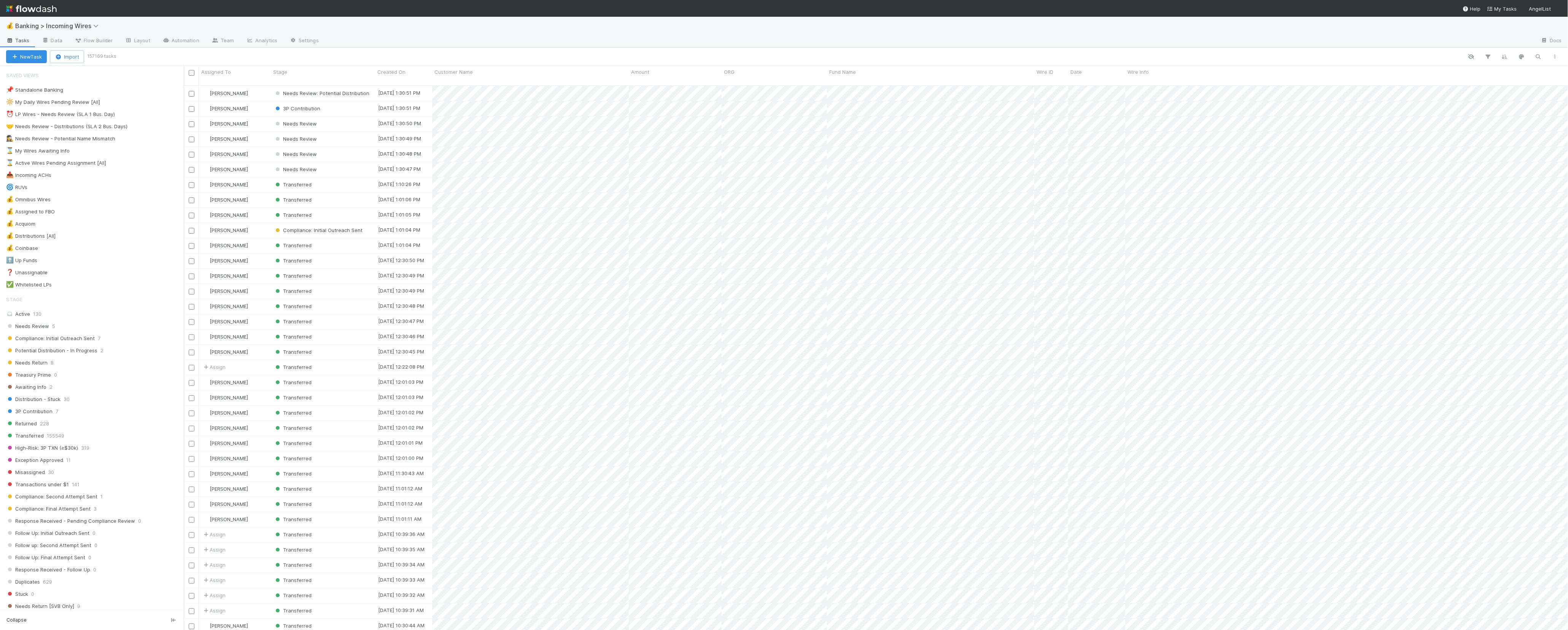
scroll to position [544, 1377]
click at [1536, 58] on icon "button" at bounding box center [1539, 57] width 8 height 7
click at [1503, 57] on div at bounding box center [784, 315] width 1568 height 630
click at [1490, 56] on icon "button" at bounding box center [1488, 57] width 8 height 7
click at [1385, 82] on button "Add Filter" at bounding box center [1371, 80] width 228 height 11
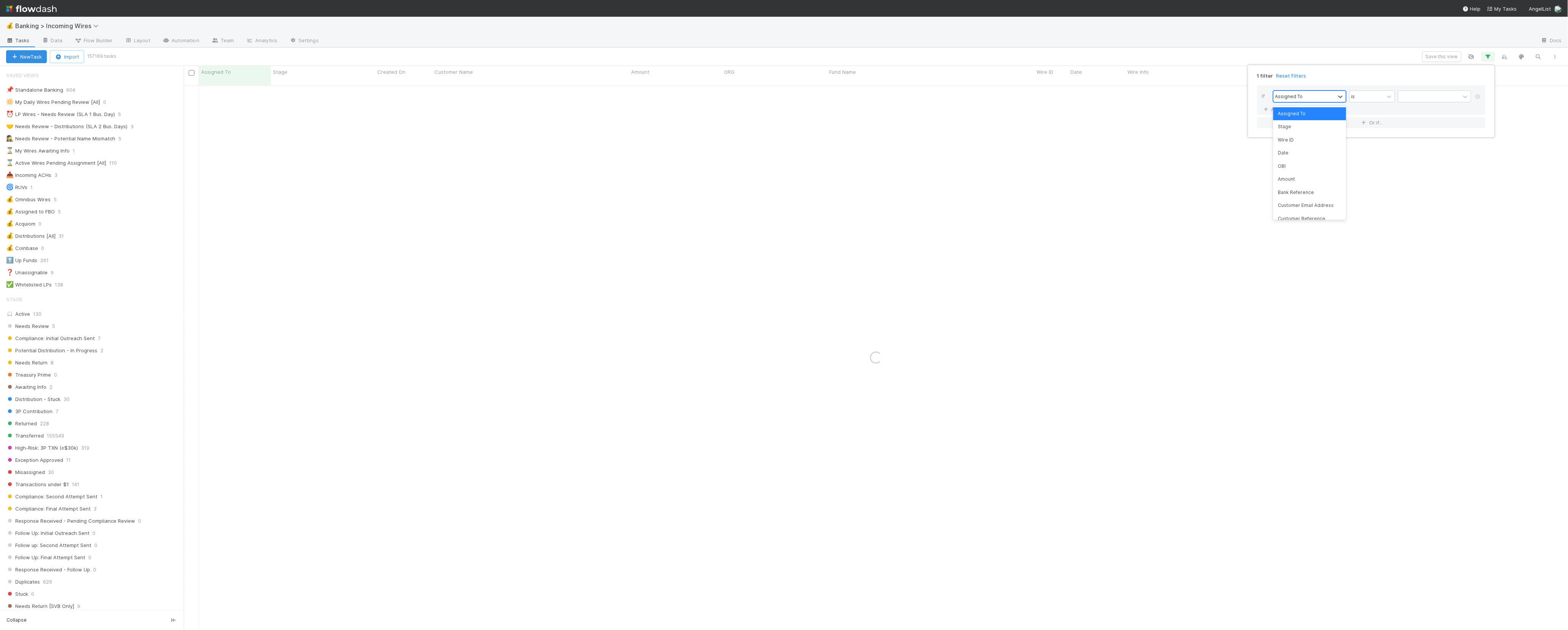
click at [1315, 97] on div "Assigned To" at bounding box center [1305, 97] width 62 height 11
type input "fund"
paste input "DAR Fund I, a series of Good News Ventures Fund, LP"
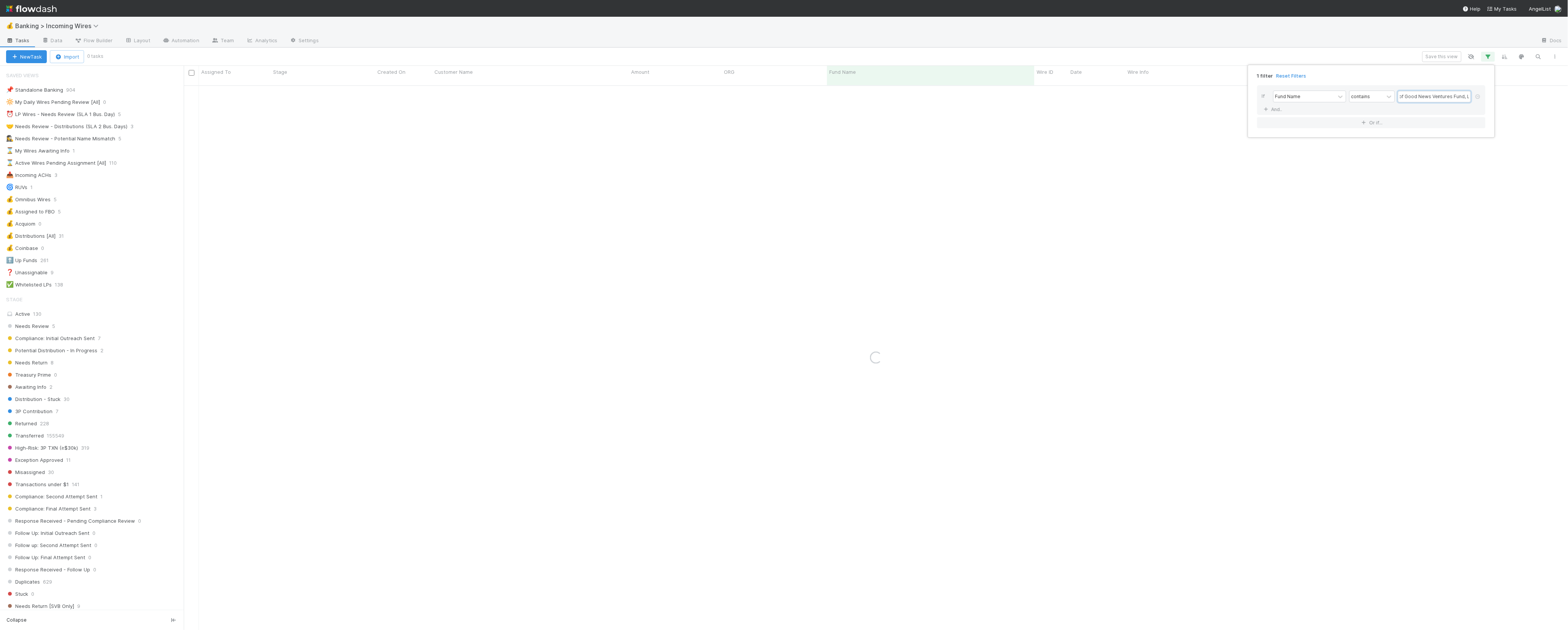
paste input "text"
type input "DAR Fund I, a series of Good News Ventures Fund, LP"
click at [412, 169] on div "1 filter Reset Filters If Fund Name contains DAR Fund I, a series of Good News …" at bounding box center [784, 315] width 1568 height 630
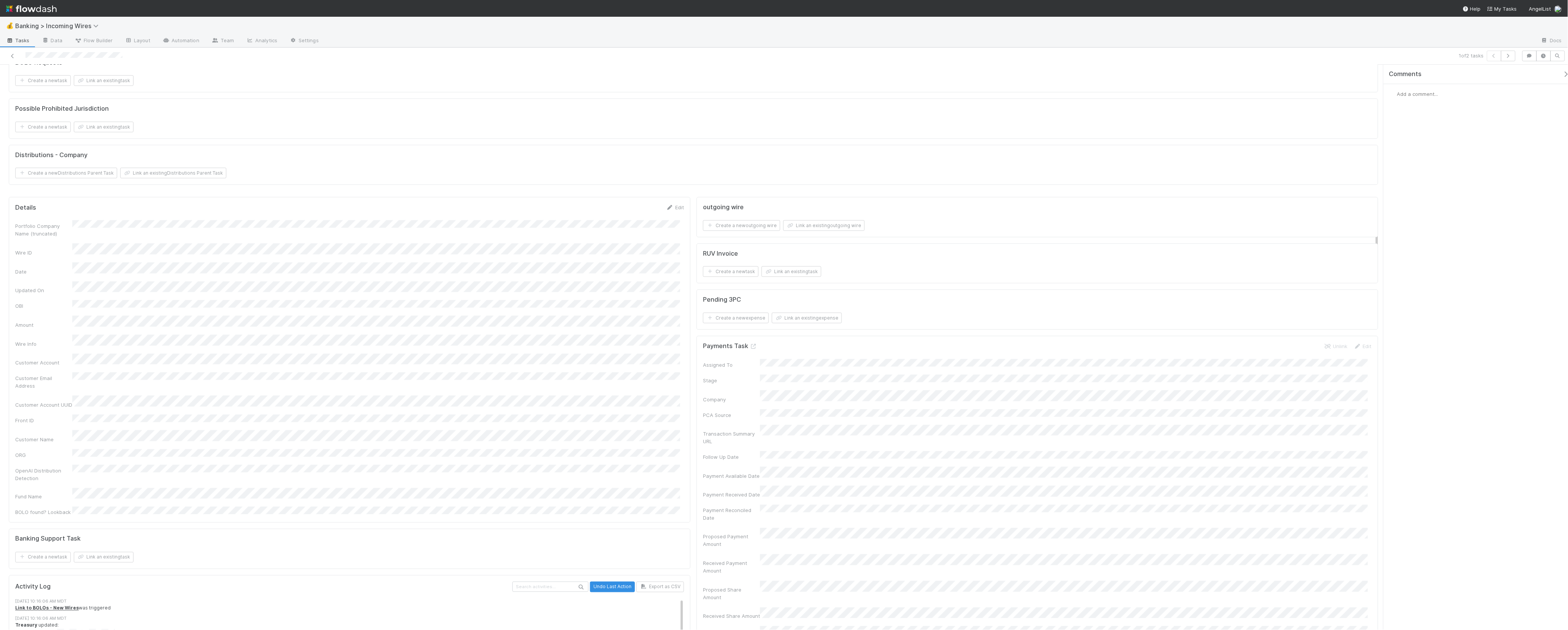
scroll to position [907, 0]
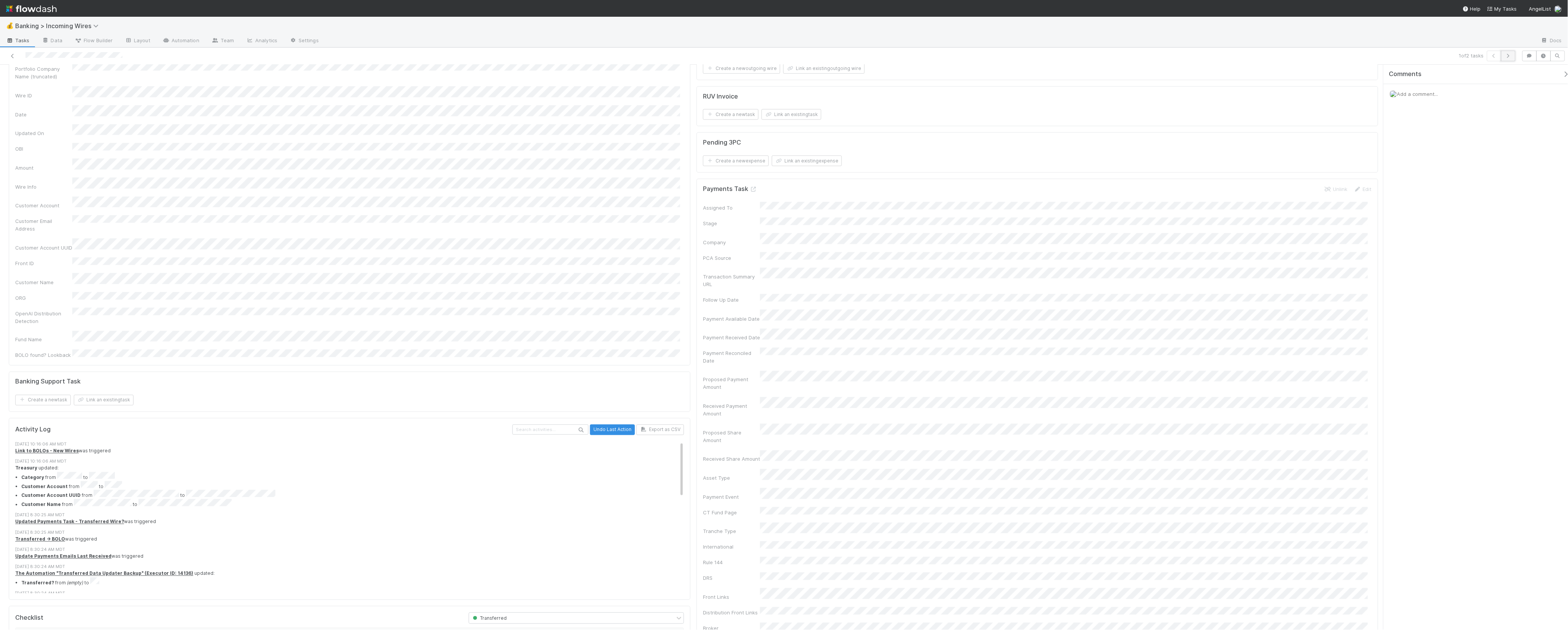
click at [1505, 56] on icon "button" at bounding box center [1509, 55] width 8 height 4
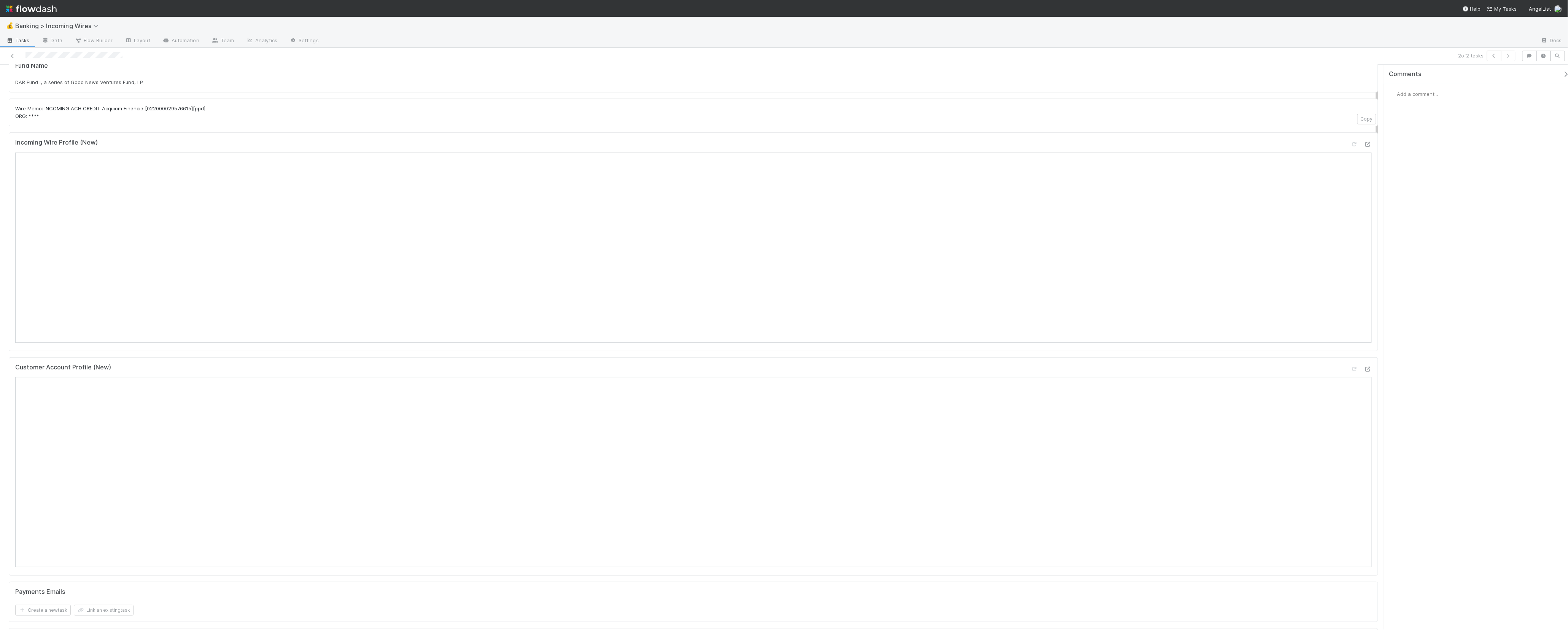
scroll to position [47, 0]
click at [1499, 56] on button "button" at bounding box center [1494, 56] width 14 height 11
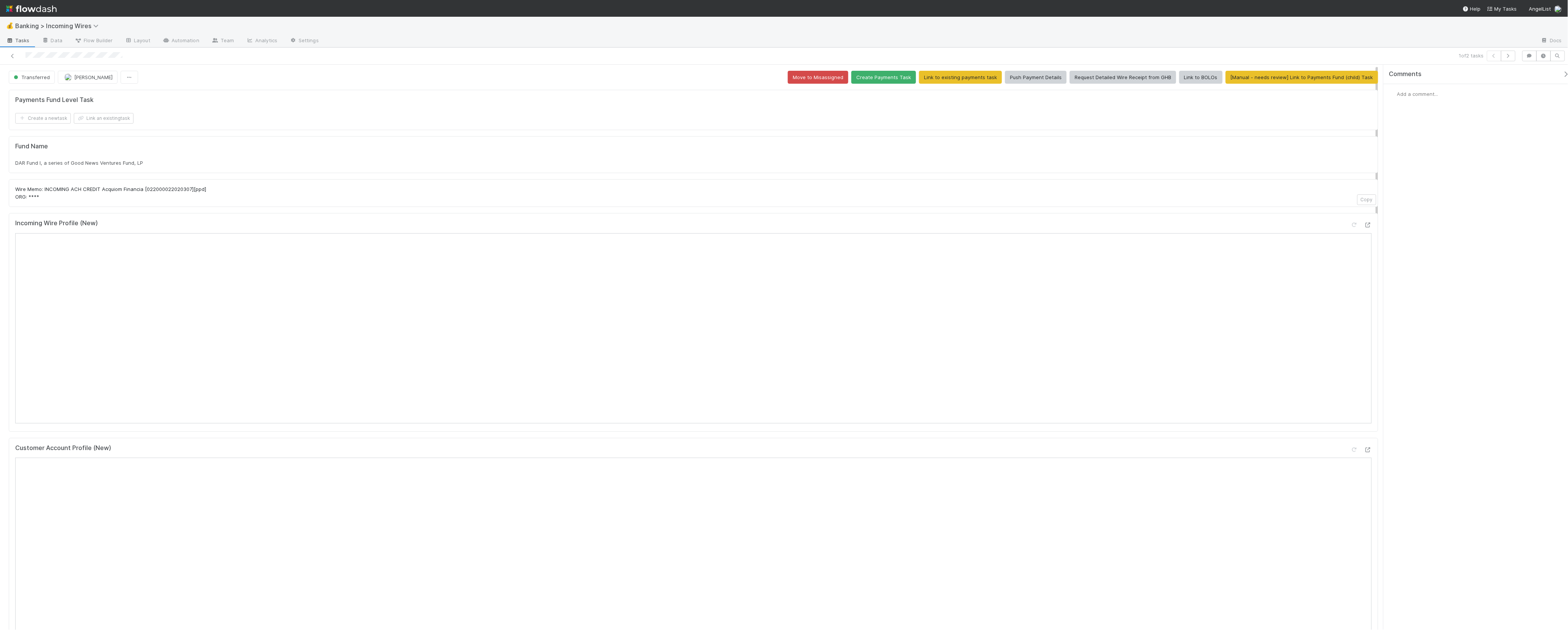
click at [533, 126] on div "Payments Fund Level Task Create a new task Link an existing task" at bounding box center [694, 109] width 1370 height 40
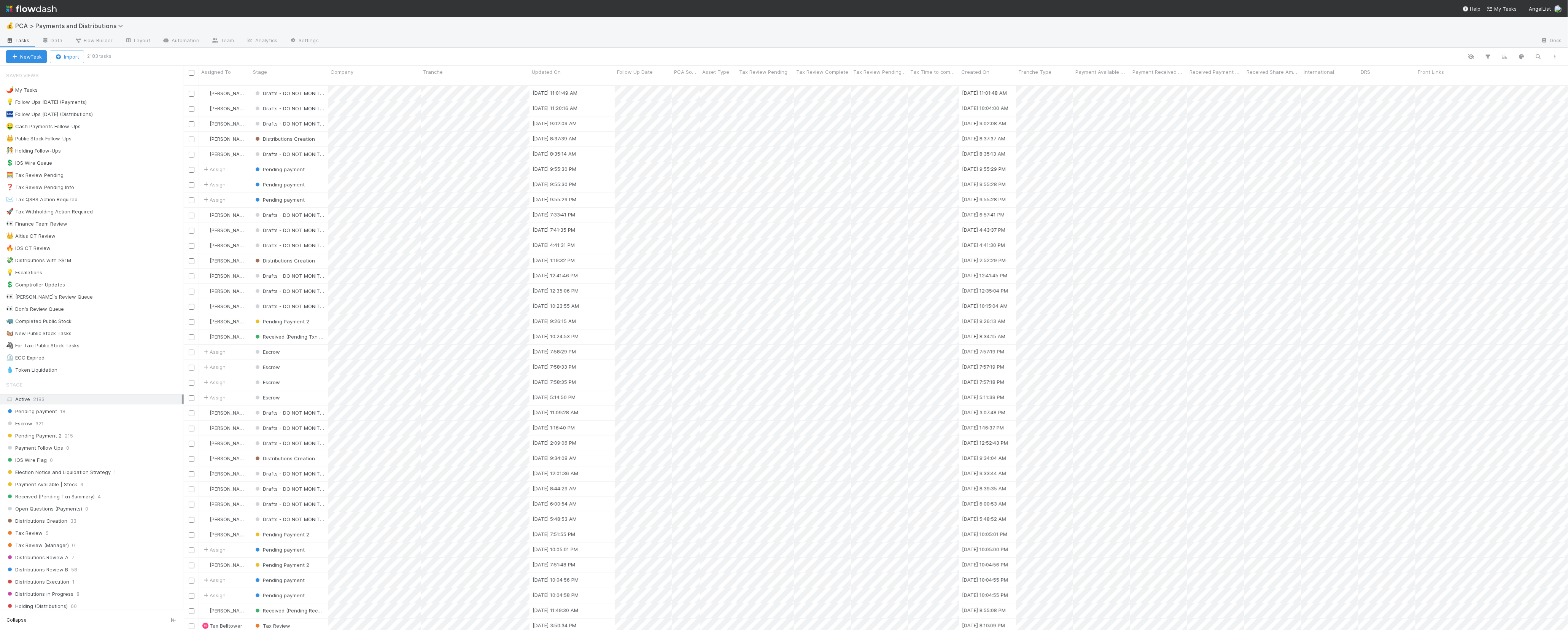
scroll to position [544, 1377]
click at [1535, 53] on icon "button" at bounding box center [1539, 57] width 8 height 7
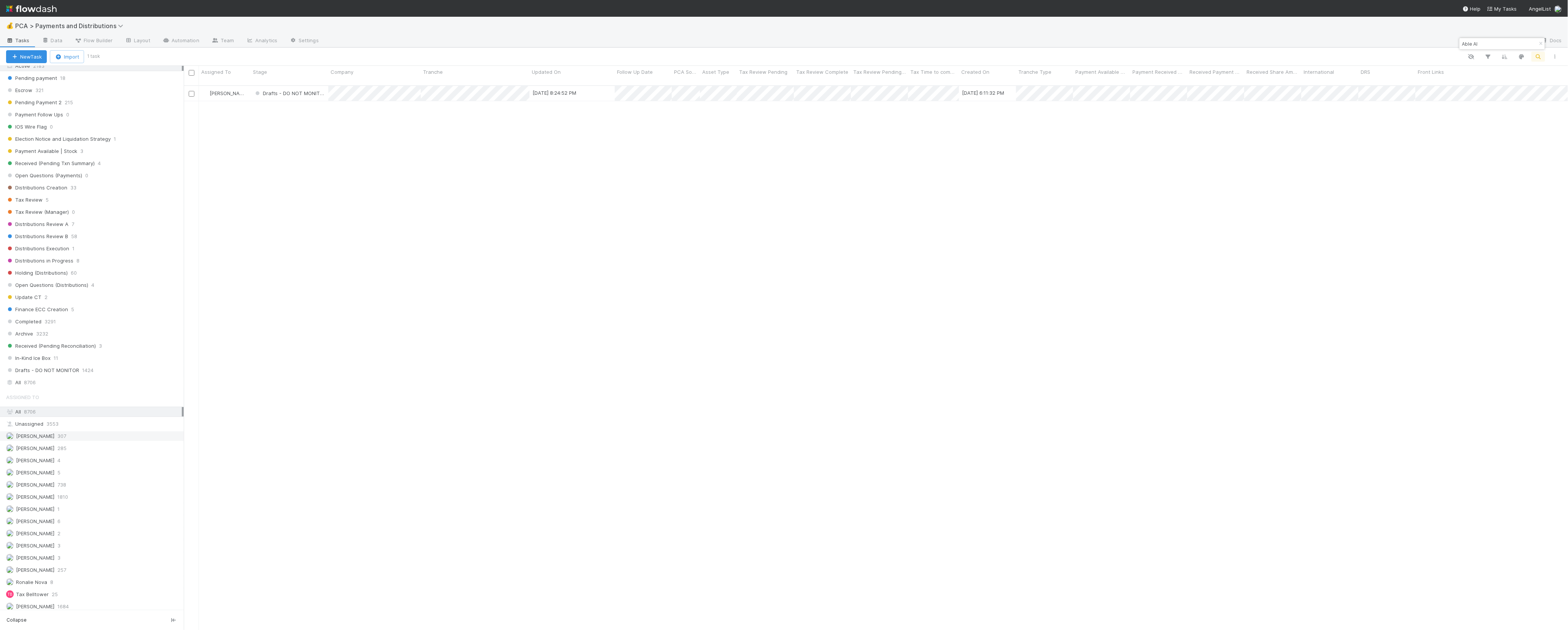
scroll to position [355, 0]
type input "Able AI"
click at [102, 374] on div "All 8706" at bounding box center [94, 379] width 176 height 10
click at [70, 32] on div "💰 PCA > Payments and Distributions" at bounding box center [784, 26] width 1568 height 19
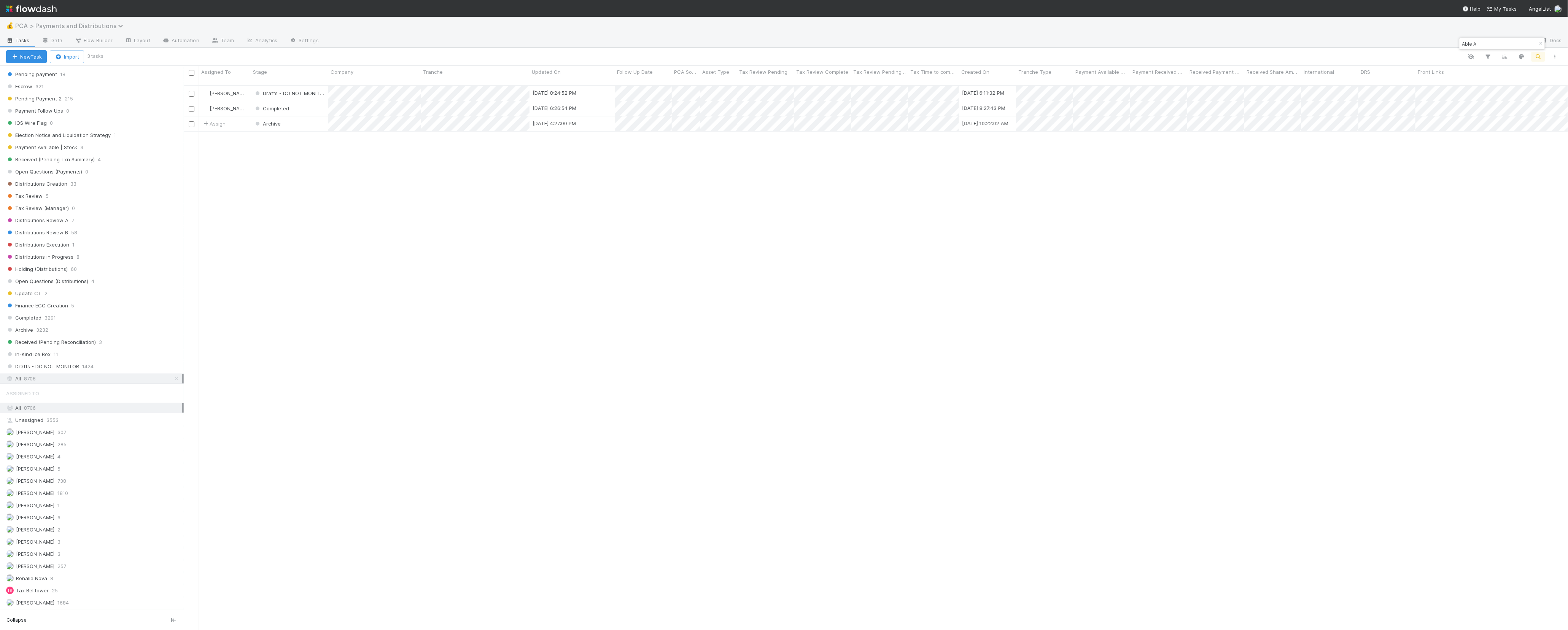
click at [73, 28] on span "PCA > Payments and Distributions" at bounding box center [71, 26] width 112 height 8
type input "o"
type input "pca"
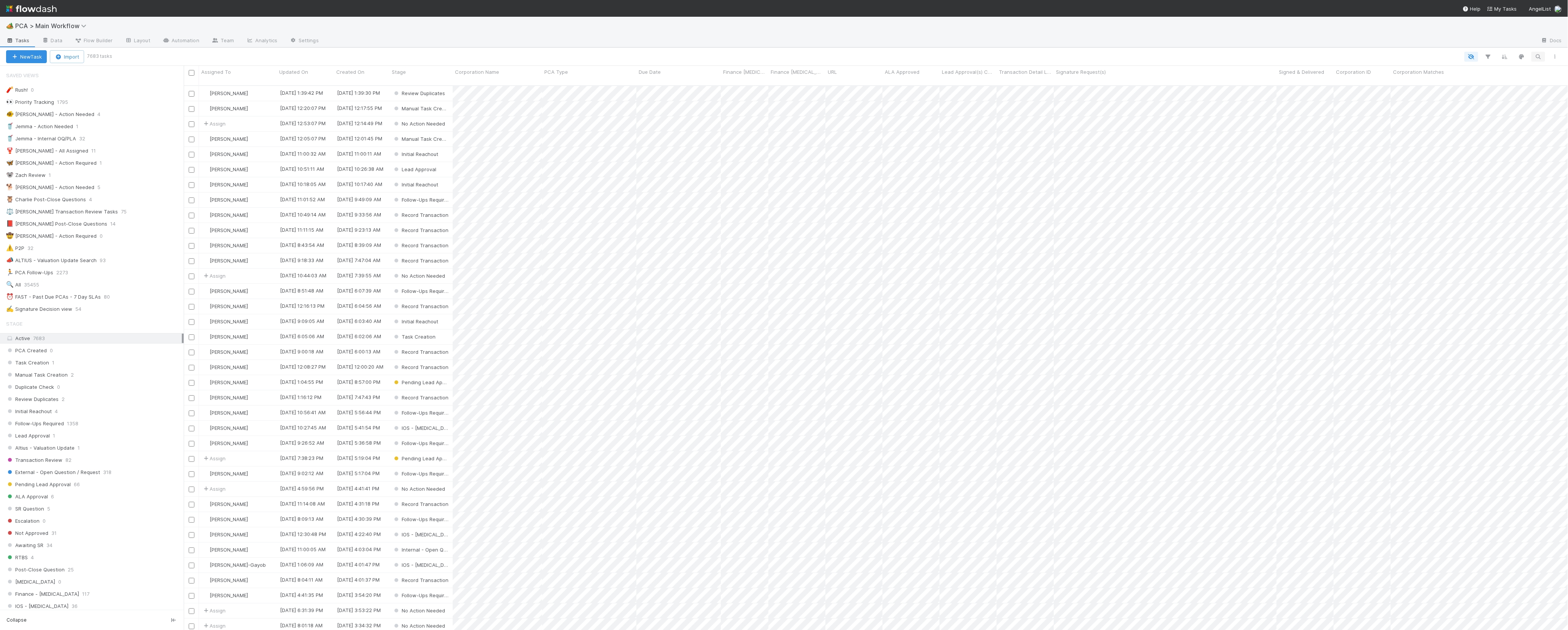
scroll to position [544, 1377]
click at [1540, 53] on icon "button" at bounding box center [1539, 57] width 8 height 7
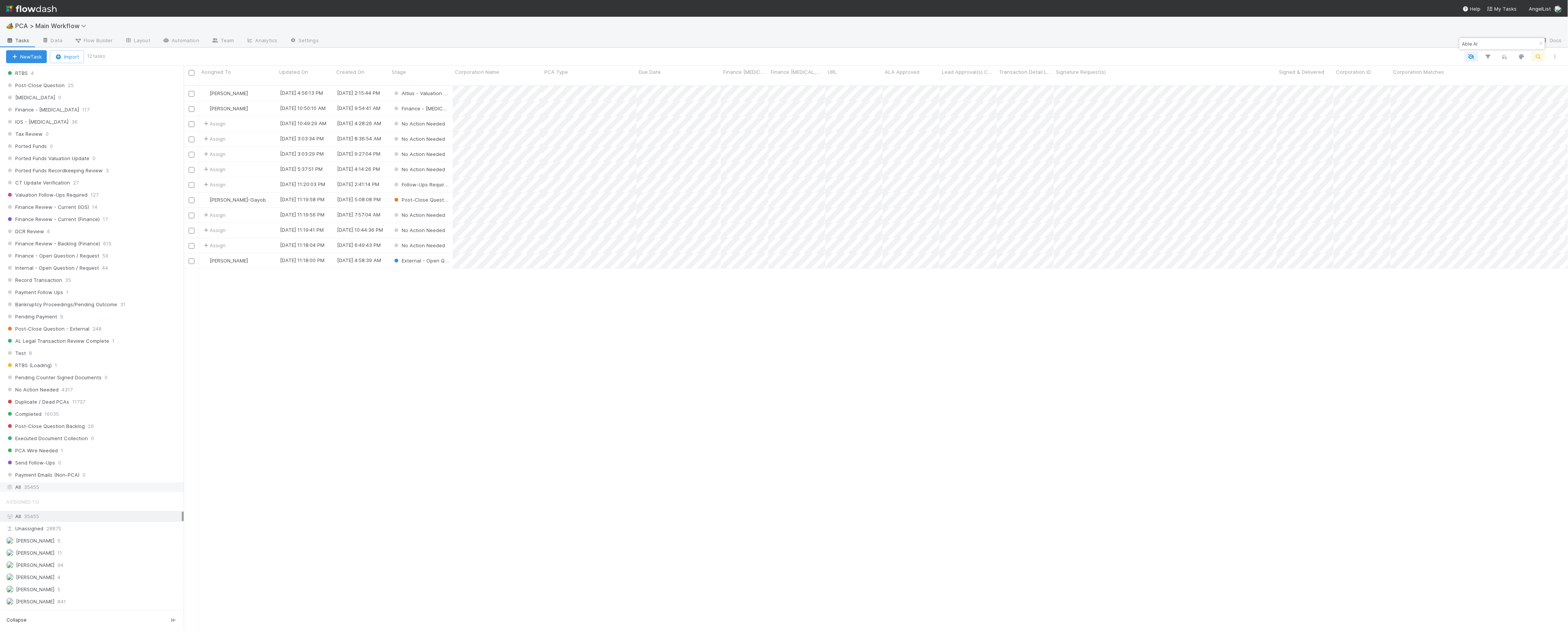
click at [83, 492] on div "All 35455" at bounding box center [94, 487] width 176 height 10
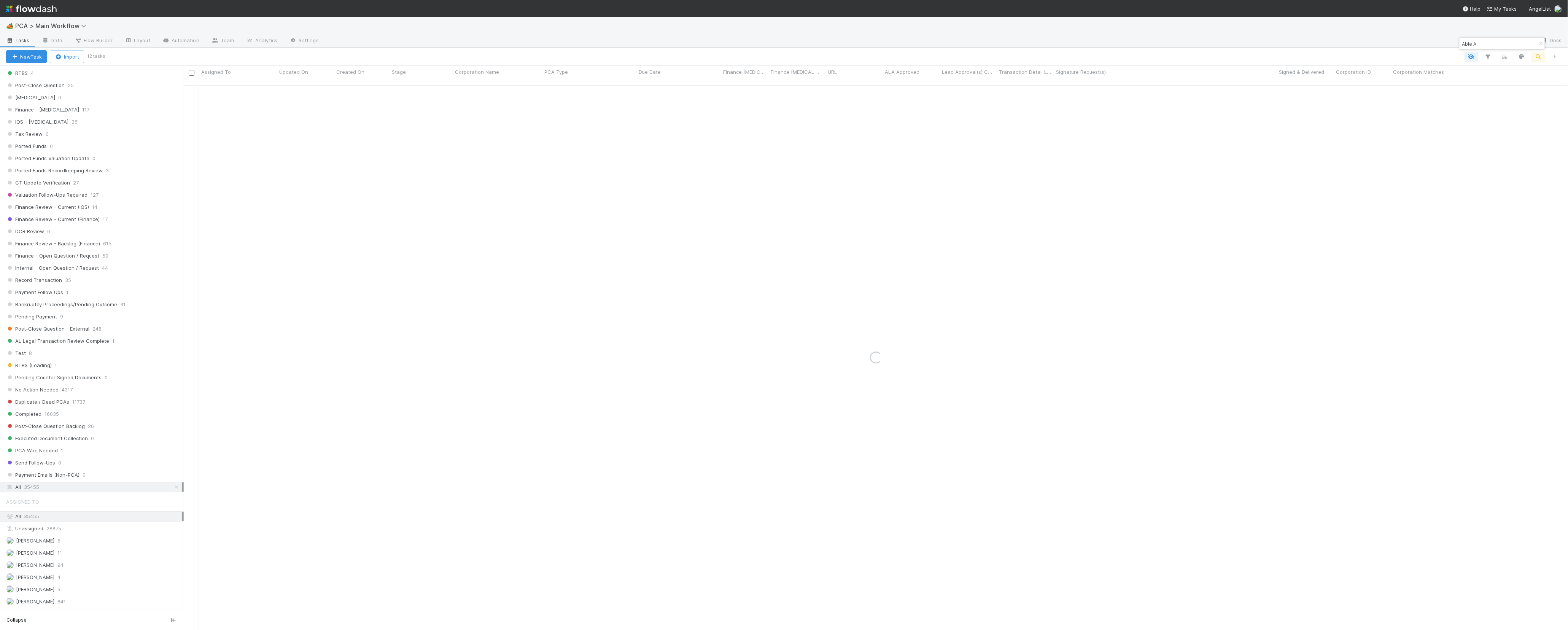
click at [1473, 43] on input "Able AI" at bounding box center [1499, 43] width 76 height 9
type input "Abel AI"
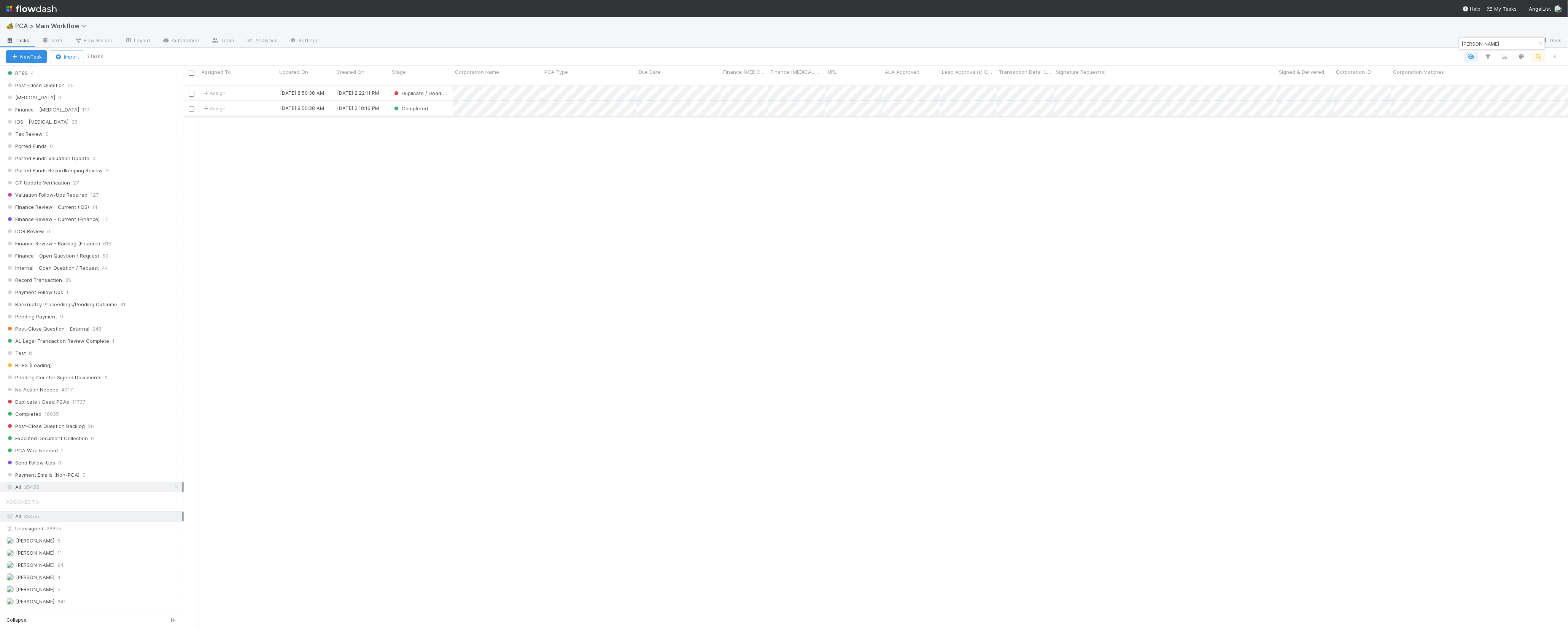
click at [445, 103] on div "Completed" at bounding box center [420, 108] width 63 height 15
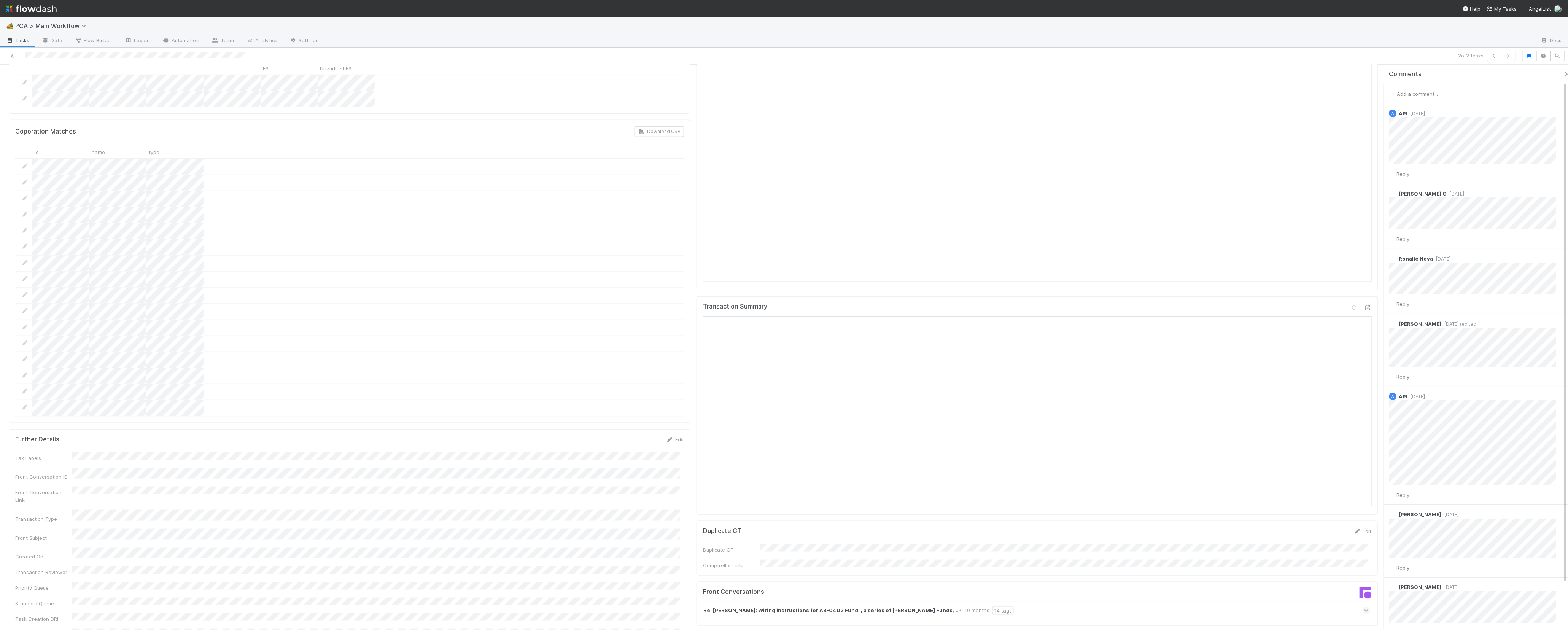
scroll to position [569, 0]
click at [12, 57] on icon at bounding box center [12, 56] width 8 height 5
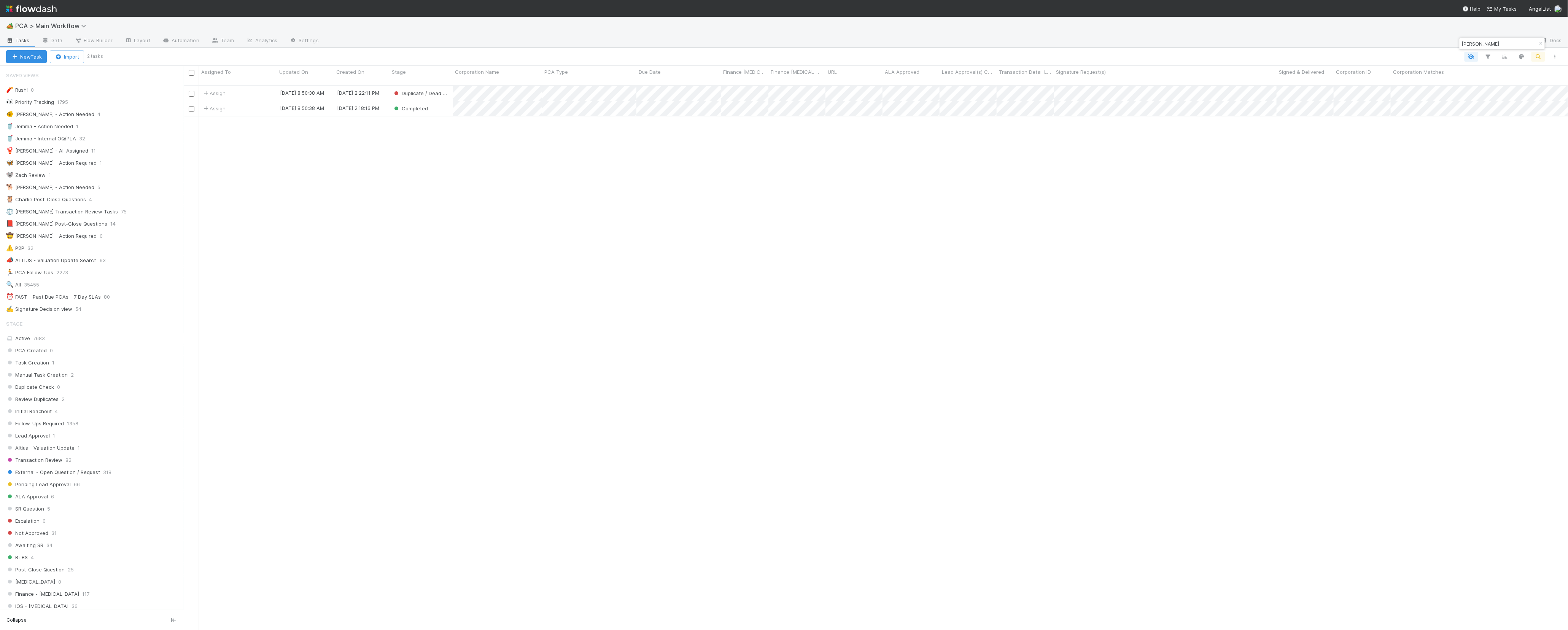
scroll to position [544, 1377]
click at [1493, 46] on input "Abel AI" at bounding box center [1499, 43] width 76 height 9
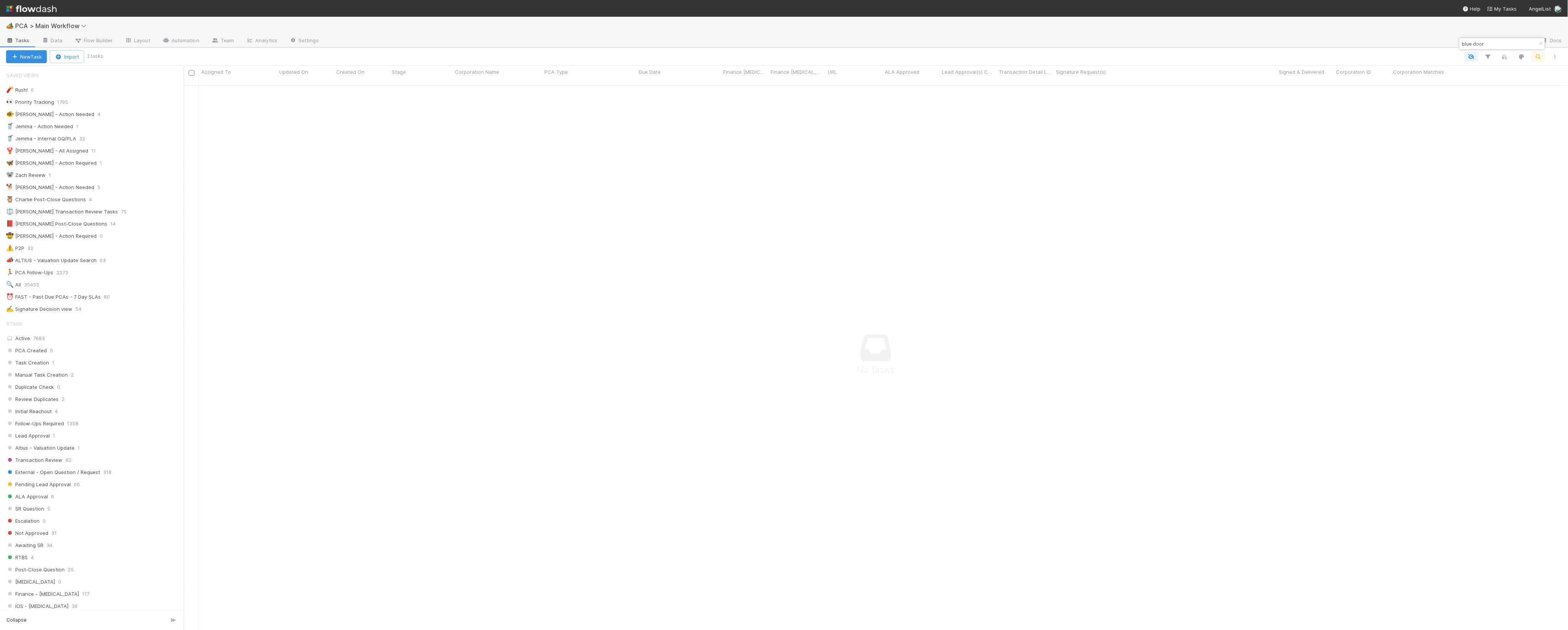
type input "blue door"
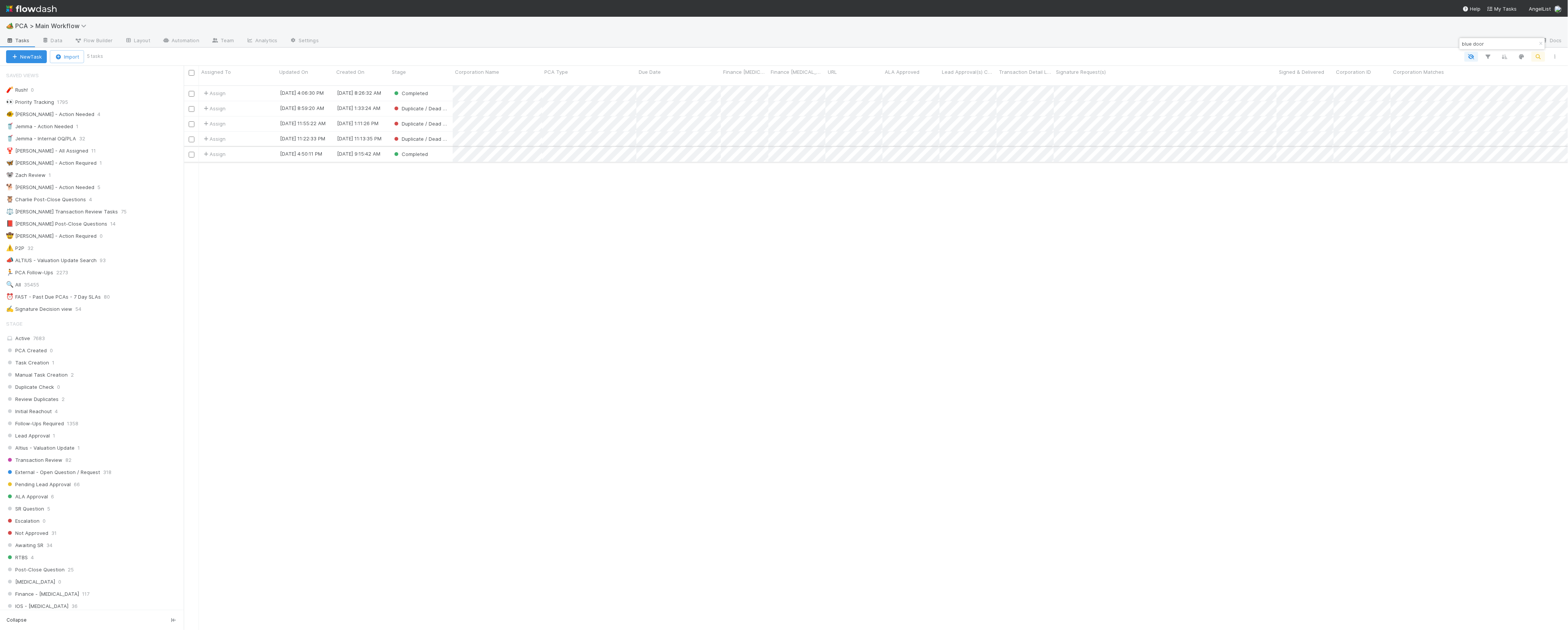
click at [440, 150] on div "Completed" at bounding box center [420, 154] width 63 height 15
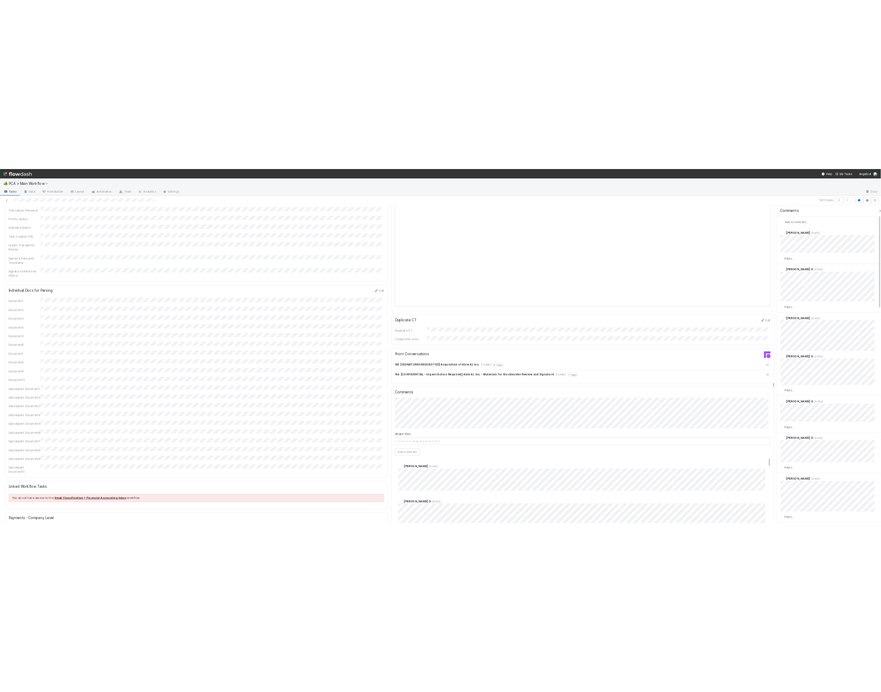
scroll to position [1311, 0]
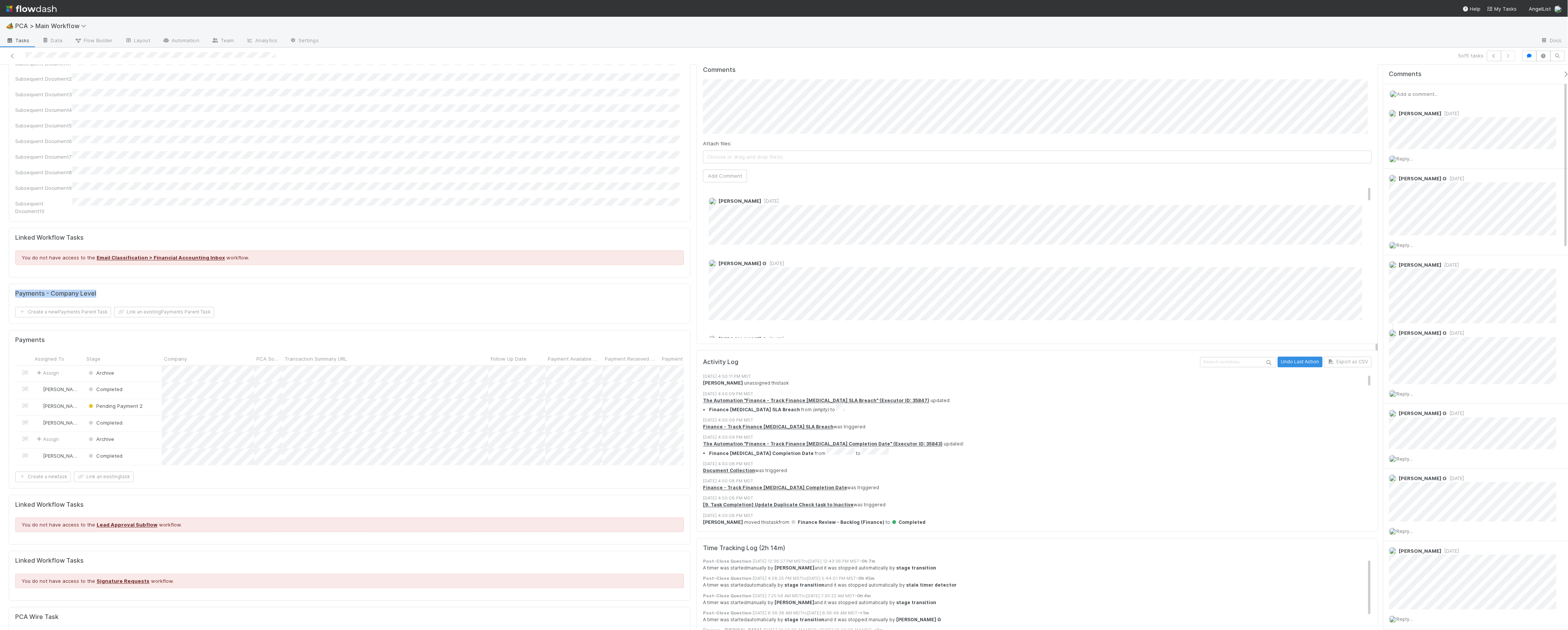
drag, startPoint x: 13, startPoint y: 175, endPoint x: 169, endPoint y: 177, distance: 156.0
click at [163, 284] on div "Payments - Company Level Create a new Payments Parent Task Link an existing Pay…" at bounding box center [349, 303] width 682 height 40
click at [170, 290] on div "Payments - Company Level" at bounding box center [349, 294] width 669 height 8
click at [149, 399] on div "Pending Payment 2" at bounding box center [123, 407] width 78 height 16
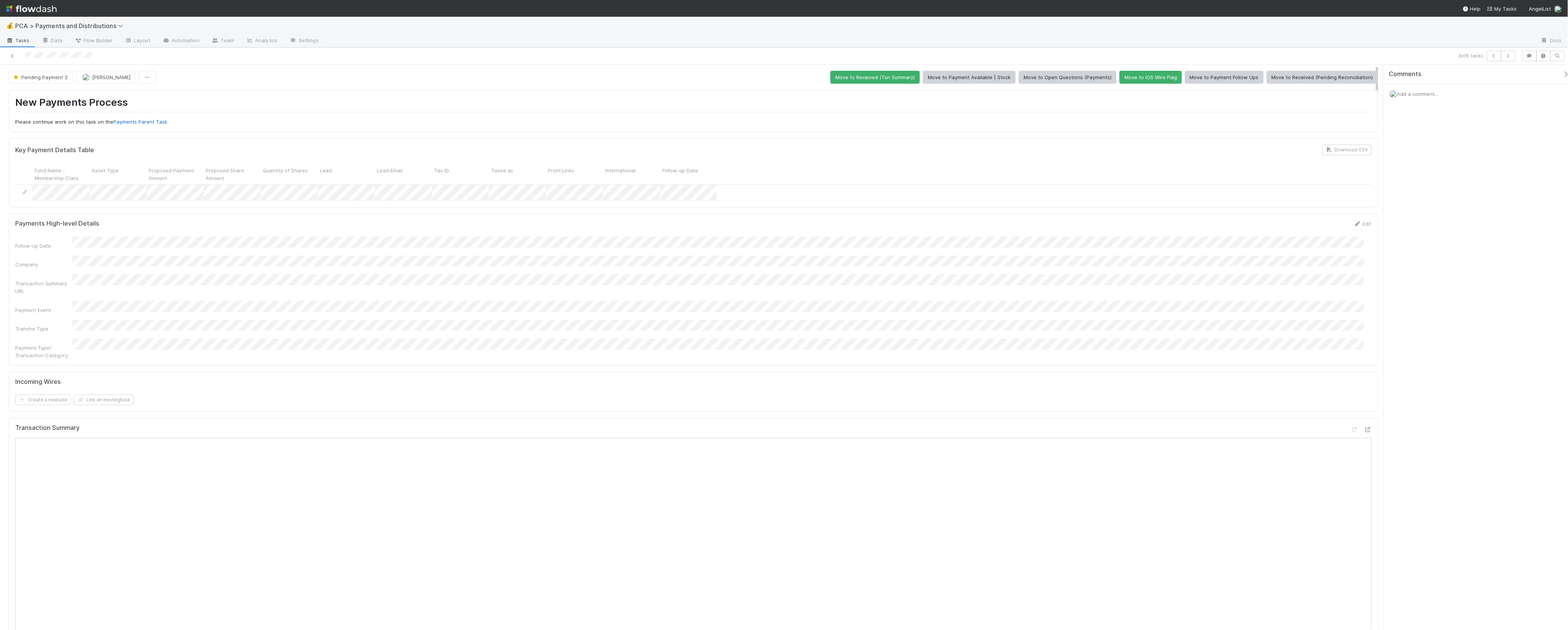
click at [346, 107] on h1 "New Payments Process" at bounding box center [694, 105] width 1357 height 16
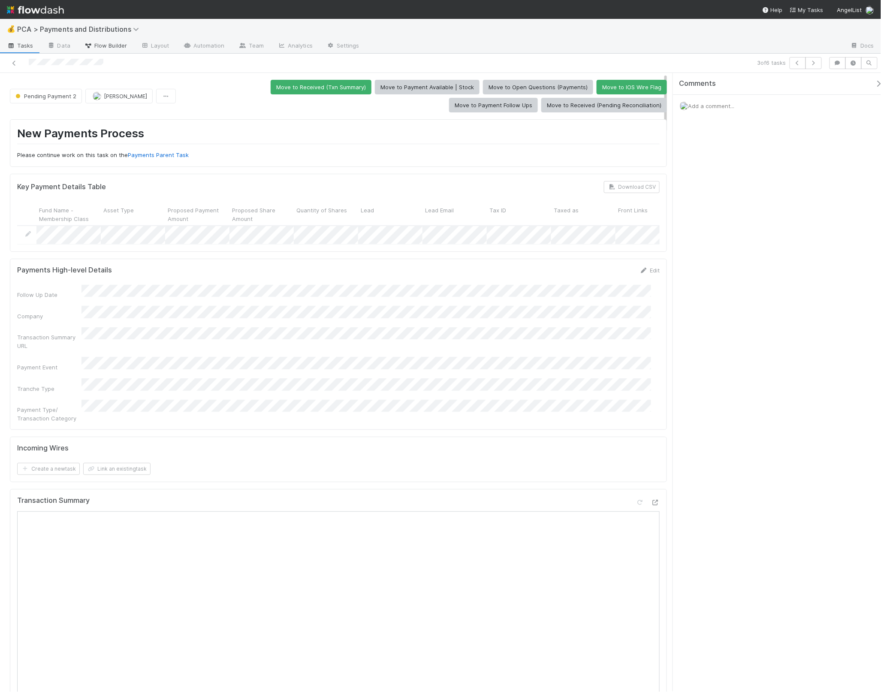
click at [112, 45] on span "Flow Builder" at bounding box center [105, 45] width 43 height 9
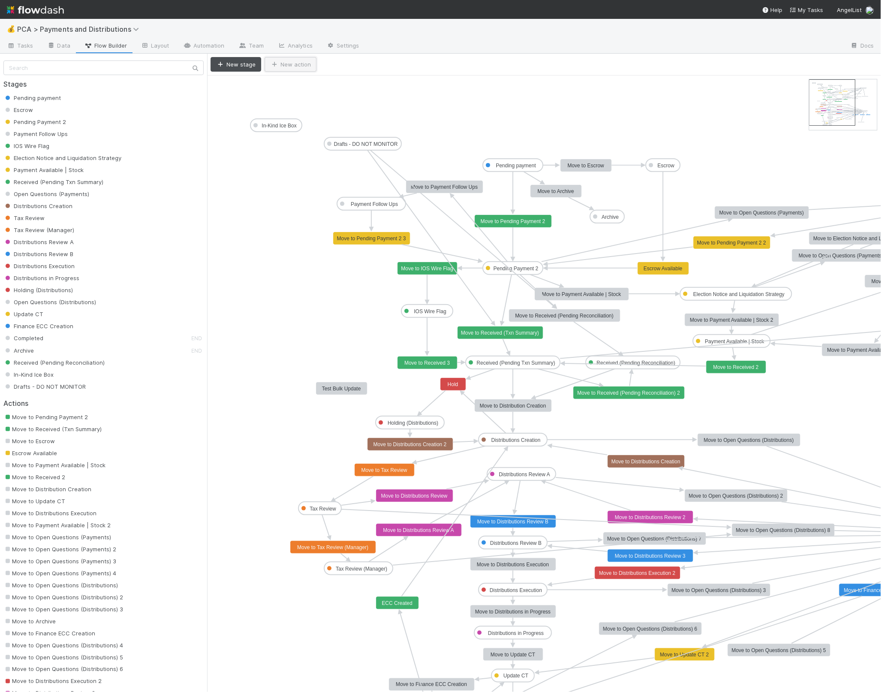
click at [290, 62] on button "New action" at bounding box center [291, 64] width 52 height 15
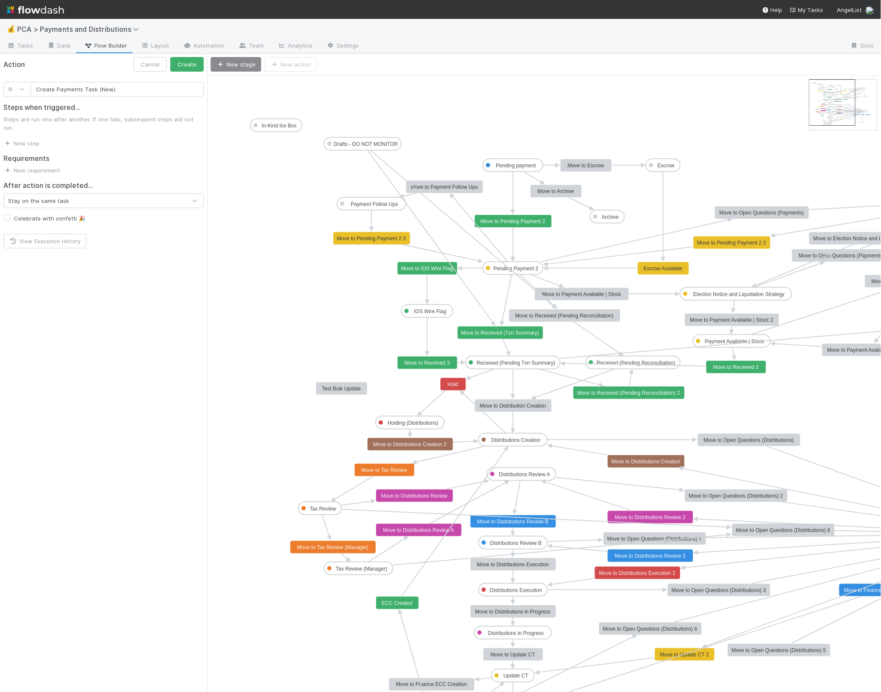
type input "Create Payments Task (New)"
click at [37, 139] on span "New step" at bounding box center [21, 143] width 36 height 9
click at [36, 140] on link "New step" at bounding box center [21, 143] width 36 height 7
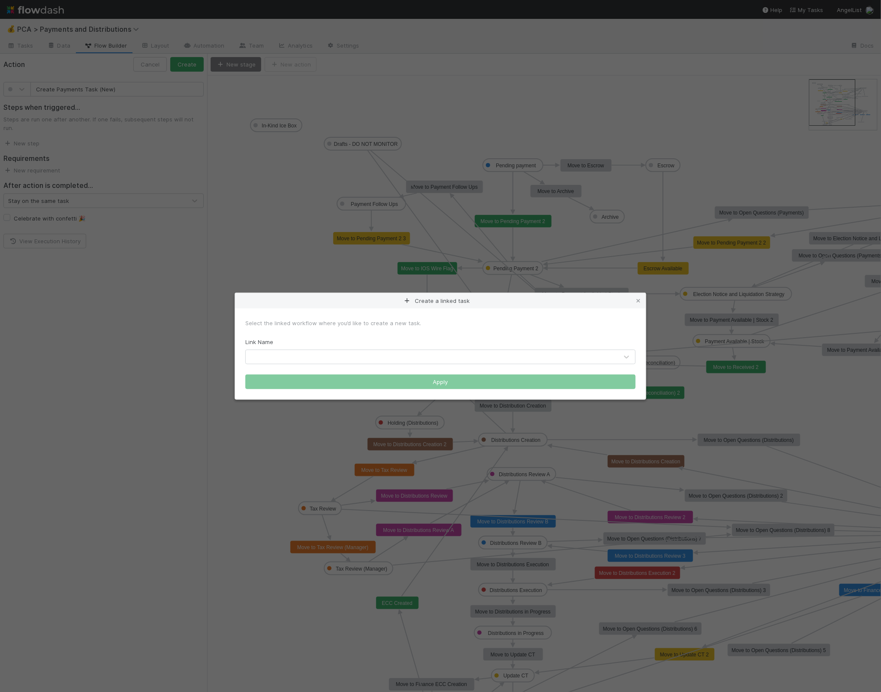
click at [374, 347] on div "Link Name" at bounding box center [440, 351] width 390 height 27
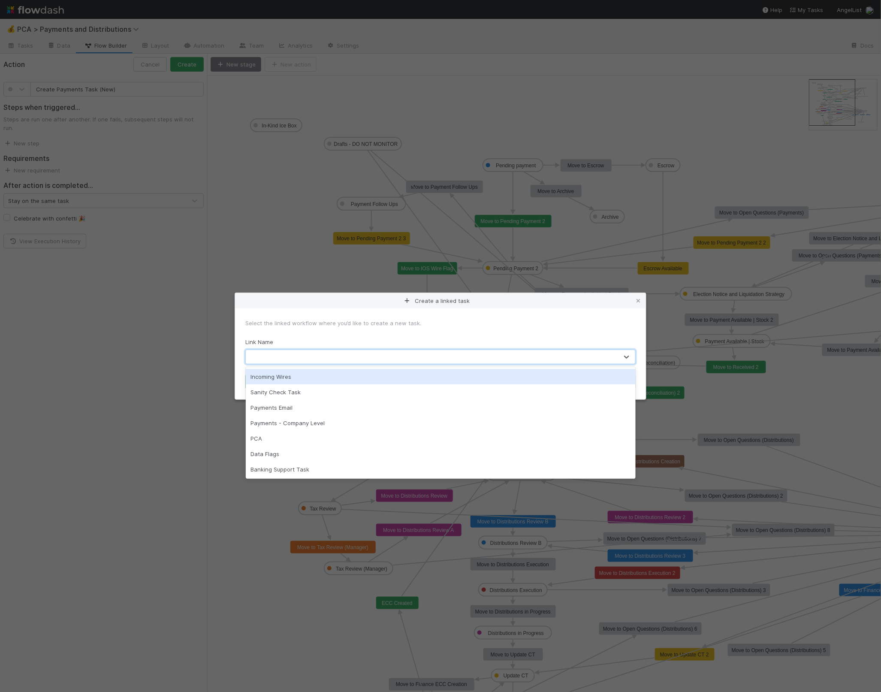
click at [381, 354] on div at bounding box center [432, 357] width 372 height 14
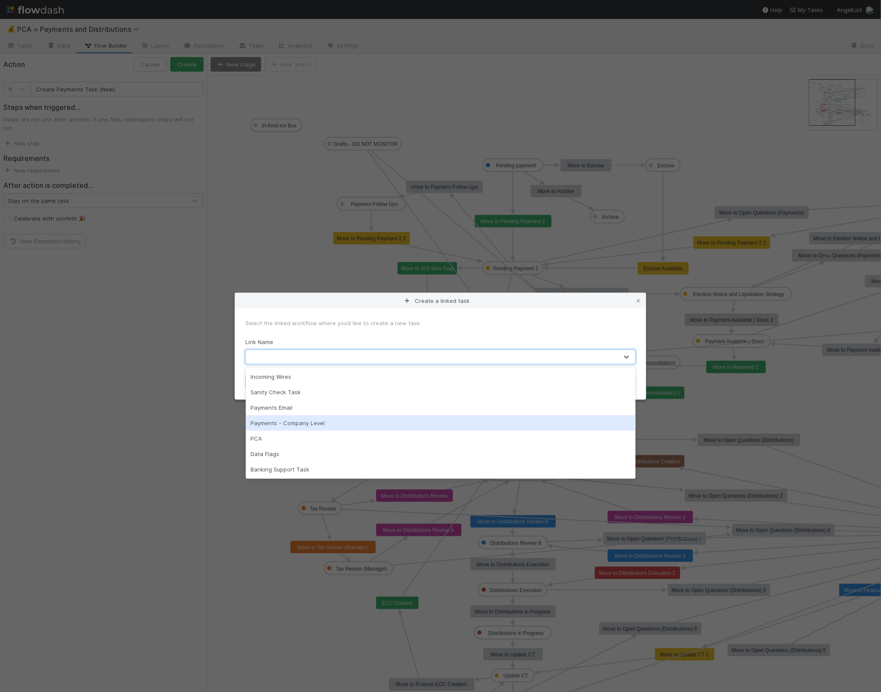
click at [401, 420] on div "Payments - Company Level" at bounding box center [441, 422] width 390 height 15
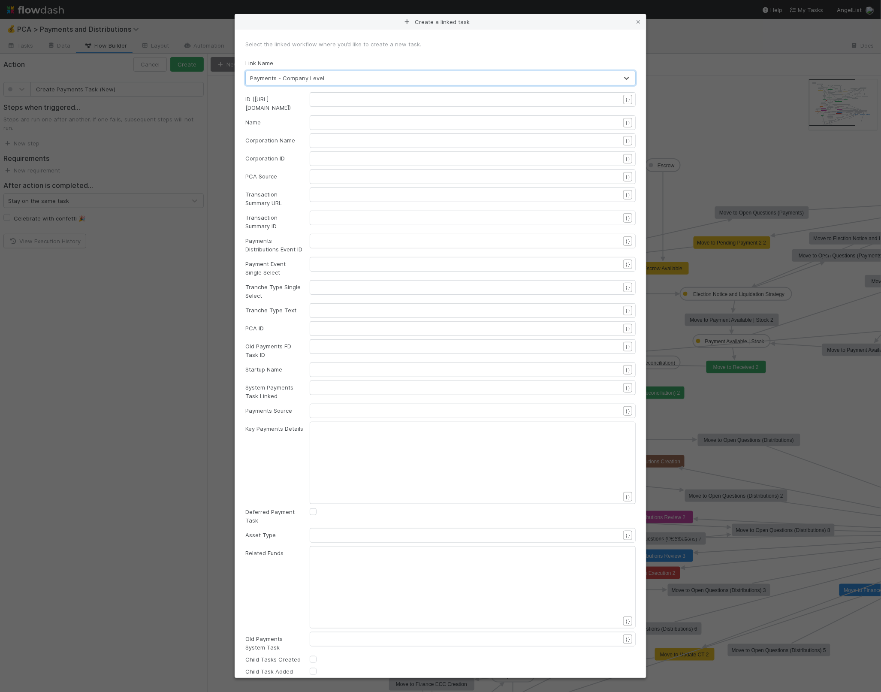
click at [351, 99] on pre "​" at bounding box center [471, 99] width 313 height 9
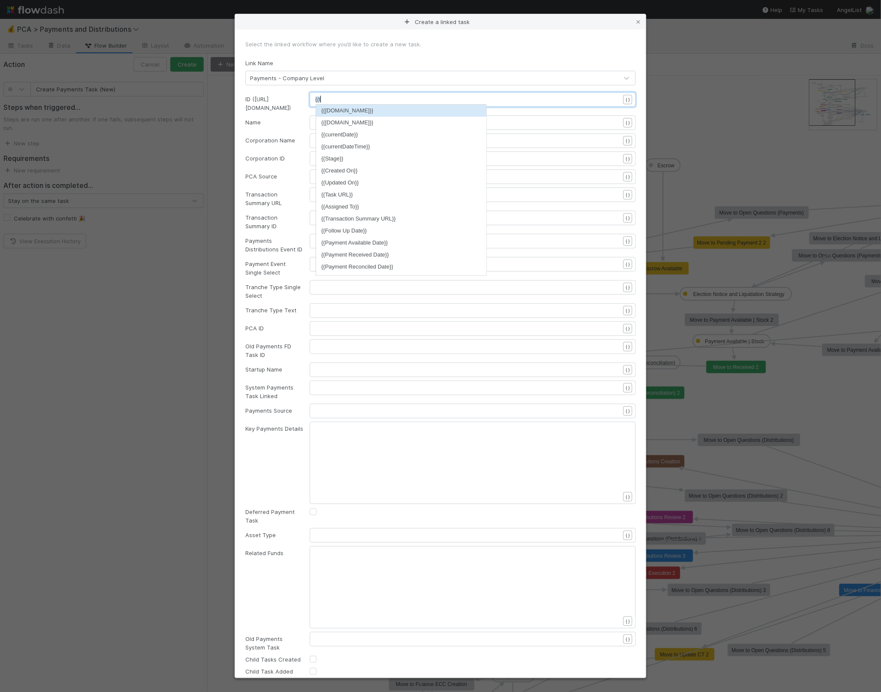
type textarea "{{tran"
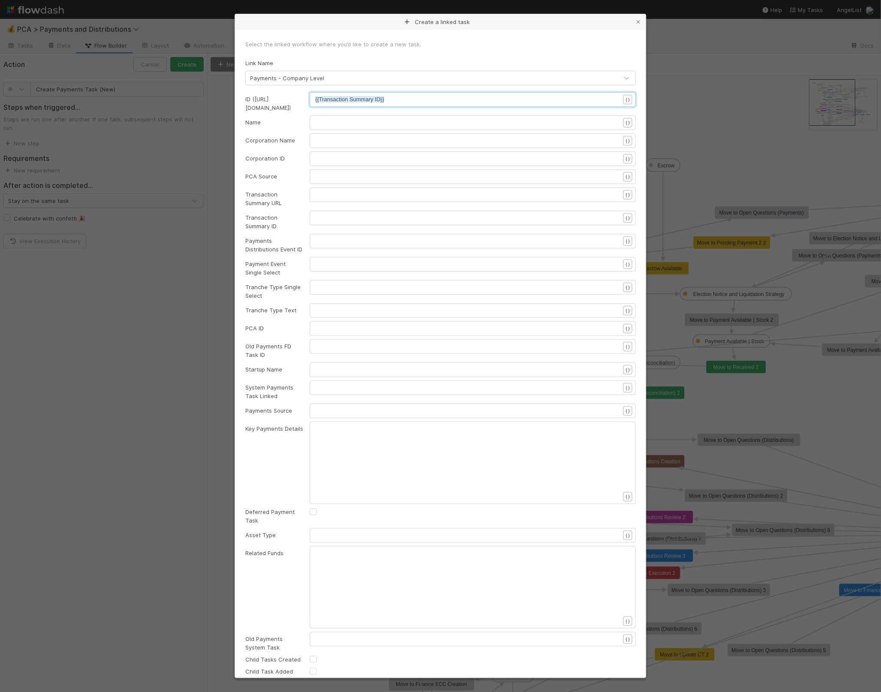
click at [432, 121] on pre "​" at bounding box center [471, 122] width 313 height 9
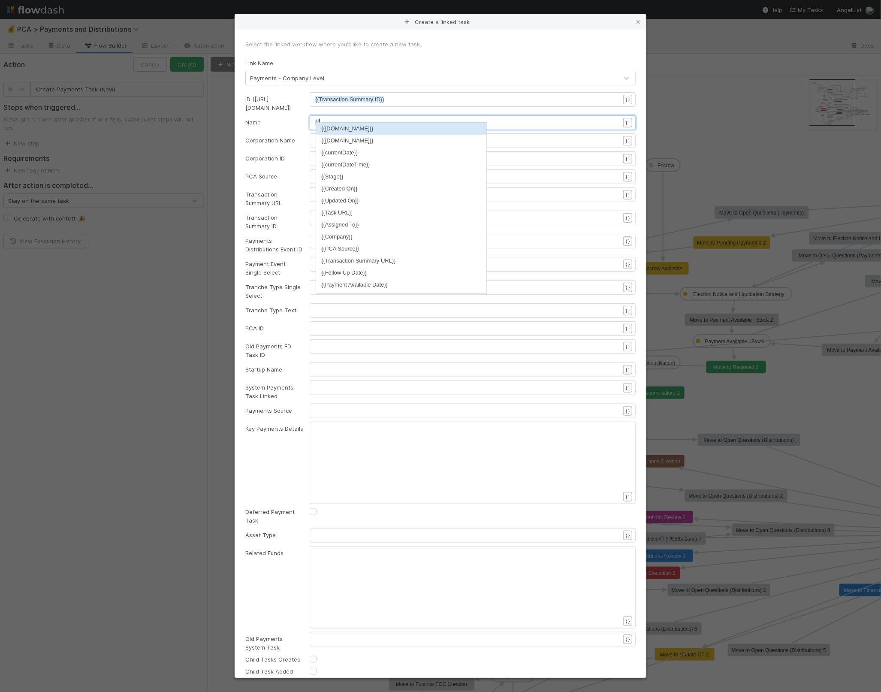
scroll to position [3, 3]
type textarea "{{able"
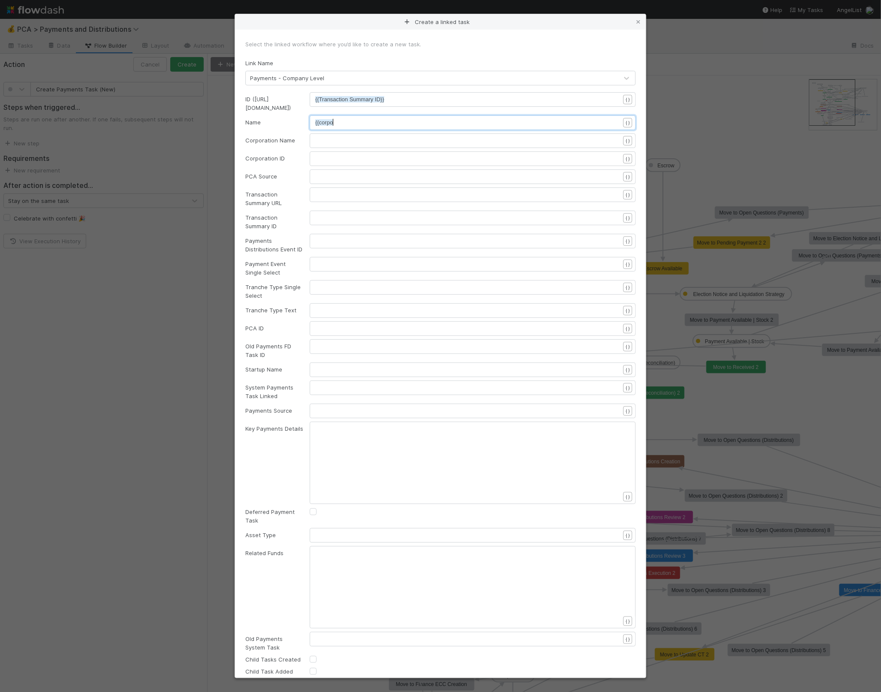
scroll to position [3, 14]
type textarea "corpor"
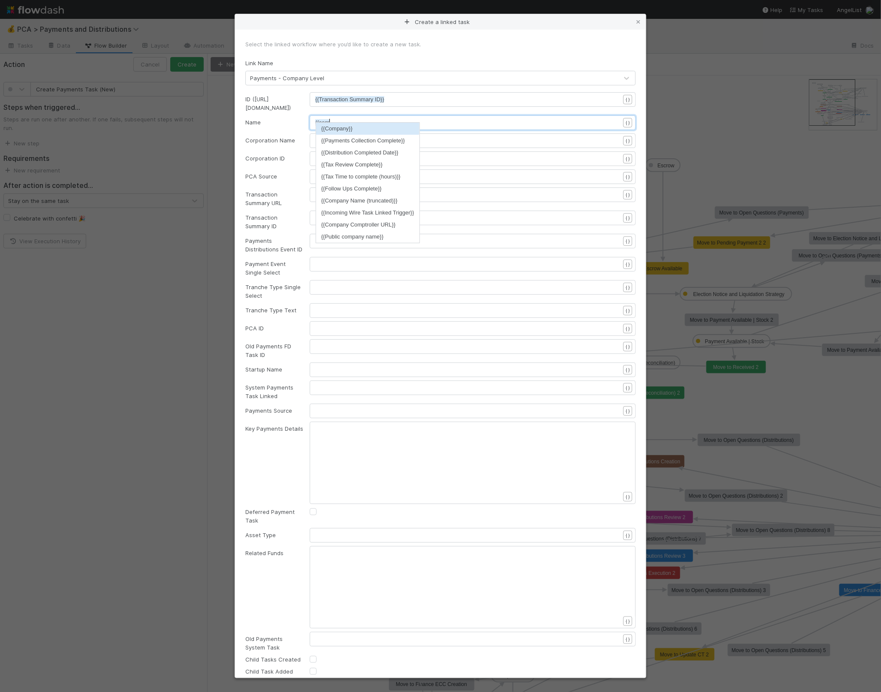
type textarea "omp"
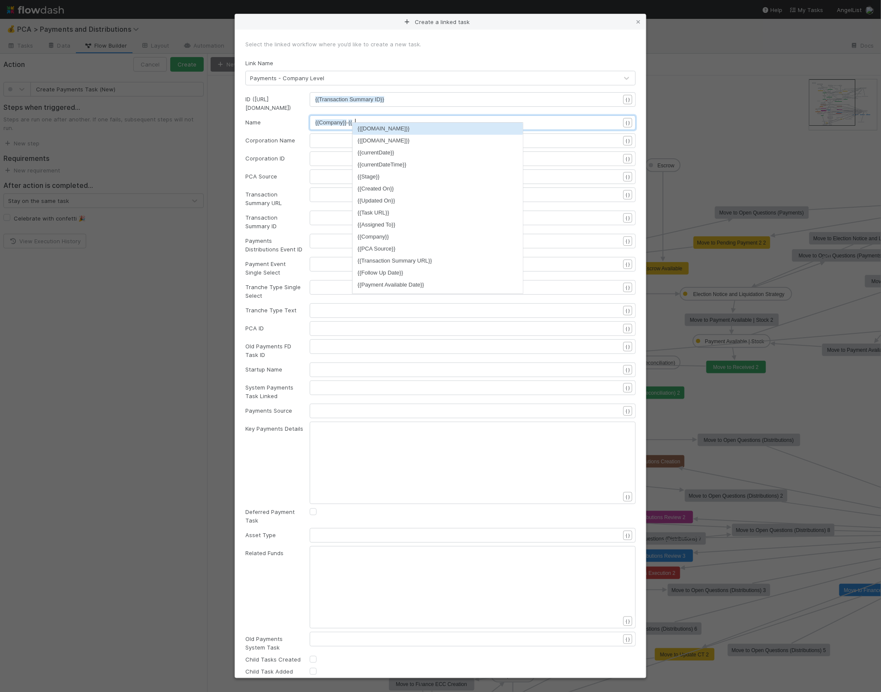
scroll to position [3, 9]
type textarea "- {{pca"
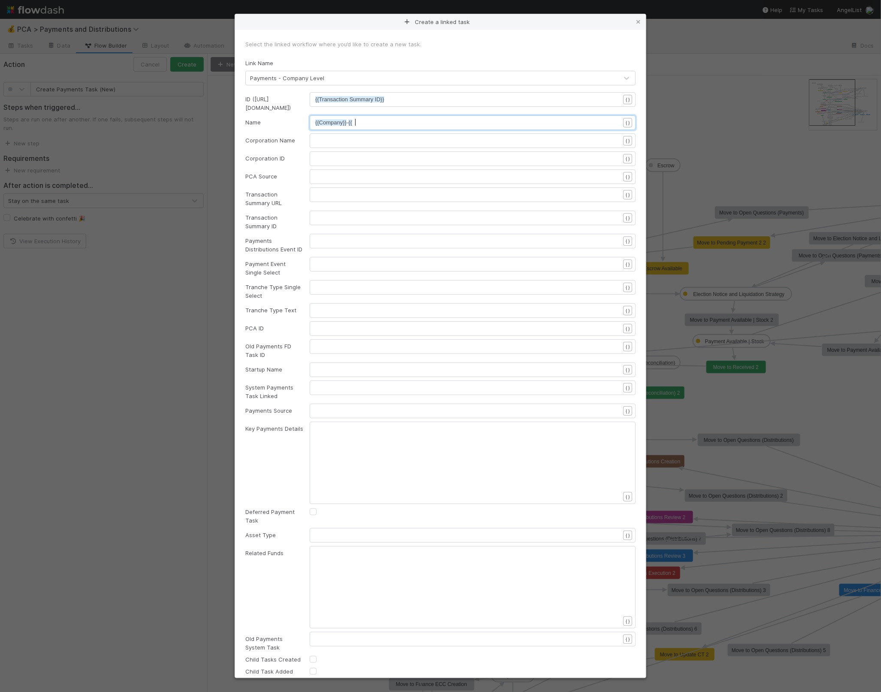
type textarea "ayment"
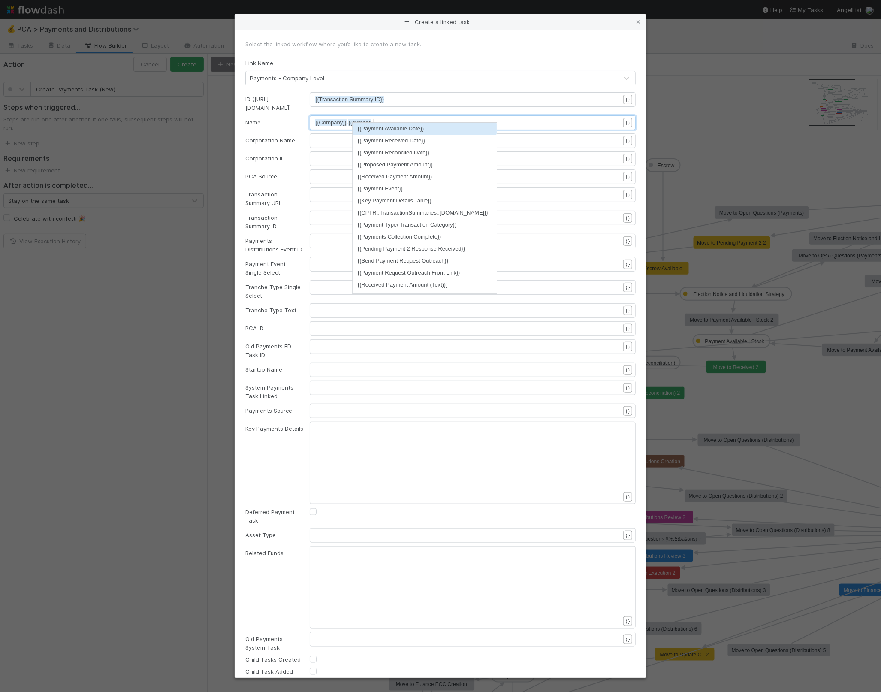
scroll to position [3, 18]
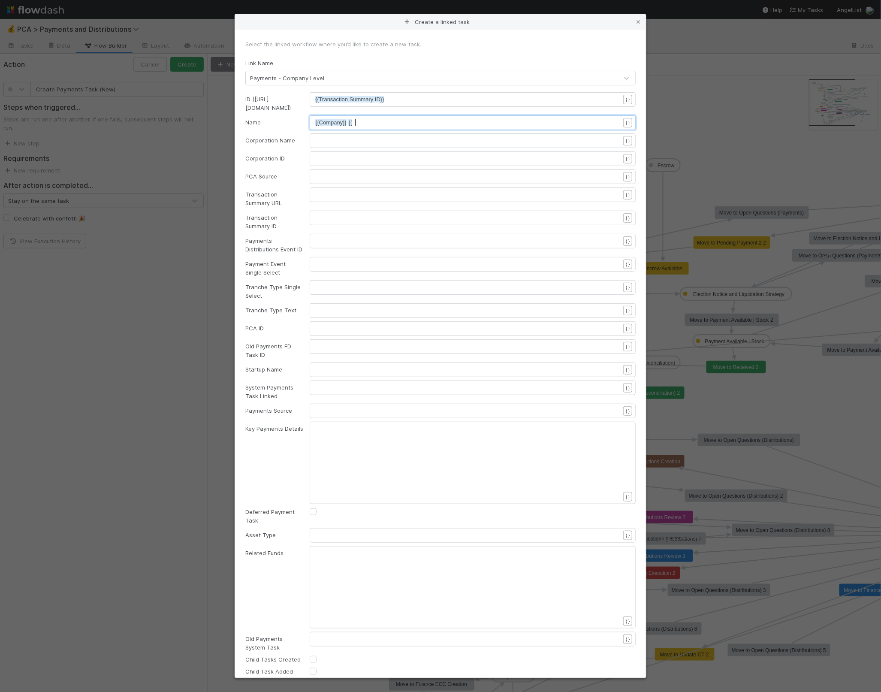
type textarea "payment"
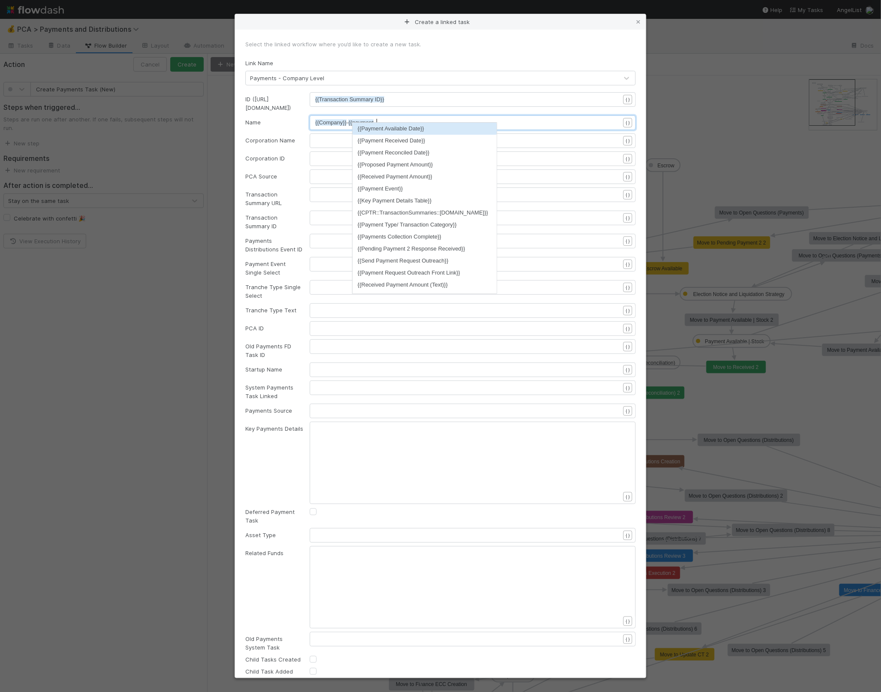
scroll to position [3, 21]
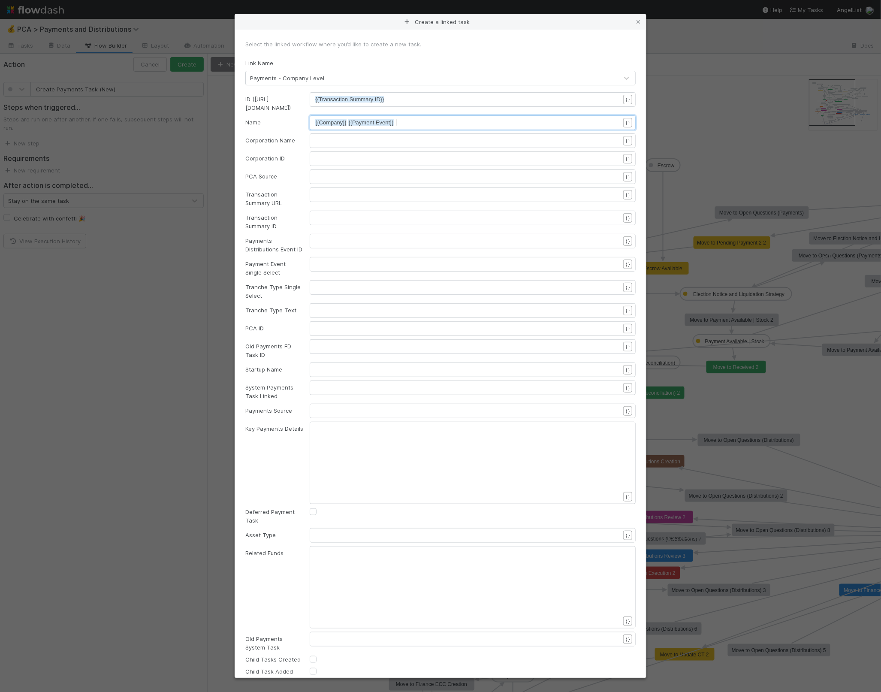
click at [316, 137] on pre "​" at bounding box center [471, 140] width 313 height 9
type textarea "{{com"
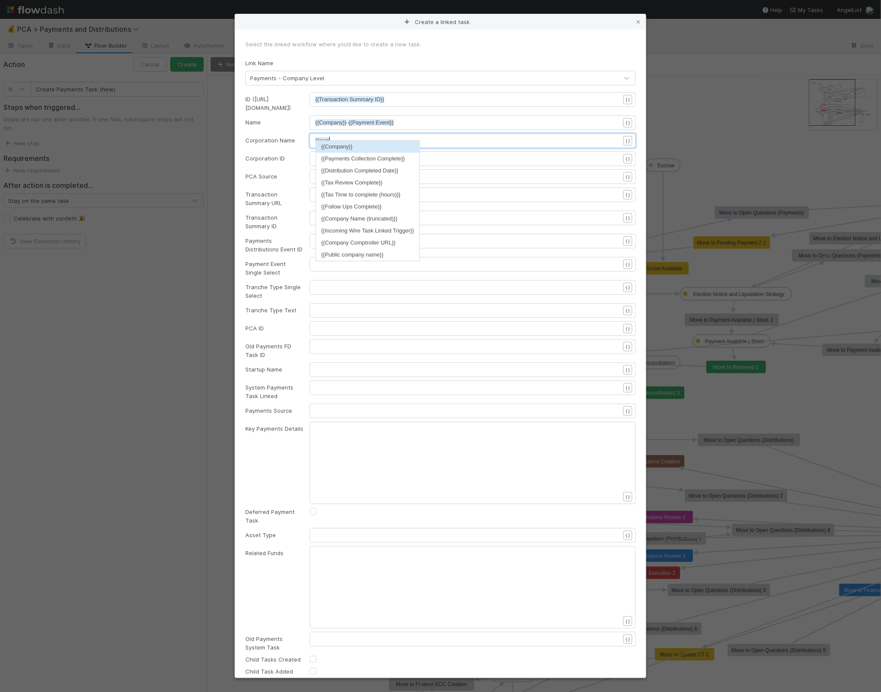
scroll to position [3, 14]
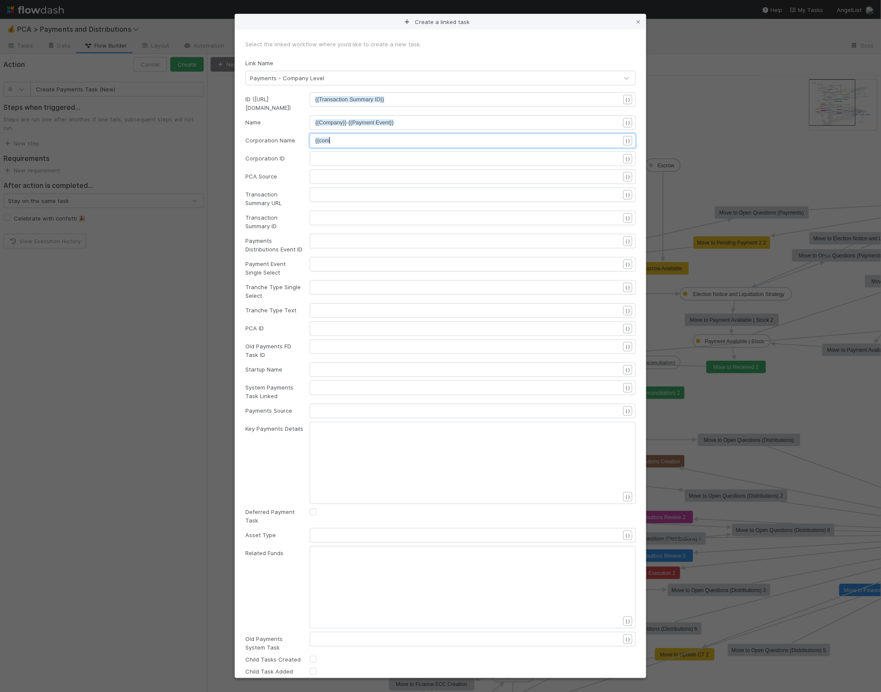
type textarea "p"
click at [425, 136] on pre "{{Payments Collection Complete}}" at bounding box center [471, 140] width 313 height 9
click at [426, 136] on pre "{{Payments Collection Complete}}" at bounding box center [471, 140] width 313 height 9
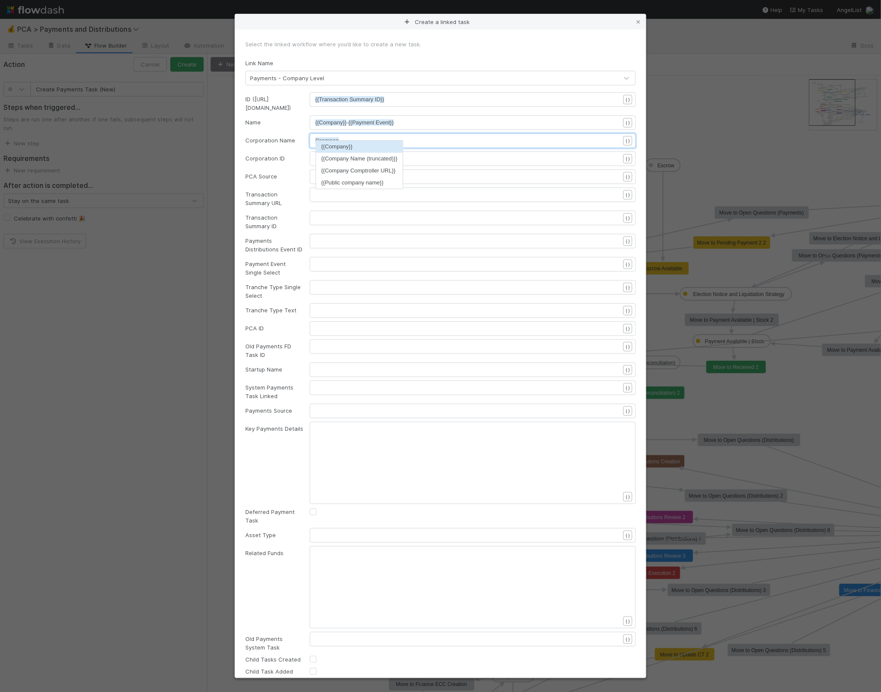
type textarea "{{compan"
click at [382, 141] on li "{{Company}}" at bounding box center [359, 147] width 87 height 12
click at [377, 154] on pre "​" at bounding box center [471, 158] width 313 height 9
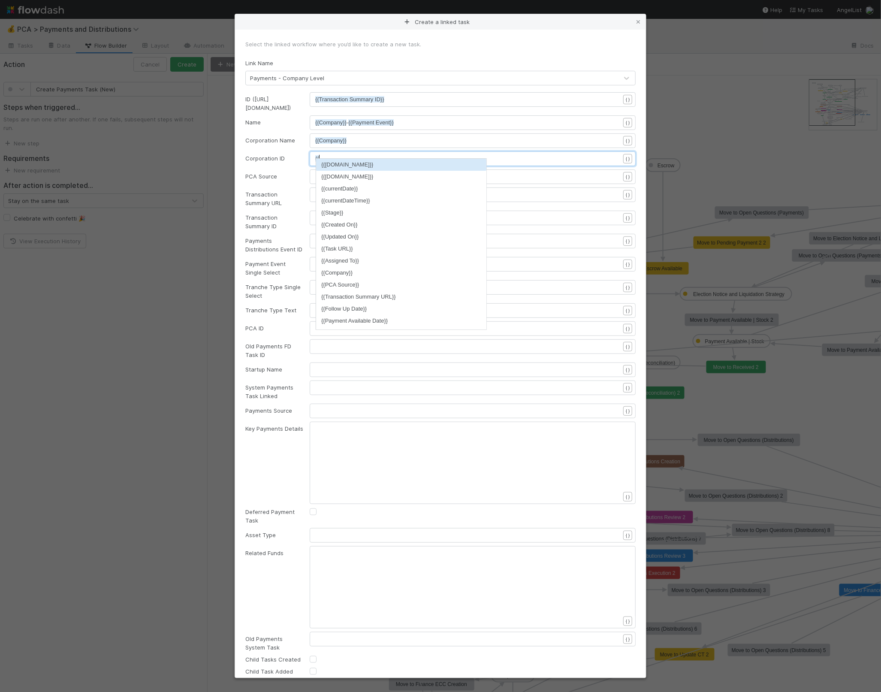
type textarea "{{id"
click at [383, 154] on pre "{{id" at bounding box center [471, 158] width 313 height 9
type textarea "{{coi"
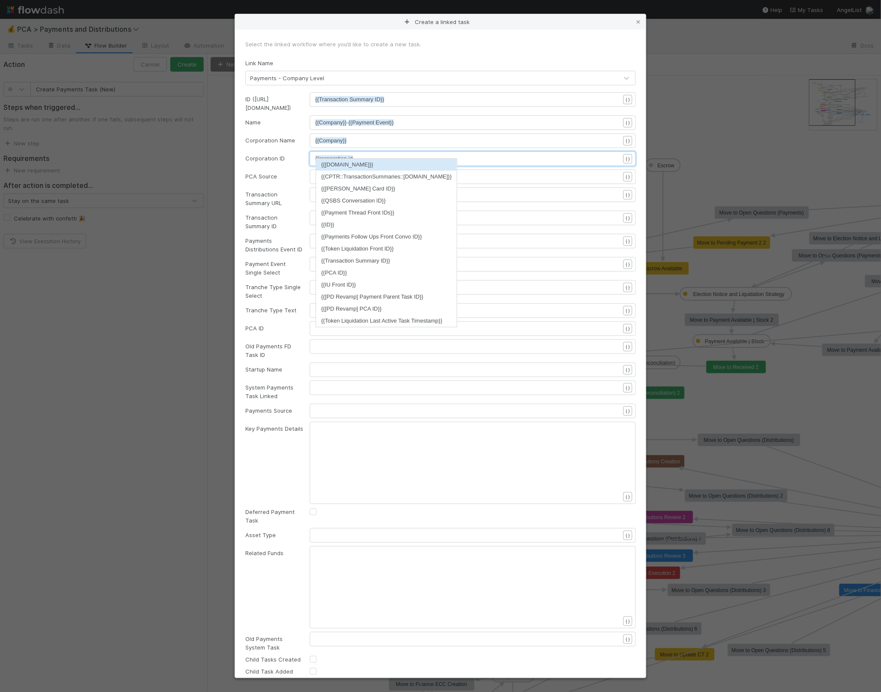
type textarea "rporation id"
click at [386, 151] on div "rporation id x {{corporation id" at bounding box center [473, 158] width 326 height 15
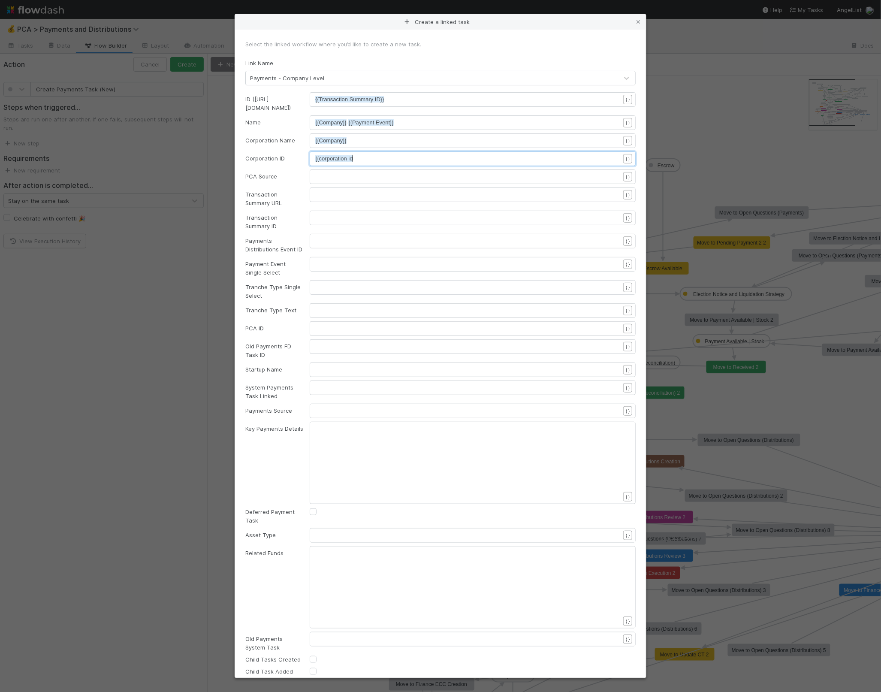
click at [387, 155] on pre "{{corporation id" at bounding box center [471, 158] width 313 height 9
type textarea "id"
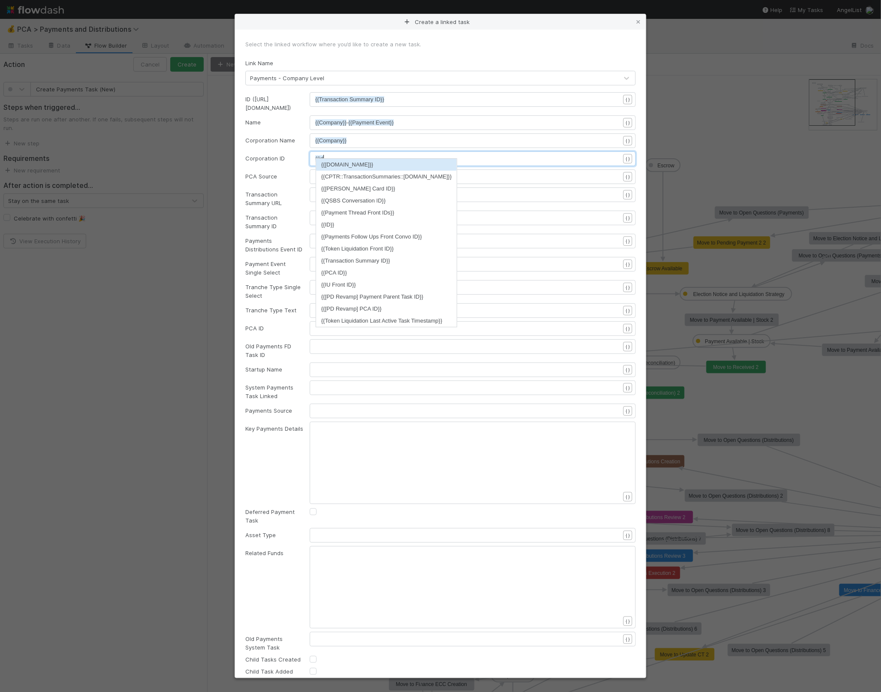
scroll to position [3, 9]
type textarea "{{id"
click at [254, 172] on div "PCA Source" at bounding box center [271, 176] width 64 height 9
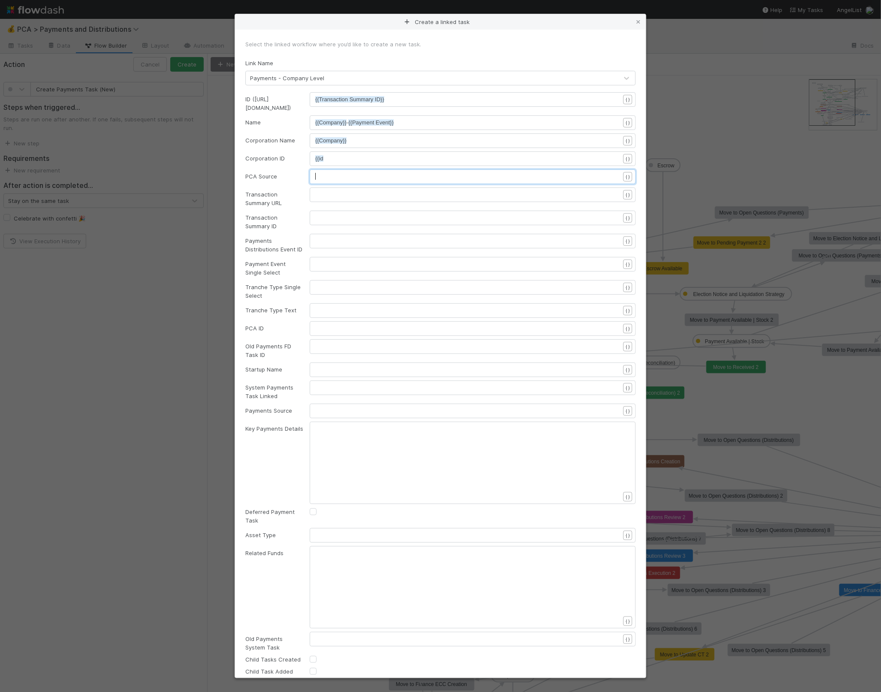
click at [341, 173] on pre "​" at bounding box center [471, 176] width 313 height 9
click at [342, 154] on pre "{{id" at bounding box center [471, 158] width 313 height 9
type textarea "{{id"
click at [339, 190] on pre "​" at bounding box center [471, 194] width 313 height 9
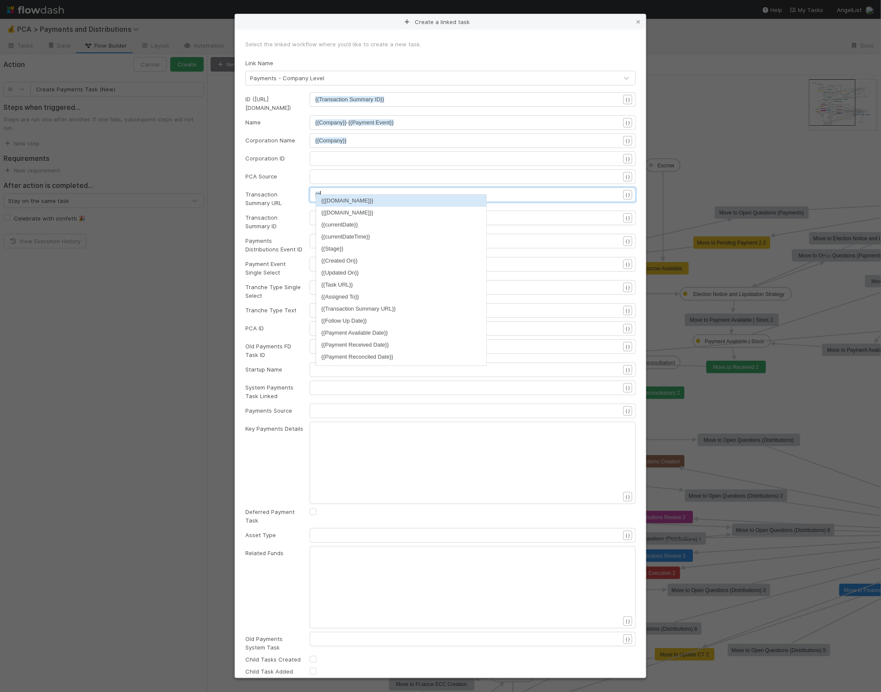
type textarea "{{transac"
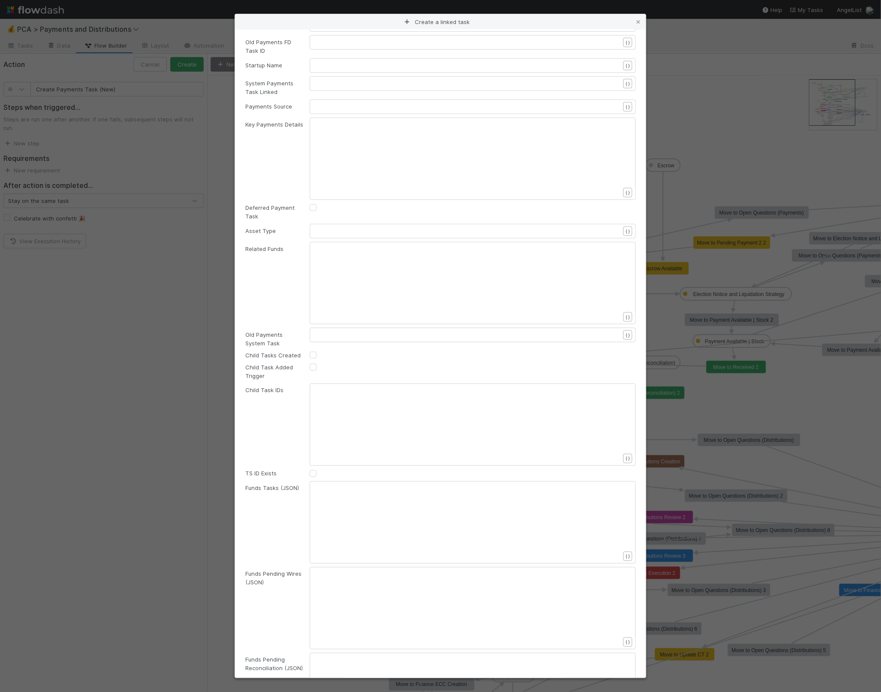
scroll to position [329, 0]
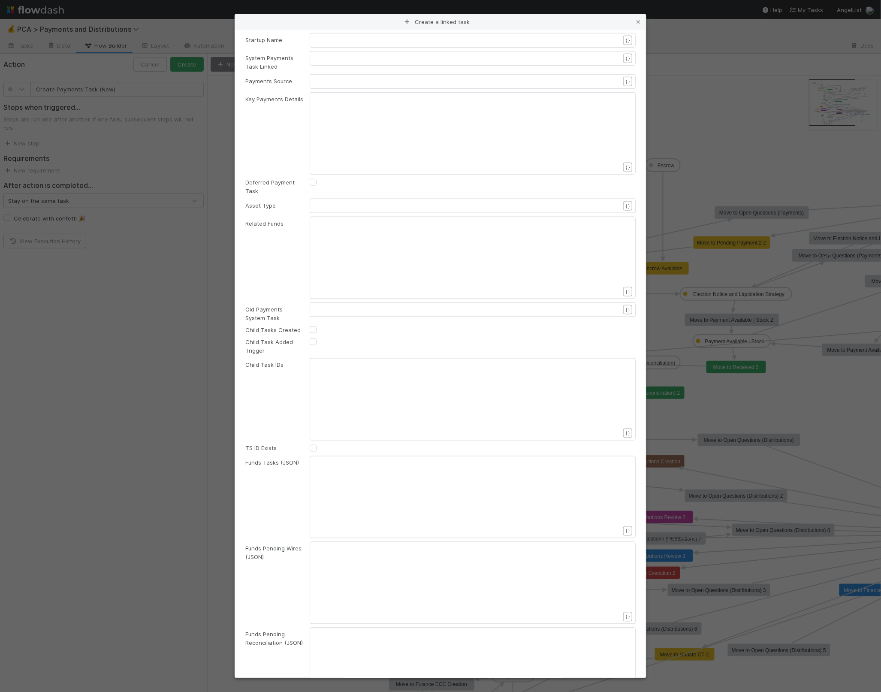
click at [343, 115] on div "xxxxxxxxxx ​" at bounding box center [478, 144] width 326 height 98
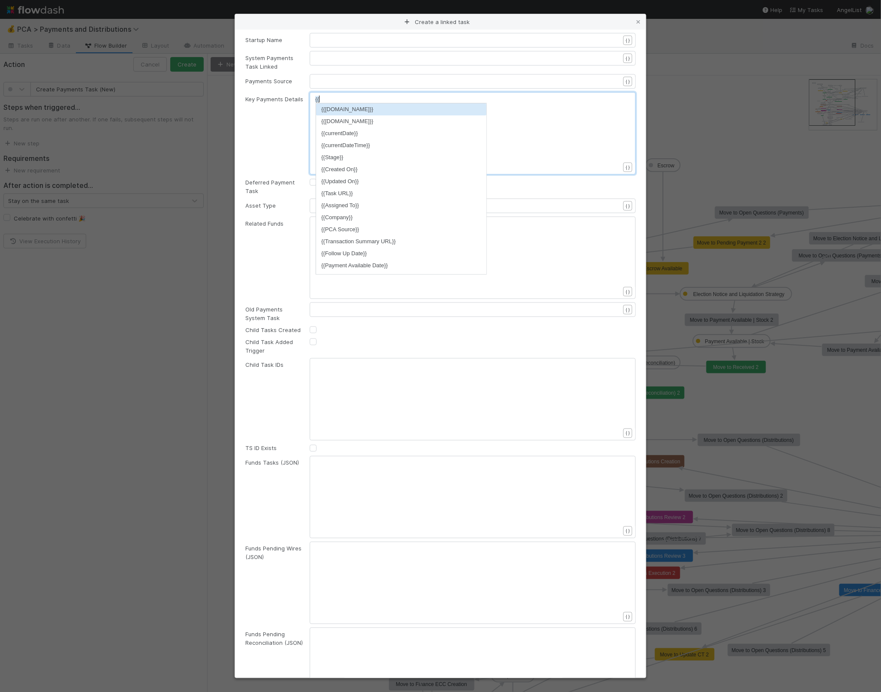
type textarea "{{ke"
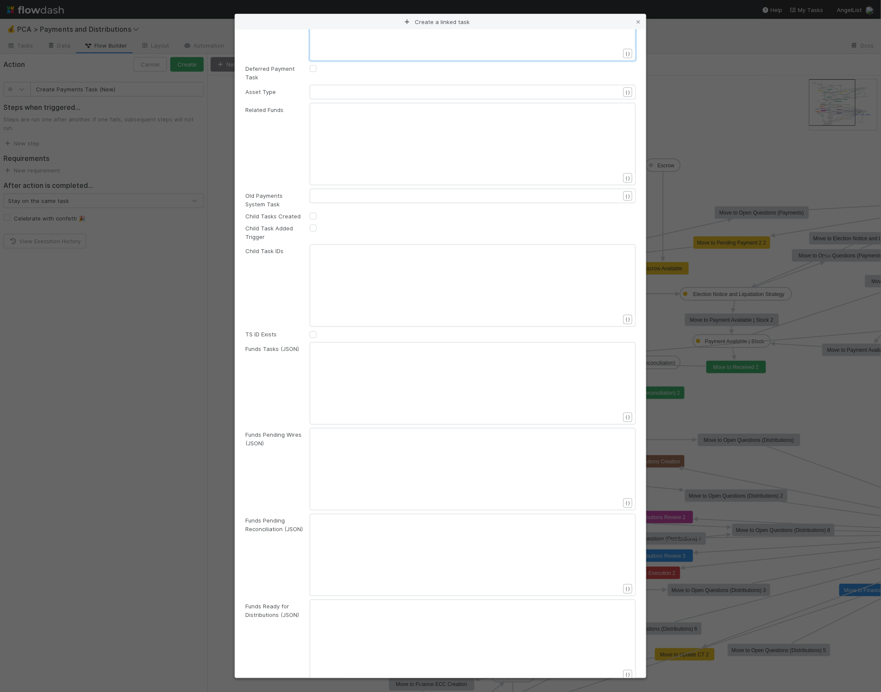
scroll to position [0, 0]
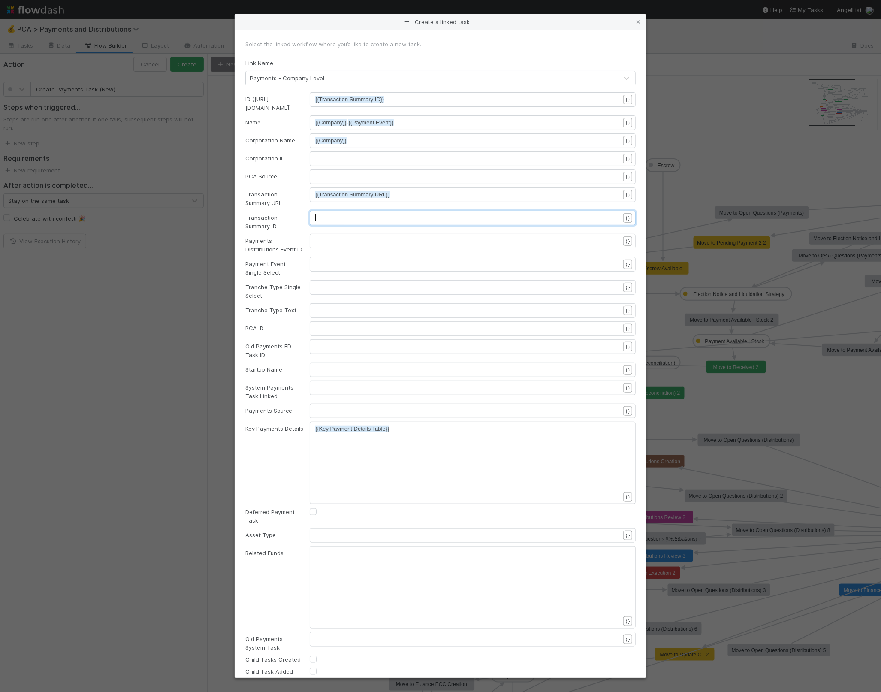
click at [334, 215] on pre "​" at bounding box center [471, 218] width 313 height 9
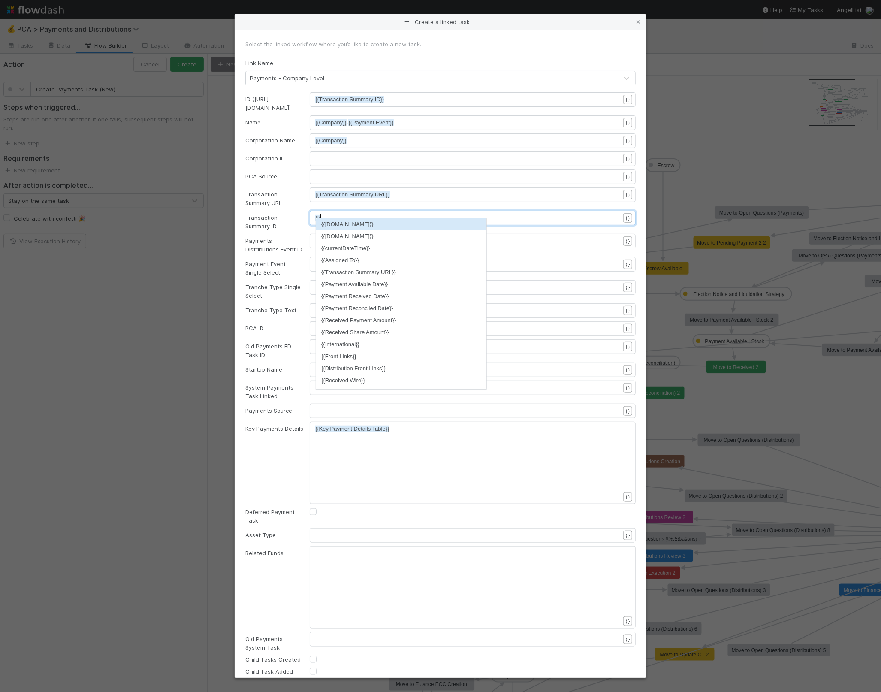
scroll to position [3, 9]
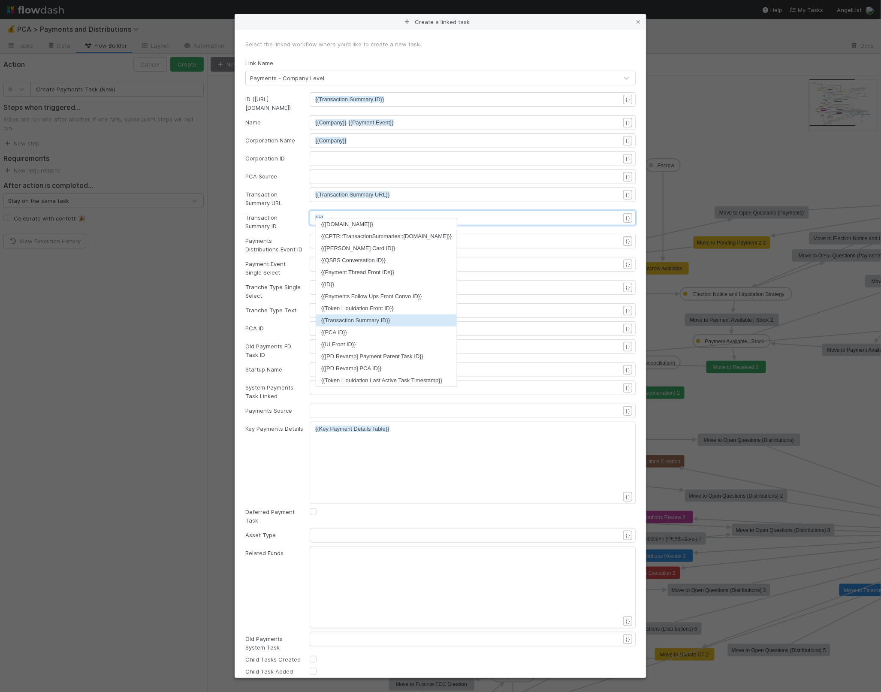
type textarea "{{id"
click at [393, 320] on li "{{Transaction Summary ID}}" at bounding box center [386, 320] width 141 height 12
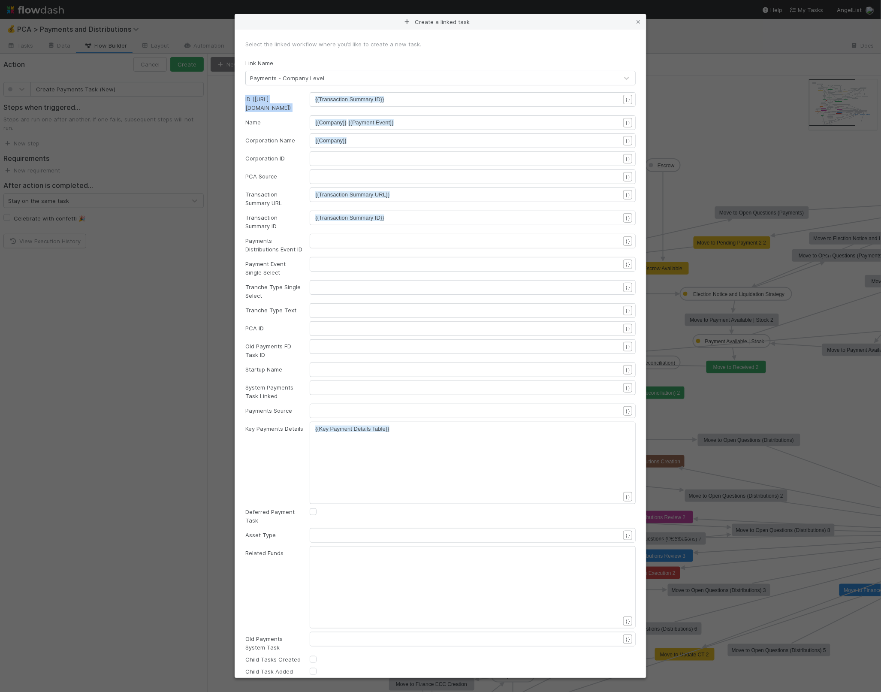
drag, startPoint x: 298, startPoint y: 103, endPoint x: 305, endPoint y: 103, distance: 7.7
click at [305, 103] on div "ID (TS_PCA.ID) xxxxxxxxxx {{Transaction Summary ID}} { }" at bounding box center [440, 102] width 403 height 20
click at [302, 103] on div "ID (TS_PCA.ID)" at bounding box center [271, 103] width 64 height 17
click at [392, 96] on pre "{{Transaction Summary ID}}" at bounding box center [471, 99] width 313 height 9
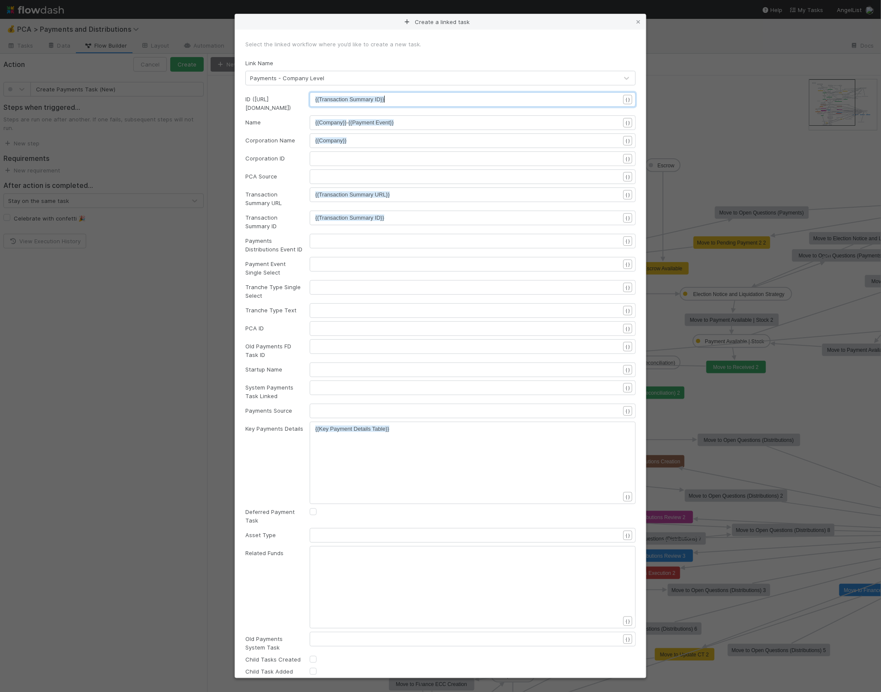
type textarea "{{Transaction Summary ID}}"
click at [249, 118] on div "Name" at bounding box center [271, 122] width 64 height 9
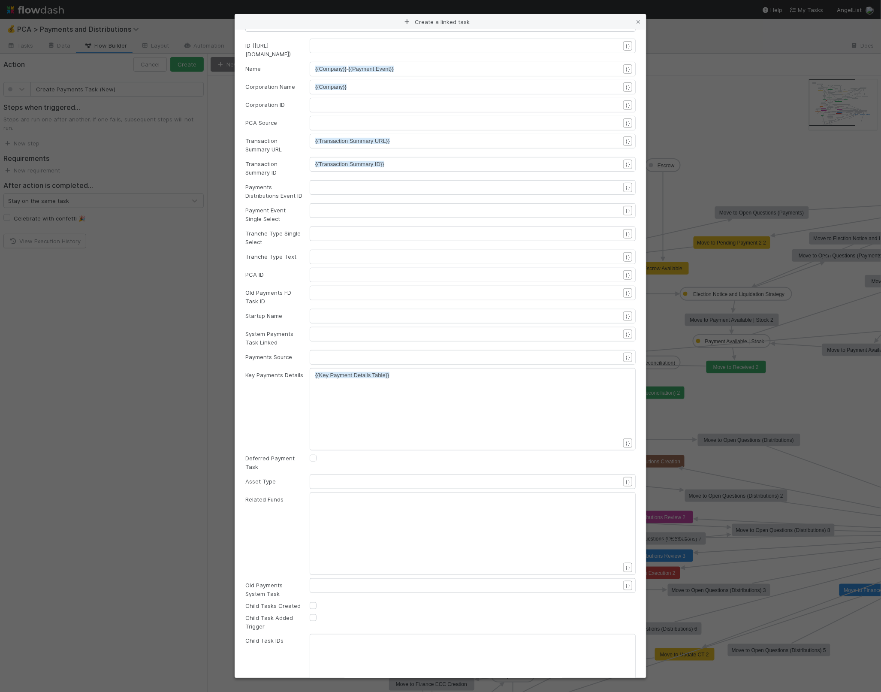
scroll to position [79, 0]
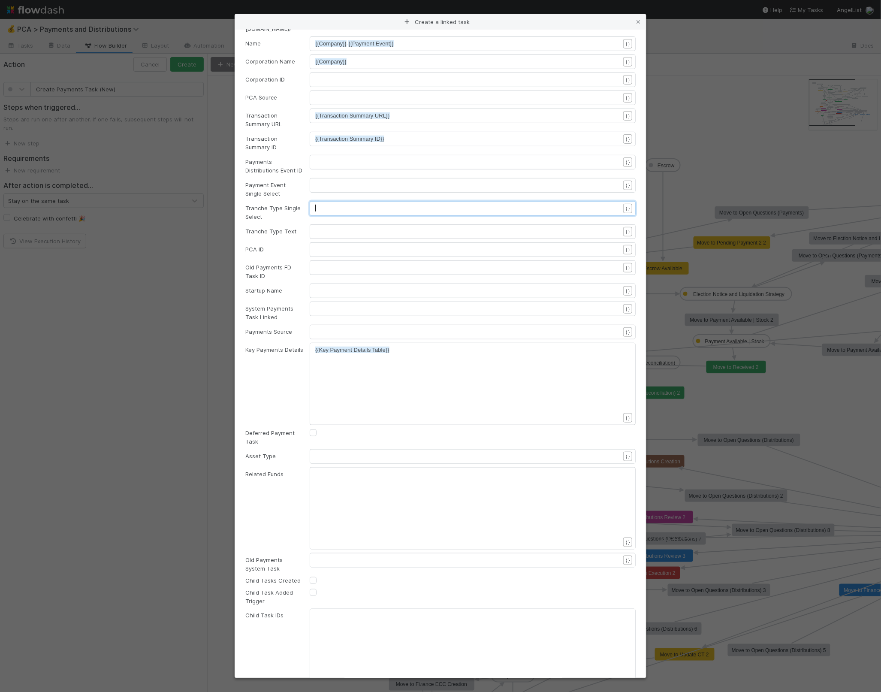
click at [338, 209] on pre "​" at bounding box center [471, 208] width 313 height 9
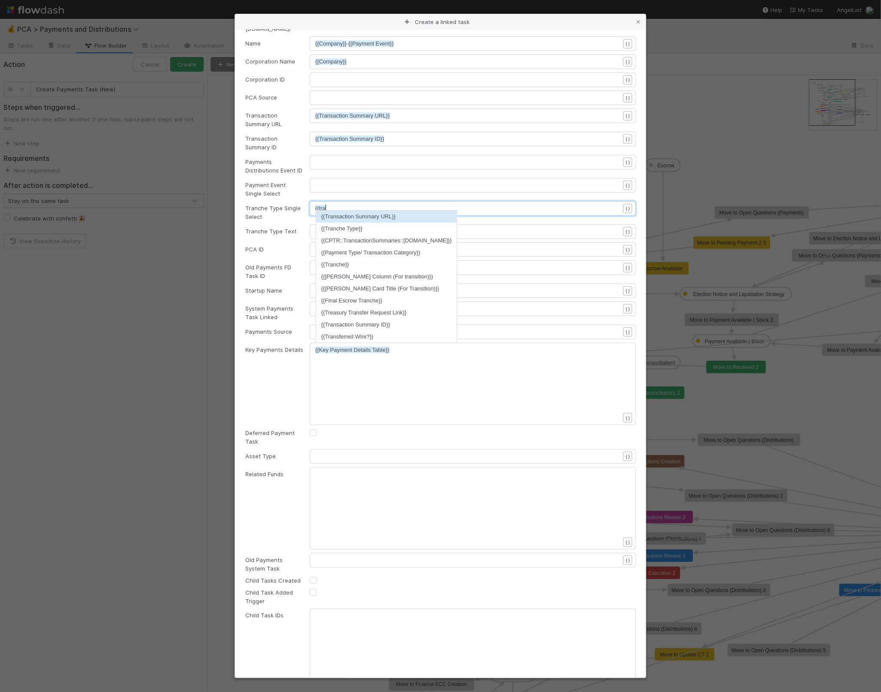
type textarea "{{tran"
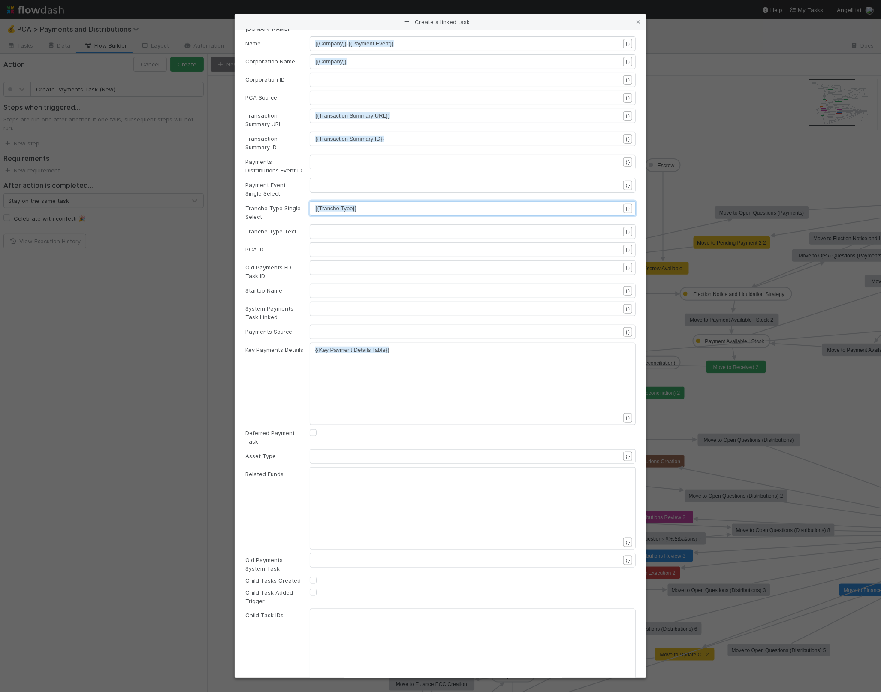
click at [333, 228] on pre "​" at bounding box center [471, 231] width 313 height 9
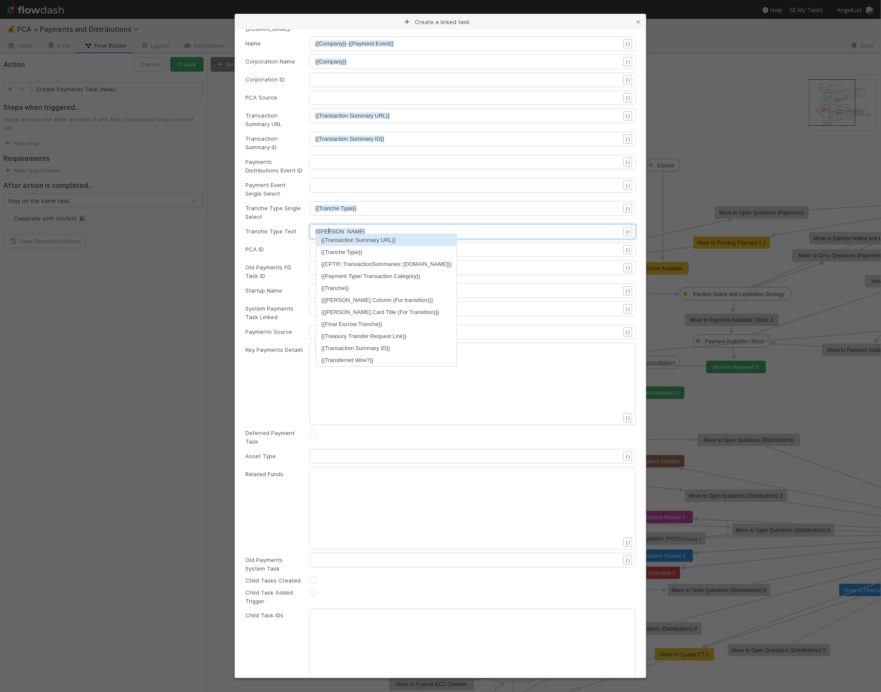
type textarea "{{tranch"
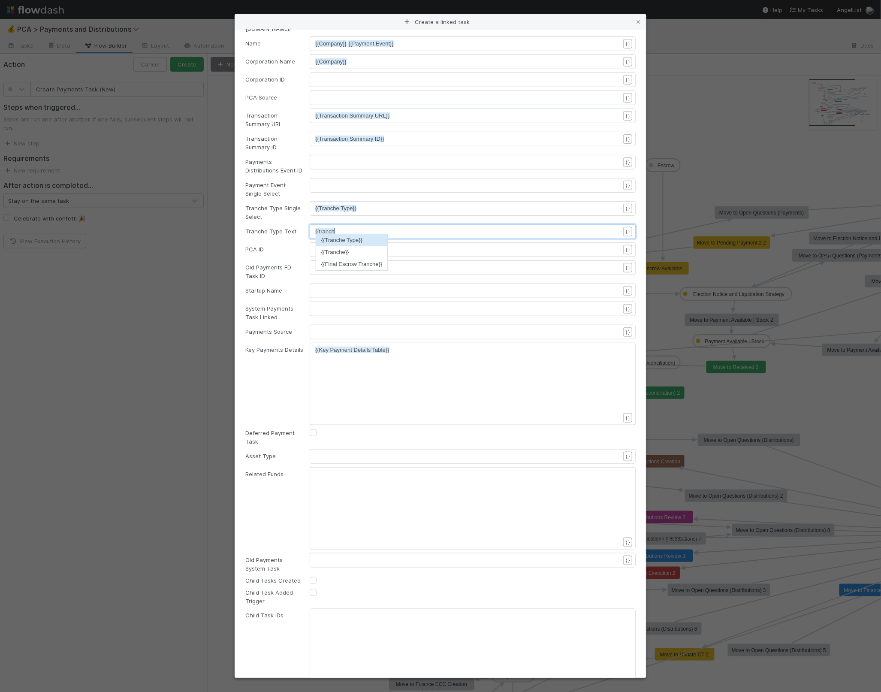
scroll to position [3, 19]
click at [390, 233] on pre "{{Tranche Type}}" at bounding box center [471, 231] width 313 height 9
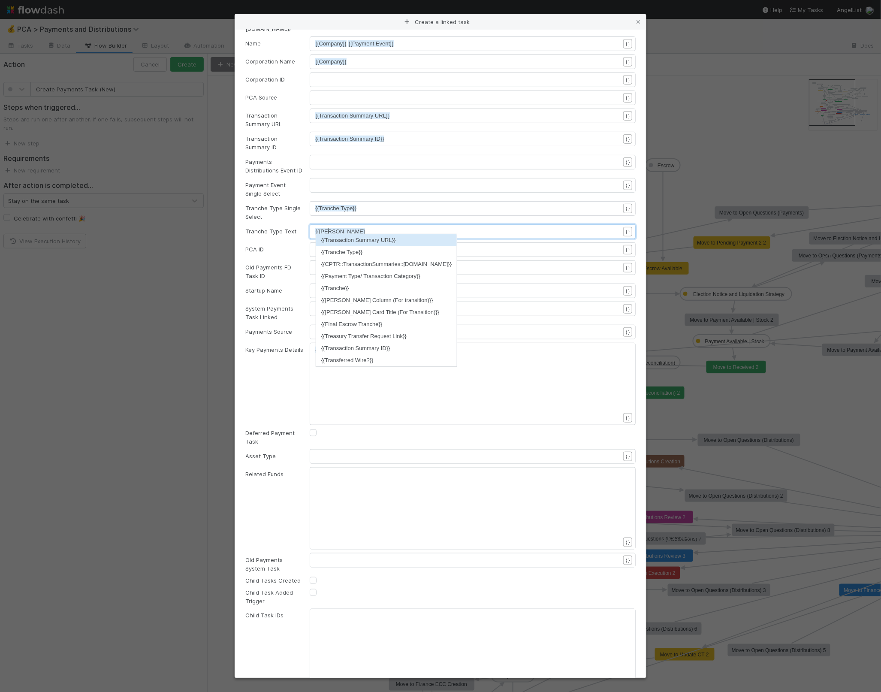
type textarea "{{tranch"
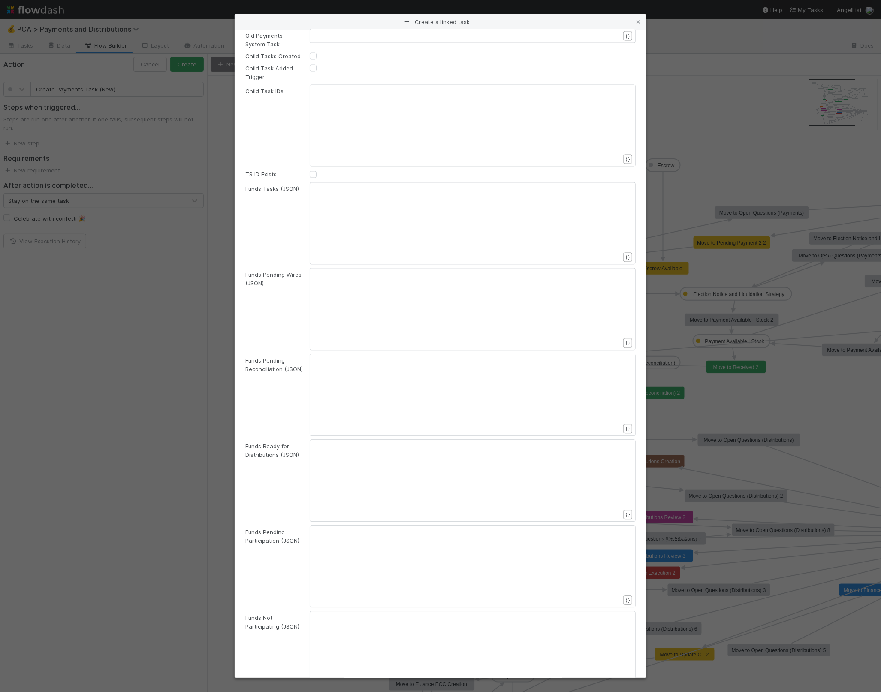
scroll to position [964, 0]
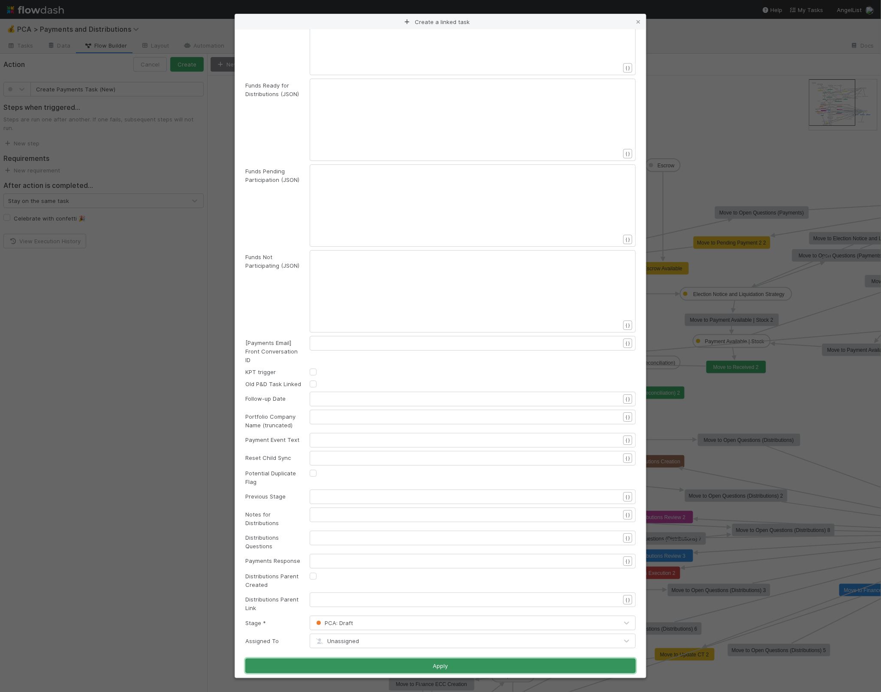
click at [442, 659] on button "Apply" at bounding box center [440, 666] width 390 height 15
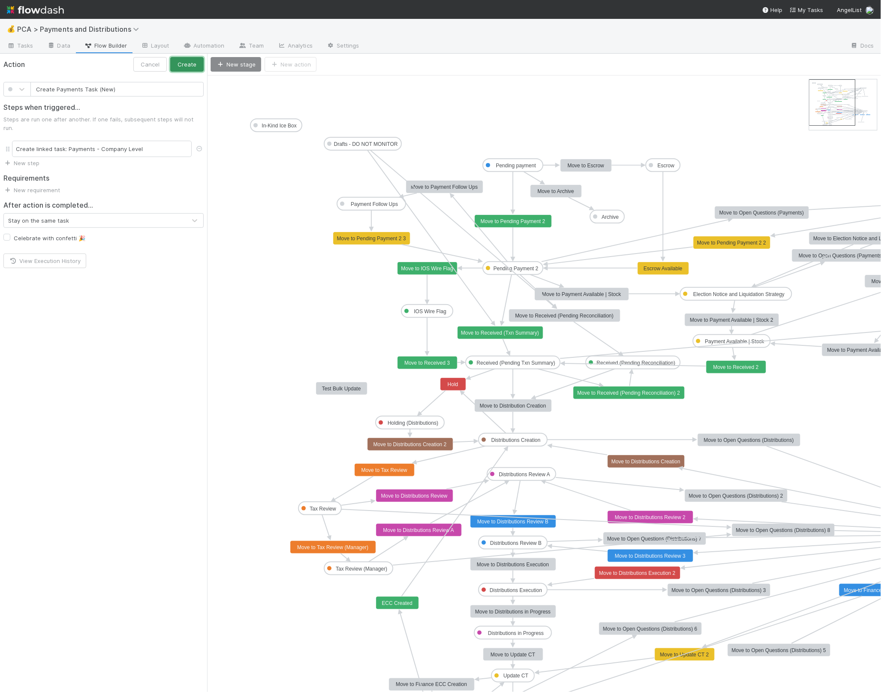
click at [189, 64] on button "Create" at bounding box center [186, 64] width 33 height 15
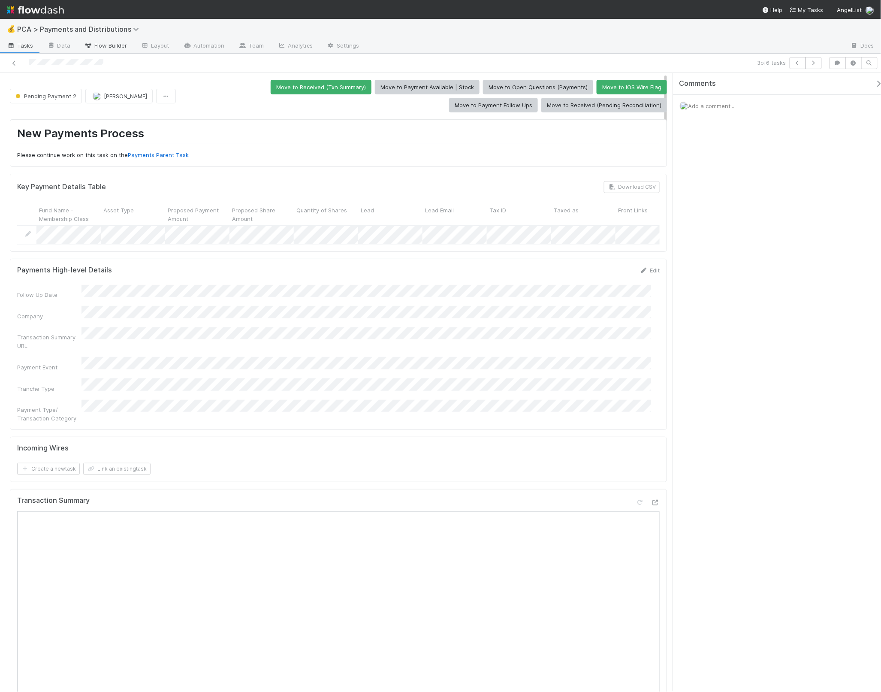
click at [115, 44] on span "Flow Builder" at bounding box center [105, 45] width 43 height 9
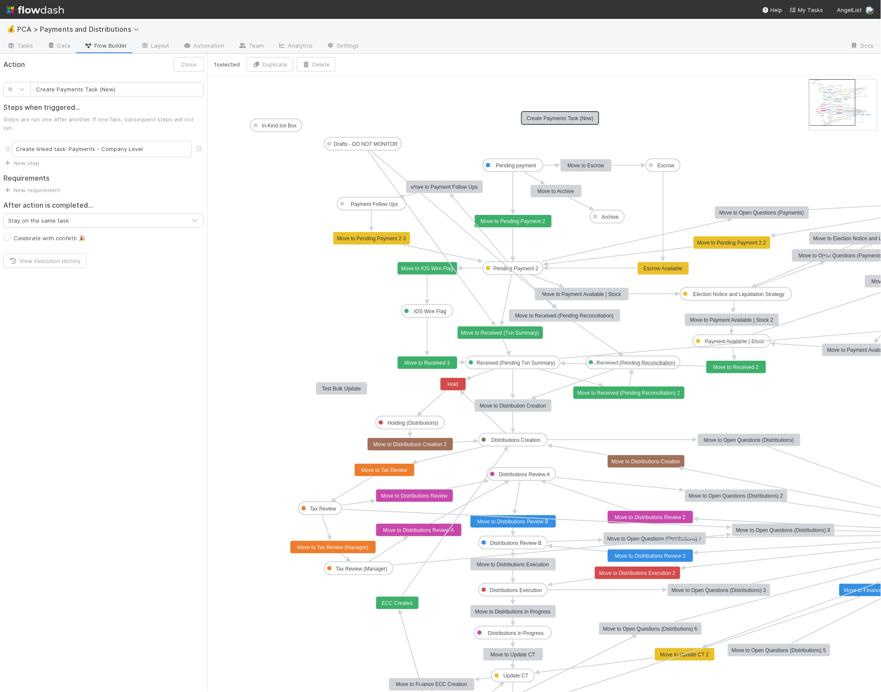
drag, startPoint x: 329, startPoint y: 86, endPoint x: 574, endPoint y: 121, distance: 247.8
drag, startPoint x: 514, startPoint y: 274, endPoint x: 551, endPoint y: 123, distance: 155.6
click at [192, 64] on button "Close" at bounding box center [189, 64] width 30 height 15
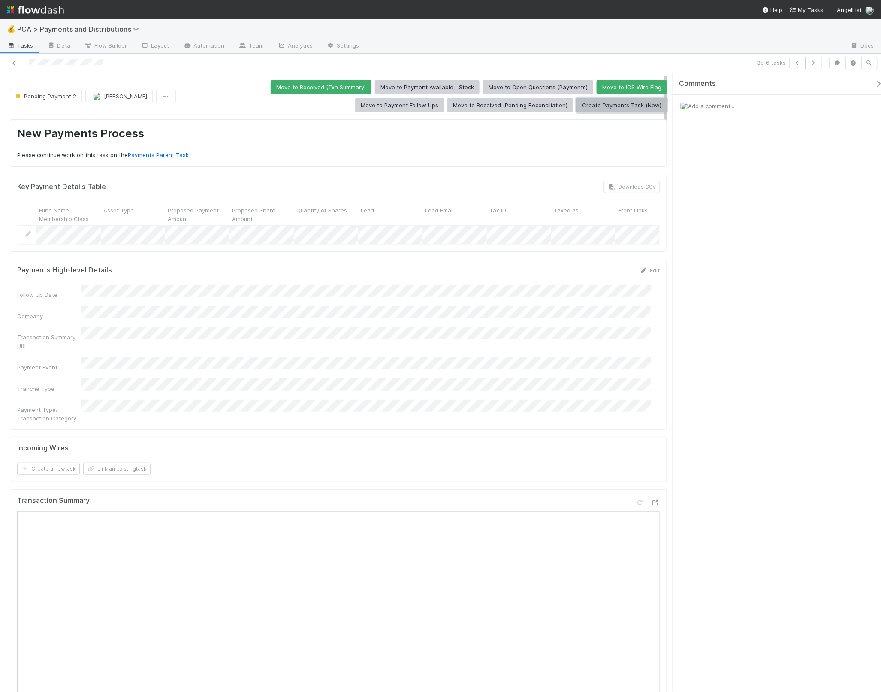
click at [623, 106] on button "Create Payments Task (New)" at bounding box center [622, 105] width 91 height 15
click at [619, 312] on div "Follow Up Date Company Transaction Summary URL Payment Event Tranche Type Payme…" at bounding box center [338, 354] width 643 height 138
click at [613, 105] on button "Create Payments Task (New)" at bounding box center [622, 105] width 91 height 15
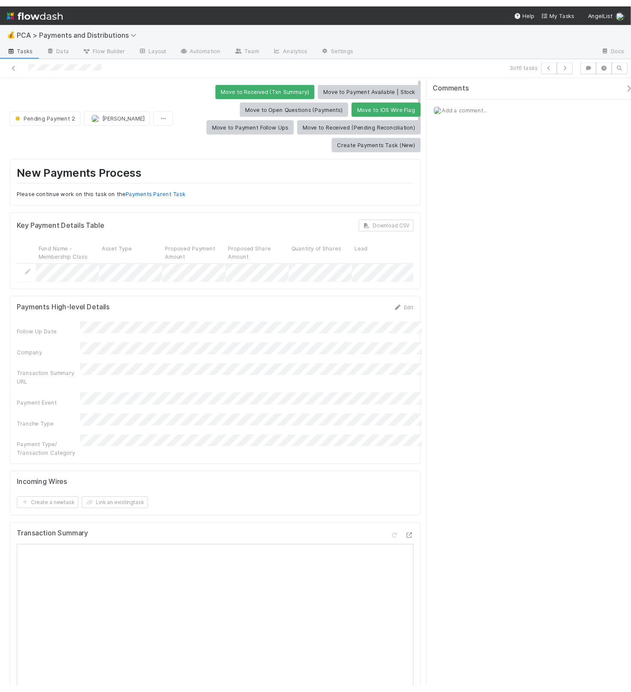
scroll to position [1330, 0]
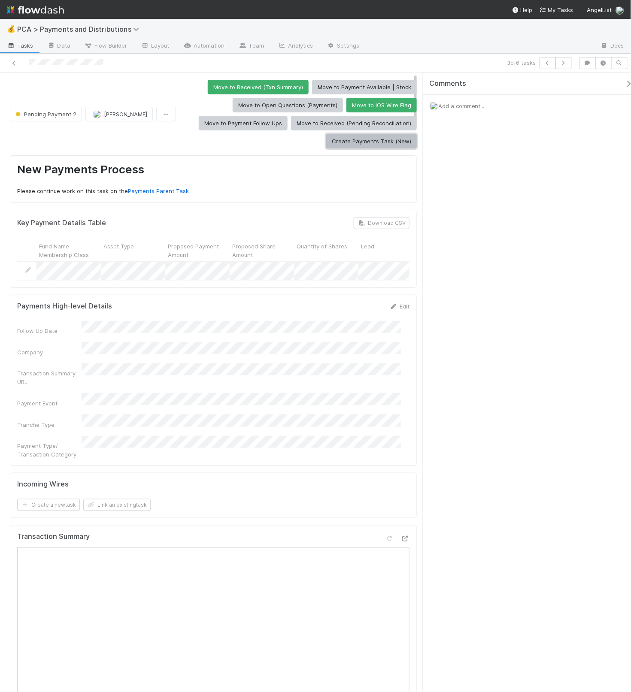
click at [351, 146] on button "Create Payments Task (New)" at bounding box center [371, 141] width 91 height 15
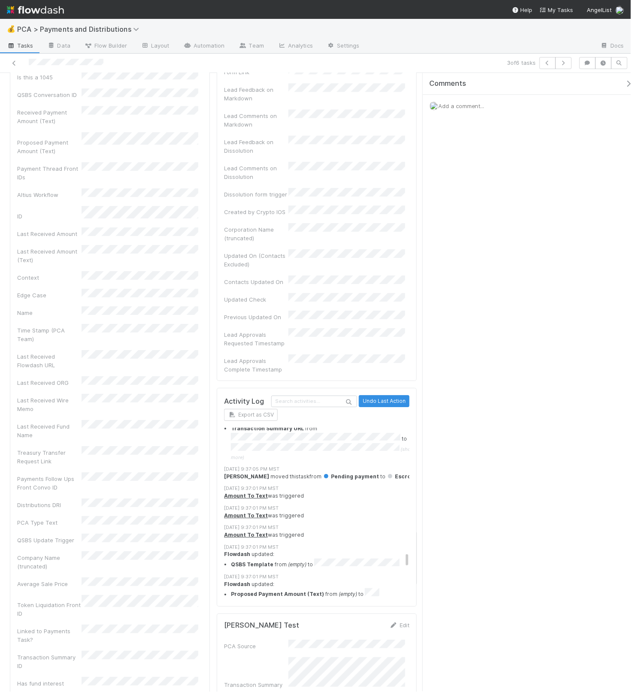
scroll to position [5415, 0]
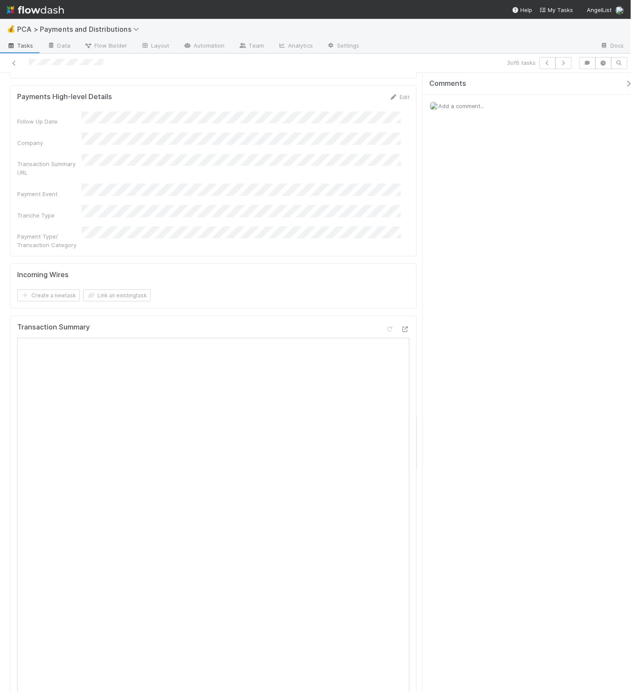
scroll to position [0, 0]
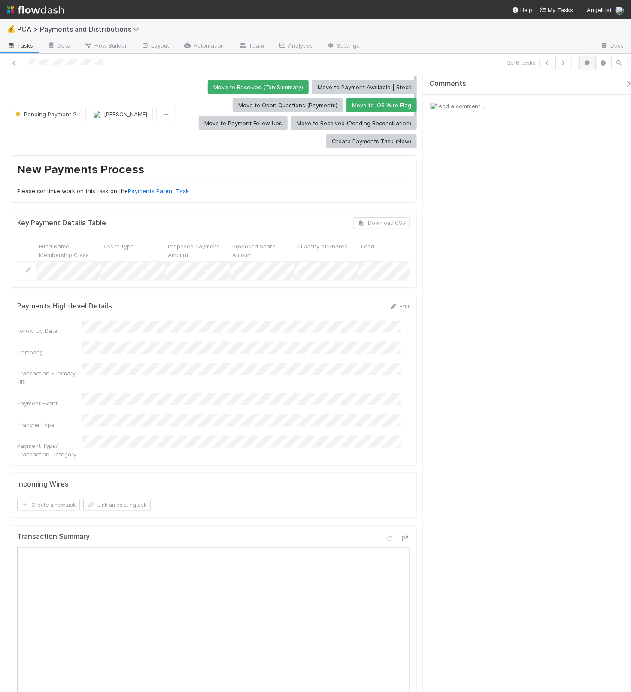
click at [590, 62] on icon "button" at bounding box center [587, 62] width 9 height 5
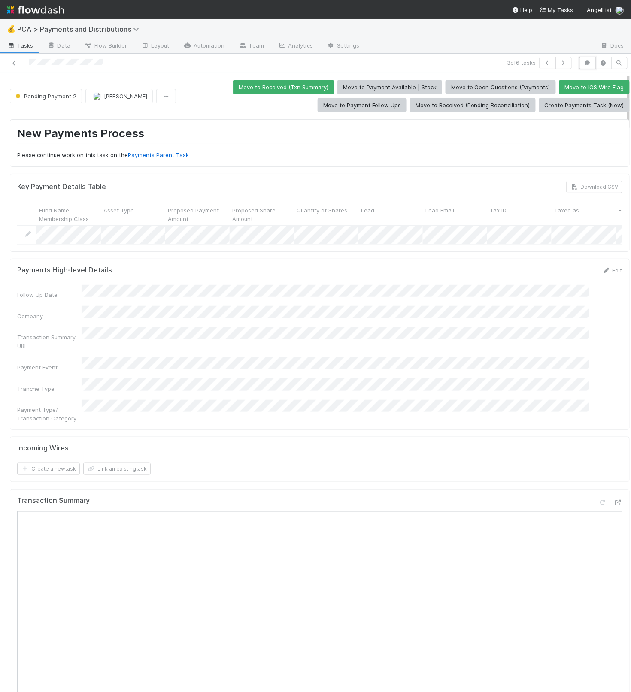
scroll to position [1196, 0]
click at [583, 62] on icon "button" at bounding box center [587, 62] width 9 height 5
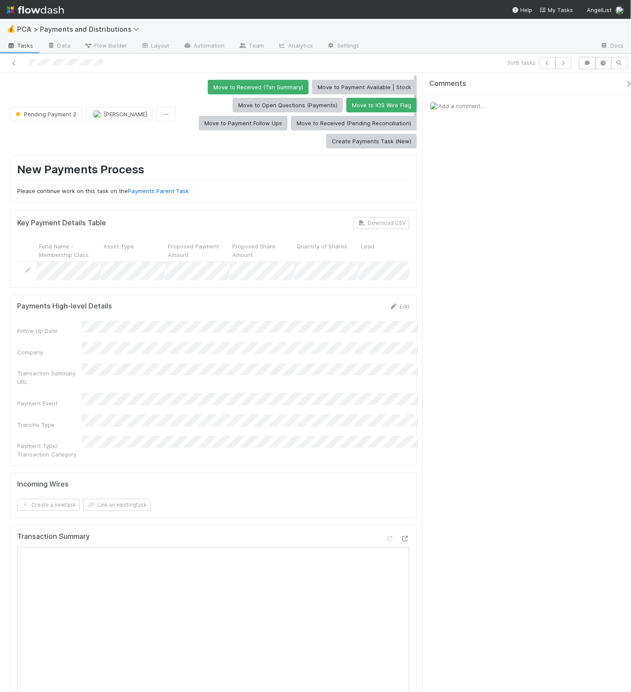
scroll to position [1339, 0]
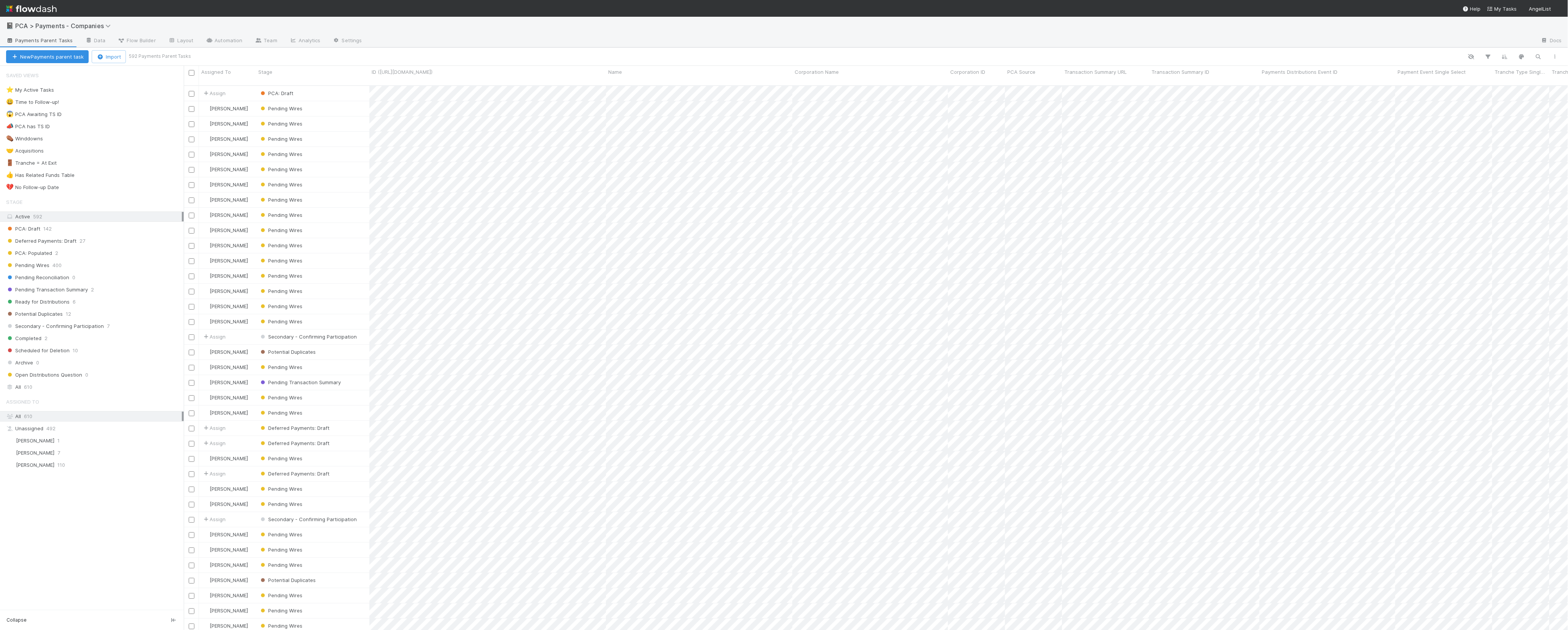
scroll to position [544, 1377]
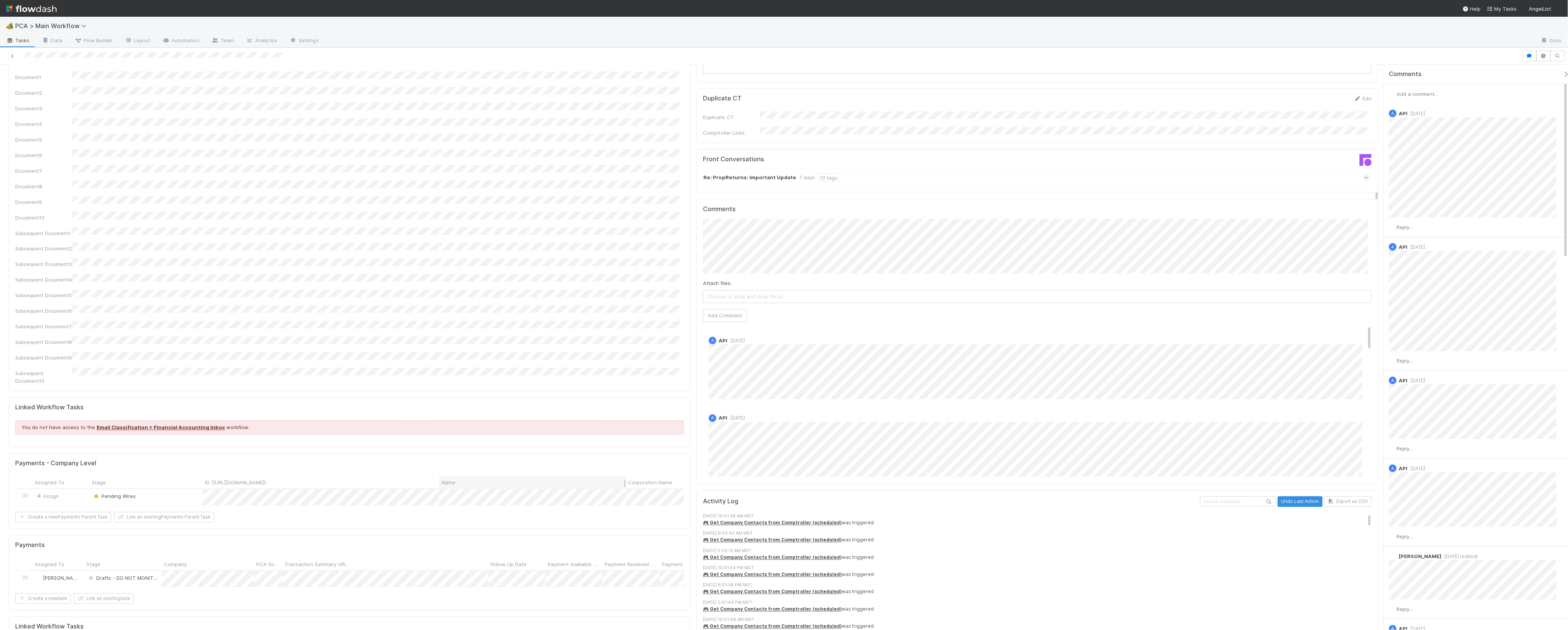
scroll to position [1088, 0]
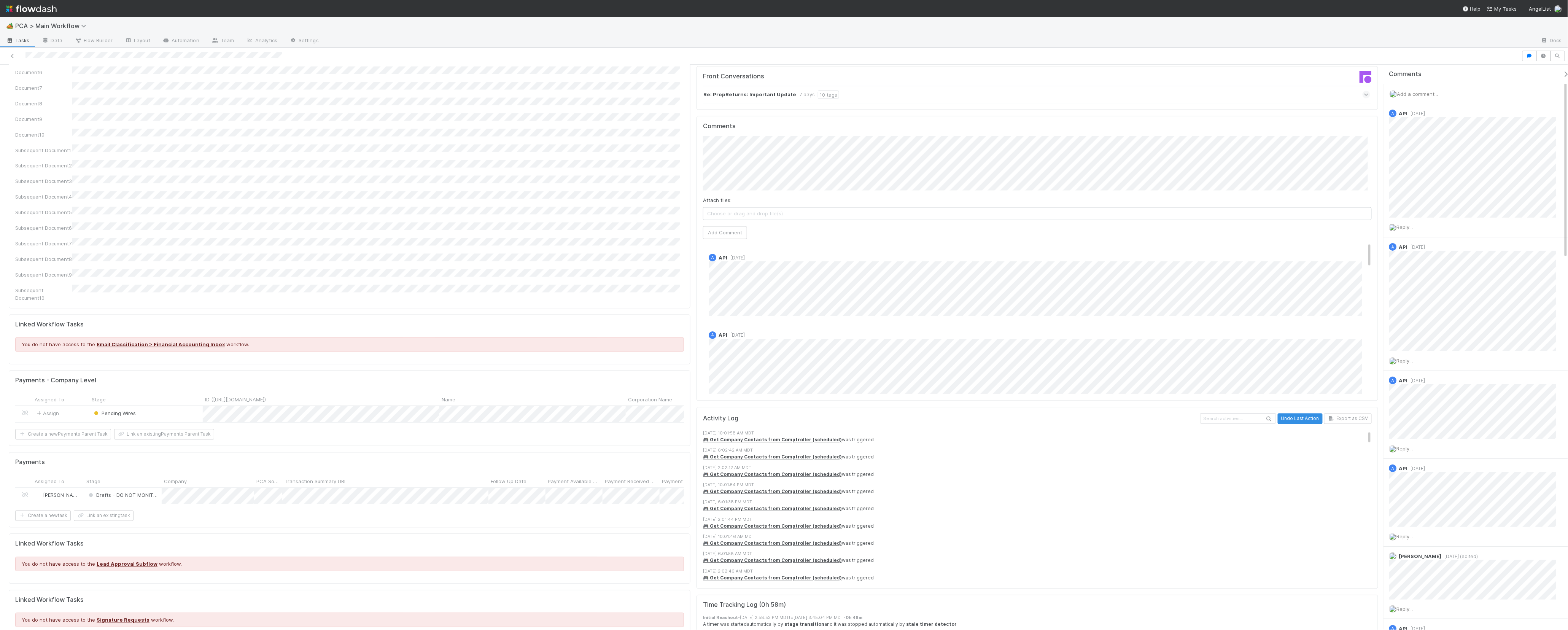
click at [153, 406] on div "Pending Wires" at bounding box center [146, 414] width 114 height 16
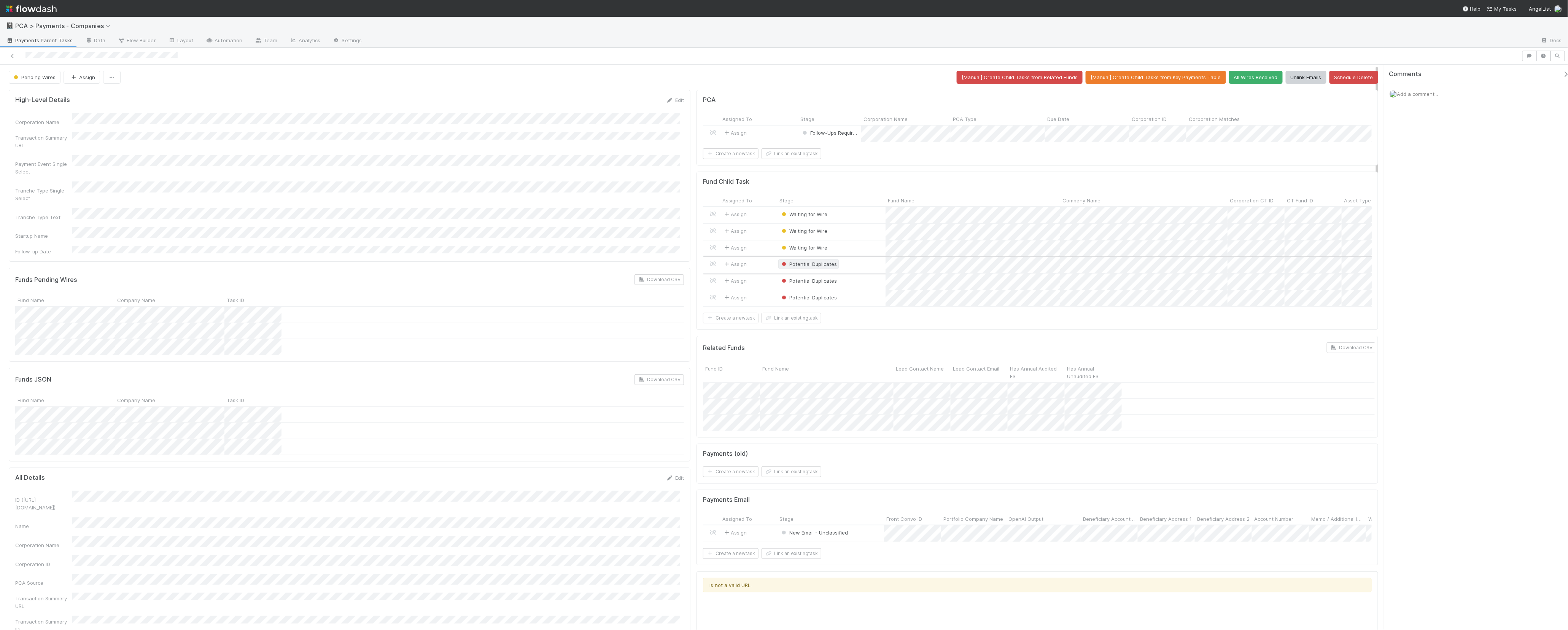
click at [800, 267] on span "Potential Duplicates" at bounding box center [809, 264] width 57 height 6
click at [827, 343] on div "Scheduled for Deletion" at bounding box center [827, 346] width 107 height 13
click at [810, 286] on span "Potential Duplicates" at bounding box center [809, 280] width 60 height 10
click at [826, 365] on span "Scheduled for Deletion" at bounding box center [811, 363] width 64 height 6
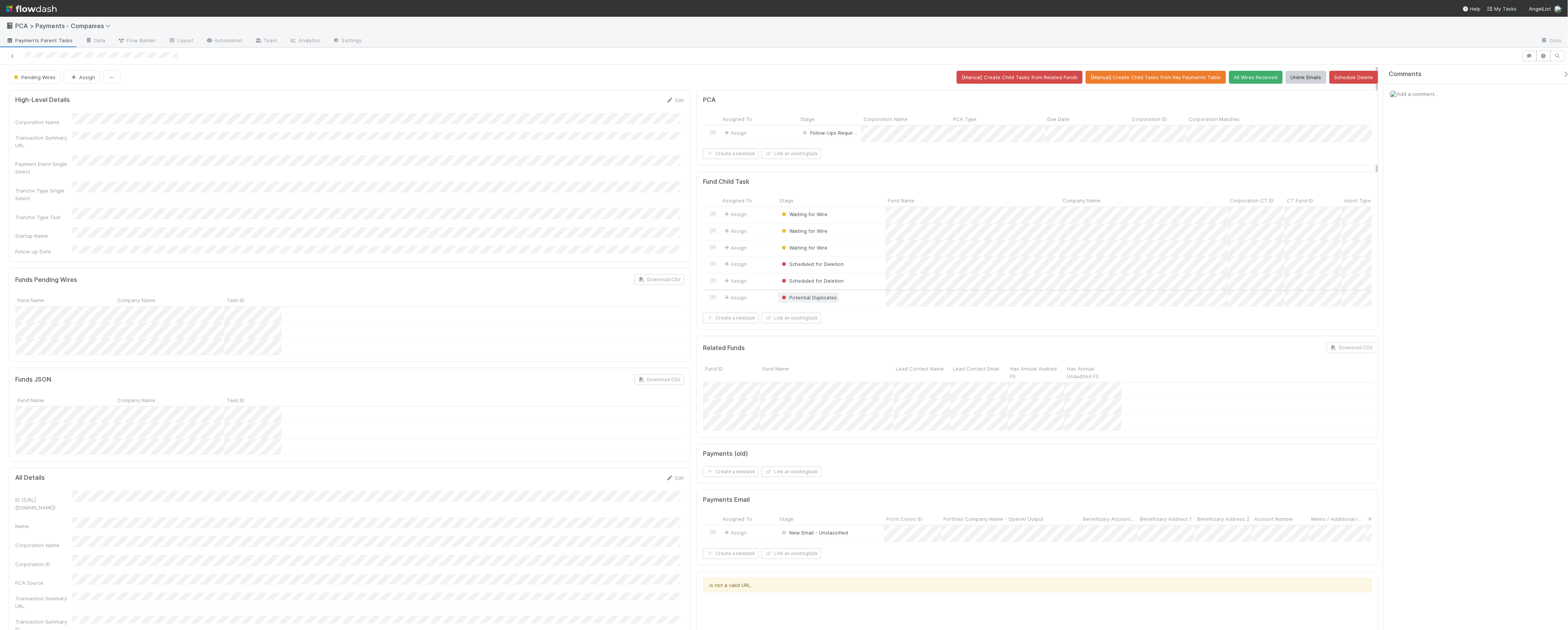
click at [811, 301] on span "Potential Duplicates" at bounding box center [809, 297] width 57 height 6
click at [827, 381] on span "Scheduled for Deletion" at bounding box center [811, 380] width 64 height 6
click at [418, 272] on button "Next Month" at bounding box center [417, 272] width 12 height 12
click at [368, 311] on div "9" at bounding box center [365, 309] width 11 height 11
click at [643, 102] on button "Save" at bounding box center [643, 103] width 21 height 13
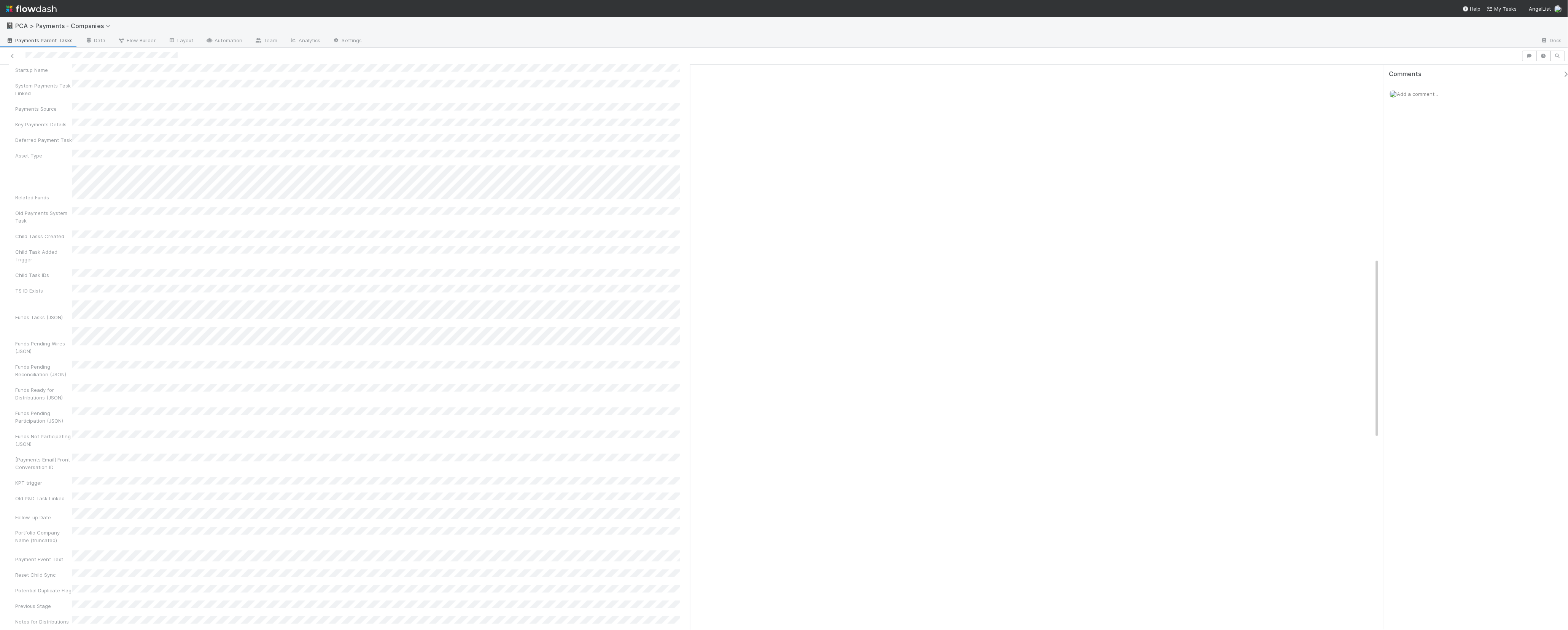
scroll to position [0, 0]
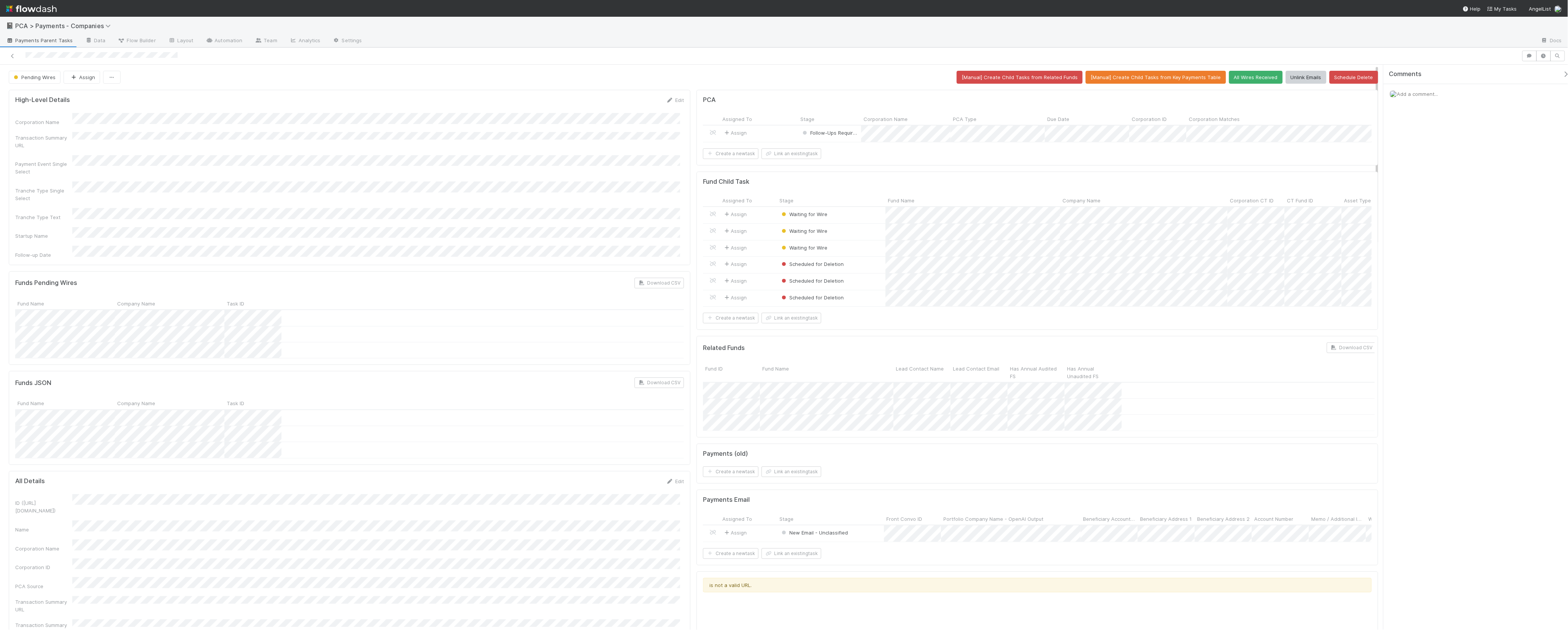
click at [1428, 96] on span "Add a comment..." at bounding box center [1418, 94] width 41 height 6
click at [1408, 215] on button "Add Comment" at bounding box center [1418, 211] width 44 height 13
click at [14, 58] on icon at bounding box center [12, 56] width 8 height 5
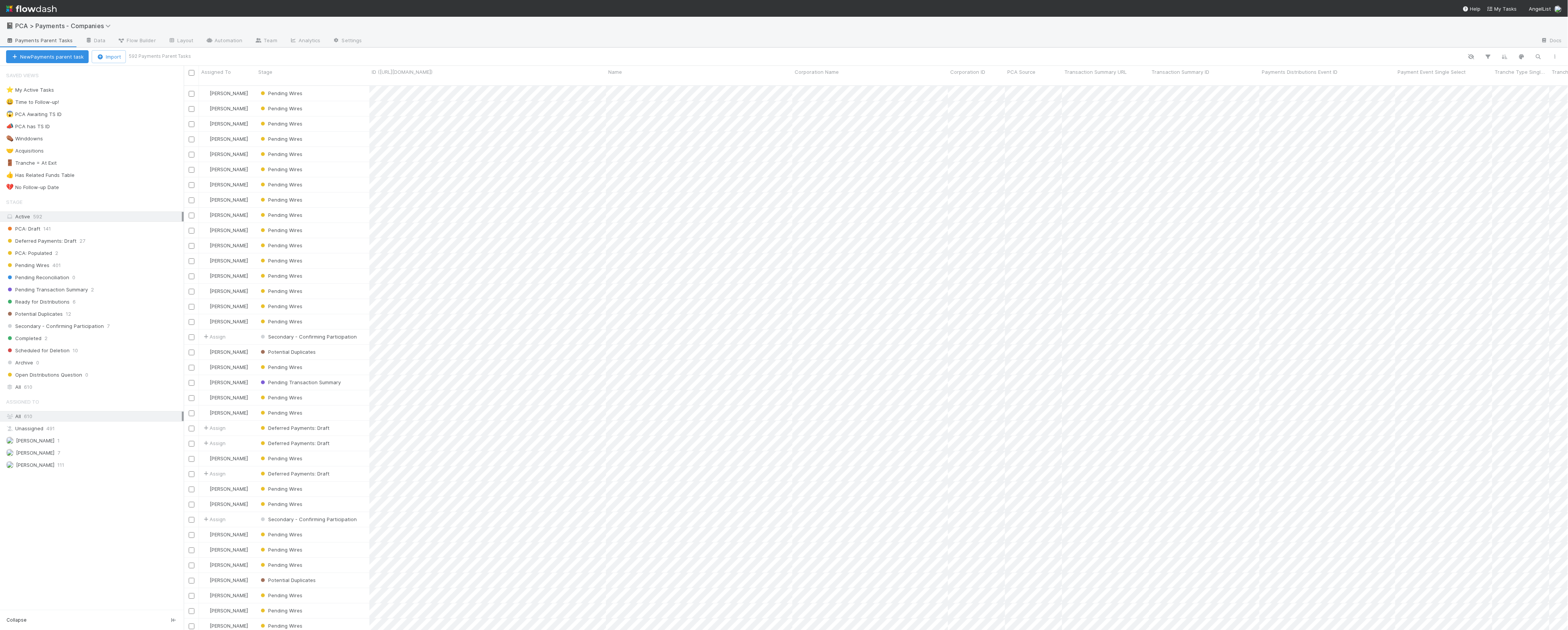
scroll to position [544, 1377]
click at [1542, 58] on icon "button" at bounding box center [1539, 57] width 8 height 7
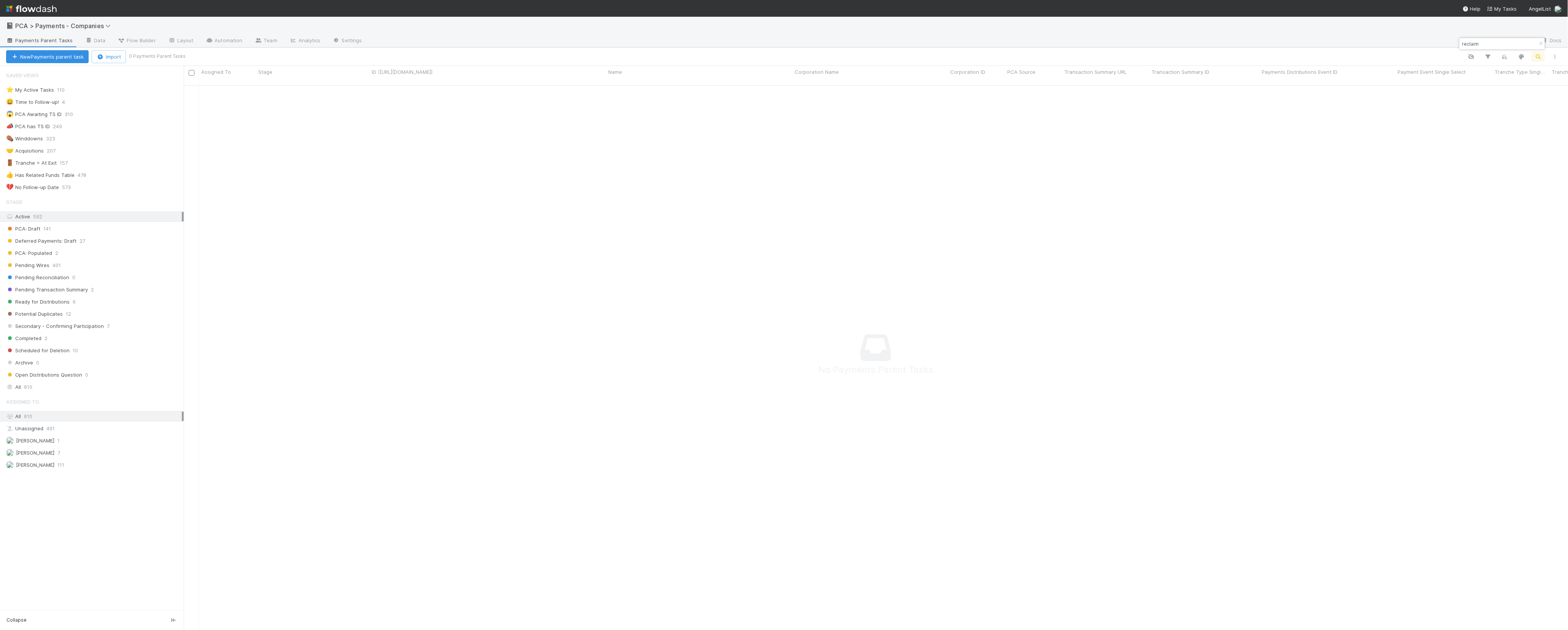
scroll to position [536, 1370]
type input "reclaim"
click at [77, 392] on div "All 610" at bounding box center [94, 387] width 176 height 10
click at [1544, 43] on button "button" at bounding box center [1541, 43] width 8 height 9
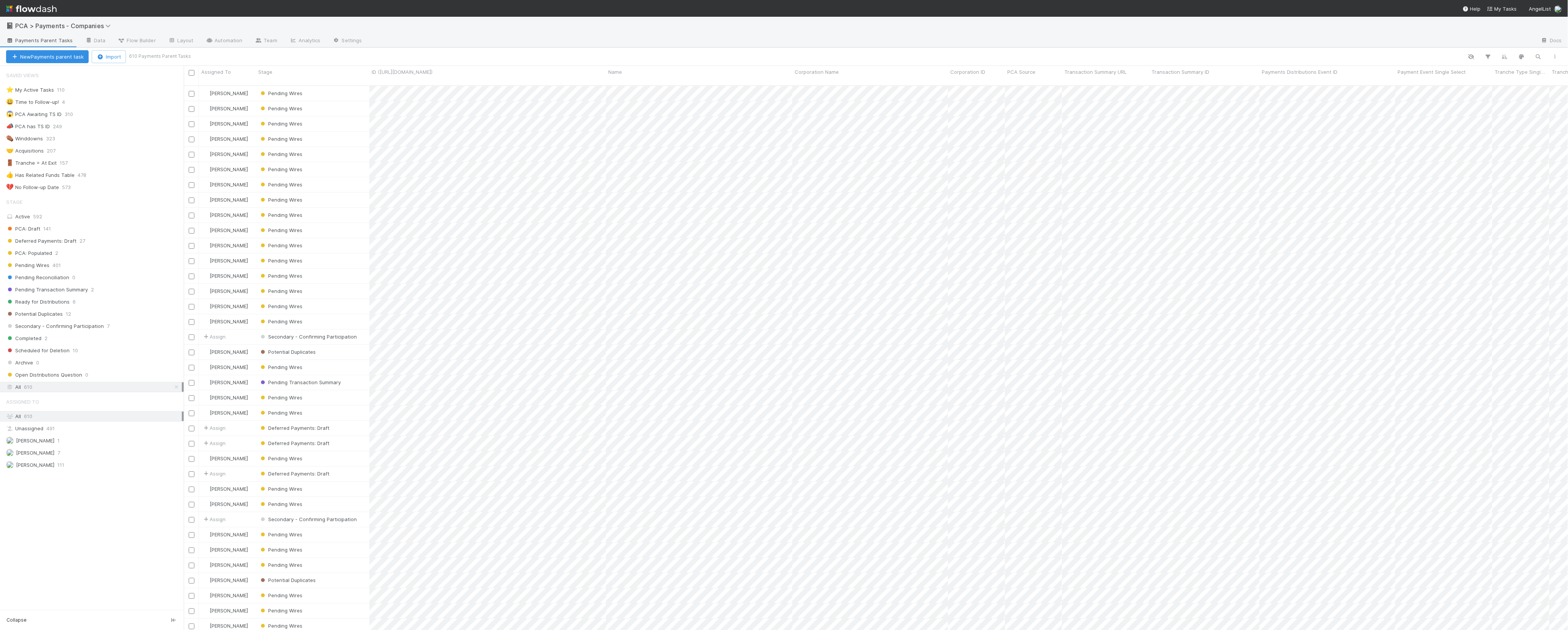
scroll to position [544, 1377]
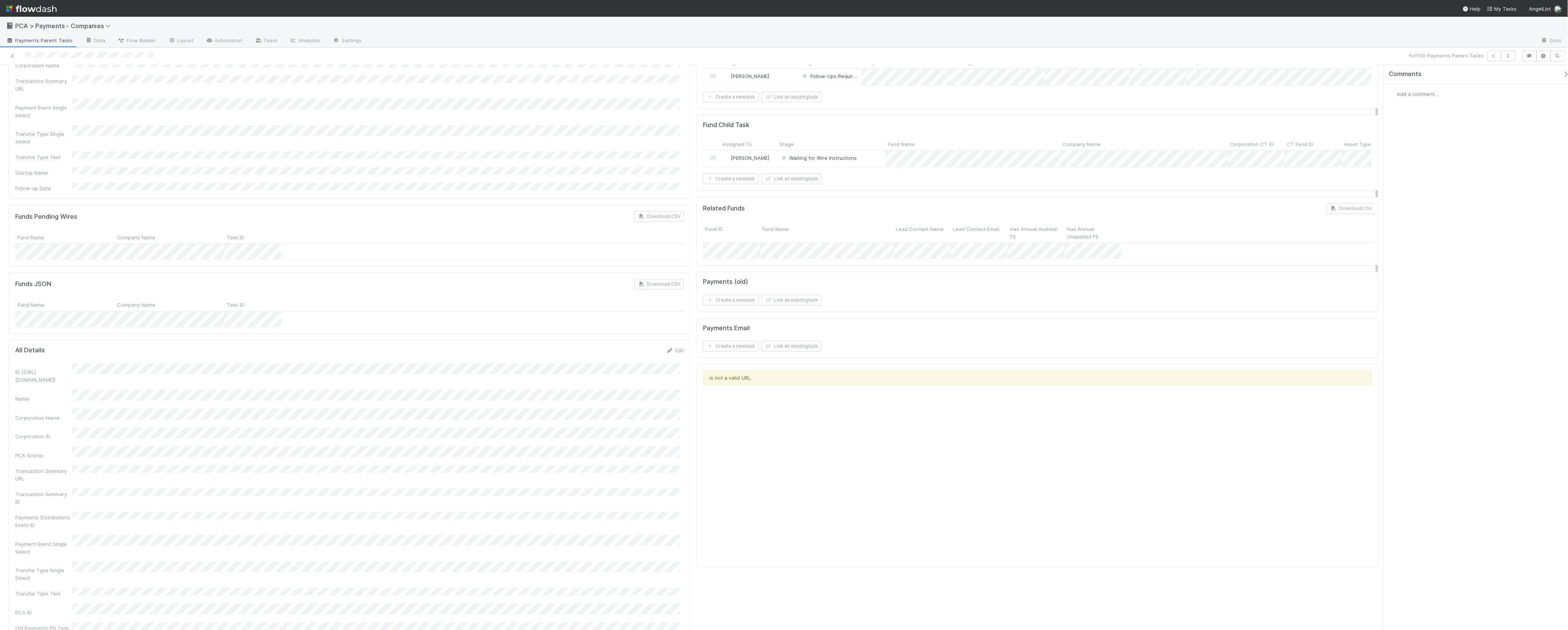
scroll to position [58, 0]
click at [267, 389] on div "Name" at bounding box center [349, 395] width 669 height 13
click at [155, 407] on div "Corporation Name" at bounding box center [349, 413] width 669 height 13
click at [137, 362] on div "ID ([URL][DOMAIN_NAME])" at bounding box center [349, 372] width 669 height 20
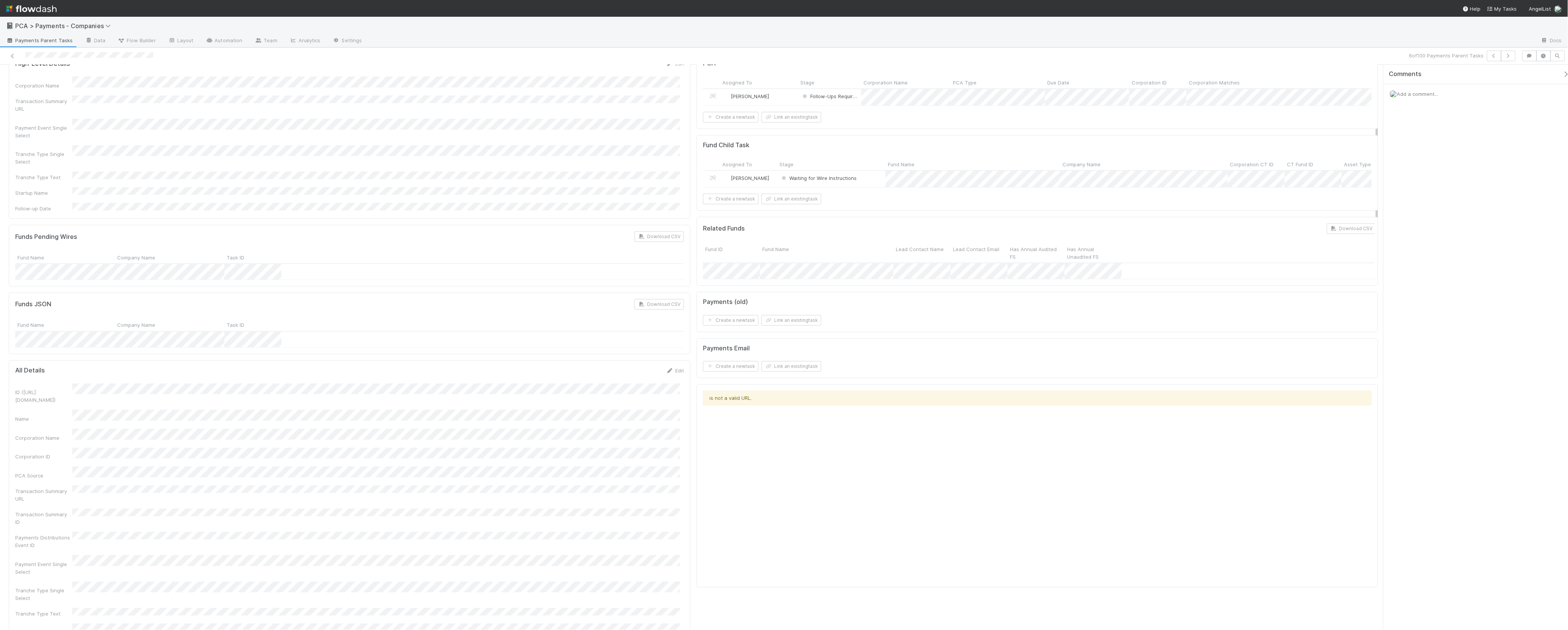
scroll to position [0, 0]
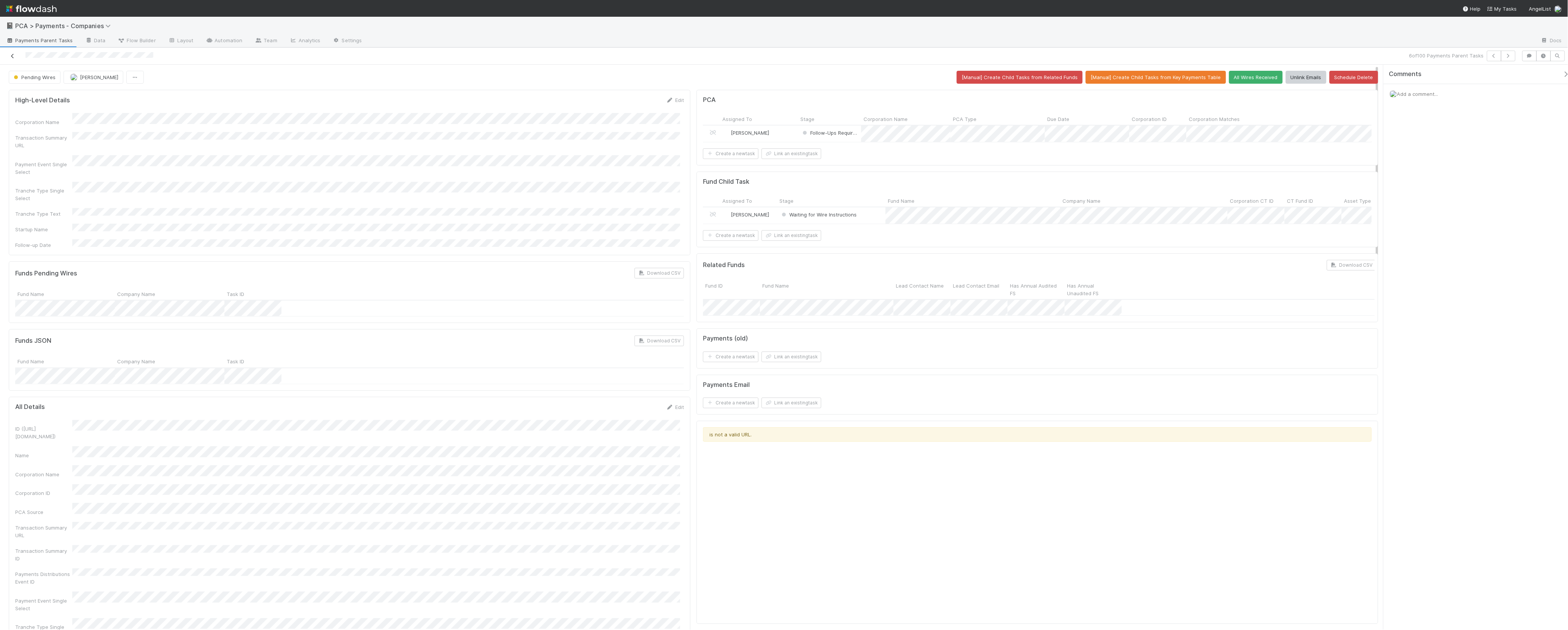
click at [12, 59] on link at bounding box center [12, 56] width 8 height 8
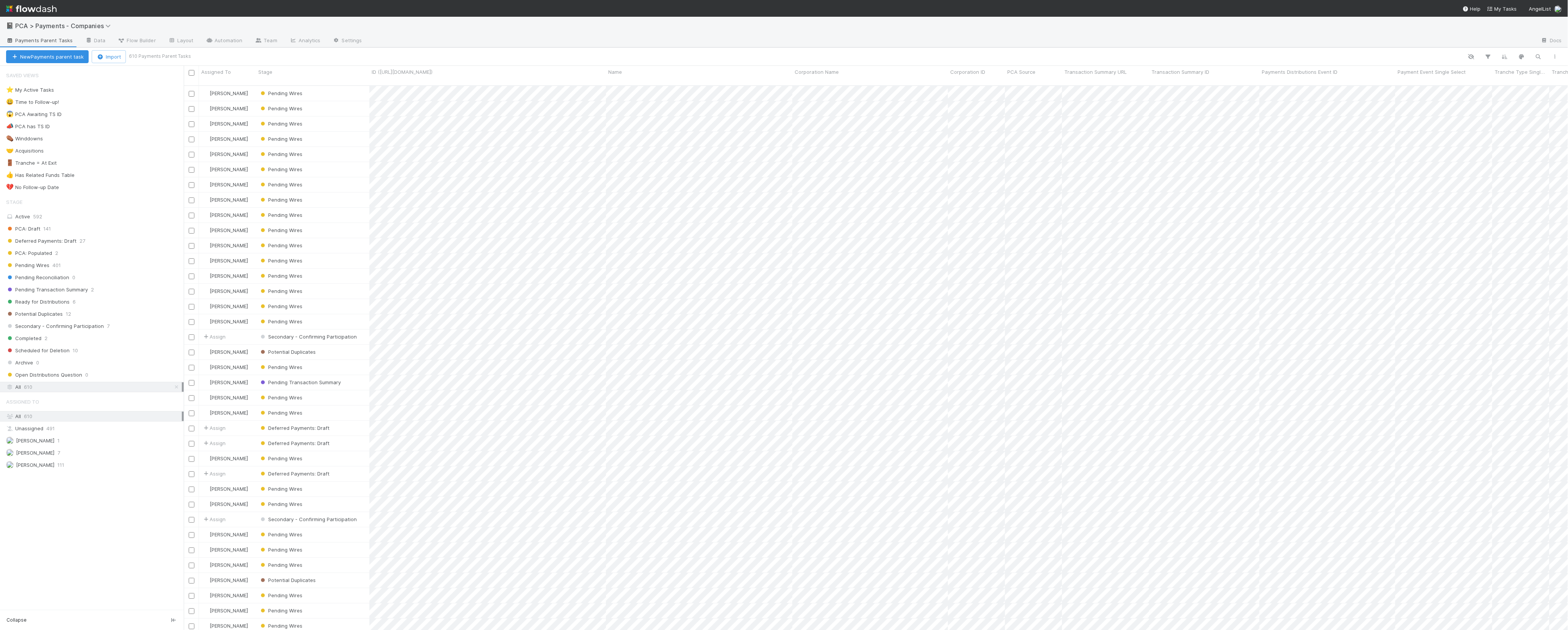
scroll to position [544, 1377]
click at [346, 116] on div "Pending Wires" at bounding box center [313, 123] width 114 height 15
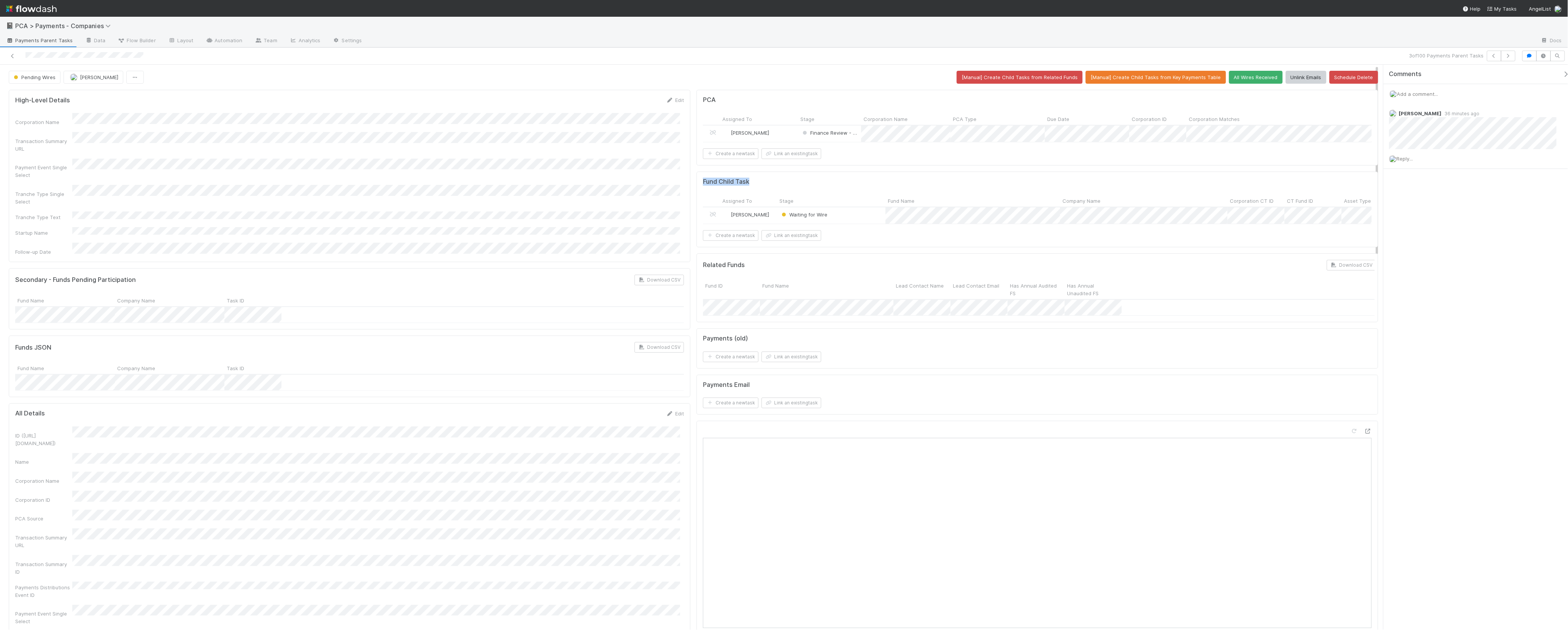
drag, startPoint x: 753, startPoint y: 190, endPoint x: 698, endPoint y: 186, distance: 55.1
click at [698, 186] on div "Fund Child Task Assigned To Stage Fund Name Company Name Corporation CT ID CT F…" at bounding box center [1038, 209] width 682 height 75
drag, startPoint x: 698, startPoint y: 186, endPoint x: 570, endPoint y: 168, distance: 129.3
click at [697, 187] on div "Fund Child Task Assigned To Stage Fund Name Company Name Corporation CT ID CT F…" at bounding box center [1038, 209] width 682 height 75
click at [171, 232] on form "High-Level Details Edit Corporation Name Transaction Summary URL Payment Event …" at bounding box center [349, 176] width 669 height 159
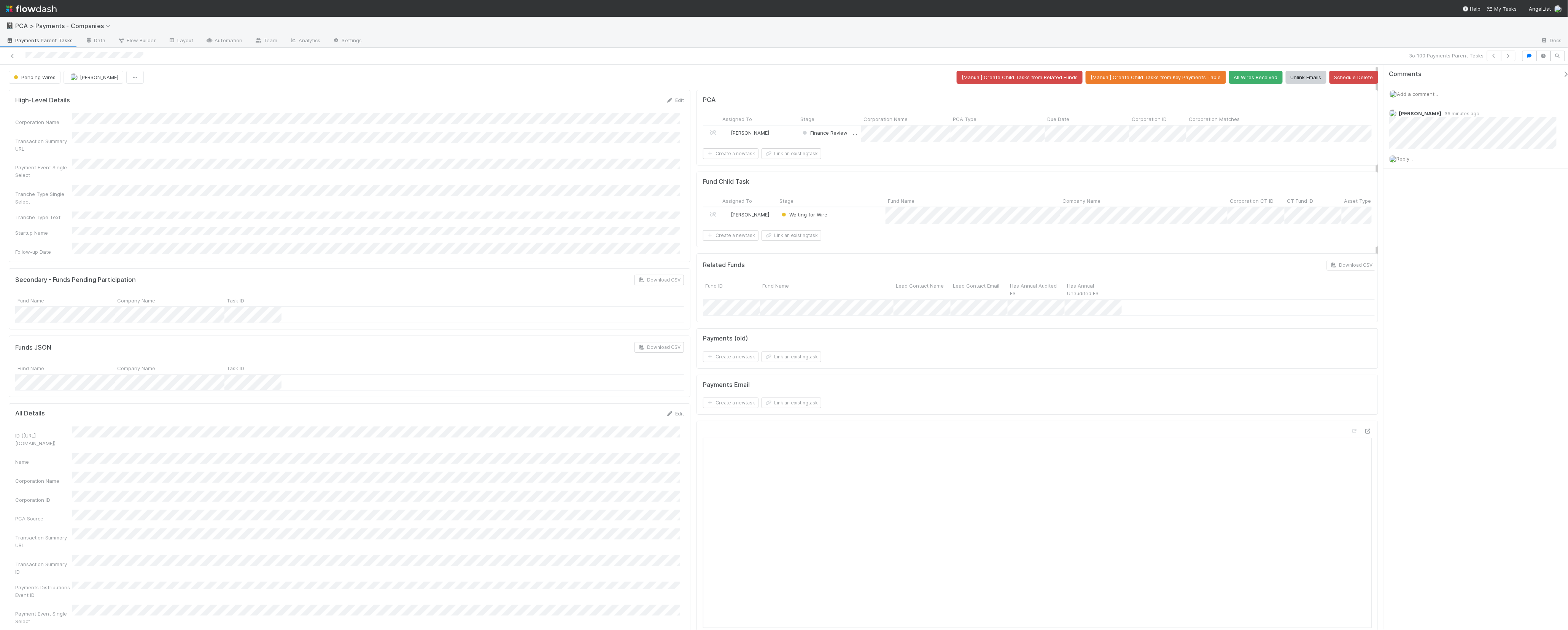
click at [565, 72] on div "Pending Wires [PERSON_NAME] [Manual] Create Child Tasks from Related Funds [Man…" at bounding box center [694, 77] width 1370 height 13
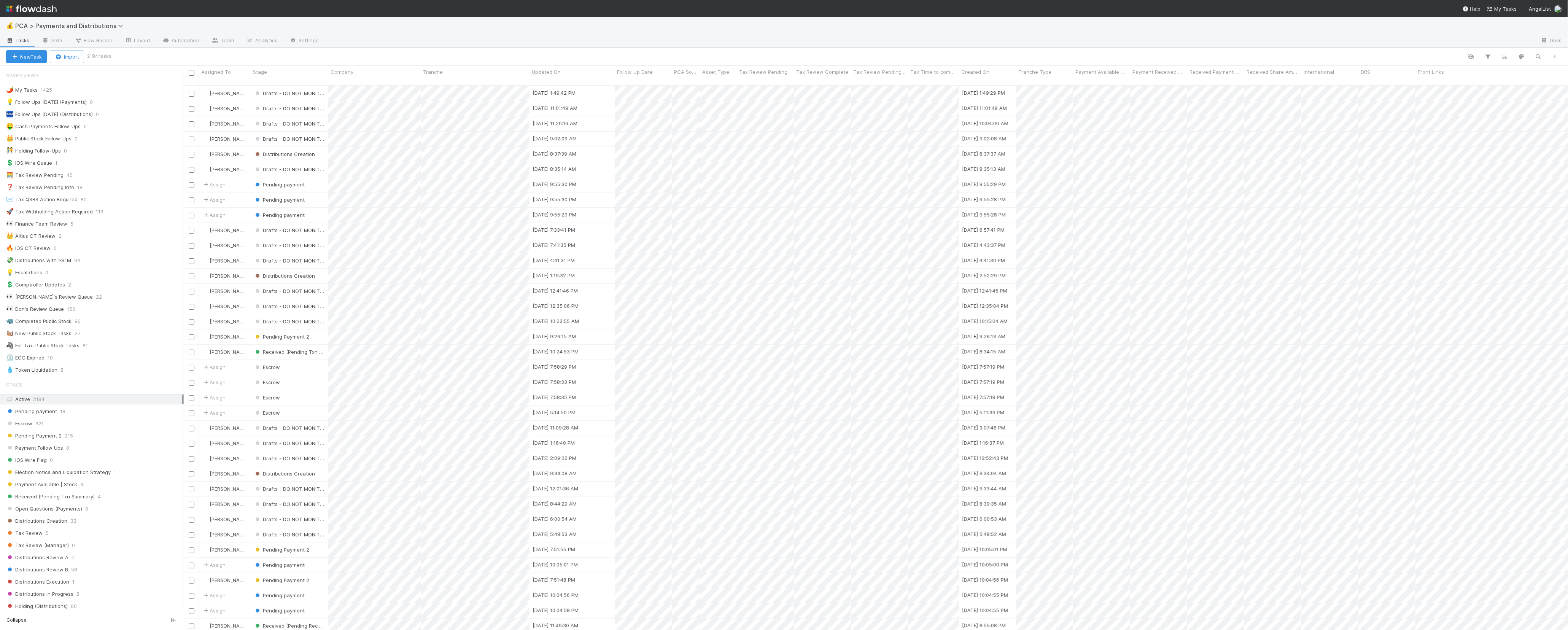
scroll to position [544, 1377]
click at [1535, 54] on icon "button" at bounding box center [1539, 57] width 8 height 7
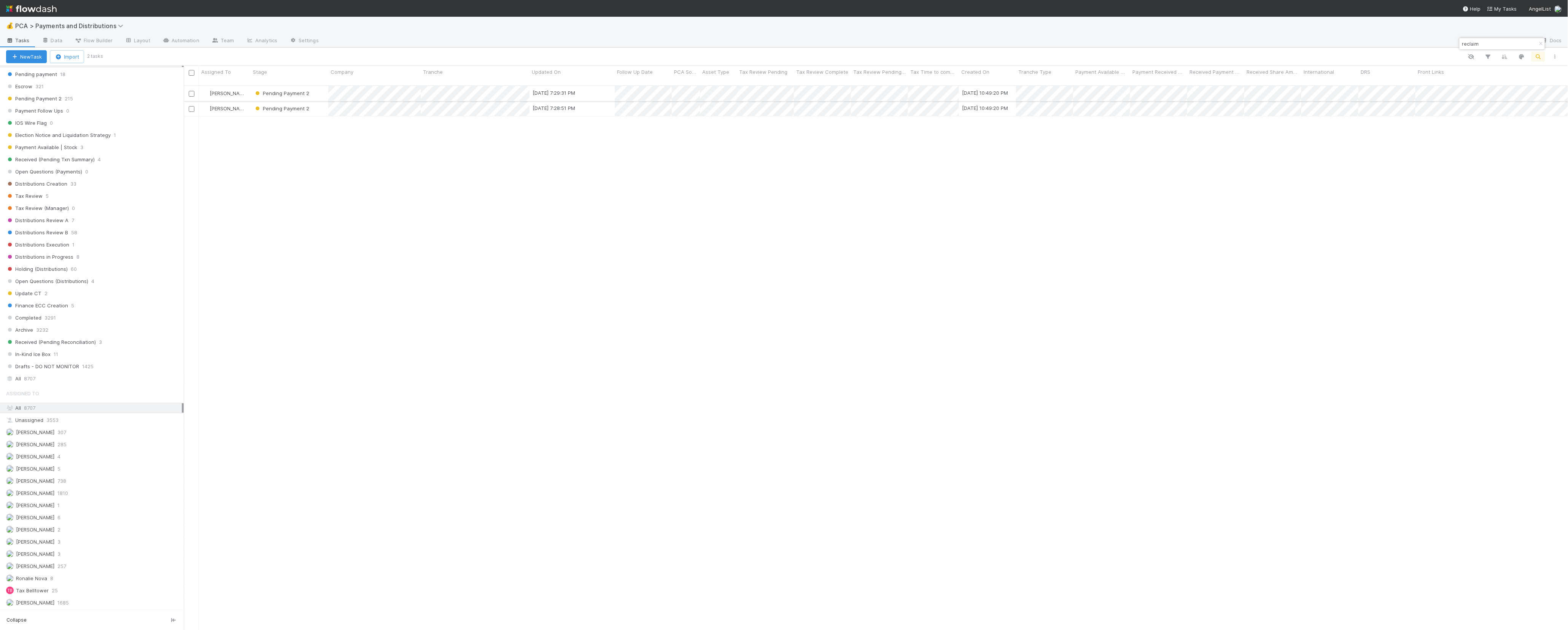
type input "reclaim"
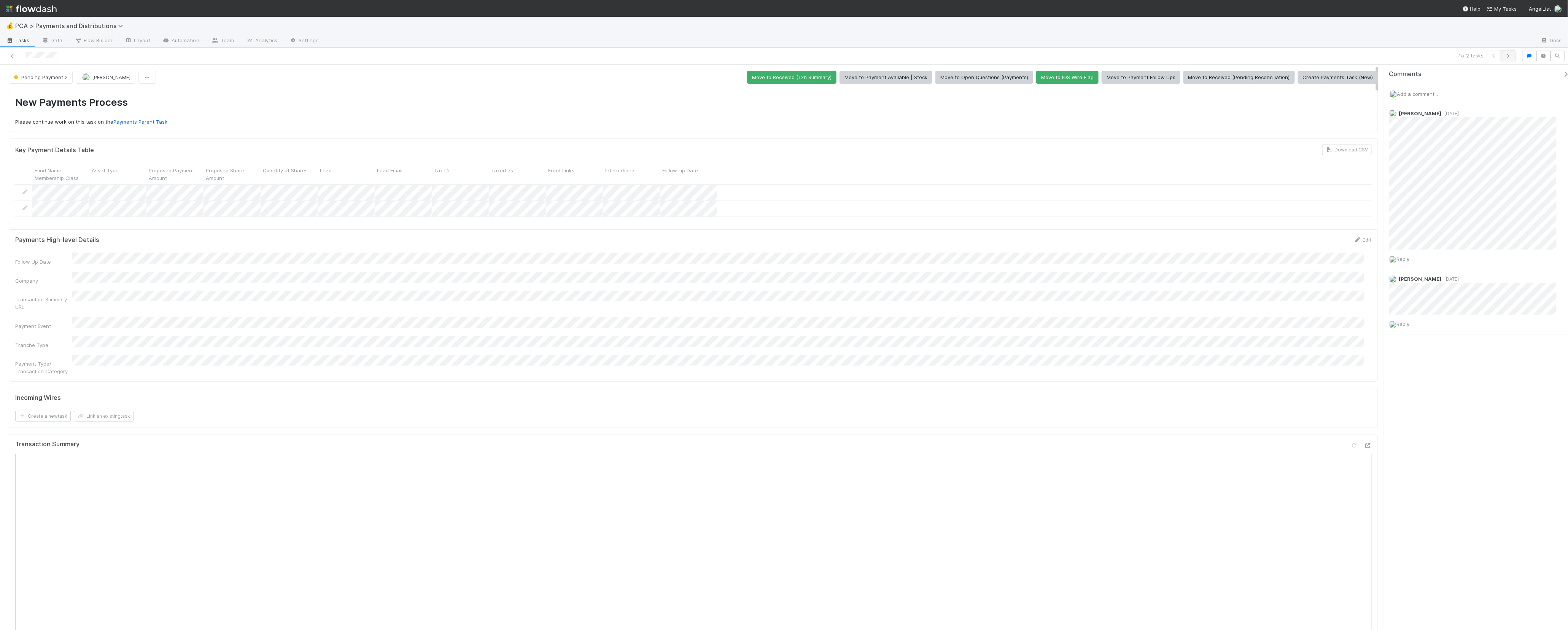
click at [1505, 53] on icon "button" at bounding box center [1509, 55] width 8 height 4
click at [93, 41] on span "Flow Builder" at bounding box center [93, 40] width 38 height 8
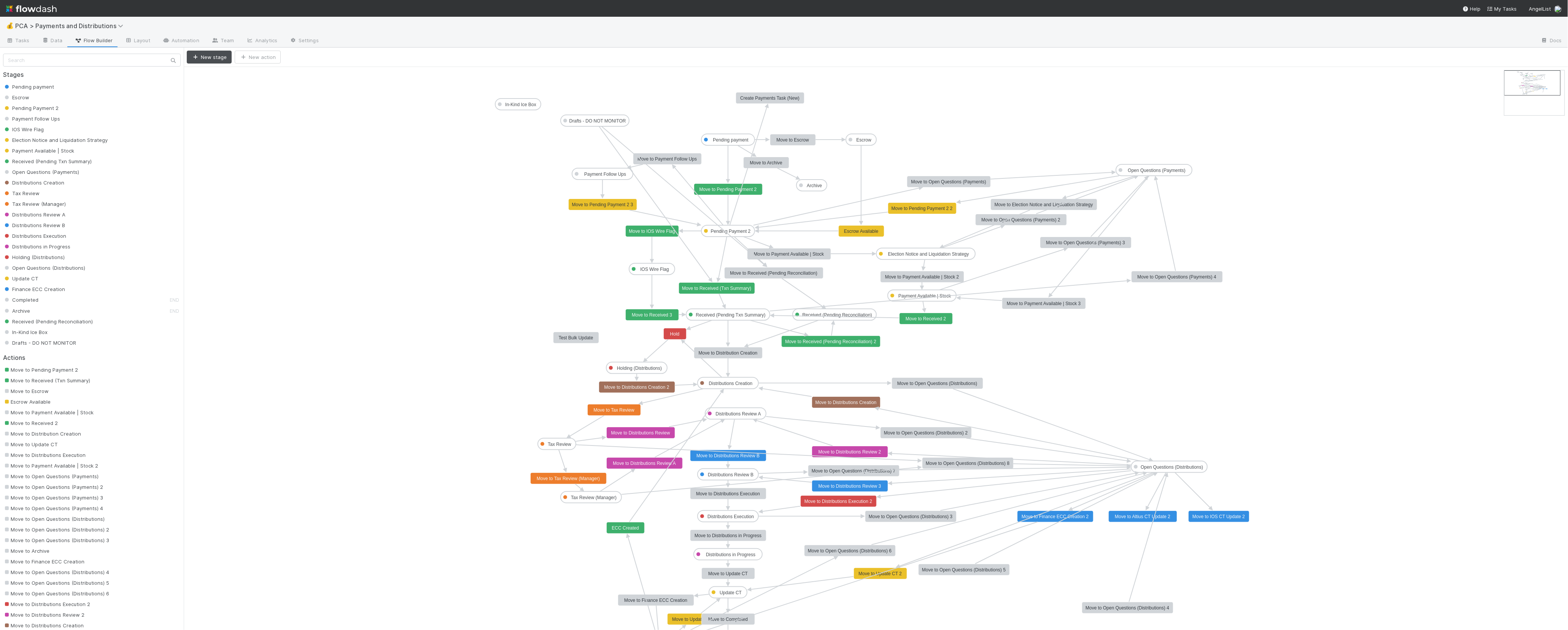
click at [800, 102] on rect at bounding box center [770, 98] width 68 height 12
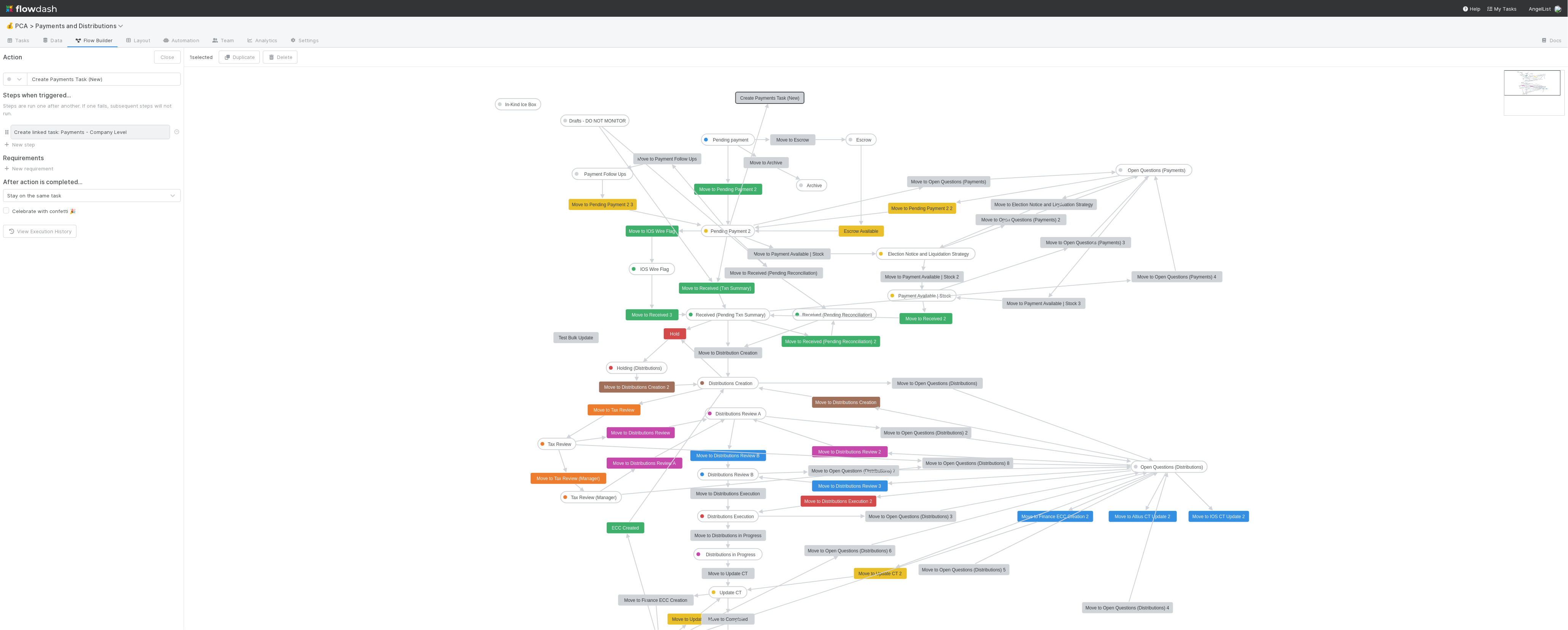
click at [60, 128] on div "Create linked task: Payments - Company Level" at bounding box center [90, 132] width 160 height 14
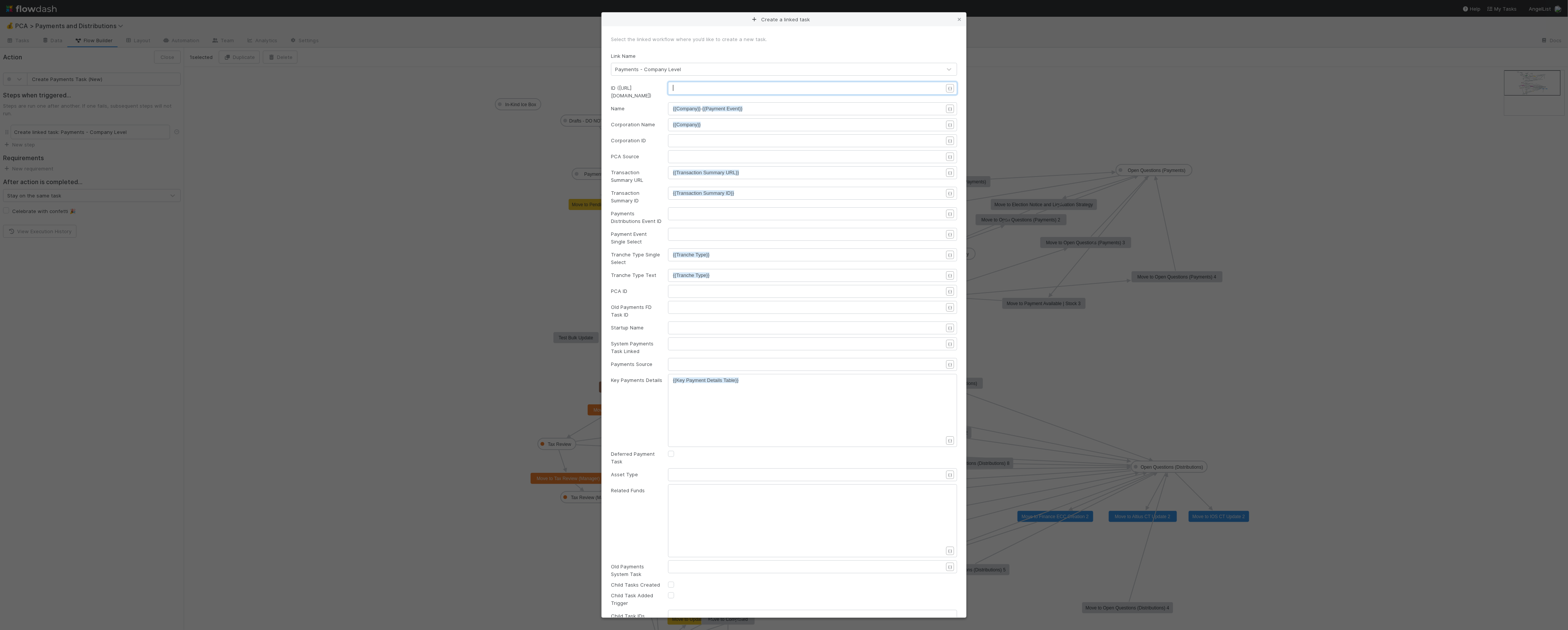
click at [702, 89] on pre "​" at bounding box center [811, 88] width 278 height 8
type textarea "{{transa"
type textarea "_{{id"
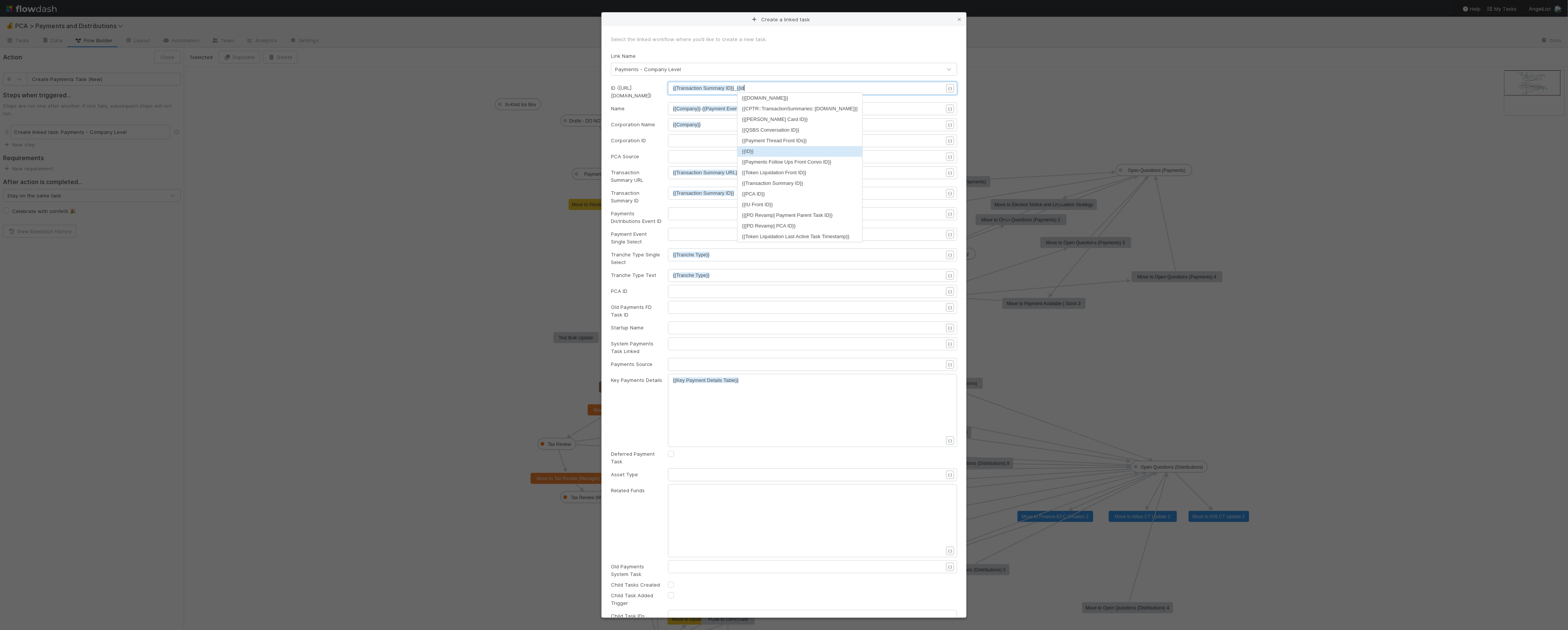
click at [748, 149] on li "{{ID}}" at bounding box center [800, 152] width 125 height 11
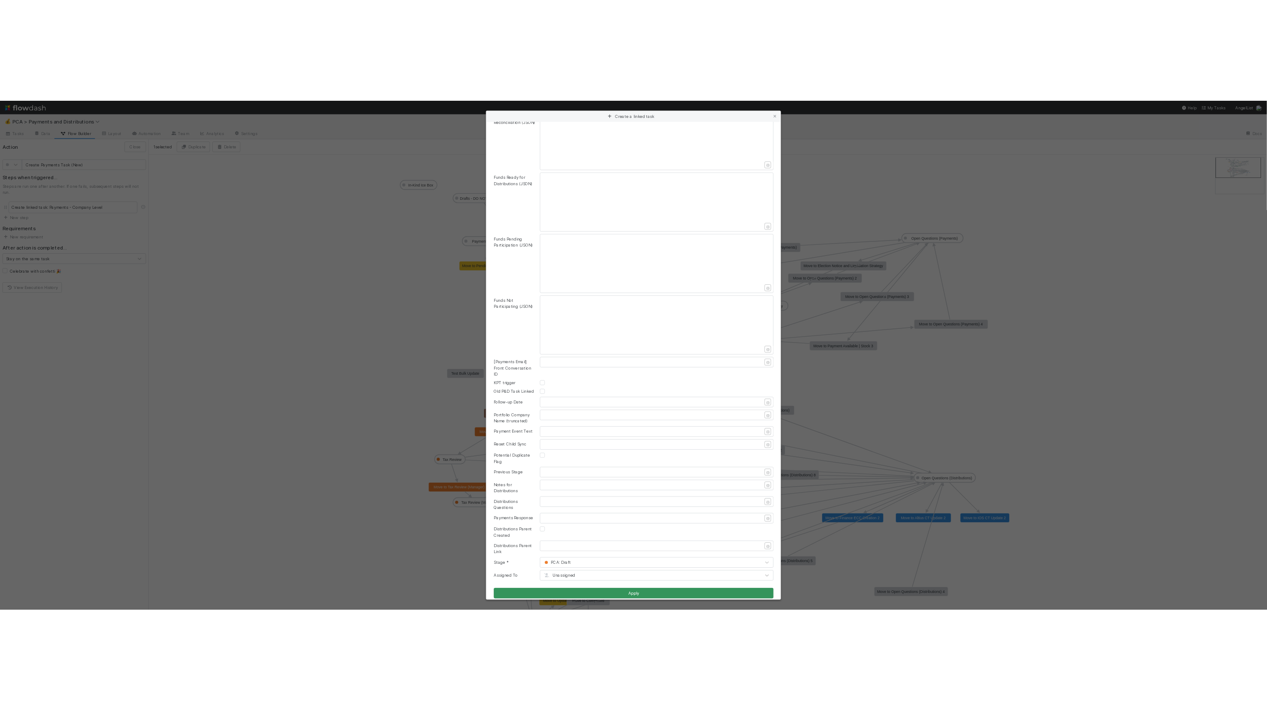
scroll to position [946, 0]
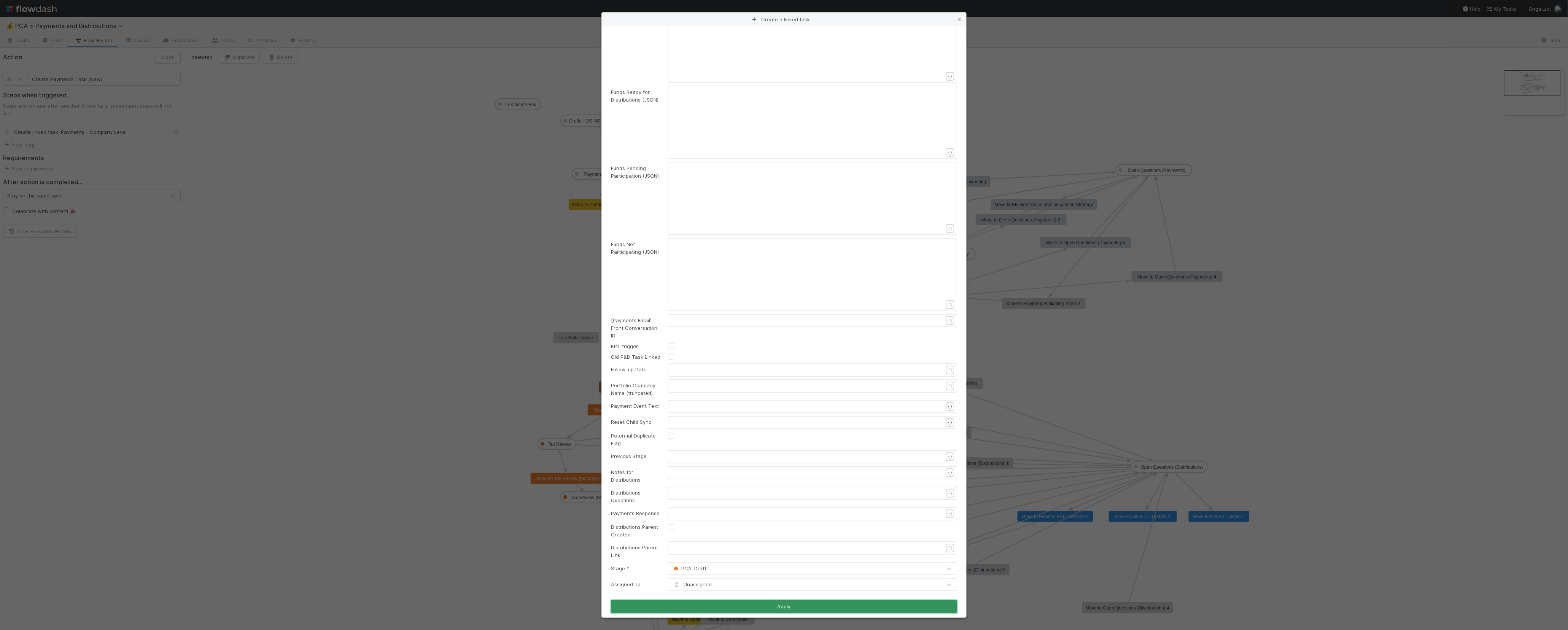
click at [802, 601] on button "Apply" at bounding box center [784, 607] width 346 height 13
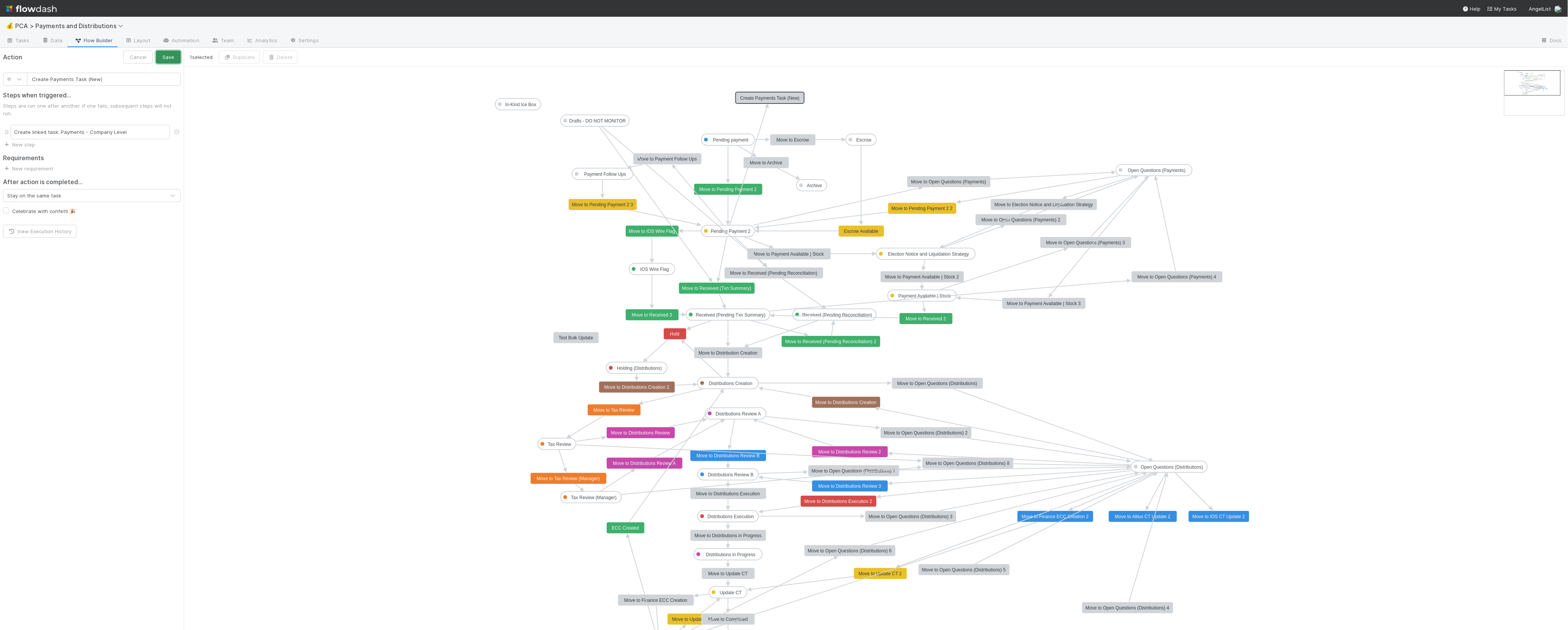
click at [164, 63] on button "Save" at bounding box center [169, 57] width 25 height 13
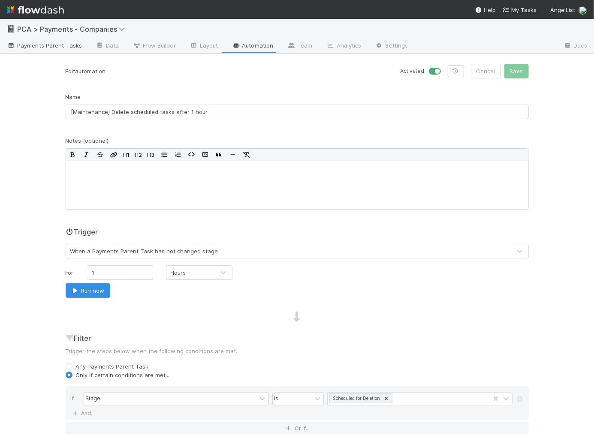
click at [34, 42] on span "Payments Parent Tasks" at bounding box center [44, 45] width 75 height 9
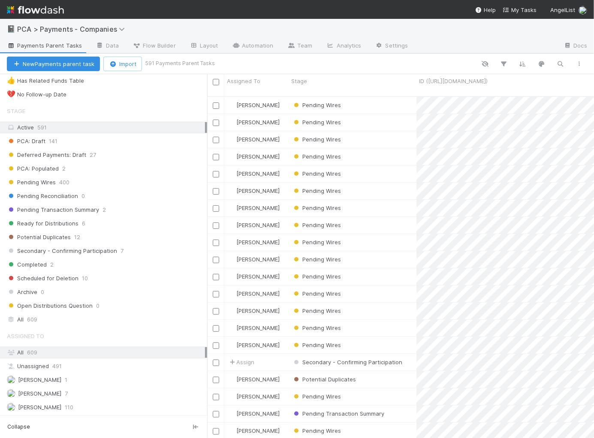
scroll to position [125, 0]
drag, startPoint x: 110, startPoint y: 273, endPoint x: 119, endPoint y: 276, distance: 9.8
click at [110, 273] on div "Scheduled for Deletion 10" at bounding box center [107, 278] width 200 height 11
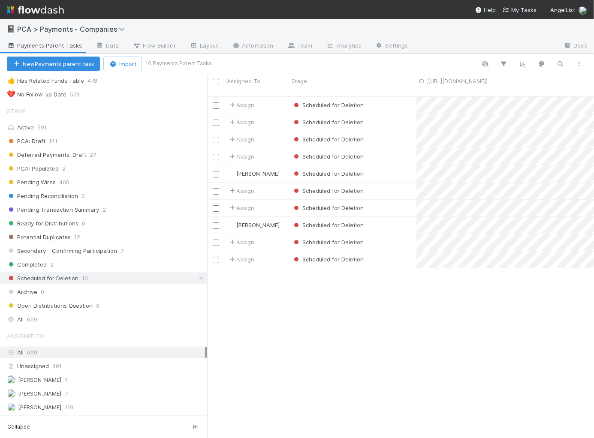
scroll to position [340, 378]
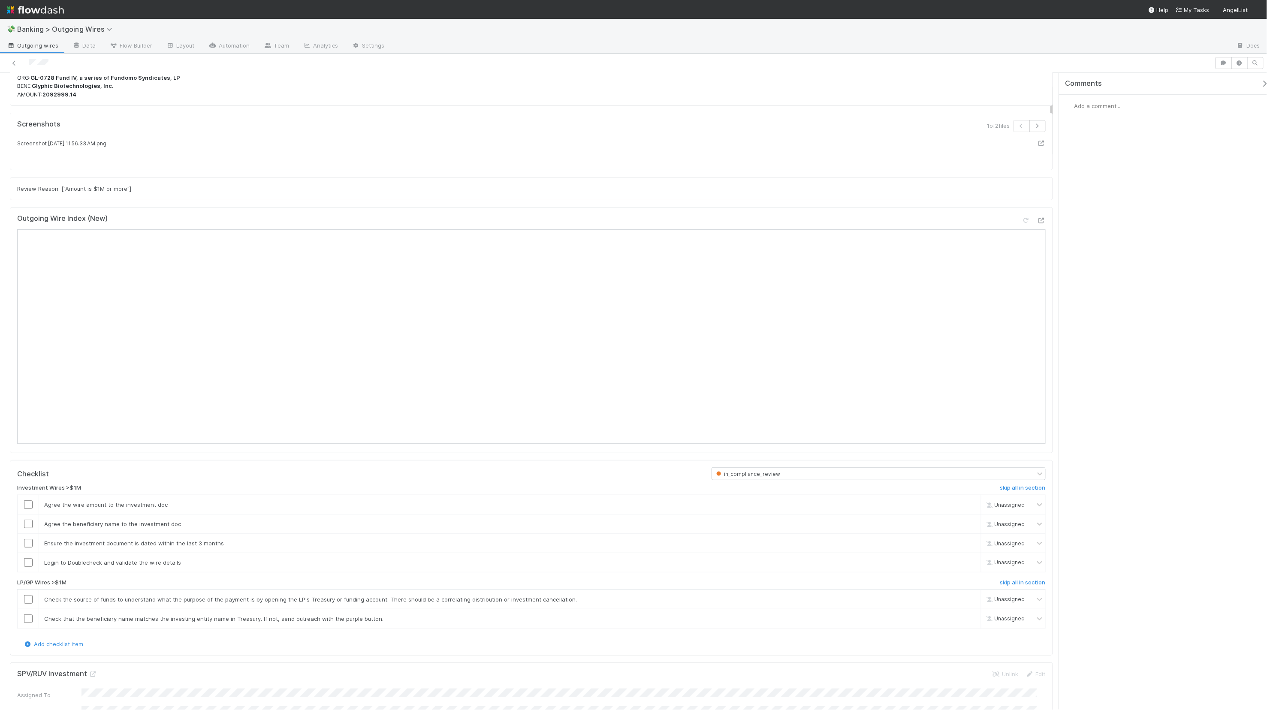
scroll to position [124, 0]
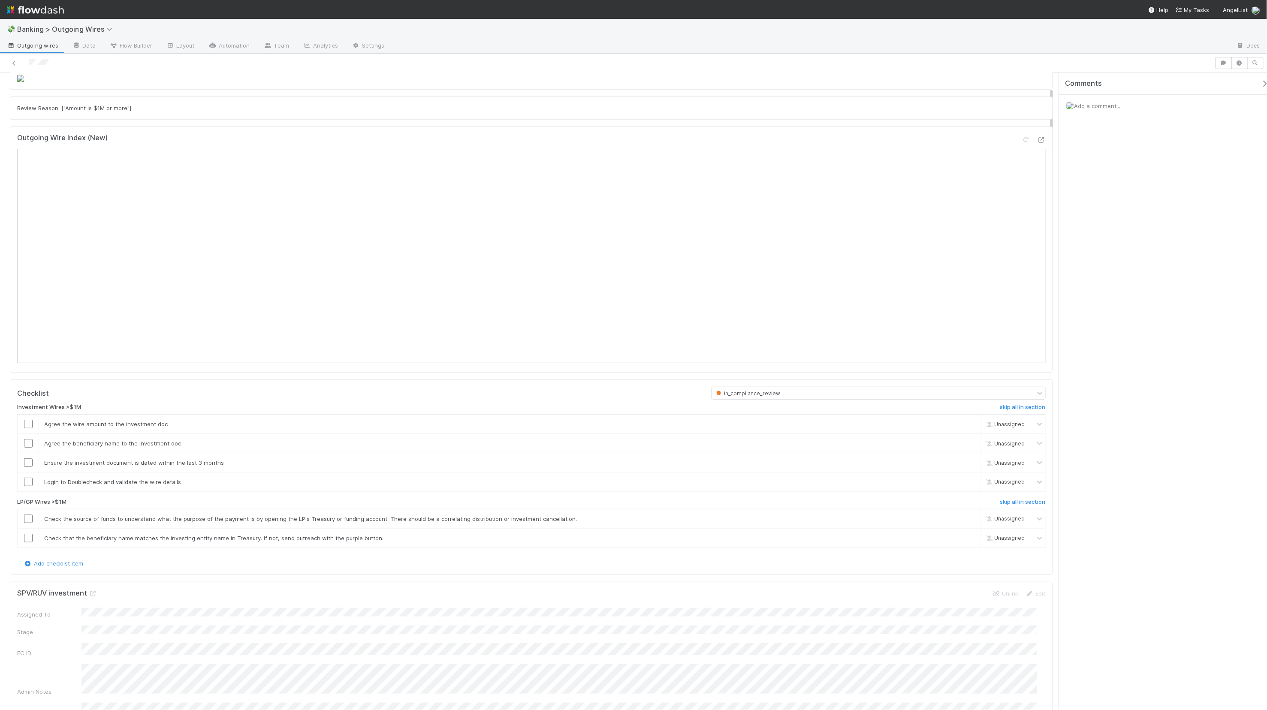
click at [594, 148] on div at bounding box center [1034, 142] width 24 height 12
click at [594, 143] on icon at bounding box center [1026, 140] width 9 height 6
